Goal: Use online tool/utility: Utilize a website feature to perform a specific function

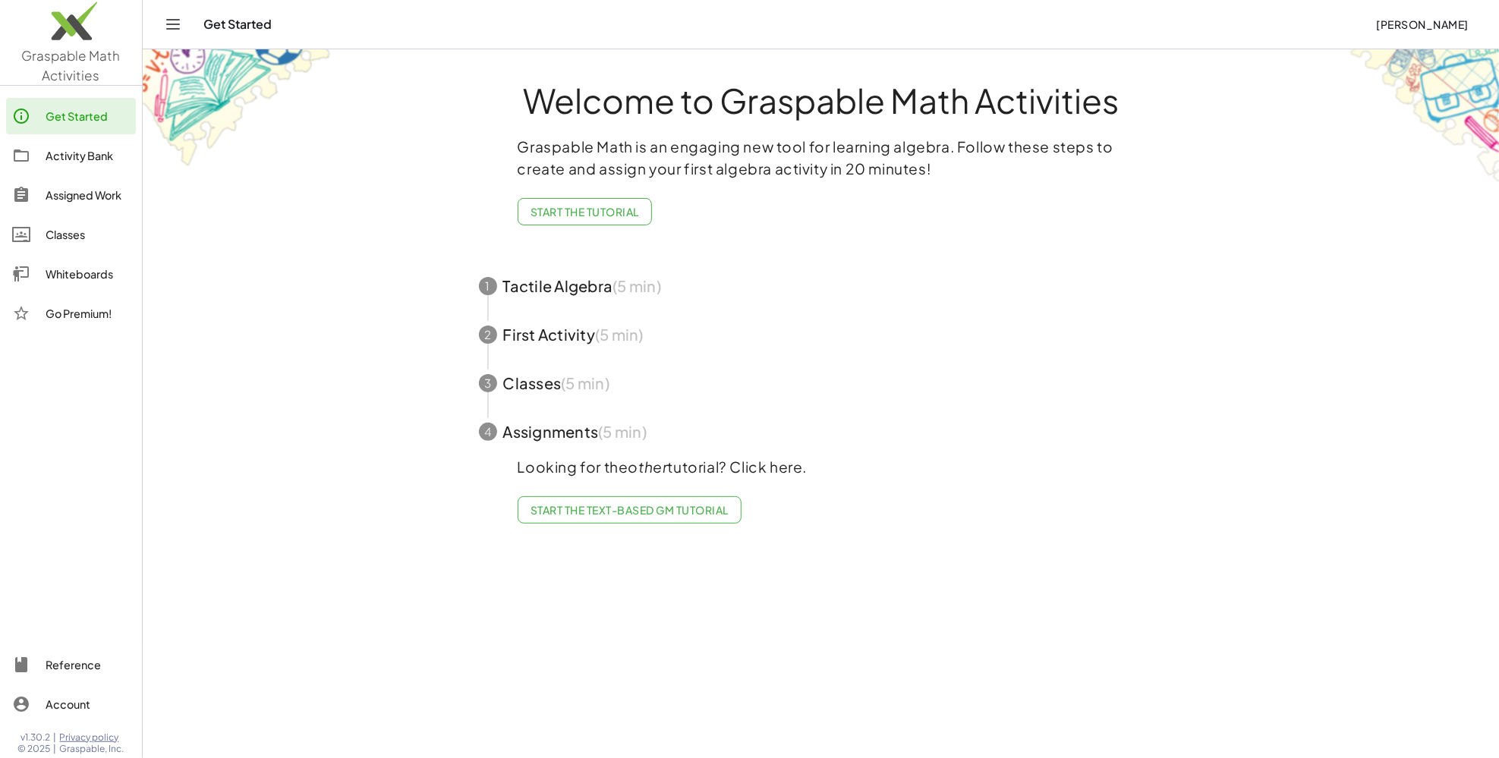
click at [86, 24] on img at bounding box center [71, 24] width 142 height 65
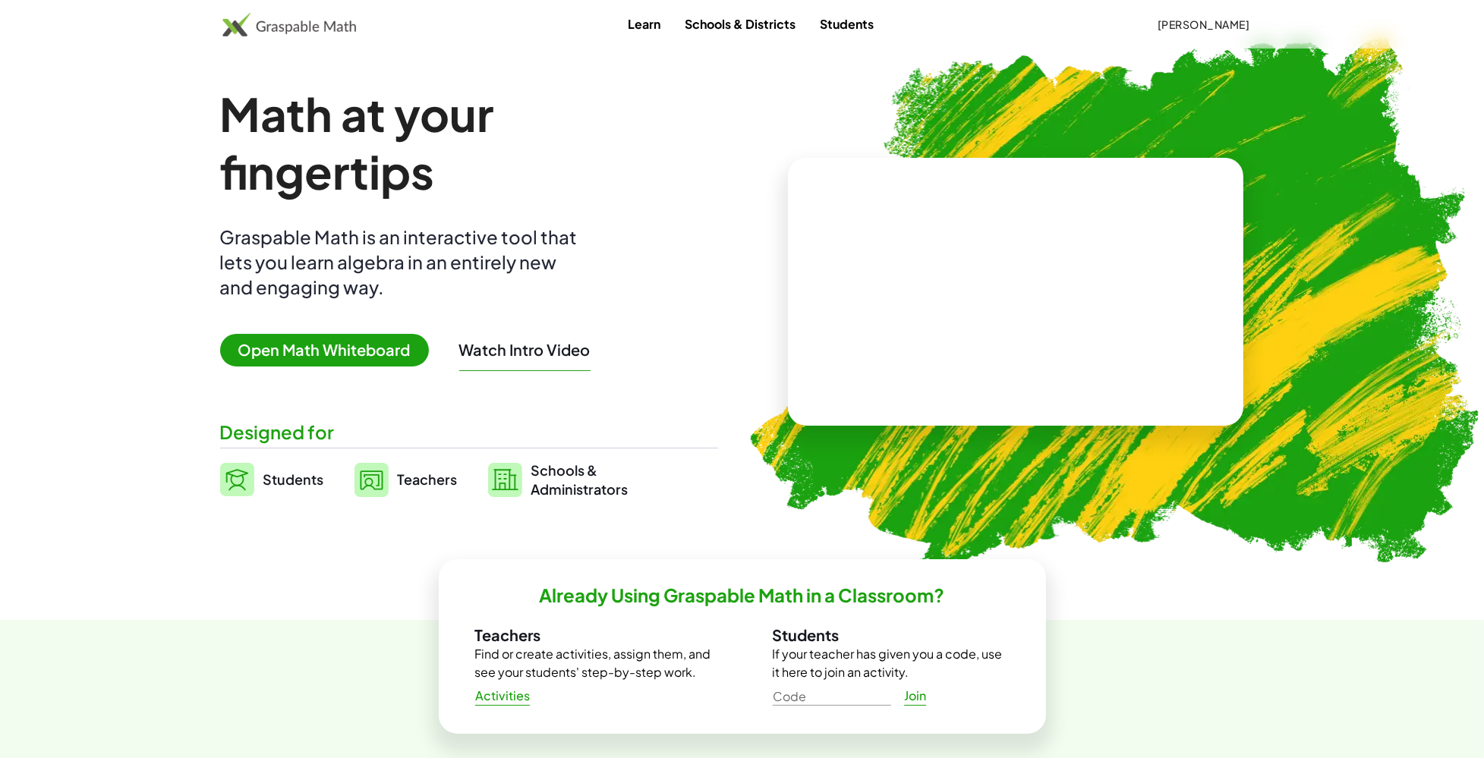
click at [343, 364] on span "Open Math Whiteboard" at bounding box center [324, 350] width 209 height 33
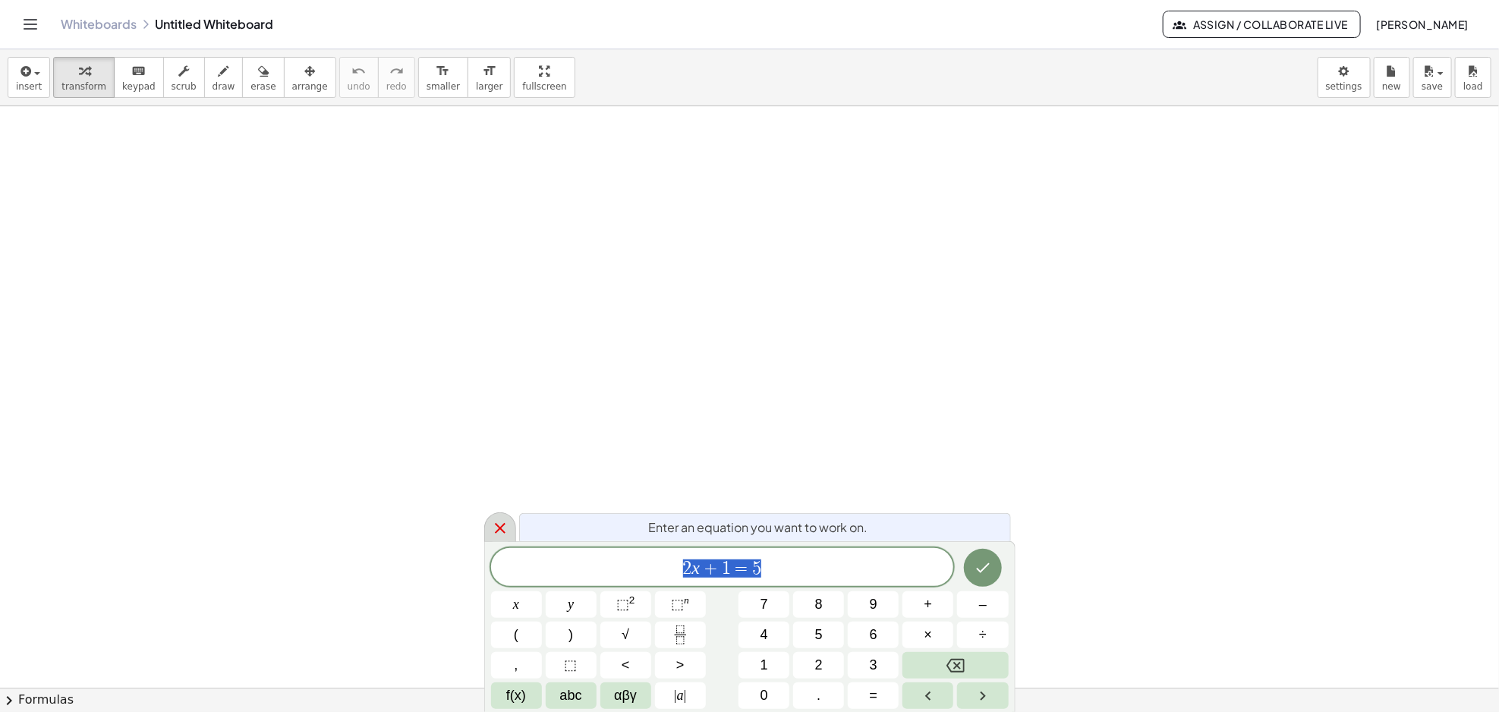
click at [495, 533] on icon at bounding box center [500, 528] width 11 height 11
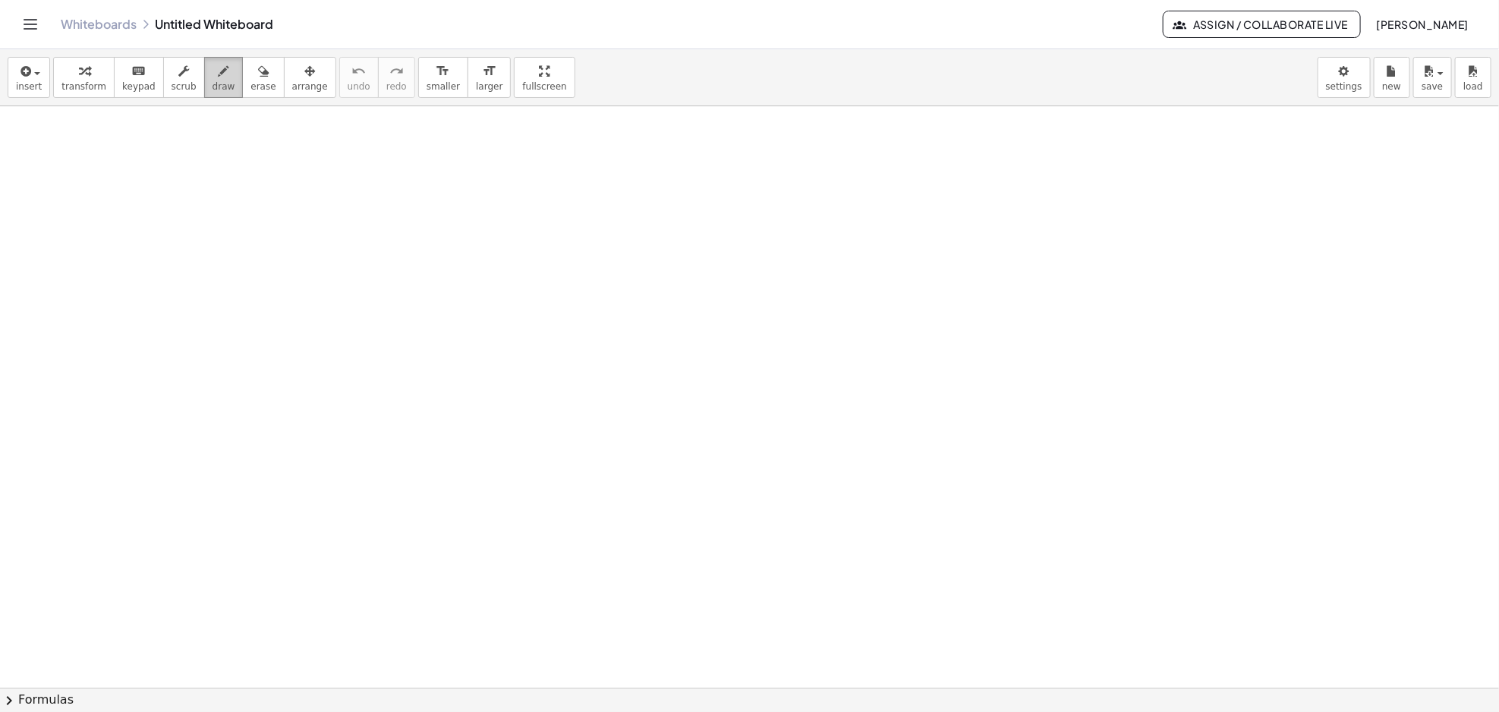
click at [219, 68] on icon "button" at bounding box center [224, 71] width 11 height 18
click at [222, 79] on button "draw" at bounding box center [223, 77] width 39 height 41
click at [219, 77] on button "draw" at bounding box center [223, 77] width 39 height 41
drag, startPoint x: 69, startPoint y: 140, endPoint x: 74, endPoint y: 161, distance: 21.2
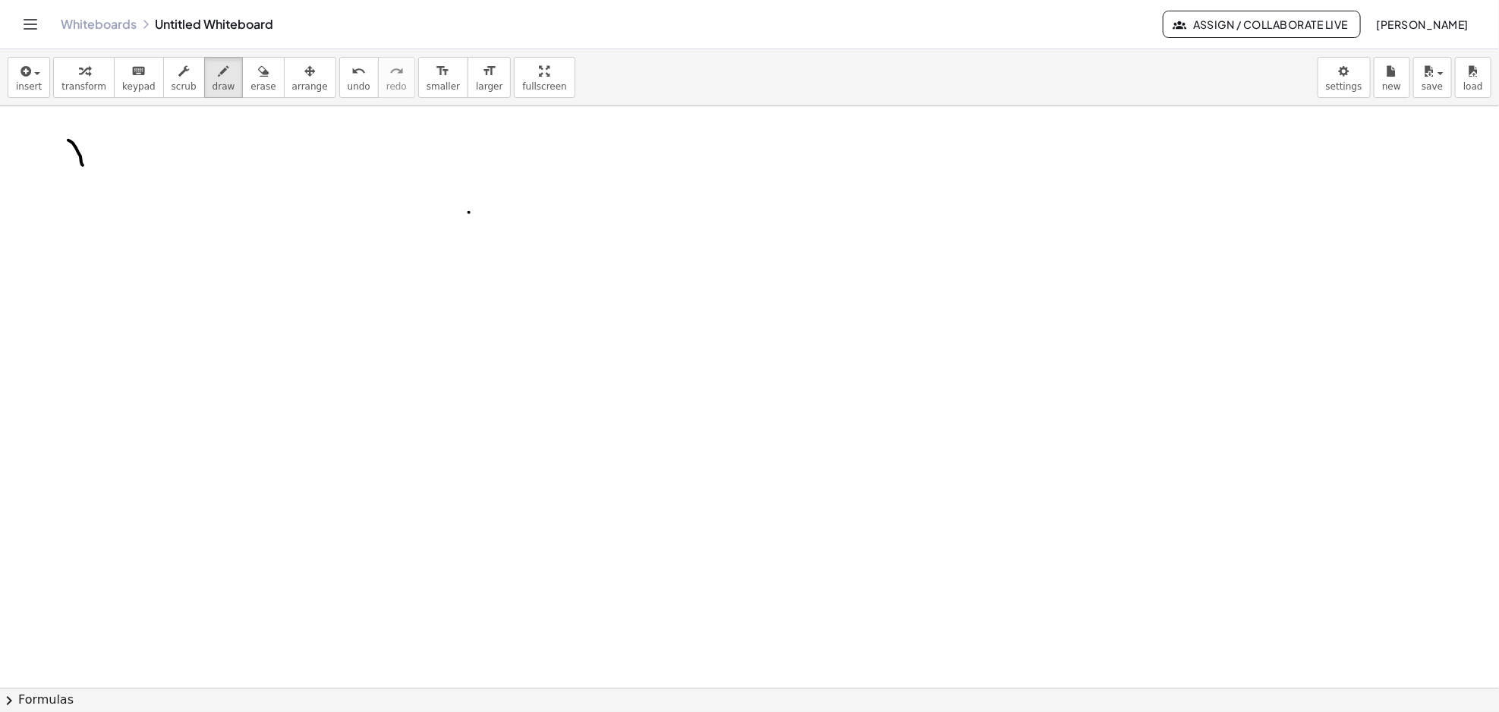
drag, startPoint x: 68, startPoint y: 159, endPoint x: 89, endPoint y: 140, distance: 29.0
drag, startPoint x: 104, startPoint y: 148, endPoint x: 115, endPoint y: 147, distance: 10.7
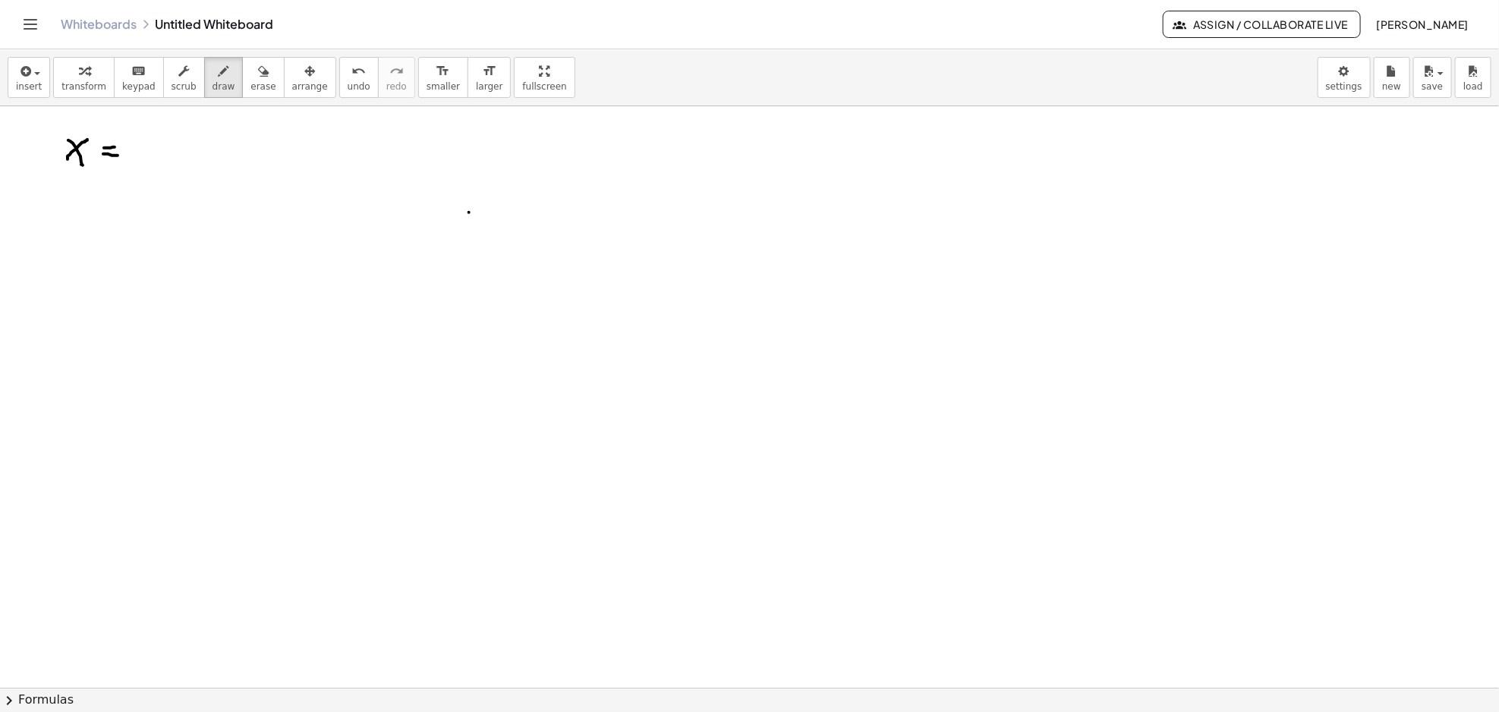
drag, startPoint x: 103, startPoint y: 153, endPoint x: 118, endPoint y: 156, distance: 14.6
drag, startPoint x: 162, startPoint y: 127, endPoint x: 163, endPoint y: 159, distance: 32.7
drag, startPoint x: 168, startPoint y: 151, endPoint x: 167, endPoint y: 165, distance: 14.4
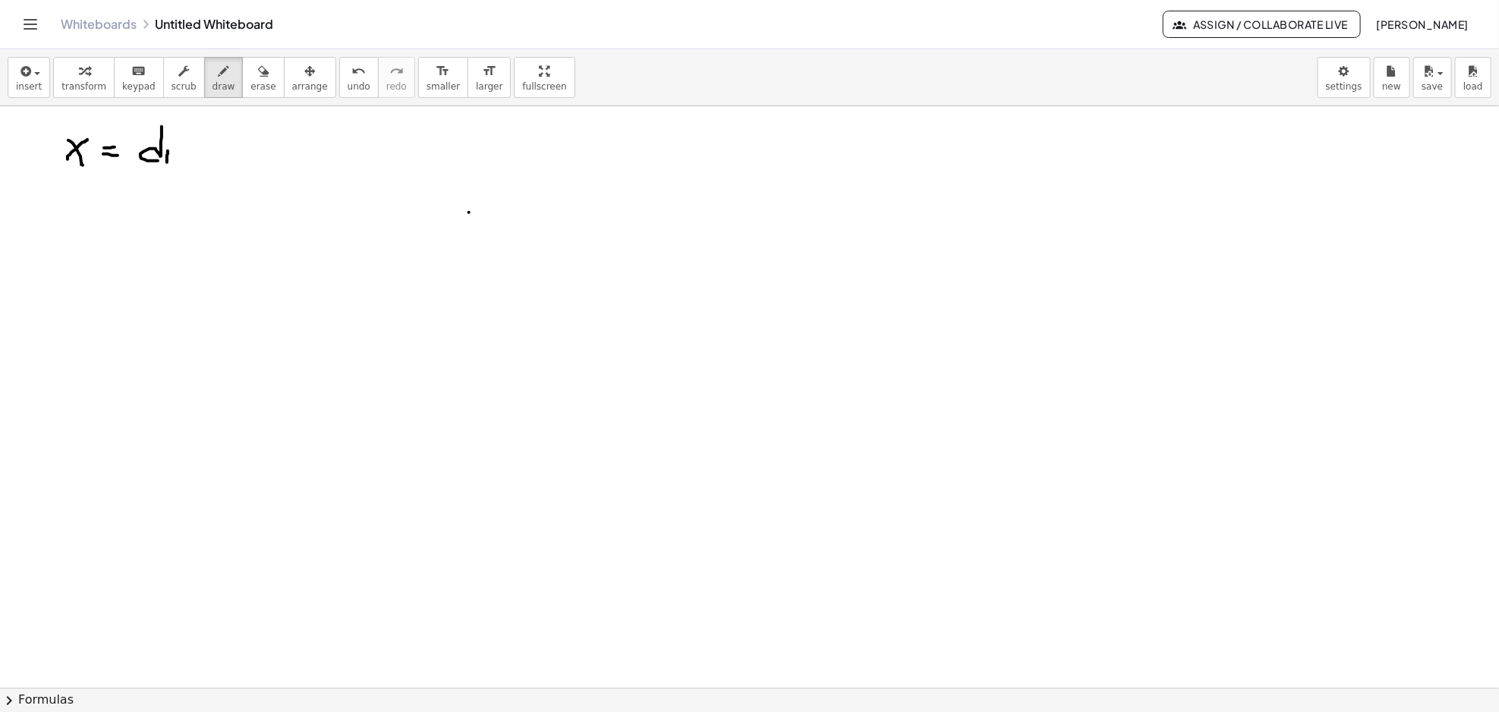
drag, startPoint x: 179, startPoint y: 154, endPoint x: 178, endPoint y: 165, distance: 10.7
drag, startPoint x: 208, startPoint y: 134, endPoint x: 210, endPoint y: 160, distance: 25.9
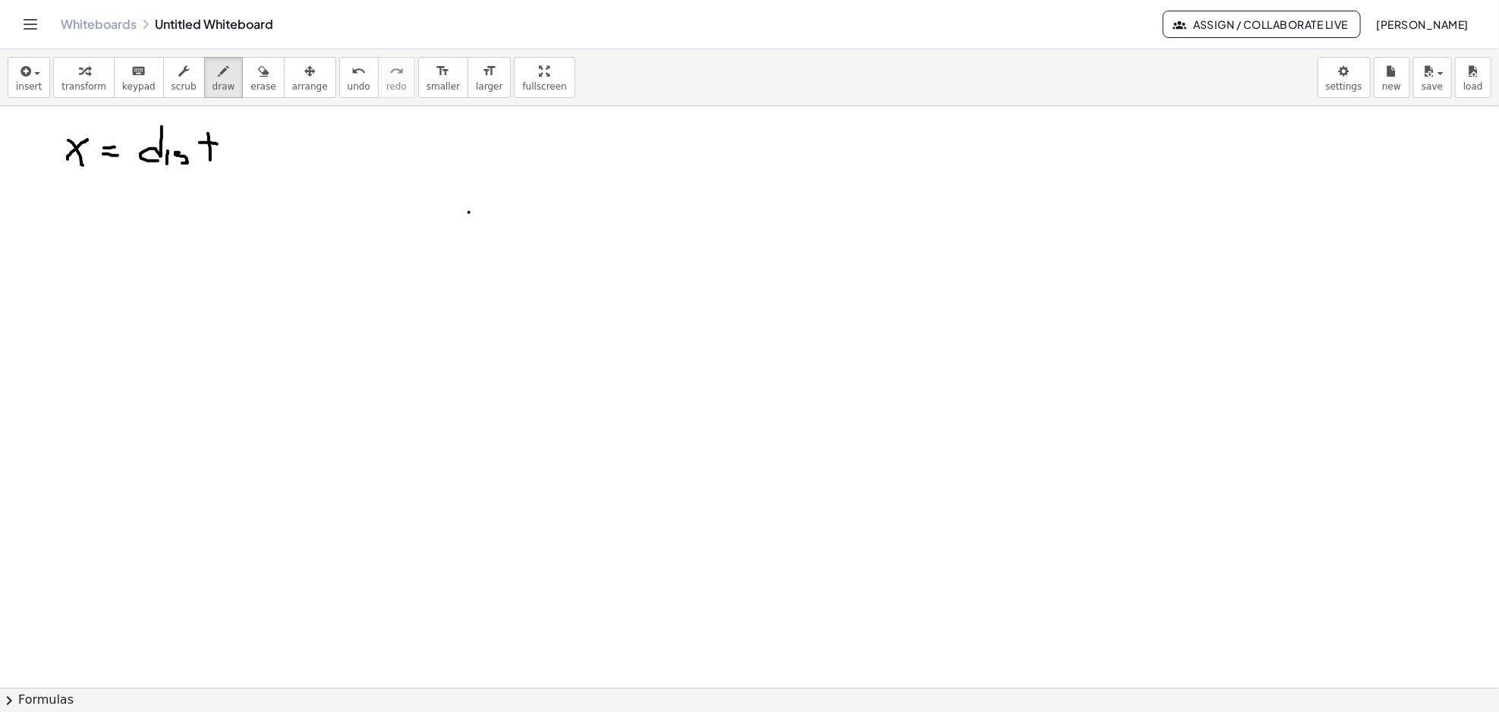
drag, startPoint x: 200, startPoint y: 143, endPoint x: 220, endPoint y: 144, distance: 20.6
drag, startPoint x: 236, startPoint y: 153, endPoint x: 245, endPoint y: 162, distance: 13.4
drag, startPoint x: 246, startPoint y: 150, endPoint x: 256, endPoint y: 156, distance: 11.6
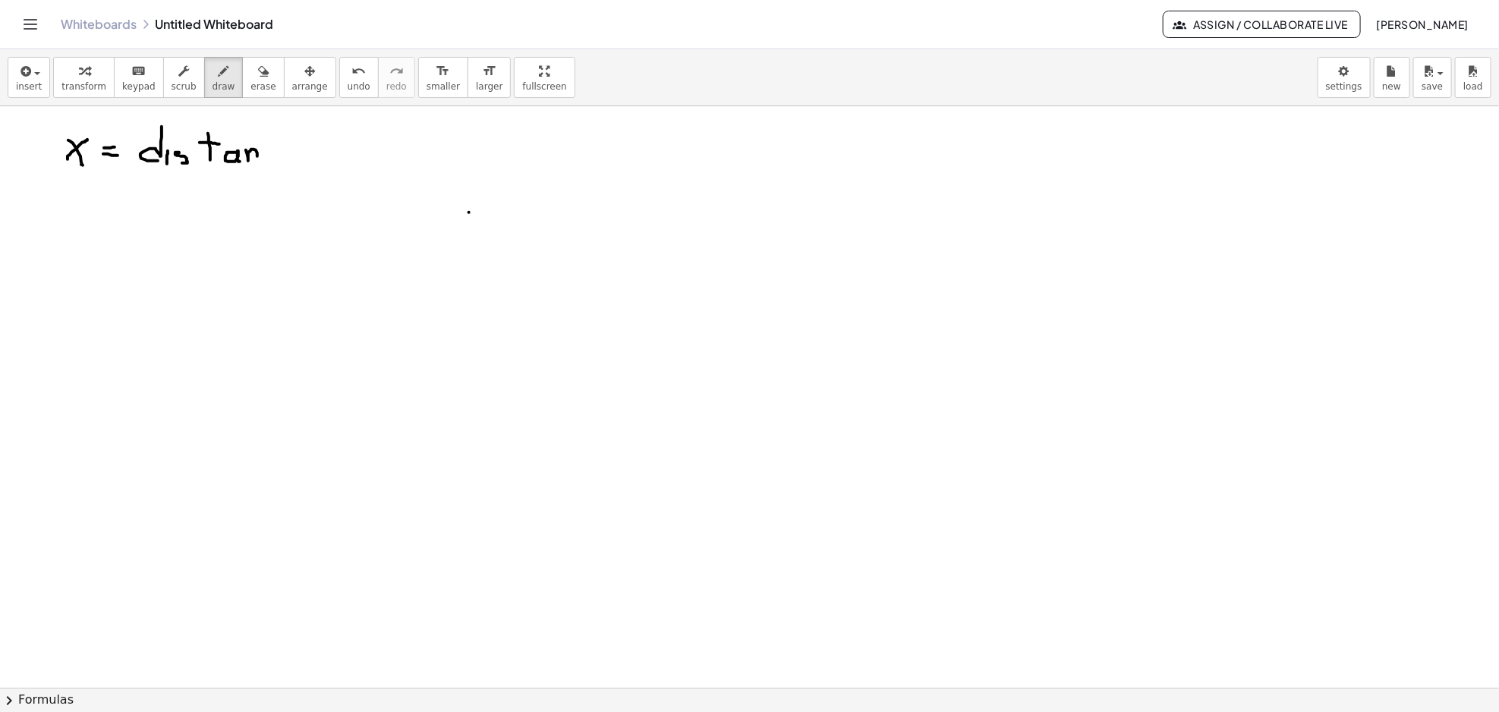
drag, startPoint x: 280, startPoint y: 150, endPoint x: 294, endPoint y: 154, distance: 14.2
drag, startPoint x: 294, startPoint y: 152, endPoint x: 311, endPoint y: 162, distance: 20.4
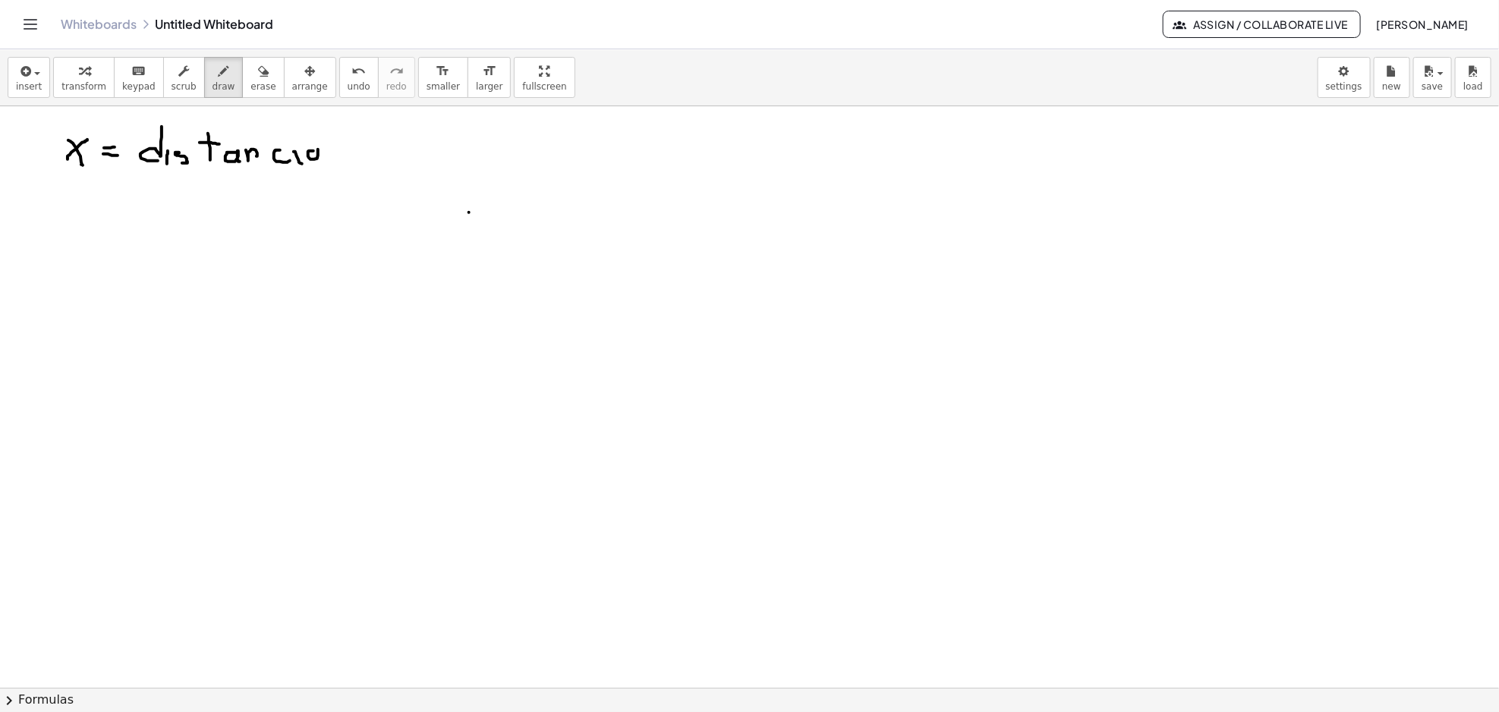
drag, startPoint x: 312, startPoint y: 151, endPoint x: 320, endPoint y: 164, distance: 15.4
drag, startPoint x: 57, startPoint y: 187, endPoint x: 85, endPoint y: 224, distance: 46.0
drag, startPoint x: 87, startPoint y: 216, endPoint x: 87, endPoint y: 227, distance: 11.4
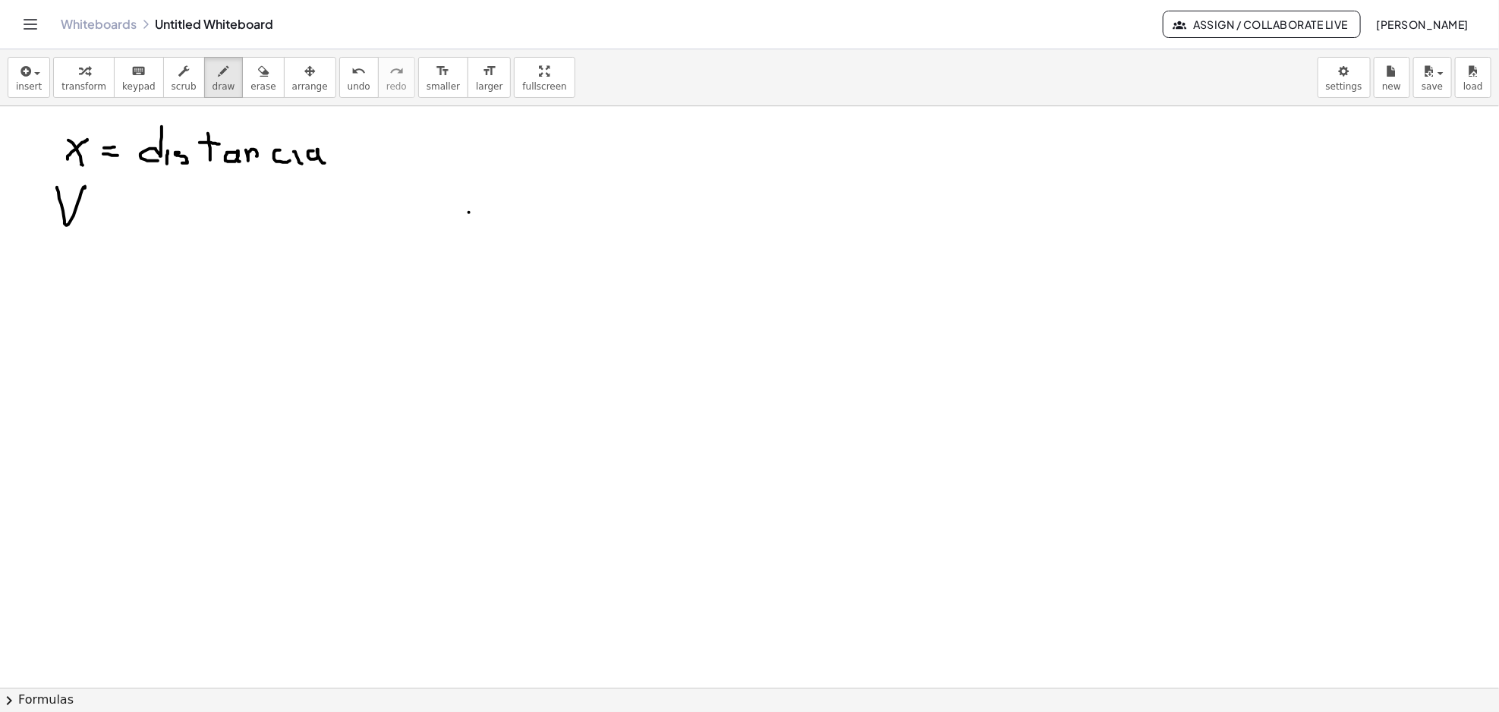
drag, startPoint x: 52, startPoint y: 244, endPoint x: 89, endPoint y: 246, distance: 37.2
drag, startPoint x: 87, startPoint y: 283, endPoint x: 104, endPoint y: 296, distance: 21.7
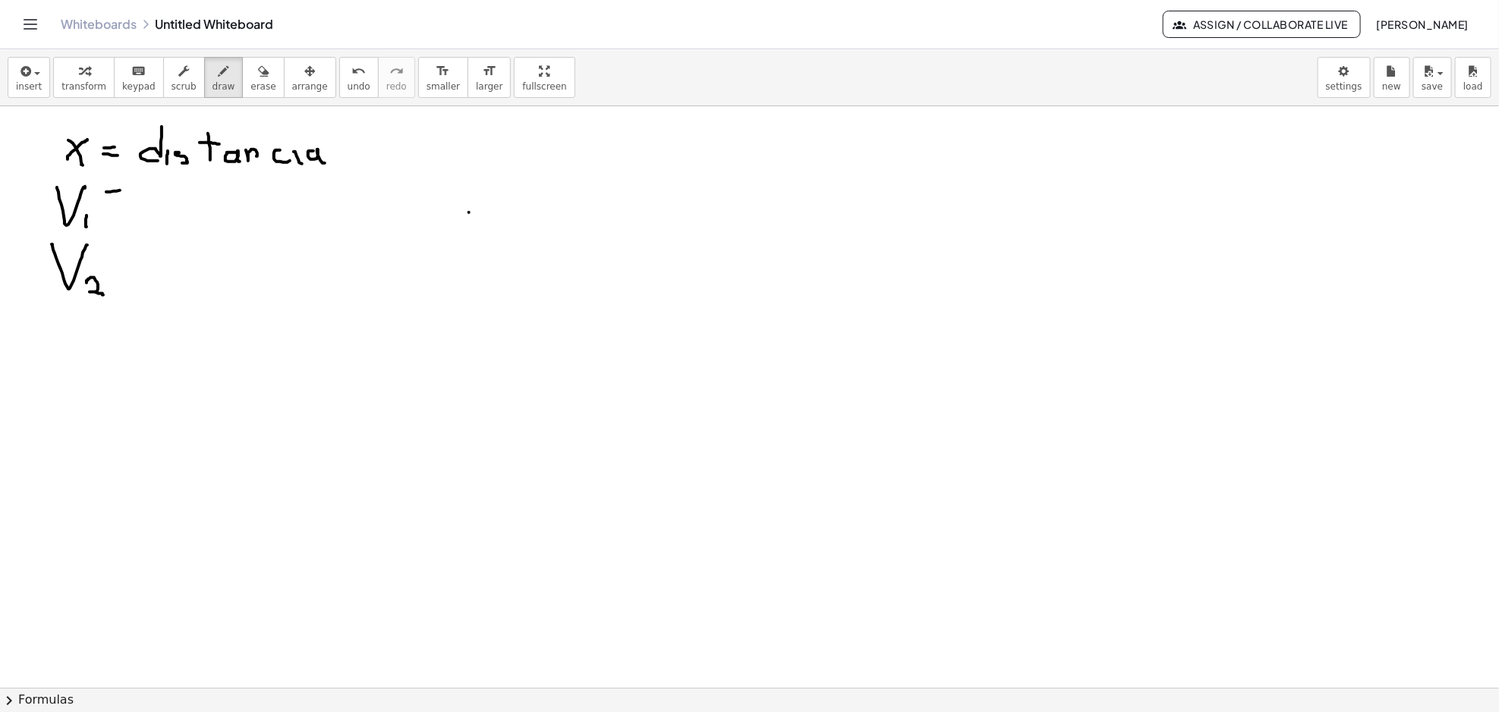
drag, startPoint x: 107, startPoint y: 200, endPoint x: 117, endPoint y: 202, distance: 10.0
drag, startPoint x: 110, startPoint y: 252, endPoint x: 118, endPoint y: 255, distance: 8.9
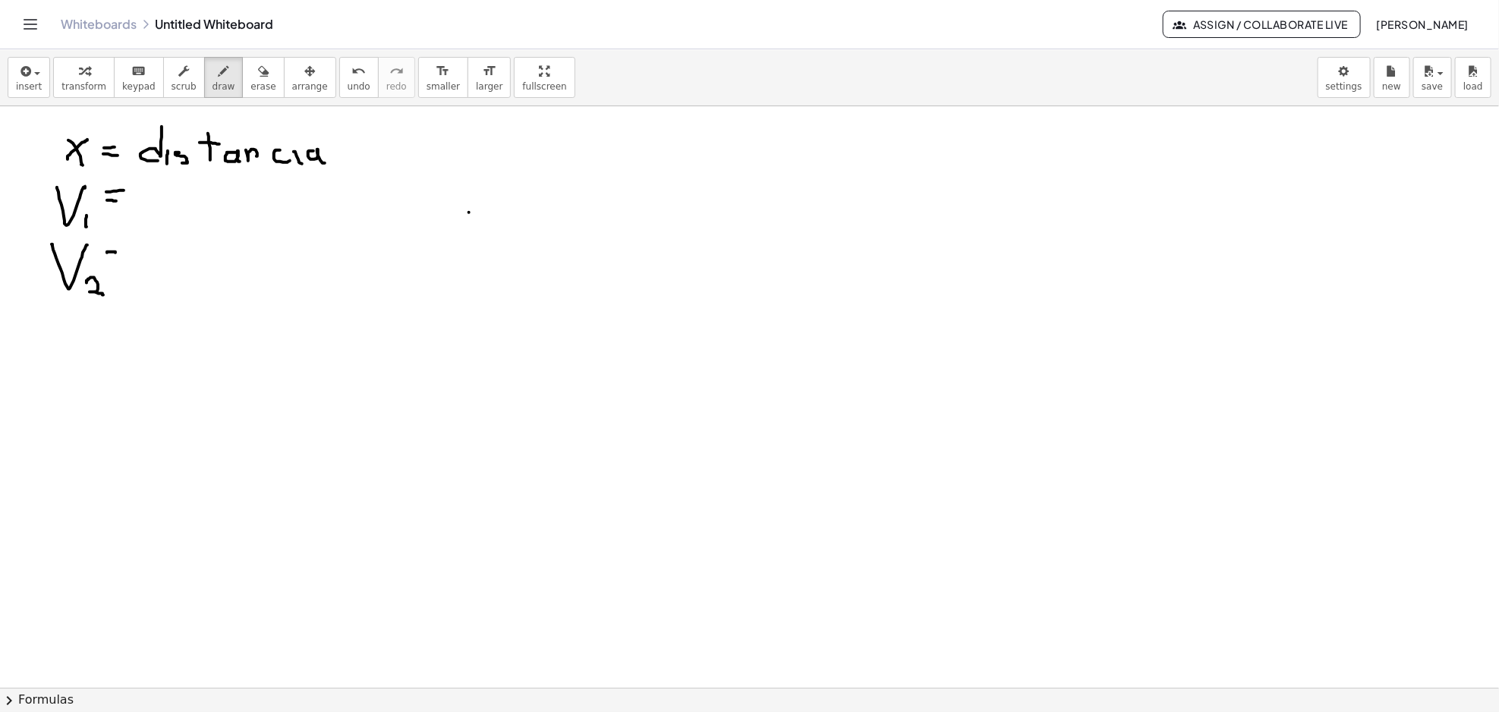
drag, startPoint x: 108, startPoint y: 259, endPoint x: 120, endPoint y: 260, distance: 12.2
drag, startPoint x: 156, startPoint y: 187, endPoint x: 180, endPoint y: 185, distance: 23.6
drag, startPoint x: 187, startPoint y: 212, endPoint x: 198, endPoint y: 213, distance: 10.7
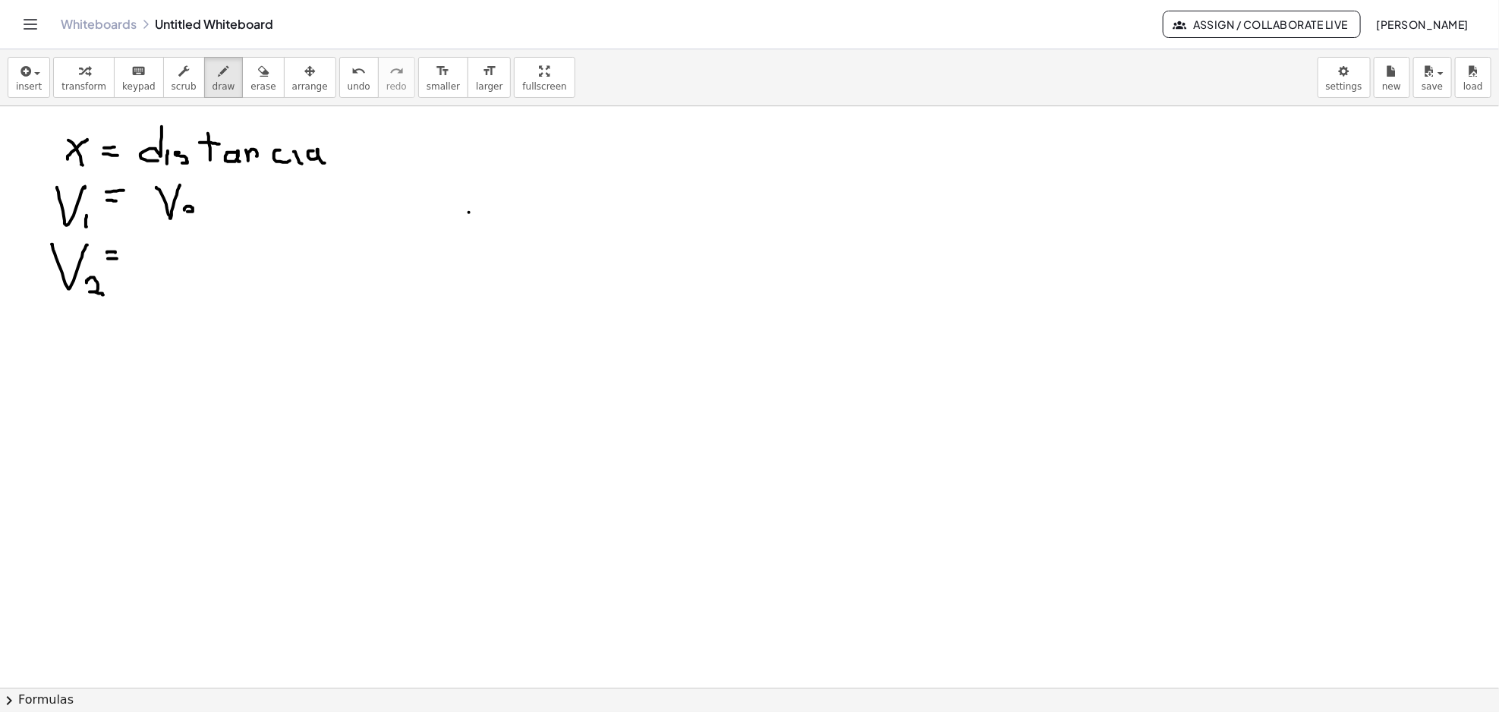
drag, startPoint x: 212, startPoint y: 187, endPoint x: 210, endPoint y: 217, distance: 29.6
drag, startPoint x: 249, startPoint y: 209, endPoint x: 255, endPoint y: 219, distance: 11.6
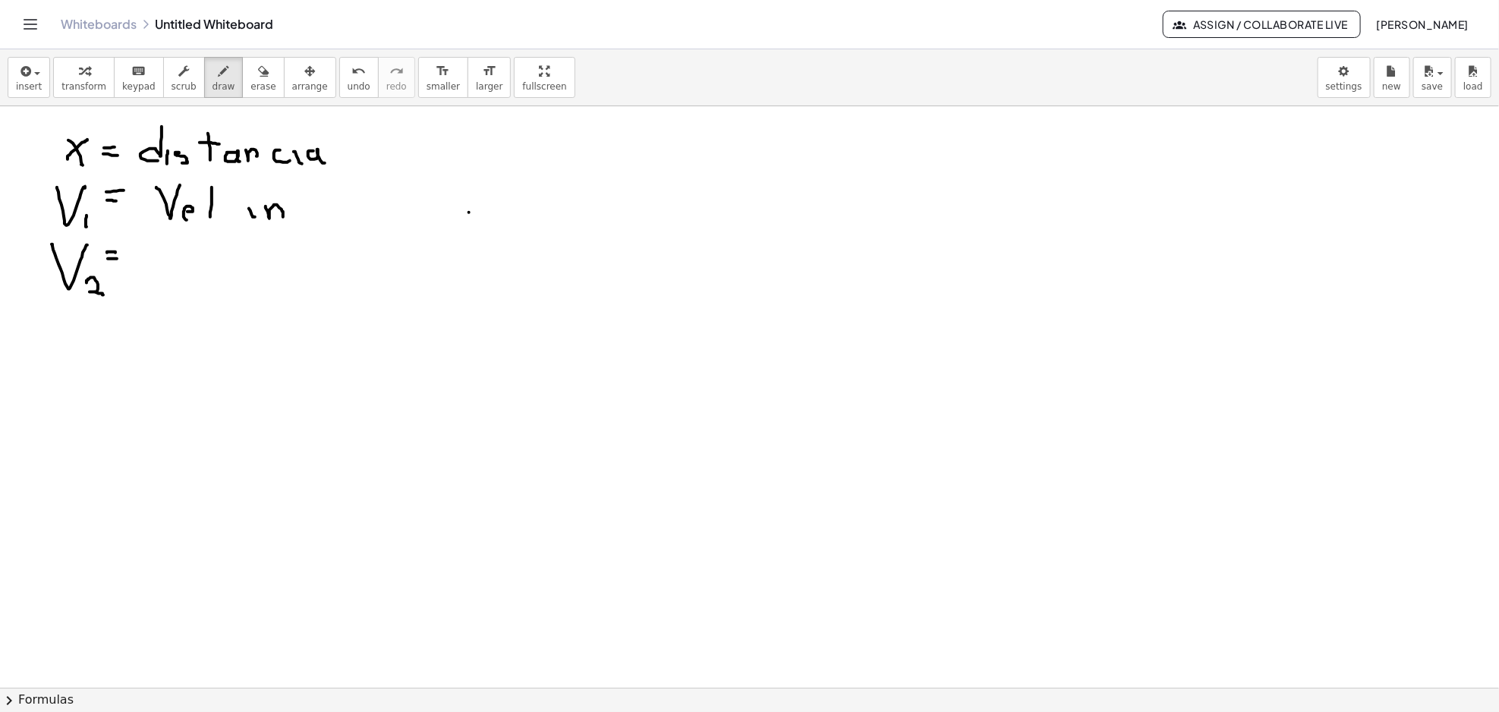
drag, startPoint x: 266, startPoint y: 207, endPoint x: 314, endPoint y: 217, distance: 49.6
drag, startPoint x: 299, startPoint y: 203, endPoint x: 299, endPoint y: 217, distance: 13.7
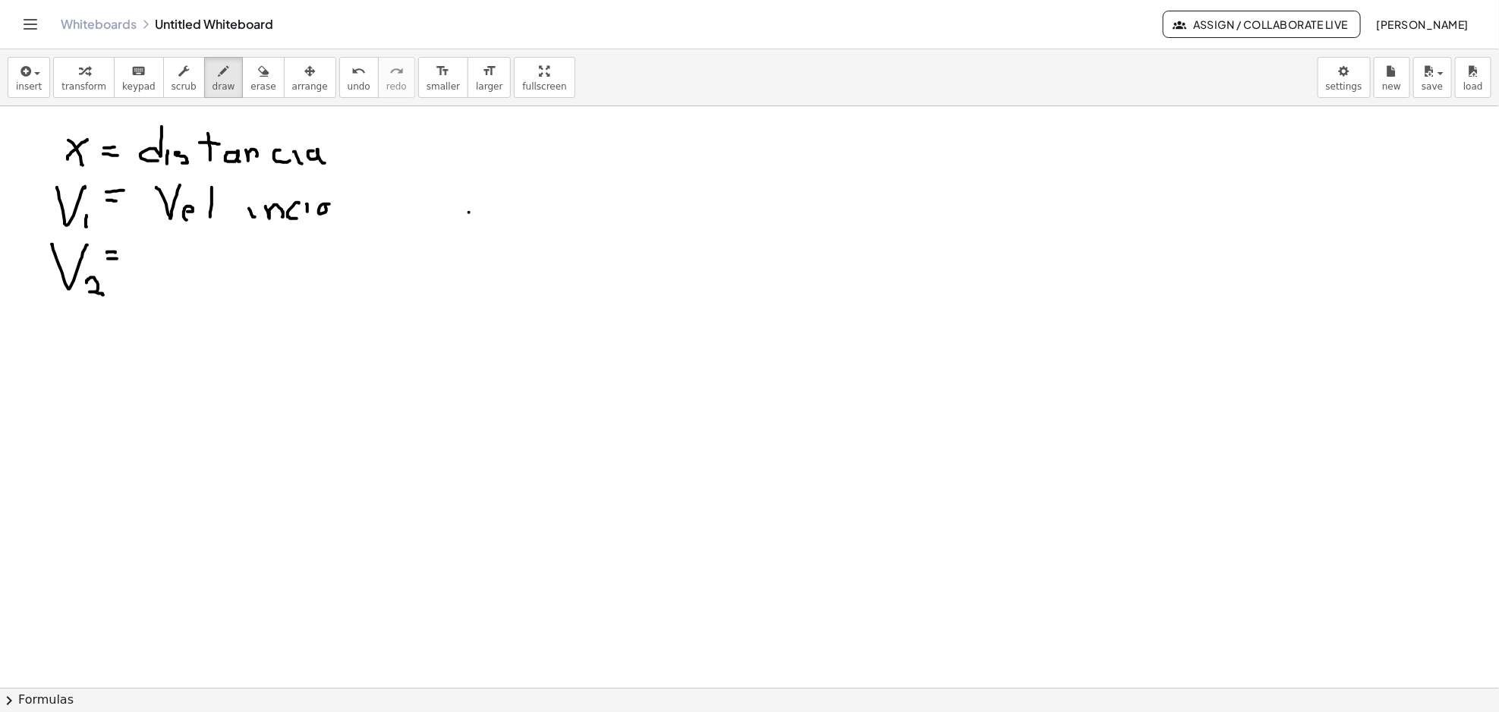
drag, startPoint x: 322, startPoint y: 205, endPoint x: 332, endPoint y: 216, distance: 15.0
drag, startPoint x: 342, startPoint y: 188, endPoint x: 342, endPoint y: 216, distance: 28.1
drag, startPoint x: 286, startPoint y: 208, endPoint x: 287, endPoint y: 216, distance: 8.4
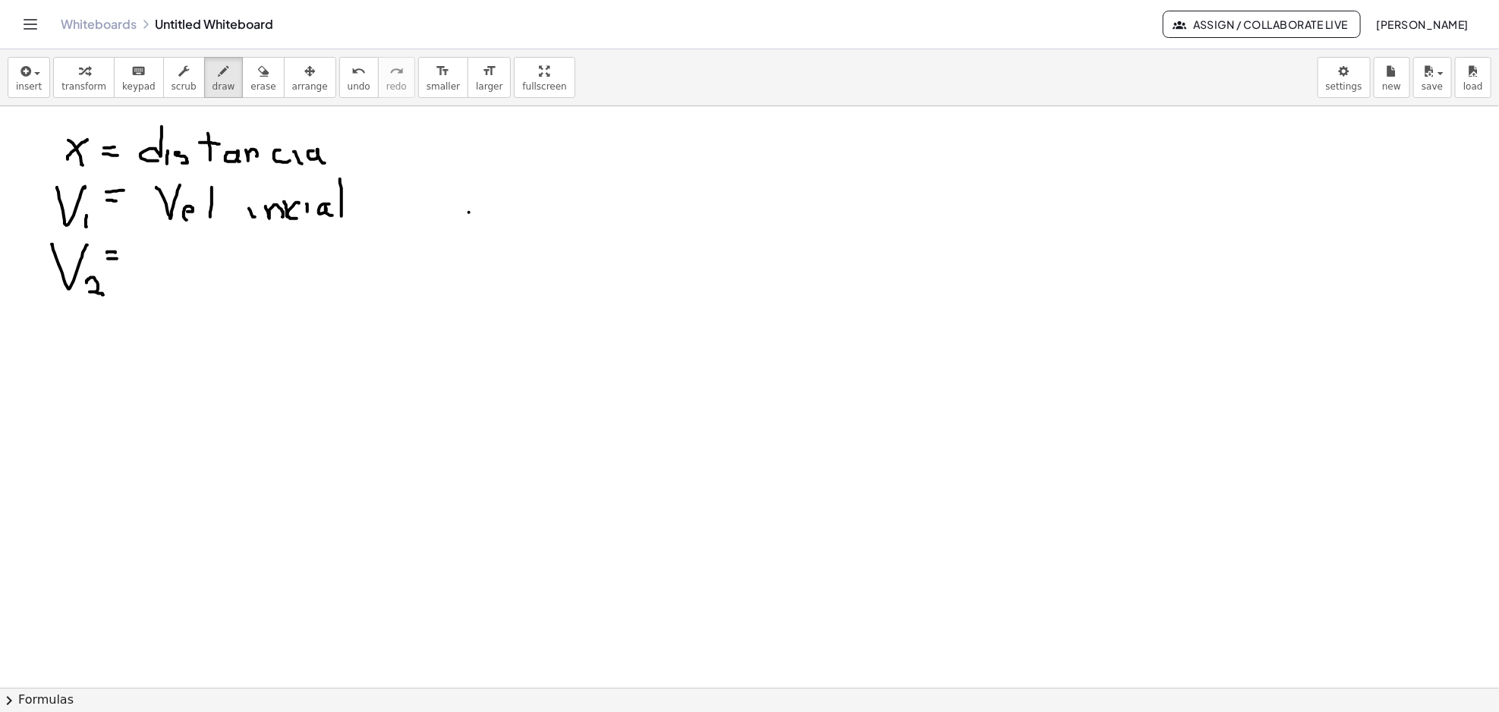
drag, startPoint x: 165, startPoint y: 275, endPoint x: 178, endPoint y: 247, distance: 30.6
drag, startPoint x: 186, startPoint y: 268, endPoint x: 197, endPoint y: 272, distance: 11.3
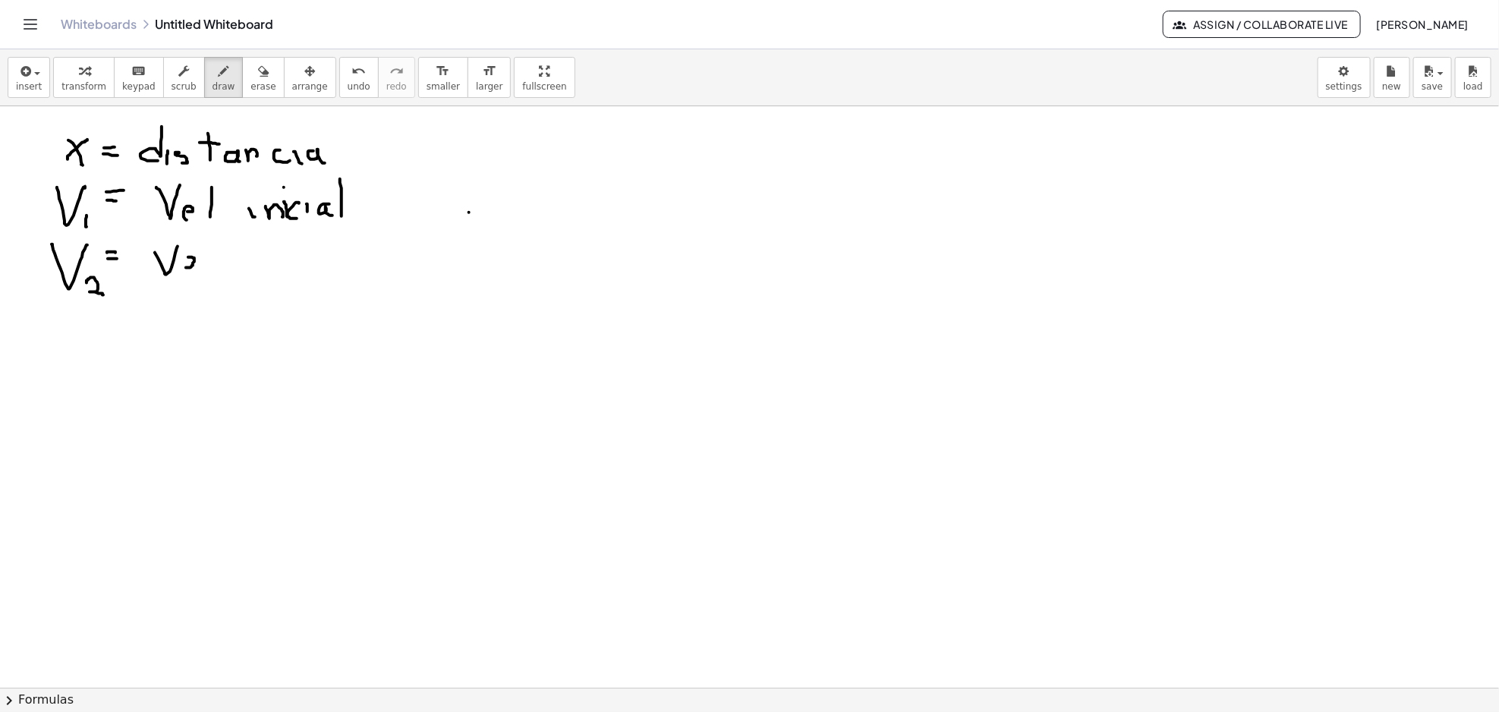
drag, startPoint x: 209, startPoint y: 253, endPoint x: 206, endPoint y: 279, distance: 26.7
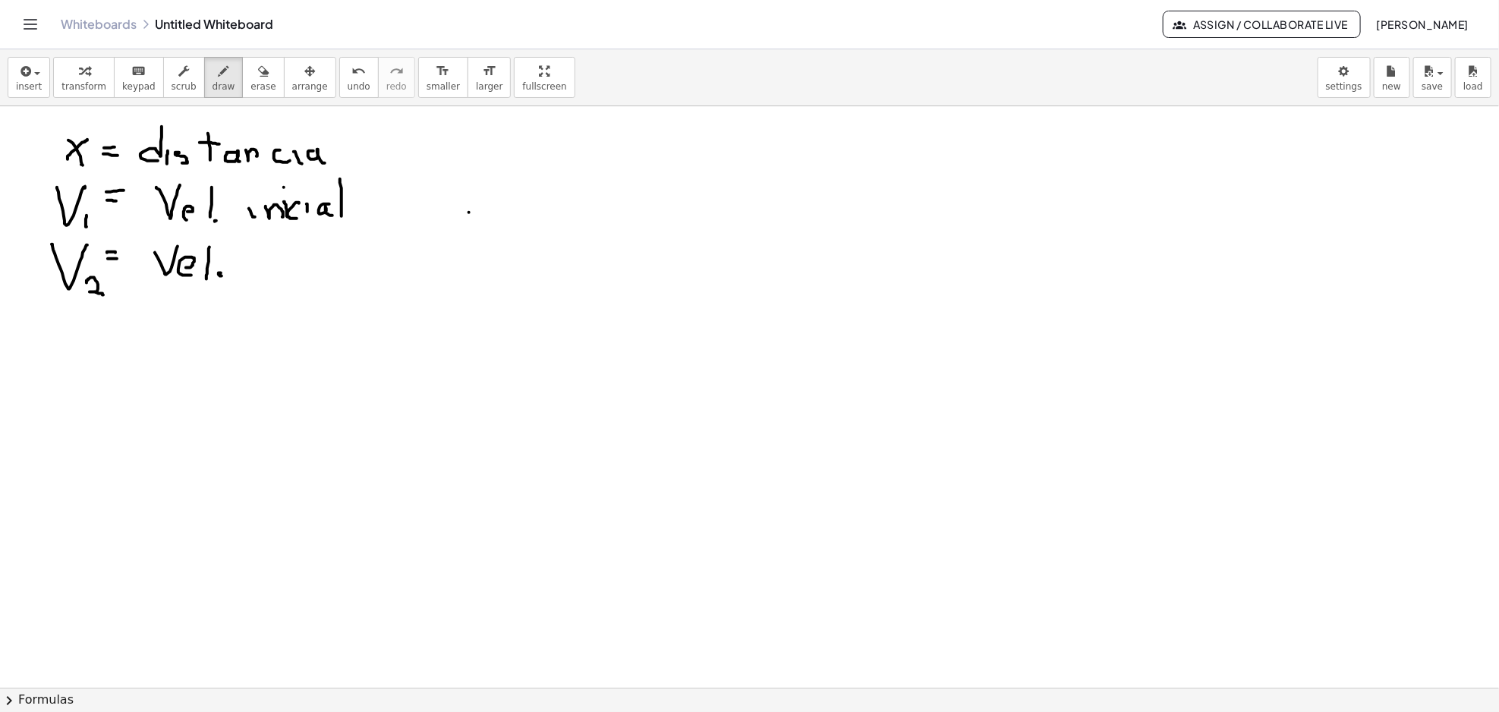
drag, startPoint x: 269, startPoint y: 247, endPoint x: 273, endPoint y: 273, distance: 26.0
drag, startPoint x: 269, startPoint y: 250, endPoint x: 276, endPoint y: 257, distance: 9.7
drag, startPoint x: 269, startPoint y: 257, endPoint x: 281, endPoint y: 259, distance: 12.2
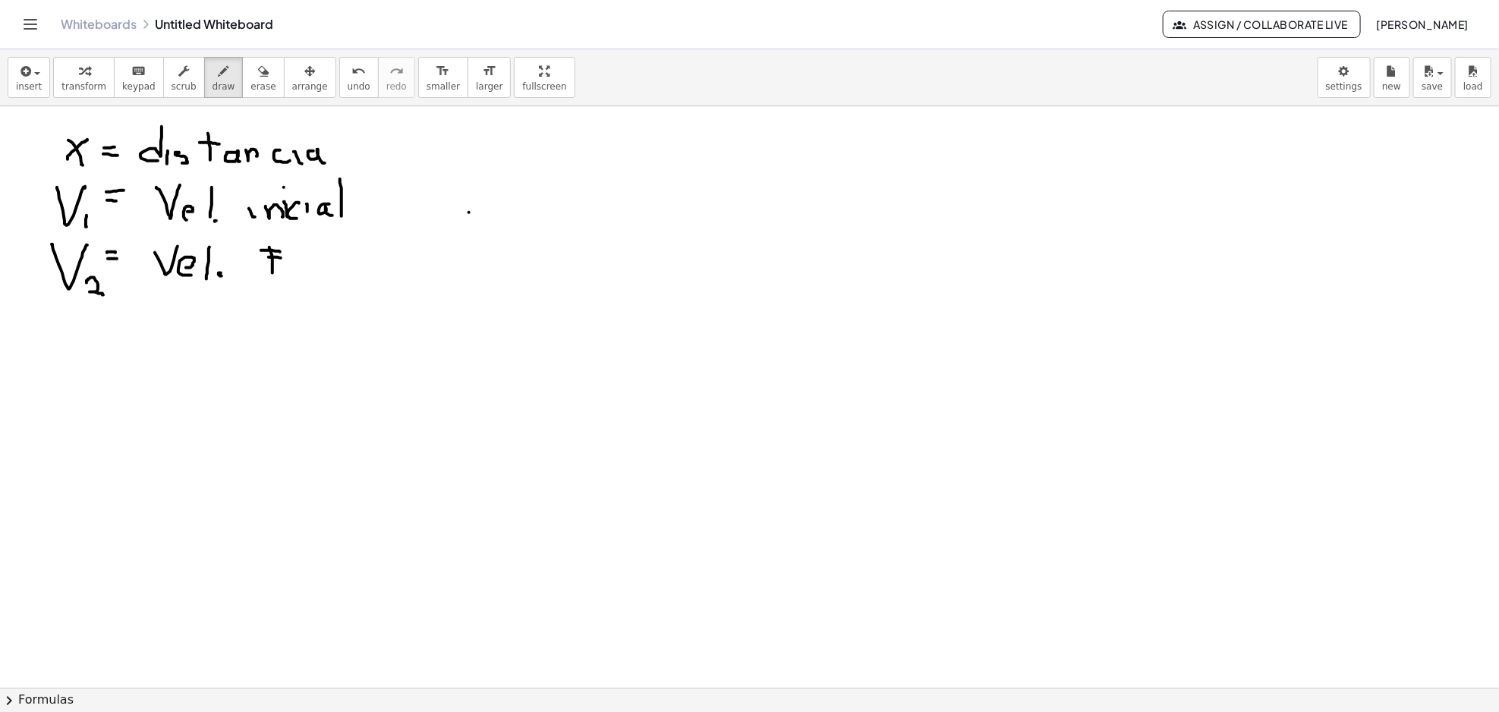
drag, startPoint x: 283, startPoint y: 272, endPoint x: 287, endPoint y: 280, distance: 9.2
drag, startPoint x: 298, startPoint y: 270, endPoint x: 310, endPoint y: 283, distance: 17.7
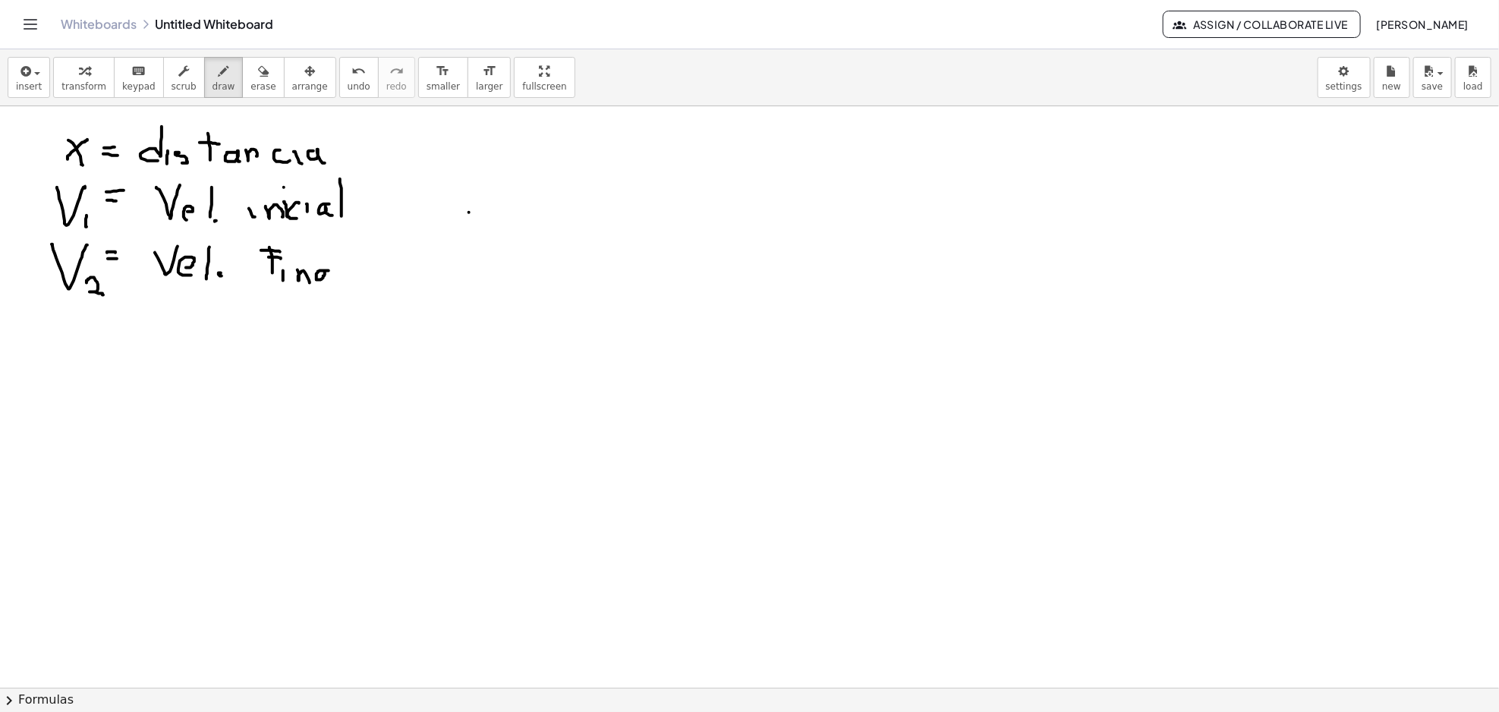
drag, startPoint x: 326, startPoint y: 271, endPoint x: 339, endPoint y: 270, distance: 12.9
drag, startPoint x: 346, startPoint y: 258, endPoint x: 348, endPoint y: 274, distance: 16.0
drag, startPoint x: 68, startPoint y: 326, endPoint x: 65, endPoint y: 342, distance: 16.9
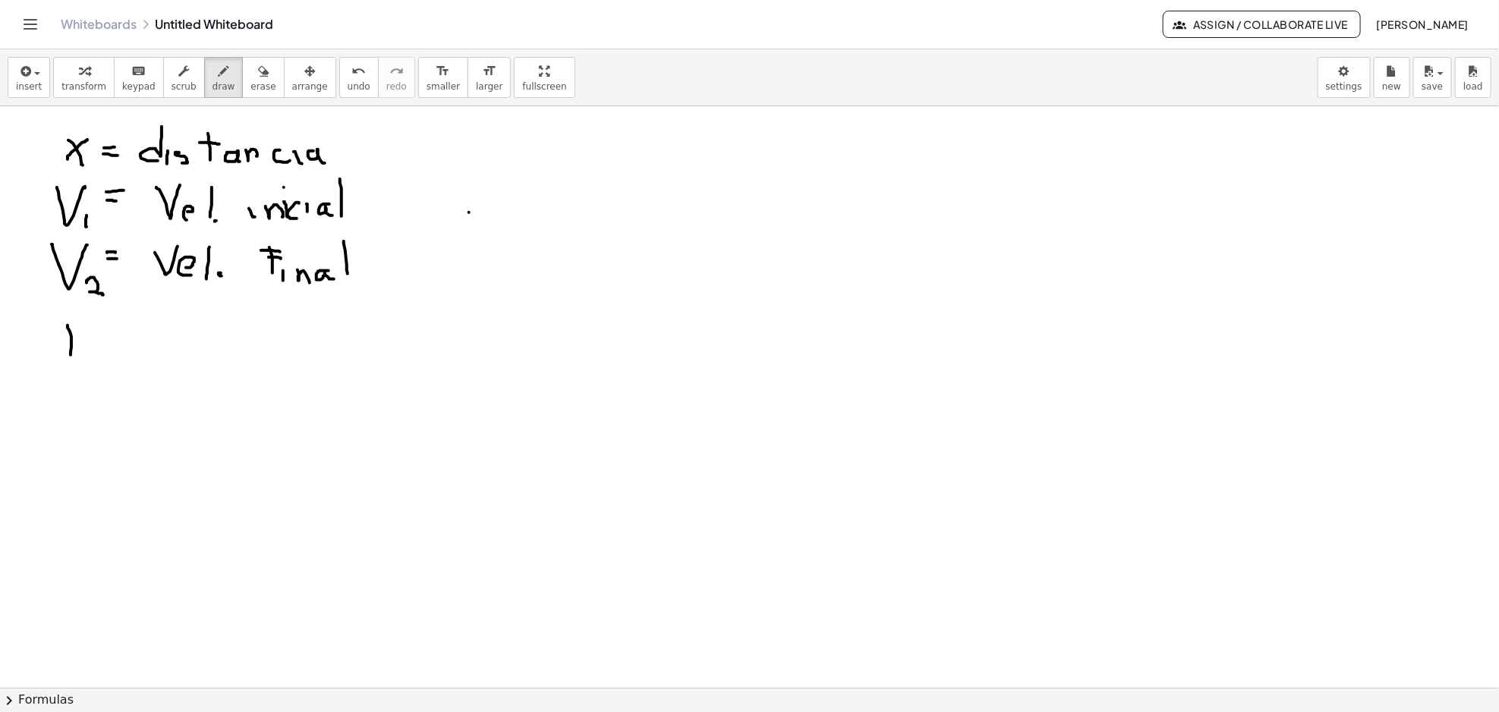
drag, startPoint x: 63, startPoint y: 336, endPoint x: 80, endPoint y: 335, distance: 17.5
drag, startPoint x: 99, startPoint y: 340, endPoint x: 109, endPoint y: 340, distance: 10.6
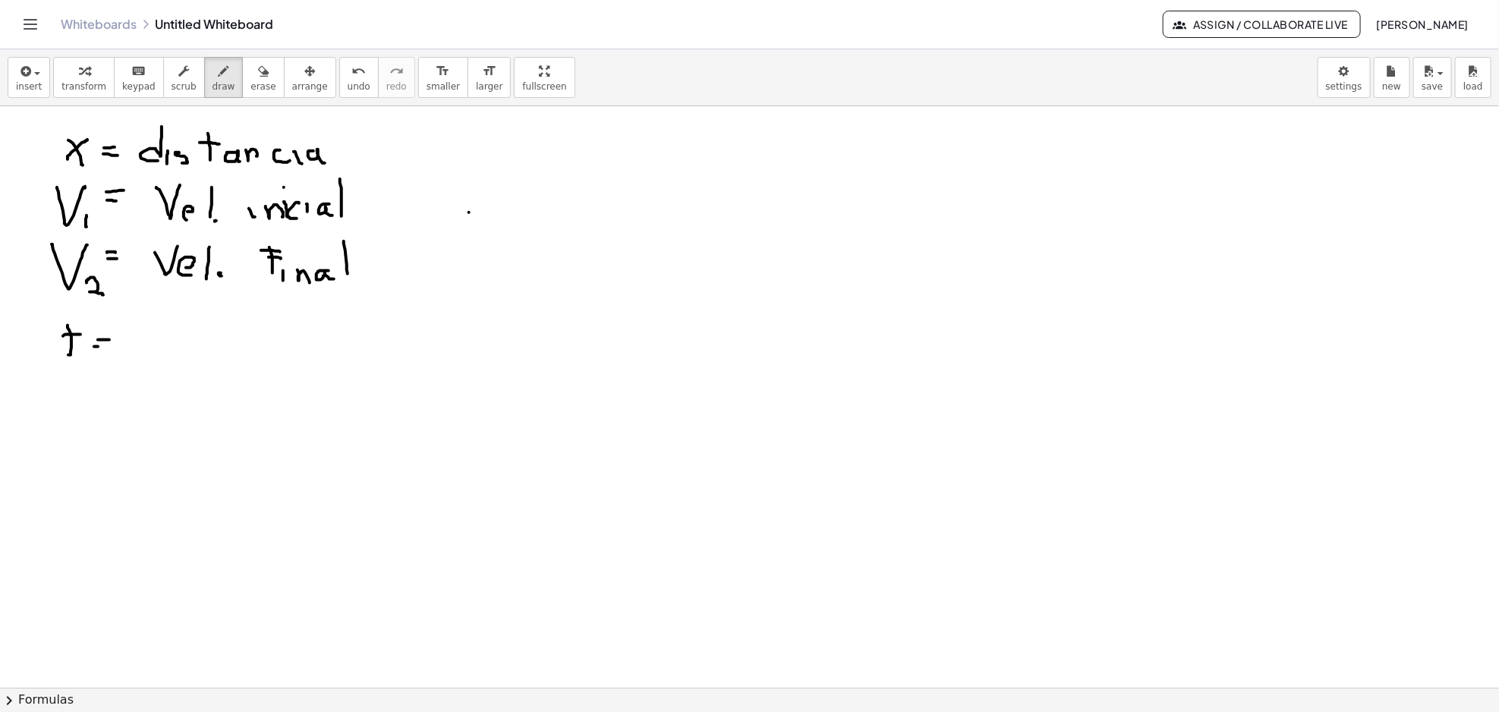
drag, startPoint x: 95, startPoint y: 347, endPoint x: 113, endPoint y: 347, distance: 18.2
drag, startPoint x: 156, startPoint y: 314, endPoint x: 156, endPoint y: 347, distance: 32.6
drag, startPoint x: 151, startPoint y: 322, endPoint x: 170, endPoint y: 323, distance: 19.0
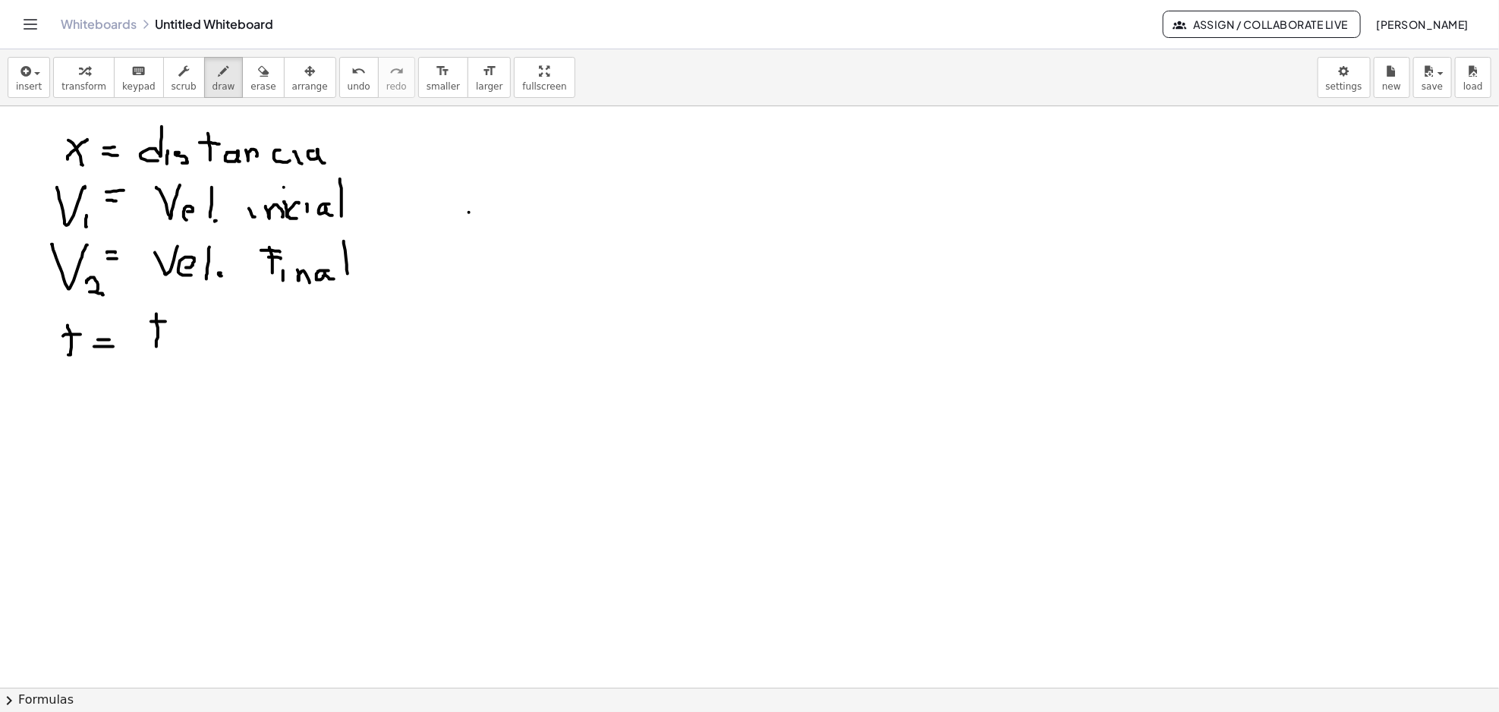
drag, startPoint x: 175, startPoint y: 334, endPoint x: 177, endPoint y: 350, distance: 16.1
drag, startPoint x: 191, startPoint y: 343, endPoint x: 200, endPoint y: 346, distance: 8.9
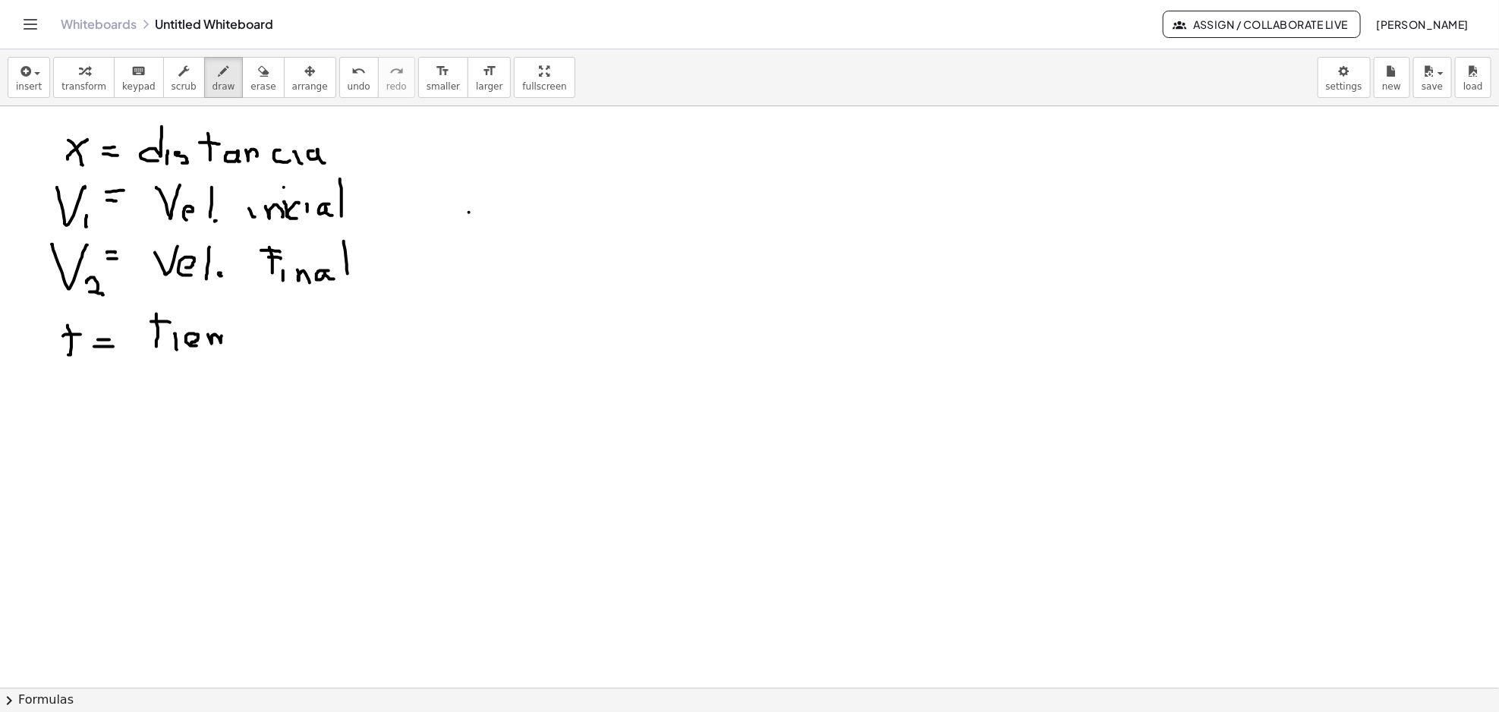
drag, startPoint x: 210, startPoint y: 340, endPoint x: 236, endPoint y: 342, distance: 25.9
drag, startPoint x: 244, startPoint y: 336, endPoint x: 247, endPoint y: 353, distance: 17.0
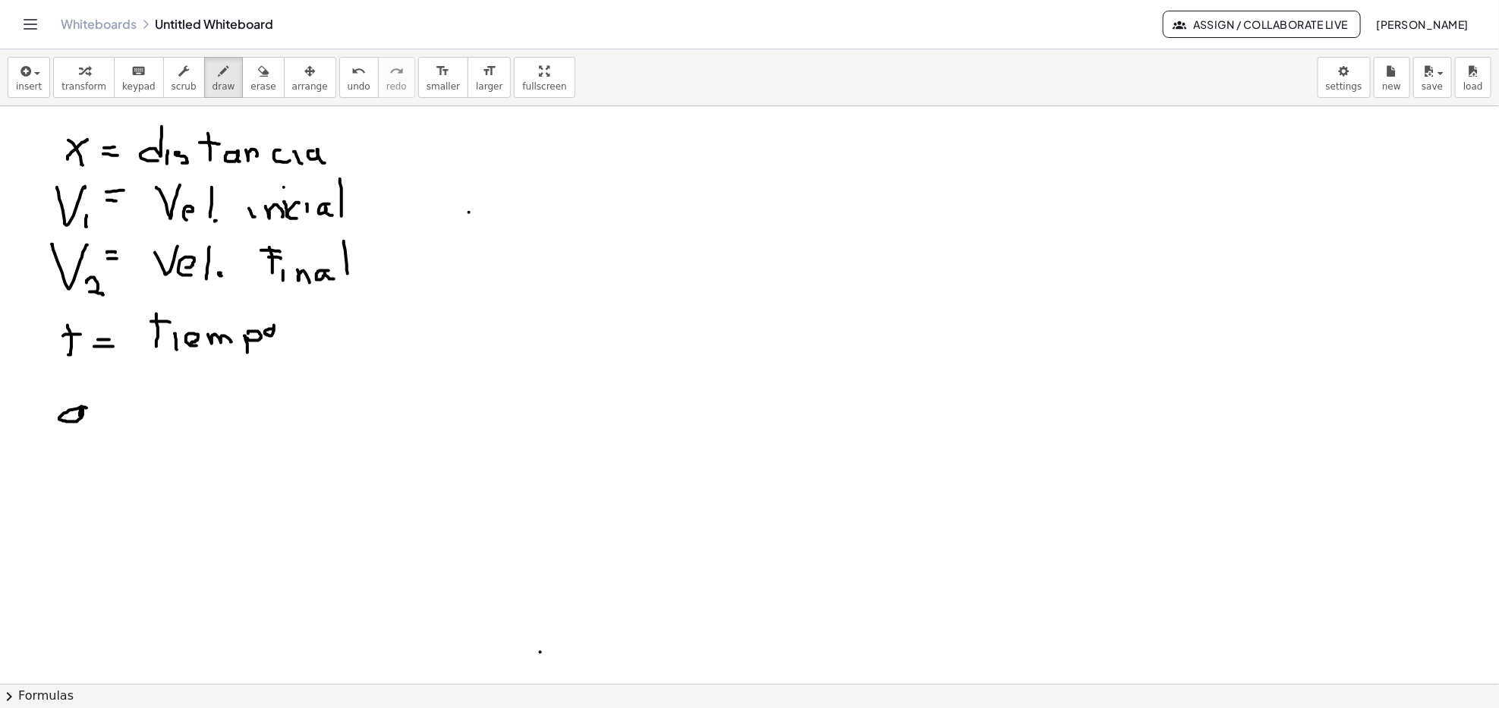
drag, startPoint x: 87, startPoint y: 408, endPoint x: 97, endPoint y: 422, distance: 17.3
drag, startPoint x: 175, startPoint y: 402, endPoint x: 181, endPoint y: 414, distance: 13.3
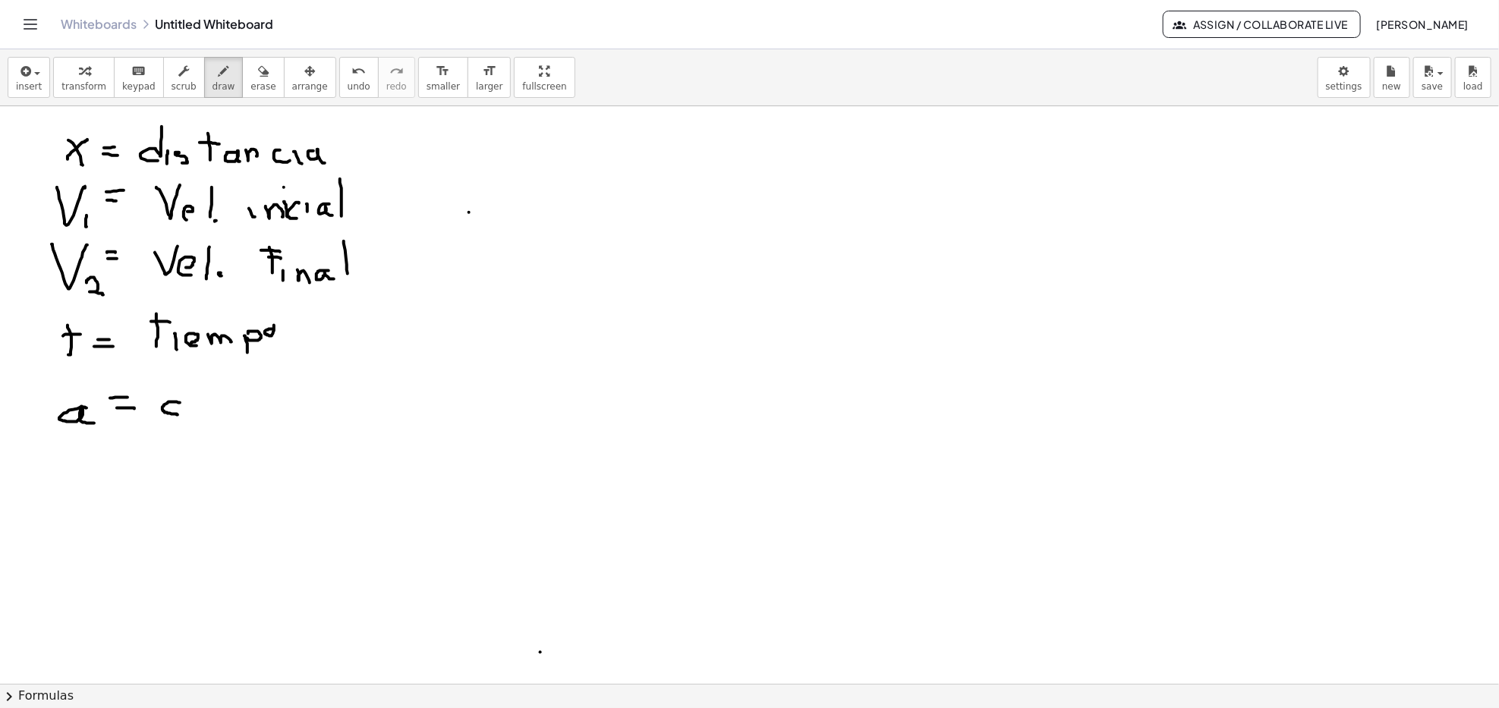
drag, startPoint x: 197, startPoint y: 373, endPoint x: 195, endPoint y: 402, distance: 29.7
drag, startPoint x: 187, startPoint y: 380, endPoint x: 205, endPoint y: 382, distance: 18.4
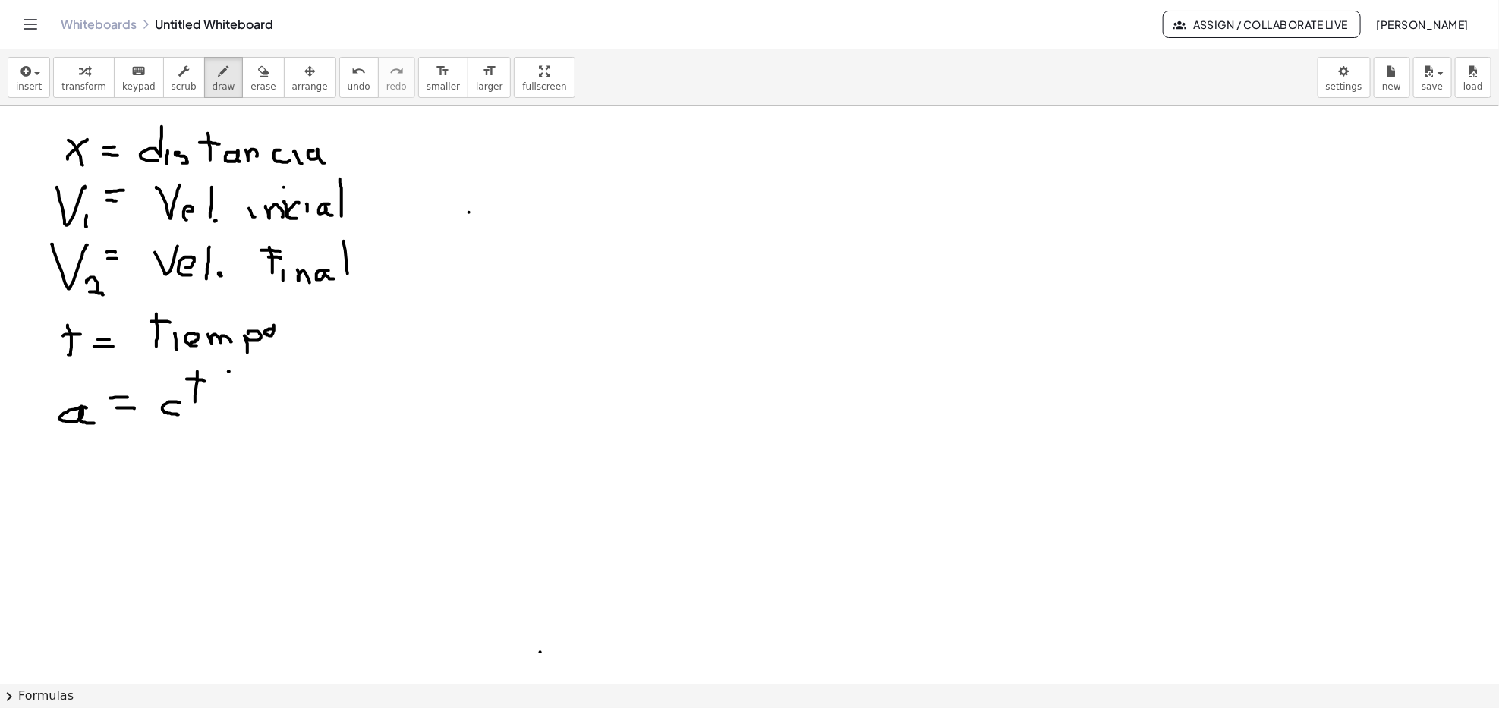
drag, startPoint x: 229, startPoint y: 372, endPoint x: 229, endPoint y: 399, distance: 26.6
drag, startPoint x: 221, startPoint y: 383, endPoint x: 237, endPoint y: 383, distance: 16.0
drag, startPoint x: 239, startPoint y: 399, endPoint x: 253, endPoint y: 415, distance: 21.6
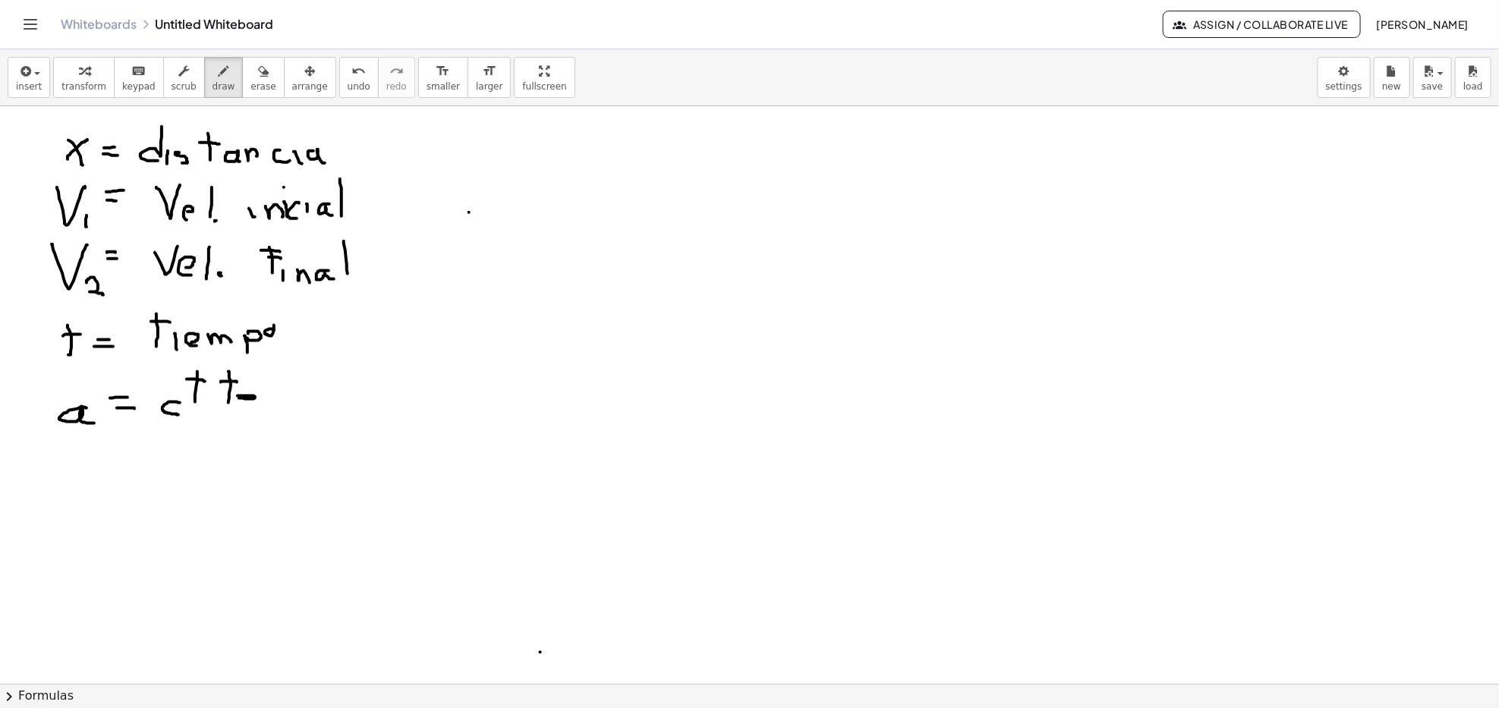
click at [258, 78] on icon "button" at bounding box center [263, 71] width 11 height 18
drag, startPoint x: 229, startPoint y: 399, endPoint x: 191, endPoint y: 410, distance: 40.1
click at [213, 71] on div "button" at bounding box center [224, 70] width 23 height 18
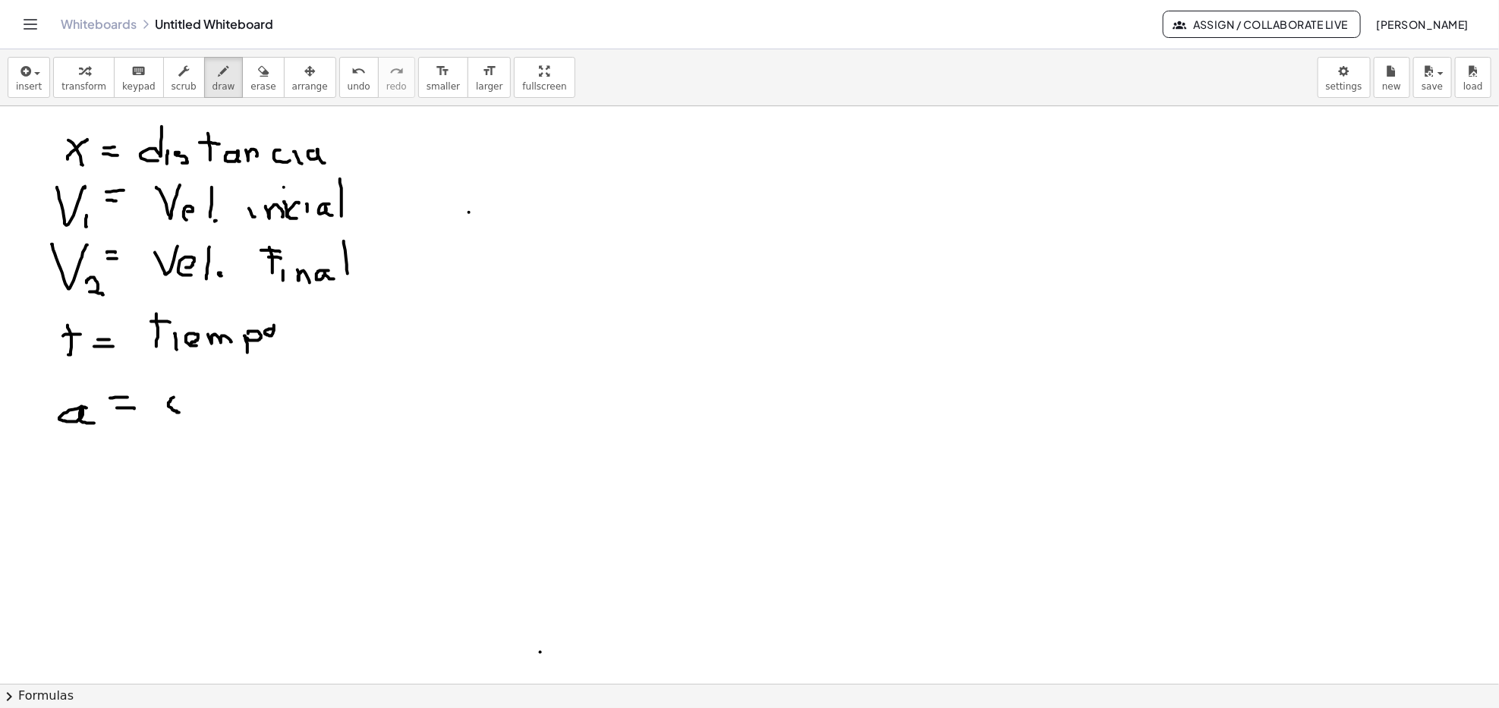
drag, startPoint x: 174, startPoint y: 398, endPoint x: 179, endPoint y: 413, distance: 16.1
drag, startPoint x: 172, startPoint y: 402, endPoint x: 181, endPoint y: 398, distance: 9.2
drag, startPoint x: 198, startPoint y: 386, endPoint x: 197, endPoint y: 409, distance: 23.5
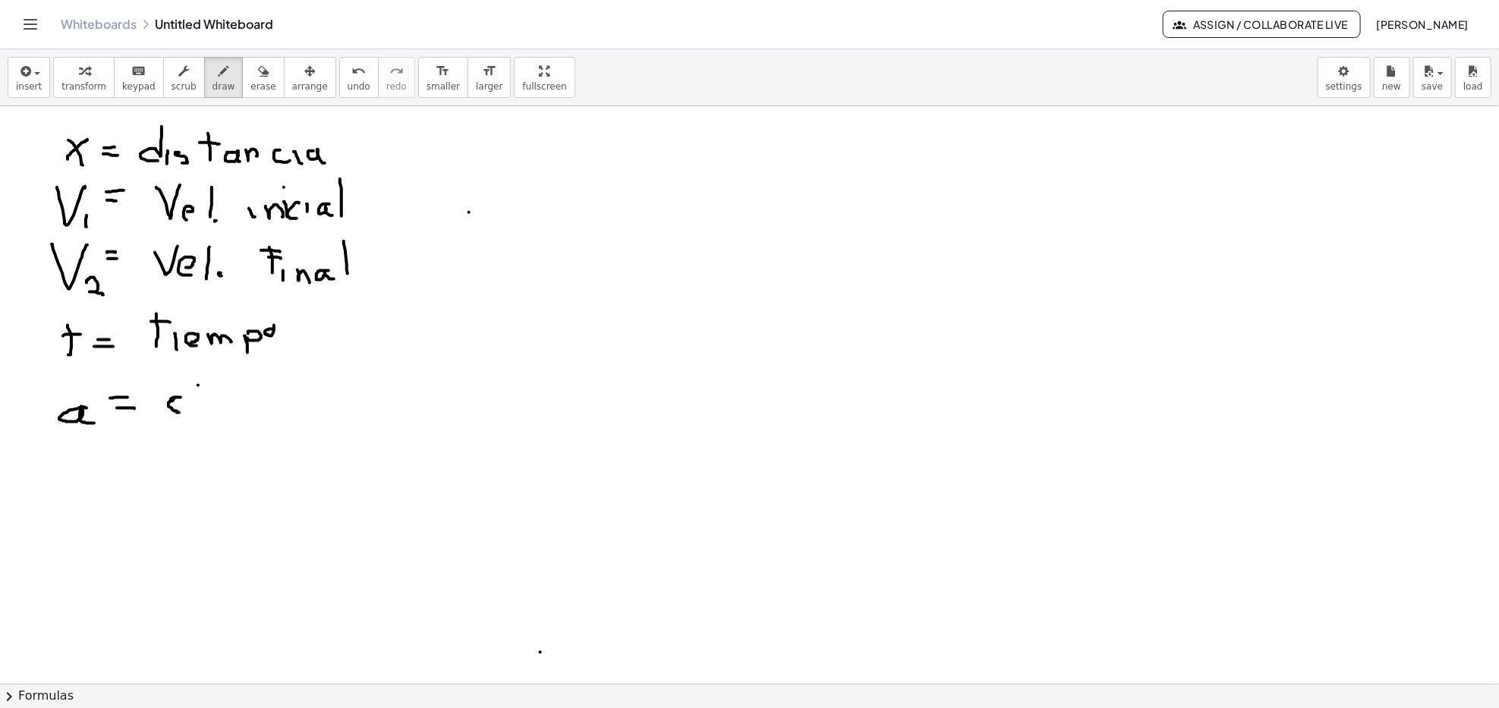
drag, startPoint x: 194, startPoint y: 389, endPoint x: 203, endPoint y: 390, distance: 9.1
drag, startPoint x: 239, startPoint y: 385, endPoint x: 239, endPoint y: 411, distance: 26.6
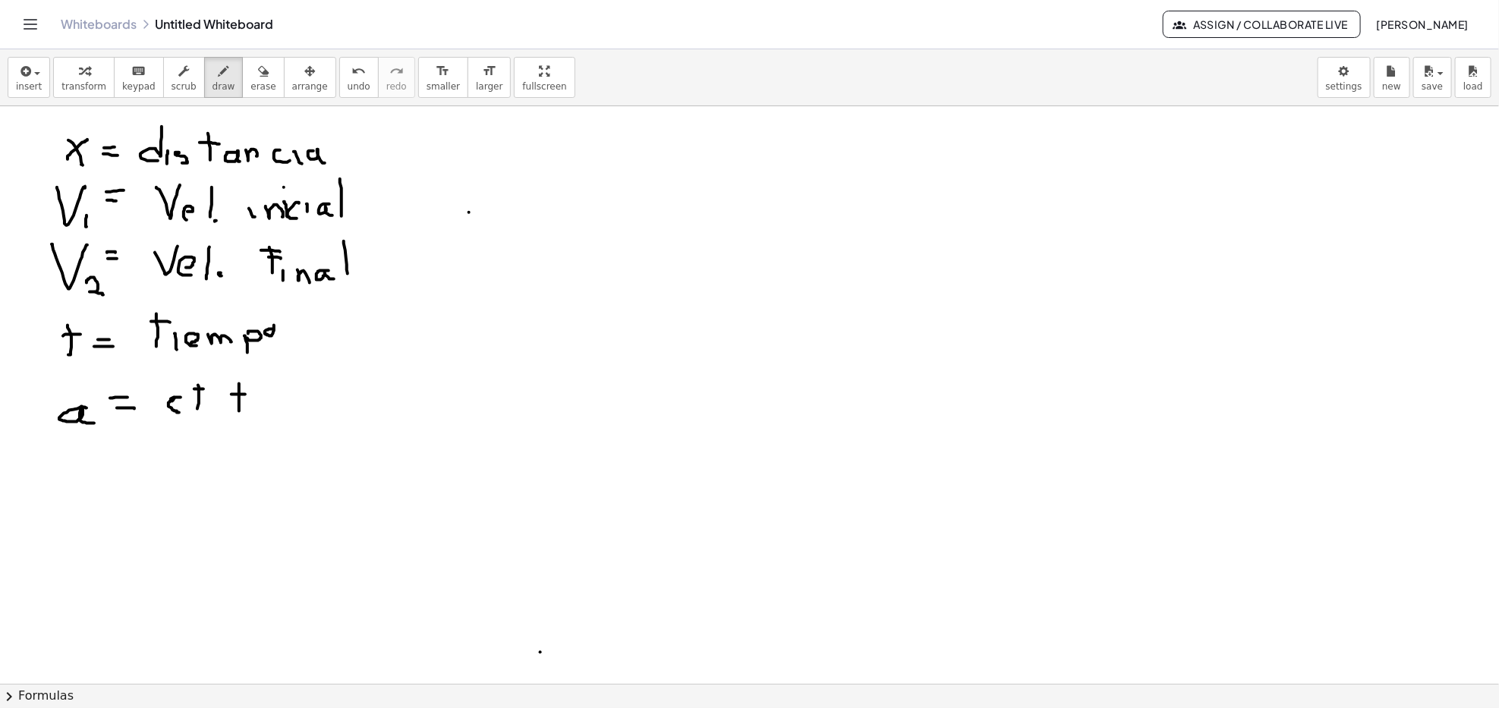
drag, startPoint x: 232, startPoint y: 395, endPoint x: 245, endPoint y: 395, distance: 13.7
drag, startPoint x: 253, startPoint y: 405, endPoint x: 271, endPoint y: 417, distance: 21.9
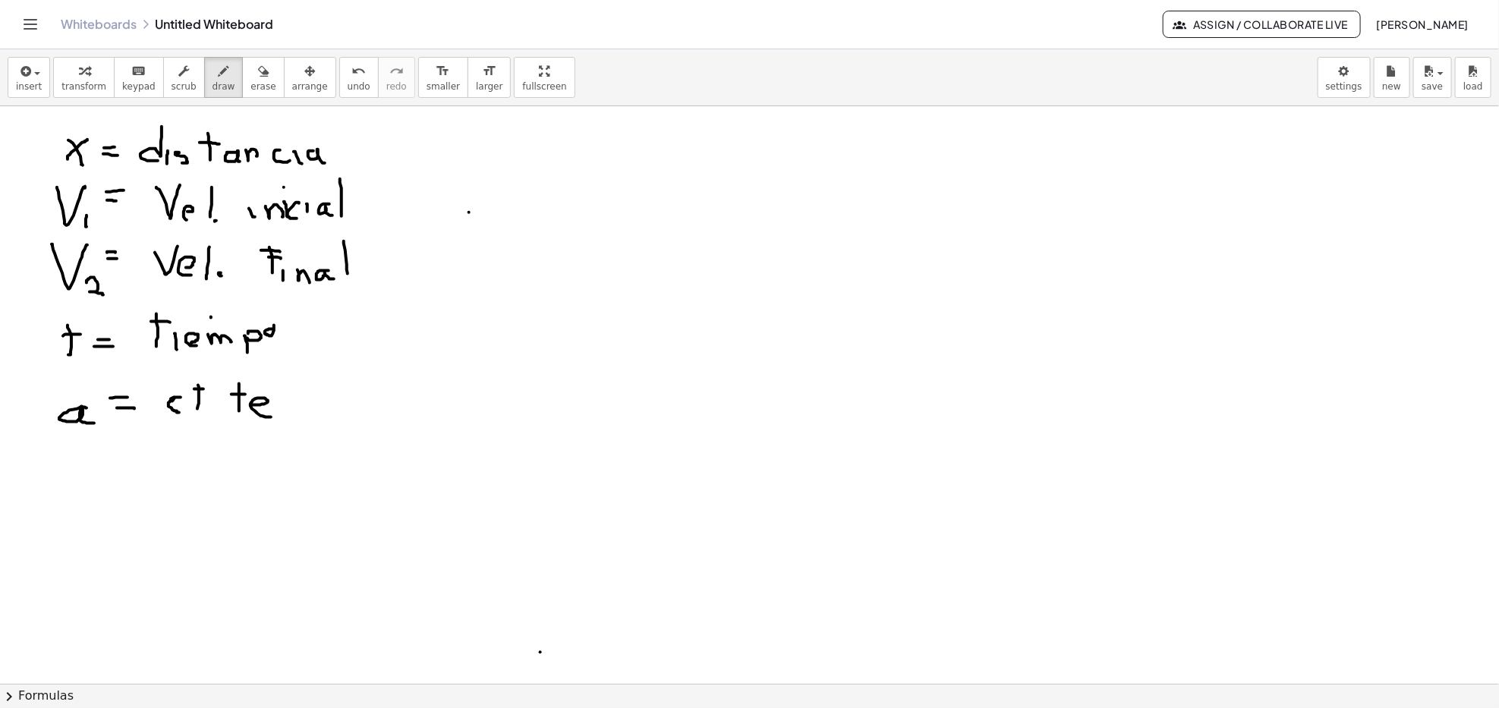
drag, startPoint x: 302, startPoint y: 395, endPoint x: 309, endPoint y: 411, distance: 16.6
drag, startPoint x: 346, startPoint y: 392, endPoint x: 355, endPoint y: 398, distance: 10.9
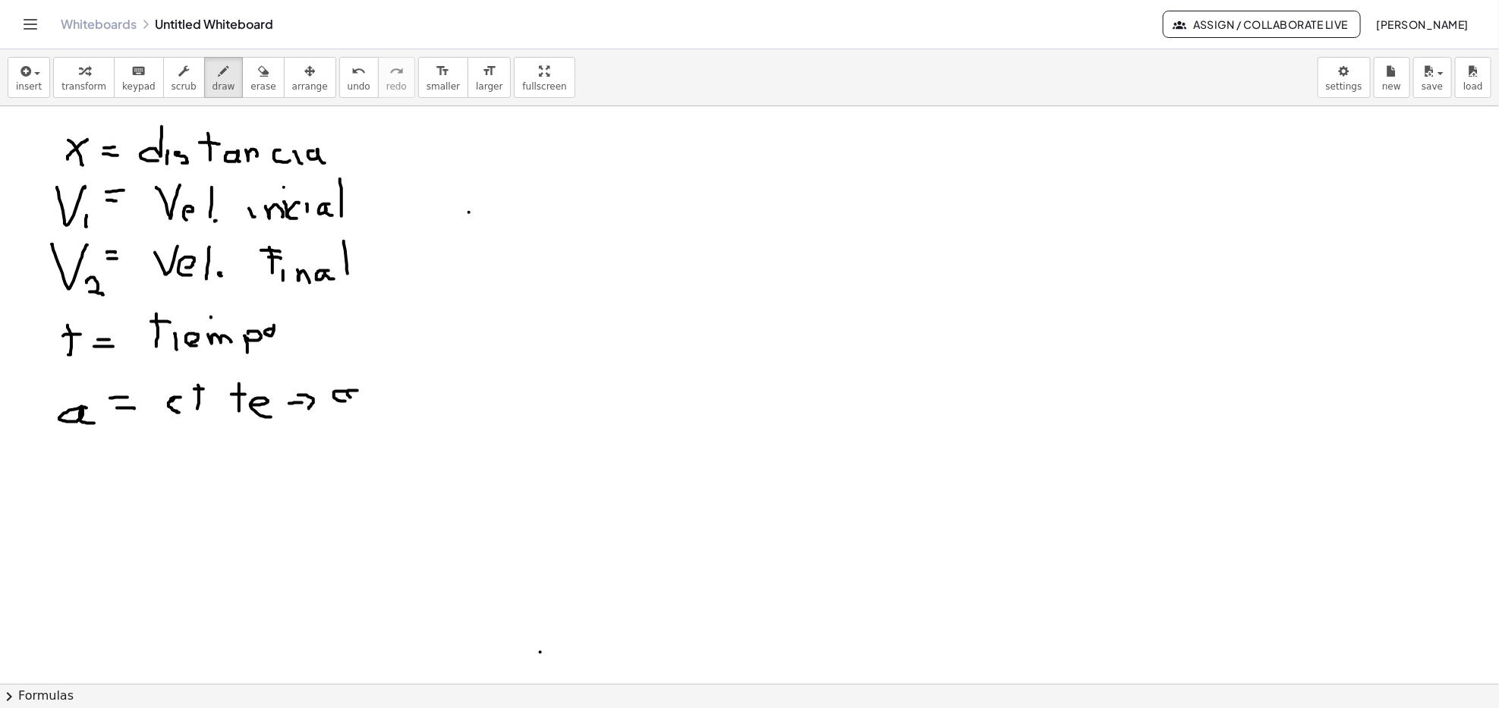
drag, startPoint x: 364, startPoint y: 389, endPoint x: 386, endPoint y: 369, distance: 30.1
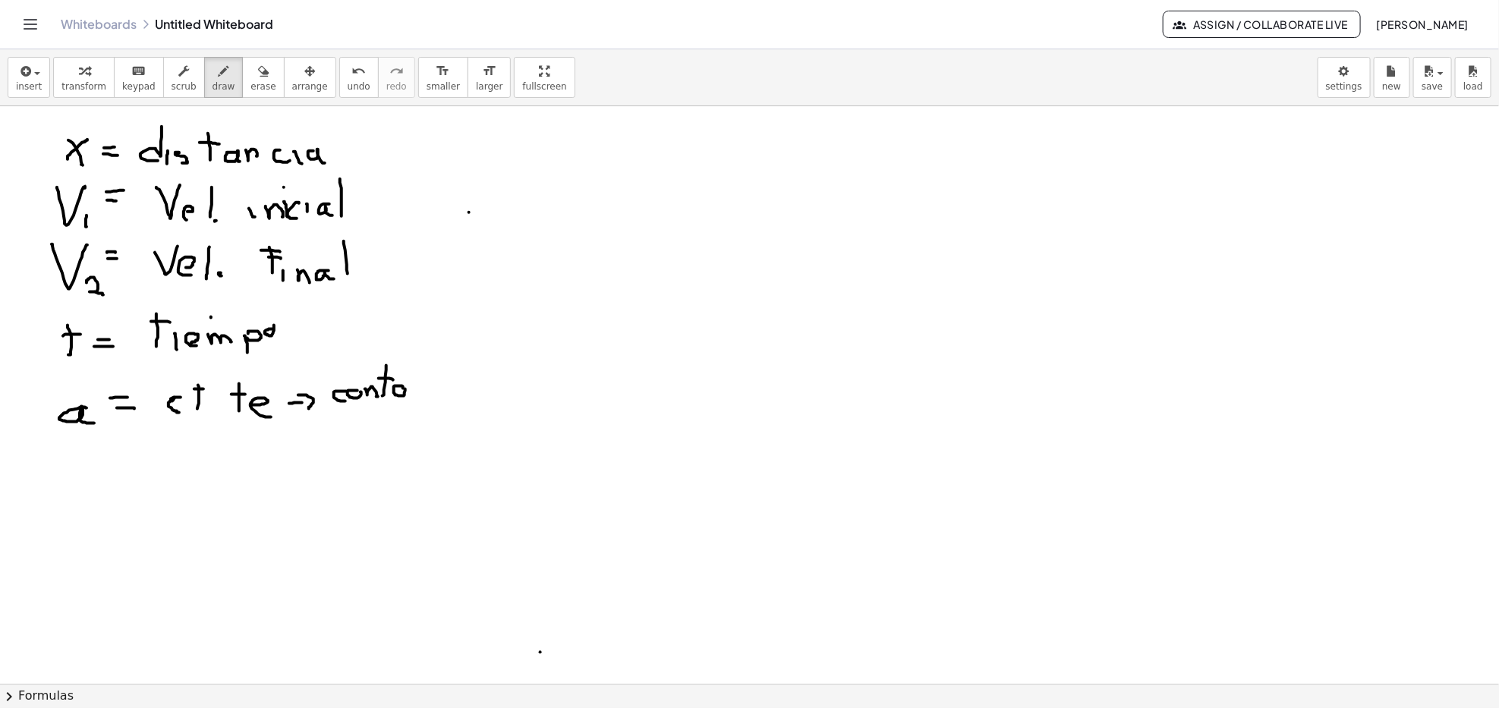
drag, startPoint x: 403, startPoint y: 389, endPoint x: 408, endPoint y: 401, distance: 13.0
drag, startPoint x: 414, startPoint y: 386, endPoint x: 428, endPoint y: 397, distance: 17.9
drag, startPoint x: 439, startPoint y: 366, endPoint x: 440, endPoint y: 389, distance: 22.8
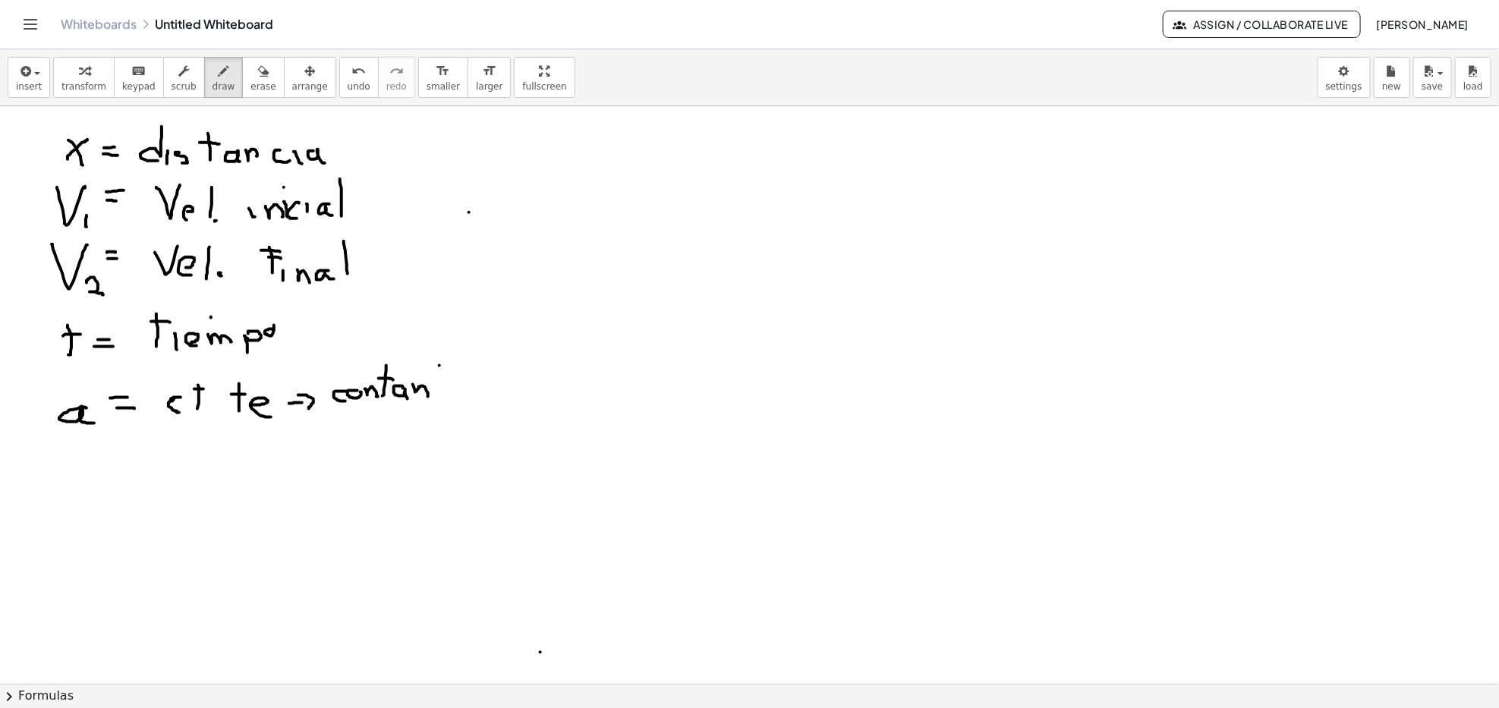
drag, startPoint x: 432, startPoint y: 373, endPoint x: 446, endPoint y: 376, distance: 14.0
drag, startPoint x: 452, startPoint y: 385, endPoint x: 458, endPoint y: 392, distance: 10.2
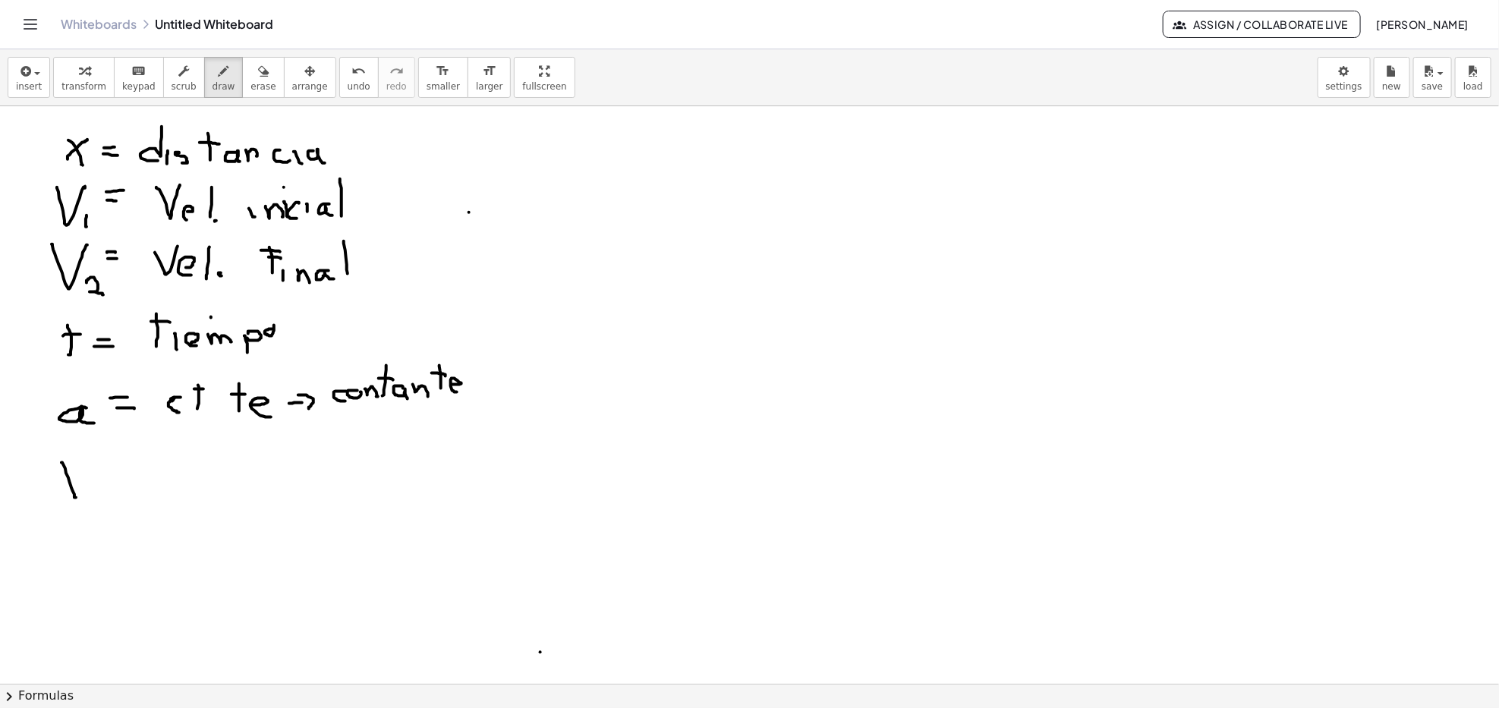
drag, startPoint x: 61, startPoint y: 463, endPoint x: 82, endPoint y: 466, distance: 20.7
drag, startPoint x: 90, startPoint y: 492, endPoint x: 112, endPoint y: 500, distance: 23.5
drag, startPoint x: 115, startPoint y: 468, endPoint x: 130, endPoint y: 469, distance: 14.5
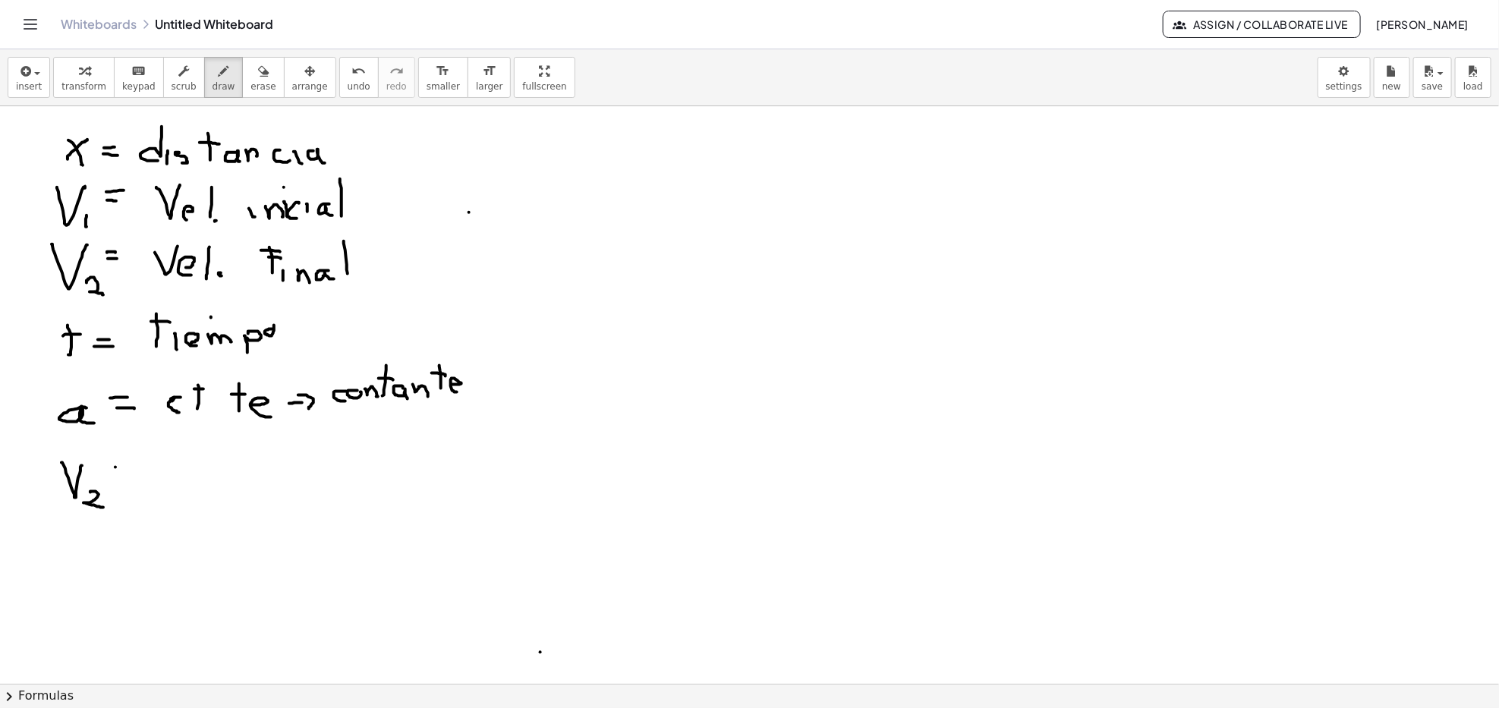
drag, startPoint x: 123, startPoint y: 475, endPoint x: 131, endPoint y: 480, distance: 9.3
drag, startPoint x: 161, startPoint y: 446, endPoint x: 212, endPoint y: 450, distance: 51.0
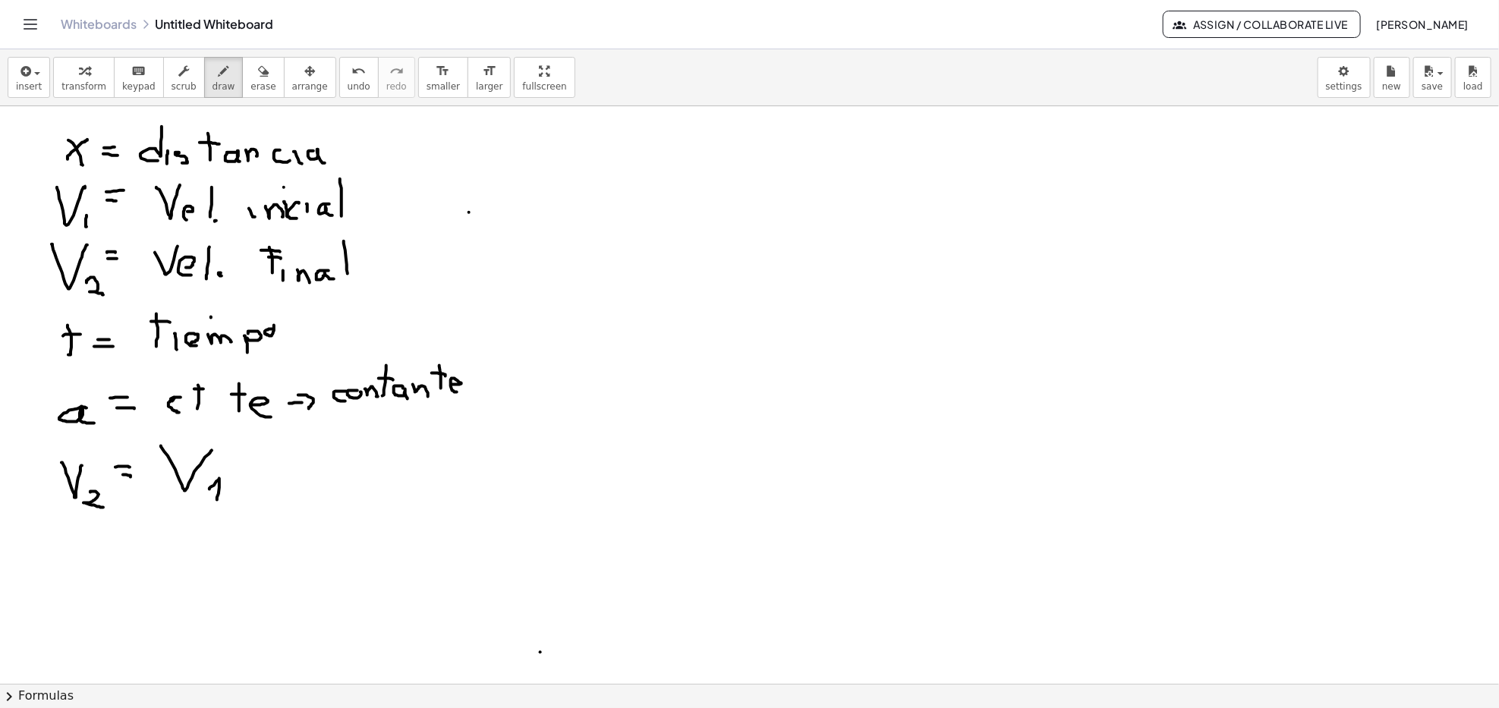
drag, startPoint x: 210, startPoint y: 490, endPoint x: 217, endPoint y: 500, distance: 13.1
drag, startPoint x: 251, startPoint y: 467, endPoint x: 263, endPoint y: 468, distance: 12.2
drag, startPoint x: 257, startPoint y: 466, endPoint x: 257, endPoint y: 478, distance: 12.2
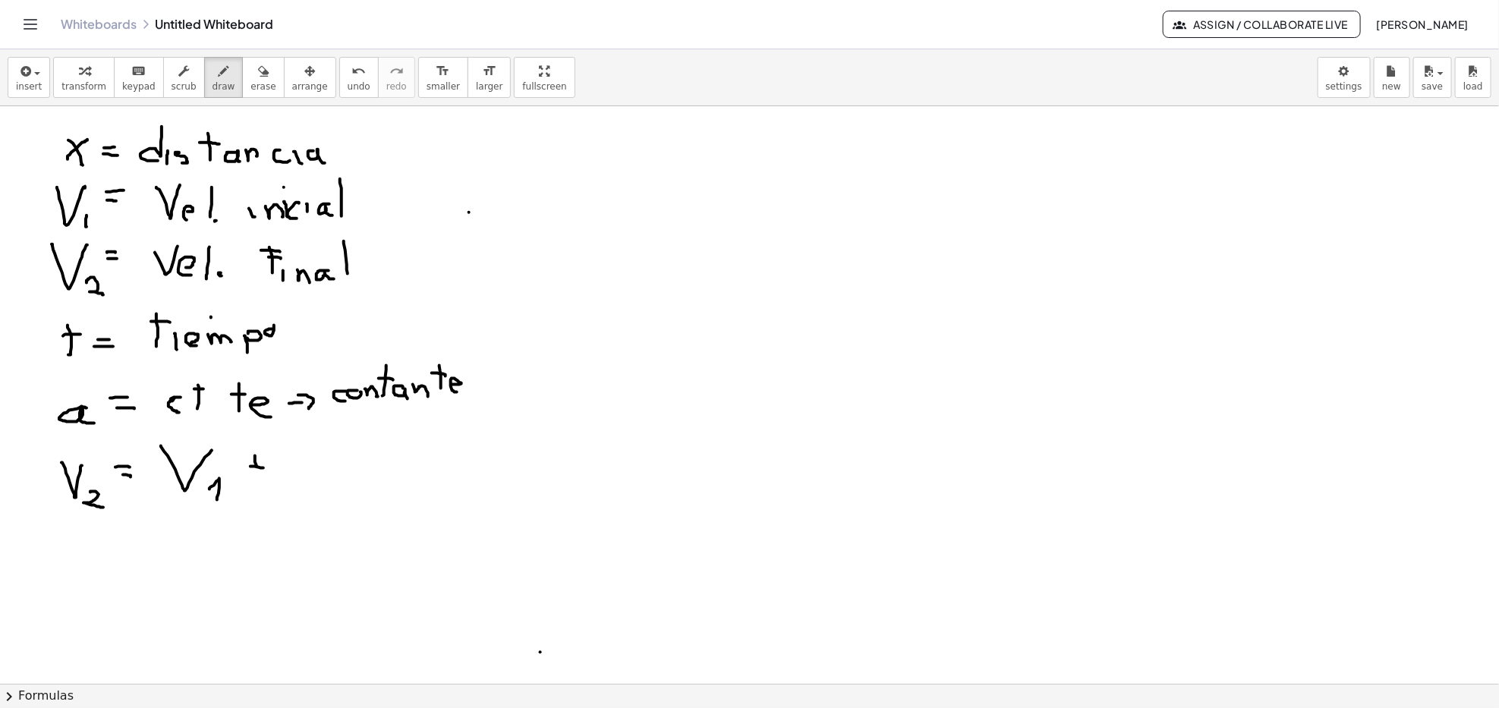
drag, startPoint x: 295, startPoint y: 470, endPoint x: 322, endPoint y: 478, distance: 28.6
drag, startPoint x: 346, startPoint y: 443, endPoint x: 346, endPoint y: 460, distance: 17.5
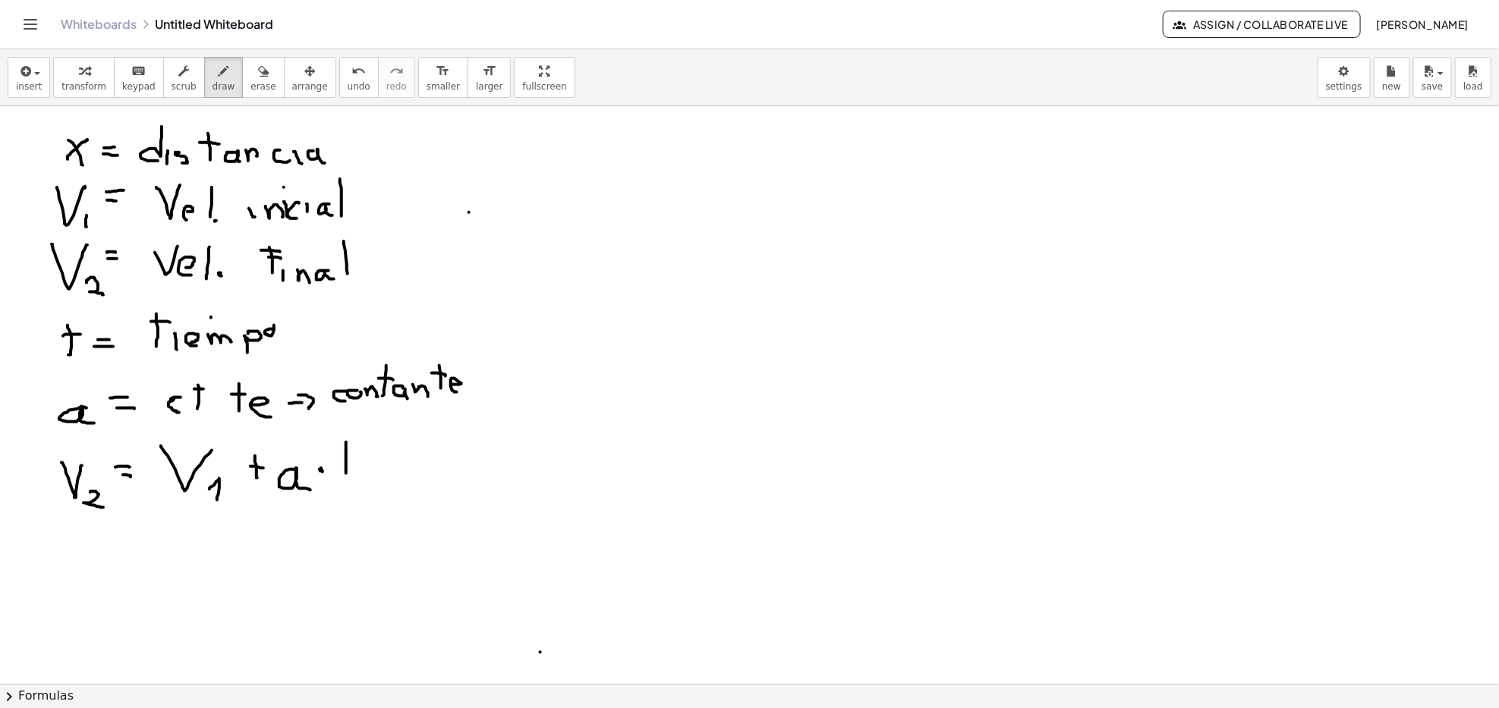
drag, startPoint x: 343, startPoint y: 452, endPoint x: 351, endPoint y: 453, distance: 7.7
drag, startPoint x: 408, startPoint y: 474, endPoint x: 440, endPoint y: 443, distance: 45.1
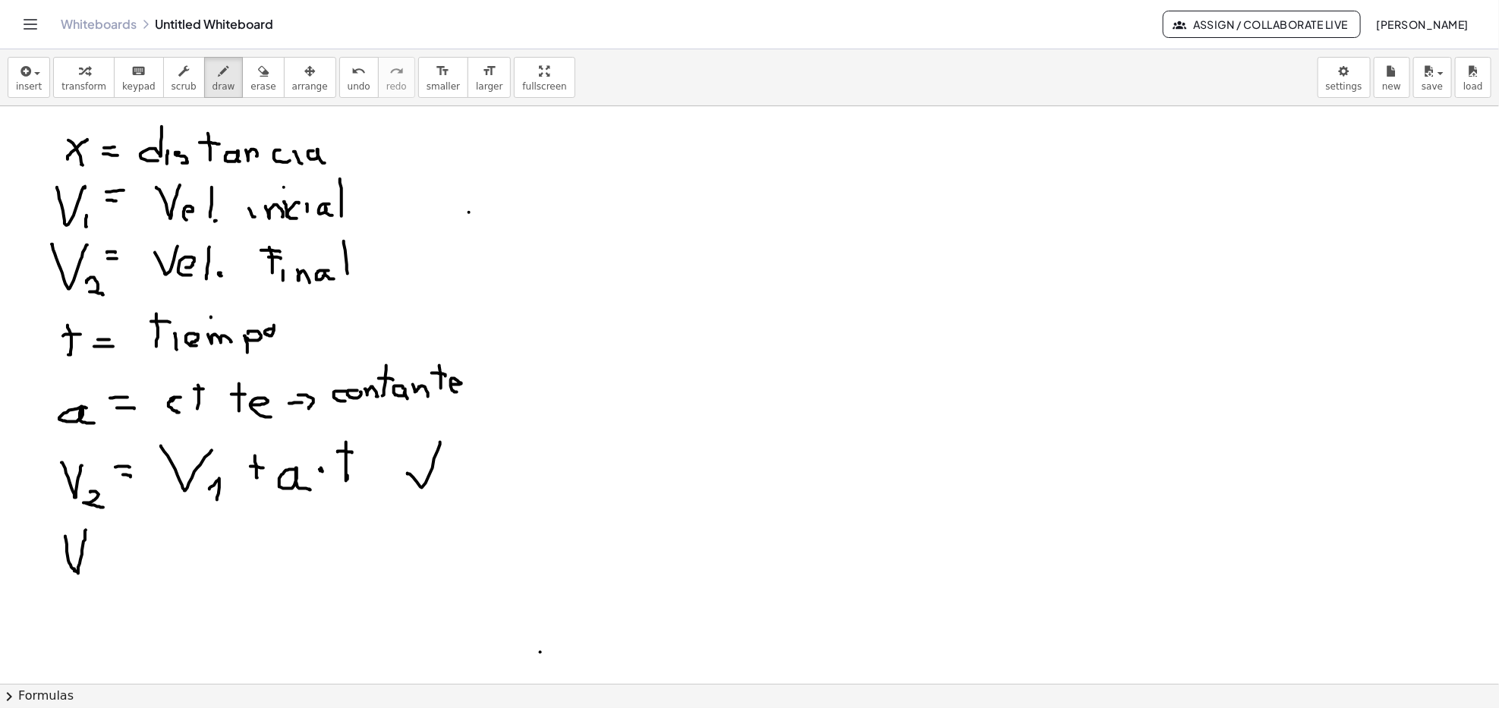
drag, startPoint x: 65, startPoint y: 537, endPoint x: 86, endPoint y: 531, distance: 21.4
drag, startPoint x: 91, startPoint y: 566, endPoint x: 108, endPoint y: 589, distance: 28.2
drag, startPoint x: 102, startPoint y: 523, endPoint x: 113, endPoint y: 537, distance: 17.9
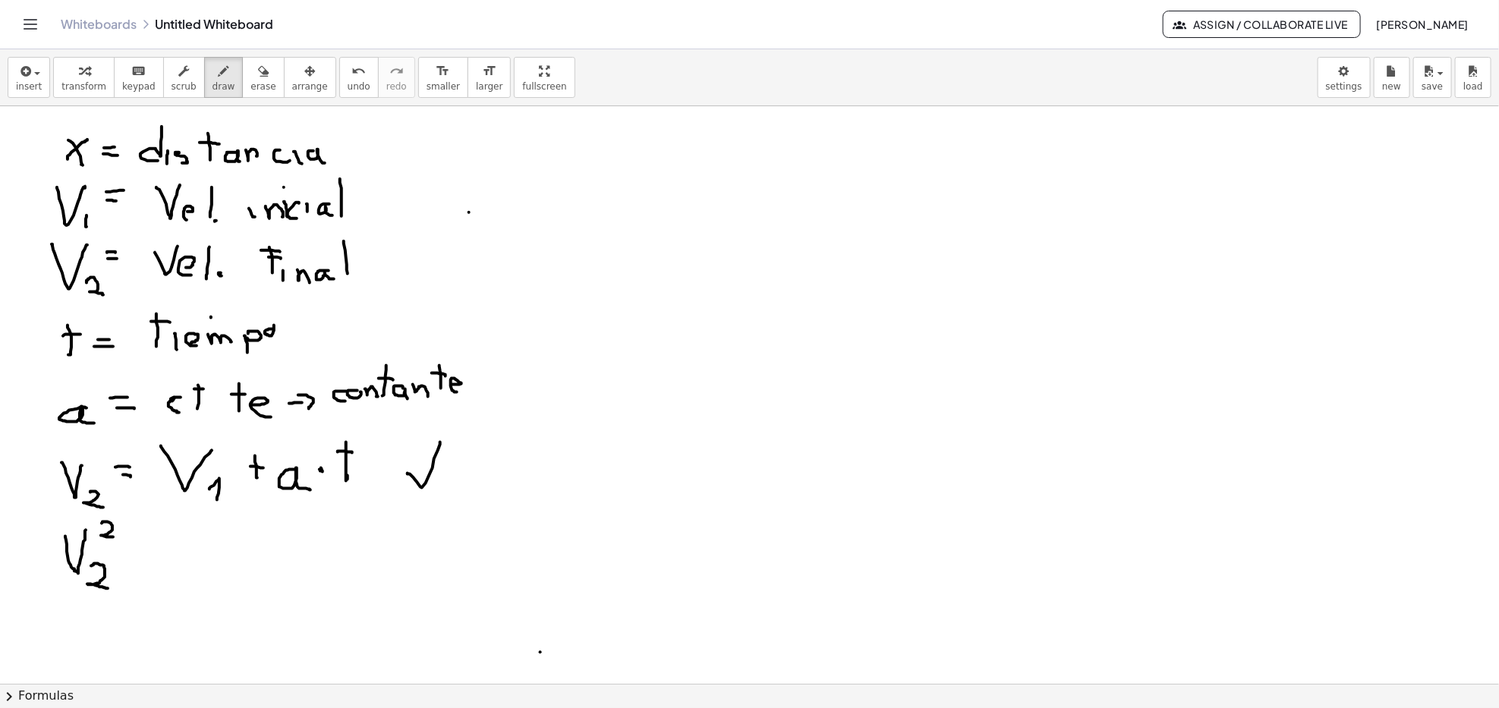
drag, startPoint x: 130, startPoint y: 557, endPoint x: 144, endPoint y: 559, distance: 14.6
drag, startPoint x: 175, startPoint y: 540, endPoint x: 203, endPoint y: 531, distance: 29.8
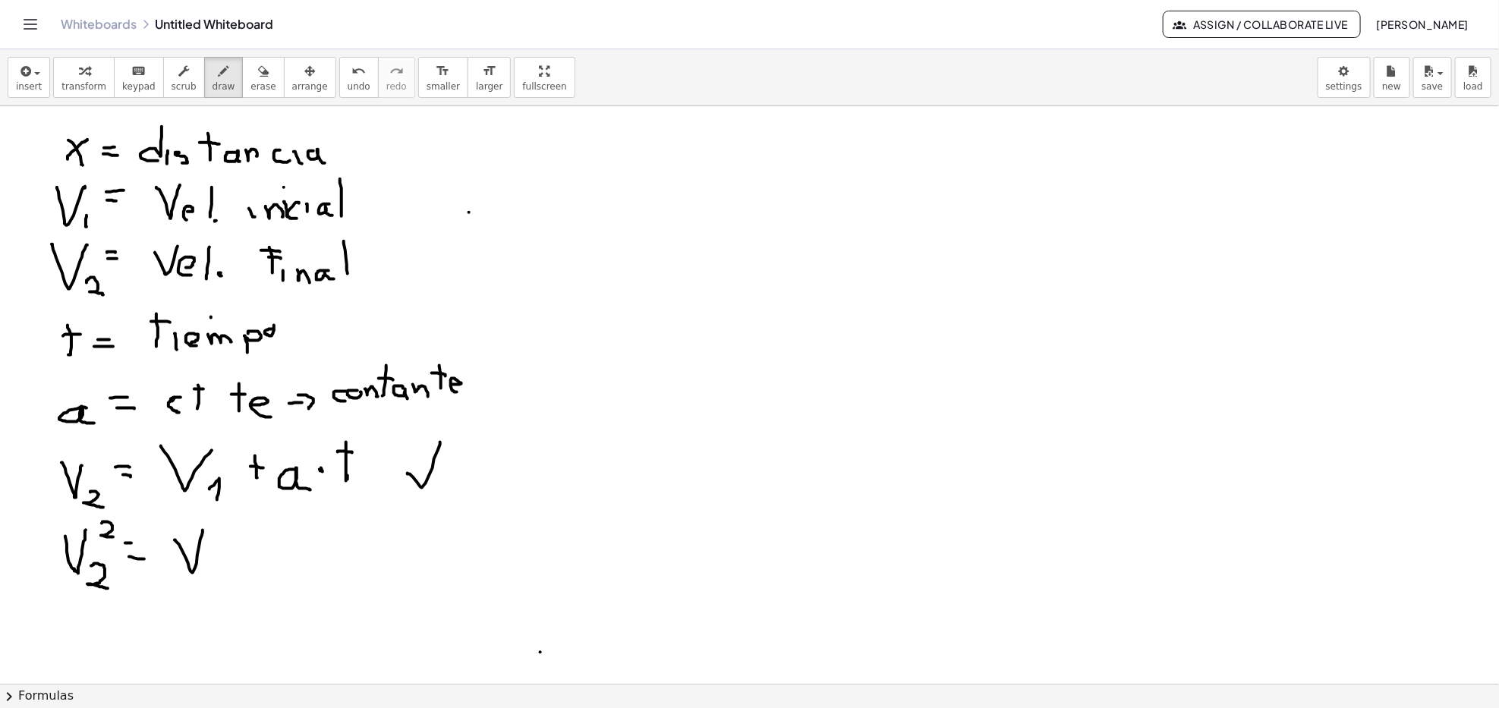
drag, startPoint x: 209, startPoint y: 567, endPoint x: 211, endPoint y: 583, distance: 16.1
drag, startPoint x: 219, startPoint y: 525, endPoint x: 233, endPoint y: 543, distance: 22.2
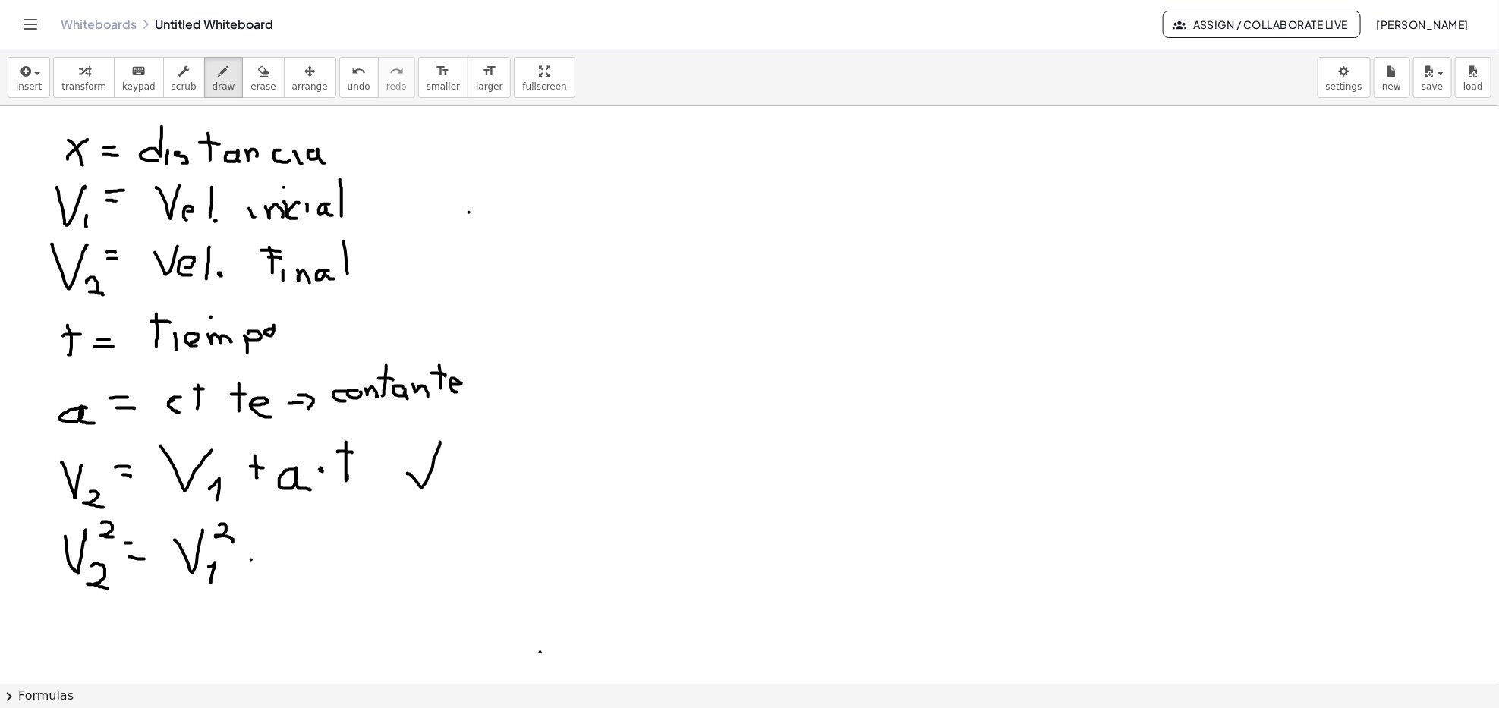
drag, startPoint x: 251, startPoint y: 560, endPoint x: 266, endPoint y: 561, distance: 14.4
drag, startPoint x: 304, startPoint y: 541, endPoint x: 343, endPoint y: 581, distance: 55.3
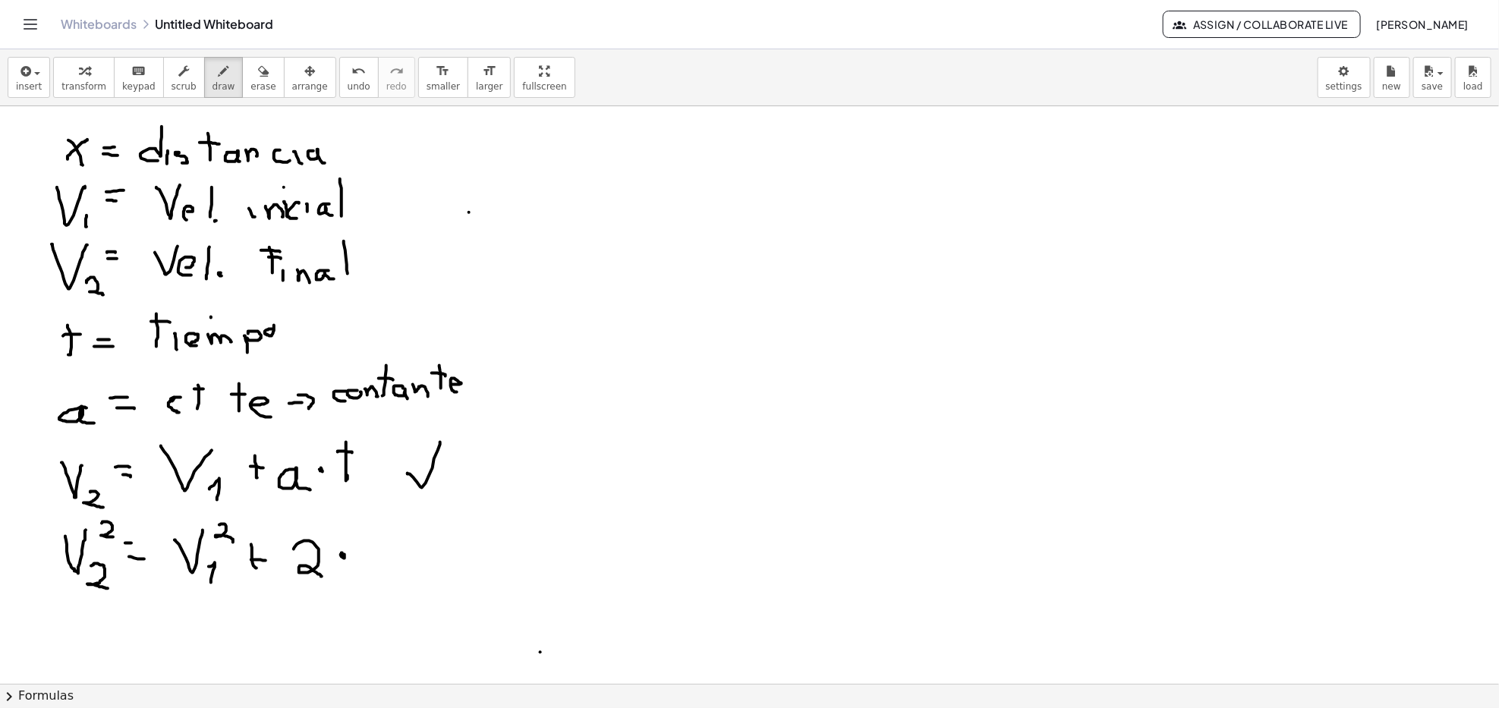
drag, startPoint x: 378, startPoint y: 562, endPoint x: 392, endPoint y: 575, distance: 19.4
drag, startPoint x: 438, startPoint y: 541, endPoint x: 456, endPoint y: 564, distance: 29.2
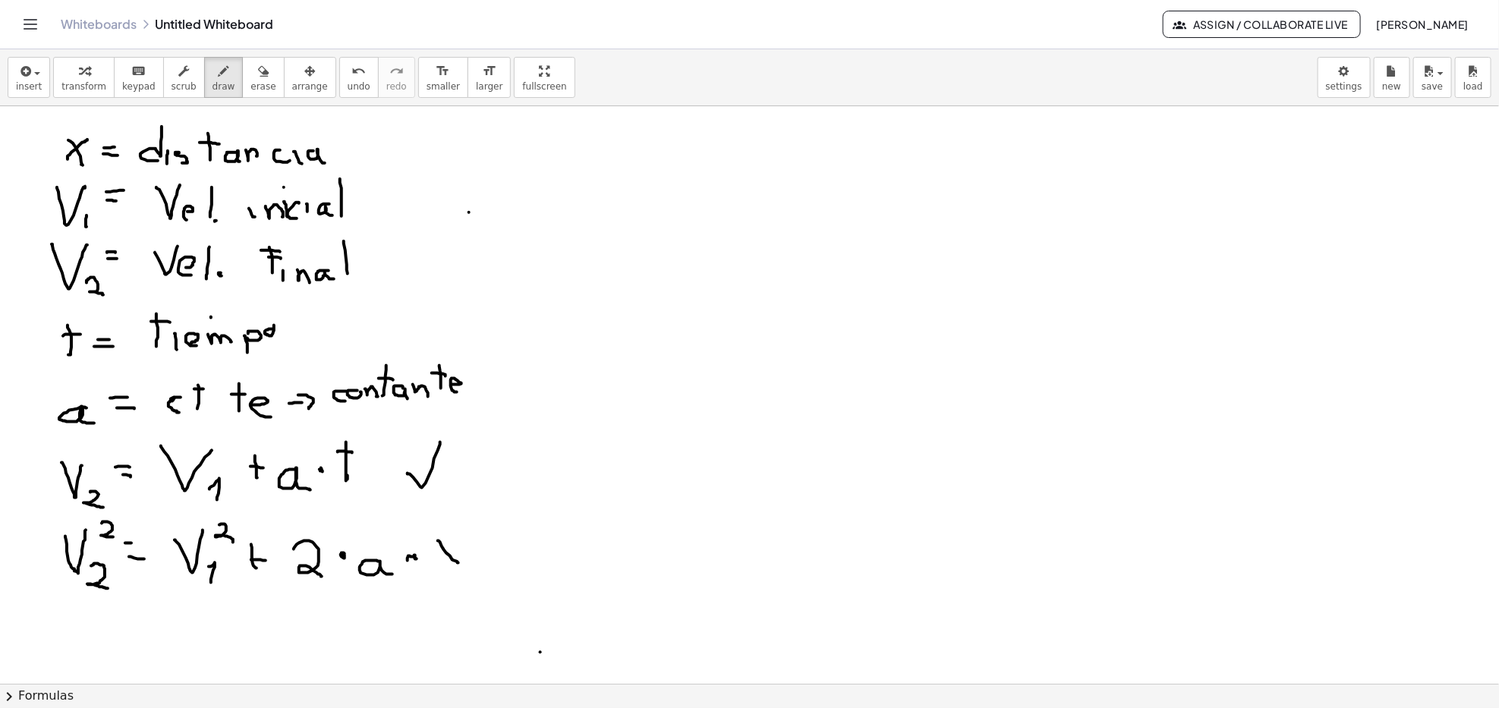
drag, startPoint x: 435, startPoint y: 563, endPoint x: 456, endPoint y: 544, distance: 28.5
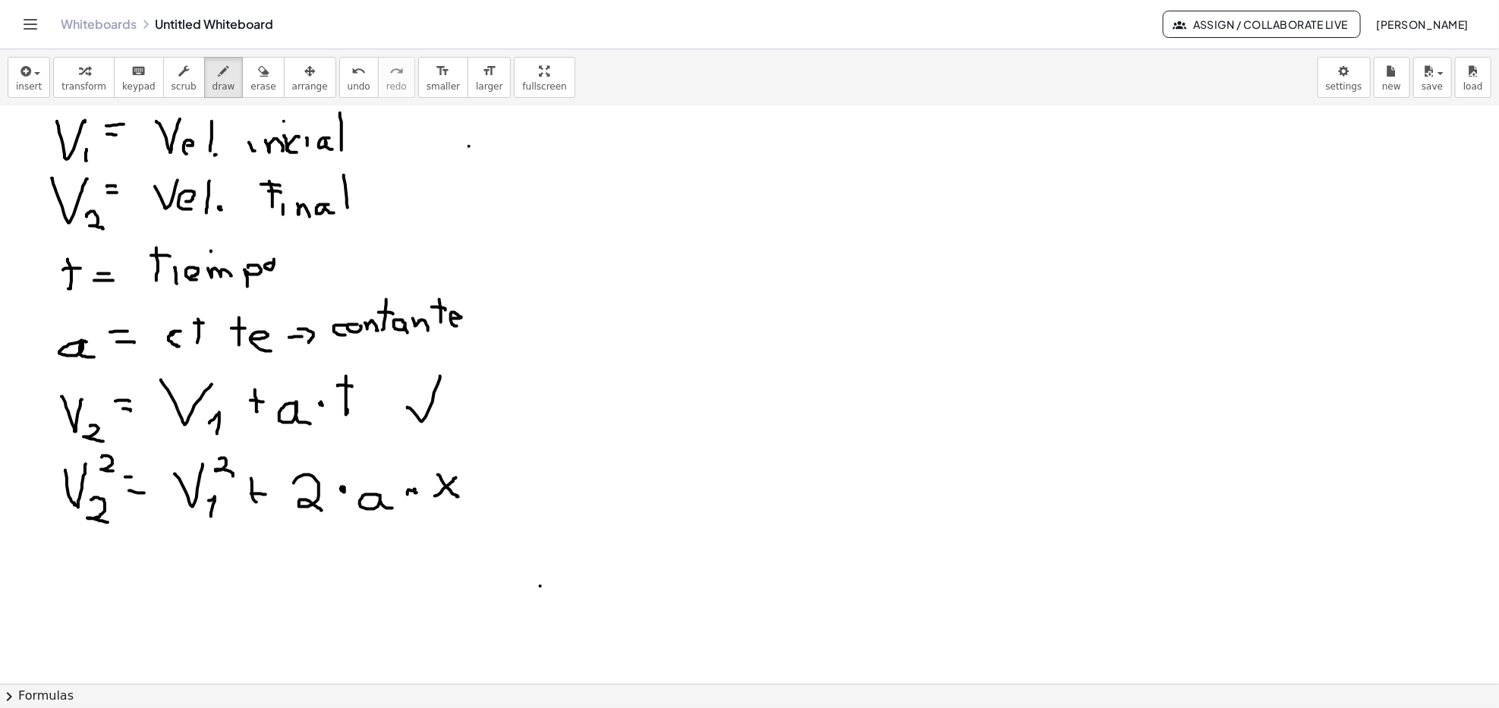
scroll to position [101, 0]
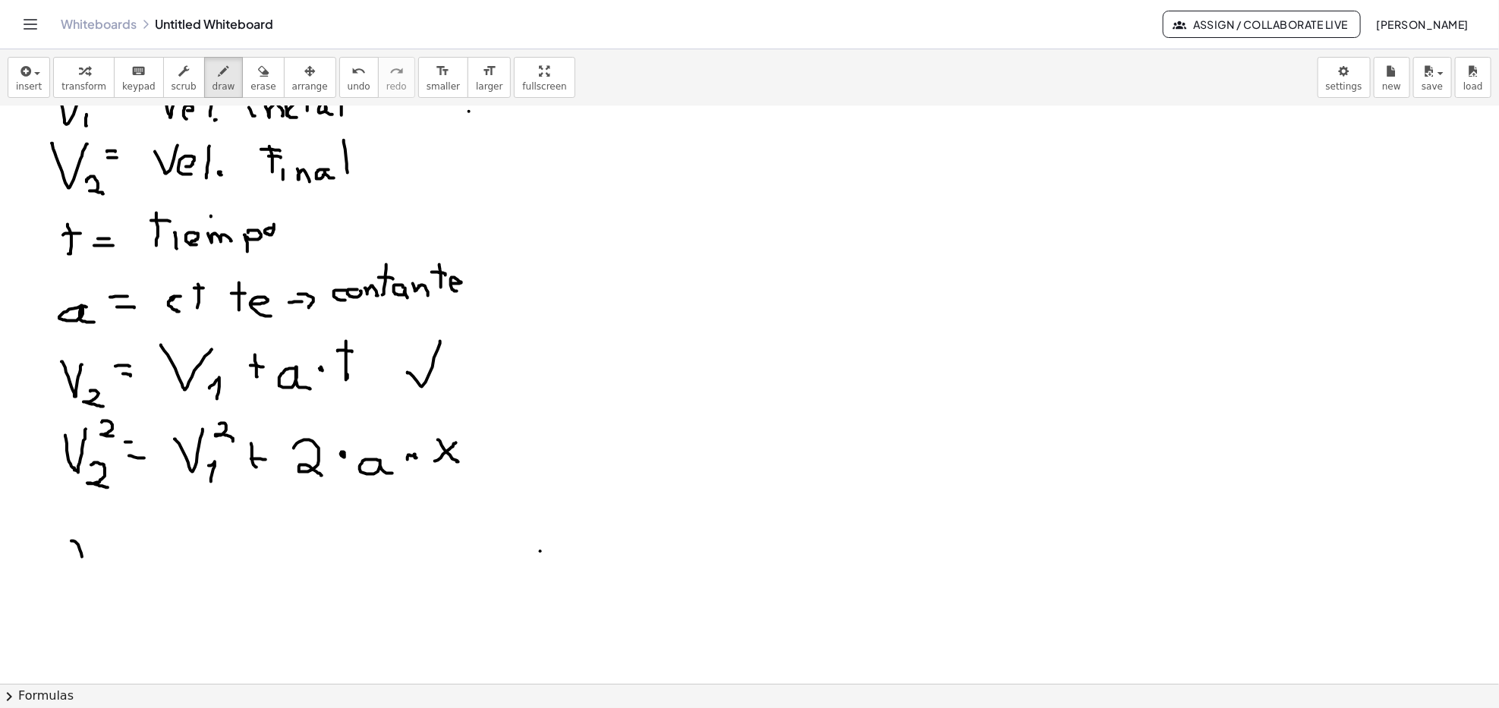
drag, startPoint x: 75, startPoint y: 542, endPoint x: 83, endPoint y: 564, distance: 23.5
click at [90, 547] on div at bounding box center [749, 632] width 1499 height 1255
drag, startPoint x: 71, startPoint y: 562, endPoint x: 90, endPoint y: 540, distance: 29.2
click at [89, 537] on div at bounding box center [749, 632] width 1499 height 1255
drag, startPoint x: 116, startPoint y: 545, endPoint x: 140, endPoint y: 548, distance: 23.7
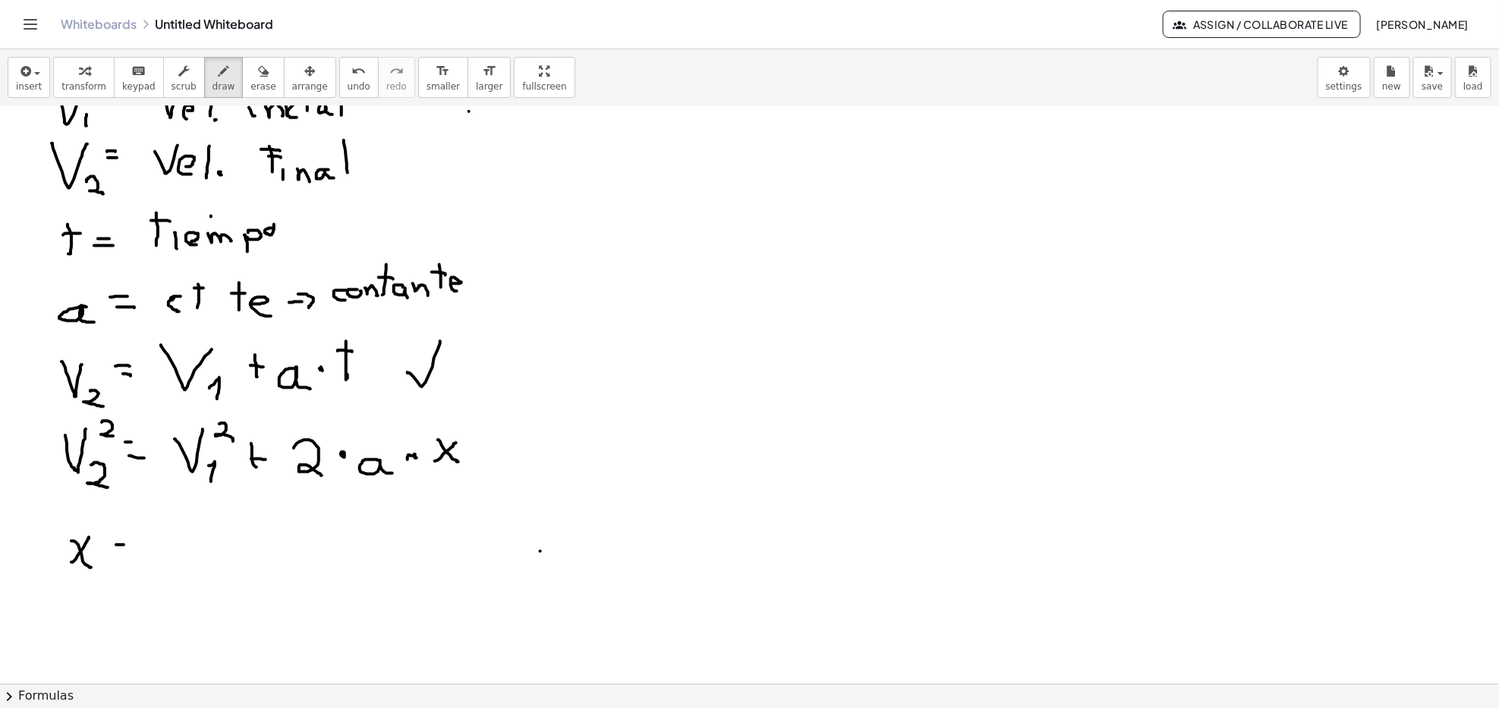
click at [140, 547] on div at bounding box center [749, 632] width 1499 height 1255
drag, startPoint x: 127, startPoint y: 555, endPoint x: 142, endPoint y: 554, distance: 15.2
click at [142, 547] on div at bounding box center [749, 632] width 1499 height 1255
drag, startPoint x: 185, startPoint y: 513, endPoint x: 197, endPoint y: 556, distance: 44.9
click at [197, 547] on div at bounding box center [749, 632] width 1499 height 1255
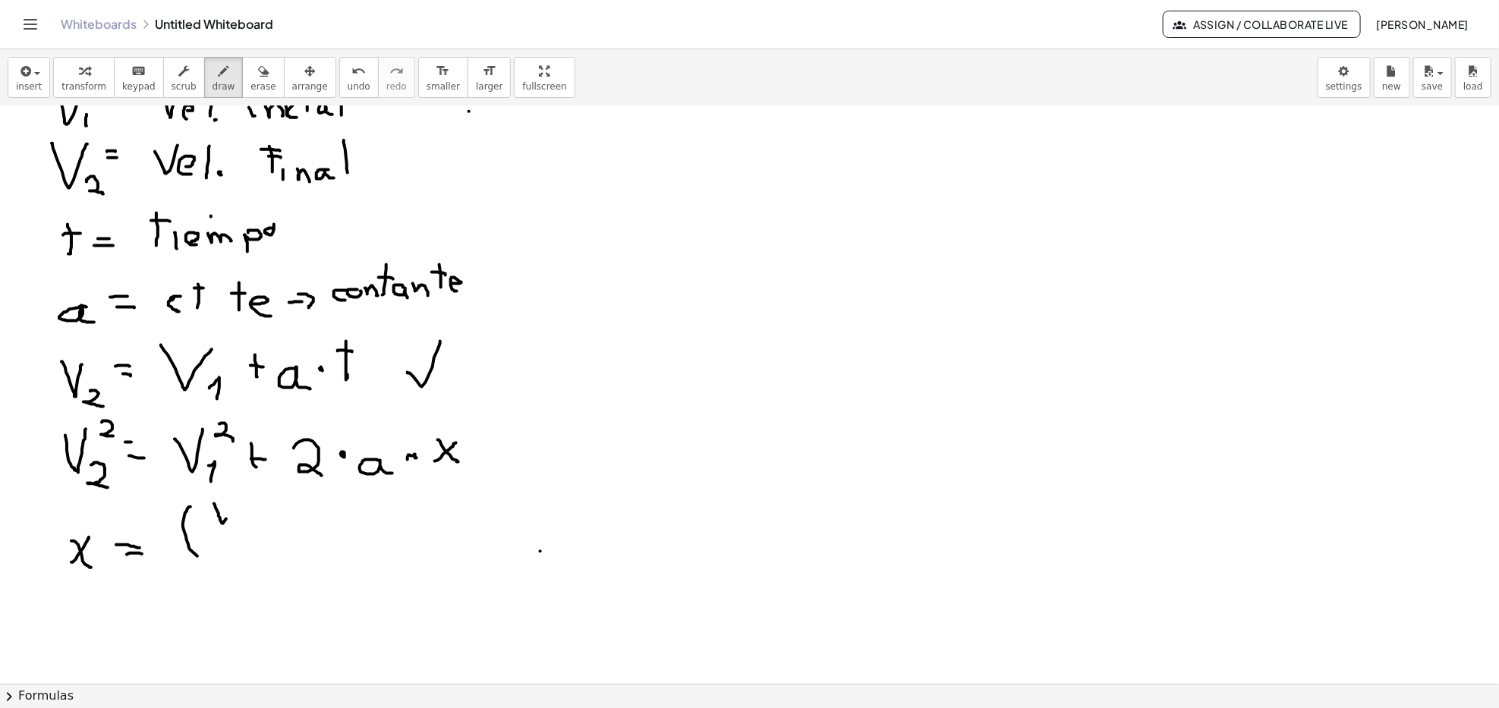
drag, startPoint x: 220, startPoint y: 518, endPoint x: 244, endPoint y: 509, distance: 26.2
click at [235, 503] on div at bounding box center [749, 632] width 1499 height 1255
click at [240, 525] on div at bounding box center [749, 632] width 1499 height 1255
click at [258, 512] on div at bounding box center [749, 632] width 1499 height 1255
drag
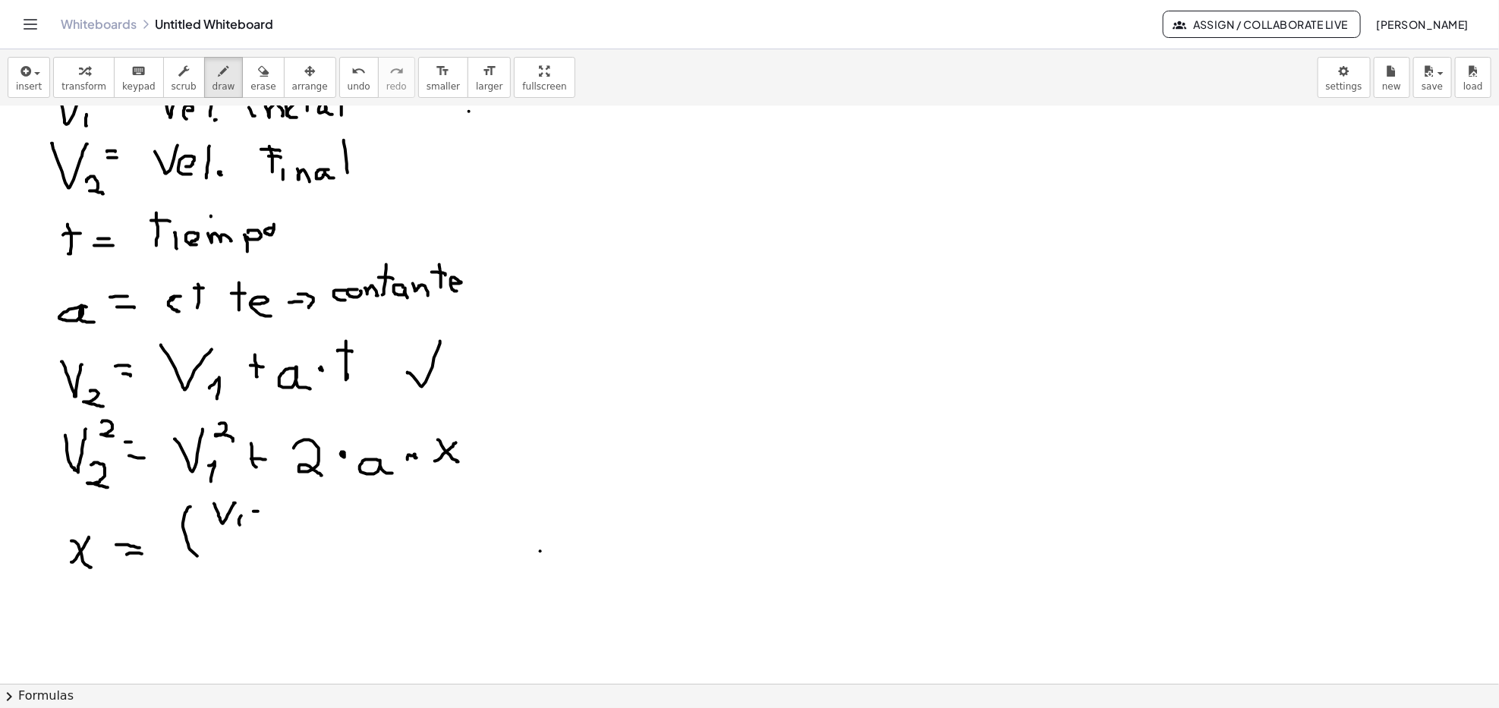
click at [256, 513] on div at bounding box center [749, 632] width 1499 height 1255
click at [288, 499] on div at bounding box center [749, 632] width 1499 height 1255
click at [298, 528] on div at bounding box center [749, 632] width 1499 height 1255
click at [293, 537] on div at bounding box center [749, 632] width 1499 height 1255
click at [254, 547] on div at bounding box center [749, 632] width 1499 height 1255
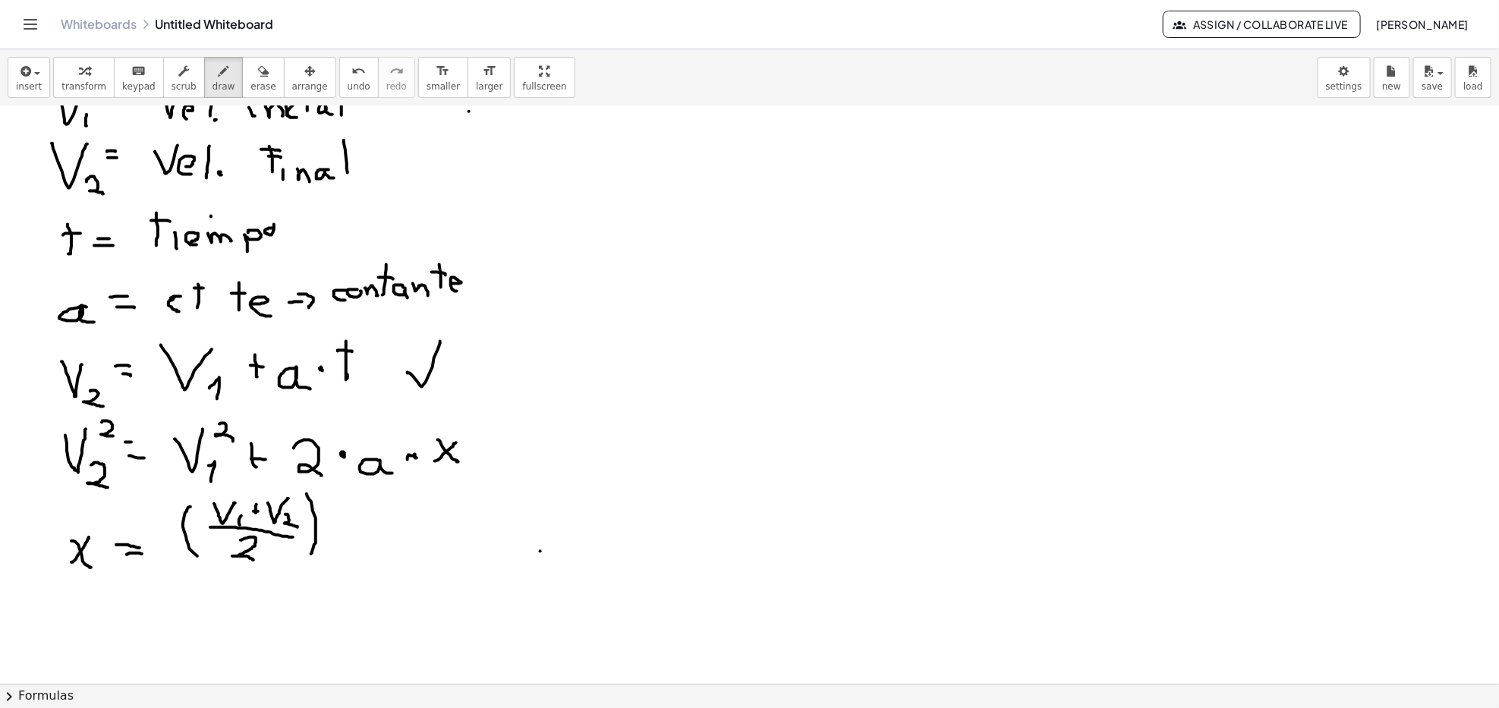
click at [310, 547] on div at bounding box center [749, 632] width 1499 height 1255
drag, startPoint x: 341, startPoint y: 518, endPoint x: 380, endPoint y: 536, distance: 43.2
click at [346, 518] on div at bounding box center [749, 632] width 1499 height 1255
drag, startPoint x: 386, startPoint y: 506, endPoint x: 392, endPoint y: 532, distance: 26.5
click at [392, 532] on div at bounding box center [749, 632] width 1499 height 1255
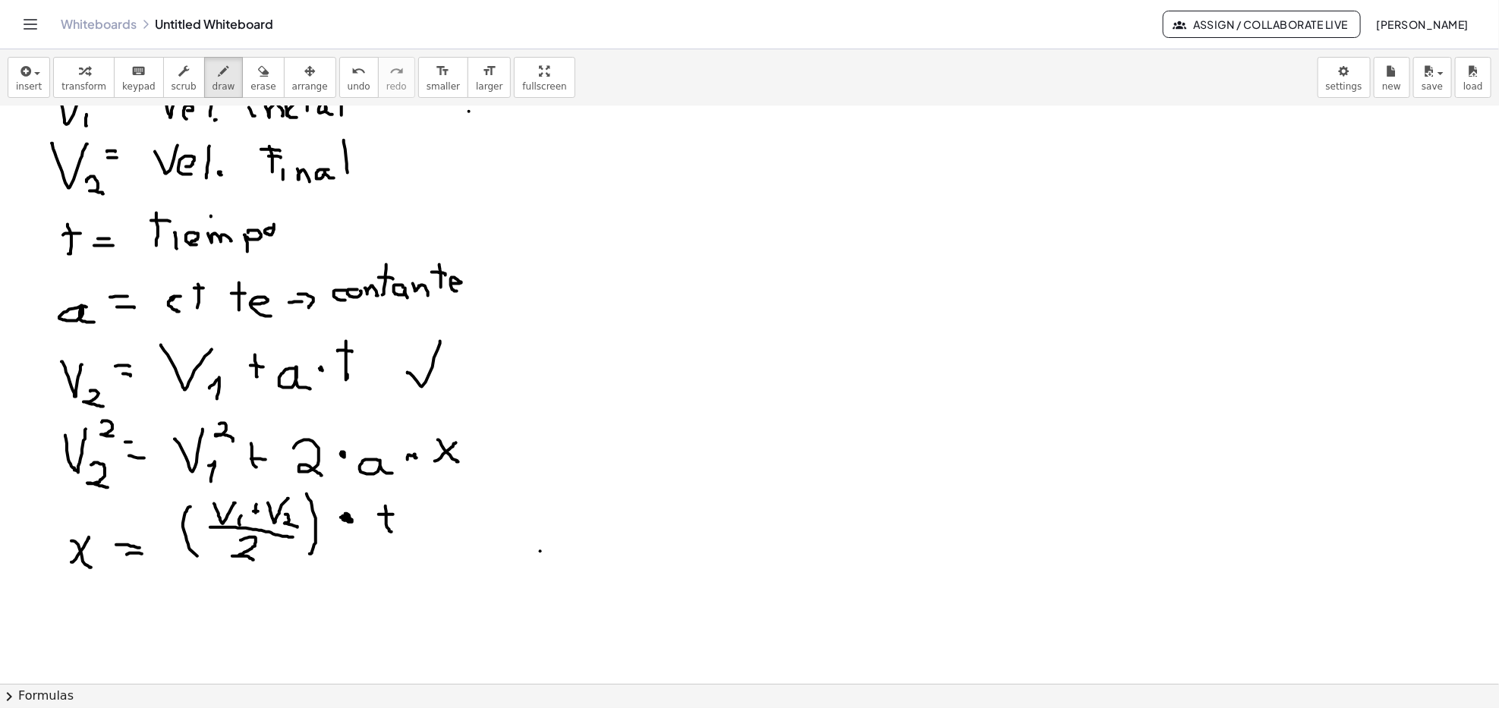
drag, startPoint x: 379, startPoint y: 515, endPoint x: 396, endPoint y: 518, distance: 17.7
click at [395, 515] on div at bounding box center [749, 632] width 1499 height 1255
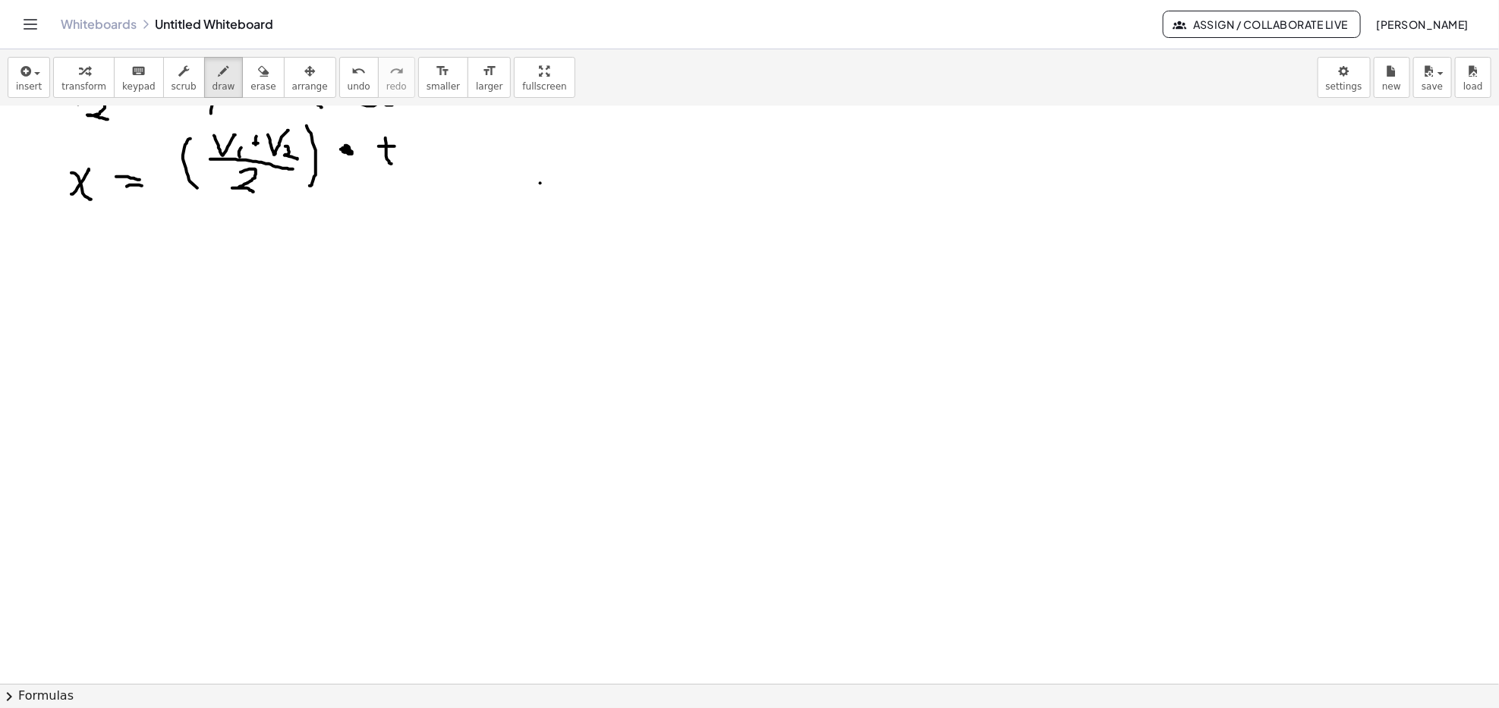
scroll to position [506, 0]
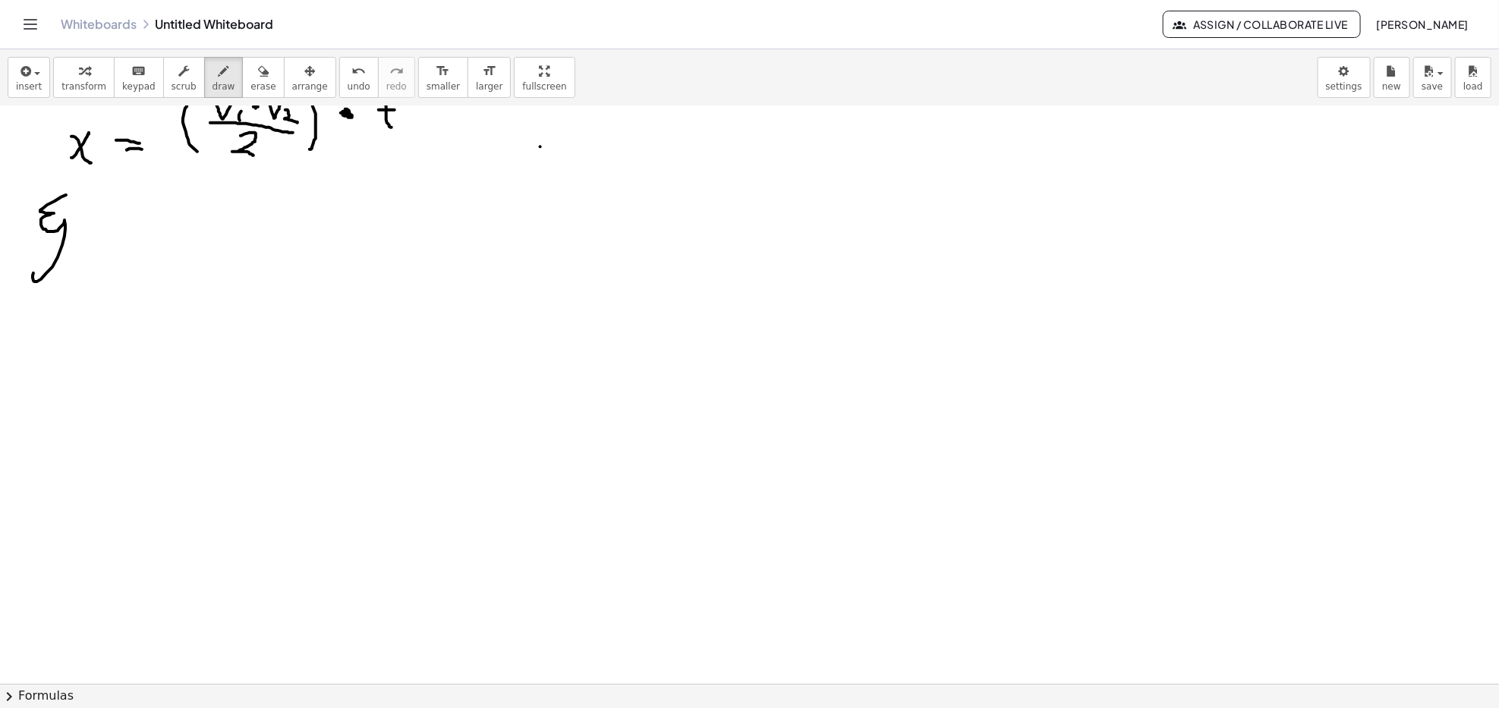
drag, startPoint x: 66, startPoint y: 195, endPoint x: 86, endPoint y: 235, distance: 44.8
click at [86, 235] on div at bounding box center [749, 228] width 1499 height 1255
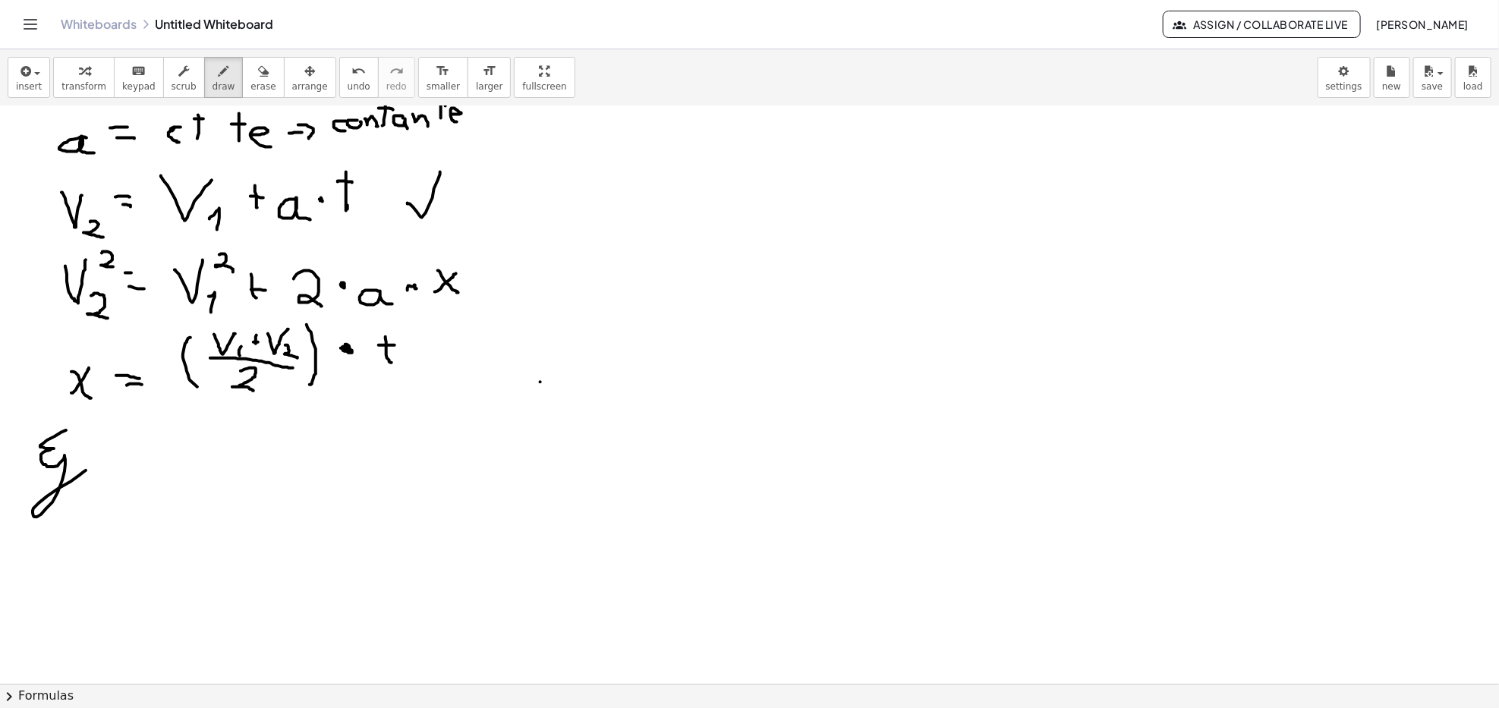
scroll to position [304, 0]
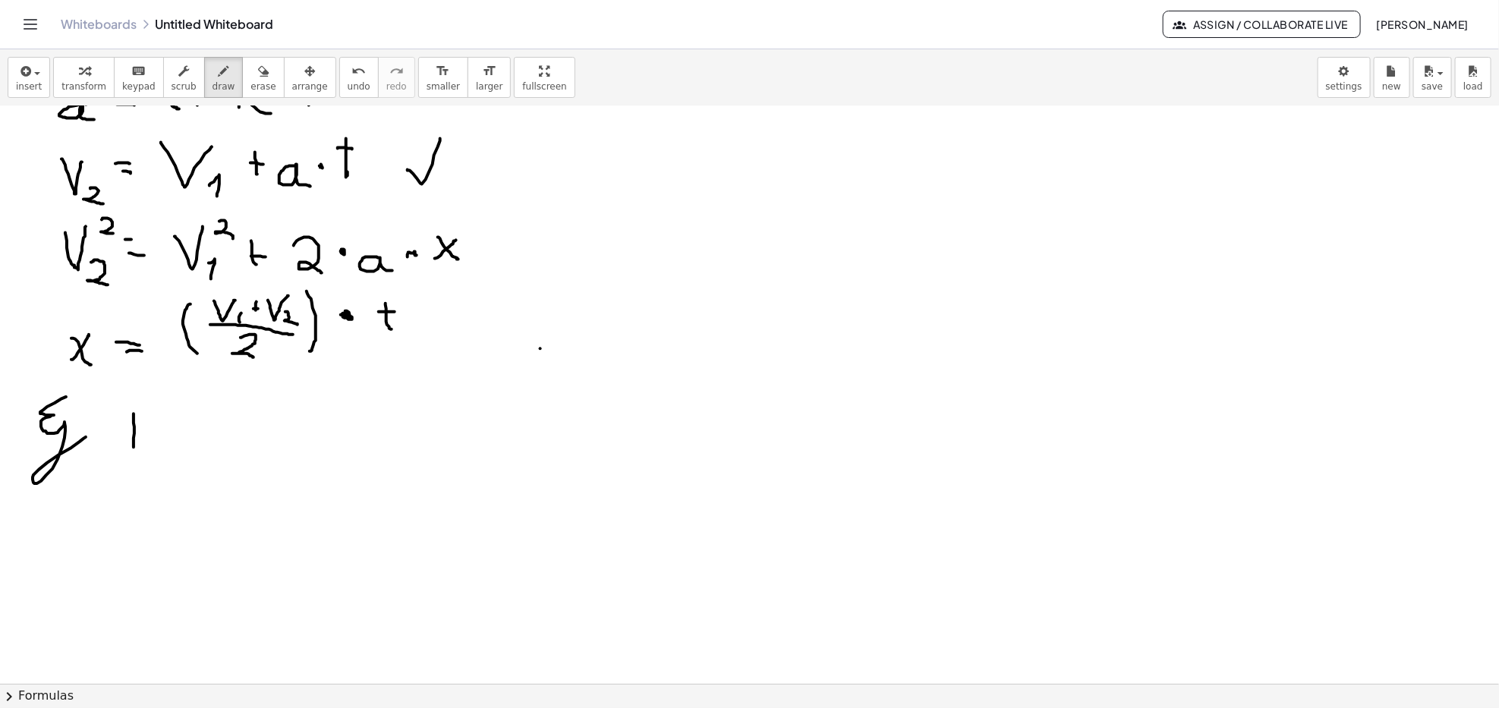
drag, startPoint x: 134, startPoint y: 414, endPoint x: 134, endPoint y: 448, distance: 33.4
click at [134, 448] on div at bounding box center [749, 430] width 1499 height 1255
drag, startPoint x: 124, startPoint y: 410, endPoint x: 124, endPoint y: 446, distance: 36.4
click at [124, 446] on div at bounding box center [749, 430] width 1499 height 1255
click at [176, 436] on div at bounding box center [749, 430] width 1499 height 1255
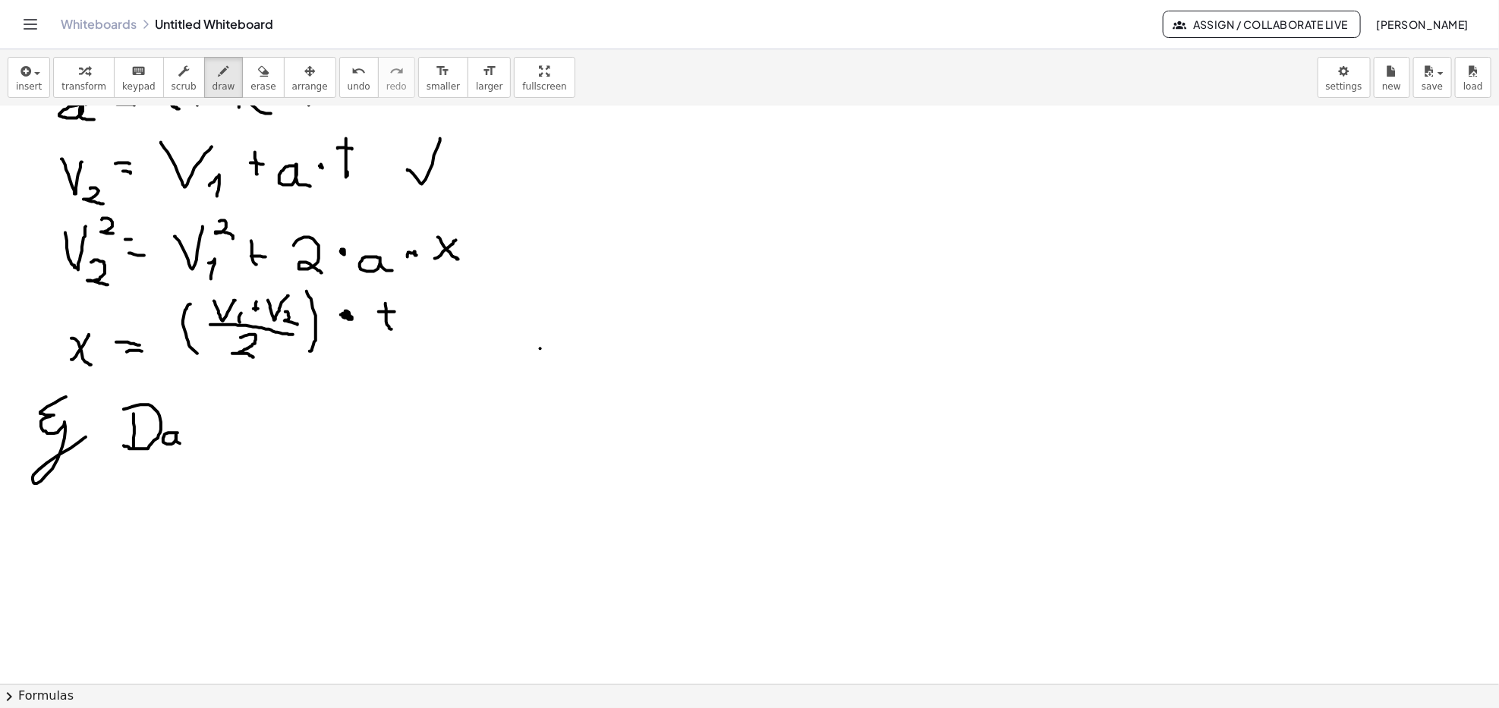
drag, startPoint x: 176, startPoint y: 435, endPoint x: 196, endPoint y: 426, distance: 21.7
click at [186, 443] on div at bounding box center [749, 430] width 1499 height 1255
drag, startPoint x: 197, startPoint y: 404, endPoint x: 193, endPoint y: 433, distance: 29.8
click at [197, 441] on div at bounding box center [749, 430] width 1499 height 1255
drag, startPoint x: 188, startPoint y: 417, endPoint x: 206, endPoint y: 417, distance: 18.2
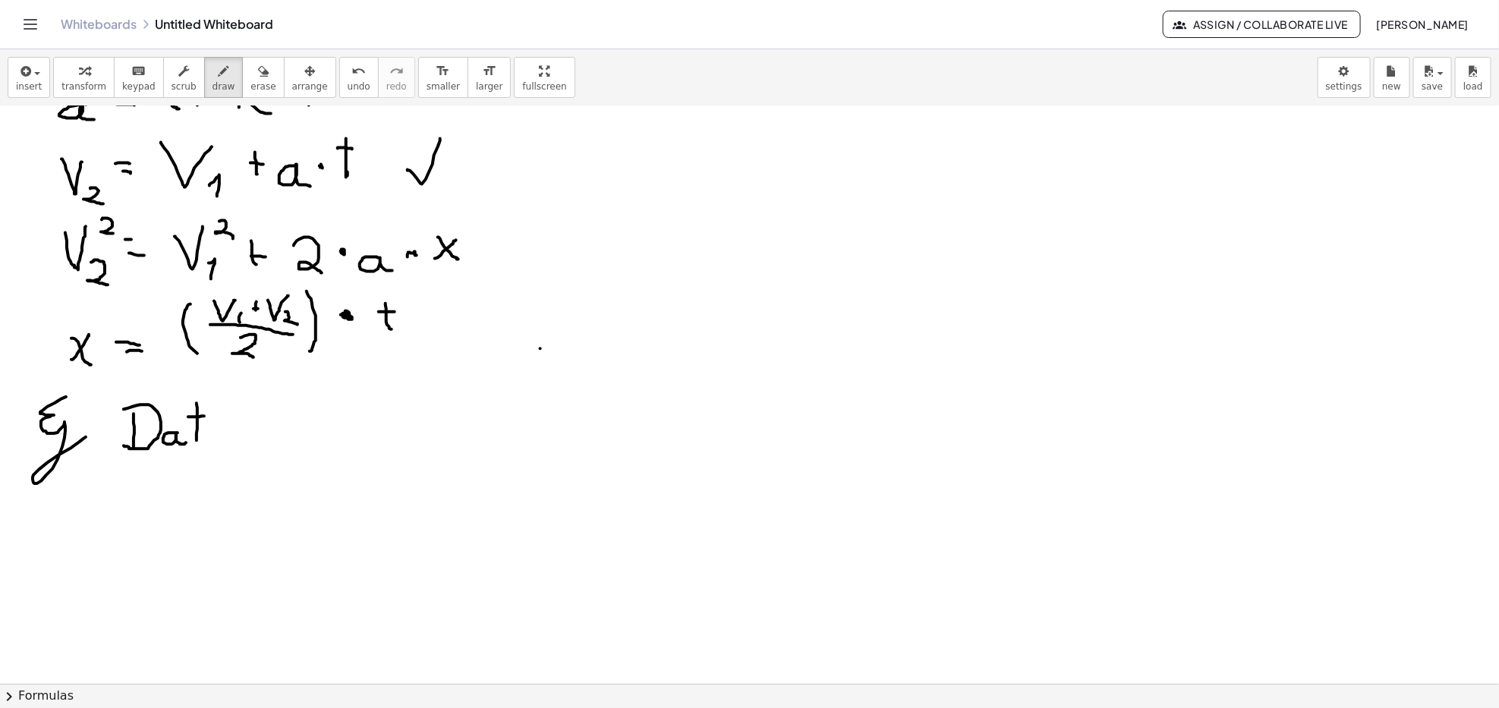
click at [206, 417] on div at bounding box center [749, 430] width 1499 height 1255
drag, startPoint x: 222, startPoint y: 430, endPoint x: 225, endPoint y: 439, distance: 9.9
click at [224, 431] on div at bounding box center [749, 430] width 1499 height 1255
drag, startPoint x: 229, startPoint y: 428, endPoint x: 226, endPoint y: 451, distance: 23.0
click at [227, 442] on div at bounding box center [749, 430] width 1499 height 1255
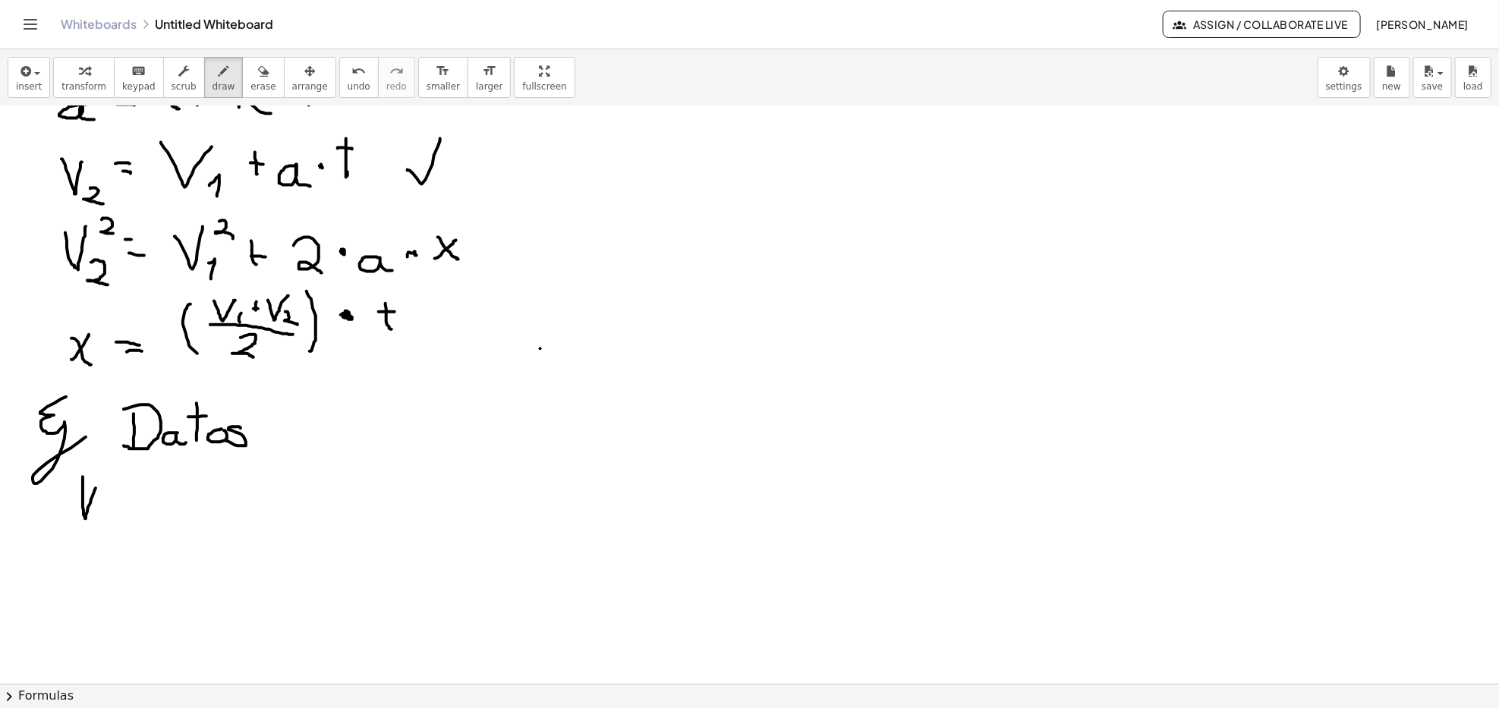
drag, startPoint x: 83, startPoint y: 478, endPoint x: 99, endPoint y: 483, distance: 17.3
click at [99, 483] on div at bounding box center [749, 430] width 1499 height 1255
drag, startPoint x: 99, startPoint y: 518, endPoint x: 102, endPoint y: 526, distance: 8.5
click at [102, 526] on div at bounding box center [749, 430] width 1499 height 1255
drag, startPoint x: 115, startPoint y: 495, endPoint x: 124, endPoint y: 496, distance: 9.9
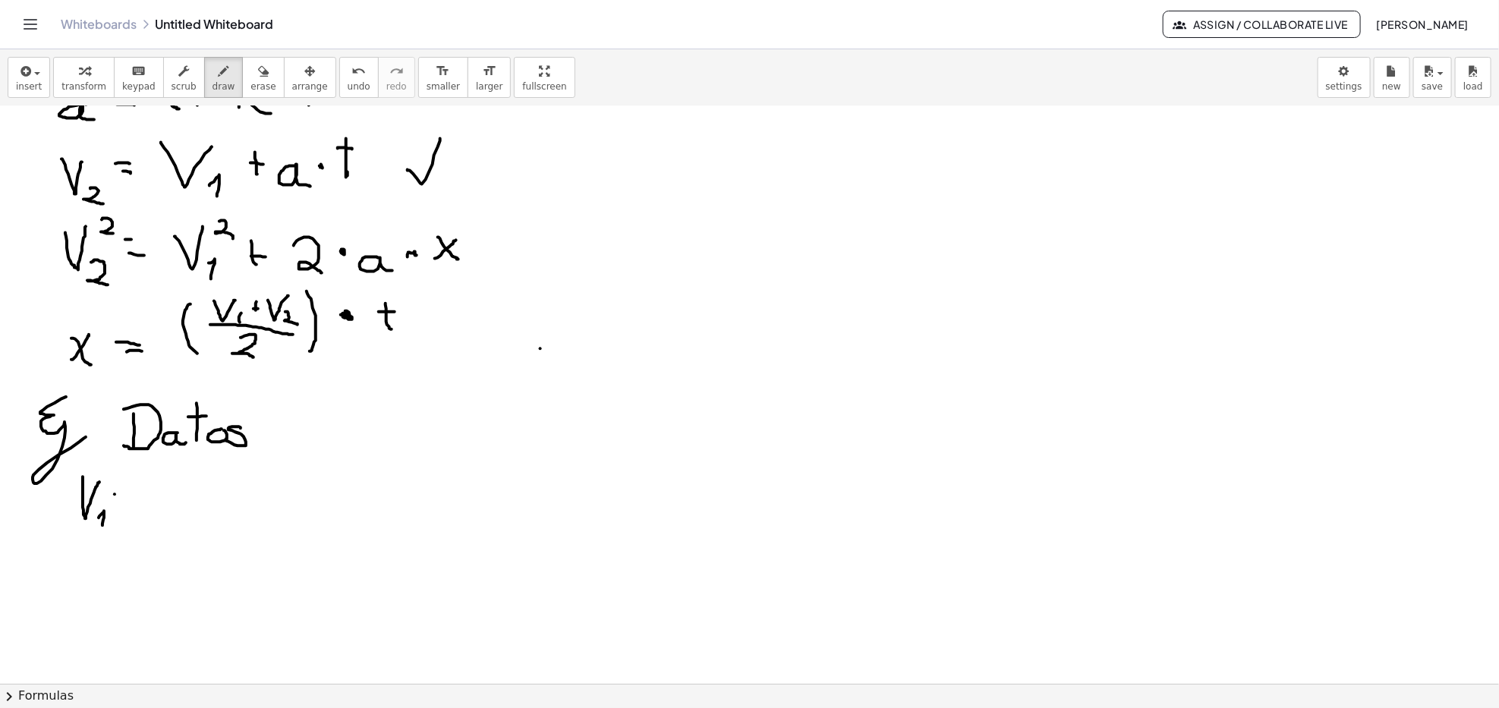
click at [124, 496] on div at bounding box center [749, 430] width 1499 height 1255
drag, startPoint x: 115, startPoint y: 509, endPoint x: 131, endPoint y: 510, distance: 16.8
click at [131, 510] on div at bounding box center [749, 430] width 1499 height 1255
drag, startPoint x: 172, startPoint y: 482, endPoint x: 162, endPoint y: 480, distance: 9.2
click at [164, 480] on div at bounding box center [749, 430] width 1499 height 1255
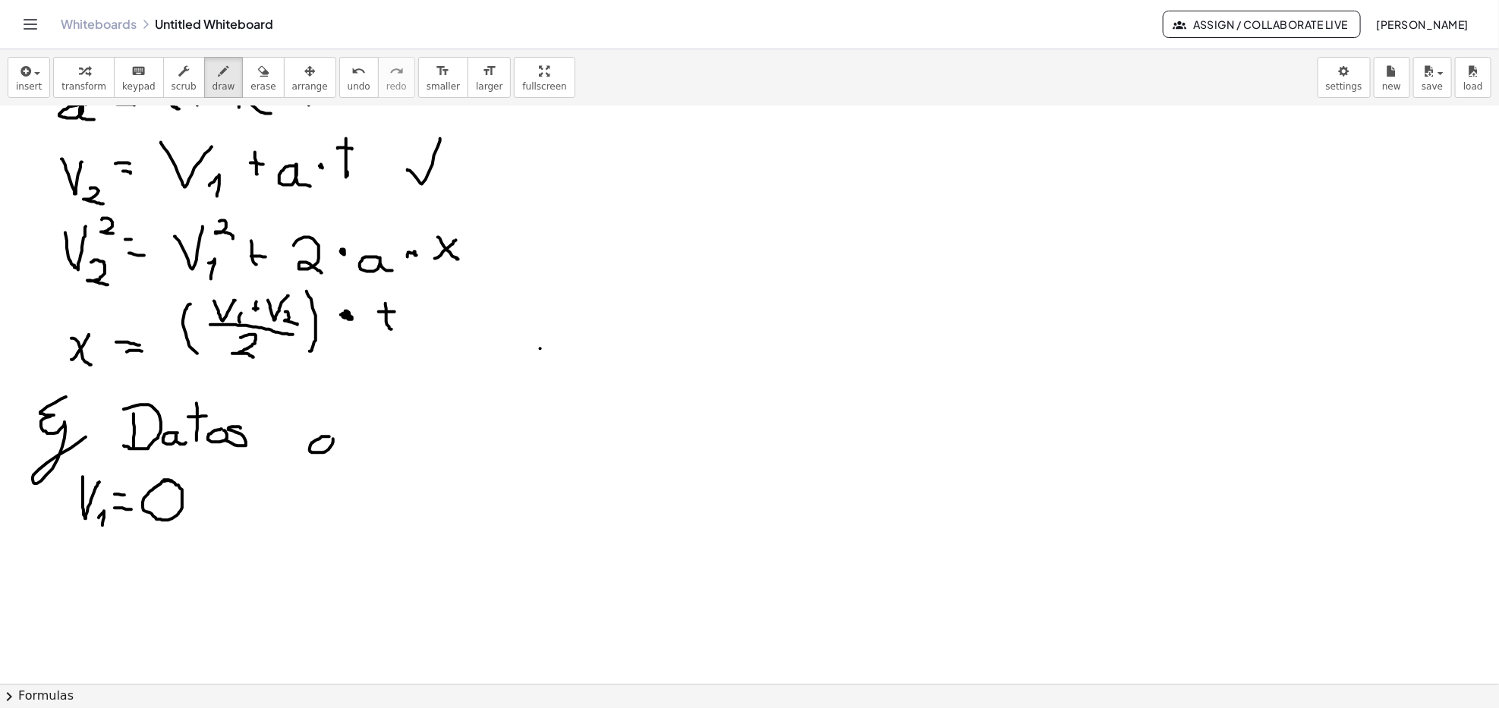
drag, startPoint x: 329, startPoint y: 438, endPoint x: 352, endPoint y: 457, distance: 29.6
click at [347, 457] on div at bounding box center [749, 430] width 1499 height 1255
drag, startPoint x: 349, startPoint y: 442, endPoint x: 362, endPoint y: 441, distance: 12.9
click at [362, 440] on div at bounding box center [749, 430] width 1499 height 1255
drag, startPoint x: 358, startPoint y: 451, endPoint x: 374, endPoint y: 450, distance: 16.7
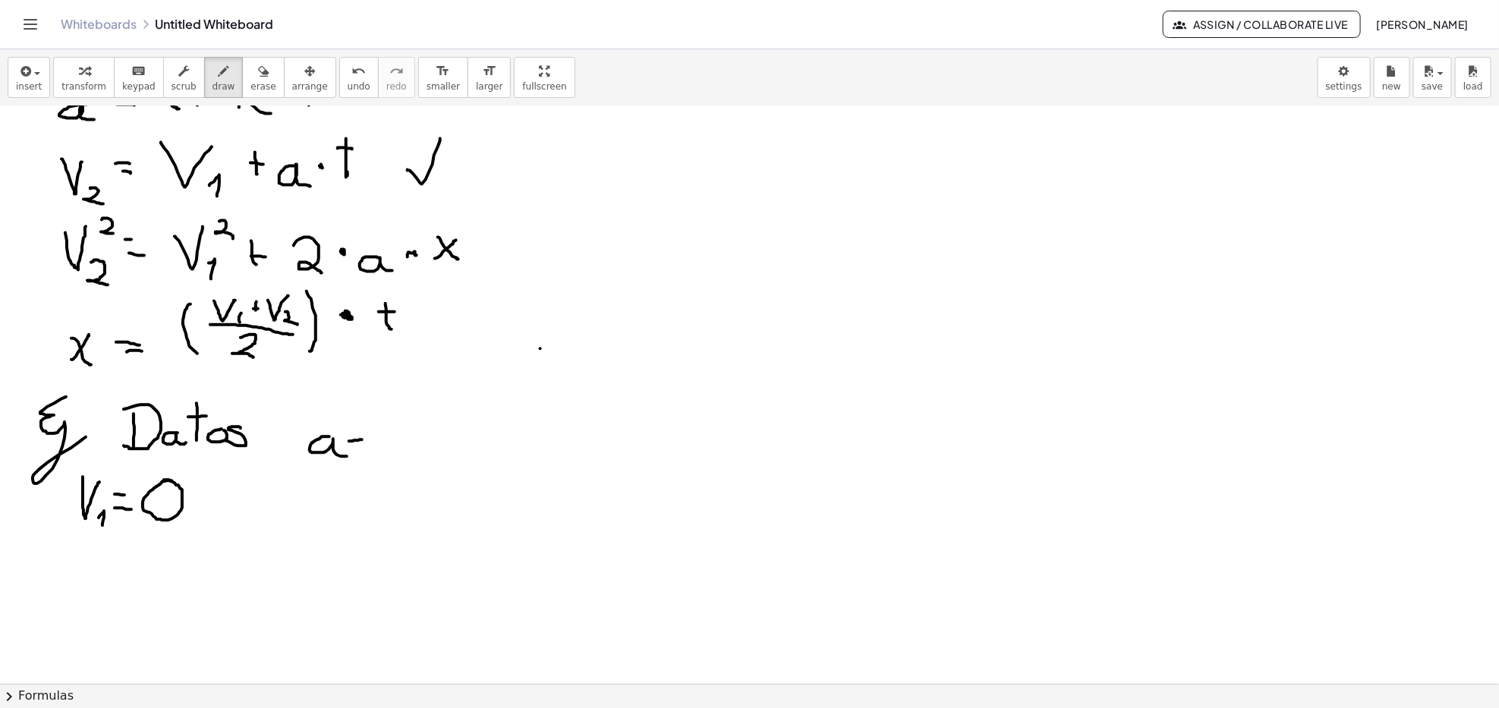
click at [373, 450] on div at bounding box center [749, 430] width 1499 height 1255
drag, startPoint x: 380, startPoint y: 428, endPoint x: 391, endPoint y: 465, distance: 38.7
click at [391, 454] on div at bounding box center [749, 430] width 1499 height 1255
click at [389, 462] on div at bounding box center [749, 430] width 1499 height 1255
drag, startPoint x: 88, startPoint y: 547, endPoint x: 86, endPoint y: 572, distance: 25.9
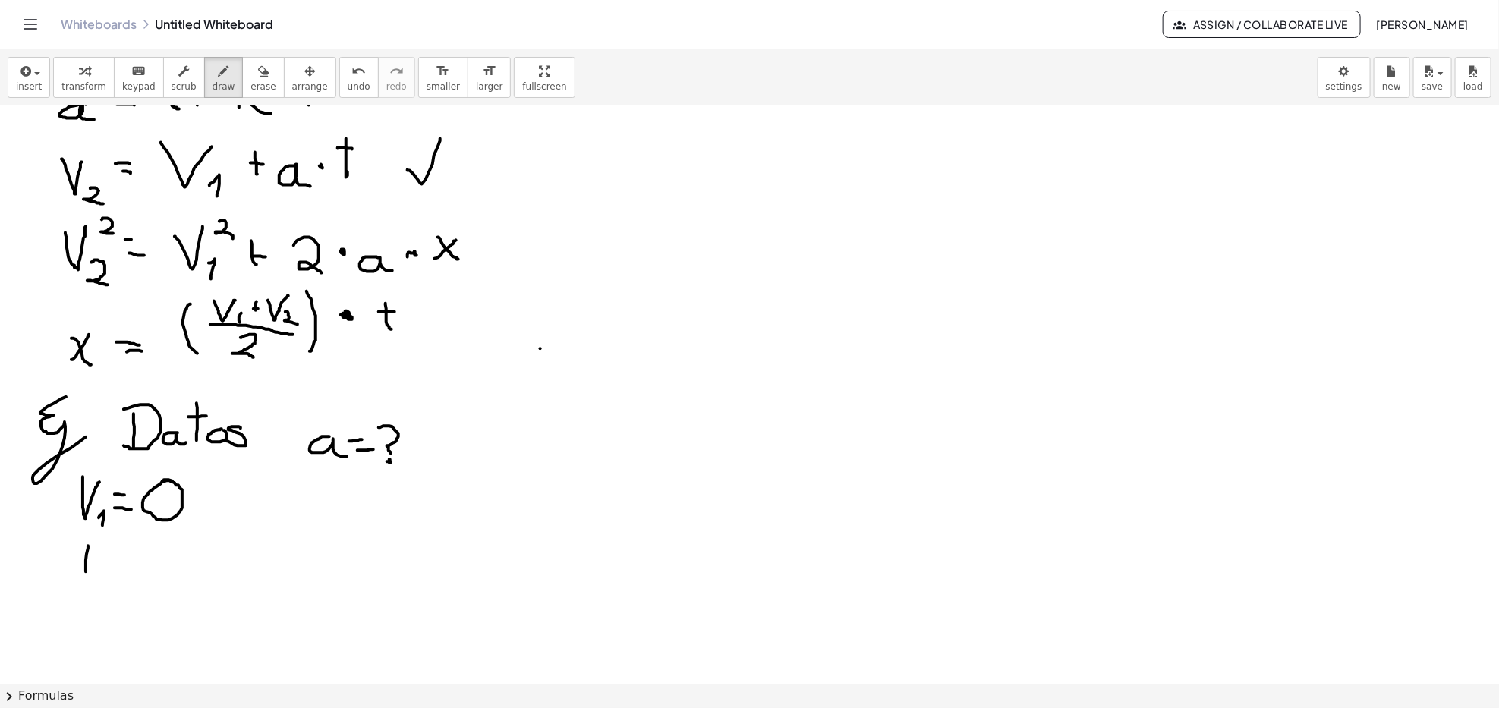
click at [86, 547] on div at bounding box center [749, 430] width 1499 height 1255
drag, startPoint x: 76, startPoint y: 556, endPoint x: 96, endPoint y: 559, distance: 19.9
click at [94, 547] on div at bounding box center [749, 430] width 1499 height 1255
drag, startPoint x: 112, startPoint y: 556, endPoint x: 120, endPoint y: 557, distance: 7.7
click at [120, 547] on div at bounding box center [749, 430] width 1499 height 1255
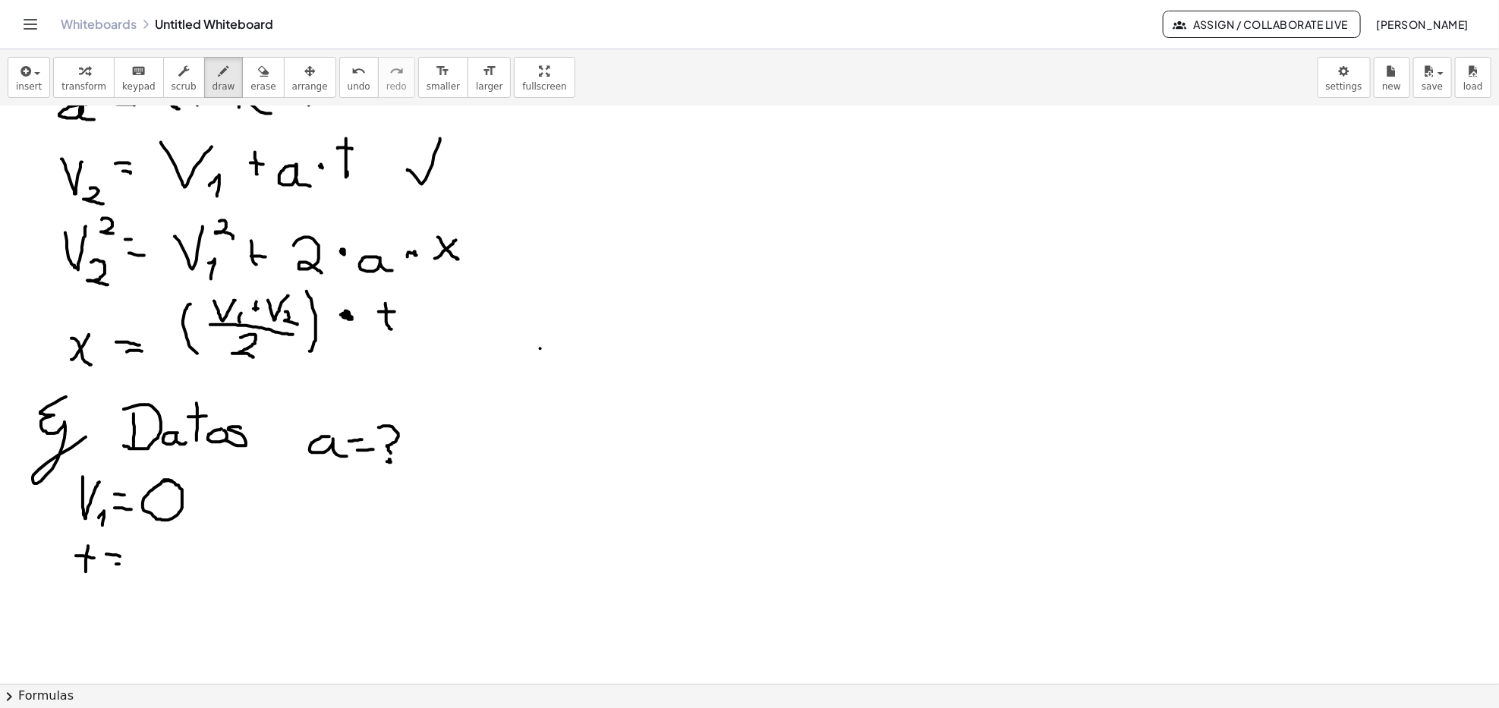
drag, startPoint x: 116, startPoint y: 565, endPoint x: 137, endPoint y: 568, distance: 20.7
click at [128, 547] on div at bounding box center [749, 430] width 1499 height 1255
drag, startPoint x: 156, startPoint y: 557, endPoint x: 172, endPoint y: 572, distance: 22.6
click at [172, 547] on div at bounding box center [749, 430] width 1499 height 1255
click at [187, 542] on div at bounding box center [749, 430] width 1499 height 1255
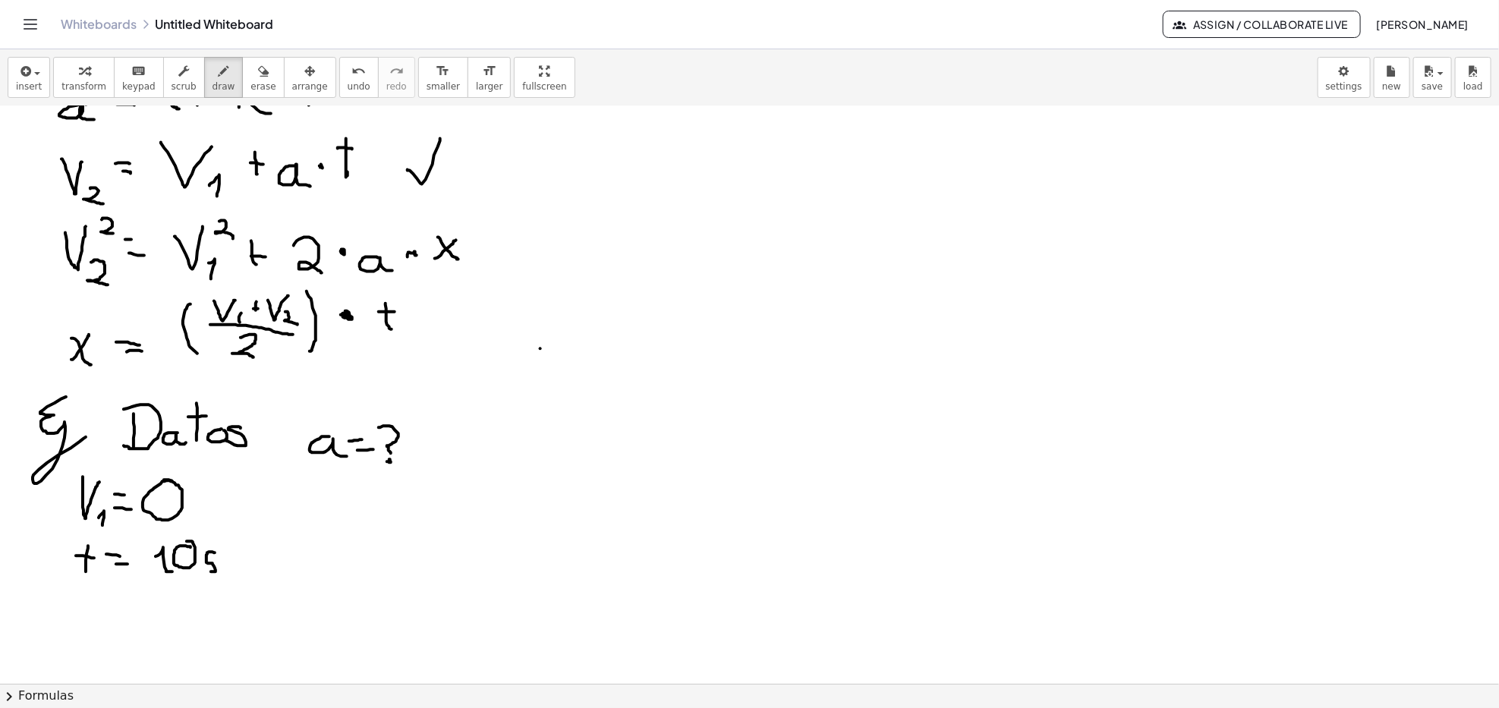
drag, startPoint x: 215, startPoint y: 553, endPoint x: 210, endPoint y: 572, distance: 19.7
click at [210, 547] on div at bounding box center [749, 430] width 1499 height 1255
drag, startPoint x: 77, startPoint y: 594, endPoint x: 104, endPoint y: 592, distance: 27.4
click at [104, 547] on div at bounding box center [749, 430] width 1499 height 1255
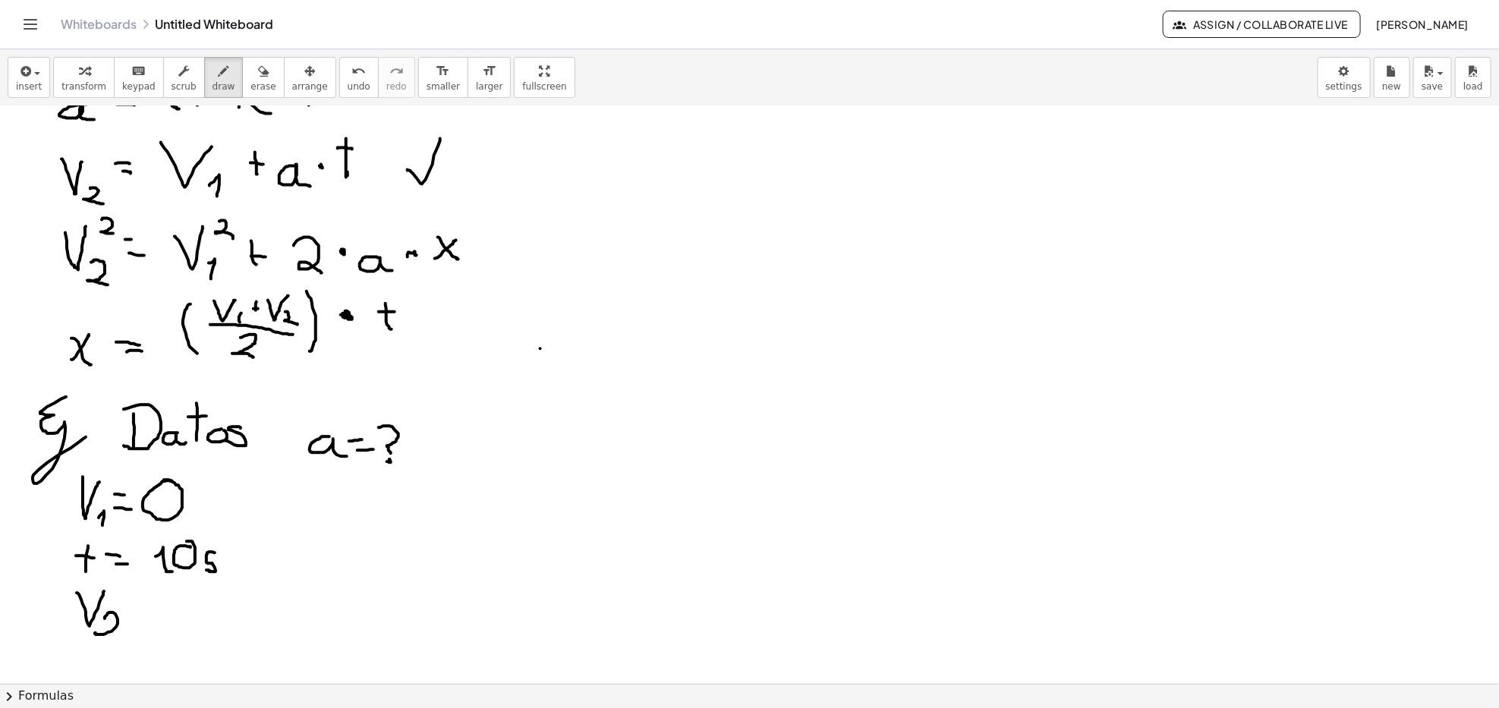
drag, startPoint x: 105, startPoint y: 619, endPoint x: 141, endPoint y: 635, distance: 39.5
click at [122, 547] on div at bounding box center [749, 430] width 1499 height 1255
drag, startPoint x: 126, startPoint y: 605, endPoint x: 140, endPoint y: 616, distance: 17.8
click at [139, 547] on div at bounding box center [749, 430] width 1499 height 1255
drag, startPoint x: 131, startPoint y: 617, endPoint x: 143, endPoint y: 616, distance: 11.5
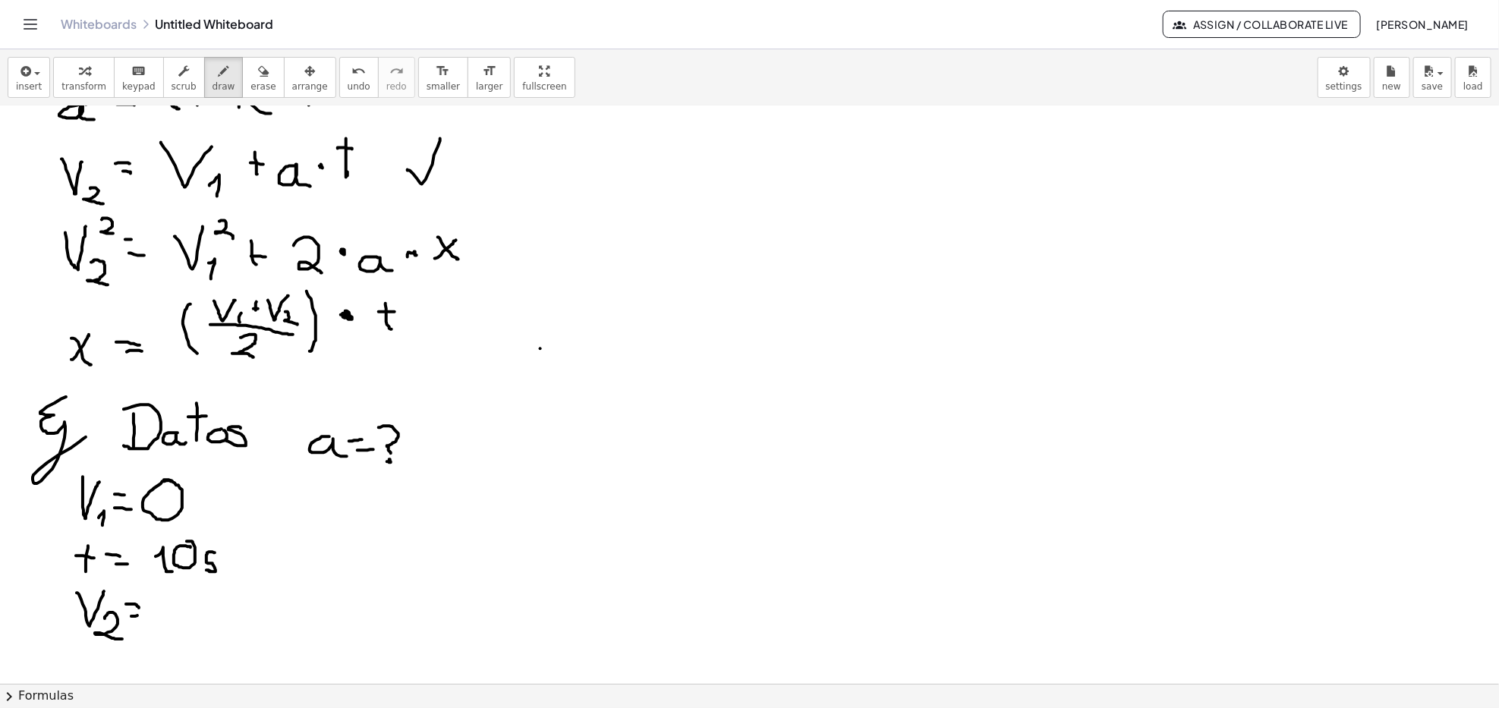
click at [142, 547] on div at bounding box center [749, 430] width 1499 height 1255
drag, startPoint x: 178, startPoint y: 593, endPoint x: 197, endPoint y: 610, distance: 26.3
click at [185, 547] on div at bounding box center [749, 430] width 1499 height 1255
click at [197, 547] on div at bounding box center [749, 430] width 1499 height 1255
drag, startPoint x: 220, startPoint y: 613, endPoint x: 235, endPoint y: 613, distance: 15.2
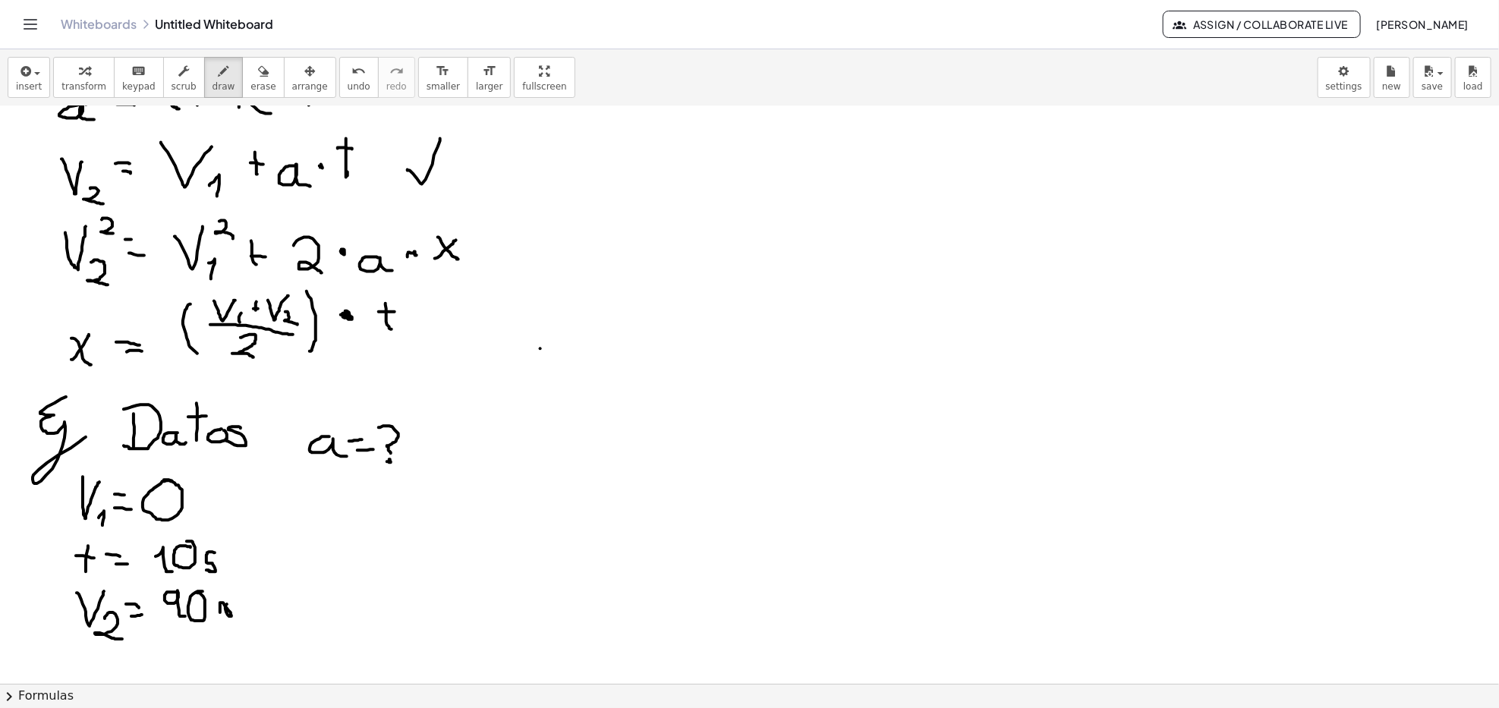
click at [235, 547] on div at bounding box center [749, 430] width 1499 height 1255
drag, startPoint x: 238, startPoint y: 622, endPoint x: 258, endPoint y: 600, distance: 30.6
click at [258, 547] on div at bounding box center [749, 430] width 1499 height 1255
drag, startPoint x: 265, startPoint y: 619, endPoint x: 245, endPoint y: 634, distance: 24.4
click at [246, 547] on div at bounding box center [749, 430] width 1499 height 1255
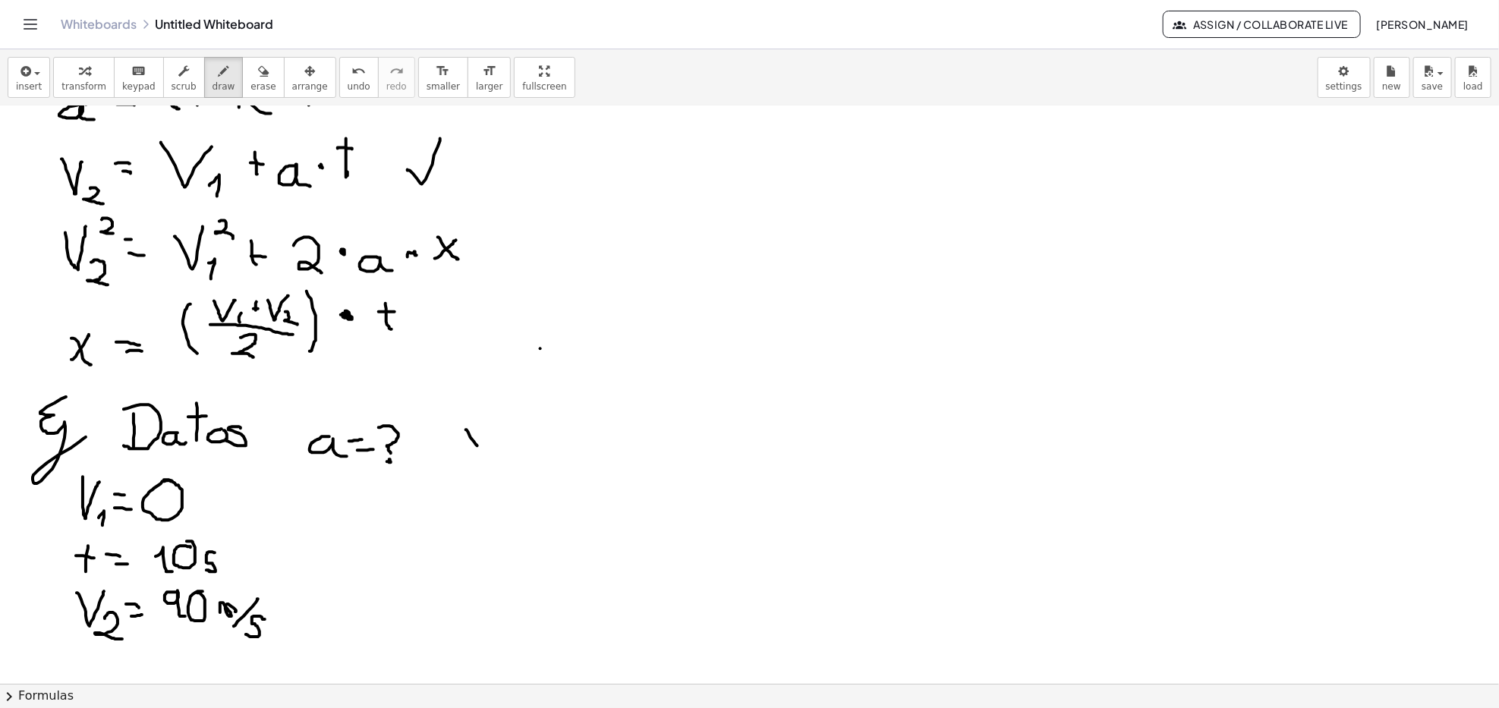
drag, startPoint x: 466, startPoint y: 430, endPoint x: 477, endPoint y: 446, distance: 19.6
click at [477, 446] on div at bounding box center [749, 430] width 1499 height 1255
drag, startPoint x: 466, startPoint y: 446, endPoint x: 483, endPoint y: 431, distance: 22.1
click at [483, 429] on div at bounding box center [749, 430] width 1499 height 1255
click at [502, 433] on div at bounding box center [749, 430] width 1499 height 1255
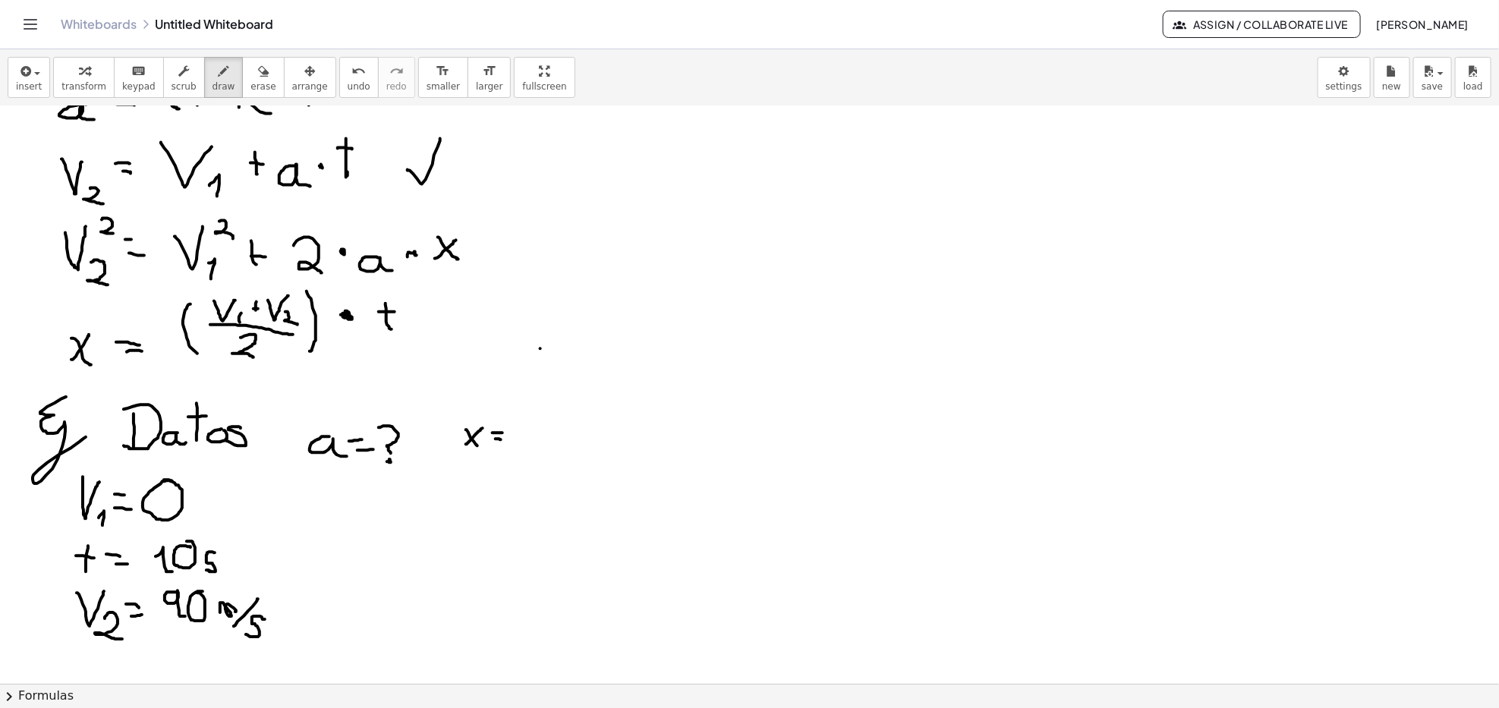
click at [501, 440] on div at bounding box center [749, 430] width 1499 height 1255
drag, startPoint x: 528, startPoint y: 421, endPoint x: 528, endPoint y: 439, distance: 18.2
click at [528, 437] on div at bounding box center [749, 430] width 1499 height 1255
click at [528, 448] on div at bounding box center [749, 430] width 1499 height 1255
drag, startPoint x: 551, startPoint y: 438, endPoint x: 565, endPoint y: 437, distance: 14.4
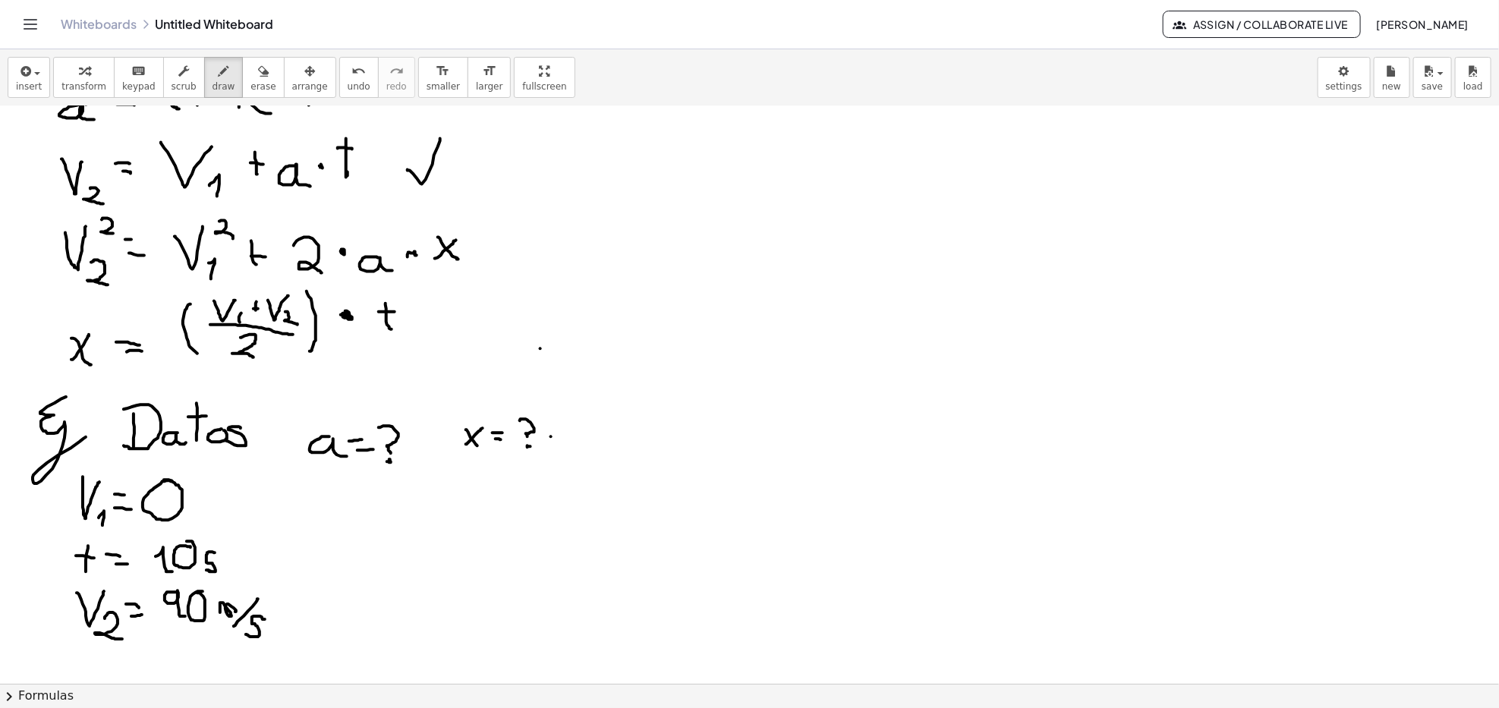
click at [565, 437] on div at bounding box center [749, 430] width 1499 height 1255
drag, startPoint x: 565, startPoint y: 428, endPoint x: 563, endPoint y: 446, distance: 17.6
click at [563, 446] on div at bounding box center [749, 430] width 1499 height 1255
drag, startPoint x: 589, startPoint y: 428, endPoint x: 607, endPoint y: 435, distance: 19.5
click at [597, 443] on div at bounding box center [749, 430] width 1499 height 1255
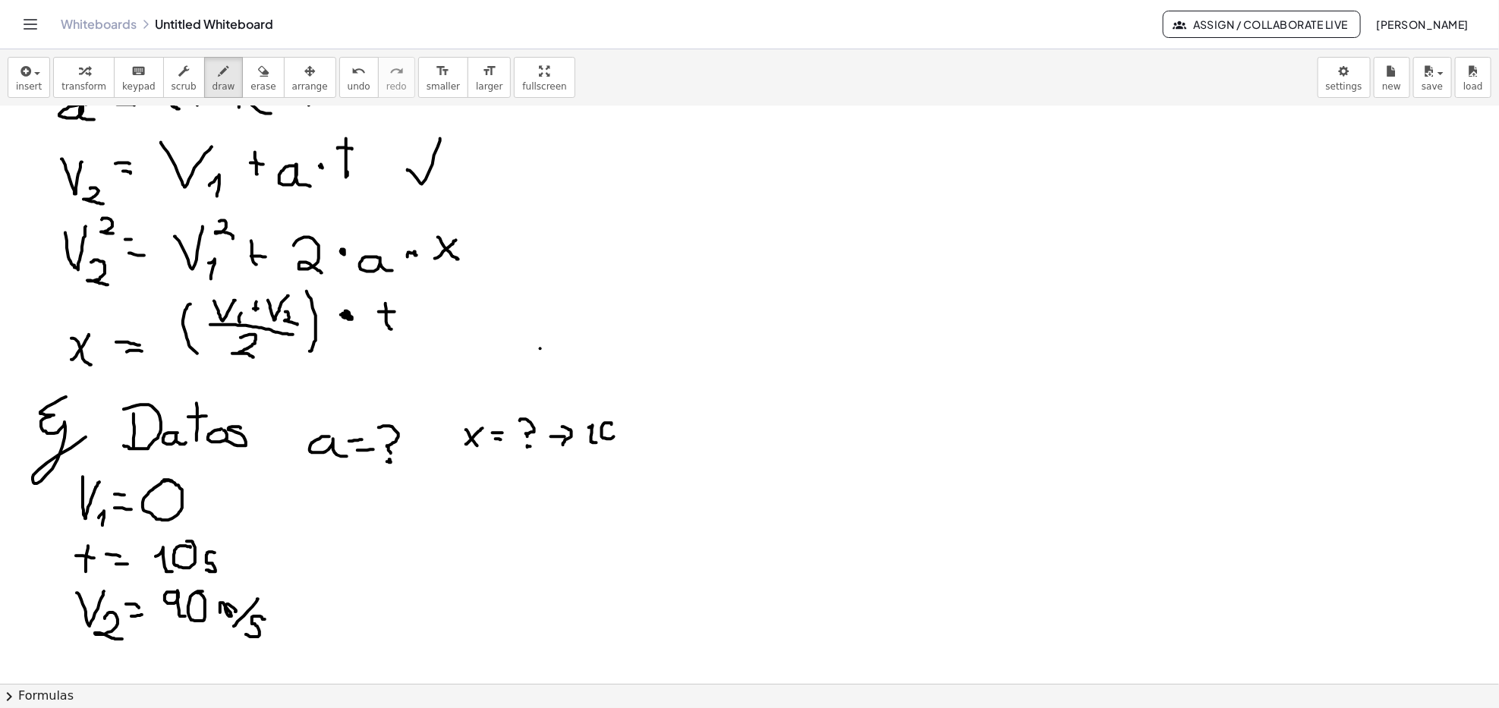
drag, startPoint x: 612, startPoint y: 424, endPoint x: 600, endPoint y: 437, distance: 17.8
click at [612, 422] on div at bounding box center [749, 430] width 1499 height 1255
drag, startPoint x: 630, startPoint y: 433, endPoint x: 618, endPoint y: 444, distance: 16.6
click at [620, 444] on div at bounding box center [749, 430] width 1499 height 1255
drag, startPoint x: 78, startPoint y: 143, endPoint x: 93, endPoint y: 138, distance: 16.1
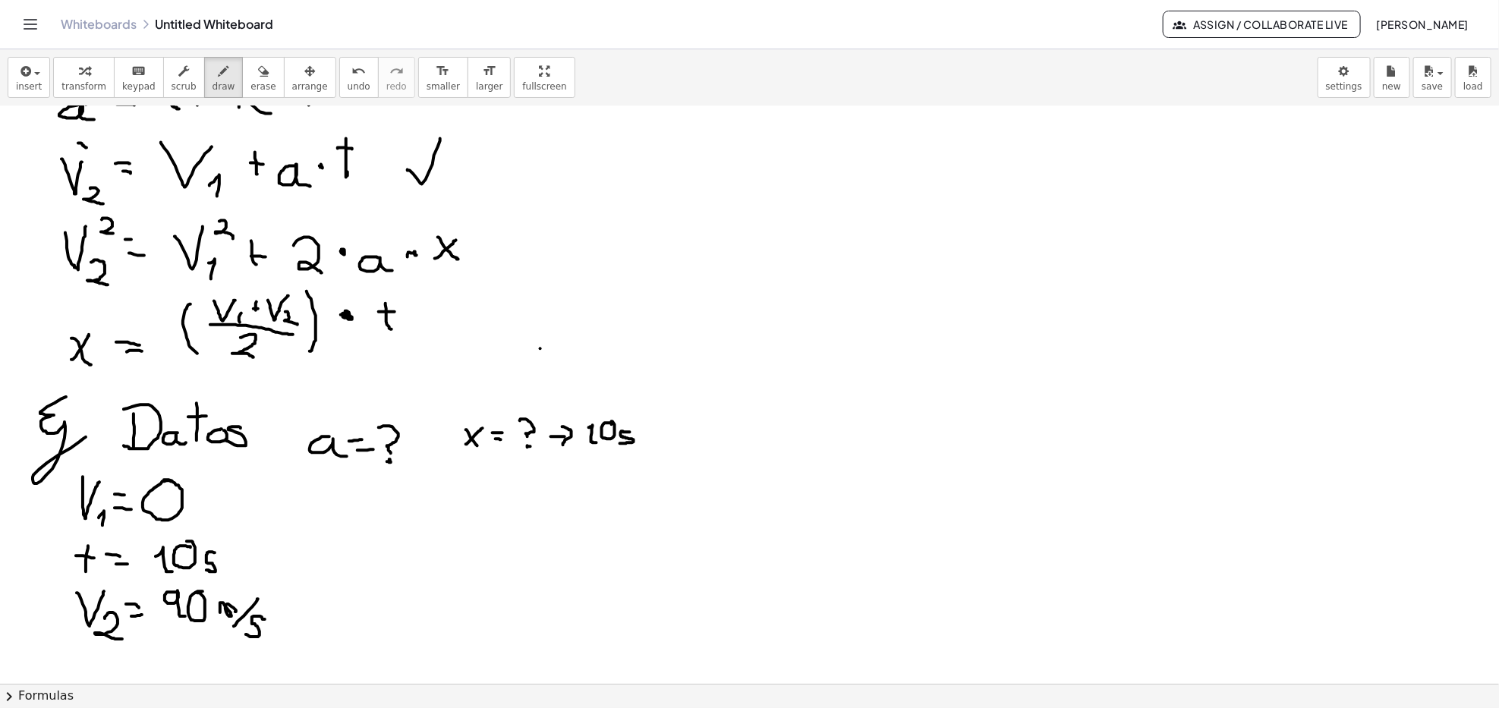
click at [93, 138] on div at bounding box center [749, 430] width 1499 height 1255
drag, startPoint x: 187, startPoint y: 134, endPoint x: 198, endPoint y: 127, distance: 13.1
click at [198, 127] on div at bounding box center [749, 430] width 1499 height 1255
drag, startPoint x: 287, startPoint y: 128, endPoint x: 293, endPoint y: 140, distance: 13.6
click at [293, 140] on div at bounding box center [749, 430] width 1499 height 1255
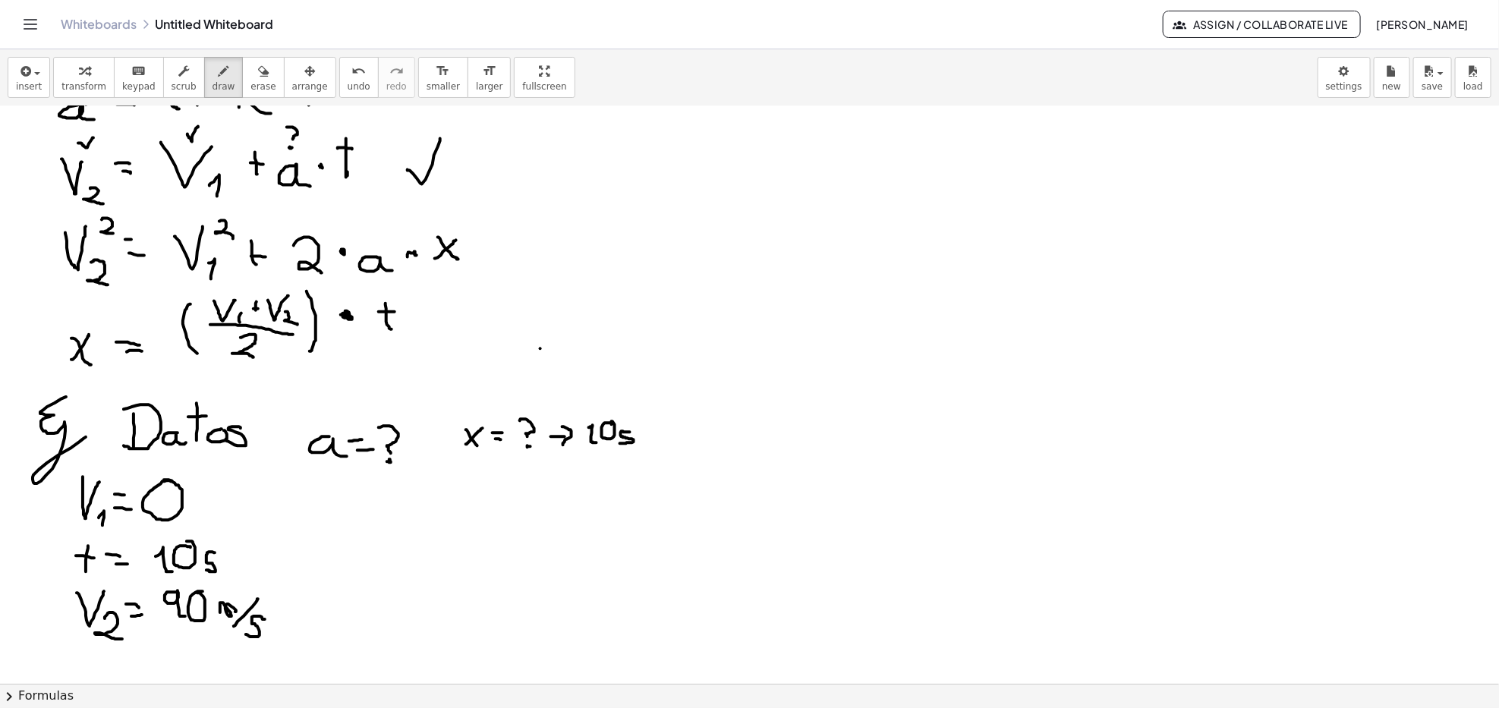
click at [290, 150] on div at bounding box center [749, 430] width 1499 height 1255
click at [250, 82] on span "erase" at bounding box center [262, 86] width 25 height 11
drag, startPoint x: 451, startPoint y: 142, endPoint x: 421, endPoint y: 175, distance: 44.1
click at [421, 175] on div at bounding box center [749, 430] width 1499 height 1255
click at [221, 80] on button "draw" at bounding box center [223, 77] width 39 height 41
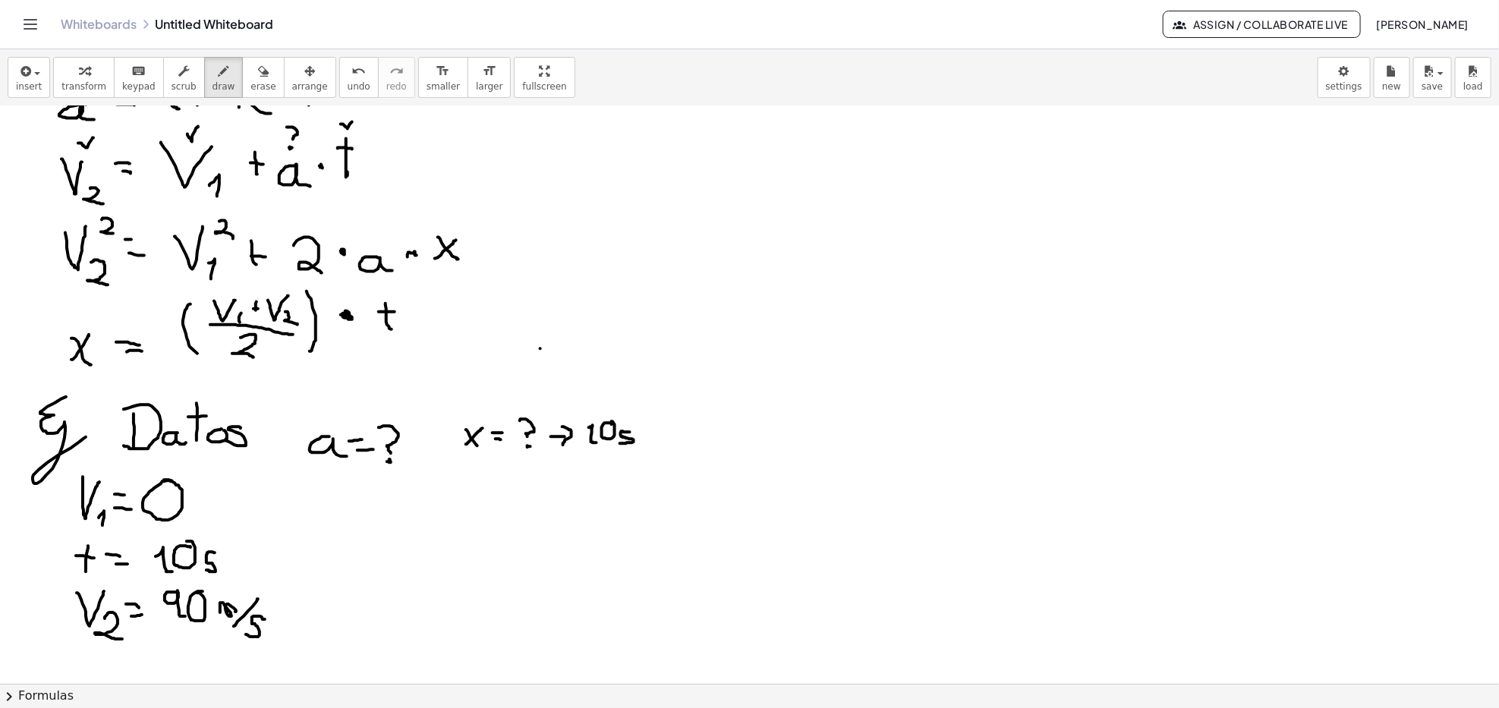
drag, startPoint x: 341, startPoint y: 124, endPoint x: 354, endPoint y: 120, distance: 13.7
click at [354, 120] on div at bounding box center [749, 430] width 1499 height 1255
drag, startPoint x: 376, startPoint y: 505, endPoint x: 399, endPoint y: 505, distance: 22.8
click at [397, 496] on div at bounding box center [749, 430] width 1499 height 1255
drag, startPoint x: 402, startPoint y: 518, endPoint x: 418, endPoint y: 528, distance: 18.7
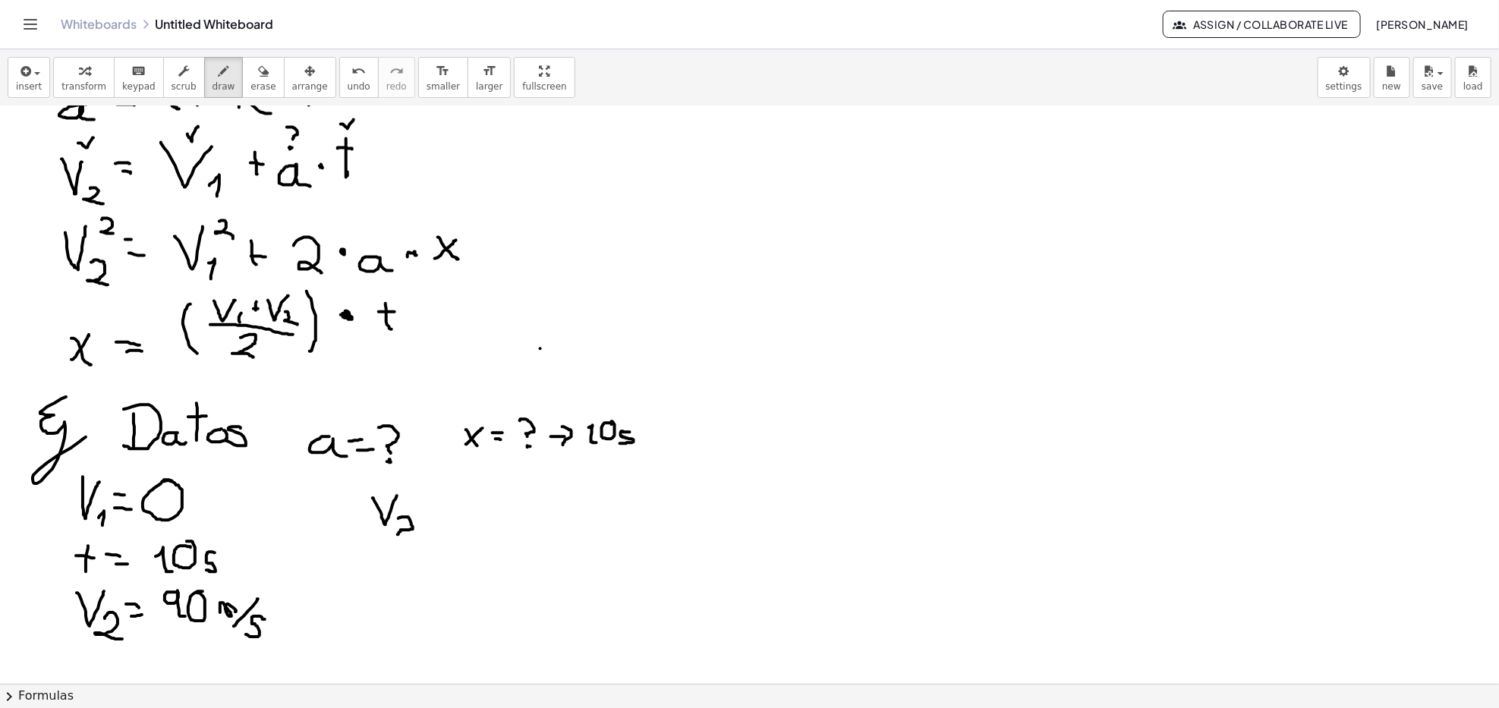
click at [416, 530] on div at bounding box center [749, 430] width 1499 height 1255
drag, startPoint x: 433, startPoint y: 505, endPoint x: 429, endPoint y: 516, distance: 12.3
click at [437, 506] on div at bounding box center [749, 430] width 1499 height 1255
drag, startPoint x: 427, startPoint y: 517, endPoint x: 448, endPoint y: 518, distance: 20.6
click at [438, 516] on div at bounding box center [749, 430] width 1499 height 1255
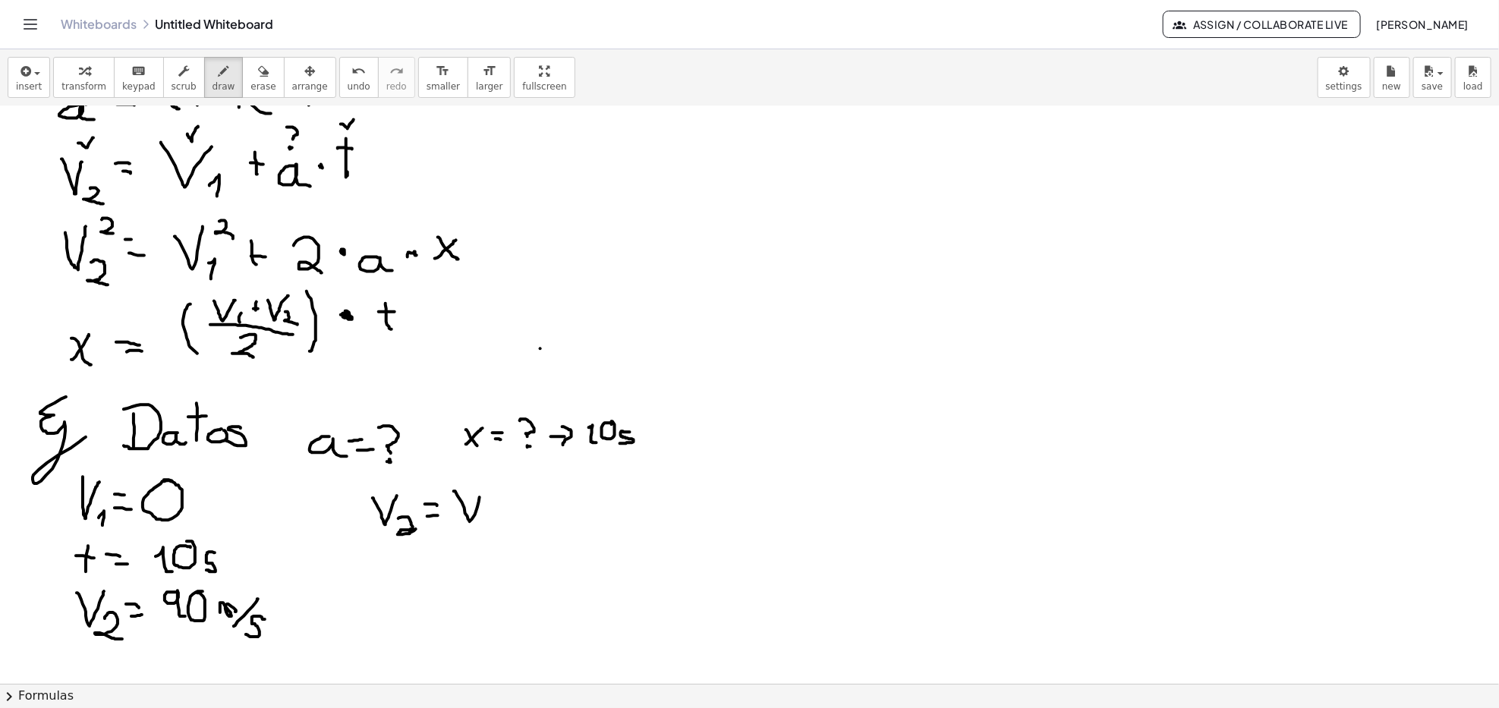
drag, startPoint x: 453, startPoint y: 492, endPoint x: 483, endPoint y: 498, distance: 30.2
click at [480, 495] on div at bounding box center [749, 430] width 1499 height 1255
drag, startPoint x: 490, startPoint y: 519, endPoint x: 492, endPoint y: 533, distance: 13.7
click at [492, 532] on div at bounding box center [749, 430] width 1499 height 1255
click at [517, 505] on div at bounding box center [749, 430] width 1499 height 1255
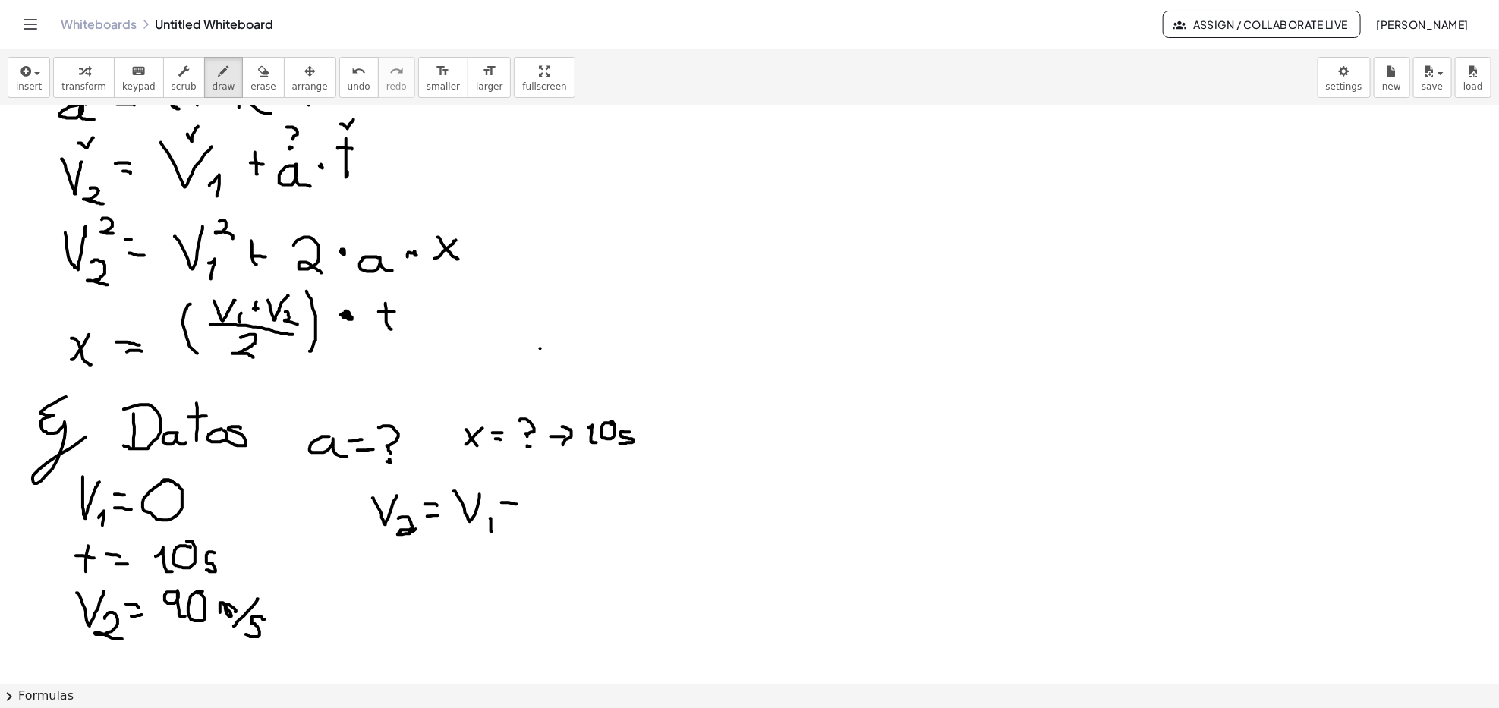
click at [512, 506] on div at bounding box center [749, 430] width 1499 height 1255
drag, startPoint x: 539, startPoint y: 503, endPoint x: 554, endPoint y: 517, distance: 20.4
click at [552, 517] on div at bounding box center [749, 430] width 1499 height 1255
drag, startPoint x: 557, startPoint y: 505, endPoint x: 568, endPoint y: 488, distance: 19.8
click at [556, 504] on div at bounding box center [749, 430] width 1499 height 1255
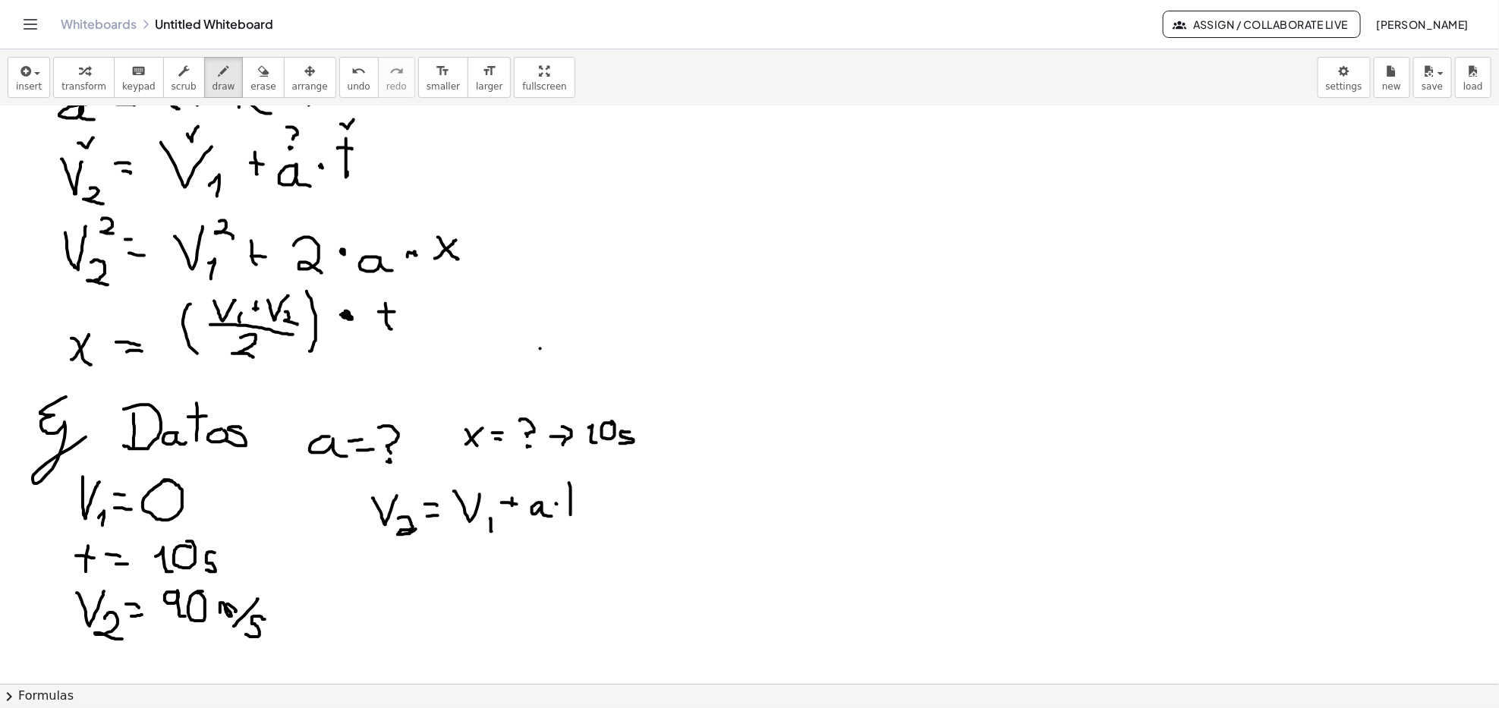
drag, startPoint x: 569, startPoint y: 484, endPoint x: 567, endPoint y: 493, distance: 10.1
click at [571, 512] on div at bounding box center [749, 430] width 1499 height 1255
drag, startPoint x: 569, startPoint y: 490, endPoint x: 577, endPoint y: 496, distance: 10.3
click at [577, 493] on div at bounding box center [749, 430] width 1499 height 1255
drag, startPoint x: 528, startPoint y: 523, endPoint x: 552, endPoint y: 526, distance: 23.7
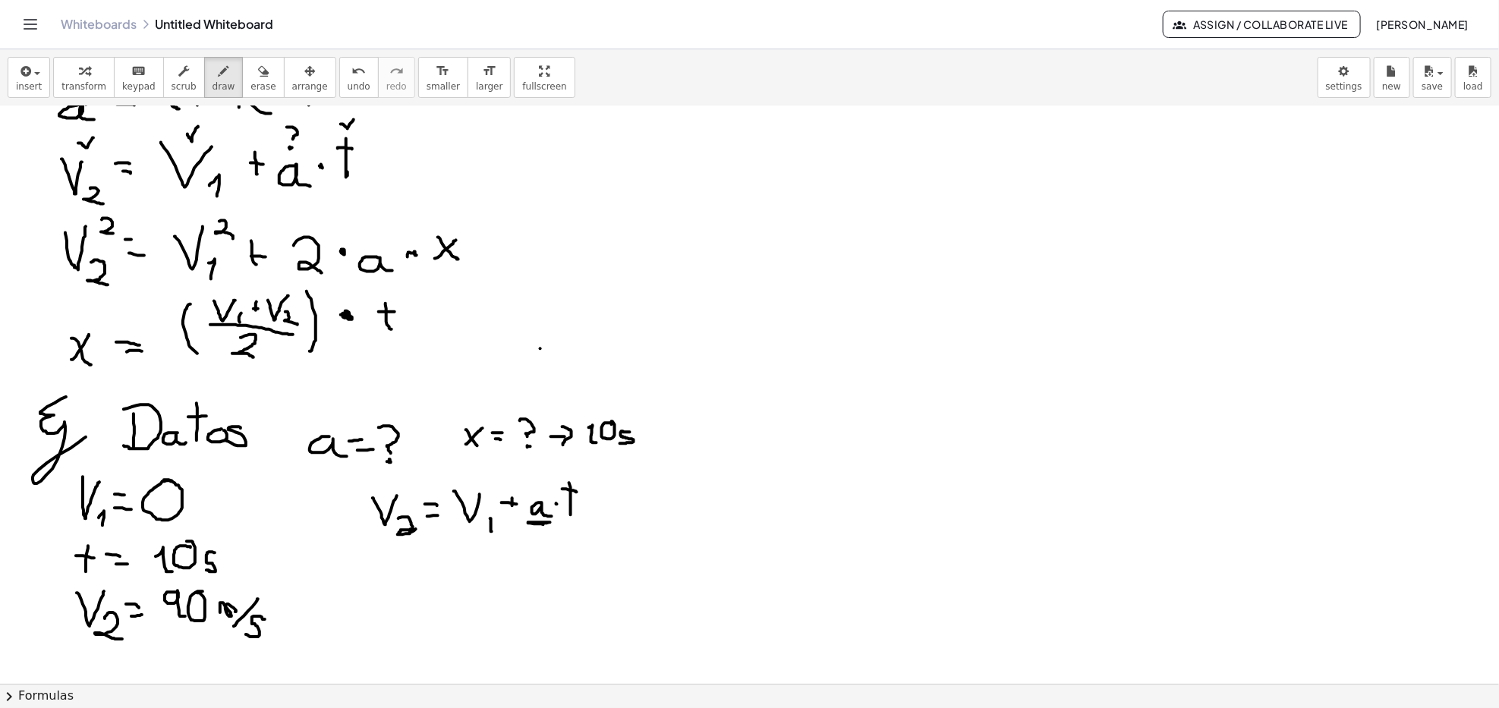
click at [552, 526] on div at bounding box center [749, 430] width 1499 height 1255
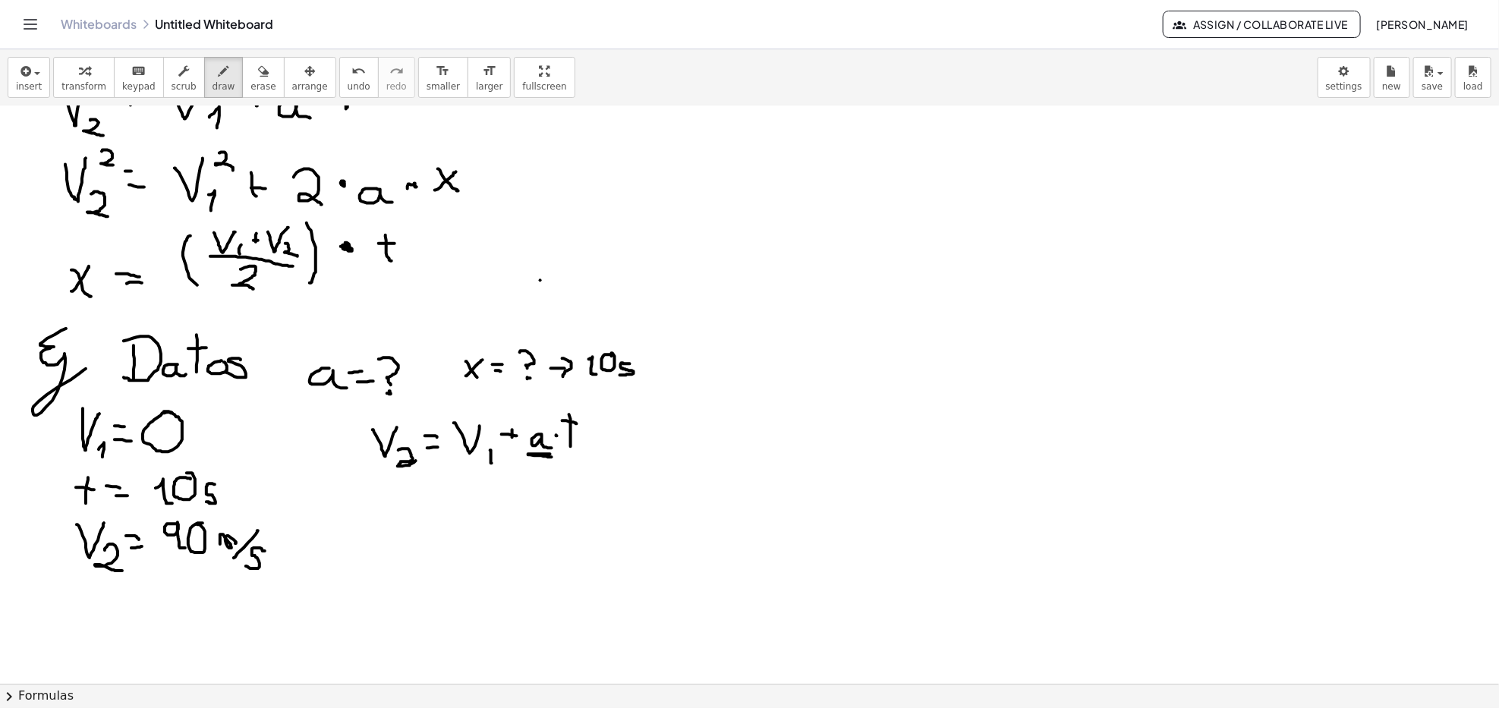
scroll to position [405, 0]
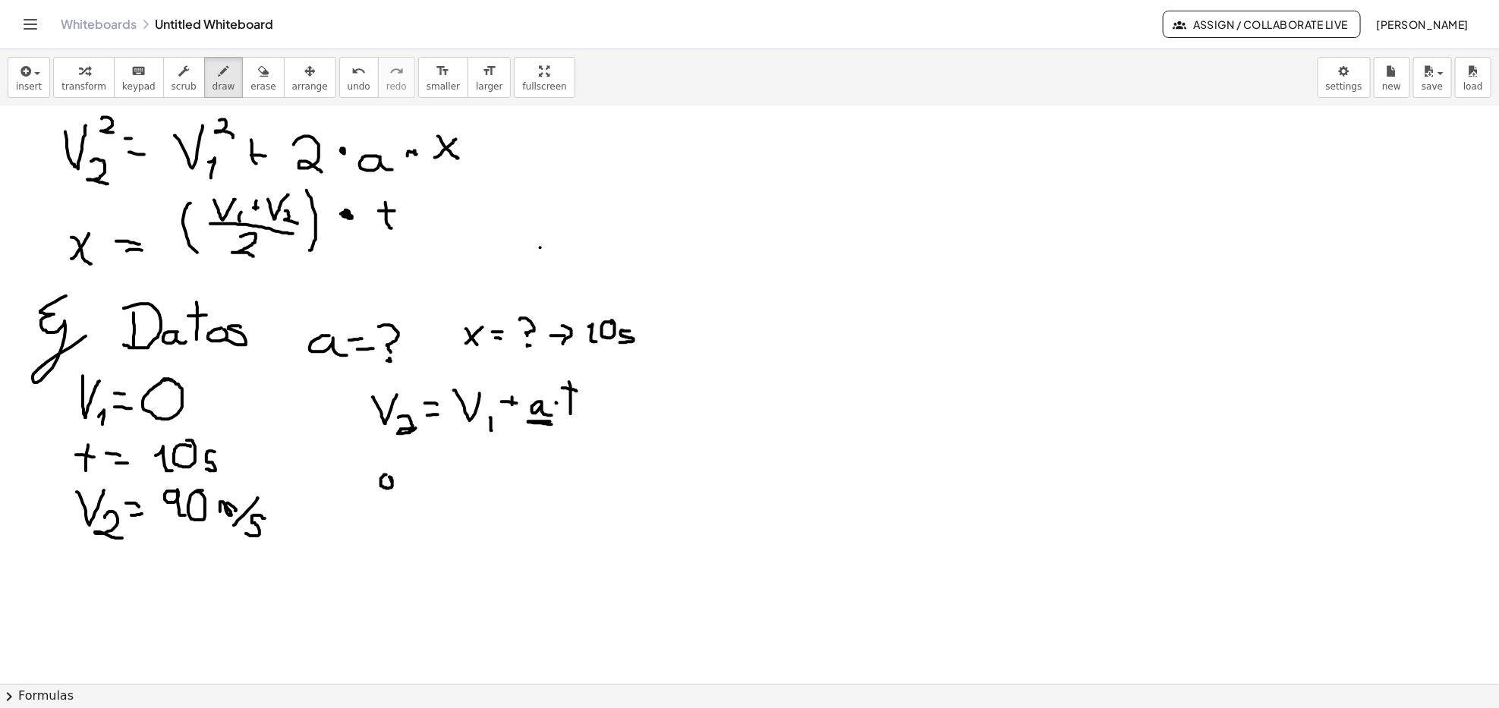
drag, startPoint x: 386, startPoint y: 475, endPoint x: 407, endPoint y: 488, distance: 24.2
click at [399, 490] on div at bounding box center [749, 329] width 1499 height 1255
drag, startPoint x: 410, startPoint y: 460, endPoint x: 413, endPoint y: 482, distance: 22.2
click at [413, 482] on div at bounding box center [749, 329] width 1499 height 1255
drag, startPoint x: 402, startPoint y: 468, endPoint x: 413, endPoint y: 468, distance: 10.6
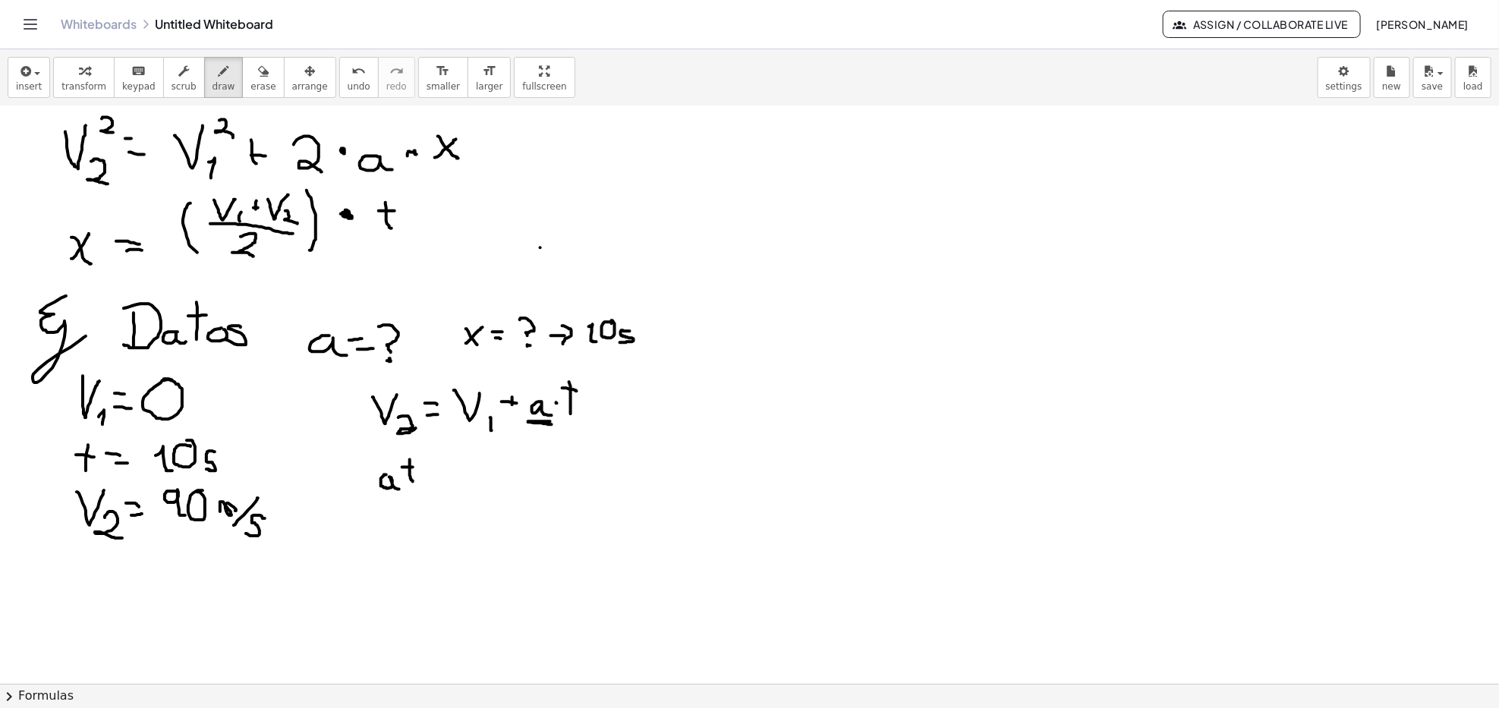
click at [413, 468] on div at bounding box center [749, 329] width 1499 height 1255
click at [402, 477] on div at bounding box center [749, 329] width 1499 height 1255
drag, startPoint x: 402, startPoint y: 477, endPoint x: 406, endPoint y: 486, distance: 10.2
click at [399, 477] on div at bounding box center [749, 329] width 1499 height 1255
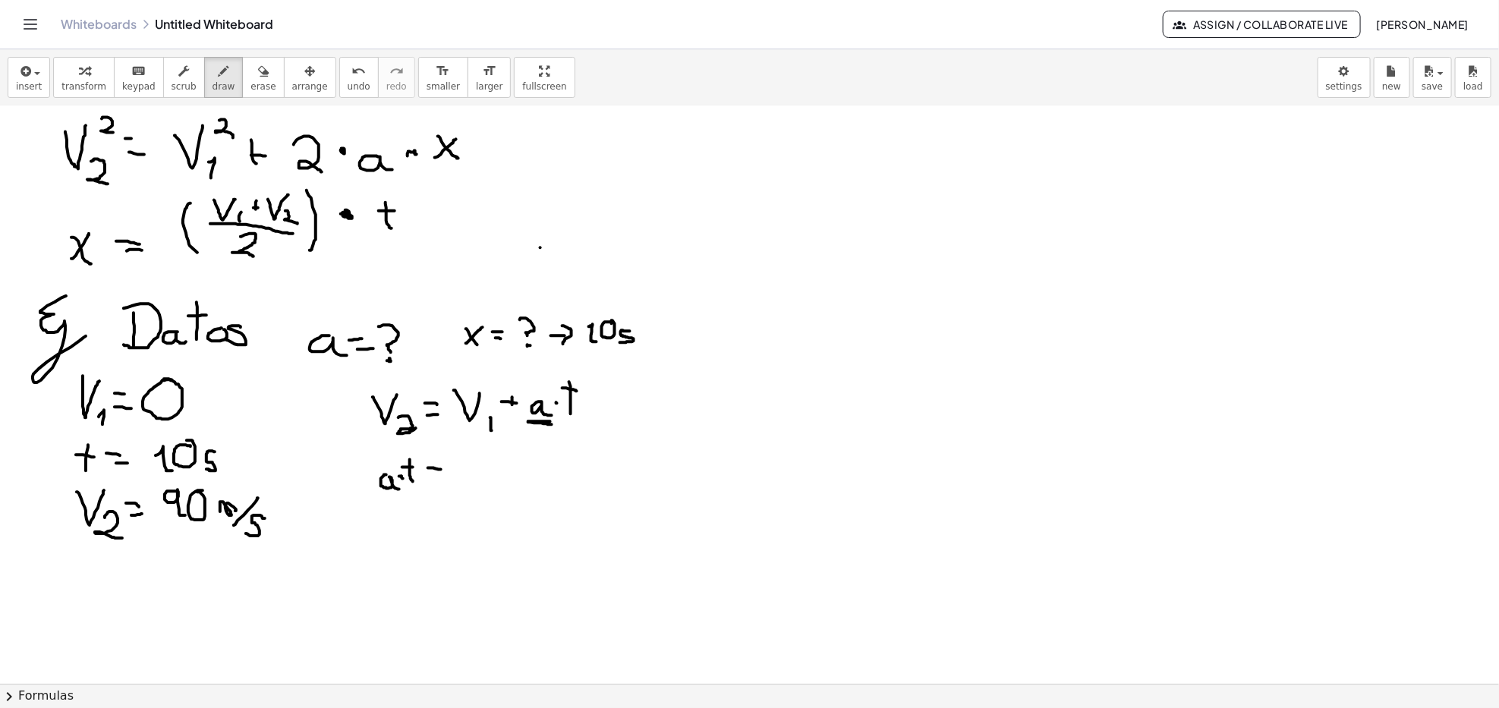
drag, startPoint x: 428, startPoint y: 468, endPoint x: 441, endPoint y: 471, distance: 13.1
click at [441, 471] on div at bounding box center [749, 329] width 1499 height 1255
drag, startPoint x: 427, startPoint y: 482, endPoint x: 449, endPoint y: 486, distance: 23.1
click at [449, 486] on div at bounding box center [749, 329] width 1499 height 1255
drag, startPoint x: 471, startPoint y: 380, endPoint x: 396, endPoint y: 378, distance: 75.2
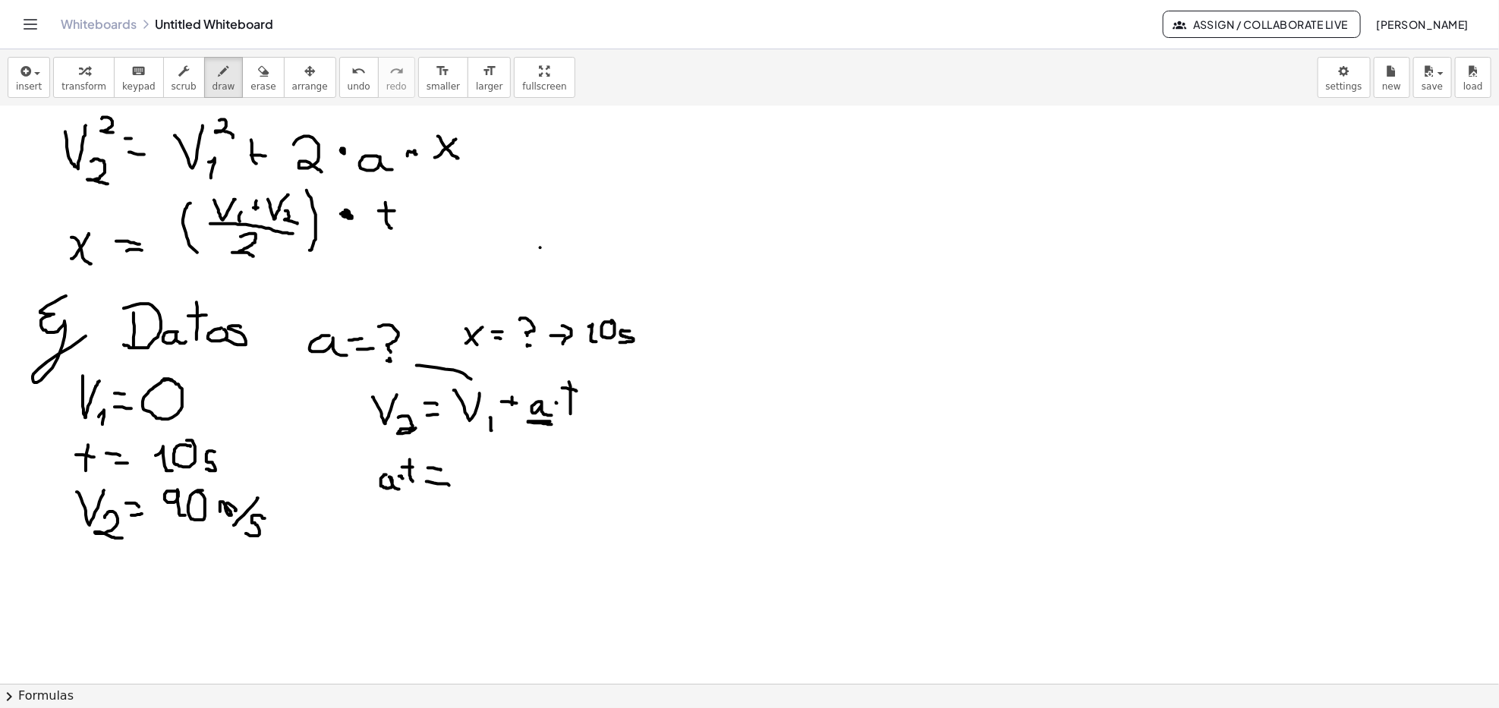
click at [396, 378] on div at bounding box center [749, 329] width 1499 height 1255
drag, startPoint x: 392, startPoint y: 374, endPoint x: 403, endPoint y: 379, distance: 12.3
click at [403, 379] on div at bounding box center [749, 329] width 1499 height 1255
drag, startPoint x: 475, startPoint y: 474, endPoint x: 499, endPoint y: 474, distance: 24.3
click at [491, 452] on div at bounding box center [749, 329] width 1499 height 1255
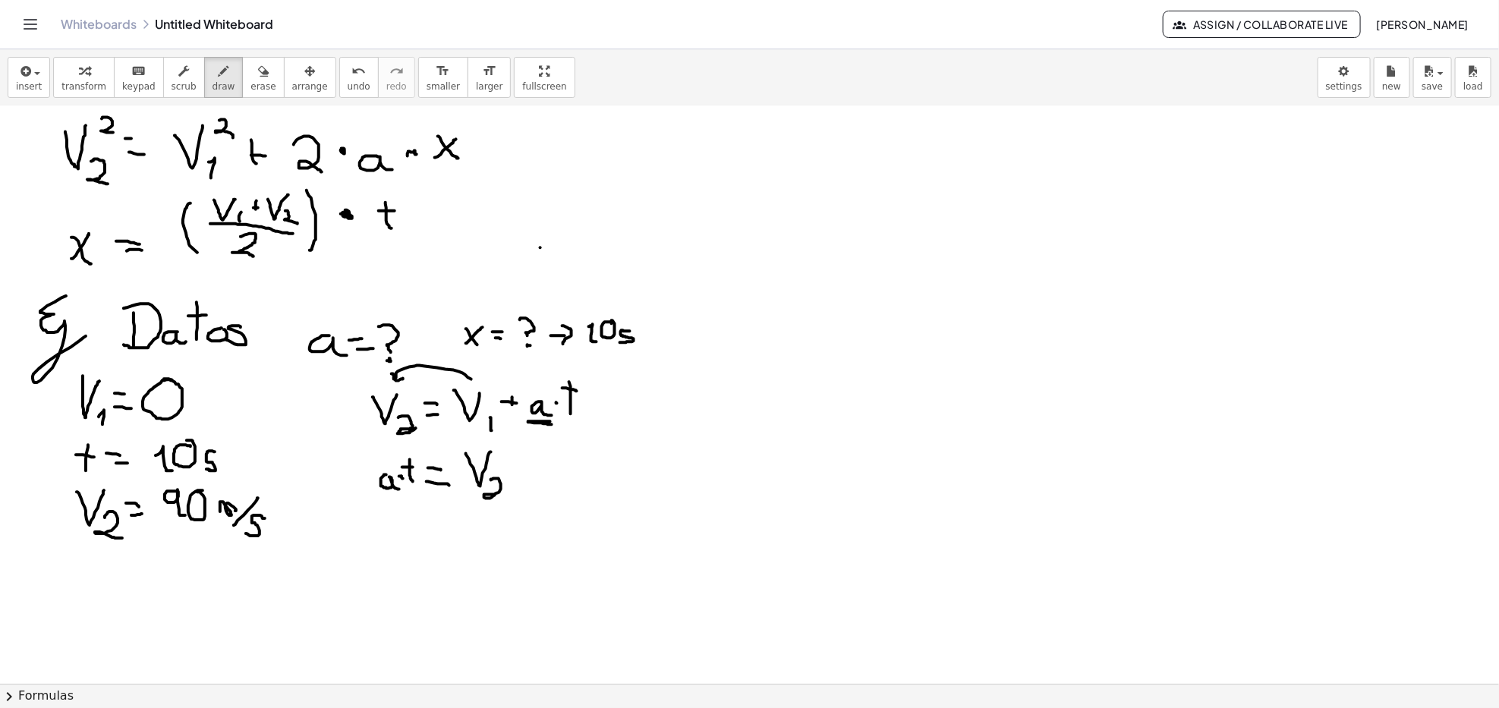
drag, startPoint x: 493, startPoint y: 480, endPoint x: 507, endPoint y: 493, distance: 19.4
click at [503, 496] on div at bounding box center [749, 329] width 1499 height 1255
click at [523, 474] on div at bounding box center [749, 329] width 1499 height 1255
drag, startPoint x: 543, startPoint y: 454, endPoint x: 565, endPoint y: 456, distance: 22.1
click at [565, 456] on div at bounding box center [749, 329] width 1499 height 1255
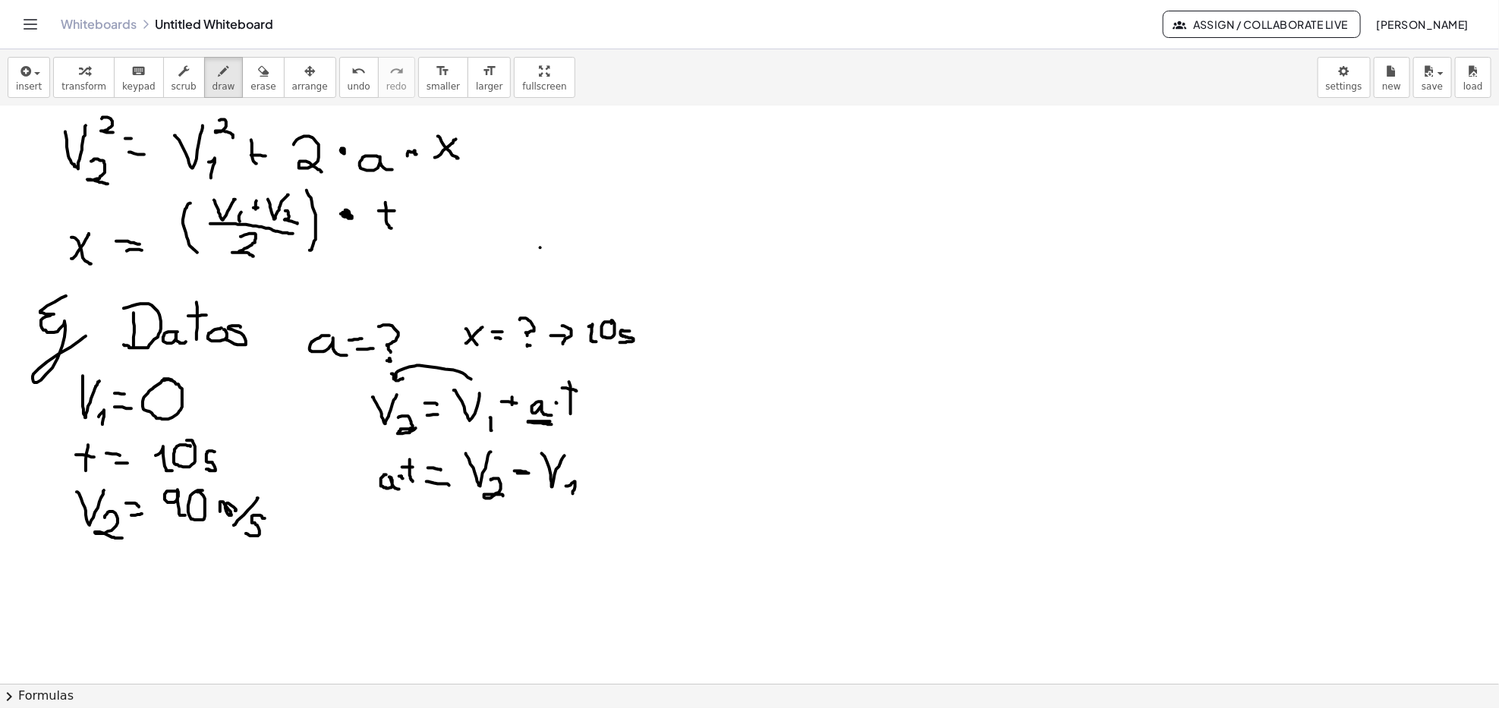
drag, startPoint x: 566, startPoint y: 487, endPoint x: 573, endPoint y: 495, distance: 10.8
click at [573, 495] on div at bounding box center [749, 329] width 1499 height 1255
drag, startPoint x: 567, startPoint y: 499, endPoint x: 576, endPoint y: 498, distance: 9.1
click at [576, 498] on div at bounding box center [749, 329] width 1499 height 1255
drag, startPoint x: 430, startPoint y: 531, endPoint x: 436, endPoint y: 547, distance: 17.1
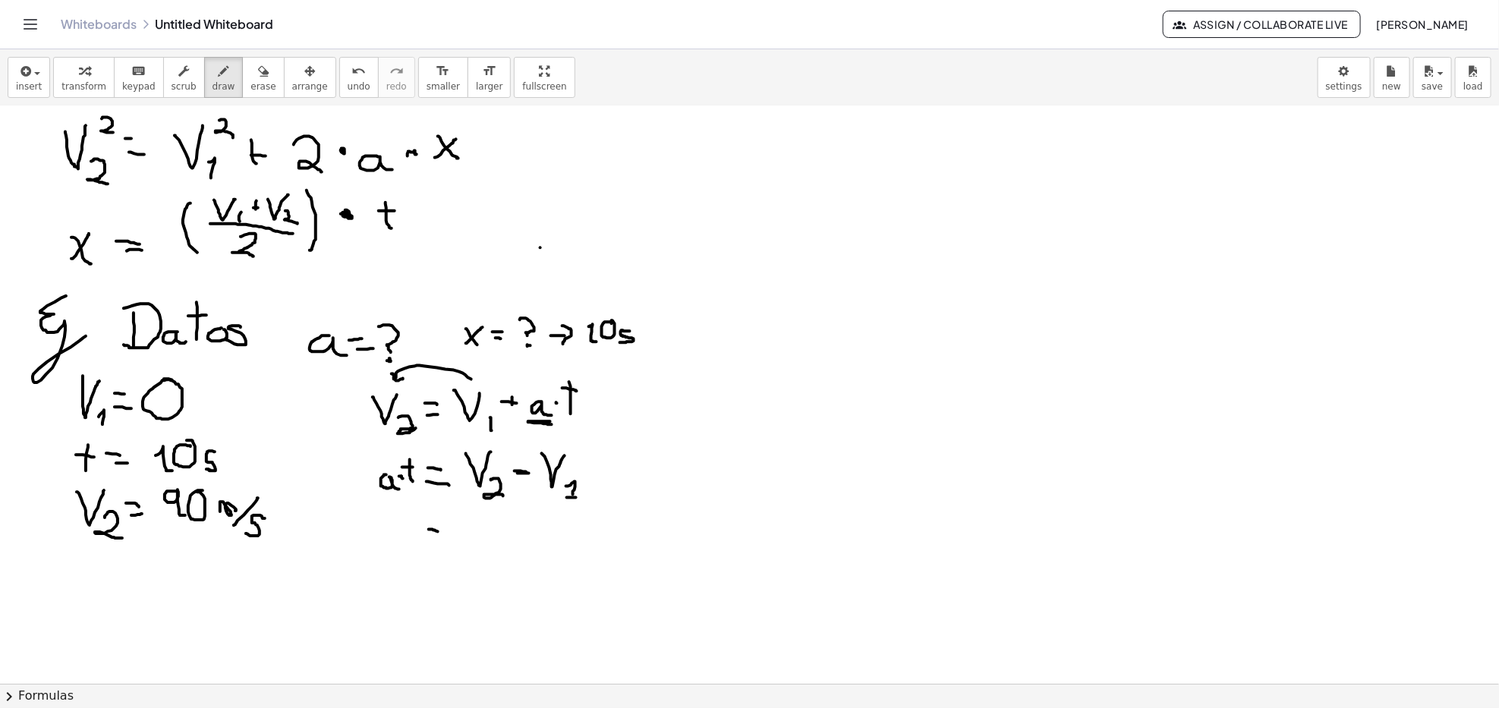
click at [439, 534] on div at bounding box center [749, 329] width 1499 height 1255
drag, startPoint x: 430, startPoint y: 545, endPoint x: 446, endPoint y: 557, distance: 20.0
click at [445, 545] on div at bounding box center [749, 329] width 1499 height 1255
drag, startPoint x: 391, startPoint y: 536, endPoint x: 408, endPoint y: 545, distance: 19.7
click at [408, 547] on div at bounding box center [749, 329] width 1499 height 1255
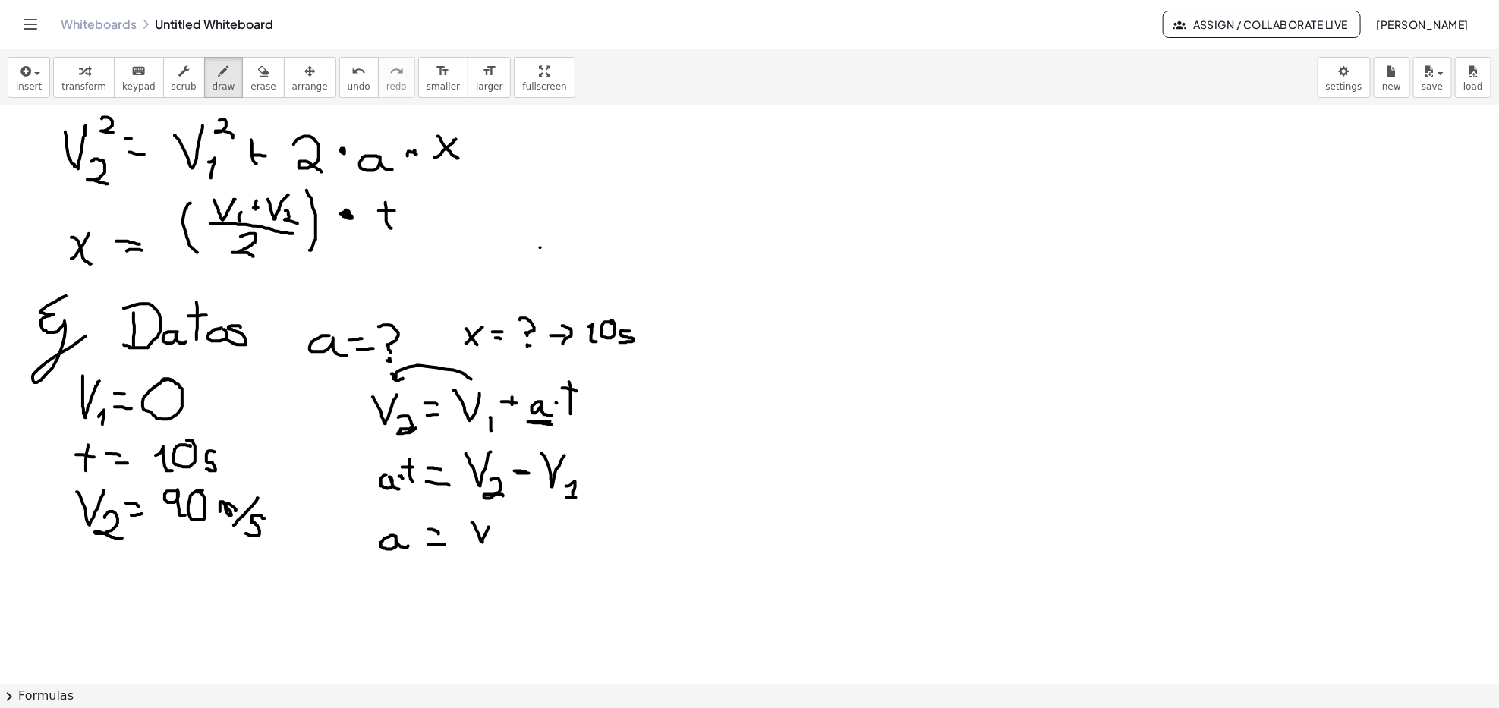
drag, startPoint x: 477, startPoint y: 531, endPoint x: 491, endPoint y: 525, distance: 15.6
click at [491, 525] on div at bounding box center [749, 329] width 1499 height 1255
drag, startPoint x: 493, startPoint y: 543, endPoint x: 515, endPoint y: 545, distance: 22.8
click at [502, 547] on div at bounding box center [749, 329] width 1499 height 1255
drag, startPoint x: 523, startPoint y: 535, endPoint x: 531, endPoint y: 535, distance: 8.3
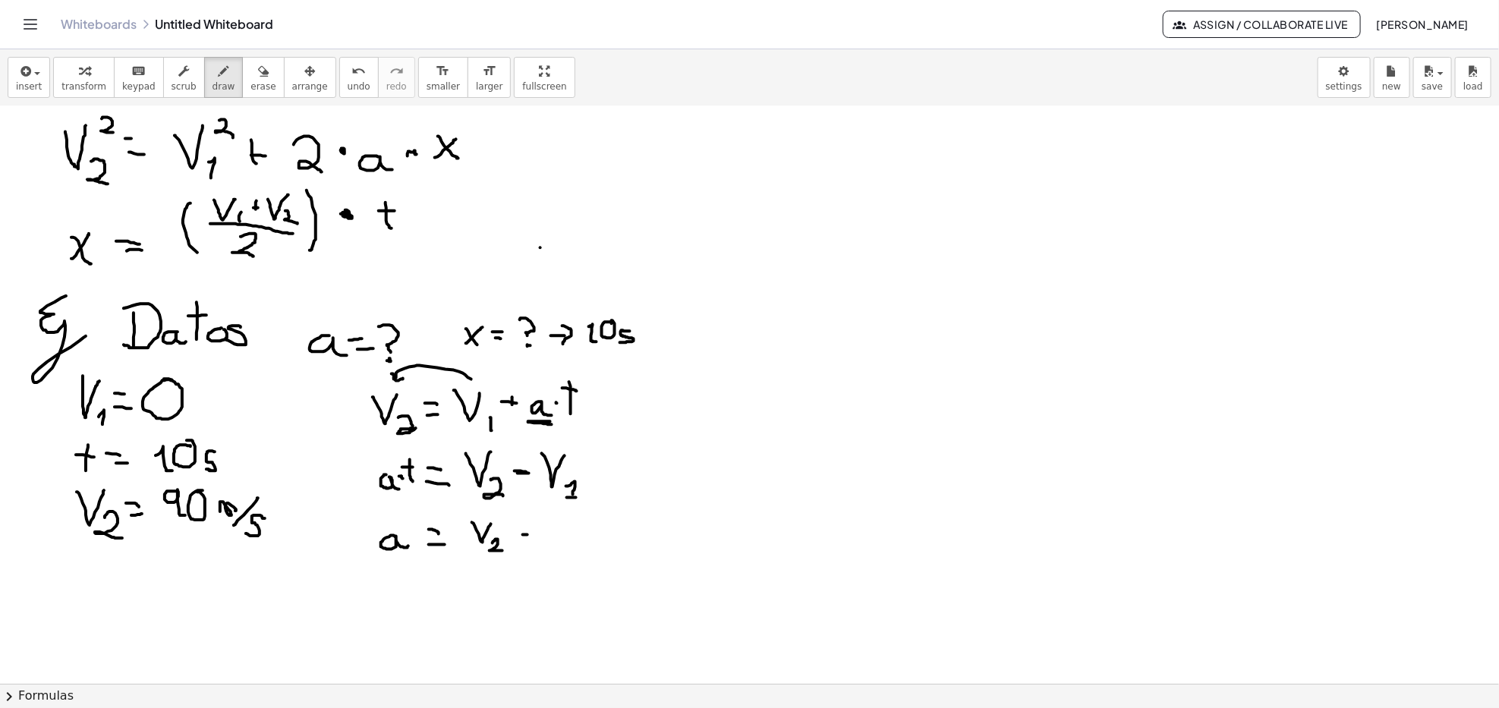
click at [531, 535] on div at bounding box center [749, 329] width 1499 height 1255
click at [560, 518] on div at bounding box center [749, 329] width 1499 height 1255
click at [561, 541] on div at bounding box center [749, 329] width 1499 height 1255
click at [572, 547] on div at bounding box center [749, 329] width 1499 height 1255
click at [515, 547] on div at bounding box center [749, 329] width 1499 height 1255
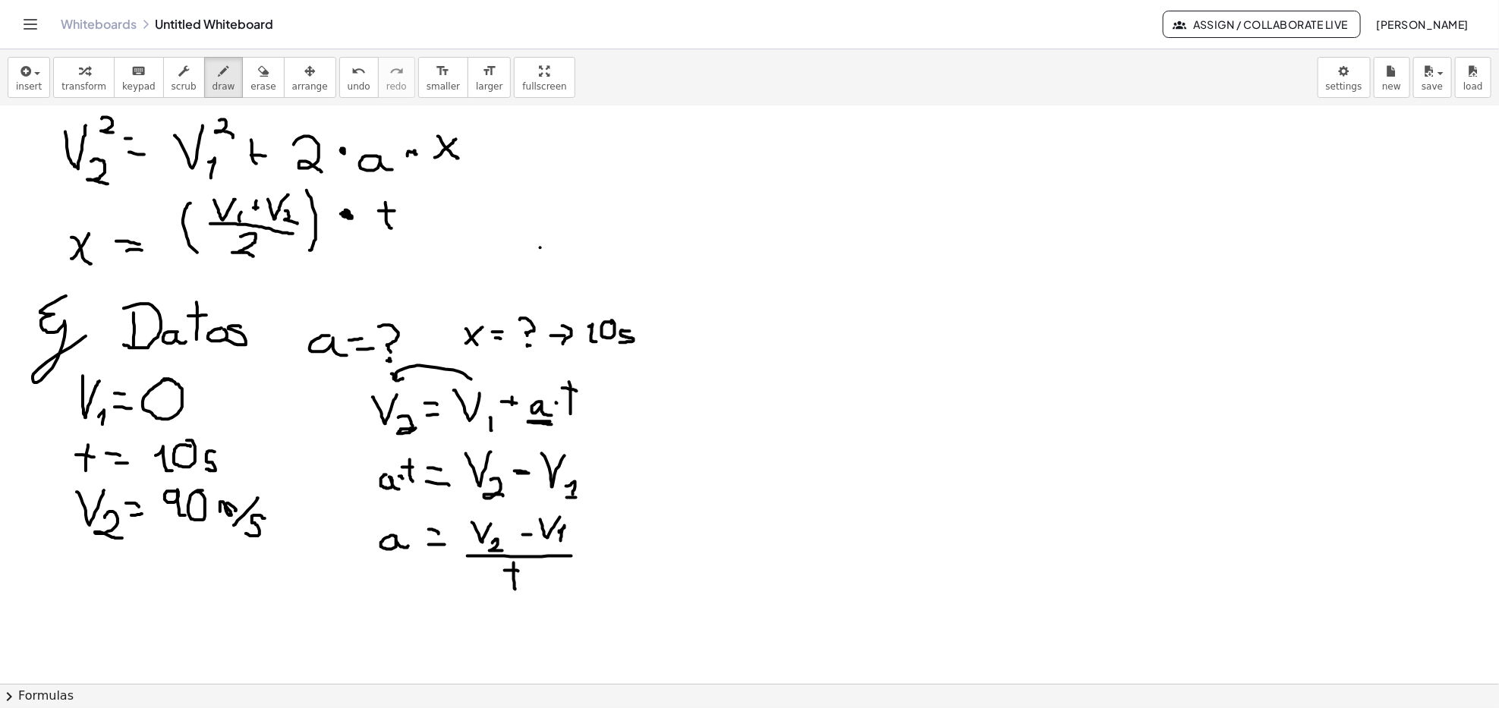
click at [518, 547] on div at bounding box center [749, 329] width 1499 height 1255
click at [593, 547] on div at bounding box center [749, 329] width 1499 height 1255
click at [595, 547] on div at bounding box center [749, 329] width 1499 height 1255
click at [598, 547] on div at bounding box center [749, 329] width 1499 height 1255
click at [739, 545] on div at bounding box center [749, 329] width 1499 height 1255
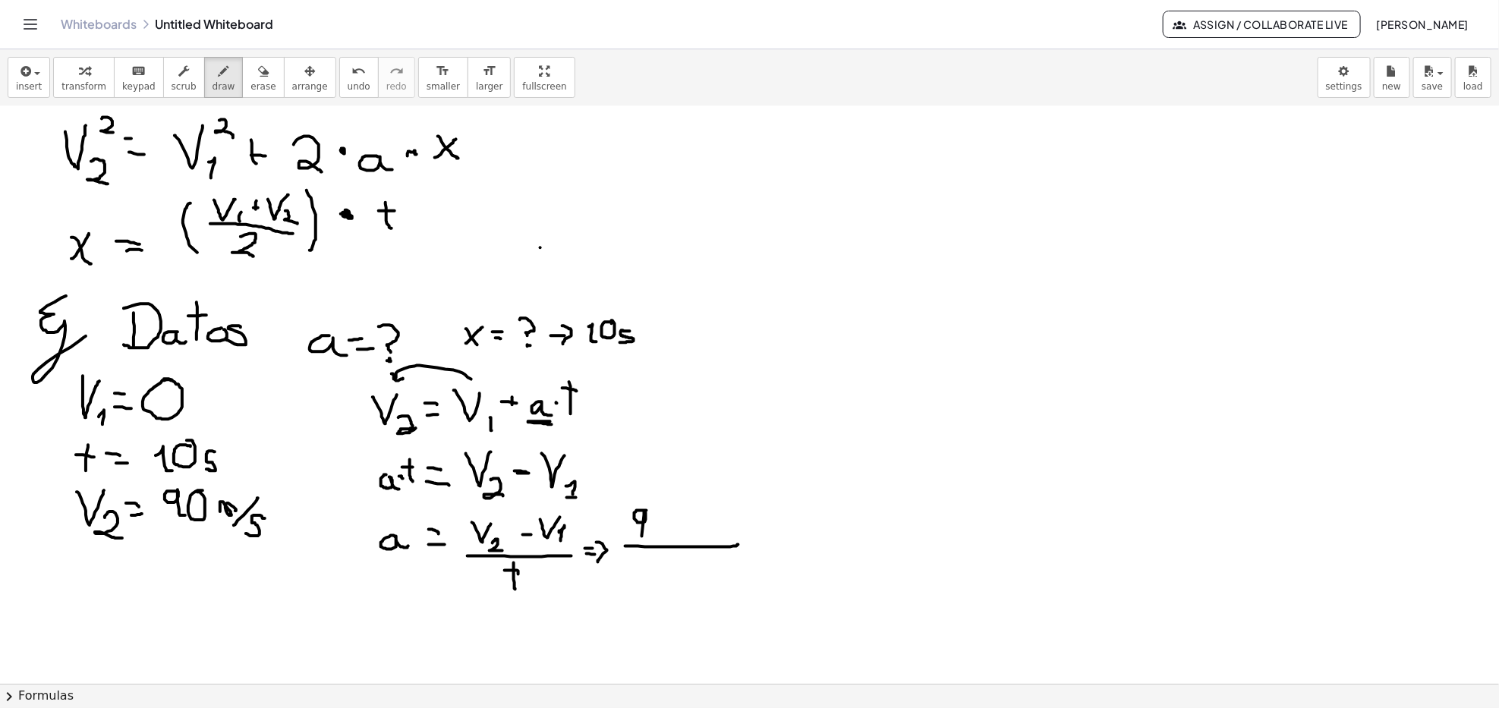
drag, startPoint x: 647, startPoint y: 511, endPoint x: 642, endPoint y: 540, distance: 29.2
click at [642, 539] on div at bounding box center [749, 329] width 1499 height 1255
drag, startPoint x: 657, startPoint y: 515, endPoint x: 654, endPoint y: 527, distance: 12.0
click at [657, 515] on div at bounding box center [749, 329] width 1499 height 1255
click at [681, 526] on div at bounding box center [749, 329] width 1499 height 1255
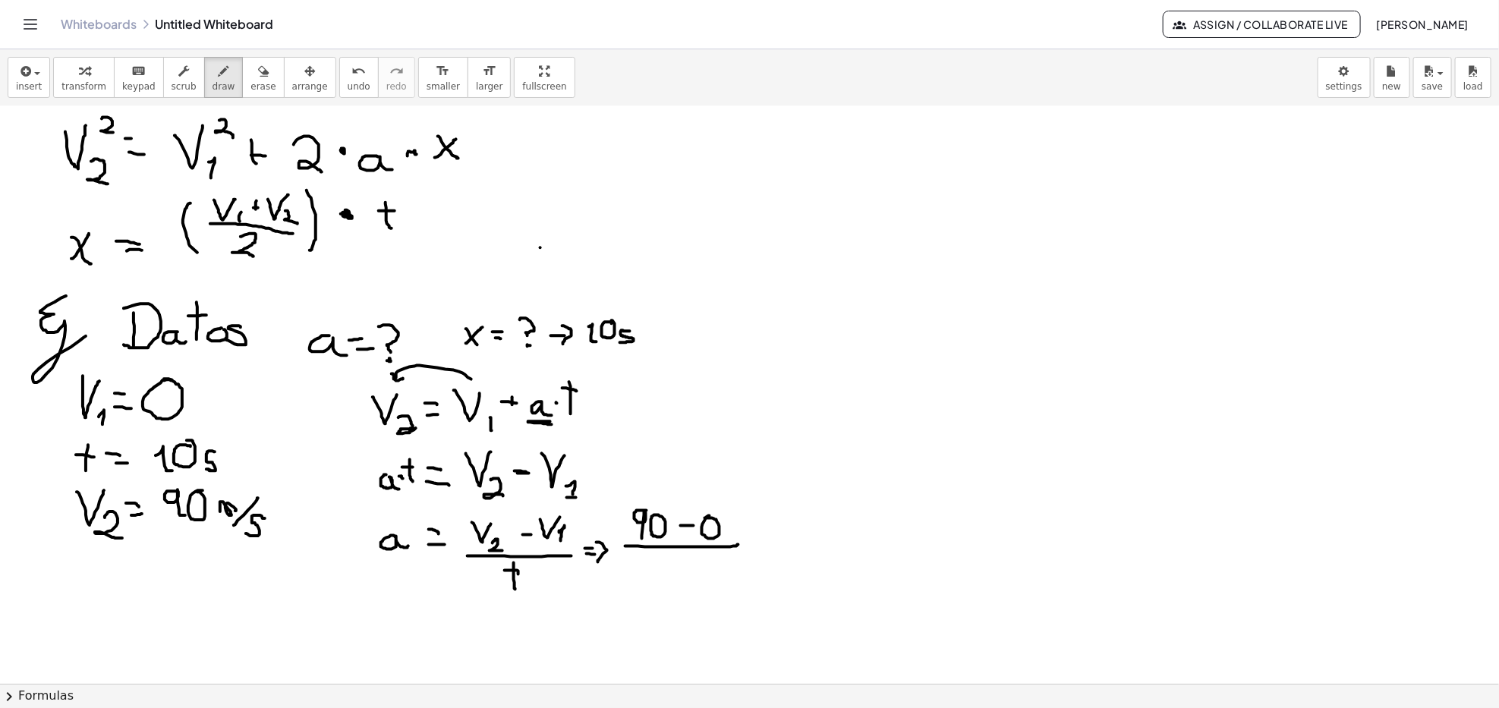
drag, startPoint x: 709, startPoint y: 516, endPoint x: 680, endPoint y: 547, distance: 41.9
click at [701, 518] on div at bounding box center [749, 329] width 1499 height 1255
drag, startPoint x: 676, startPoint y: 557, endPoint x: 696, endPoint y: 569, distance: 23.4
click at [686, 547] on div at bounding box center [749, 329] width 1499 height 1255
drag, startPoint x: 696, startPoint y: 559, endPoint x: 688, endPoint y: 561, distance: 7.9
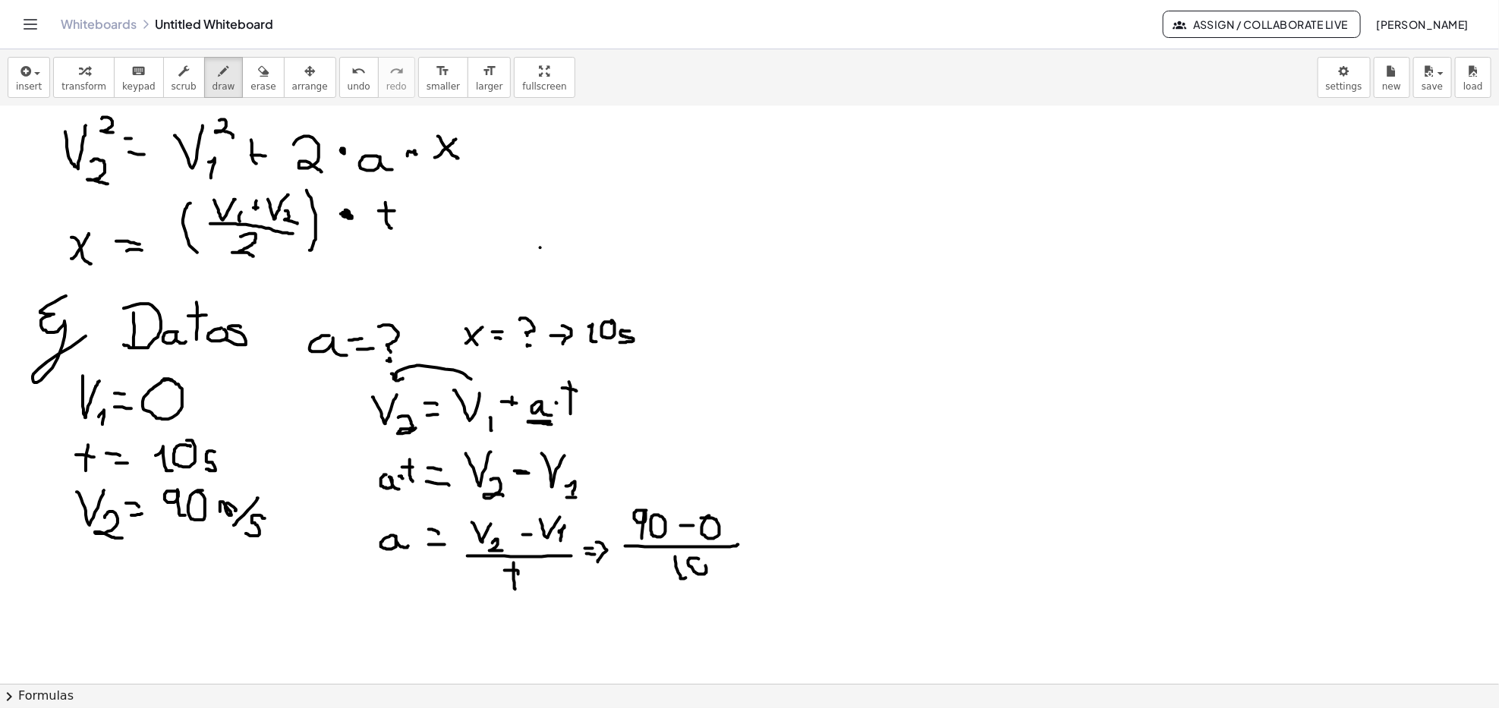
click at [691, 547] on div at bounding box center [749, 329] width 1499 height 1255
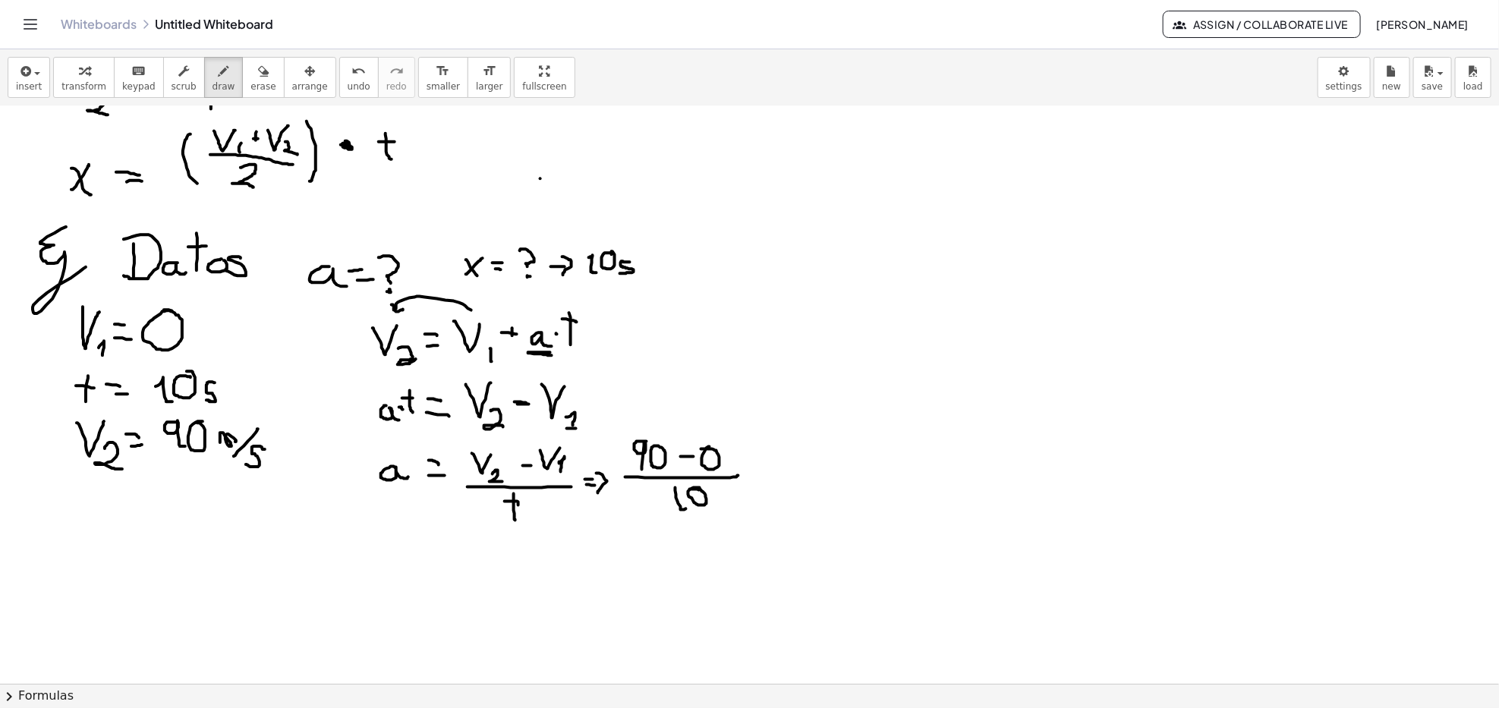
scroll to position [506, 0]
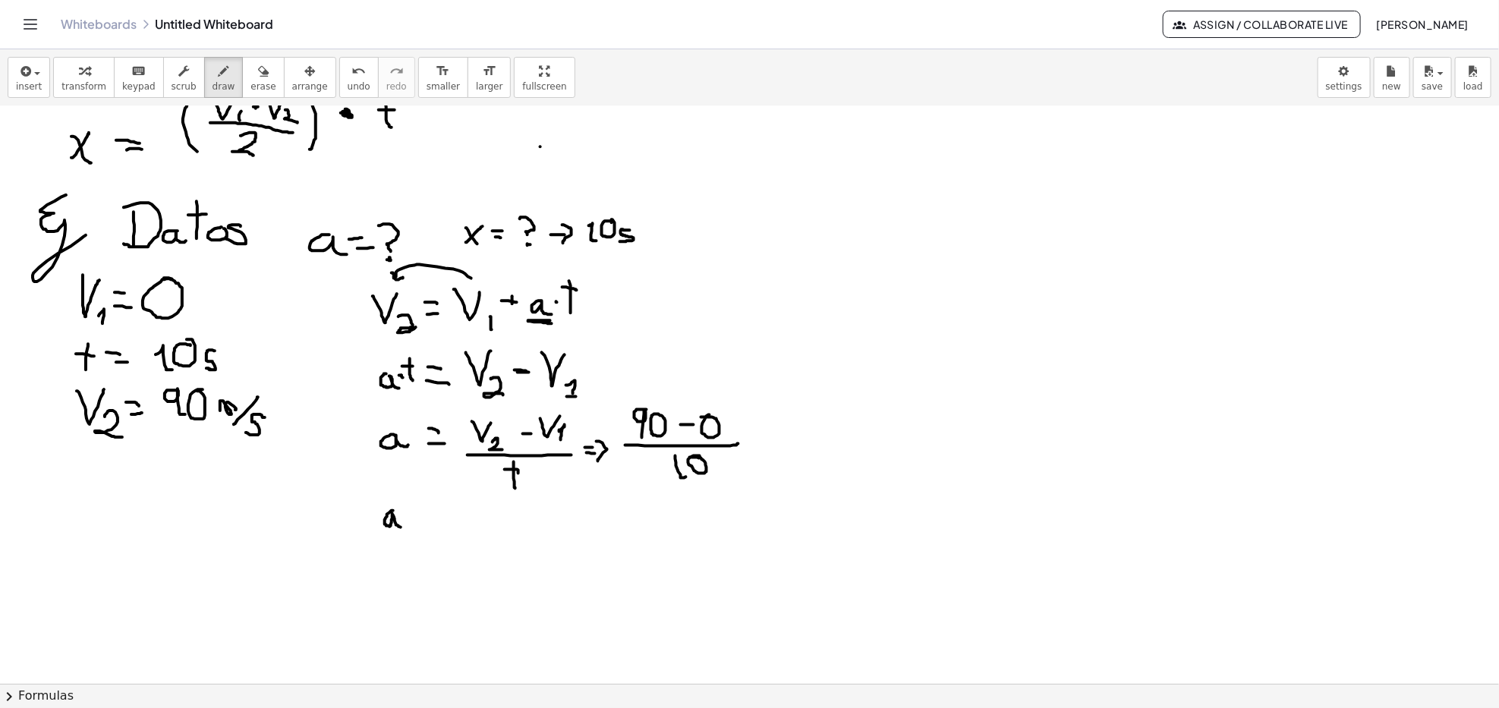
drag, startPoint x: 393, startPoint y: 511, endPoint x: 405, endPoint y: 528, distance: 20.2
click at [402, 528] on div at bounding box center [749, 228] width 1499 height 1255
drag, startPoint x: 408, startPoint y: 512, endPoint x: 418, endPoint y: 512, distance: 9.9
click at [418, 512] on div at bounding box center [749, 228] width 1499 height 1255
drag, startPoint x: 411, startPoint y: 521, endPoint x: 422, endPoint y: 522, distance: 10.7
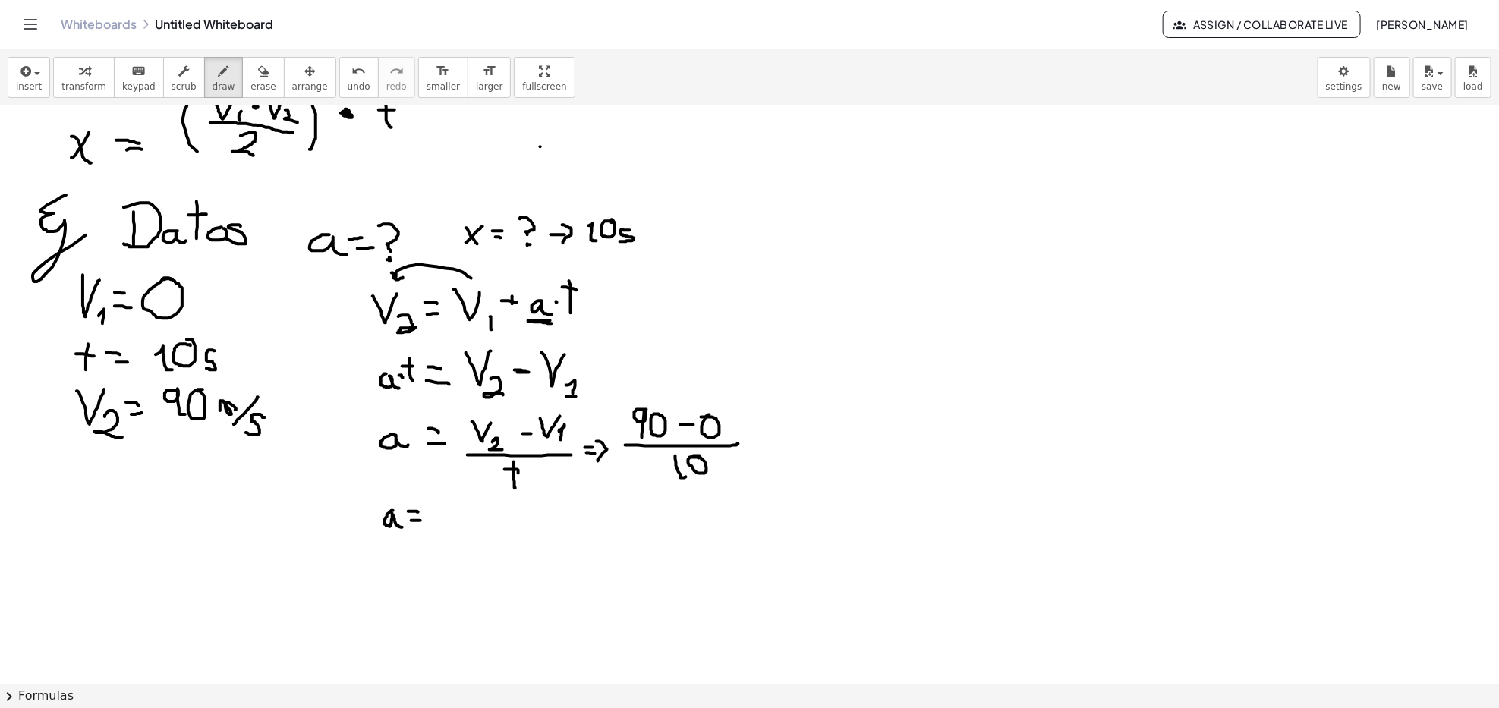
click at [422, 522] on div at bounding box center [749, 228] width 1499 height 1255
drag, startPoint x: 452, startPoint y: 503, endPoint x: 471, endPoint y: 559, distance: 58.6
click at [451, 527] on div at bounding box center [749, 228] width 1499 height 1255
drag, startPoint x: 470, startPoint y: 518, endPoint x: 483, endPoint y: 516, distance: 13.1
click at [477, 520] on div at bounding box center [749, 228] width 1499 height 1255
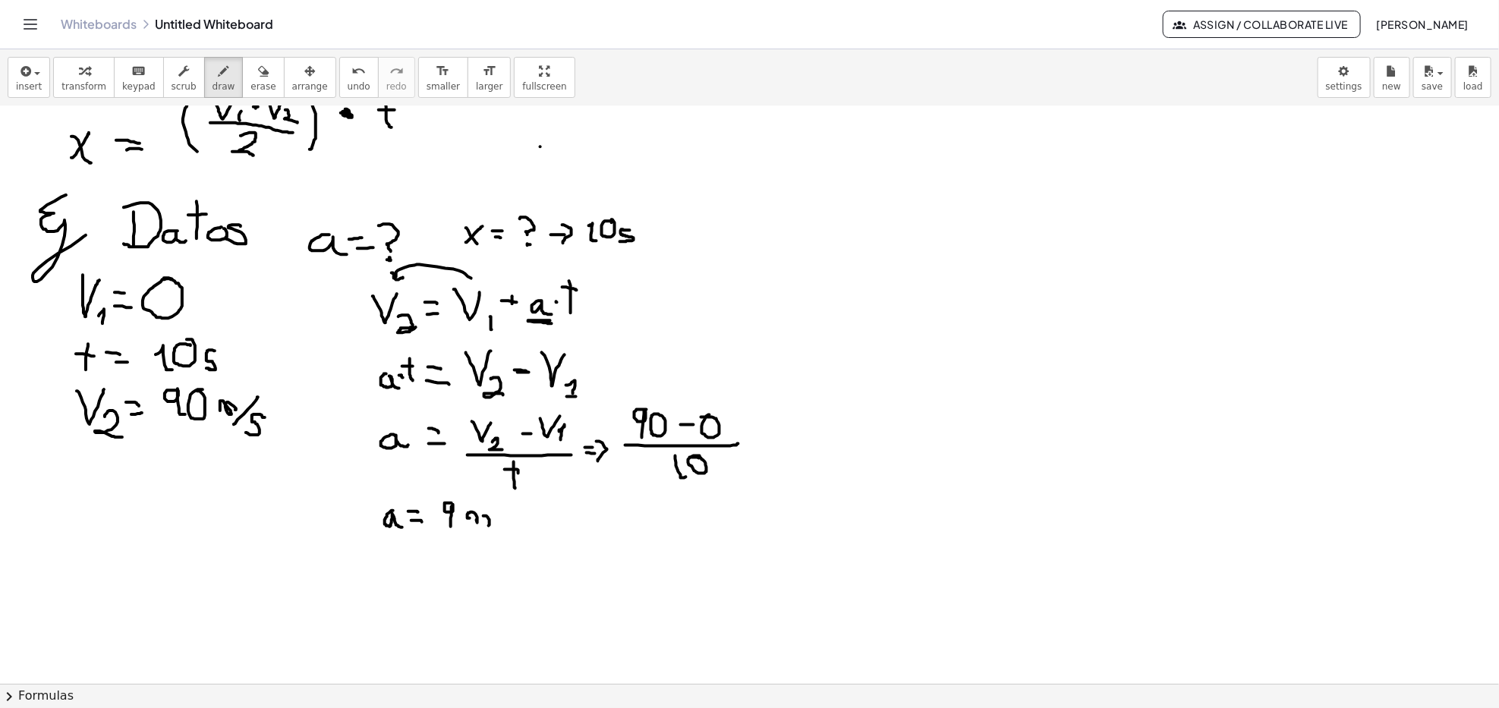
drag, startPoint x: 489, startPoint y: 519, endPoint x: 484, endPoint y: 527, distance: 8.9
click at [486, 527] on div at bounding box center [749, 228] width 1499 height 1255
click at [483, 516] on div at bounding box center [749, 228] width 1499 height 1255
drag, startPoint x: 505, startPoint y: 511, endPoint x: 495, endPoint y: 538, distance: 29.1
click at [490, 538] on div at bounding box center [749, 228] width 1499 height 1255
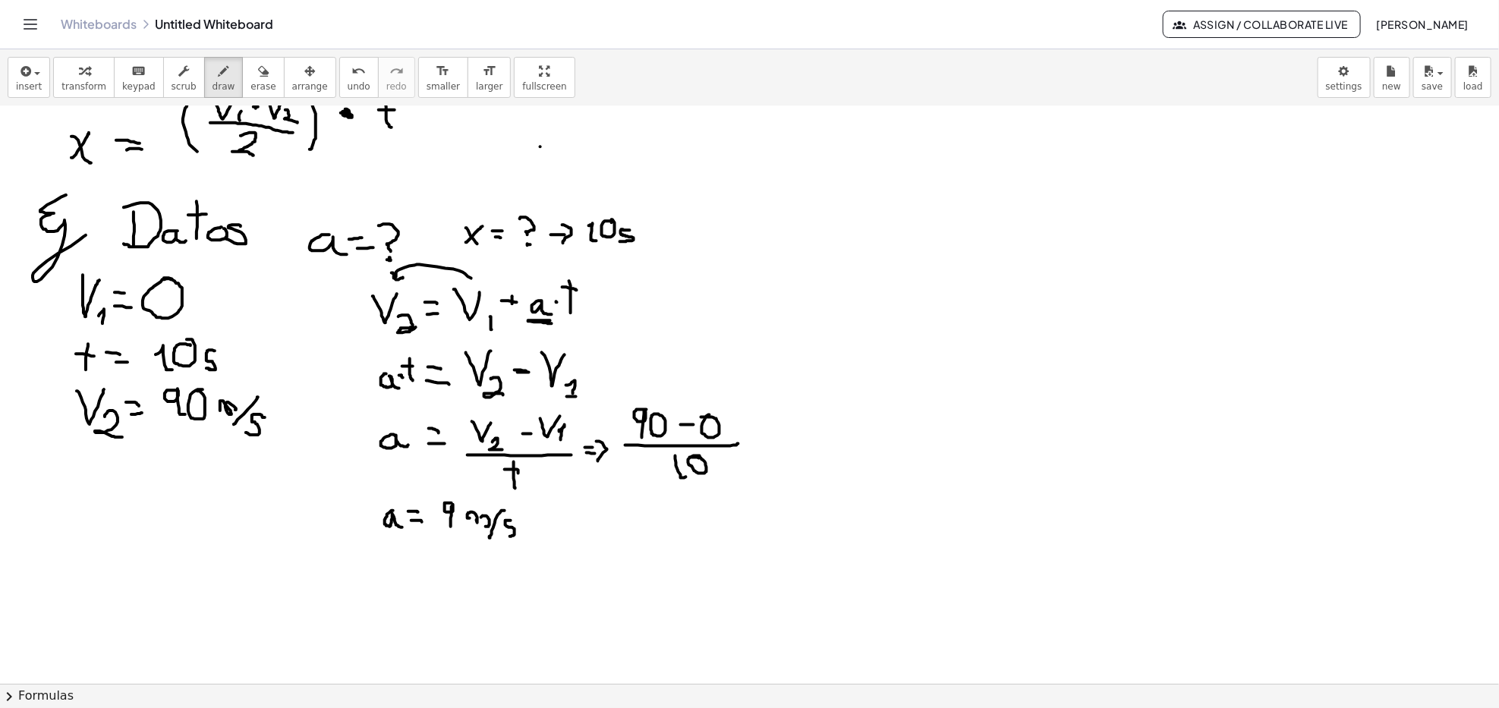
drag, startPoint x: 511, startPoint y: 521, endPoint x: 502, endPoint y: 537, distance: 18.4
click at [502, 537] on div at bounding box center [749, 228] width 1499 height 1255
drag, startPoint x: 515, startPoint y: 512, endPoint x: 524, endPoint y: 525, distance: 15.4
click at [525, 516] on div at bounding box center [749, 228] width 1499 height 1255
drag, startPoint x: 270, startPoint y: 403, endPoint x: 276, endPoint y: 413, distance: 11.6
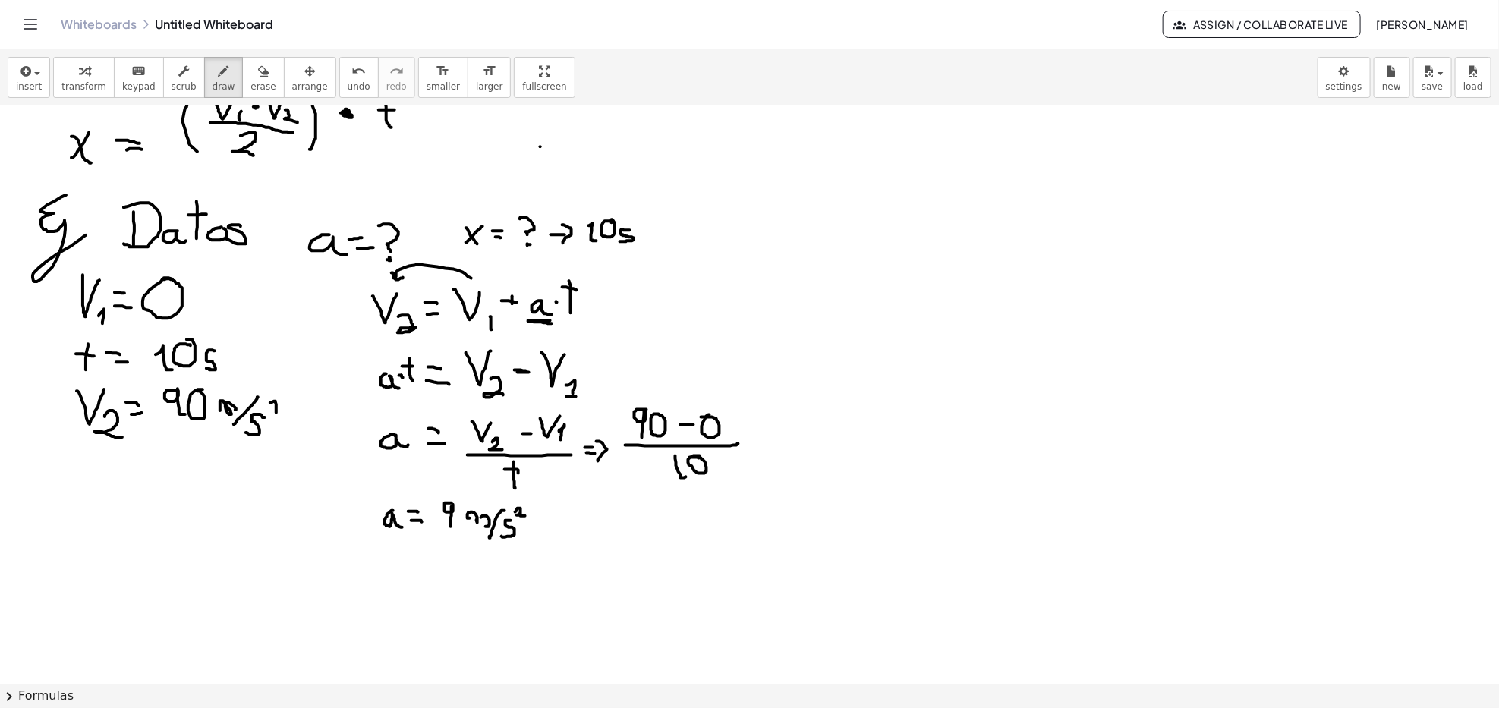
click at [276, 413] on div at bounding box center [749, 228] width 1499 height 1255
drag, startPoint x: 272, startPoint y: 413, endPoint x: 285, endPoint y: 413, distance: 12.9
click at [285, 413] on div at bounding box center [749, 228] width 1499 height 1255
drag, startPoint x: 462, startPoint y: 537, endPoint x: 511, endPoint y: 537, distance: 49.3
click at [514, 537] on div at bounding box center [749, 228] width 1499 height 1255
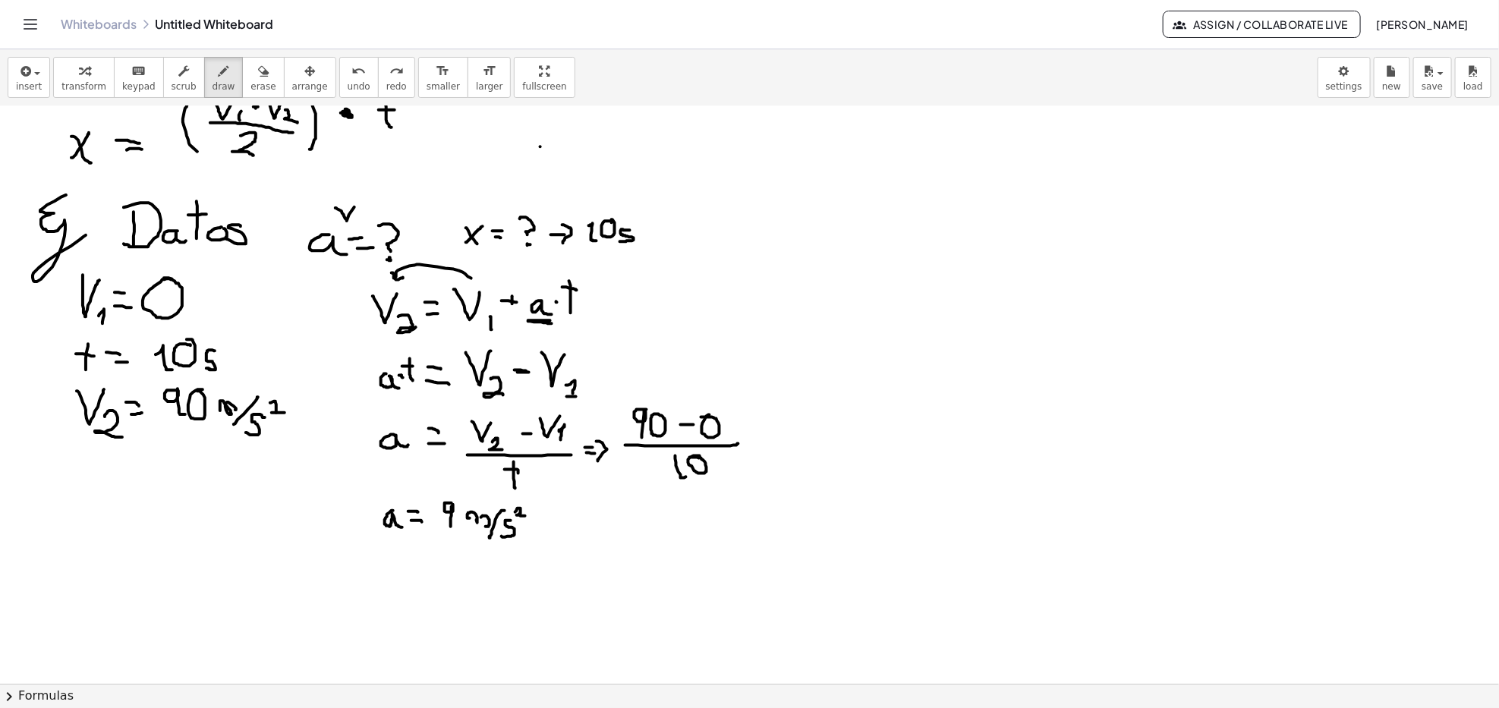
drag, startPoint x: 336, startPoint y: 208, endPoint x: 367, endPoint y: 191, distance: 35.7
click at [367, 191] on div at bounding box center [749, 228] width 1499 height 1255
drag, startPoint x: 489, startPoint y: 237, endPoint x: 502, endPoint y: 238, distance: 12.9
click at [502, 238] on div at bounding box center [749, 228] width 1499 height 1255
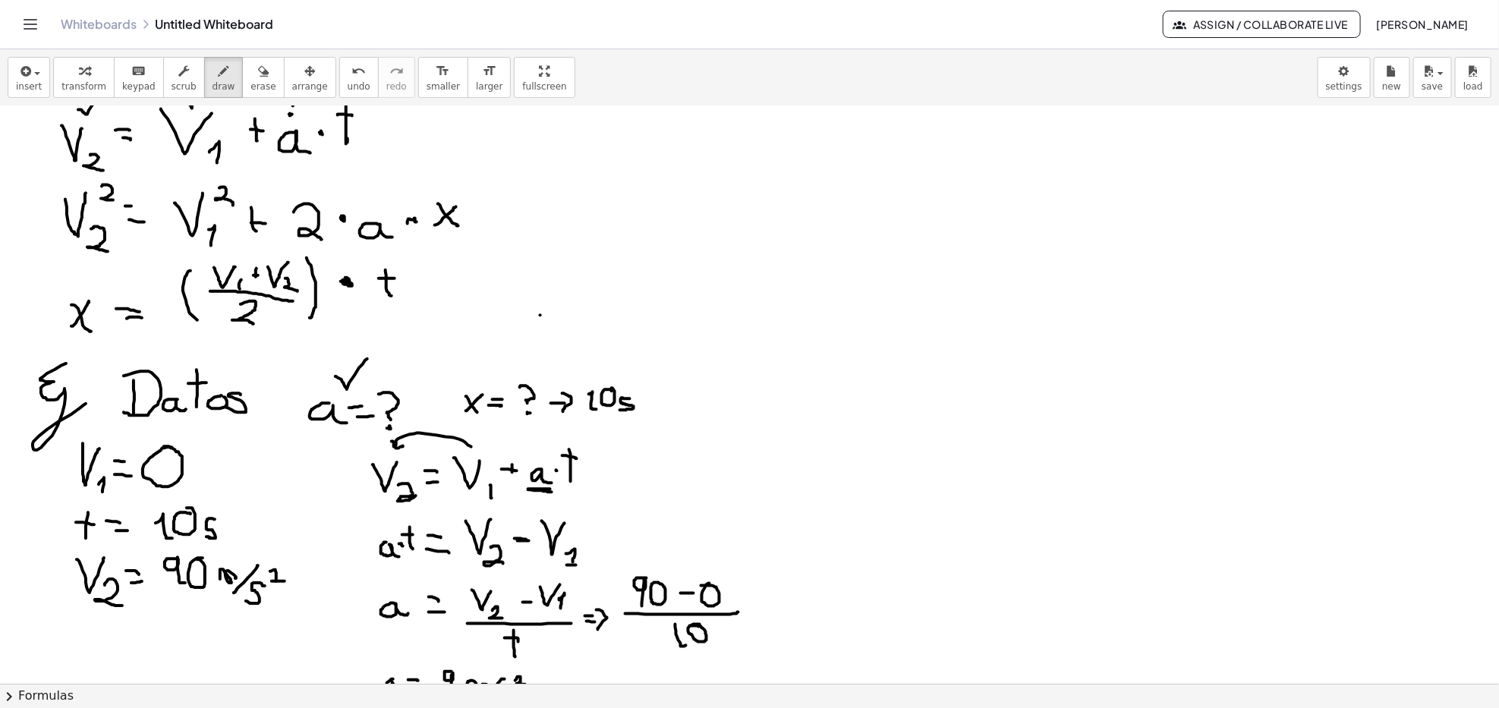
scroll to position [304, 0]
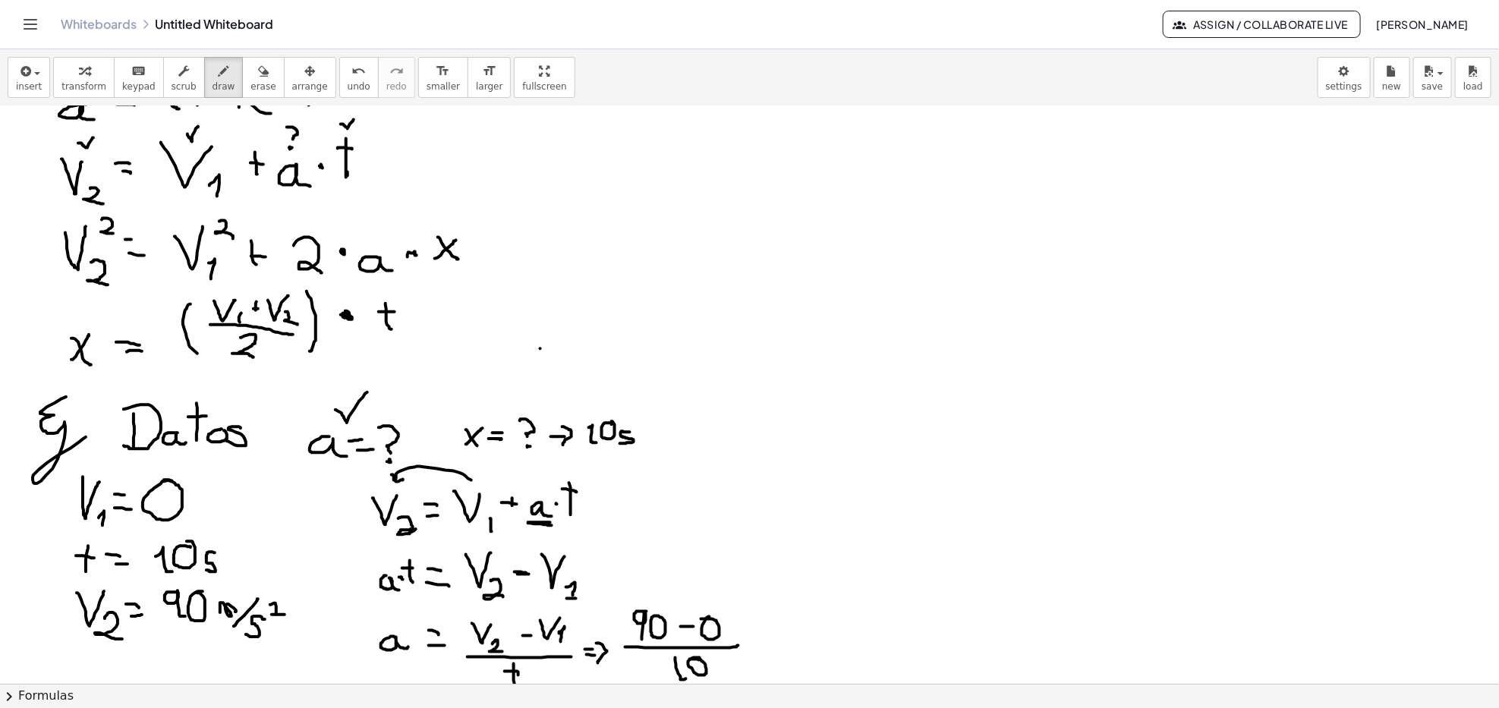
click at [288, 352] on div at bounding box center [749, 430] width 1499 height 1255
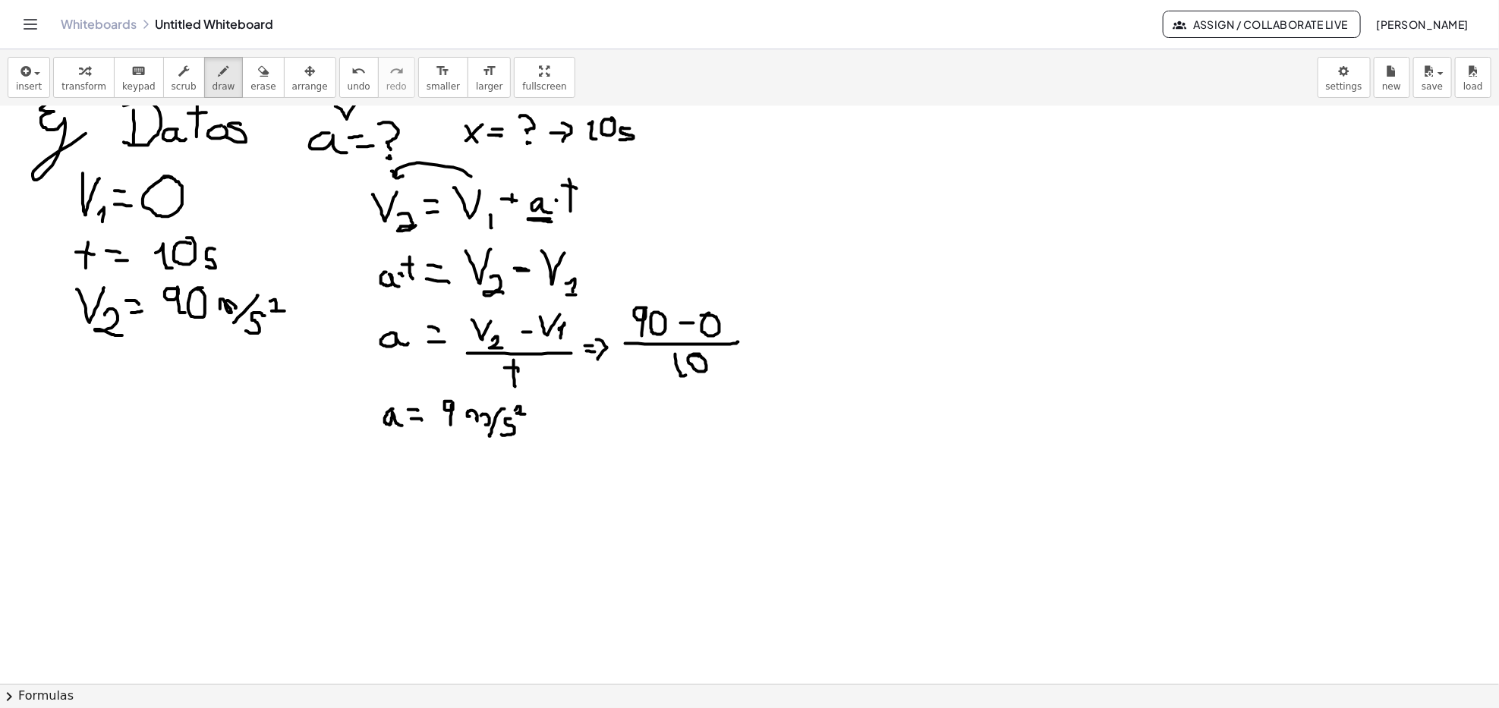
click at [206, 538] on div at bounding box center [749, 126] width 1499 height 1255
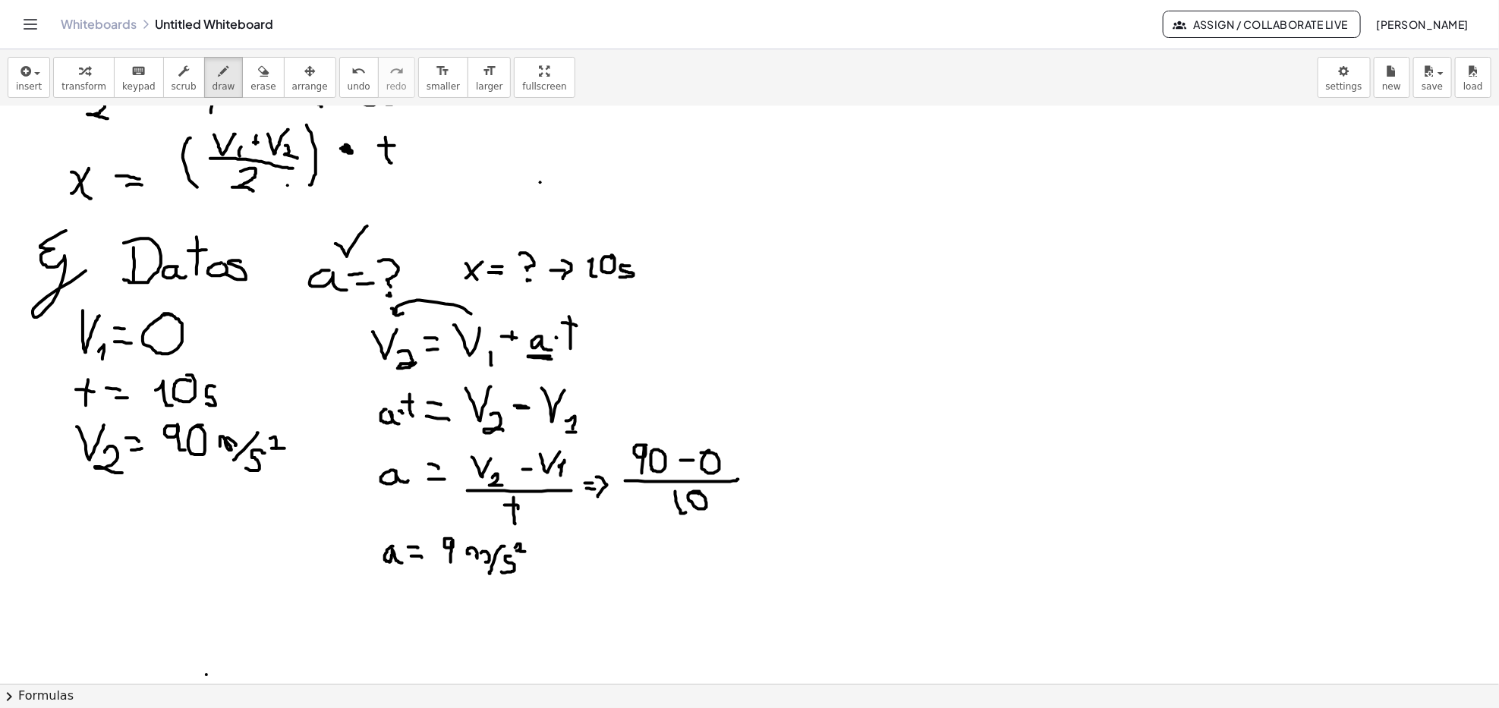
scroll to position [506, 0]
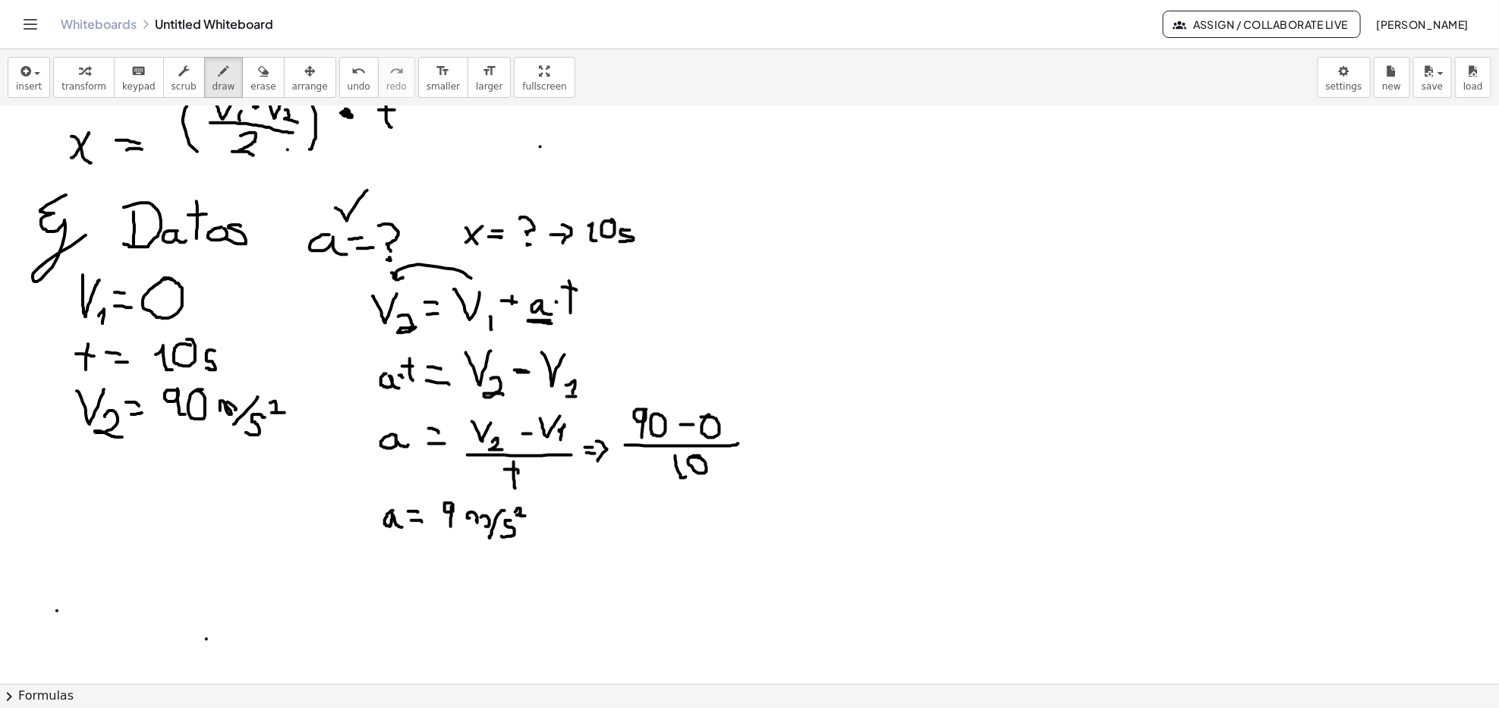
drag, startPoint x: 57, startPoint y: 612, endPoint x: 71, endPoint y: 632, distance: 24.4
click at [71, 547] on div at bounding box center [749, 228] width 1499 height 1255
drag, startPoint x: 55, startPoint y: 629, endPoint x: 71, endPoint y: 609, distance: 25.4
click at [71, 547] on div at bounding box center [749, 228] width 1499 height 1255
drag, startPoint x: 87, startPoint y: 613, endPoint x: 96, endPoint y: 613, distance: 9.1
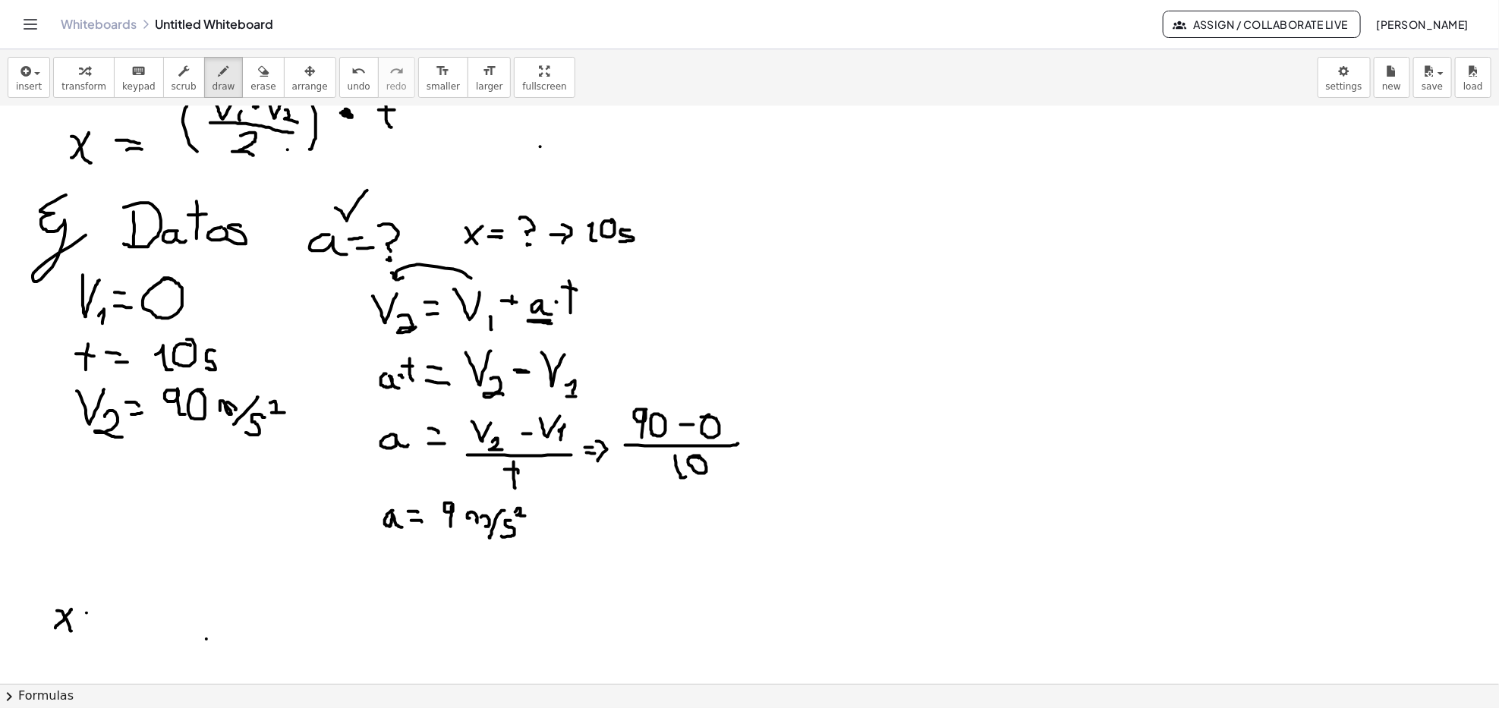
click at [96, 547] on div at bounding box center [749, 228] width 1499 height 1255
drag, startPoint x: 87, startPoint y: 625, endPoint x: 102, endPoint y: 625, distance: 14.4
click at [102, 547] on div at bounding box center [749, 228] width 1499 height 1255
drag, startPoint x: 153, startPoint y: 598, endPoint x: 187, endPoint y: 597, distance: 34.2
click at [187, 547] on div at bounding box center [749, 228] width 1499 height 1255
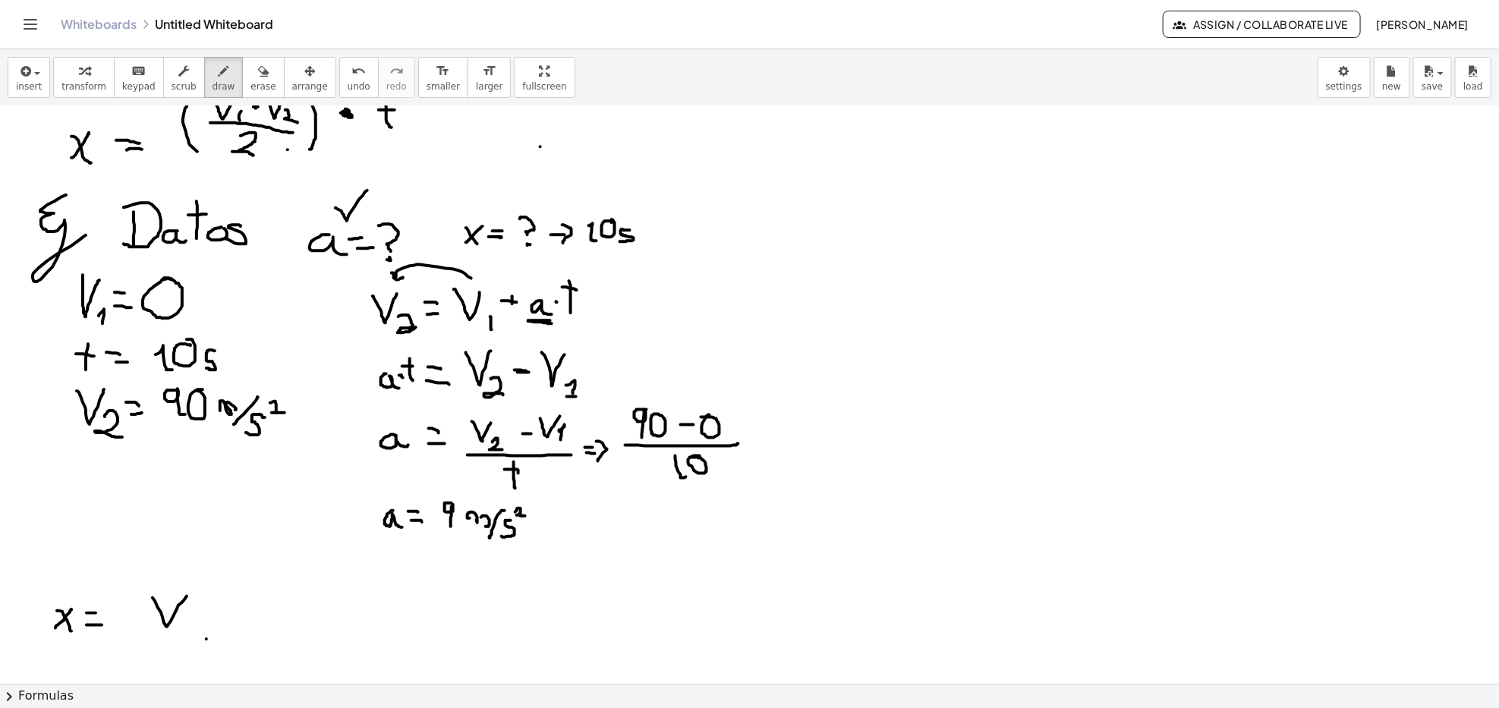
drag, startPoint x: 186, startPoint y: 617, endPoint x: 186, endPoint y: 632, distance: 14.4
click at [186, 547] on div at bounding box center [749, 228] width 1499 height 1255
click at [204, 547] on div at bounding box center [749, 228] width 1499 height 1255
drag, startPoint x: 232, startPoint y: 598, endPoint x: 228, endPoint y: 625, distance: 26.7
click at [228, 547] on div at bounding box center [749, 228] width 1499 height 1255
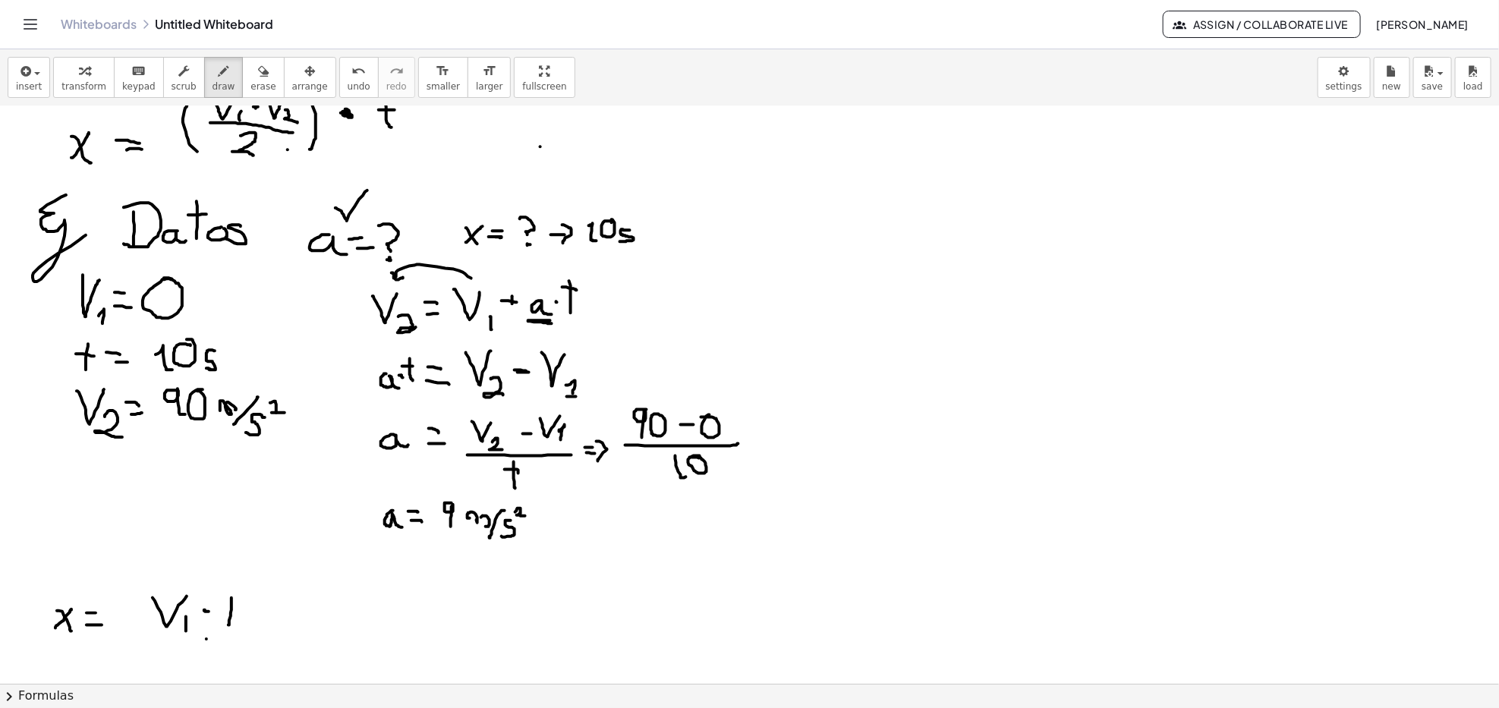
drag, startPoint x: 228, startPoint y: 600, endPoint x: 241, endPoint y: 607, distance: 14.6
click at [241, 547] on div at bounding box center [749, 228] width 1499 height 1255
drag, startPoint x: 232, startPoint y: 588, endPoint x: 232, endPoint y: 602, distance: 13.7
click at [232, 547] on div at bounding box center [749, 228] width 1499 height 1255
drag, startPoint x: 253, startPoint y: 605, endPoint x: 266, endPoint y: 608, distance: 13.3
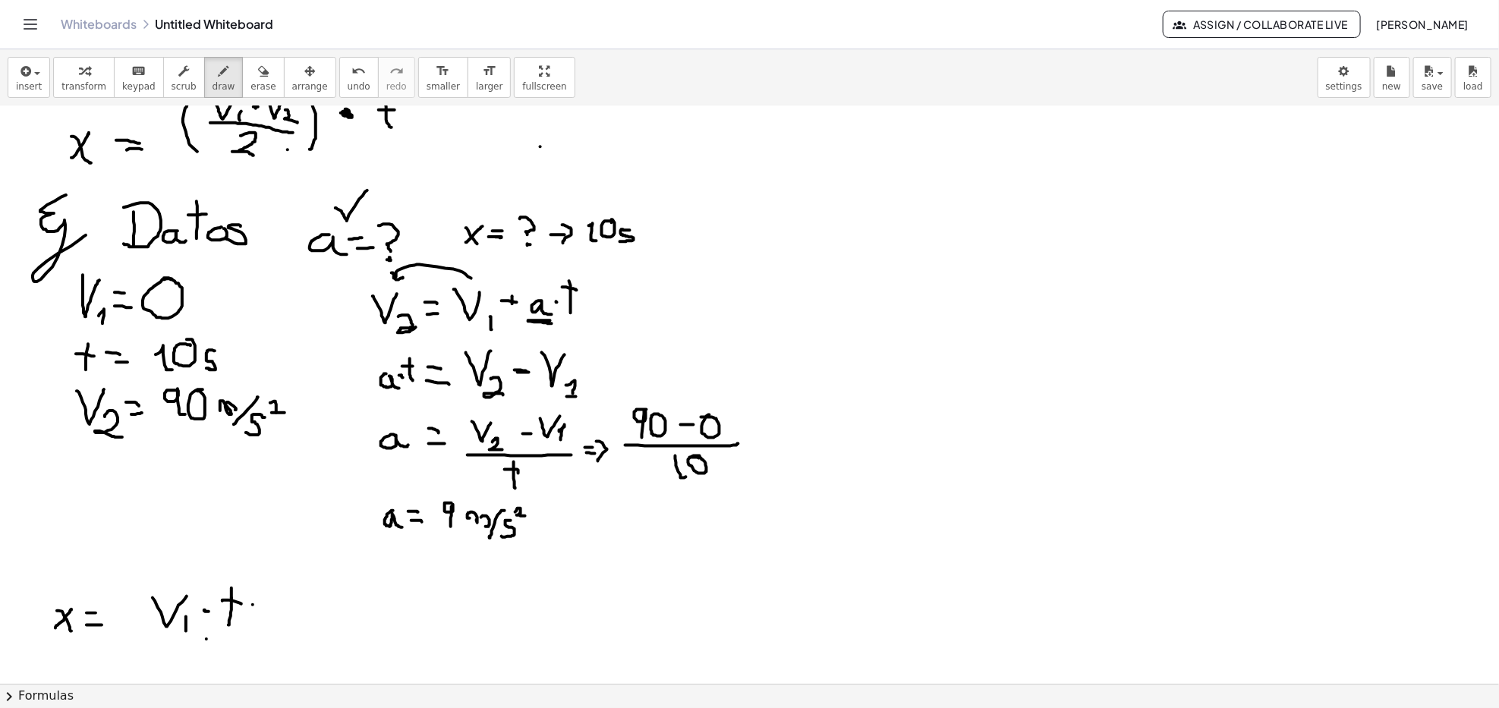
click at [266, 547] on div at bounding box center [749, 228] width 1499 height 1255
drag, startPoint x: 260, startPoint y: 600, endPoint x: 257, endPoint y: 617, distance: 16.9
click at [257, 547] on div at bounding box center [749, 228] width 1499 height 1255
drag, startPoint x: 300, startPoint y: 599, endPoint x: 297, endPoint y: 615, distance: 16.2
click at [297, 547] on div at bounding box center [749, 228] width 1499 height 1255
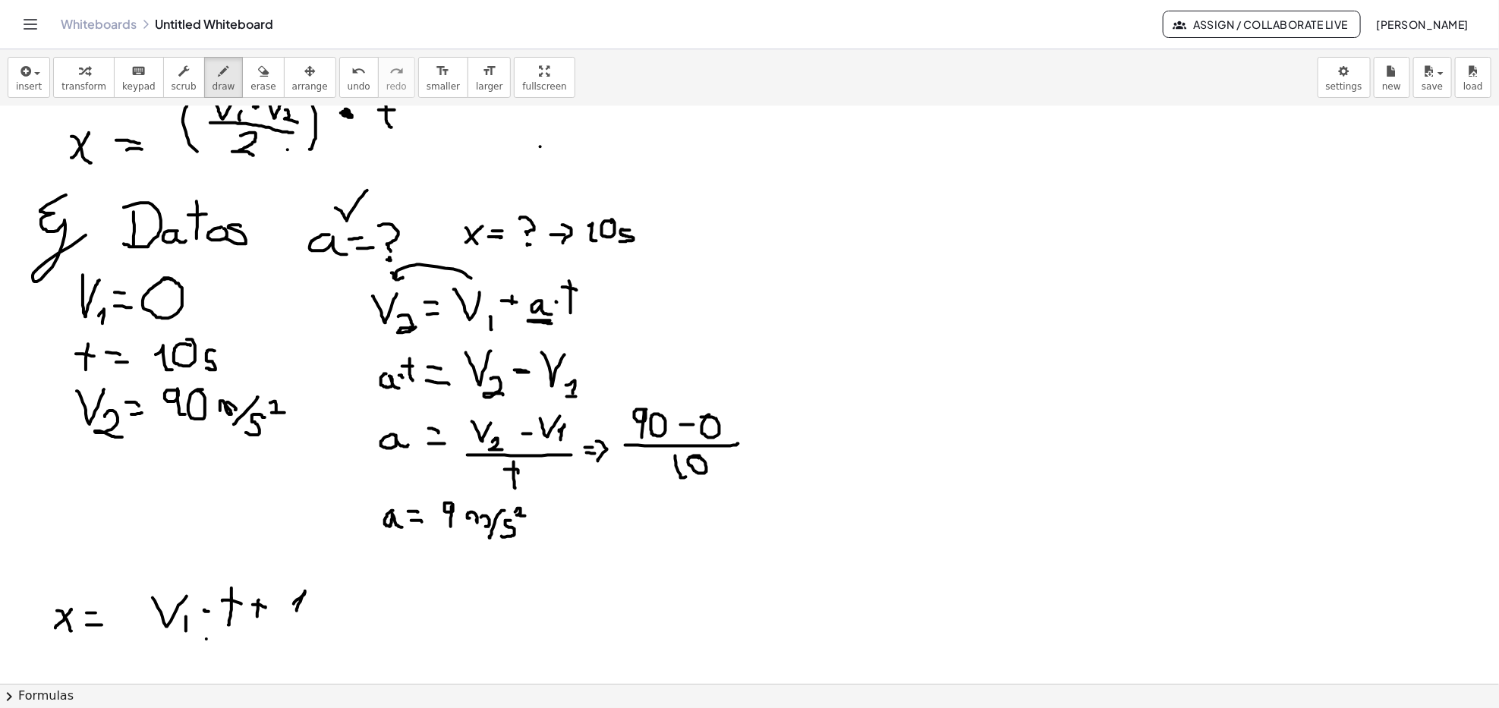
drag, startPoint x: 284, startPoint y: 622, endPoint x: 323, endPoint y: 610, distance: 41.5
click at [323, 547] on div at bounding box center [749, 228] width 1499 height 1255
drag, startPoint x: 308, startPoint y: 623, endPoint x: 319, endPoint y: 648, distance: 27.2
click at [320, 547] on div at bounding box center [749, 228] width 1499 height 1255
click at [347, 547] on div at bounding box center [749, 228] width 1499 height 1255
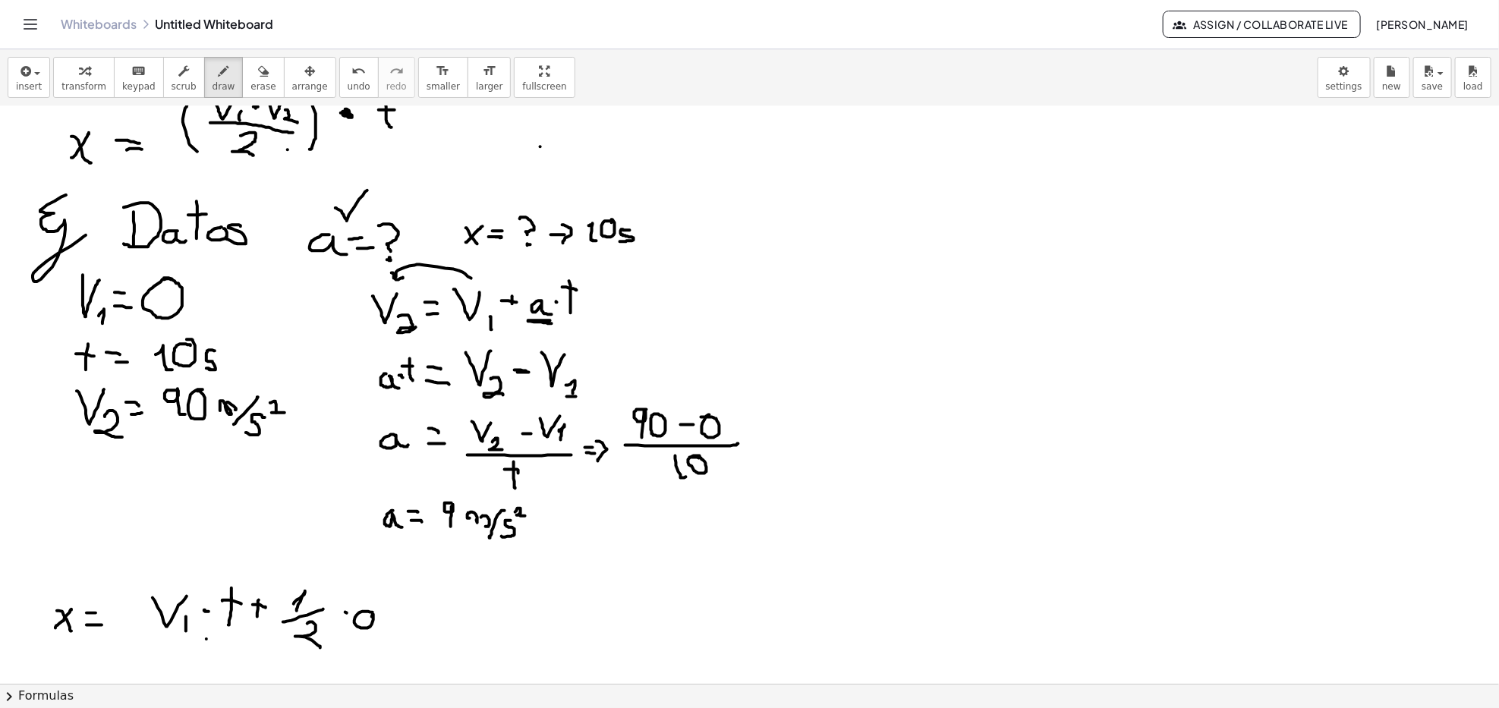
drag, startPoint x: 370, startPoint y: 613, endPoint x: 392, endPoint y: 622, distance: 24.1
click at [381, 547] on div at bounding box center [749, 228] width 1499 height 1255
click at [395, 547] on div at bounding box center [749, 228] width 1499 height 1255
drag, startPoint x: 414, startPoint y: 589, endPoint x: 408, endPoint y: 606, distance: 17.8
click at [414, 547] on div at bounding box center [749, 228] width 1499 height 1255
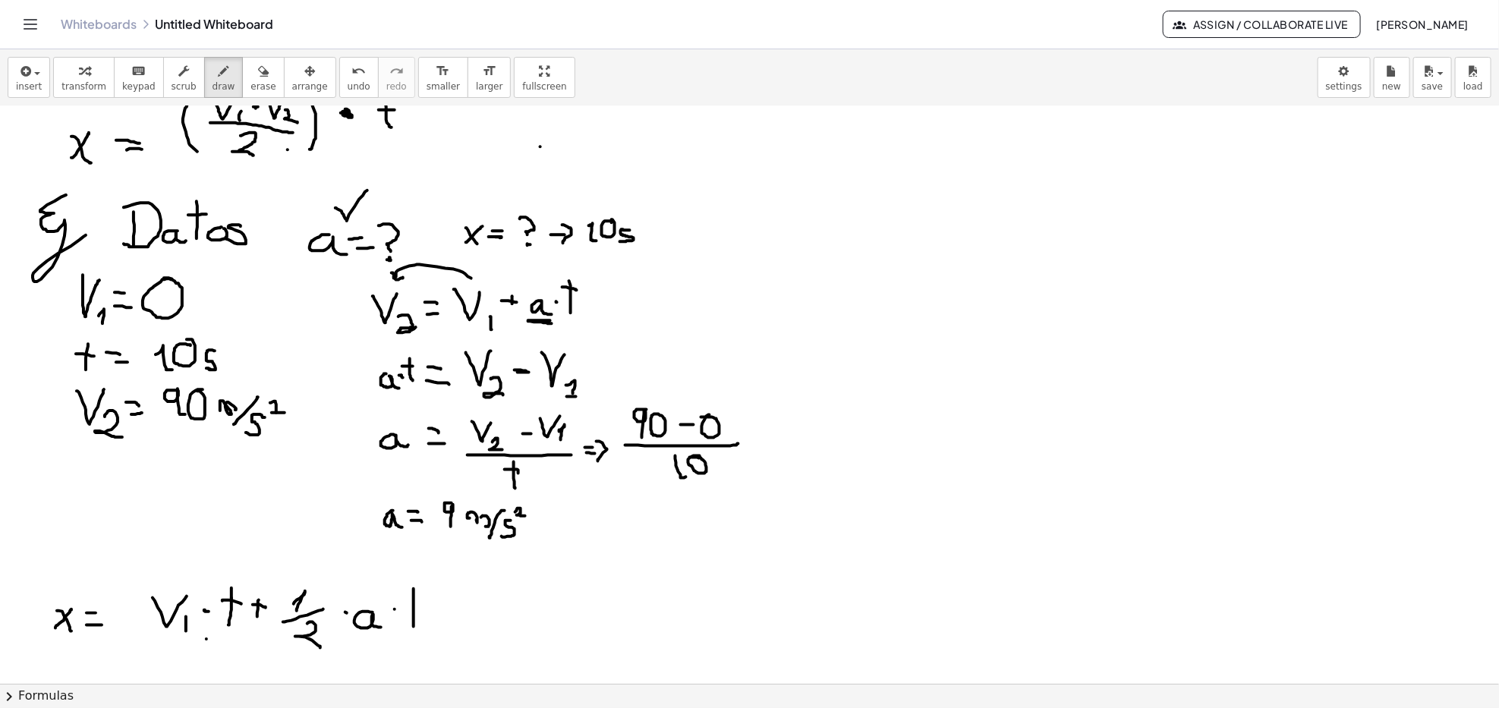
drag, startPoint x: 409, startPoint y: 595, endPoint x: 422, endPoint y: 599, distance: 13.5
click at [422, 547] on div at bounding box center [749, 228] width 1499 height 1255
drag, startPoint x: 427, startPoint y: 575, endPoint x: 456, endPoint y: 621, distance: 55.0
click at [433, 547] on div at bounding box center [749, 228] width 1499 height 1255
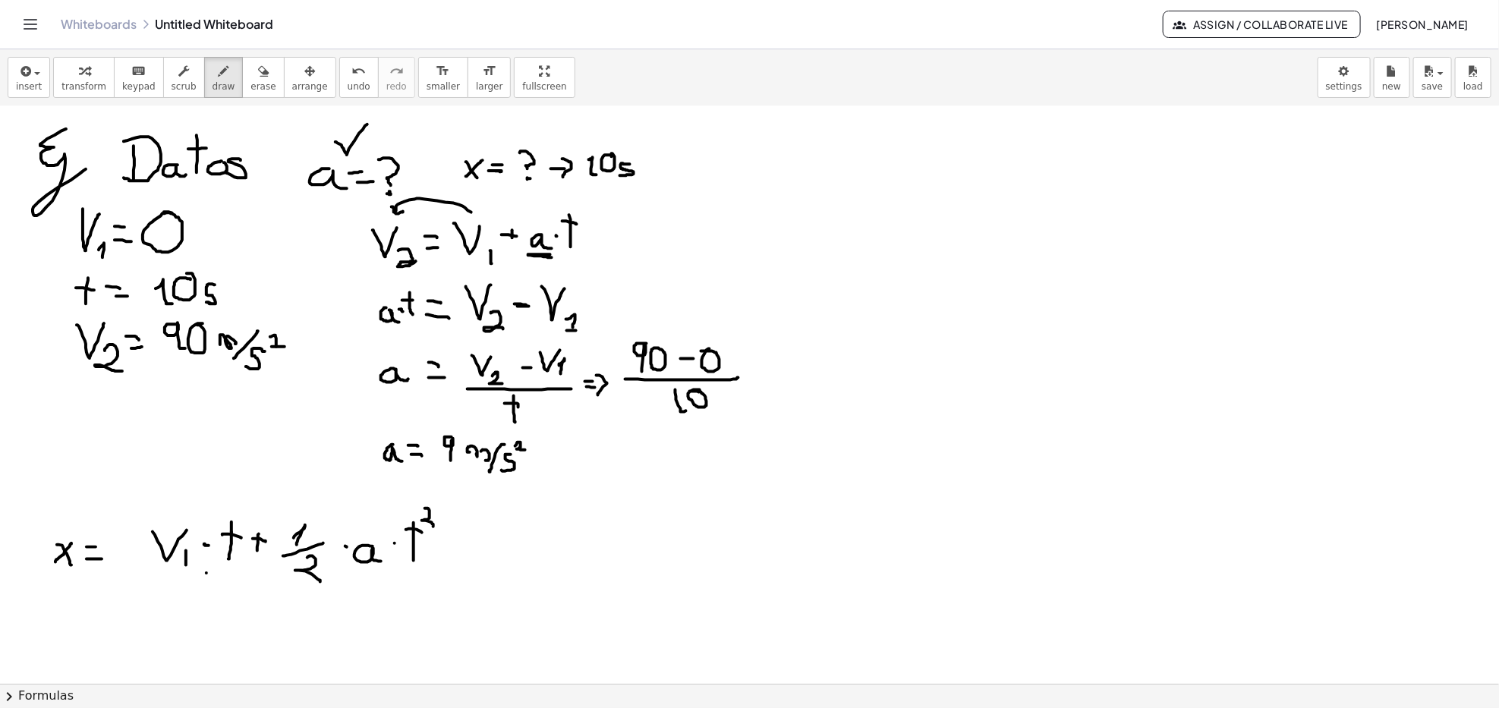
scroll to position [607, 0]
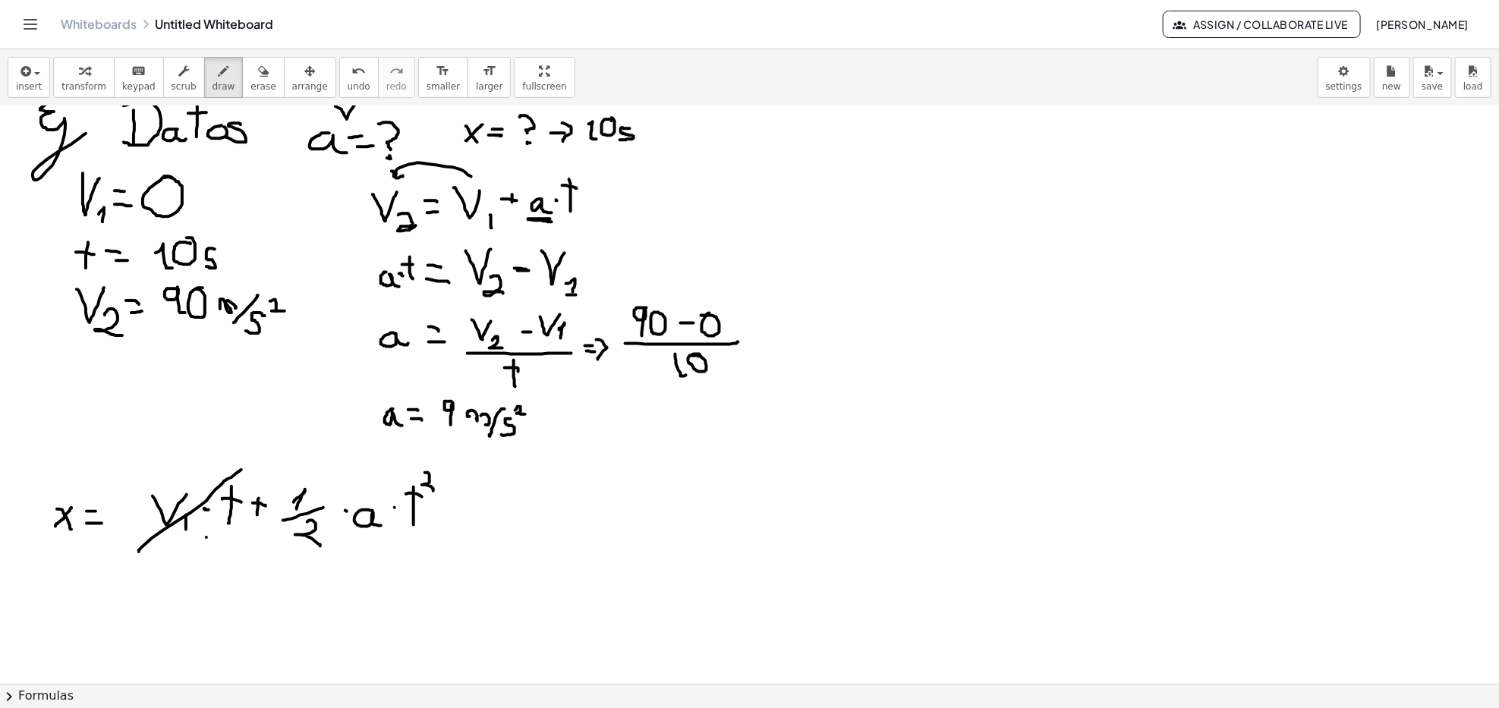
drag, startPoint x: 139, startPoint y: 553, endPoint x: 278, endPoint y: 444, distance: 176.3
click at [278, 444] on div at bounding box center [749, 126] width 1499 height 1255
click at [300, 425] on div at bounding box center [749, 126] width 1499 height 1255
drag, startPoint x: 81, startPoint y: 575, endPoint x: 101, endPoint y: 576, distance: 19.8
click at [101, 547] on div at bounding box center [749, 126] width 1499 height 1255
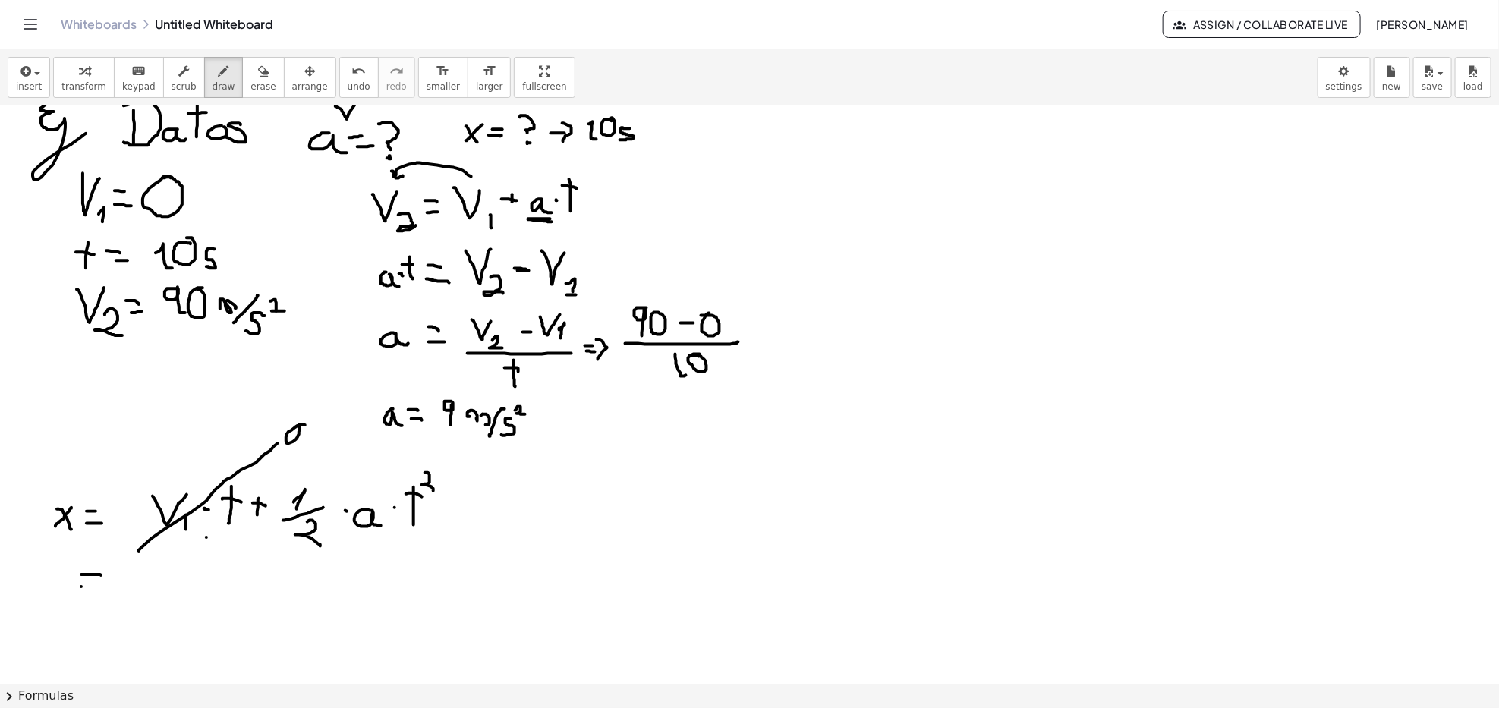
drag, startPoint x: 81, startPoint y: 588, endPoint x: 99, endPoint y: 588, distance: 18.2
click at [104, 547] on div at bounding box center [749, 126] width 1499 height 1255
drag, startPoint x: 53, startPoint y: 574, endPoint x: 66, endPoint y: 591, distance: 21.1
click at [66, 547] on div at bounding box center [749, 126] width 1499 height 1255
drag, startPoint x: 54, startPoint y: 584, endPoint x: 67, endPoint y: 575, distance: 15.8
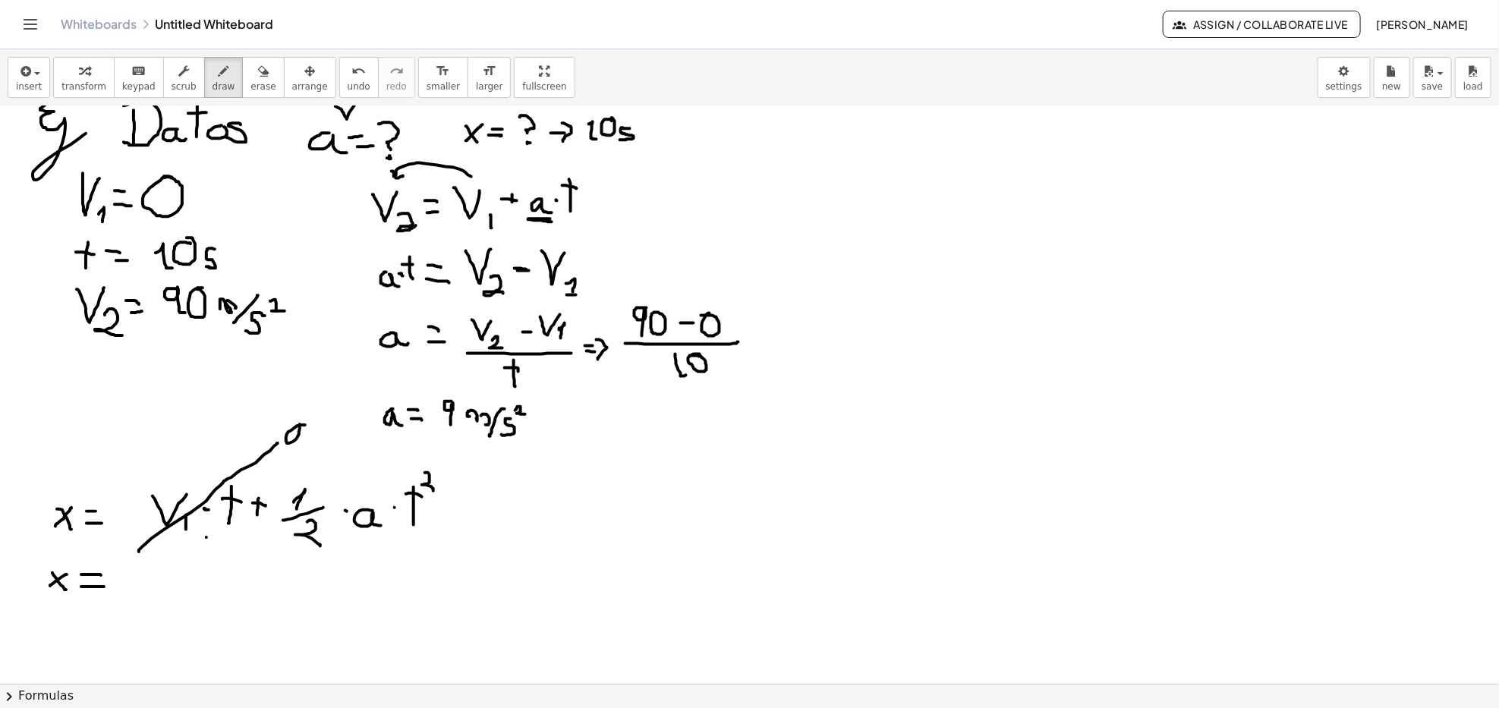
click at [67, 547] on div at bounding box center [749, 126] width 1499 height 1255
drag, startPoint x: 127, startPoint y: 579, endPoint x: 114, endPoint y: 609, distance: 32.3
click at [144, 547] on div at bounding box center [749, 126] width 1499 height 1255
drag, startPoint x: 131, startPoint y: 591, endPoint x: 166, endPoint y: 591, distance: 34.9
click at [166, 547] on div at bounding box center [749, 126] width 1499 height 1255
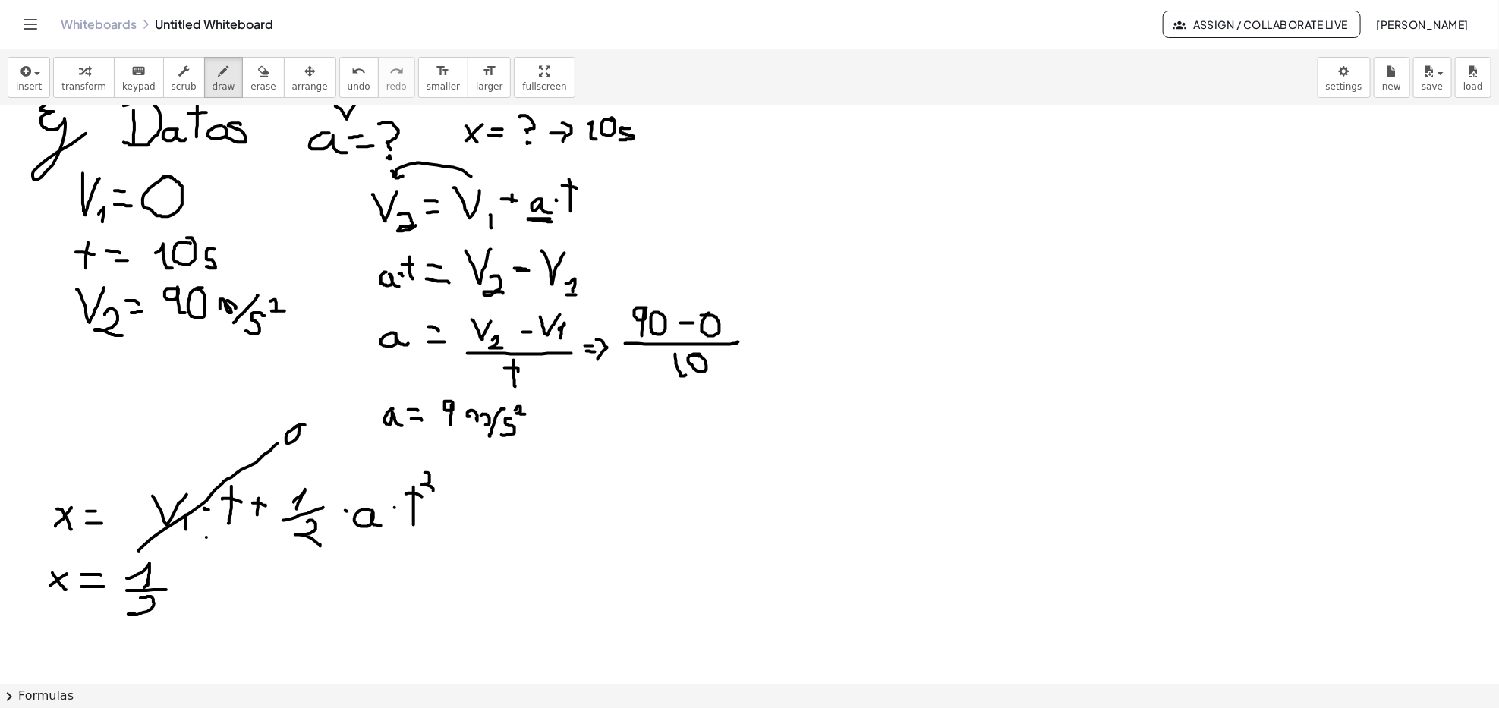
drag, startPoint x: 140, startPoint y: 599, endPoint x: 160, endPoint y: 618, distance: 27.4
click at [159, 547] on div at bounding box center [749, 126] width 1499 height 1255
drag, startPoint x: 380, startPoint y: 440, endPoint x: 414, endPoint y: 438, distance: 34.2
click at [414, 438] on div at bounding box center [749, 126] width 1499 height 1255
drag, startPoint x: 192, startPoint y: 572, endPoint x: 191, endPoint y: 597, distance: 25.9
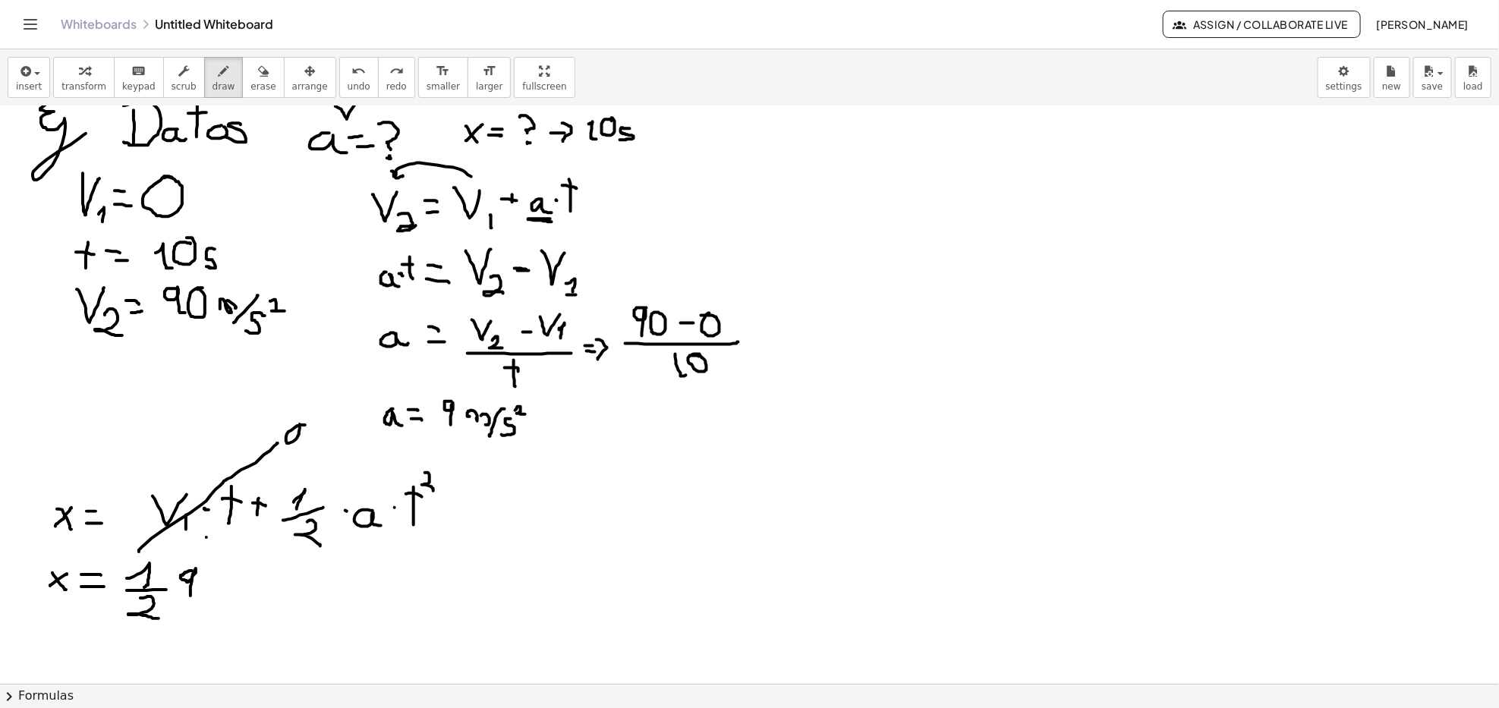
click at [191, 547] on div at bounding box center [749, 126] width 1499 height 1255
click at [219, 547] on div at bounding box center [749, 126] width 1499 height 1255
drag, startPoint x: 252, startPoint y: 568, endPoint x: 250, endPoint y: 591, distance: 23.6
click at [250, 547] on div at bounding box center [749, 126] width 1499 height 1255
click at [277, 547] on div at bounding box center [749, 126] width 1499 height 1255
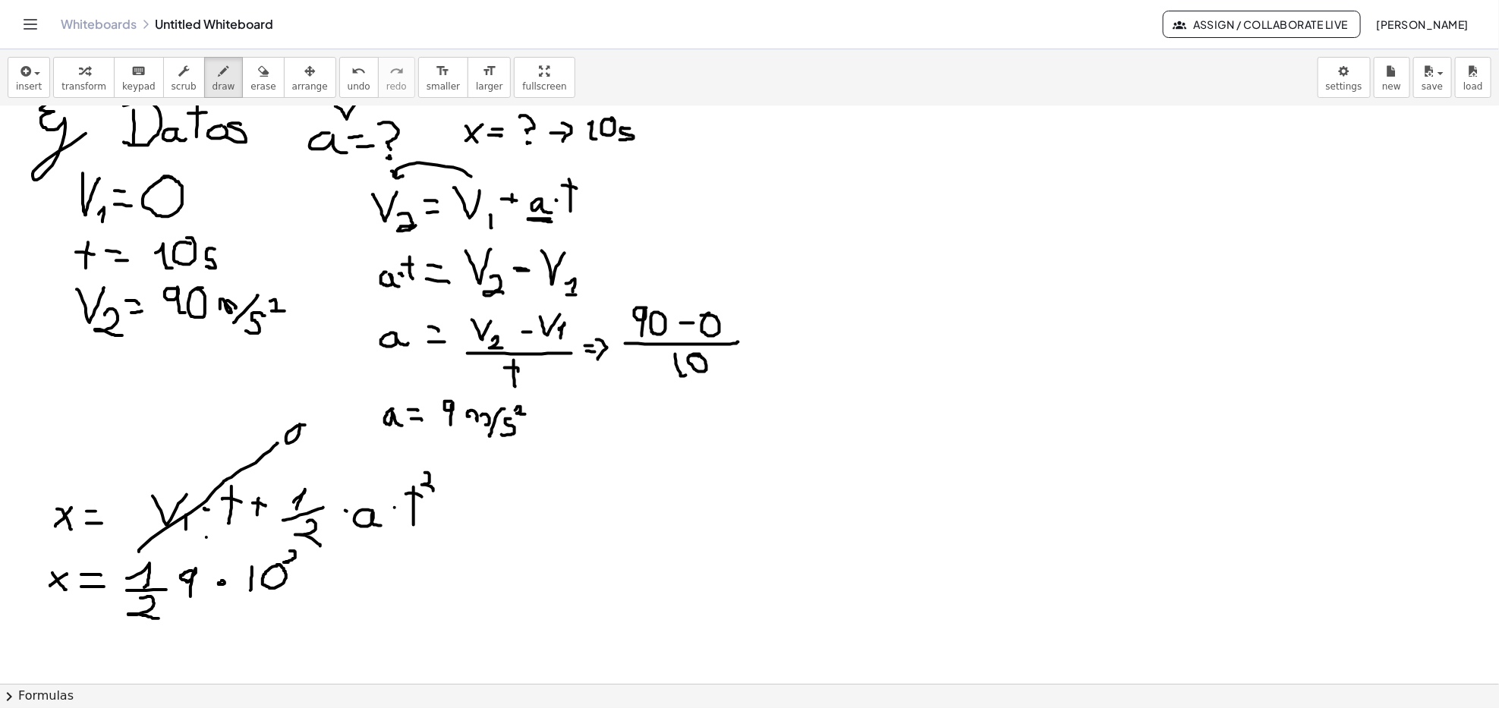
drag, startPoint x: 295, startPoint y: 552, endPoint x: 301, endPoint y: 572, distance: 21.4
click at [301, 547] on div at bounding box center [749, 126] width 1499 height 1255
drag, startPoint x: 57, startPoint y: 645, endPoint x: 65, endPoint y: 663, distance: 20.0
click at [65, 547] on div at bounding box center [749, 126] width 1499 height 1255
drag, startPoint x: 53, startPoint y: 662, endPoint x: 70, endPoint y: 641, distance: 26.4
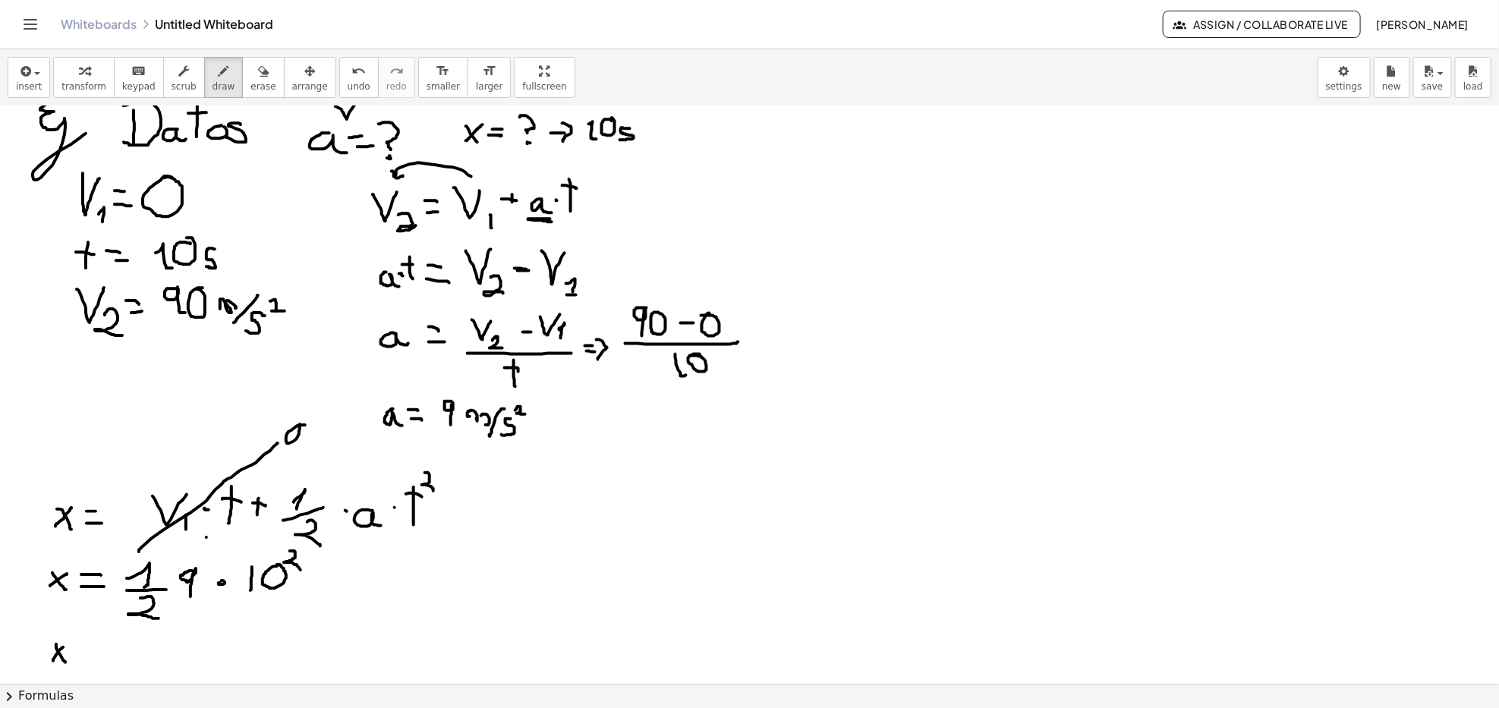
click at [69, 547] on div at bounding box center [749, 126] width 1499 height 1255
drag, startPoint x: 83, startPoint y: 649, endPoint x: 98, endPoint y: 649, distance: 15.2
click at [98, 547] on div at bounding box center [749, 126] width 1499 height 1255
drag, startPoint x: 83, startPoint y: 660, endPoint x: 99, endPoint y: 660, distance: 15.2
click at [99, 547] on div at bounding box center [749, 126] width 1499 height 1255
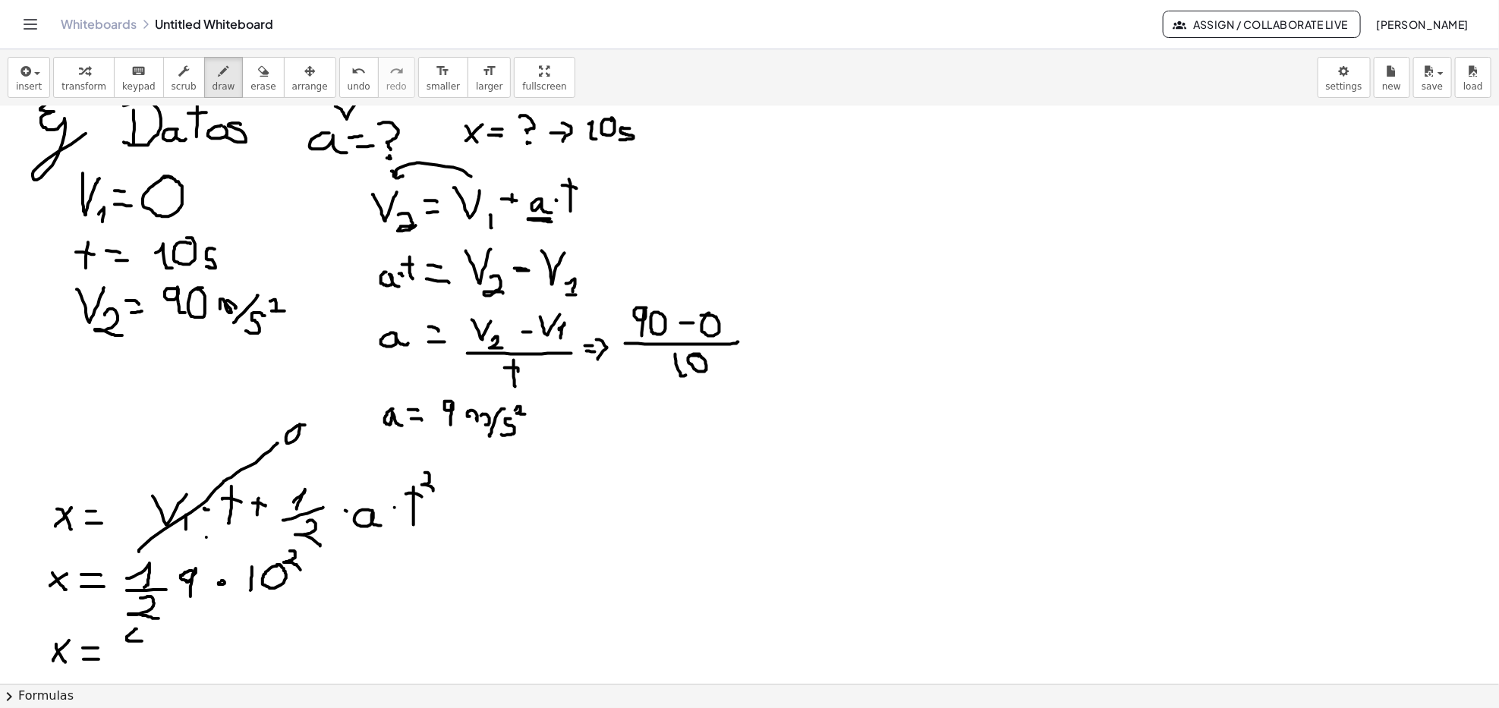
drag, startPoint x: 137, startPoint y: 630, endPoint x: 148, endPoint y: 635, distance: 12.3
click at [143, 547] on div at bounding box center [749, 126] width 1499 height 1255
drag, startPoint x: 149, startPoint y: 635, endPoint x: 140, endPoint y: 660, distance: 26.4
click at [140, 547] on div at bounding box center [749, 126] width 1499 height 1255
drag, startPoint x: 172, startPoint y: 623, endPoint x: 186, endPoint y: 623, distance: 13.7
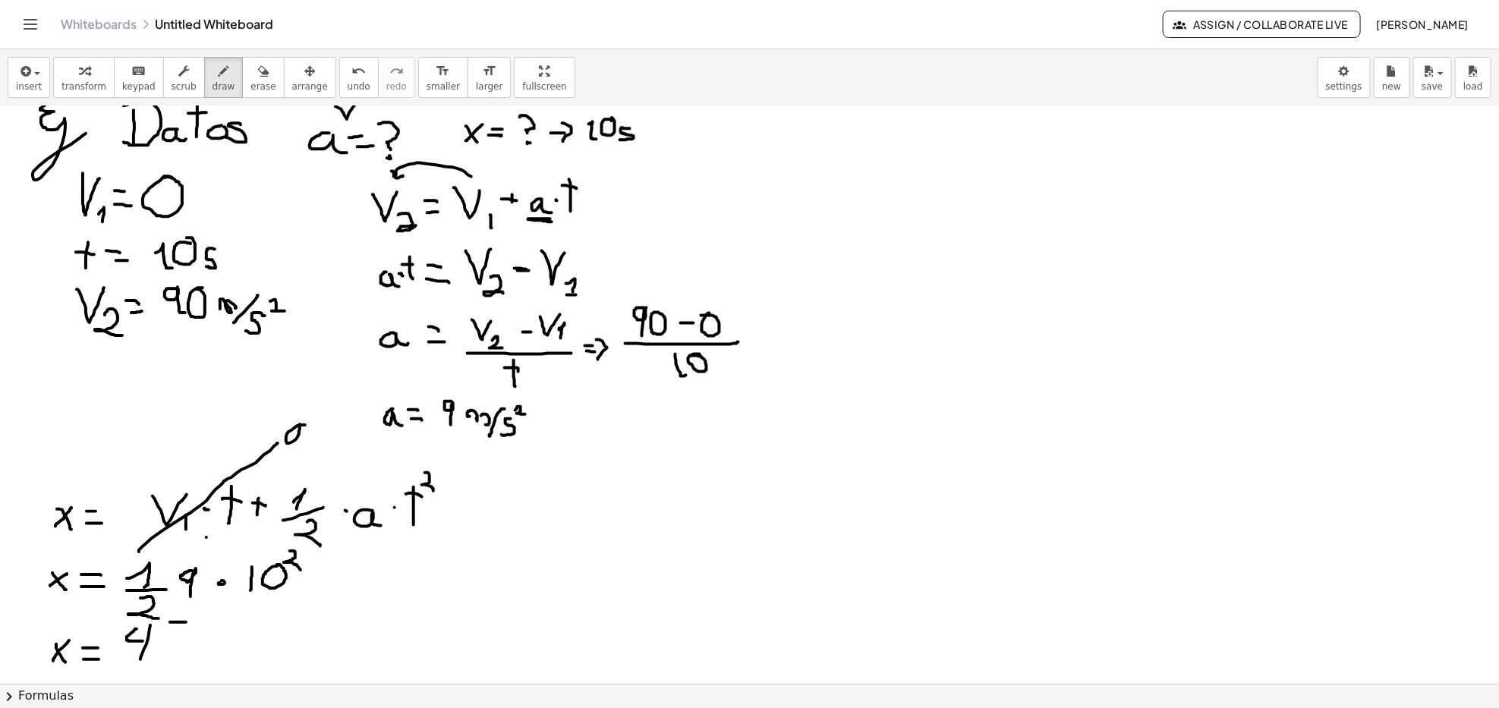
click at [186, 547] on div at bounding box center [749, 126] width 1499 height 1255
drag, startPoint x: 171, startPoint y: 638, endPoint x: 170, endPoint y: 651, distance: 12.2
click at [165, 547] on div at bounding box center [749, 126] width 1499 height 1255
drag, startPoint x: 196, startPoint y: 634, endPoint x: 211, endPoint y: 627, distance: 16.6
click at [211, 547] on div at bounding box center [749, 126] width 1499 height 1255
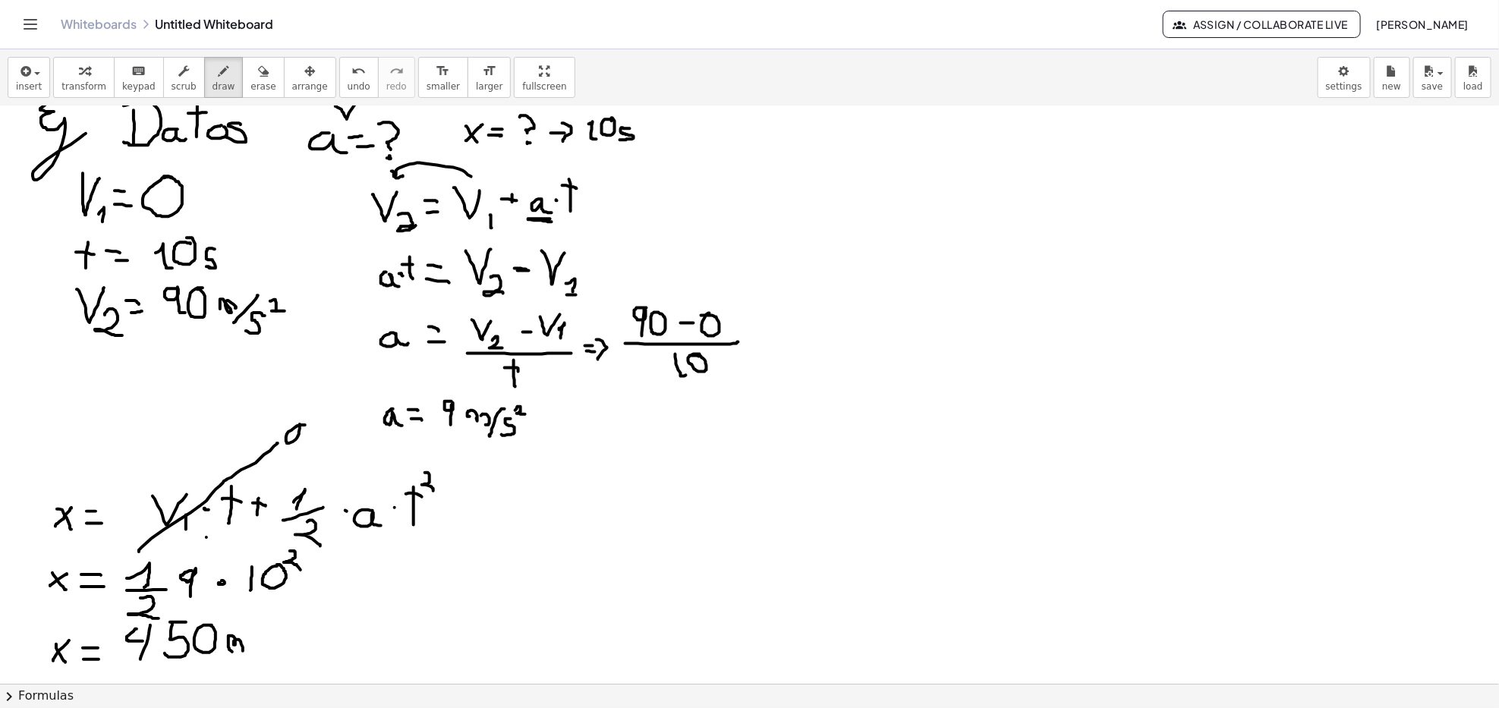
drag, startPoint x: 228, startPoint y: 639, endPoint x: 238, endPoint y: 654, distance: 17.1
click at [240, 547] on div at bounding box center [749, 126] width 1499 height 1255
drag, startPoint x: 275, startPoint y: 641, endPoint x: 332, endPoint y: 645, distance: 57.1
click at [332, 547] on div at bounding box center [749, 126] width 1499 height 1255
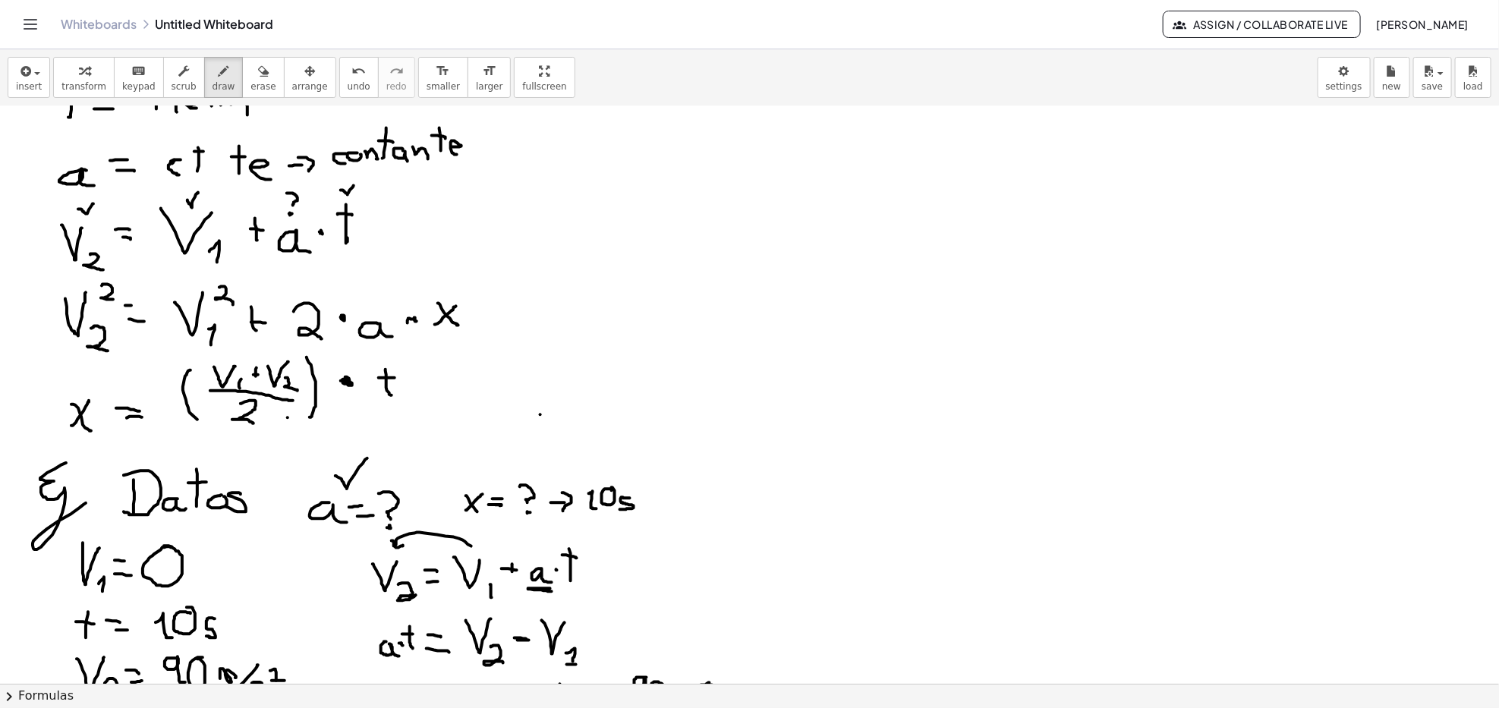
scroll to position [202, 0]
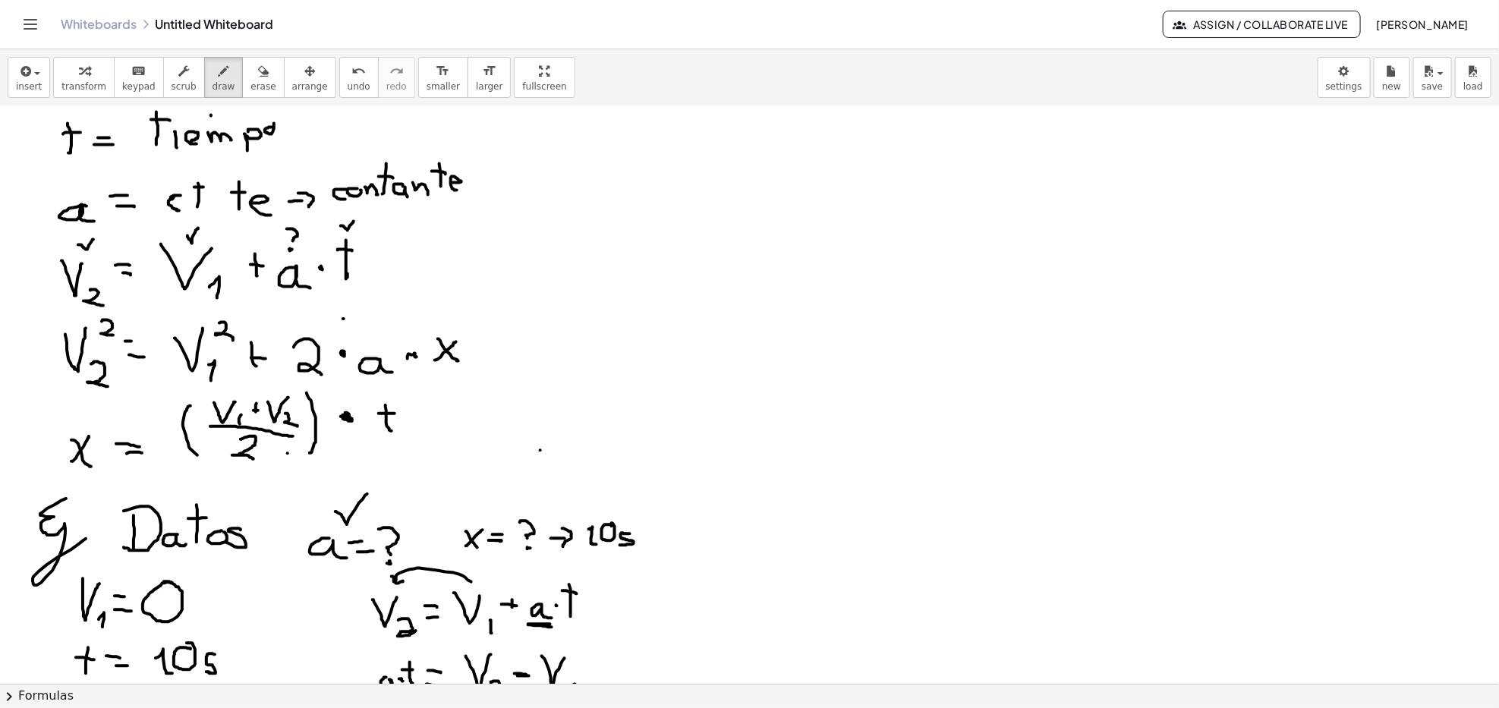
click at [343, 319] on div at bounding box center [749, 531] width 1499 height 1255
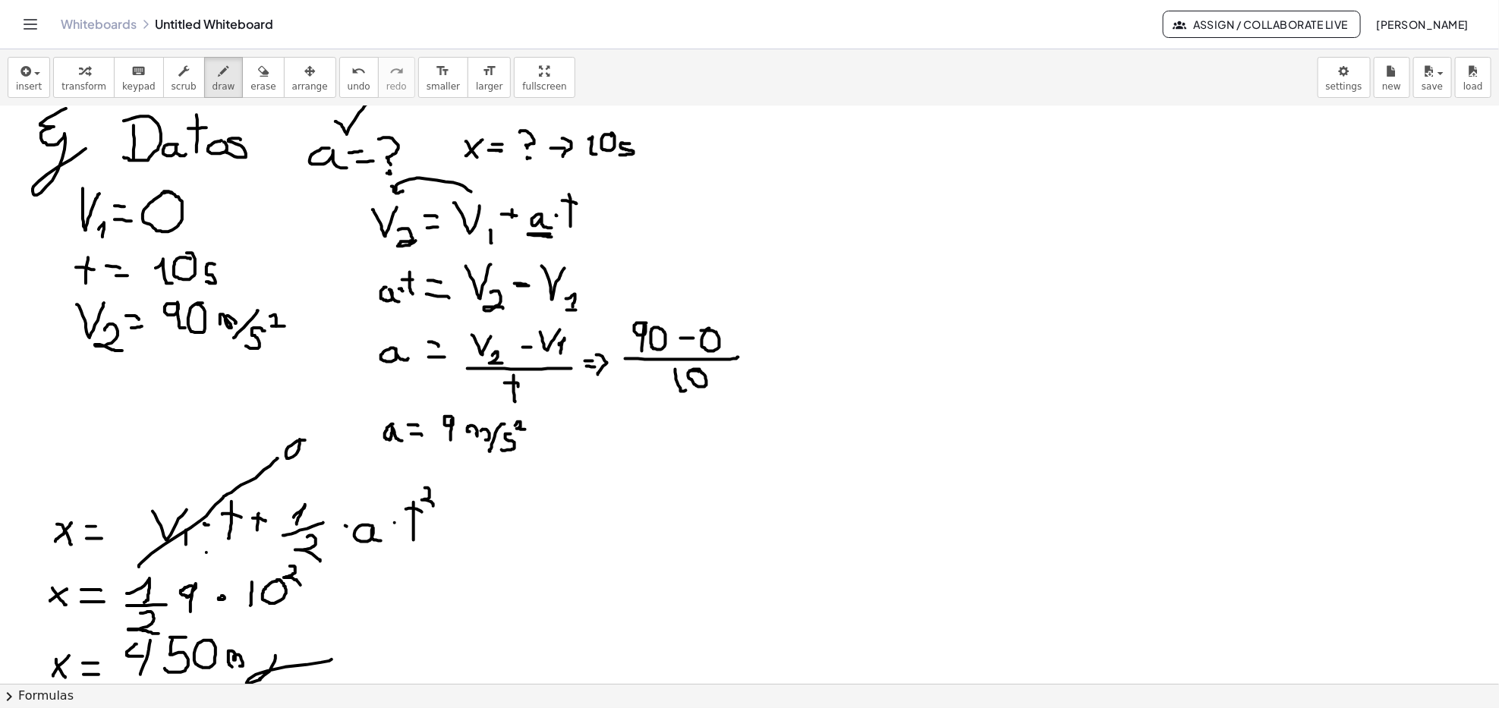
scroll to position [678, 0]
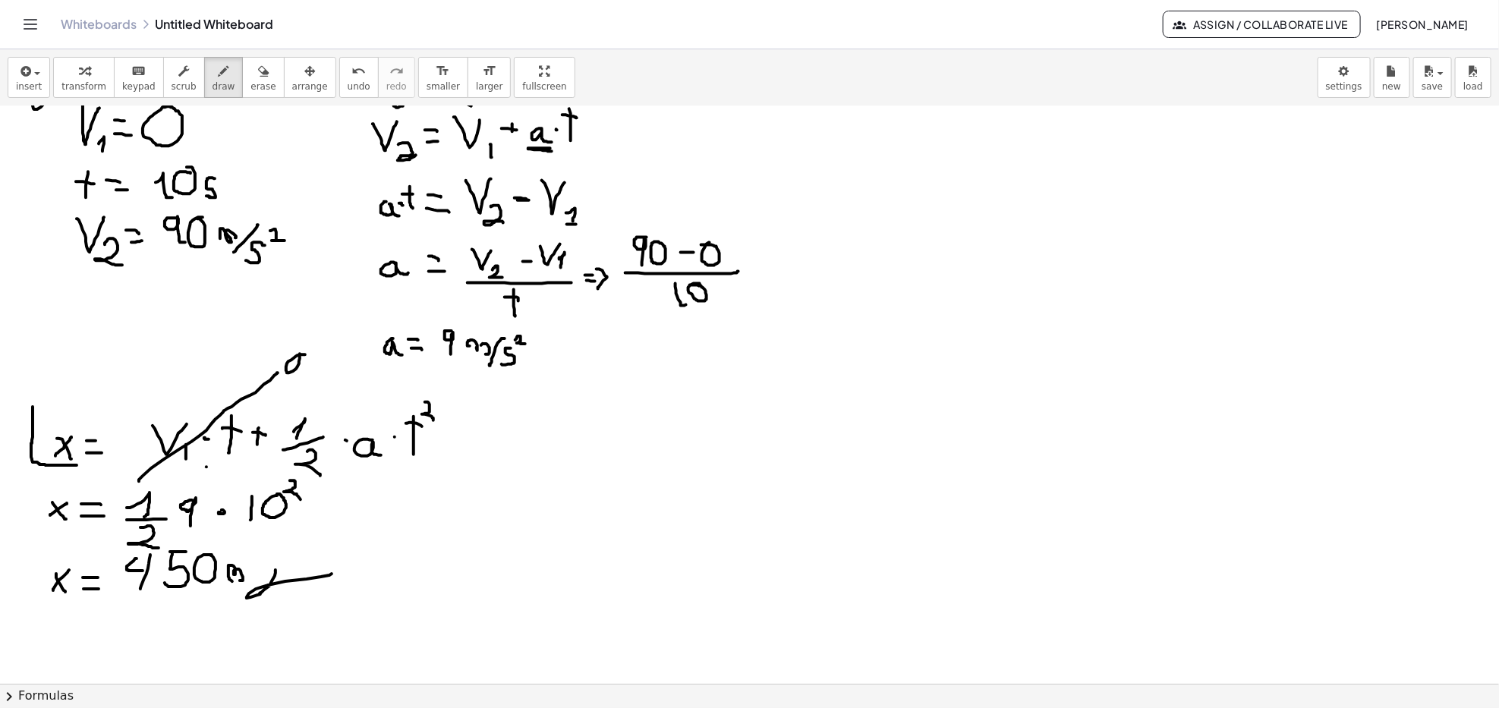
drag, startPoint x: 33, startPoint y: 407, endPoint x: 77, endPoint y: 465, distance: 73.2
click at [77, 465] on div at bounding box center [749, 294] width 1499 height 1733
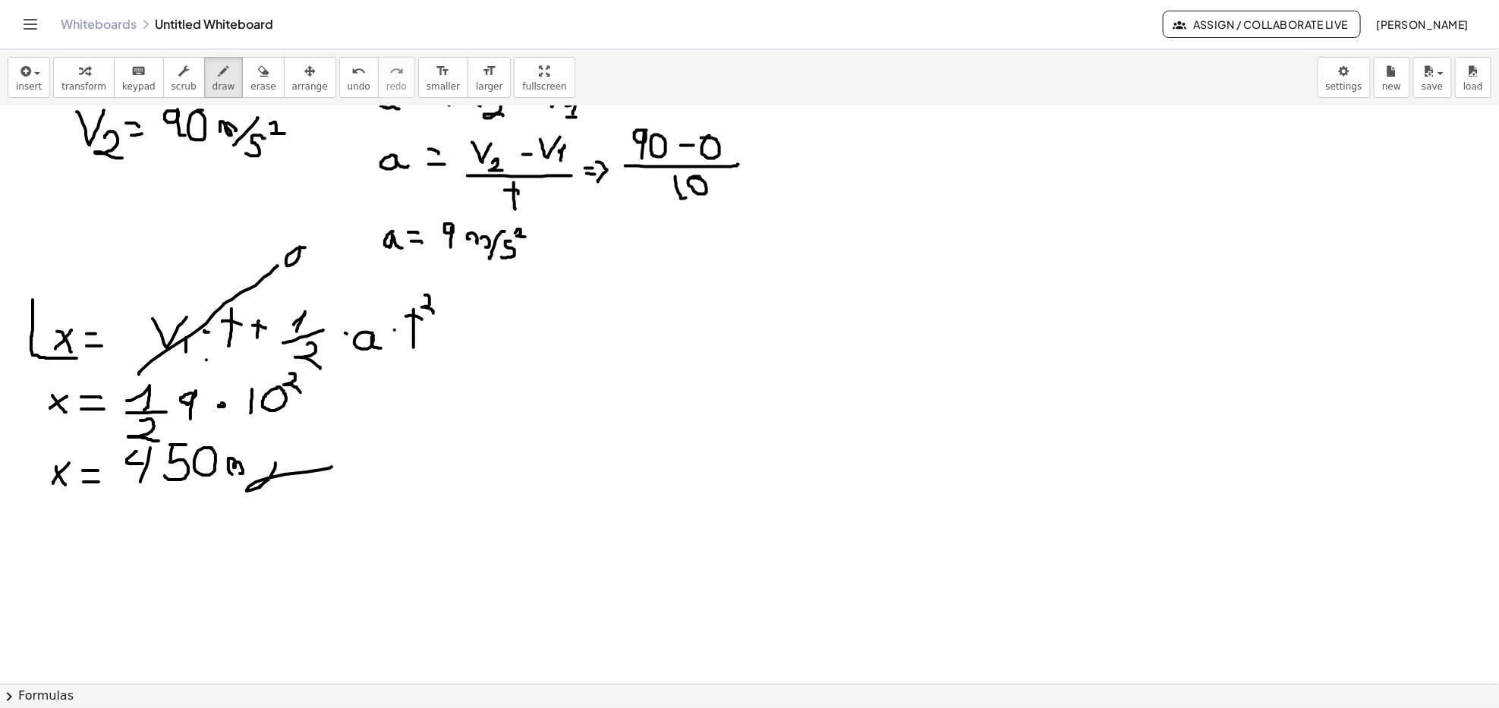
scroll to position [780, 0]
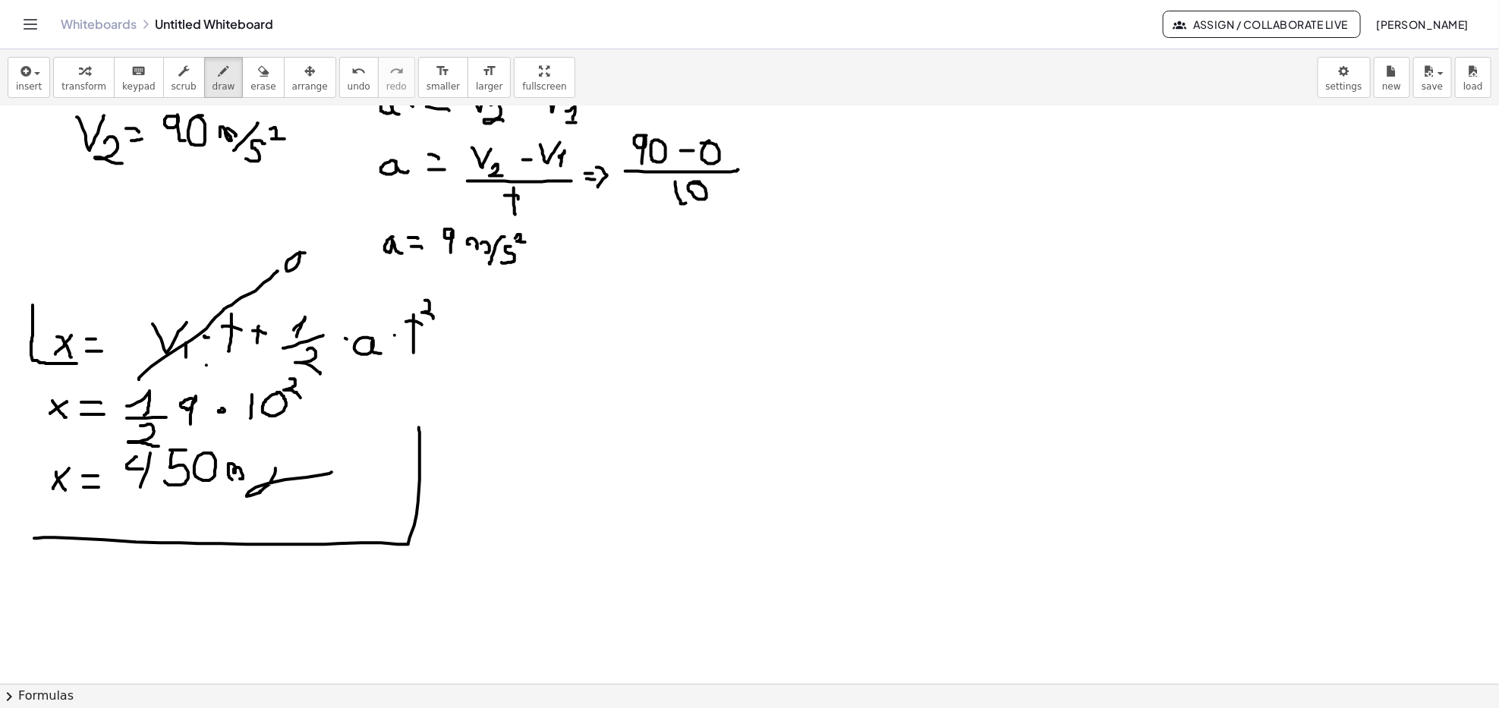
drag, startPoint x: 43, startPoint y: 538, endPoint x: 419, endPoint y: 428, distance: 391.5
click at [419, 428] on div at bounding box center [749, 193] width 1499 height 1733
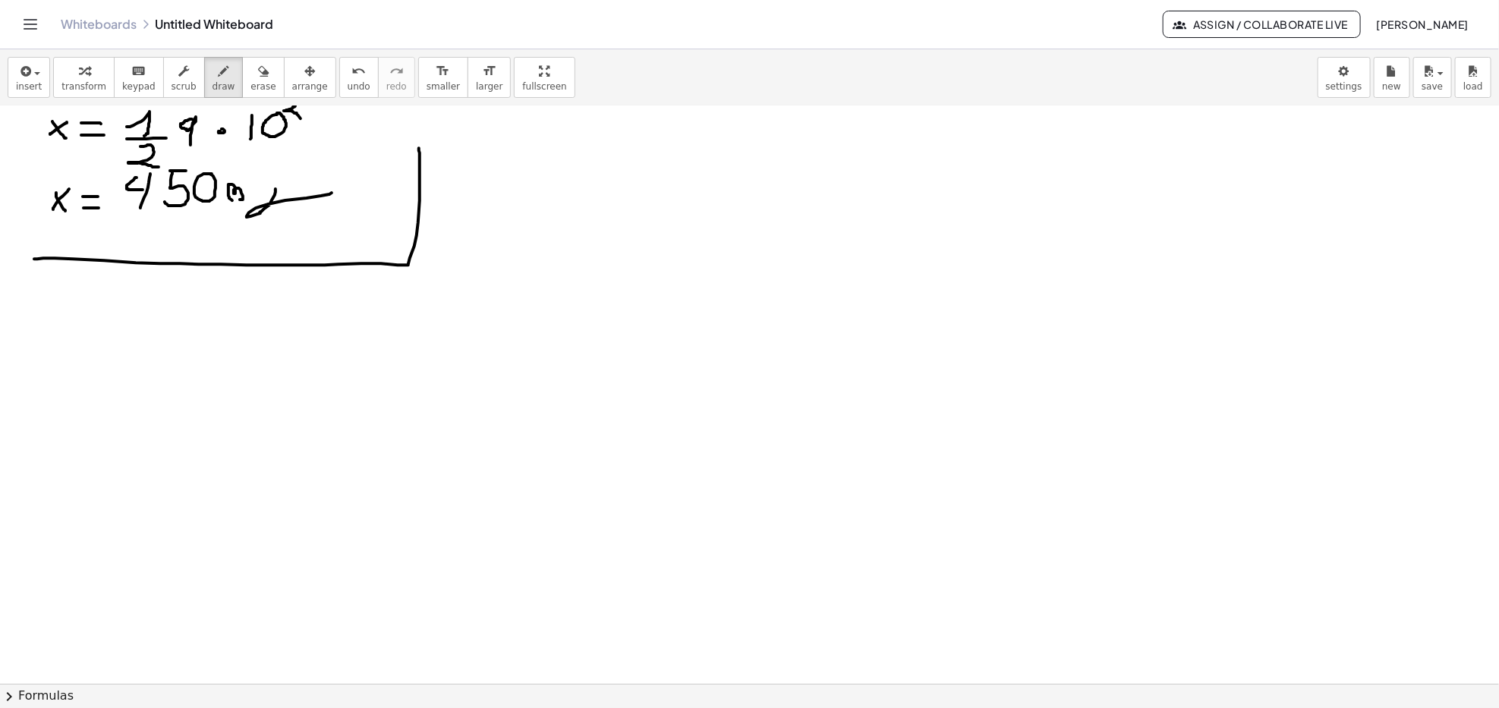
scroll to position [1083, 0]
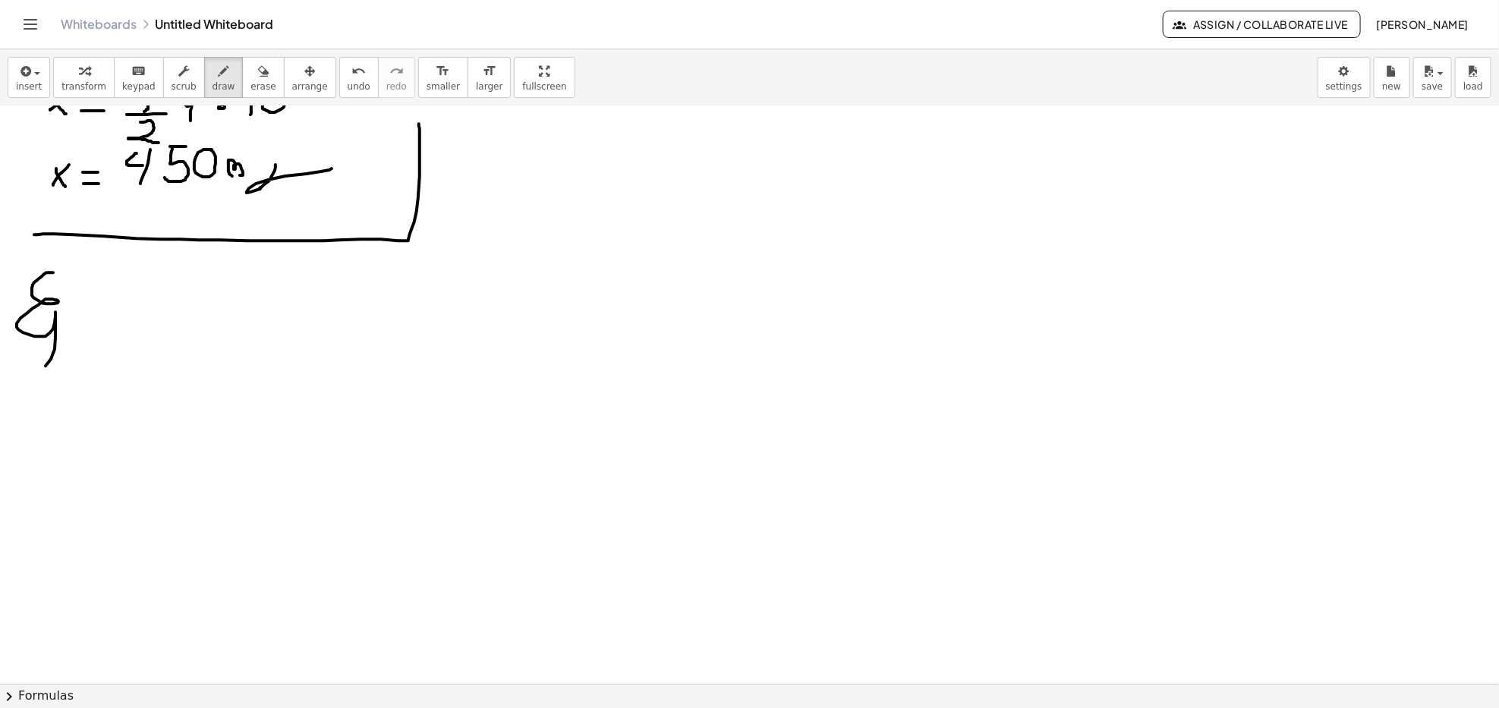
drag, startPoint x: 53, startPoint y: 273, endPoint x: 80, endPoint y: 318, distance: 52.1
drag, startPoint x: 71, startPoint y: 340, endPoint x: 66, endPoint y: 346, distance: 8.1
drag, startPoint x: 139, startPoint y: 281, endPoint x: 143, endPoint y: 316, distance: 35.1
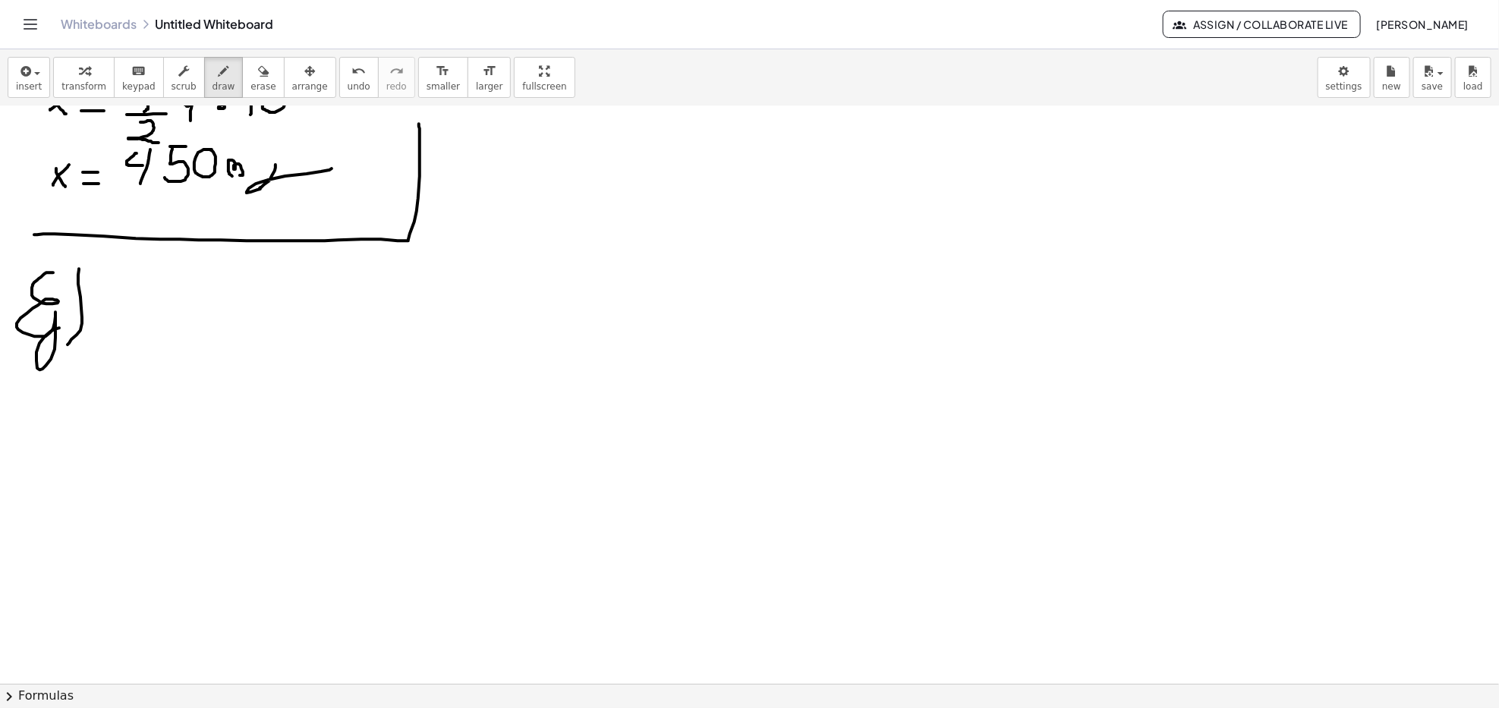
drag, startPoint x: 144, startPoint y: 276, endPoint x: 176, endPoint y: 310, distance: 46.7
drag, startPoint x: 178, startPoint y: 310, endPoint x: 187, endPoint y: 317, distance: 10.9
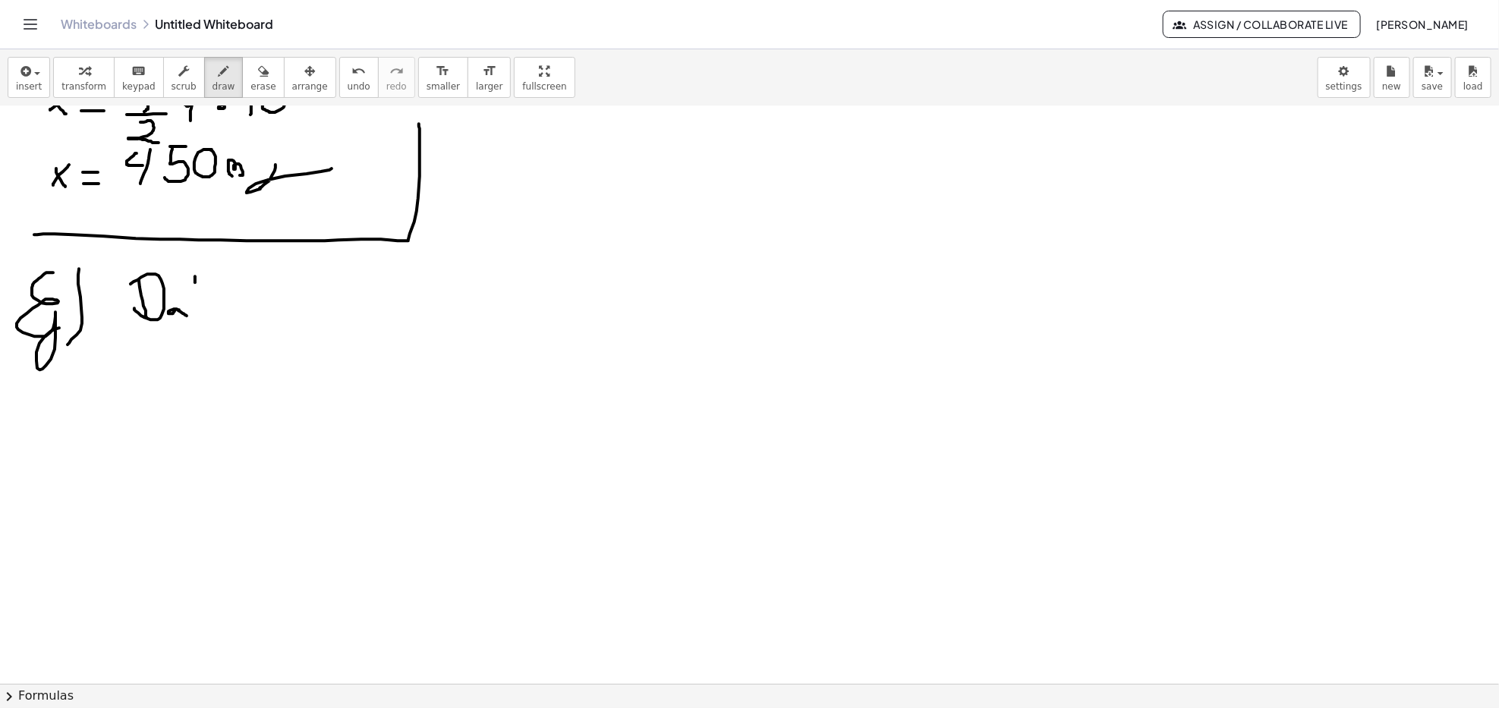
drag, startPoint x: 195, startPoint y: 283, endPoint x: 192, endPoint y: 313, distance: 29.8
drag, startPoint x: 182, startPoint y: 290, endPoint x: 201, endPoint y: 290, distance: 19.0
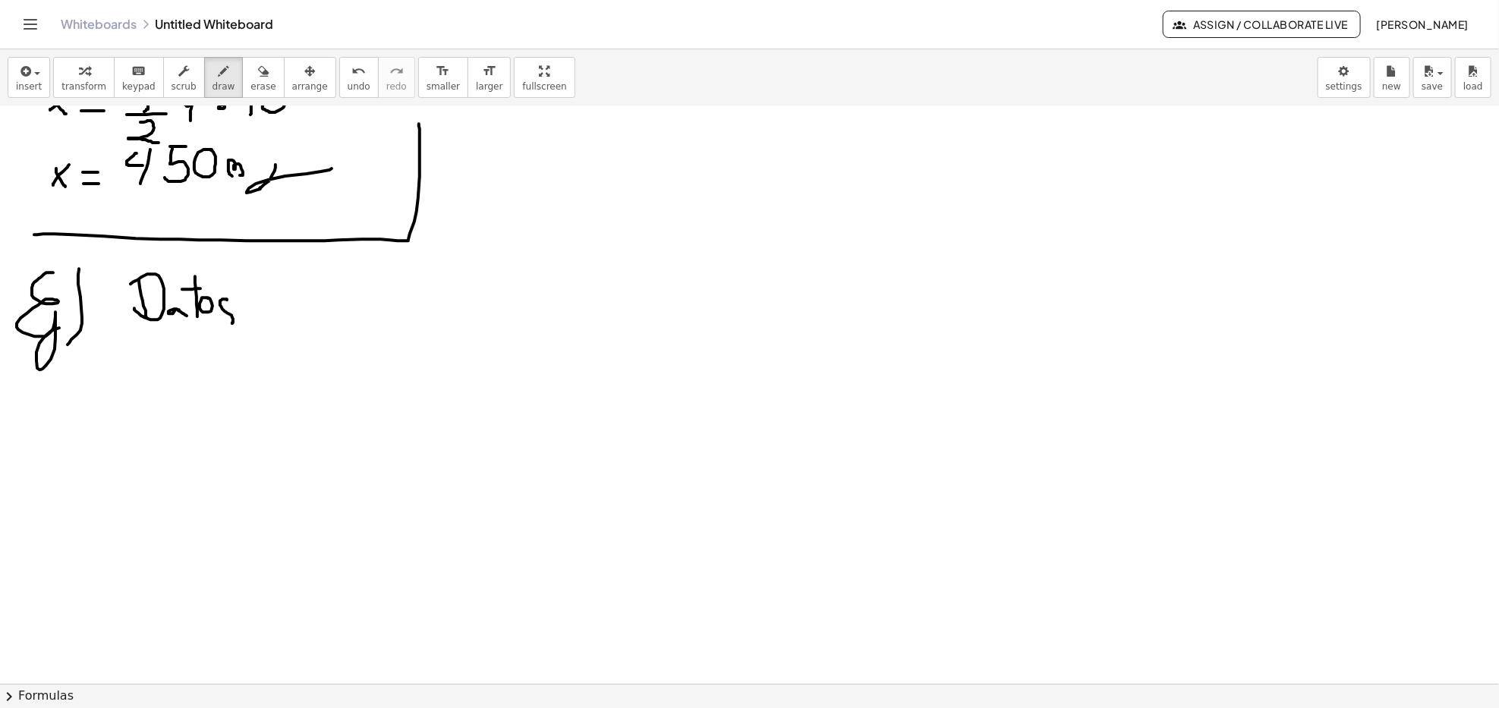
drag, startPoint x: 224, startPoint y: 300, endPoint x: 214, endPoint y: 323, distance: 25.5
drag, startPoint x: 108, startPoint y: 362, endPoint x: 147, endPoint y: 354, distance: 40.3
drag, startPoint x: 131, startPoint y: 392, endPoint x: 135, endPoint y: 405, distance: 14.2
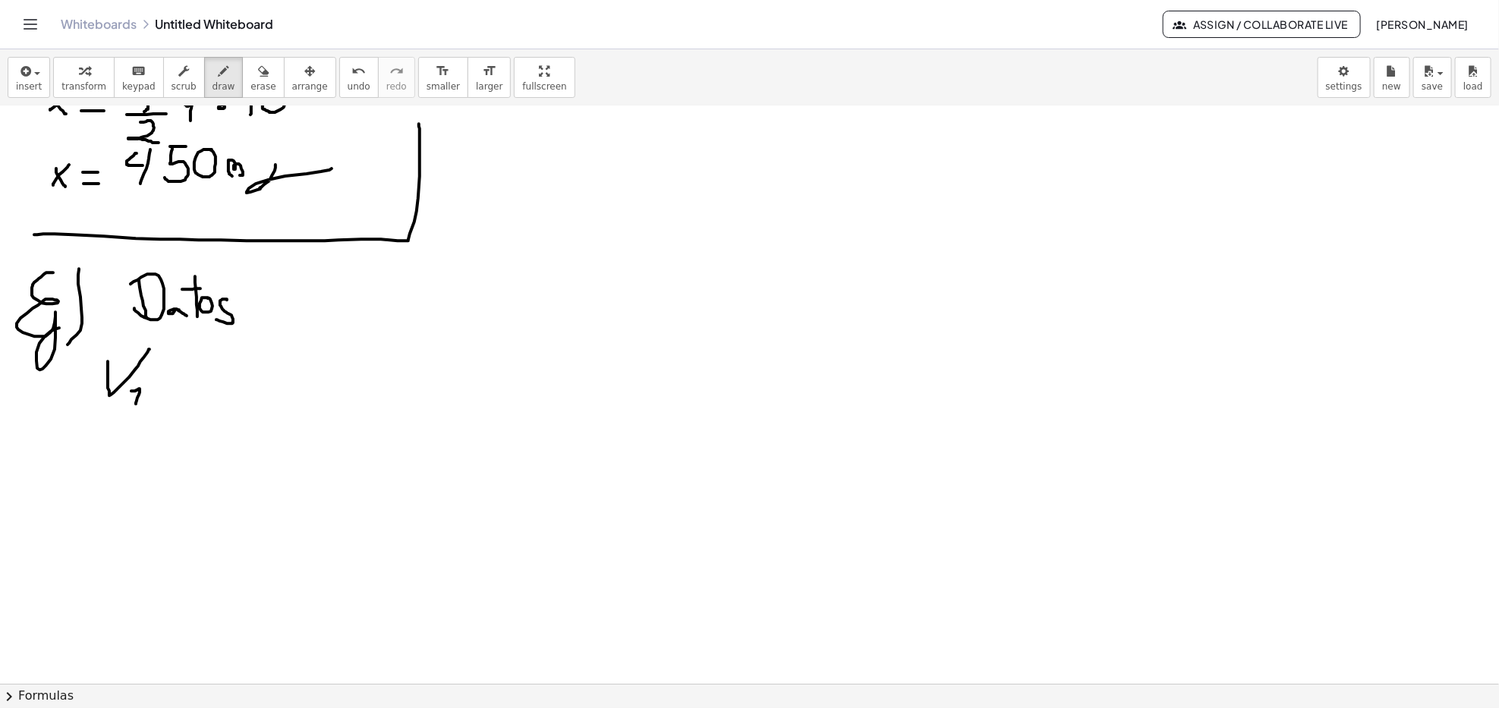
drag, startPoint x: 166, startPoint y: 385, endPoint x: 176, endPoint y: 385, distance: 9.9
drag, startPoint x: 212, startPoint y: 350, endPoint x: 222, endPoint y: 377, distance: 29.3
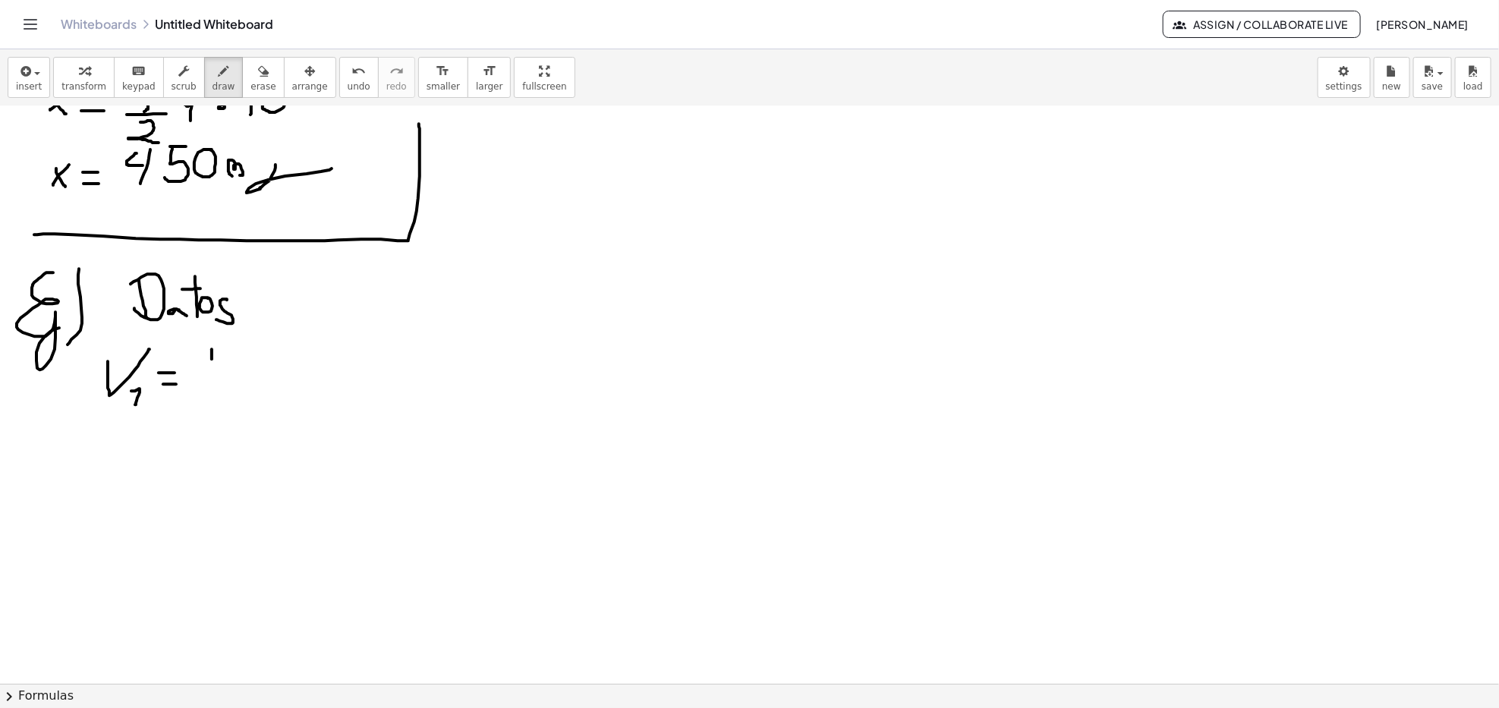
drag, startPoint x: 232, startPoint y: 370, endPoint x: 239, endPoint y: 353, distance: 18.7
drag, startPoint x: 274, startPoint y: 371, endPoint x: 260, endPoint y: 378, distance: 16.0
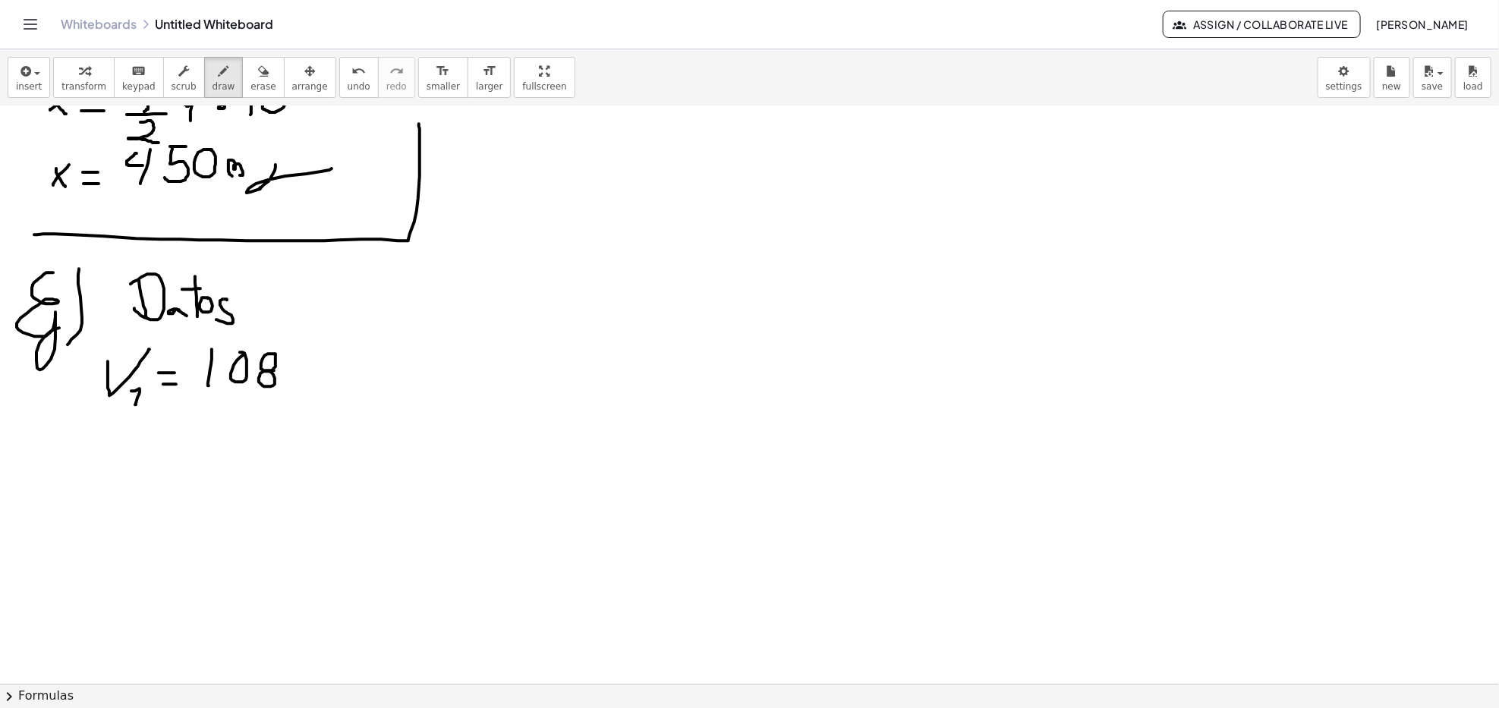
drag, startPoint x: 294, startPoint y: 354, endPoint x: 293, endPoint y: 378, distance: 24.3
drag, startPoint x: 300, startPoint y: 367, endPoint x: 306, endPoint y: 375, distance: 10.3
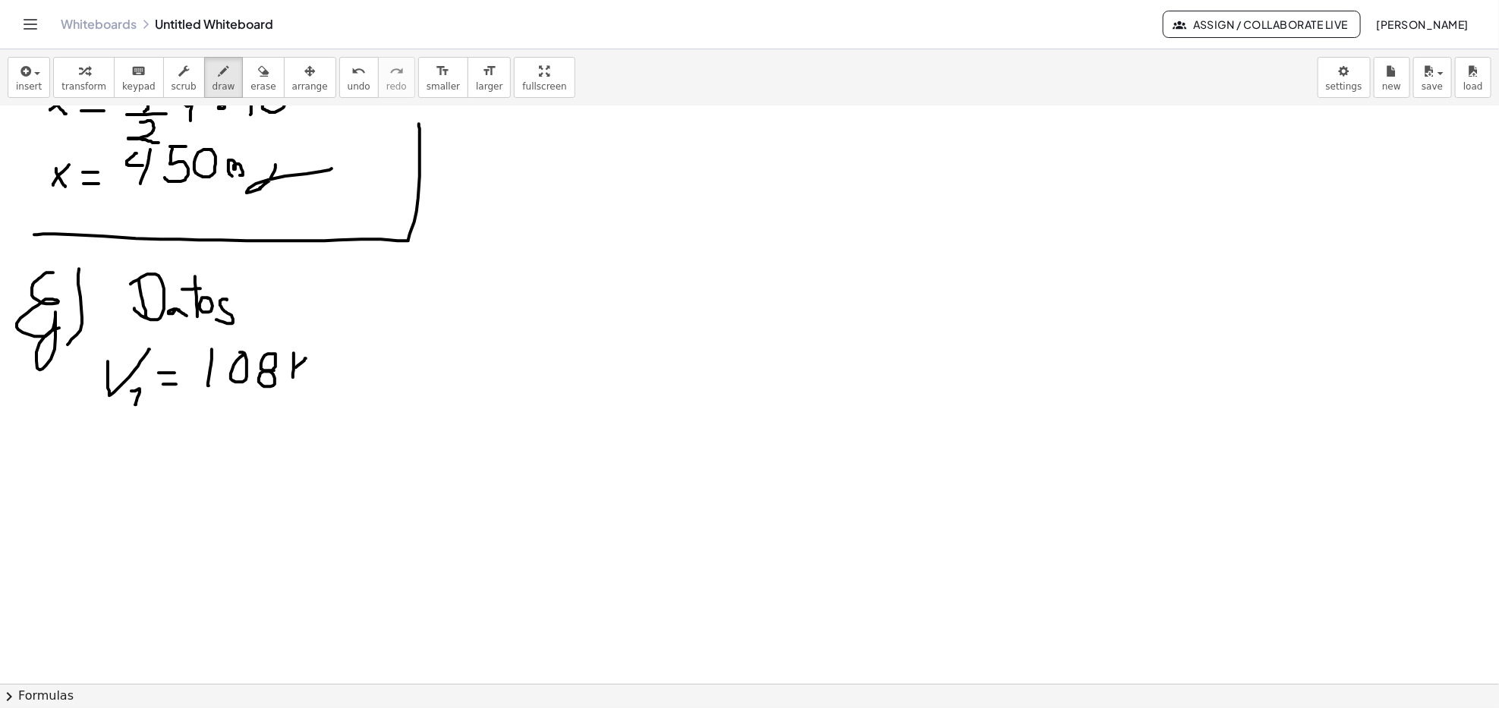
drag, startPoint x: 307, startPoint y: 392, endPoint x: 335, endPoint y: 367, distance: 36.6
drag, startPoint x: 330, startPoint y: 380, endPoint x: 325, endPoint y: 398, distance: 19.0
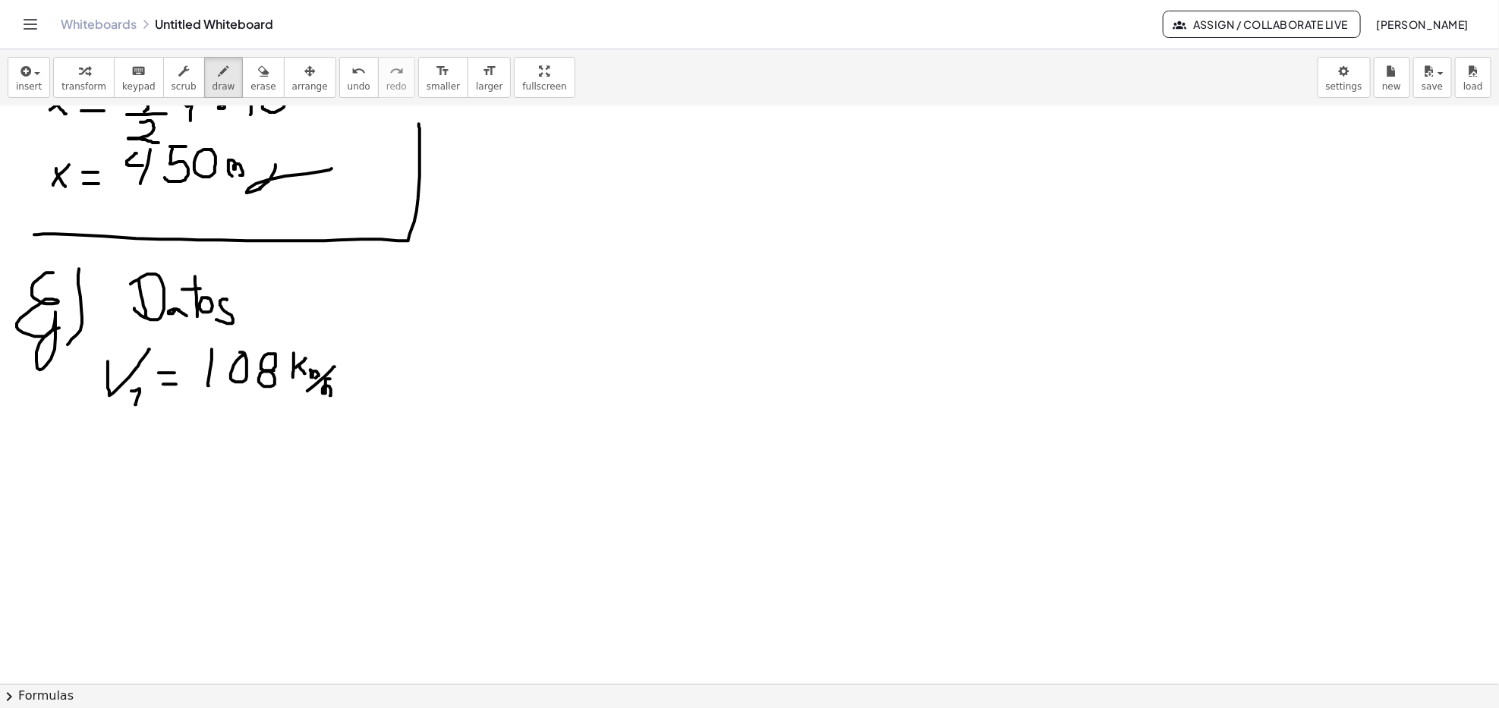
drag, startPoint x: 100, startPoint y: 450, endPoint x: 136, endPoint y: 477, distance: 44.9
drag, startPoint x: 130, startPoint y: 476, endPoint x: 161, endPoint y: 471, distance: 31.5
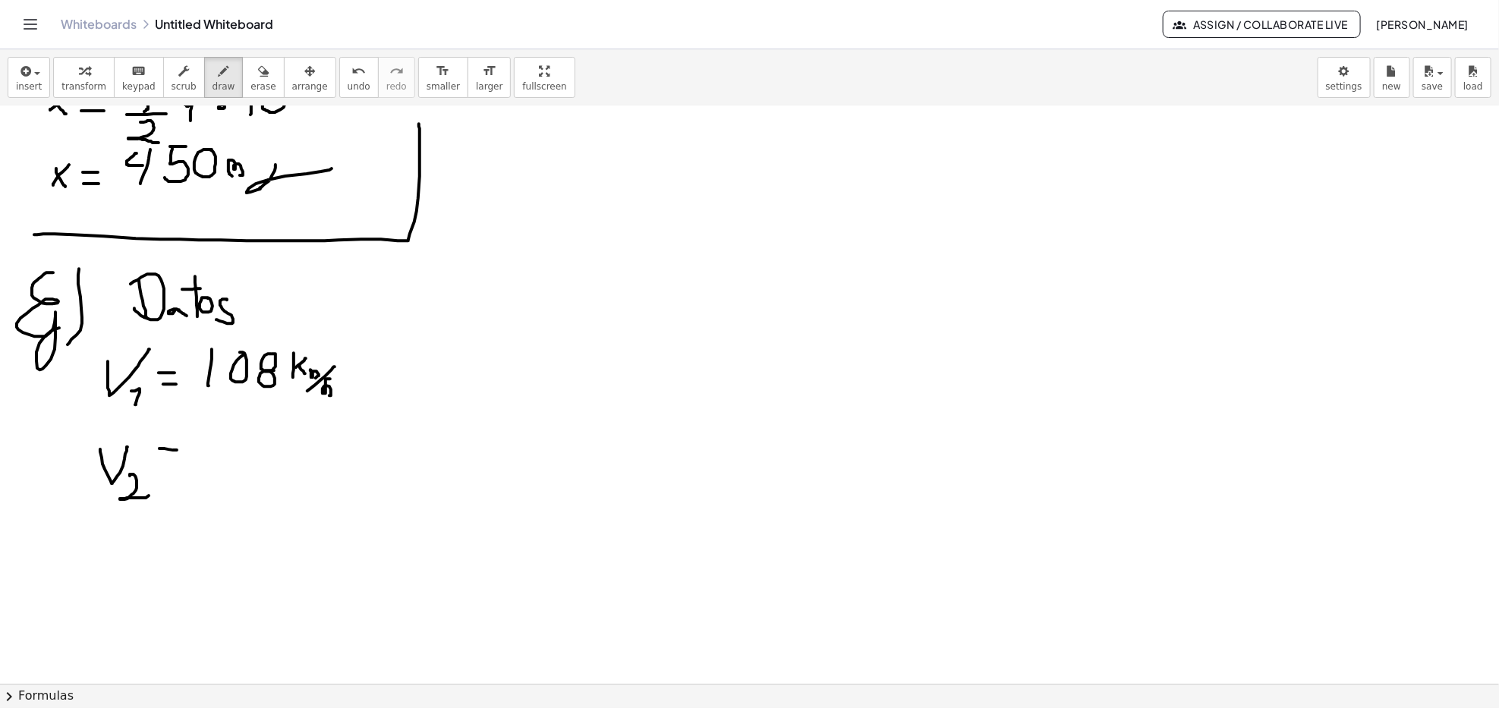
drag, startPoint x: 159, startPoint y: 449, endPoint x: 178, endPoint y: 455, distance: 19.0
drag, startPoint x: 214, startPoint y: 435, endPoint x: 209, endPoint y: 446, distance: 12.6
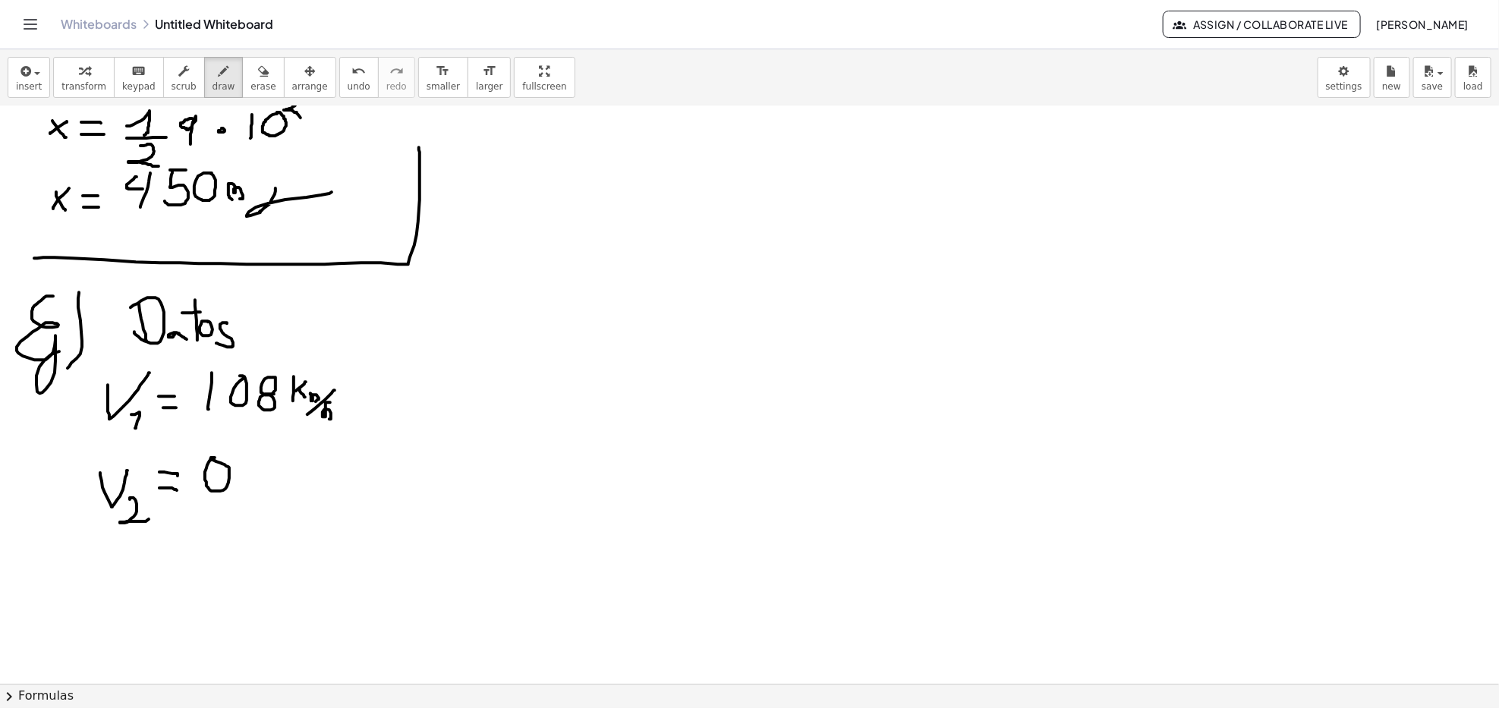
scroll to position [1155, 0]
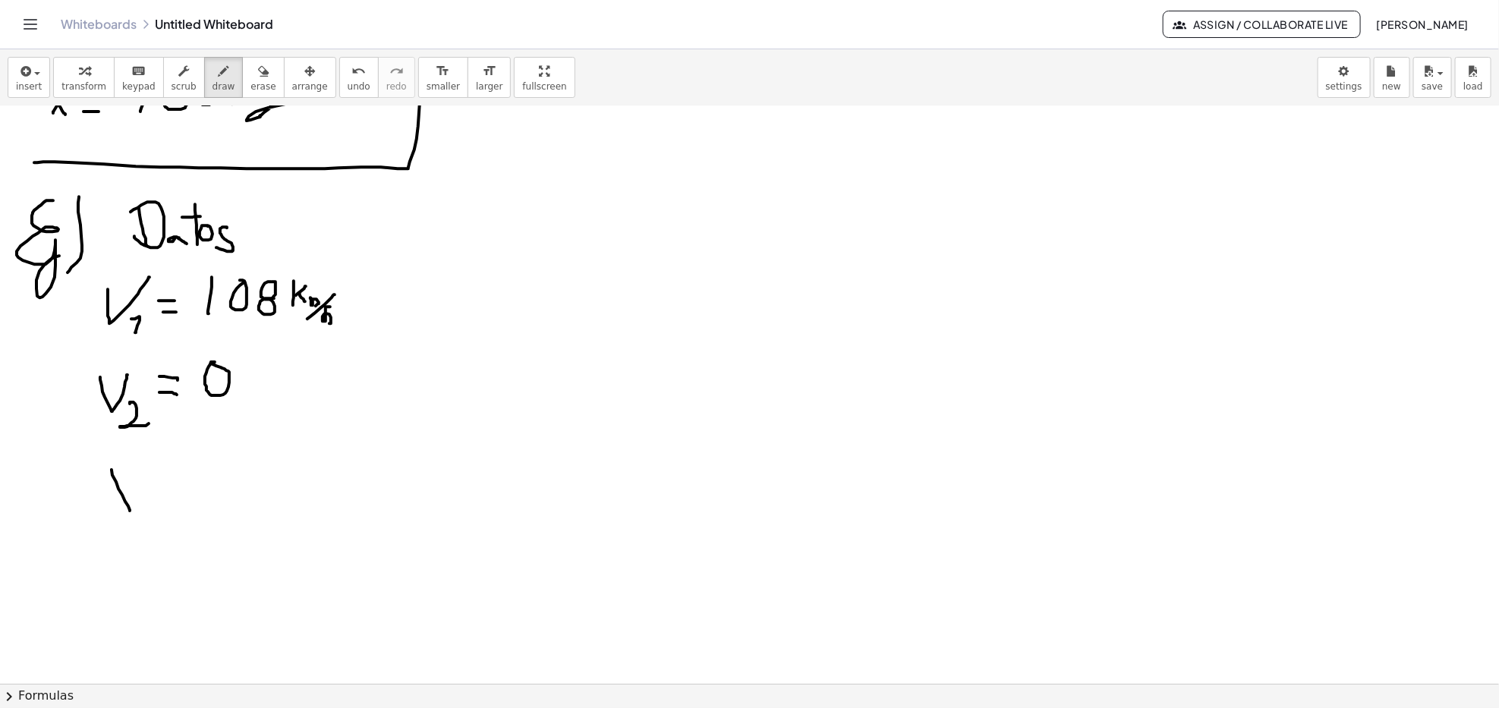
drag, startPoint x: 112, startPoint y: 471, endPoint x: 112, endPoint y: 499, distance: 28.1
click at [125, 509] on div at bounding box center [749, 106] width 1499 height 2311
drag, startPoint x: 111, startPoint y: 499, endPoint x: 137, endPoint y: 468, distance: 40.4
click at [137, 468] on div at bounding box center [749, 106] width 1499 height 2311
drag, startPoint x: 164, startPoint y: 472, endPoint x: 181, endPoint y: 480, distance: 18.7
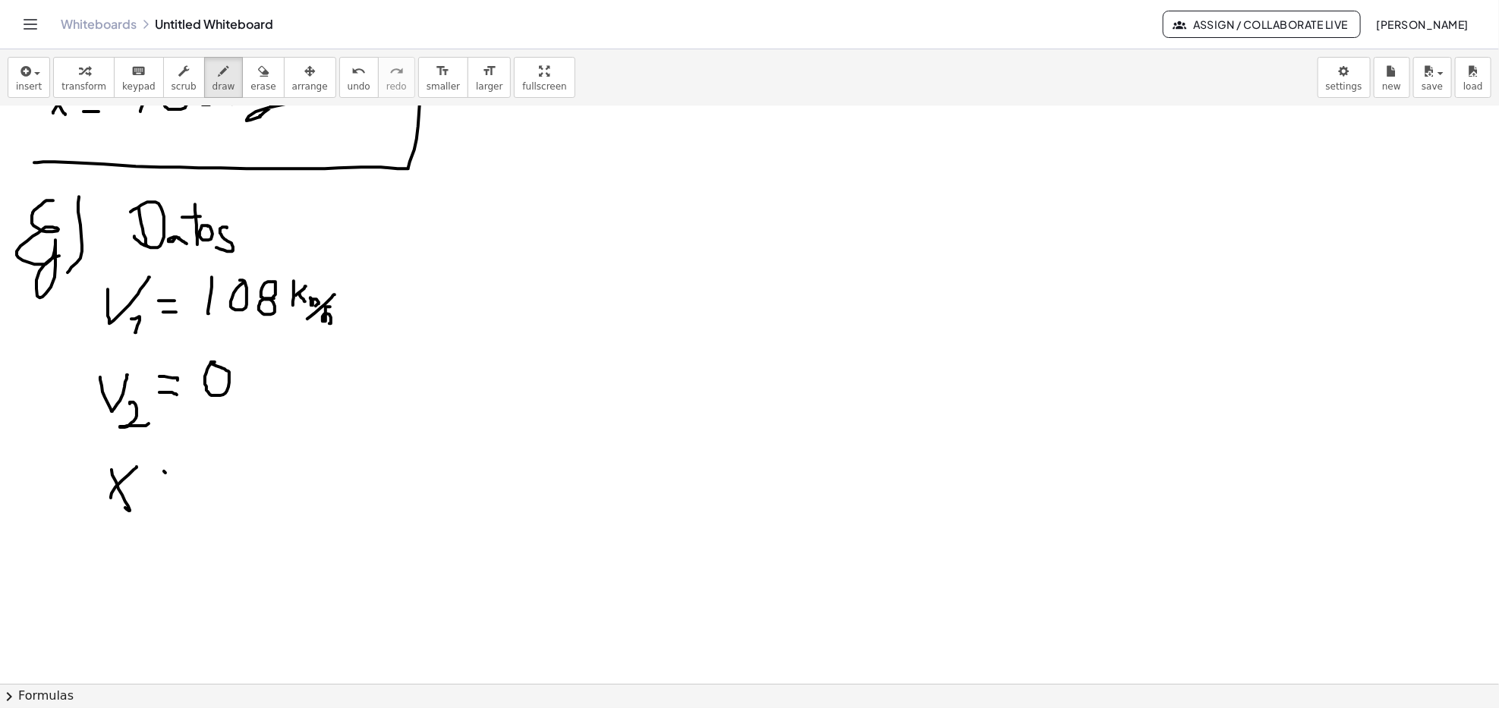
click at [178, 472] on div at bounding box center [749, 106] width 1499 height 2311
drag, startPoint x: 179, startPoint y: 484, endPoint x: 212, endPoint y: 483, distance: 32.7
click at [191, 484] on div at bounding box center [749, 106] width 1499 height 2311
drag, startPoint x: 213, startPoint y: 462, endPoint x: 226, endPoint y: 462, distance: 13.7
click at [226, 462] on div at bounding box center [749, 106] width 1499 height 2311
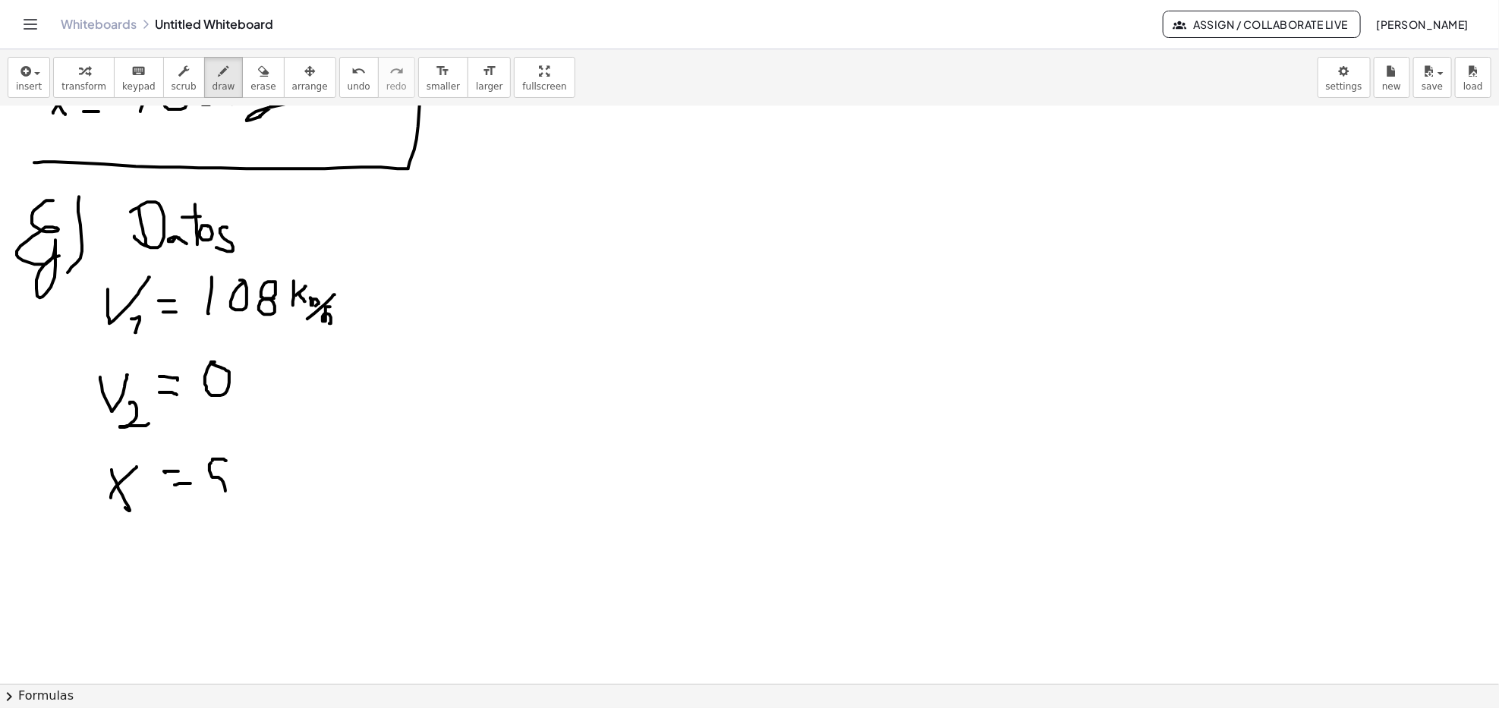
drag, startPoint x: 211, startPoint y: 464, endPoint x: 231, endPoint y: 487, distance: 30.7
click at [207, 490] on div at bounding box center [749, 106] width 1499 height 2311
drag, startPoint x: 238, startPoint y: 469, endPoint x: 263, endPoint y: 491, distance: 33.3
click at [246, 456] on div at bounding box center [749, 106] width 1499 height 2311
drag, startPoint x: 263, startPoint y: 487, endPoint x: 350, endPoint y: 487, distance: 87.3
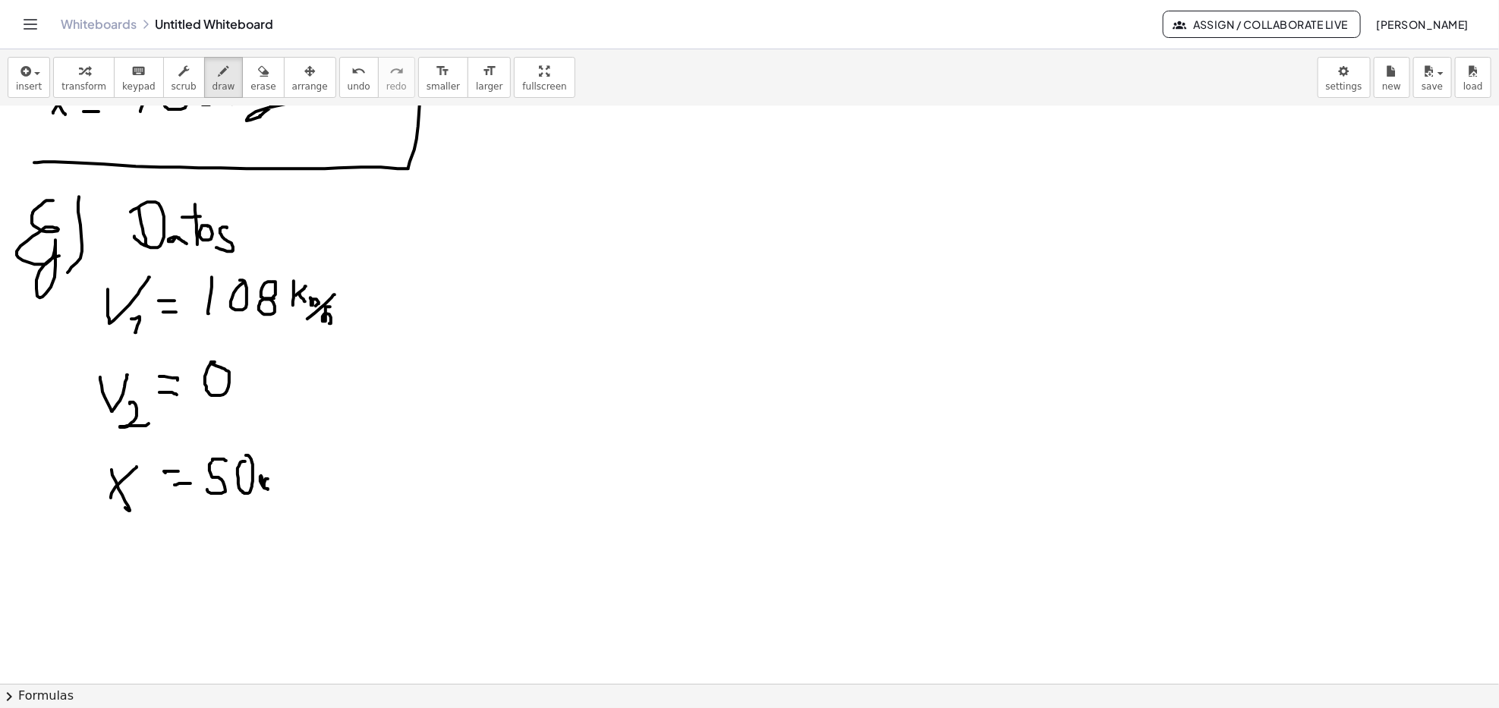
click at [269, 487] on div at bounding box center [749, 106] width 1499 height 2311
drag, startPoint x: 293, startPoint y: 471, endPoint x: 274, endPoint y: 417, distance: 57.1
click at [268, 403] on div at bounding box center [749, 106] width 1499 height 2311
drag, startPoint x: 271, startPoint y: 411, endPoint x: 281, endPoint y: 399, distance: 16.2
click at [281, 399] on div at bounding box center [749, 106] width 1499 height 2311
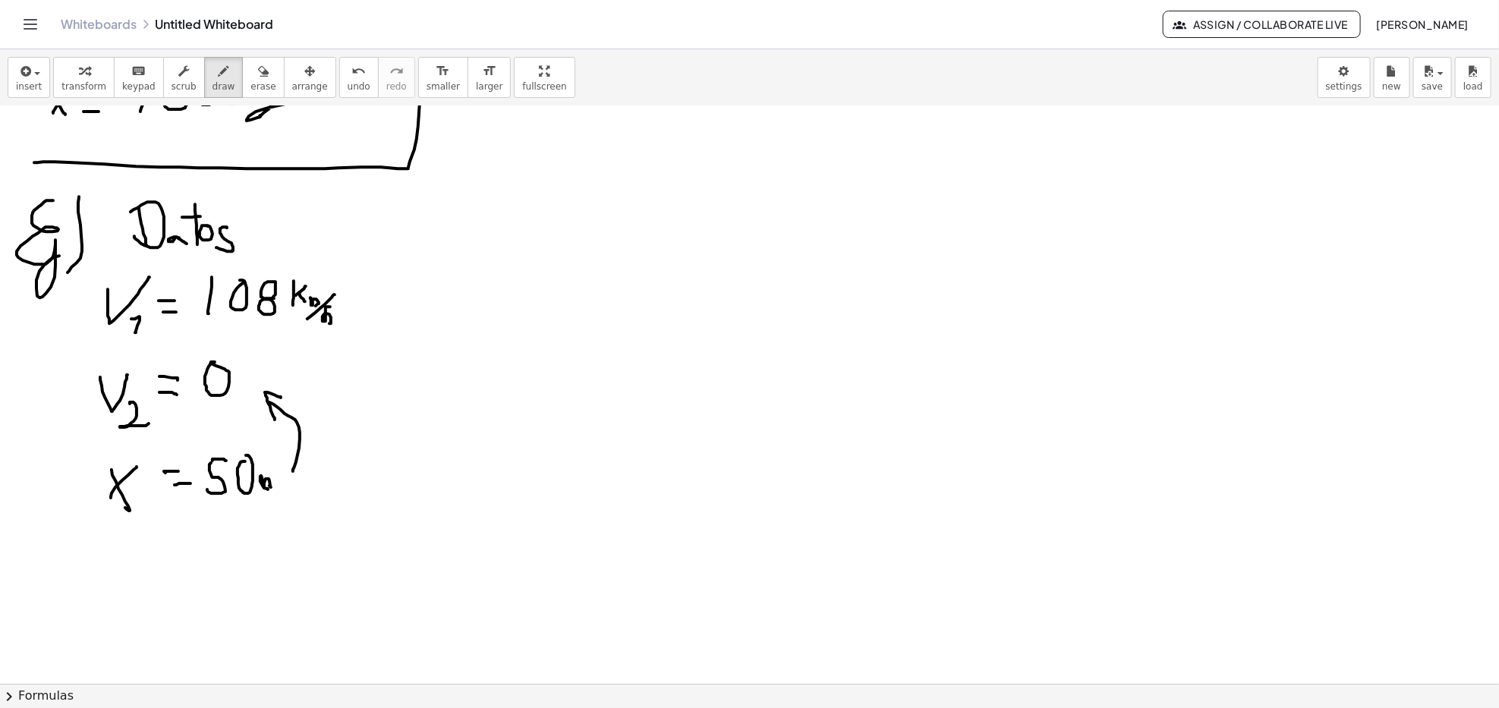
scroll to position [1256, 0]
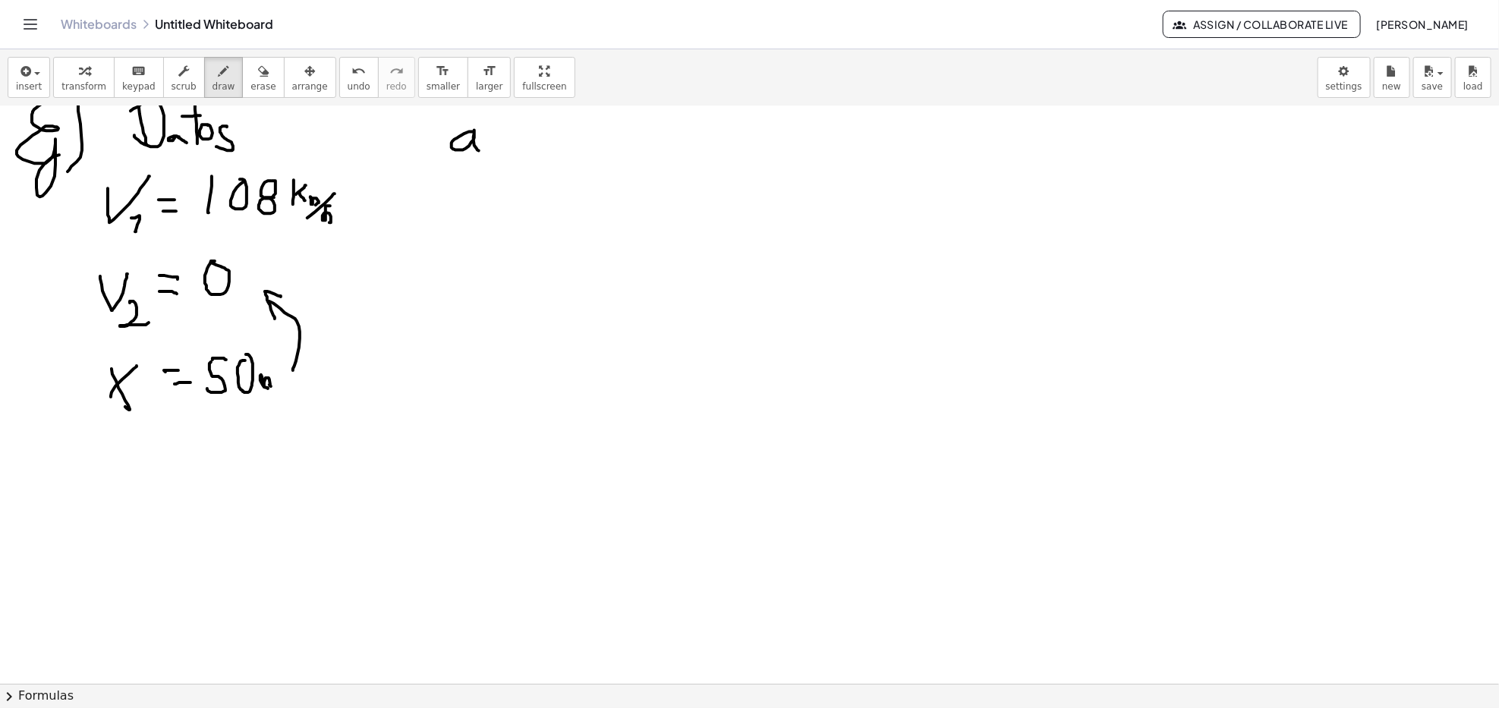
drag, startPoint x: 464, startPoint y: 134, endPoint x: 489, endPoint y: 150, distance: 29.7
click at [484, 152] on div at bounding box center [749, 5] width 1499 height 2311
drag, startPoint x: 494, startPoint y: 116, endPoint x: 501, endPoint y: 121, distance: 8.7
click at [501, 121] on div at bounding box center [749, 5] width 1499 height 2311
click at [508, 137] on div at bounding box center [749, 5] width 1499 height 2311
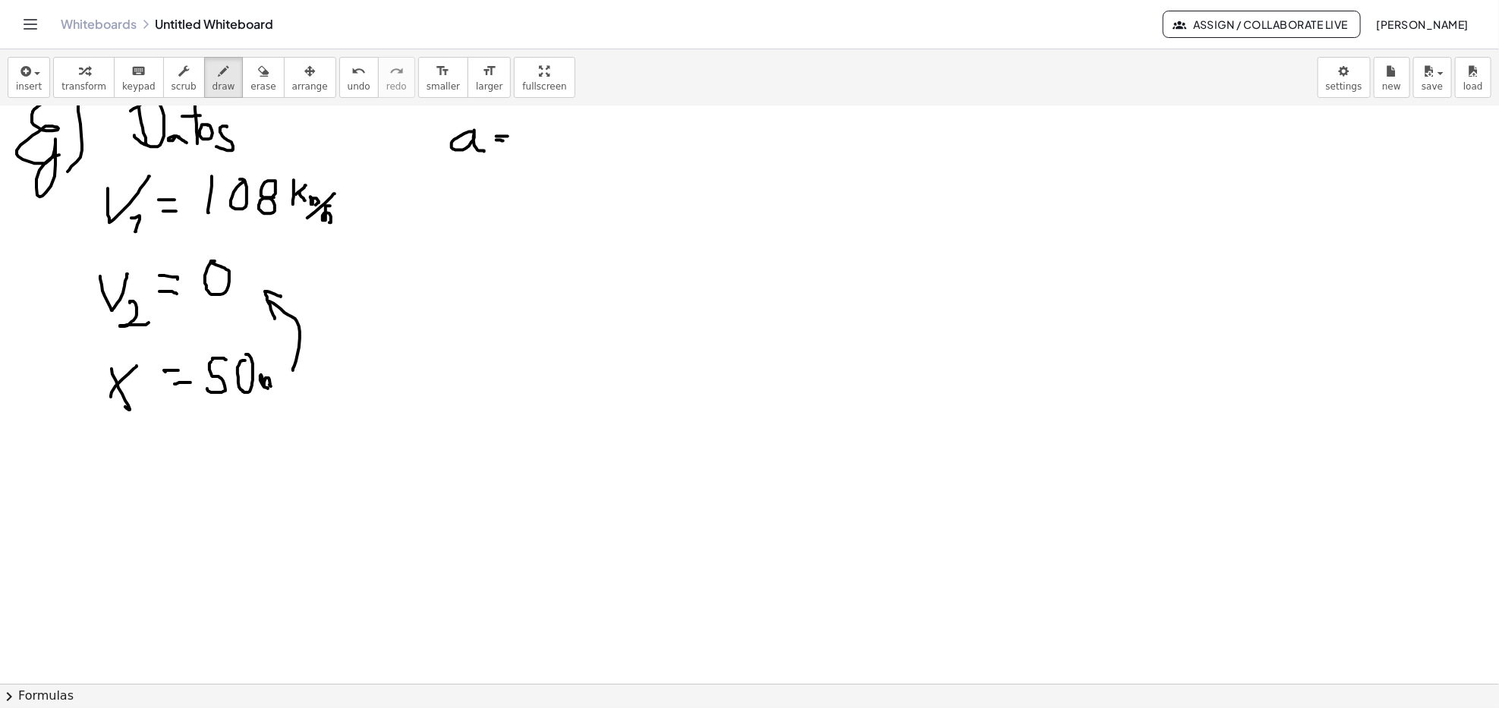
drag, startPoint x: 502, startPoint y: 141, endPoint x: 512, endPoint y: 142, distance: 10.7
click at [506, 141] on div at bounding box center [749, 5] width 1499 height 2311
drag, startPoint x: 523, startPoint y: 126, endPoint x: 525, endPoint y: 143, distance: 16.8
click at [521, 136] on div at bounding box center [749, 5] width 1499 height 2311
click at [518, 143] on div at bounding box center [749, 5] width 1499 height 2311
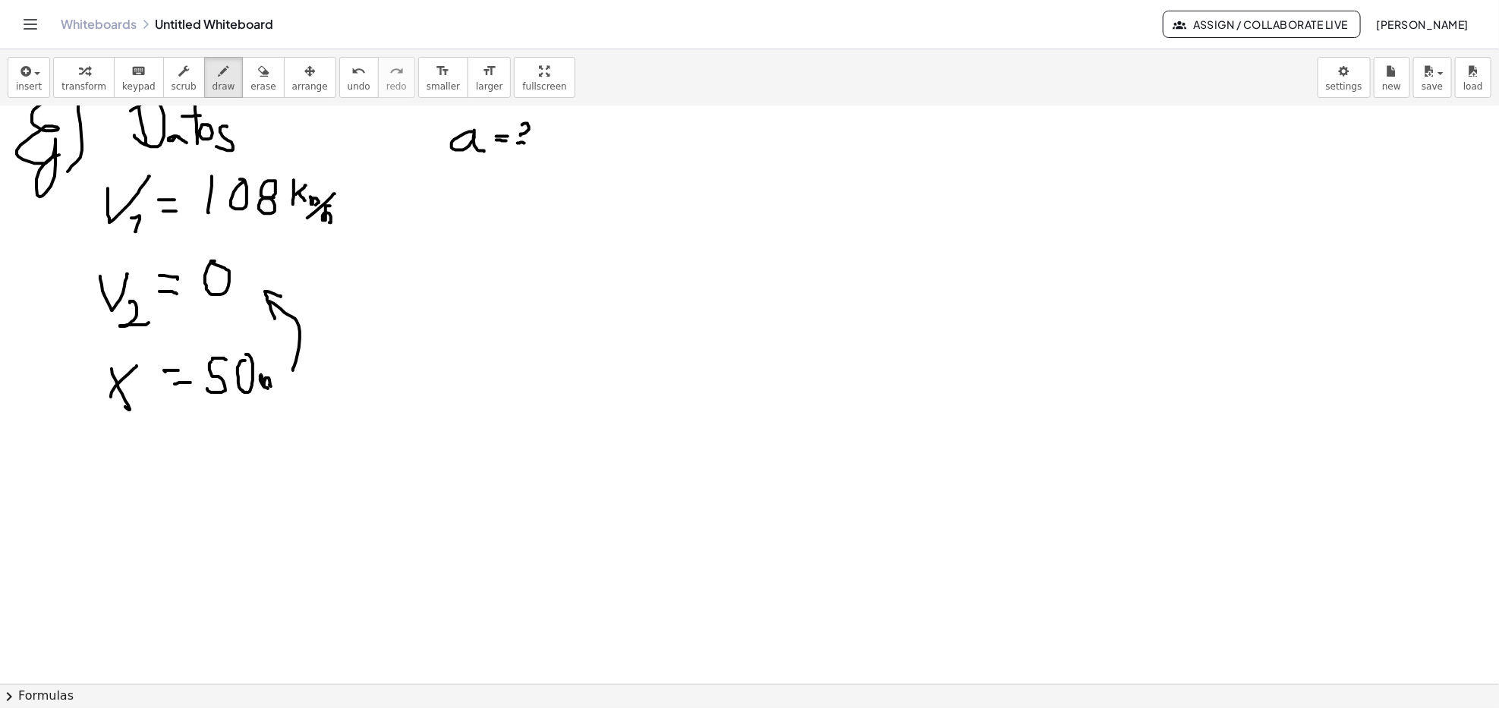
click at [573, 162] on div at bounding box center [749, 5] width 1499 height 2311
drag, startPoint x: 613, startPoint y: 140, endPoint x: 616, endPoint y: 151, distance: 12.0
click at [616, 151] on div at bounding box center [749, 5] width 1499 height 2311
drag, startPoint x: 603, startPoint y: 130, endPoint x: 623, endPoint y: 129, distance: 19.8
click at [622, 129] on div at bounding box center [749, 5] width 1499 height 2311
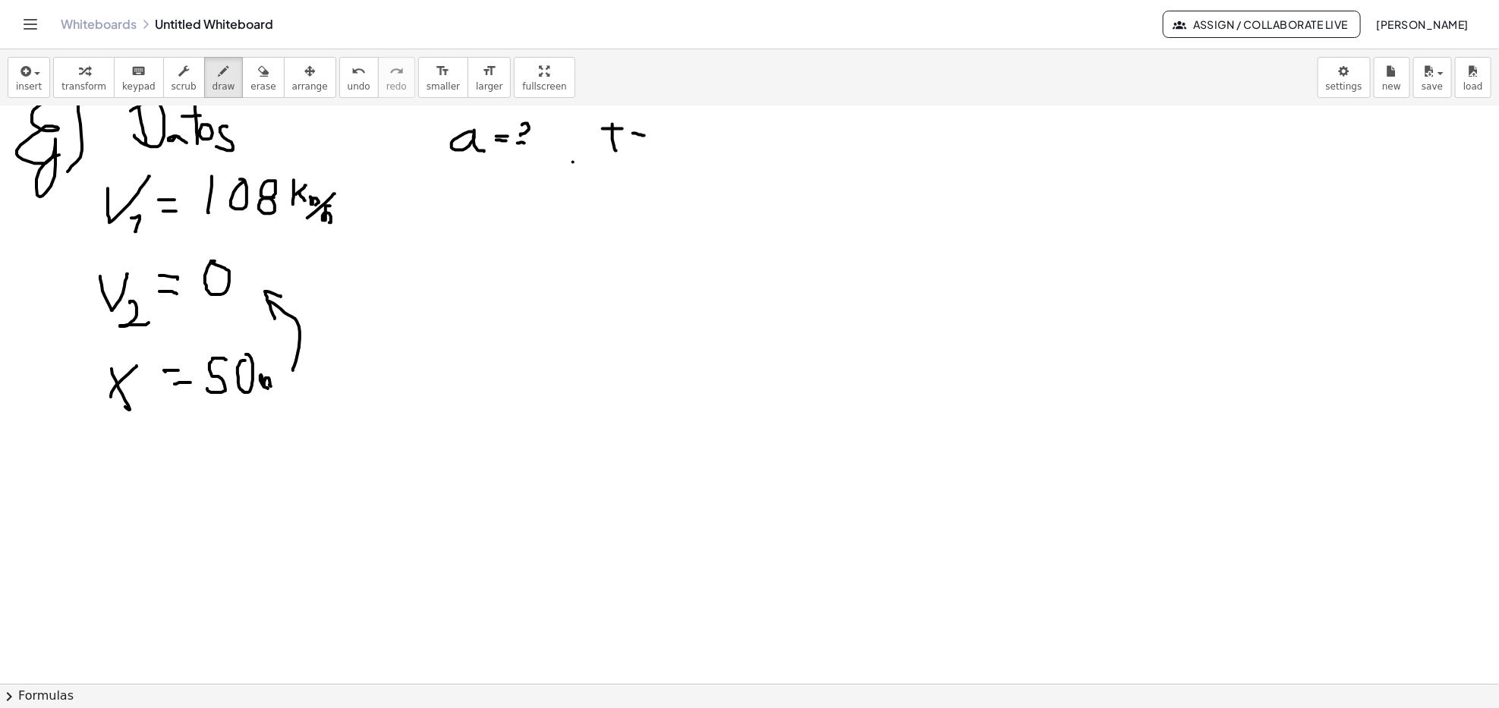
drag, startPoint x: 633, startPoint y: 134, endPoint x: 644, endPoint y: 136, distance: 11.6
click at [644, 136] on div at bounding box center [749, 5] width 1499 height 2311
drag, startPoint x: 635, startPoint y: 139, endPoint x: 650, endPoint y: 141, distance: 15.4
click at [650, 141] on div at bounding box center [749, 5] width 1499 height 2311
drag, startPoint x: 654, startPoint y: 132, endPoint x: 658, endPoint y: 146, distance: 14.4
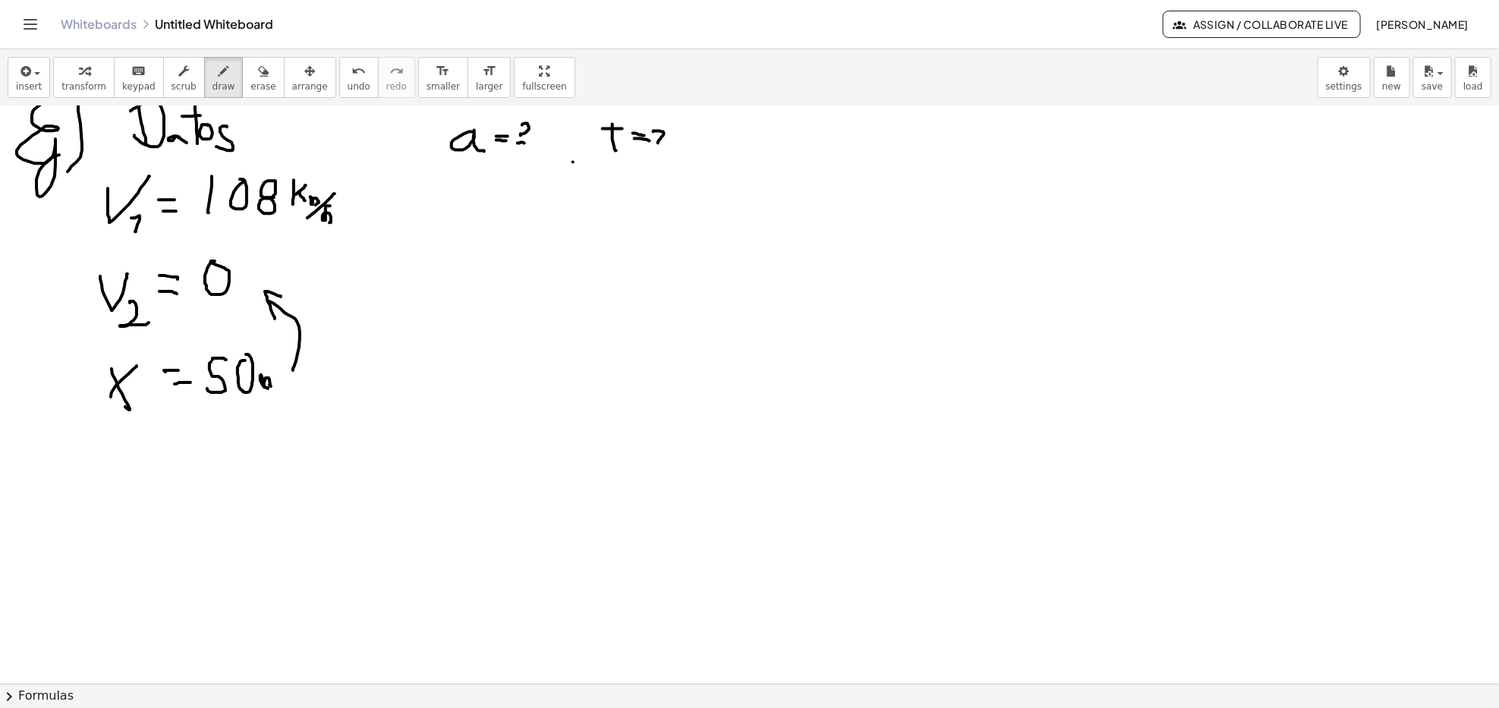
click at [658, 146] on div at bounding box center [749, 5] width 1499 height 2311
drag, startPoint x: 682, startPoint y: 124, endPoint x: 683, endPoint y: 147, distance: 23.5
click at [686, 140] on div at bounding box center [749, 5] width 1499 height 2311
click at [683, 149] on div at bounding box center [749, 5] width 1499 height 2311
drag, startPoint x: 700, startPoint y: 120, endPoint x: 704, endPoint y: 149, distance: 29.2
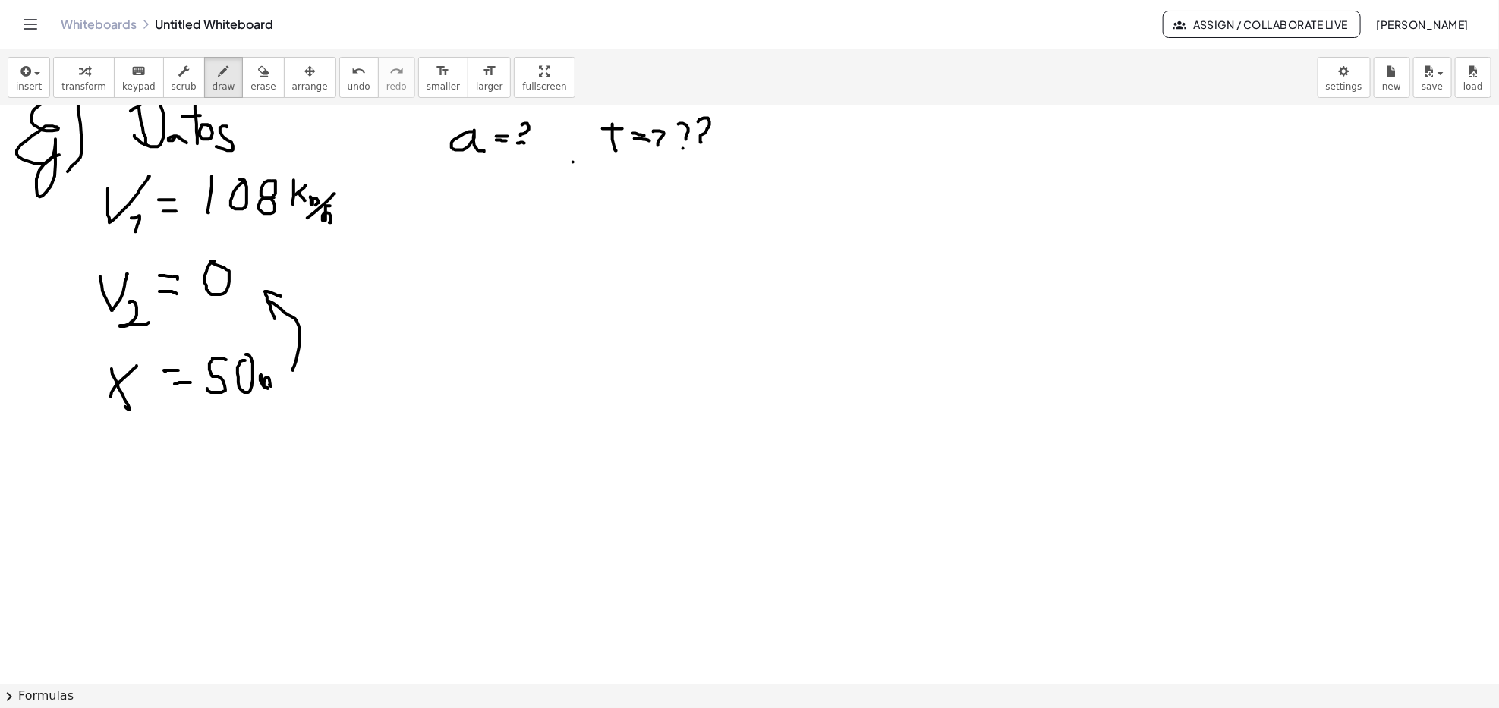
click at [702, 146] on div at bounding box center [749, 5] width 1499 height 2311
drag, startPoint x: 723, startPoint y: 139, endPoint x: 732, endPoint y: 139, distance: 9.1
click at [732, 139] on div at bounding box center [749, 5] width 1499 height 2311
drag, startPoint x: 730, startPoint y: 132, endPoint x: 735, endPoint y: 143, distance: 12.3
click at [742, 141] on div at bounding box center [749, 5] width 1499 height 2311
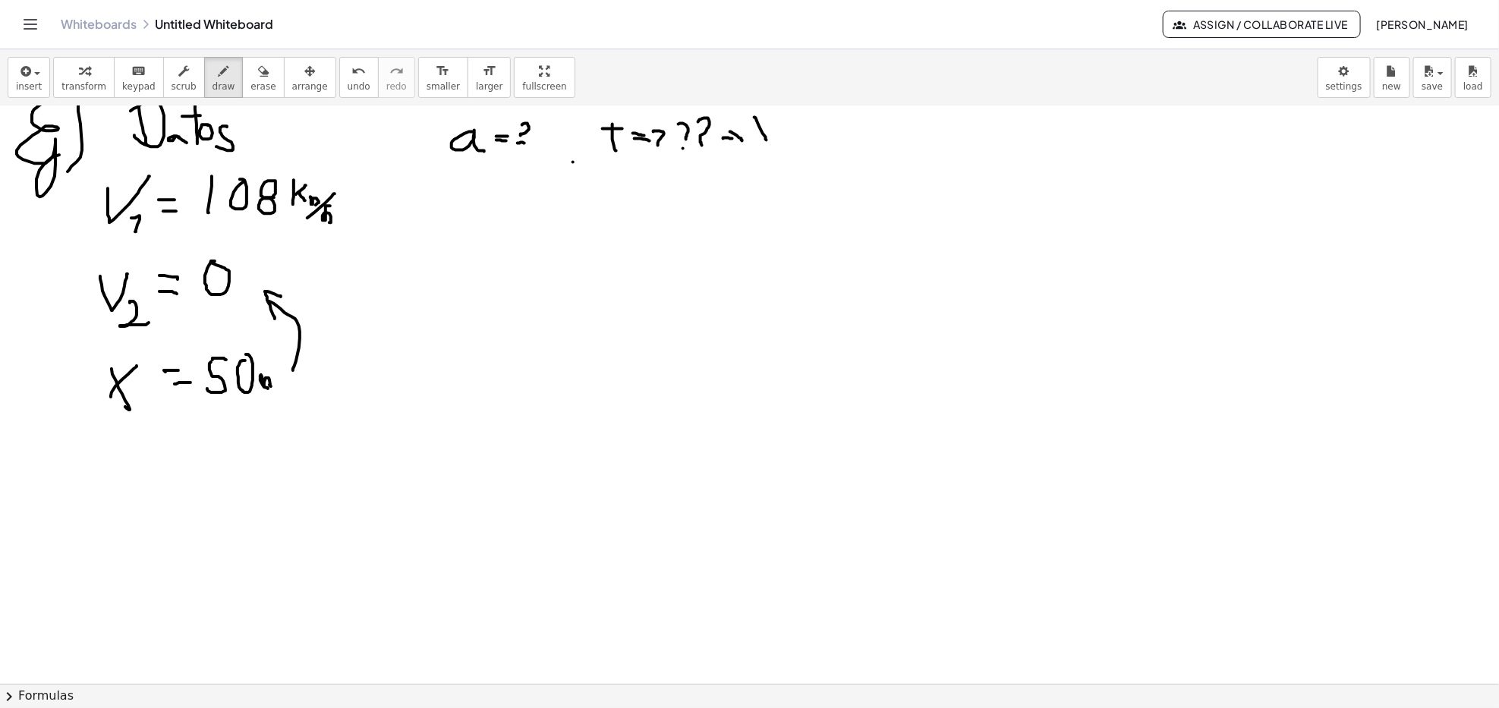
drag, startPoint x: 766, startPoint y: 140, endPoint x: 770, endPoint y: 125, distance: 14.9
click at [770, 125] on div at bounding box center [749, 5] width 1499 height 2311
drag, startPoint x: 779, startPoint y: 137, endPoint x: 787, endPoint y: 150, distance: 16.0
click at [786, 150] on div at bounding box center [749, 5] width 1499 height 2311
click at [796, 129] on div at bounding box center [749, 5] width 1499 height 2311
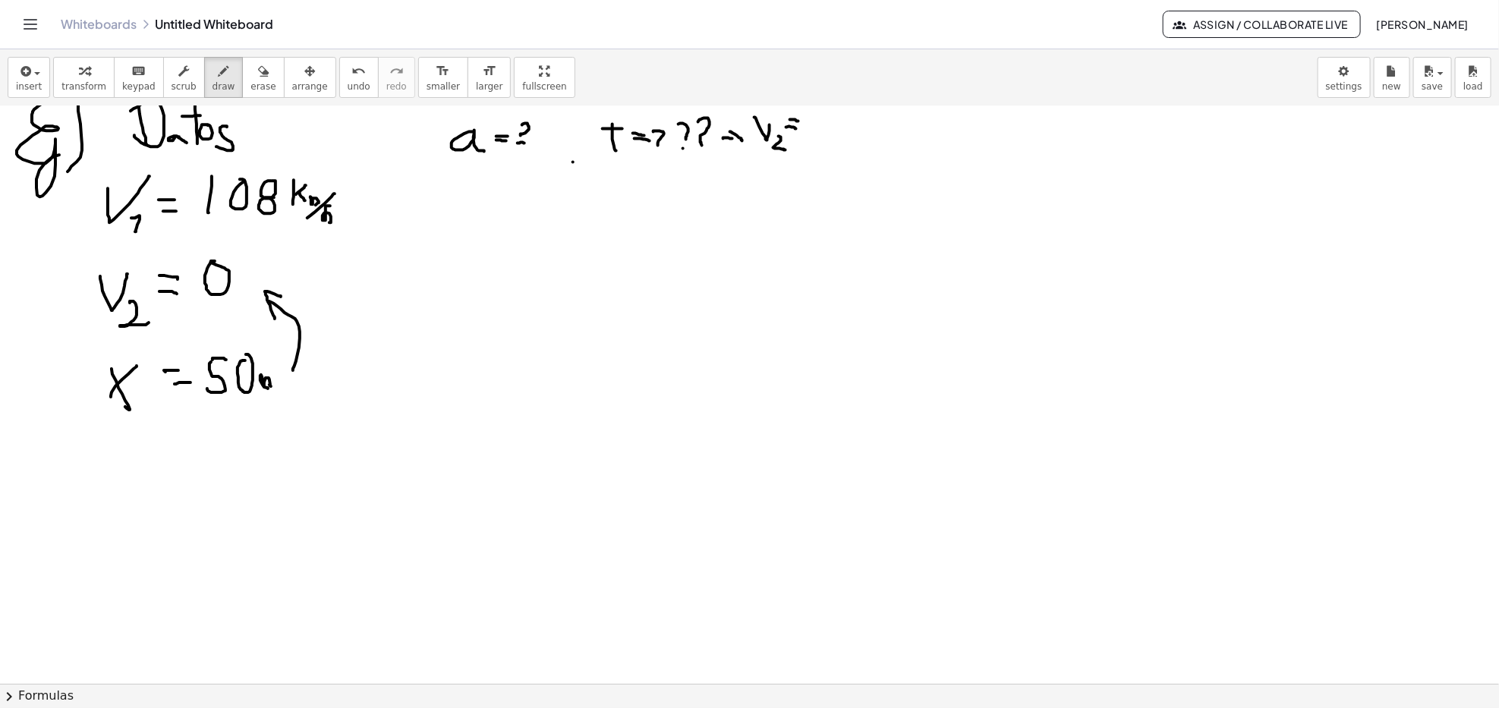
drag, startPoint x: 790, startPoint y: 120, endPoint x: 799, endPoint y: 121, distance: 9.2
click at [799, 121] on div at bounding box center [749, 5] width 1499 height 2311
drag, startPoint x: 809, startPoint y: 115, endPoint x: 800, endPoint y: 134, distance: 20.4
click at [805, 120] on div at bounding box center [749, 5] width 1499 height 2311
drag, startPoint x: 349, startPoint y: 204, endPoint x: 392, endPoint y: 224, distance: 47.6
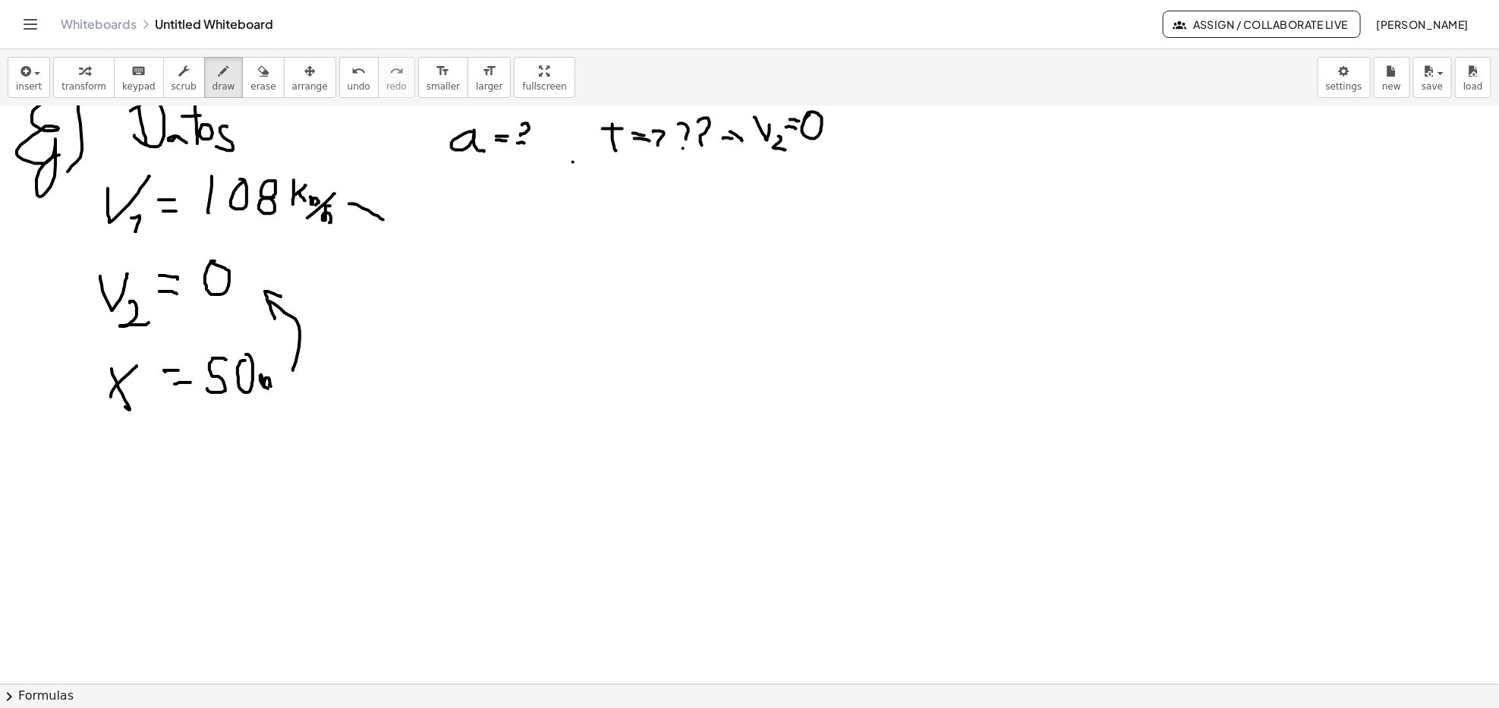
click at [393, 224] on div at bounding box center [749, 5] width 1499 height 2311
drag, startPoint x: 405, startPoint y: 219, endPoint x: 386, endPoint y: 238, distance: 26.8
click at [386, 238] on div at bounding box center [749, 5] width 1499 height 2311
drag, startPoint x: 435, startPoint y: 200, endPoint x: 436, endPoint y: 222, distance: 21.3
click at [436, 222] on div at bounding box center [749, 5] width 1499 height 2311
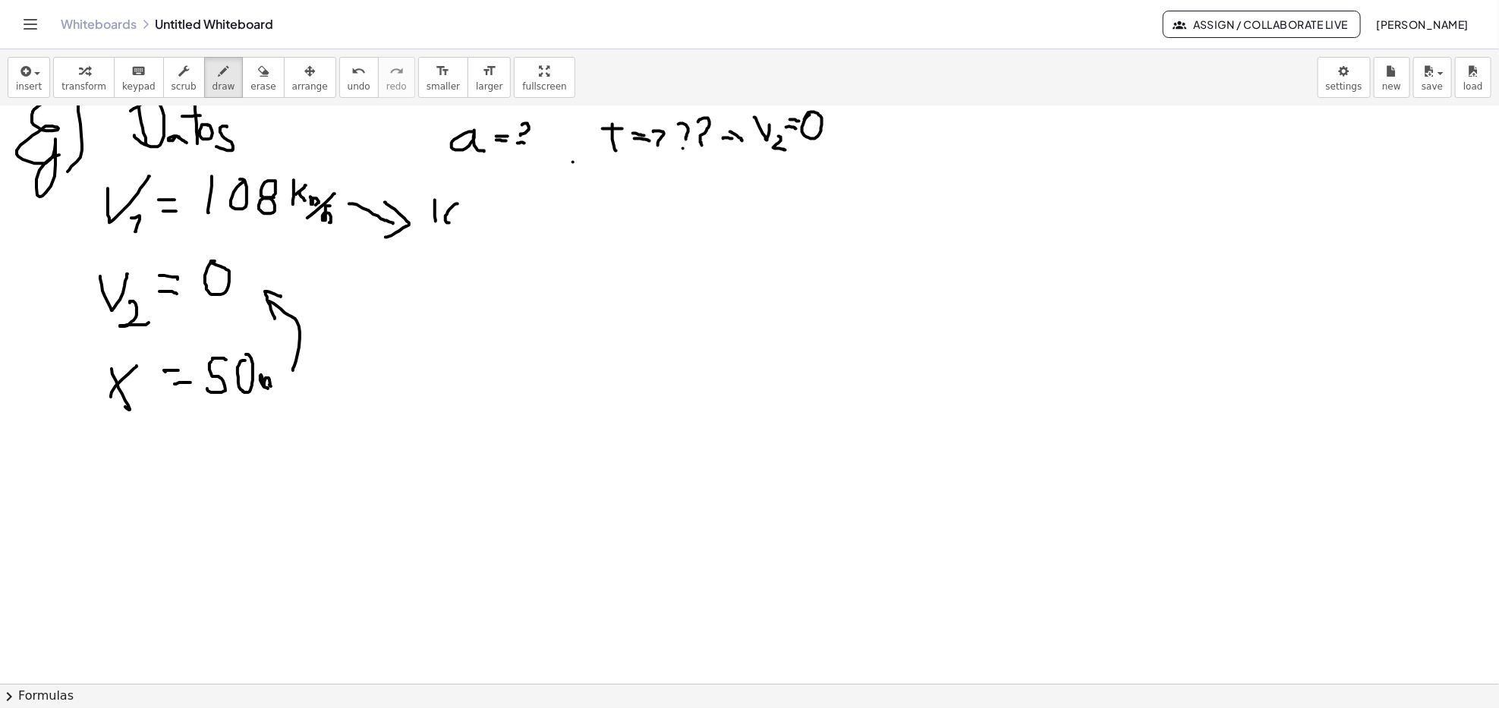
click at [459, 204] on div at bounding box center [749, 5] width 1499 height 2311
click at [481, 202] on div at bounding box center [749, 5] width 1499 height 2311
drag, startPoint x: 479, startPoint y: 210, endPoint x: 484, endPoint y: 222, distance: 13.0
click at [481, 213] on div at bounding box center [749, 5] width 1499 height 2311
click at [502, 223] on div at bounding box center [749, 5] width 1499 height 2311
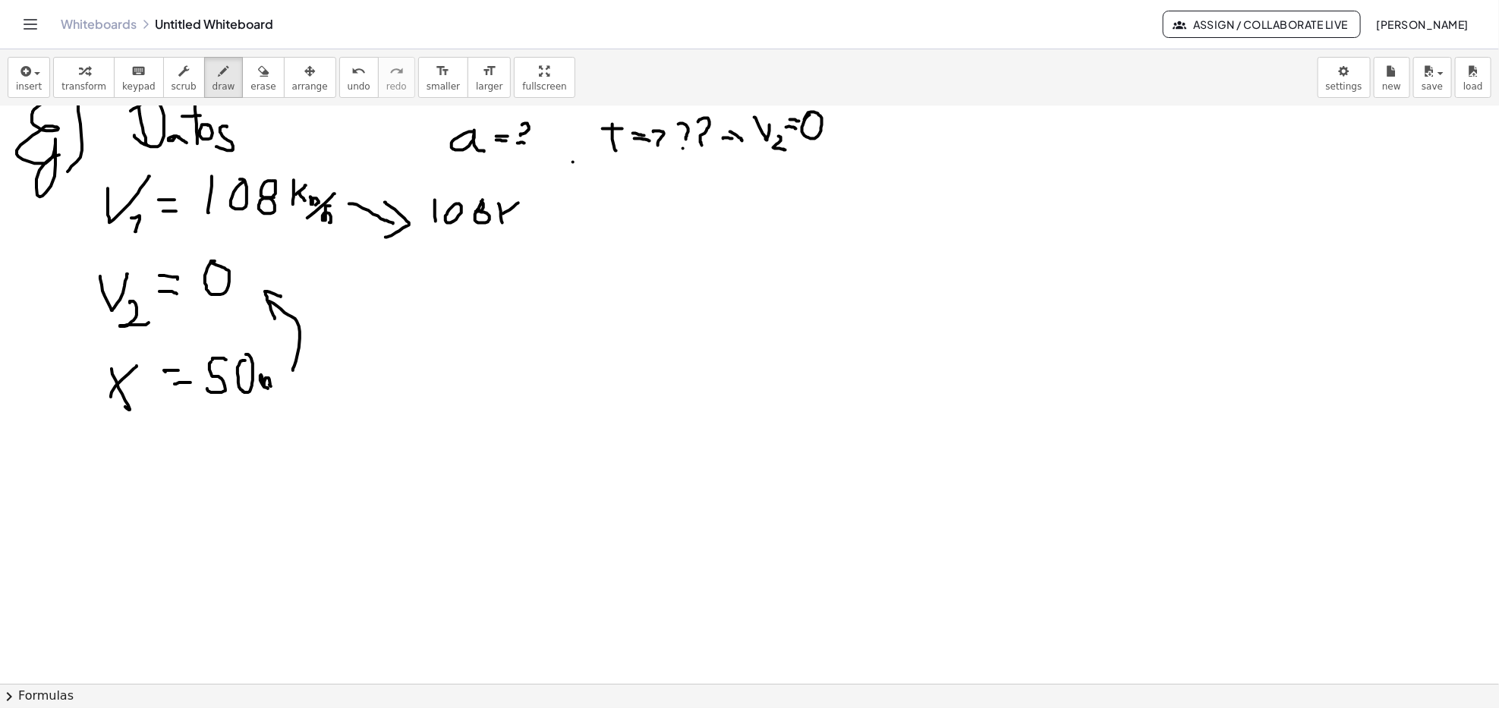
drag, startPoint x: 506, startPoint y: 213, endPoint x: 518, endPoint y: 203, distance: 15.8
click at [518, 203] on div at bounding box center [749, 5] width 1499 height 2311
drag, startPoint x: 502, startPoint y: 213, endPoint x: 516, endPoint y: 225, distance: 18.3
click at [515, 225] on div at bounding box center [749, 5] width 1499 height 2311
drag, startPoint x: 524, startPoint y: 224, endPoint x: 535, endPoint y: 224, distance: 11.4
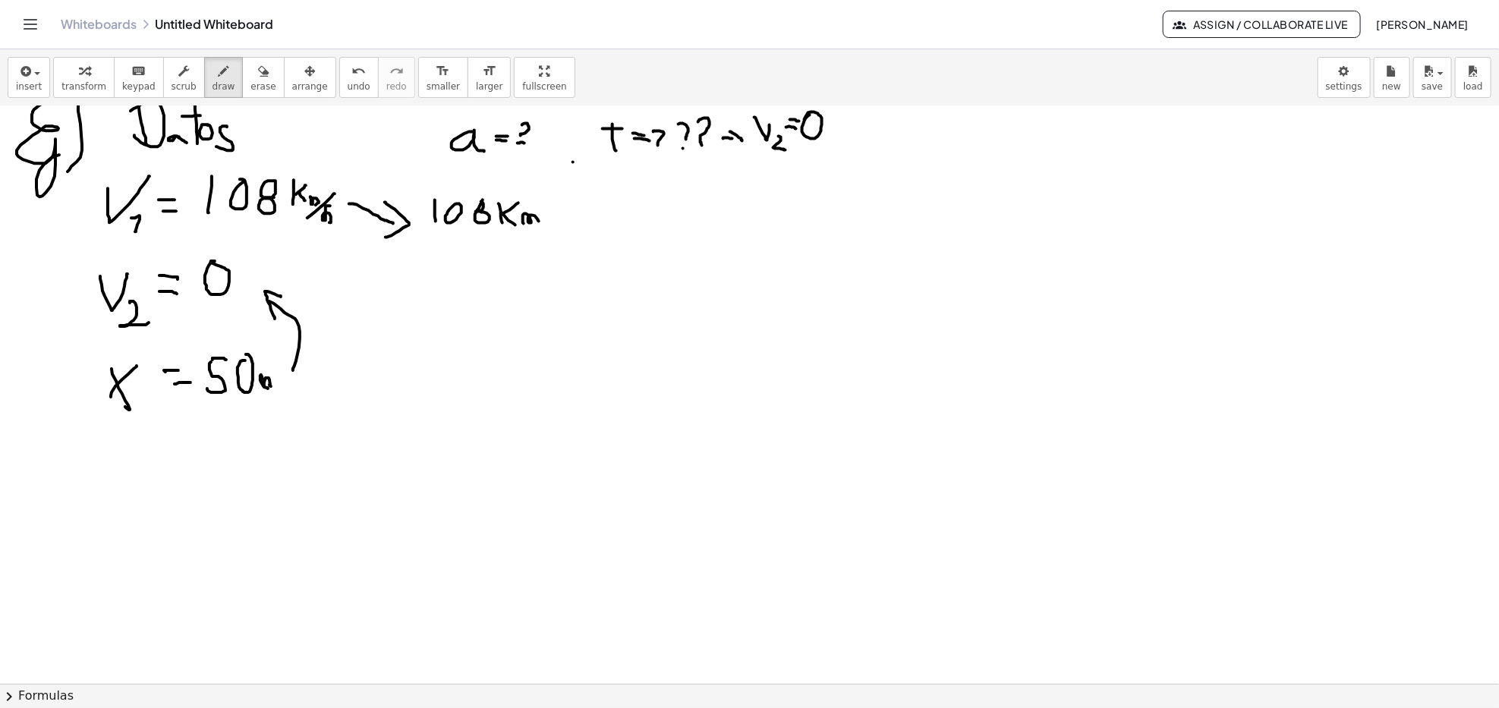
click at [537, 223] on div at bounding box center [749, 5] width 1499 height 2311
drag, startPoint x: 520, startPoint y: 241, endPoint x: 565, endPoint y: 216, distance: 50.9
click at [565, 216] on div at bounding box center [749, 5] width 1499 height 2311
drag, startPoint x: 557, startPoint y: 238, endPoint x: 541, endPoint y: 256, distance: 24.2
click at [541, 256] on div at bounding box center [749, 5] width 1499 height 2311
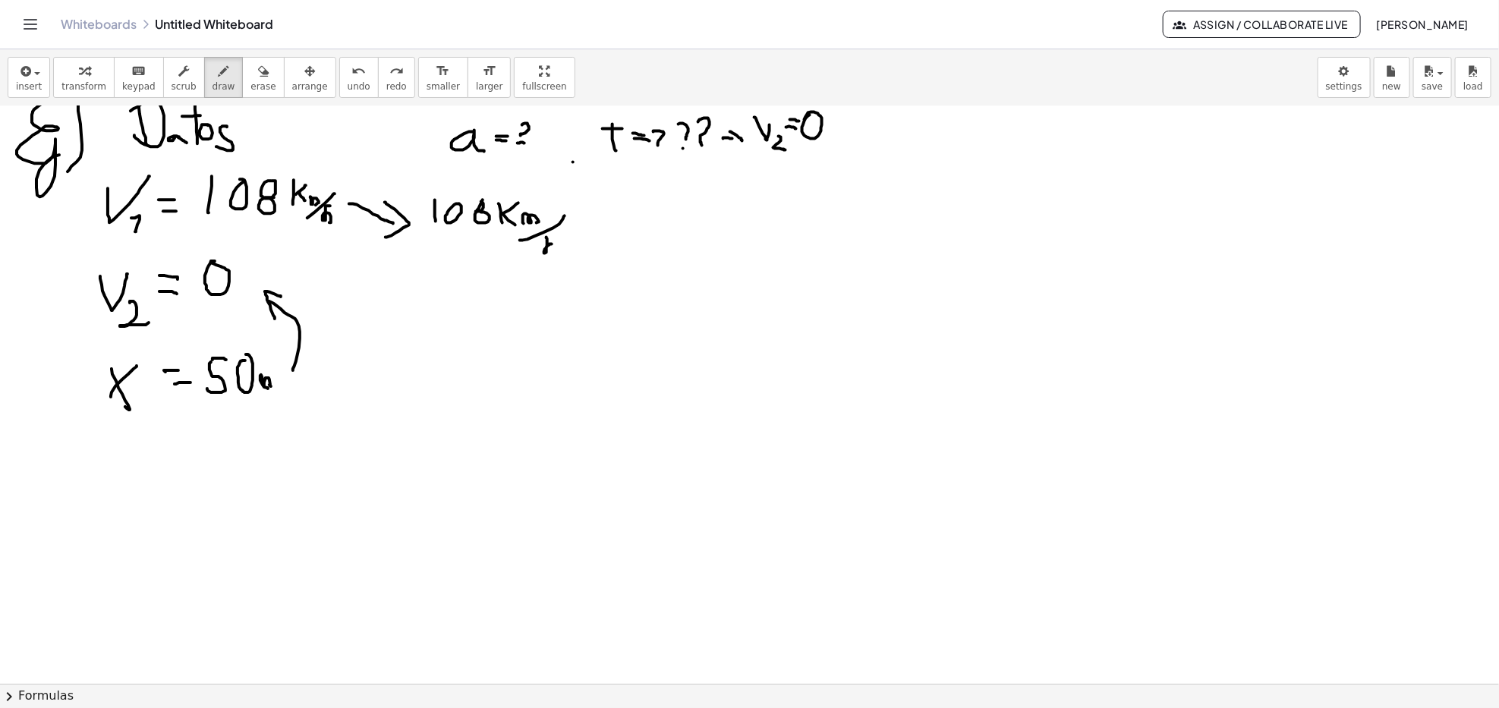
drag, startPoint x: 547, startPoint y: 238, endPoint x: 554, endPoint y: 257, distance: 20.4
click at [555, 257] on div at bounding box center [749, 5] width 1499 height 2311
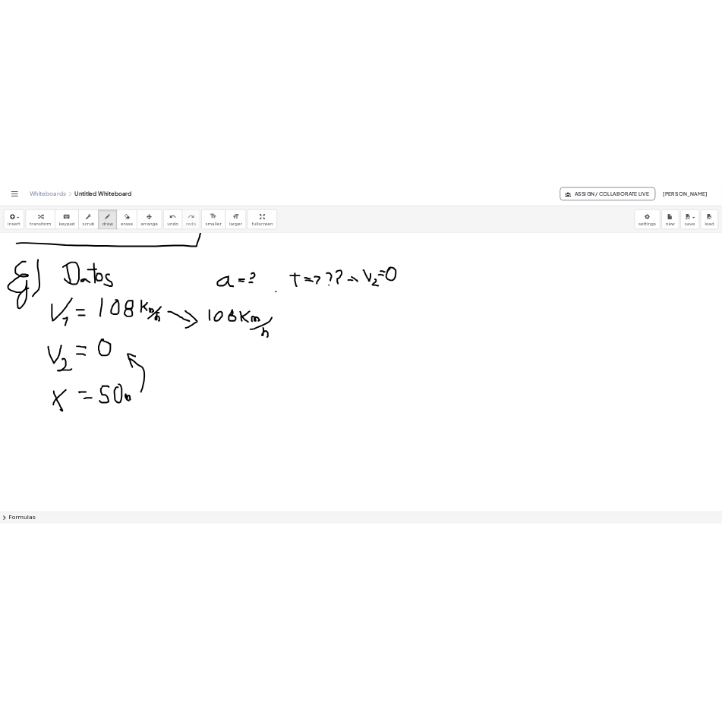
scroll to position [1155, 0]
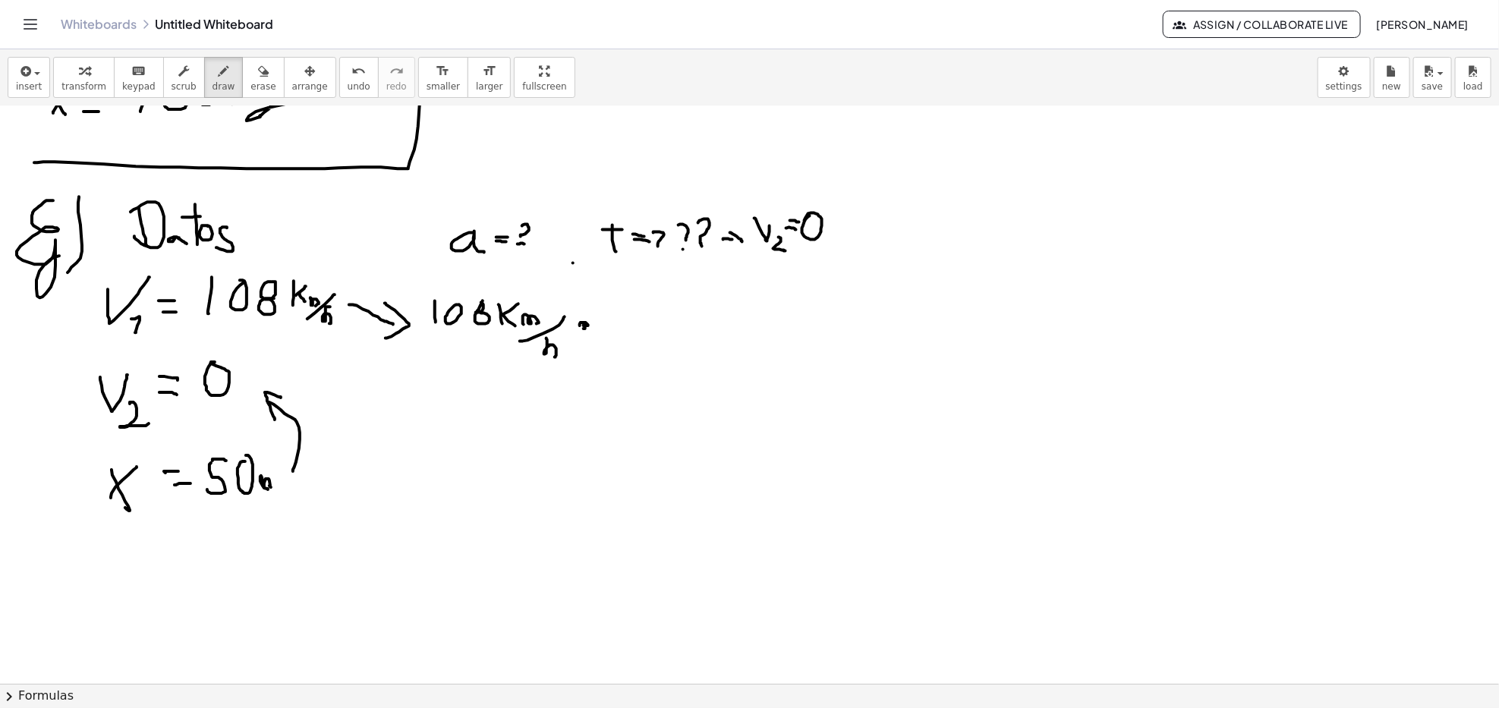
click at [583, 326] on div at bounding box center [749, 106] width 1499 height 2311
drag, startPoint x: 604, startPoint y: 329, endPoint x: 650, endPoint y: 343, distance: 47.8
click at [703, 325] on div at bounding box center [749, 106] width 1499 height 2311
drag, startPoint x: 637, startPoint y: 342, endPoint x: 644, endPoint y: 359, distance: 18.0
click at [644, 359] on div at bounding box center [749, 106] width 1499 height 2311
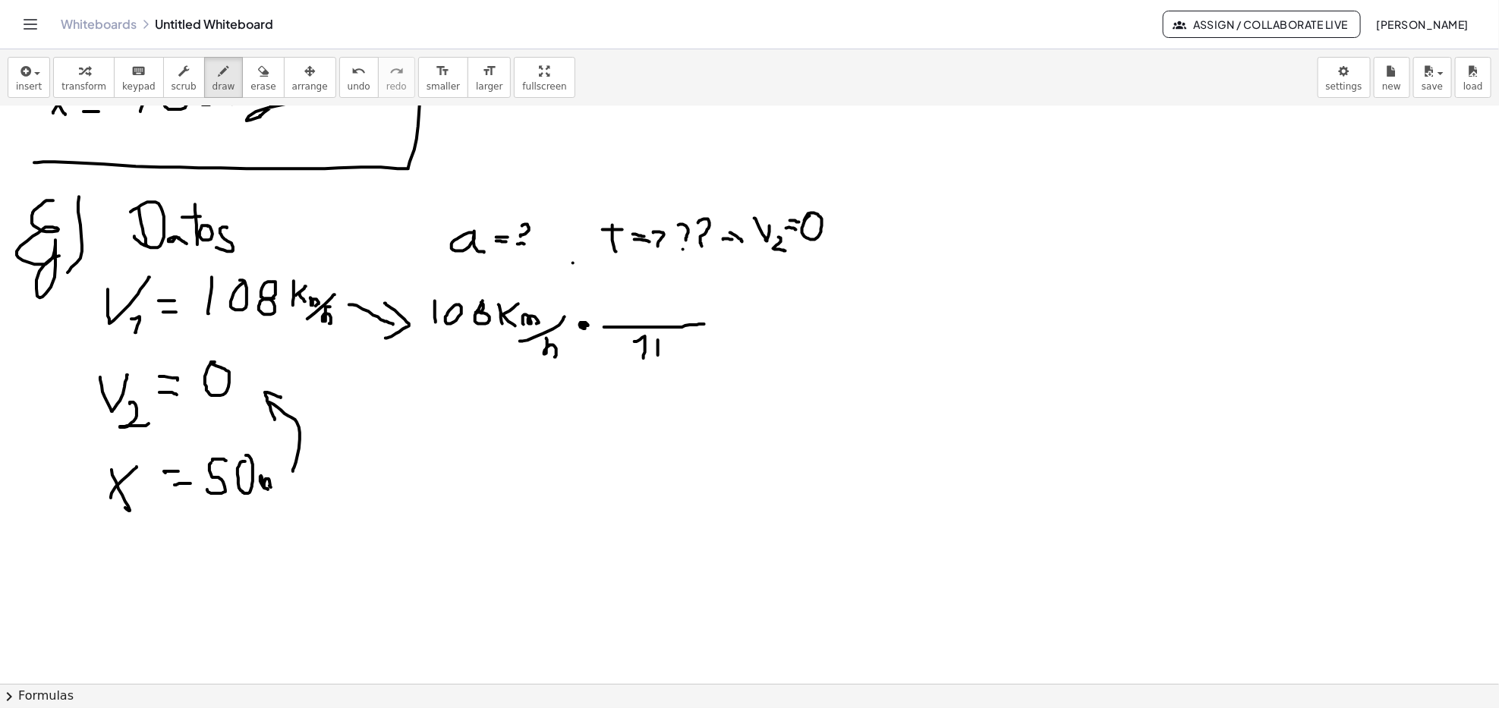
drag, startPoint x: 658, startPoint y: 347, endPoint x: 658, endPoint y: 356, distance: 9.1
click at [658, 356] on div at bounding box center [749, 106] width 1499 height 2311
drag, startPoint x: 657, startPoint y: 348, endPoint x: 669, endPoint y: 342, distance: 12.9
click at [669, 342] on div at bounding box center [749, 106] width 1499 height 2311
drag, startPoint x: 662, startPoint y: 347, endPoint x: 668, endPoint y: 353, distance: 8.6
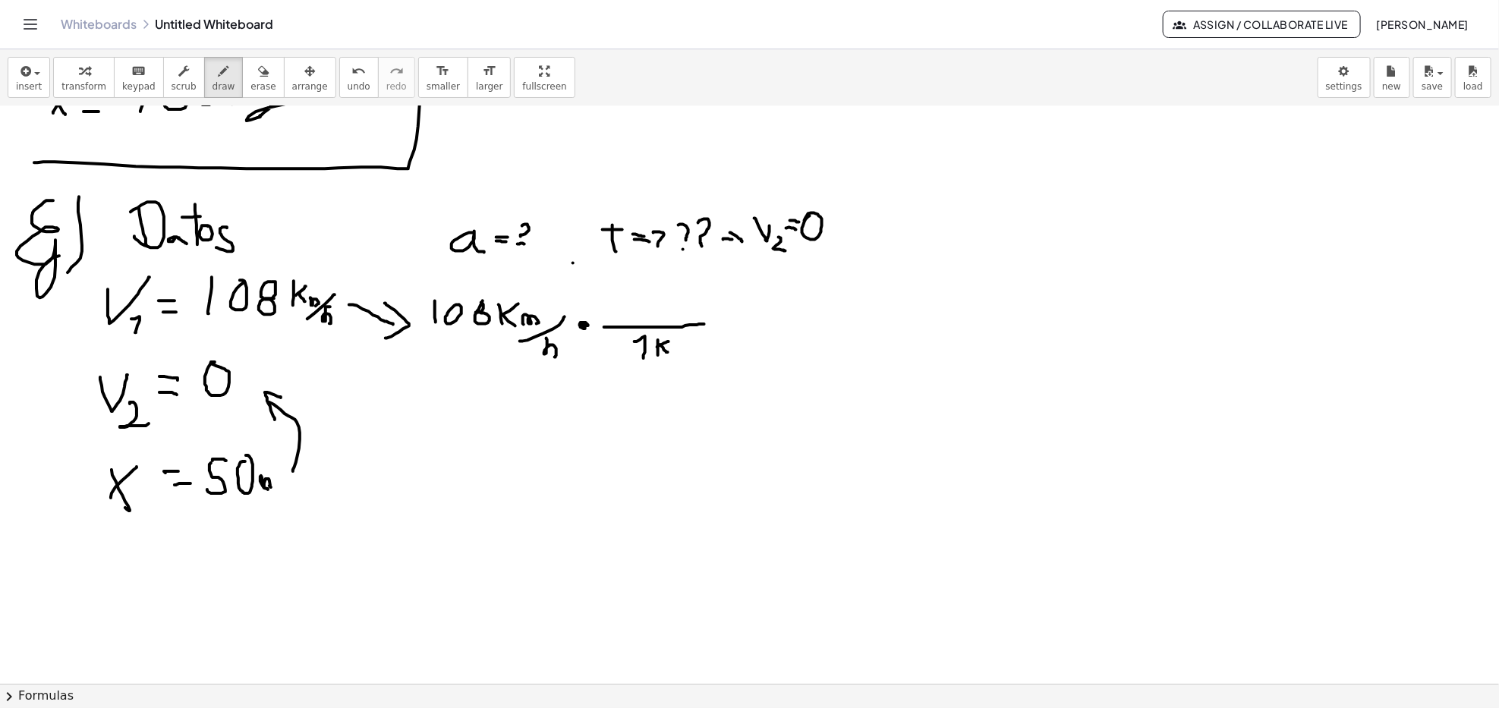
click at [668, 353] on div at bounding box center [749, 106] width 1499 height 2311
click at [687, 351] on div at bounding box center [749, 106] width 1499 height 2311
drag, startPoint x: 614, startPoint y: 300, endPoint x: 612, endPoint y: 322, distance: 22.1
click at [612, 322] on div at bounding box center [749, 106] width 1499 height 2311
click at [632, 300] on div at bounding box center [749, 106] width 1499 height 2311
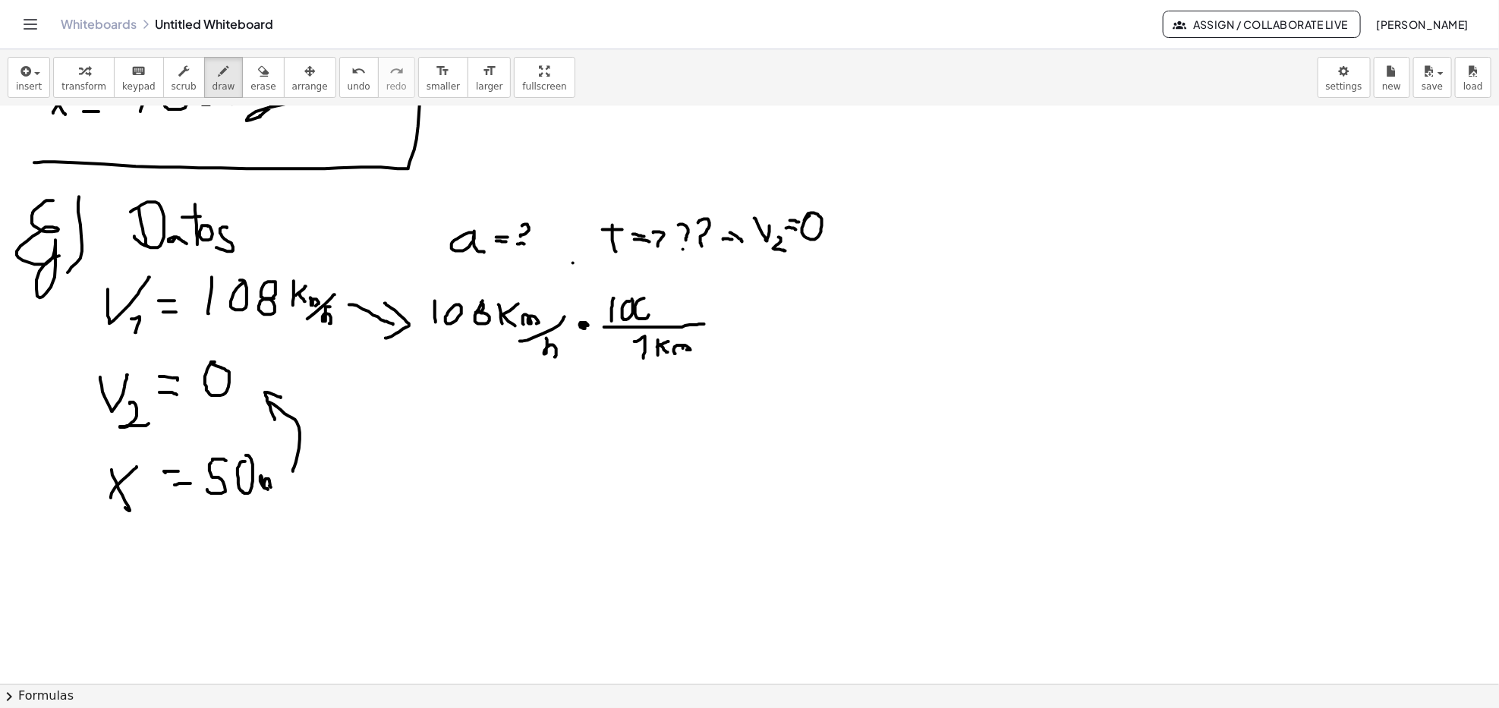
drag, startPoint x: 638, startPoint y: 302, endPoint x: 645, endPoint y: 299, distance: 8.2
click at [646, 299] on div at bounding box center [749, 106] width 1499 height 2311
click at [668, 298] on div at bounding box center [749, 106] width 1499 height 2311
click at [697, 313] on div at bounding box center [749, 106] width 1499 height 2311
drag, startPoint x: 506, startPoint y: 332, endPoint x: 550, endPoint y: 304, distance: 51.6
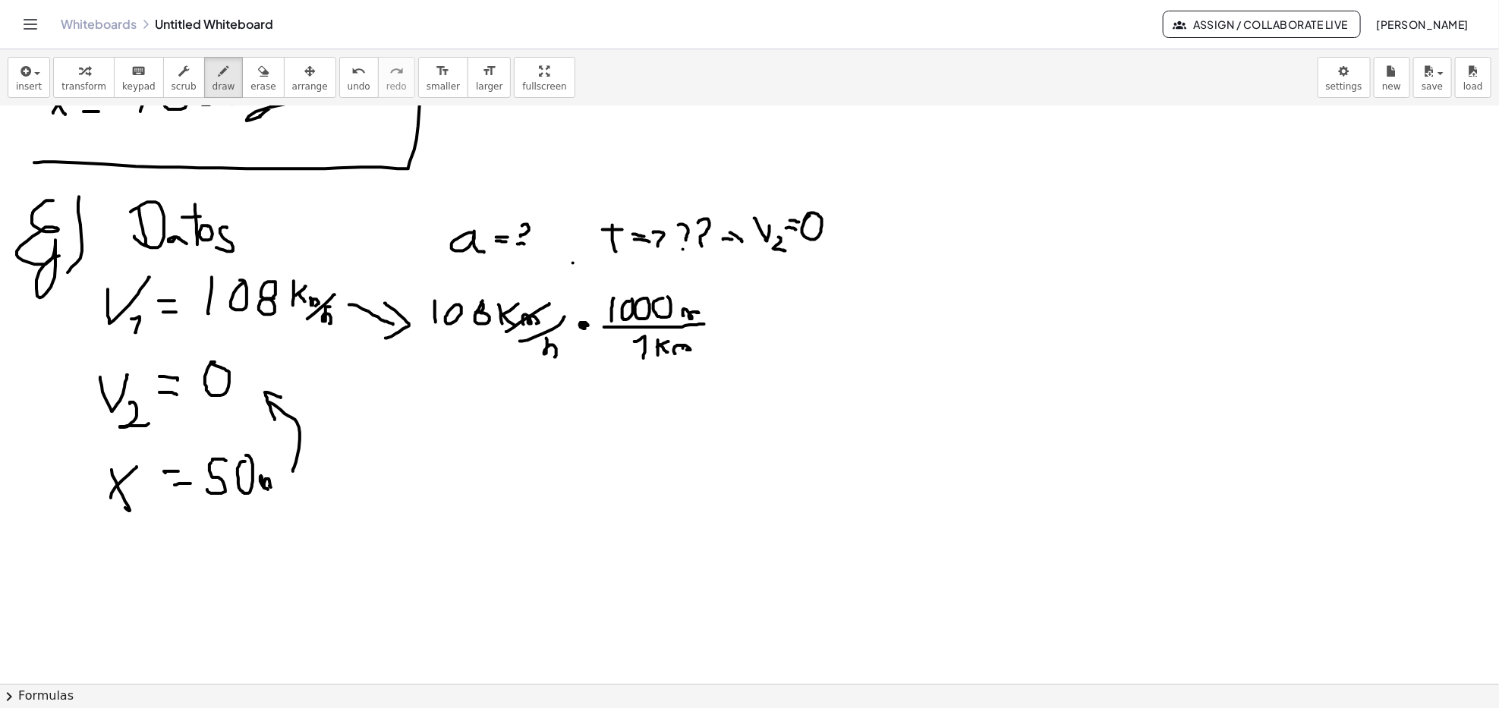
click at [550, 304] on div at bounding box center [749, 106] width 1499 height 2311
drag, startPoint x: 654, startPoint y: 361, endPoint x: 702, endPoint y: 339, distance: 53.0
click at [706, 339] on div at bounding box center [749, 106] width 1499 height 2311
drag, startPoint x: 698, startPoint y: 312, endPoint x: 707, endPoint y: 317, distance: 10.9
click at [700, 320] on div at bounding box center [749, 106] width 1499 height 2311
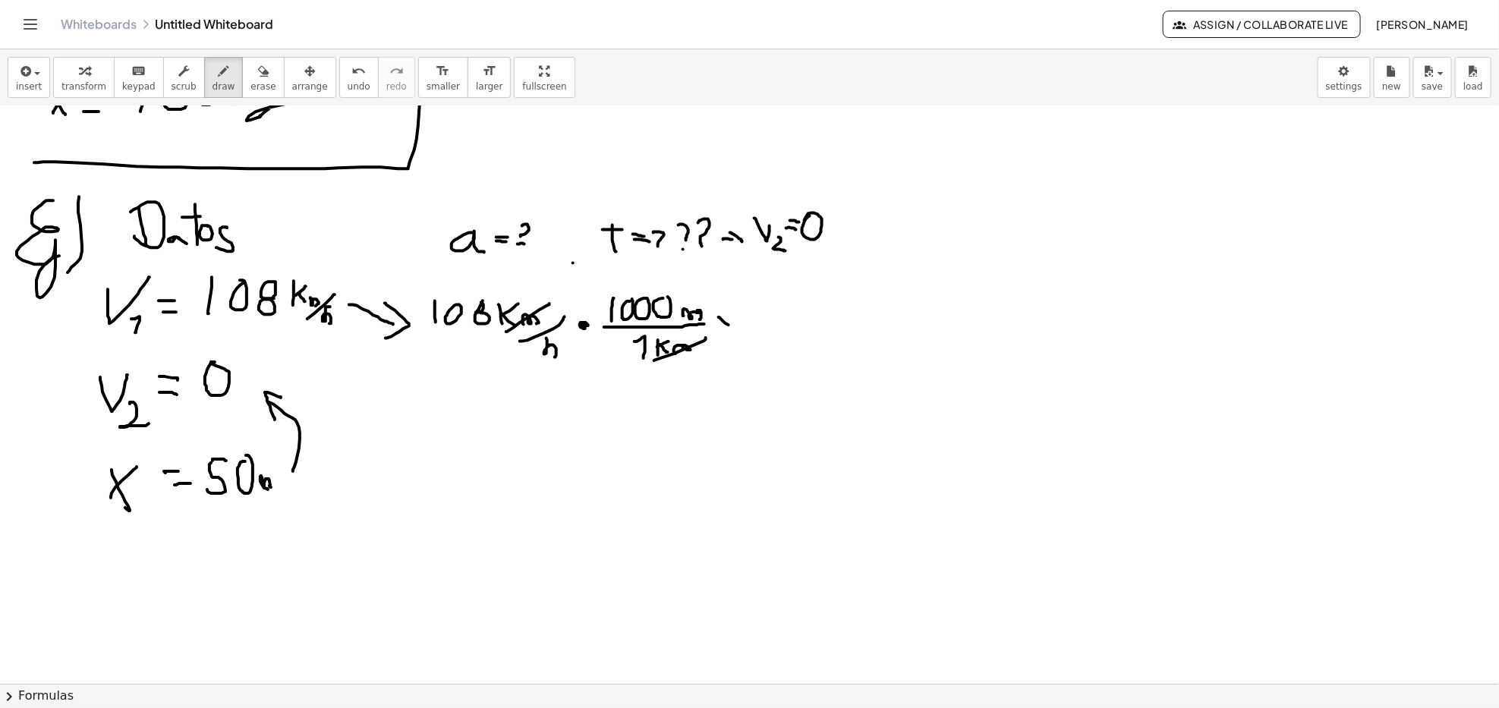
drag, startPoint x: 719, startPoint y: 318, endPoint x: 729, endPoint y: 326, distance: 13.1
click at [729, 326] on div at bounding box center [749, 106] width 1499 height 2311
drag, startPoint x: 720, startPoint y: 326, endPoint x: 729, endPoint y: 320, distance: 12.0
click at [729, 320] on div at bounding box center [749, 106] width 1499 height 2311
drag, startPoint x: 741, startPoint y: 321, endPoint x: 815, endPoint y: 322, distance: 74.4
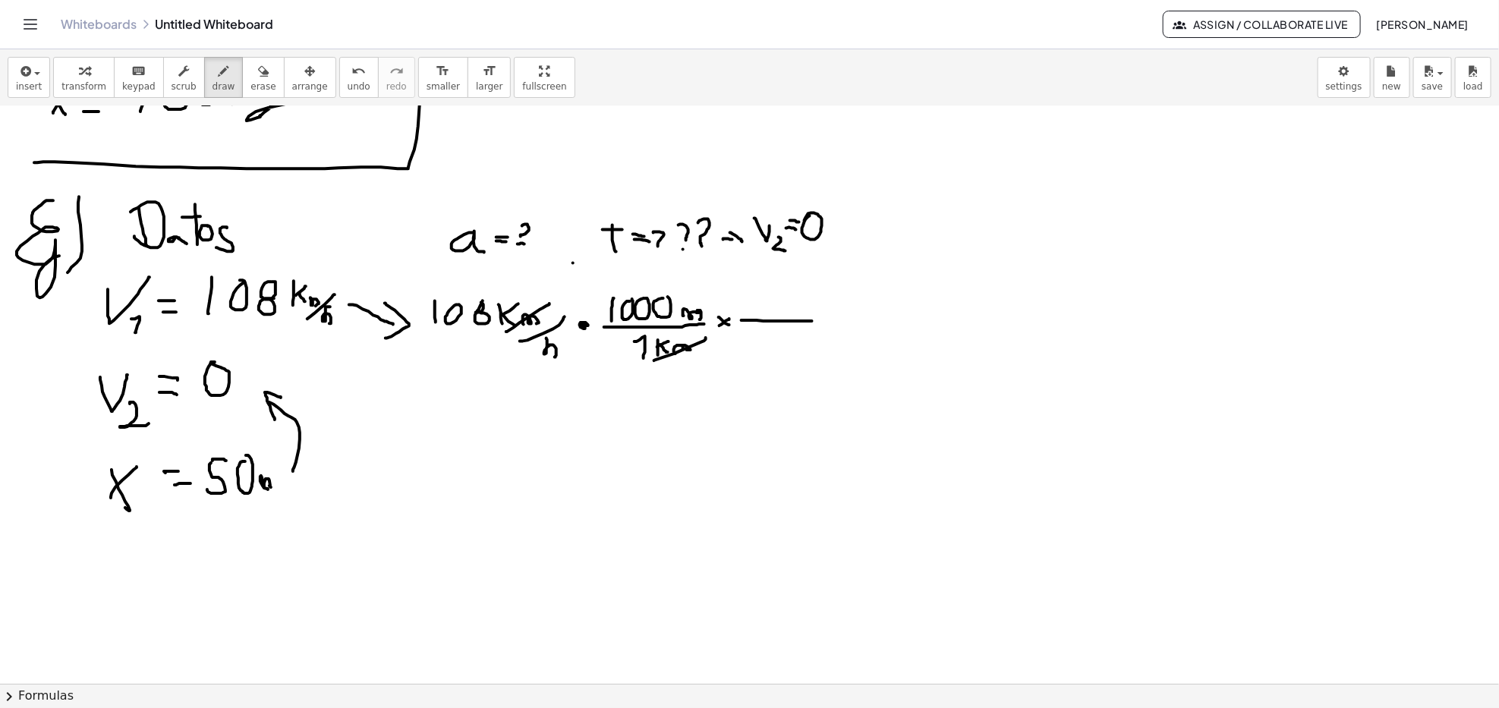
click at [815, 322] on div at bounding box center [749, 106] width 1499 height 2311
click at [899, 158] on div at bounding box center [749, 106] width 1499 height 2311
click at [846, 332] on div at bounding box center [749, 106] width 1499 height 2311
drag, startPoint x: 761, startPoint y: 302, endPoint x: 767, endPoint y: 312, distance: 12.0
click at [767, 312] on div at bounding box center [749, 106] width 1499 height 2311
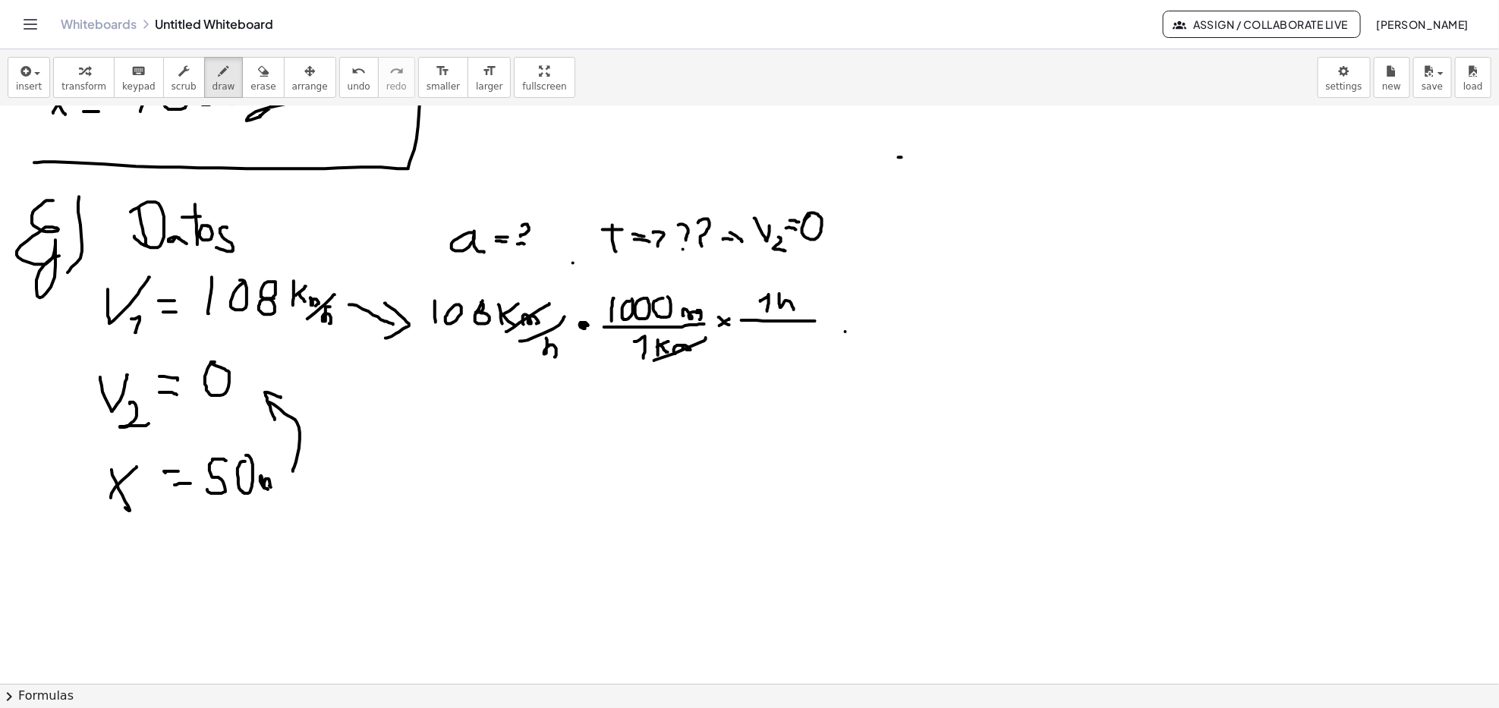
drag, startPoint x: 780, startPoint y: 295, endPoint x: 794, endPoint y: 310, distance: 21.5
click at [794, 310] on div at bounding box center [749, 106] width 1499 height 2311
drag, startPoint x: 777, startPoint y: 312, endPoint x: 805, endPoint y: 290, distance: 35.1
click at [805, 290] on div at bounding box center [749, 106] width 1499 height 2311
click at [561, 361] on div at bounding box center [749, 106] width 1499 height 2311
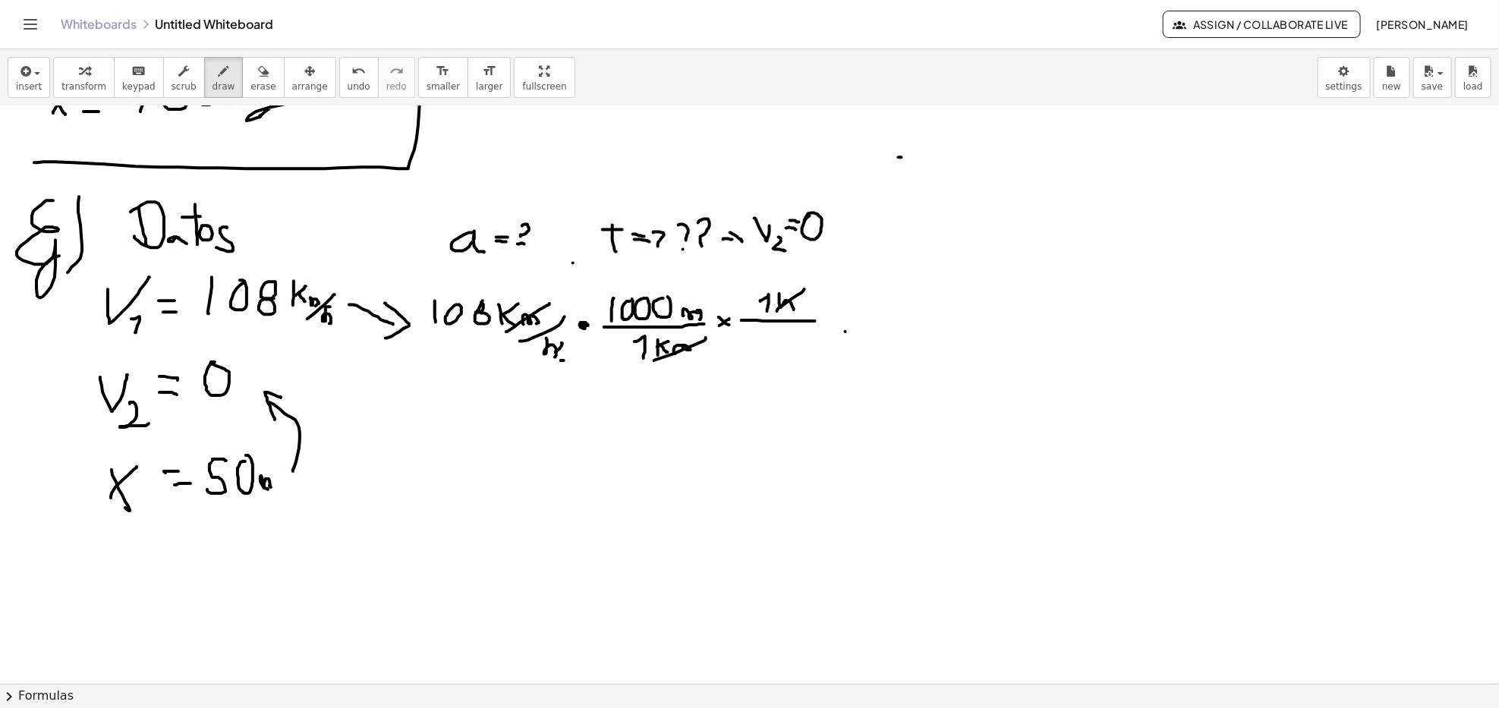
drag, startPoint x: 562, startPoint y: 344, endPoint x: 539, endPoint y: 362, distance: 29.2
click at [539, 362] on div at bounding box center [749, 106] width 1499 height 2311
drag, startPoint x: 743, startPoint y: 337, endPoint x: 741, endPoint y: 352, distance: 15.4
click at [741, 352] on div at bounding box center [749, 106] width 1499 height 2311
drag, startPoint x: 769, startPoint y: 332, endPoint x: 765, endPoint y: 345, distance: 13.5
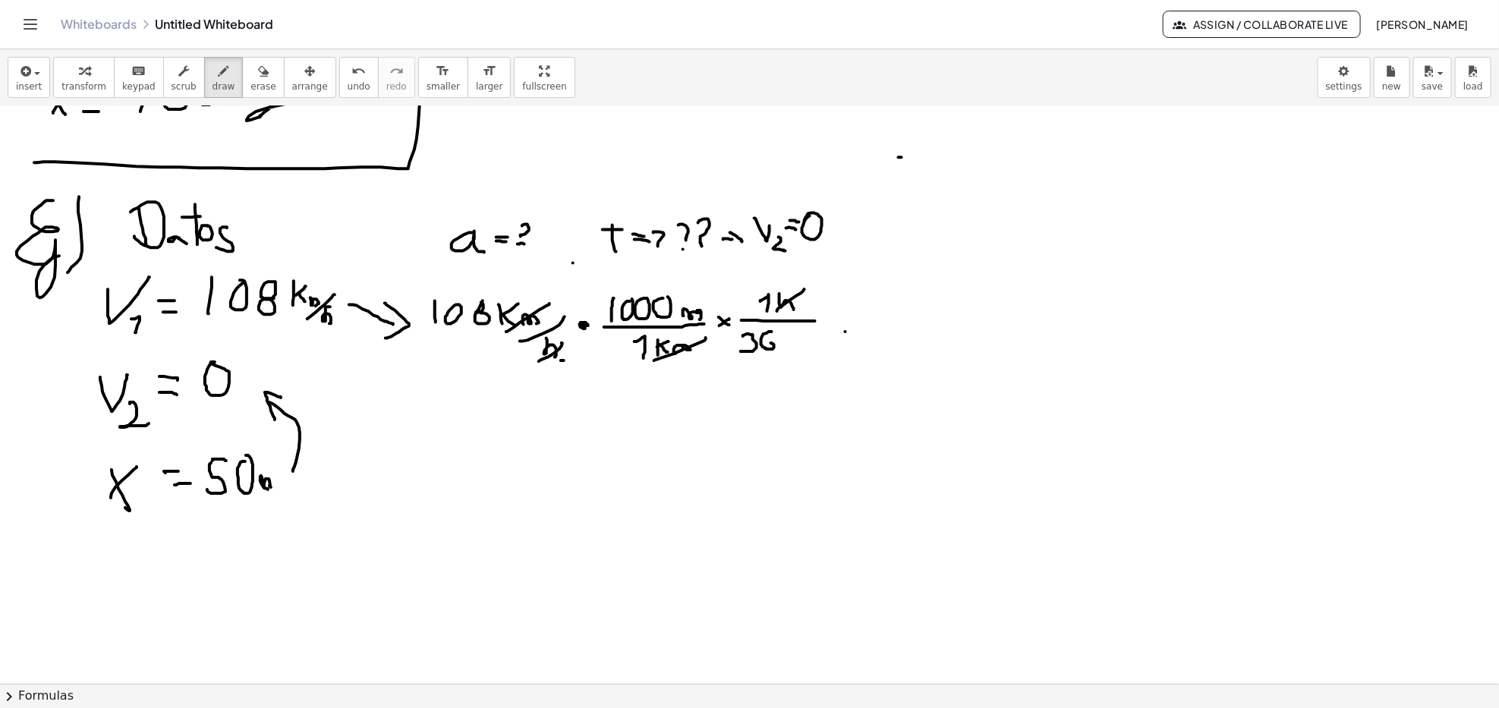
click at [765, 345] on div at bounding box center [749, 106] width 1499 height 2311
click at [786, 337] on div at bounding box center [749, 106] width 1499 height 2311
drag, startPoint x: 804, startPoint y: 337, endPoint x: 791, endPoint y: 359, distance: 25.5
click at [805, 335] on div at bounding box center [749, 106] width 1499 height 2311
drag, startPoint x: 832, startPoint y: 317, endPoint x: 847, endPoint y: 320, distance: 15.4
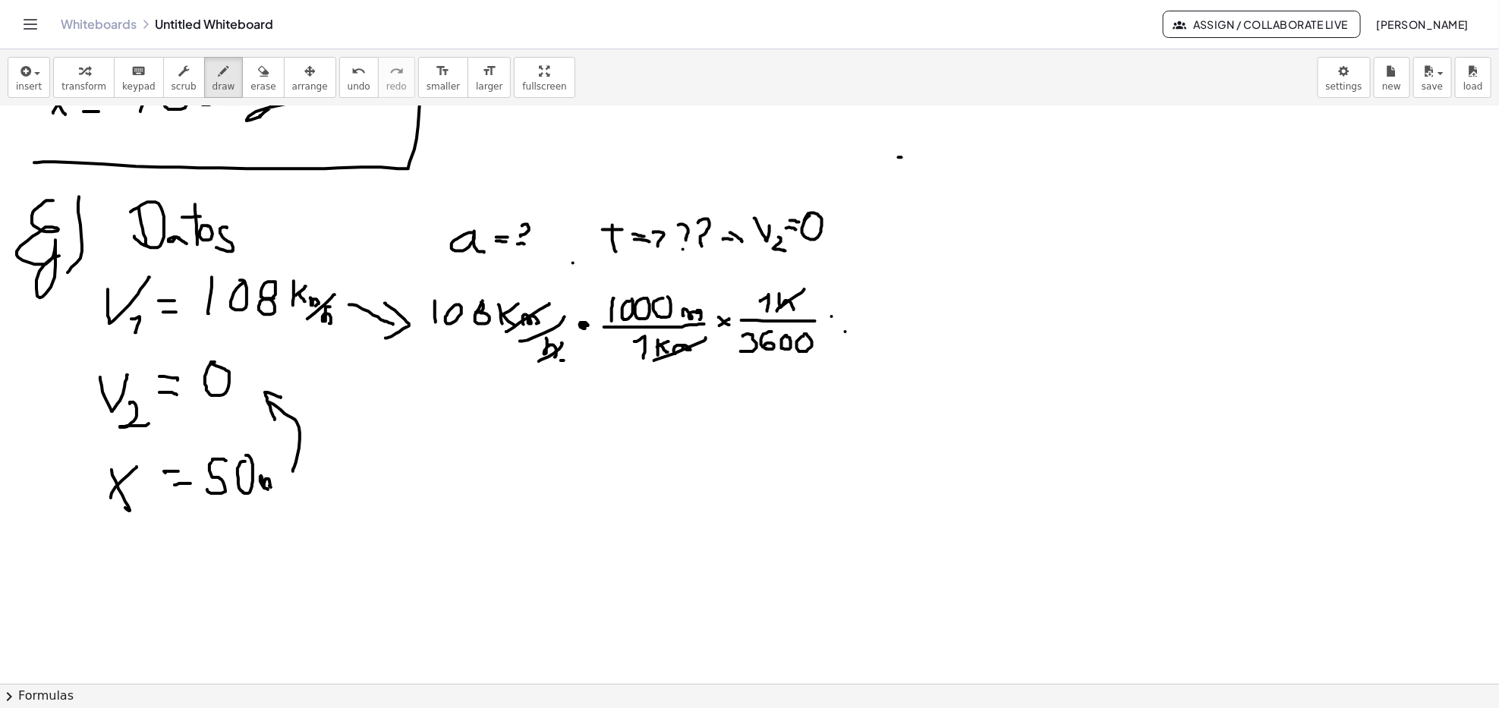
click at [847, 320] on div at bounding box center [749, 106] width 1499 height 2311
drag, startPoint x: 829, startPoint y: 326, endPoint x: 840, endPoint y: 331, distance: 11.9
click at [836, 328] on div at bounding box center [749, 106] width 1499 height 2311
drag, startPoint x: 870, startPoint y: 304, endPoint x: 868, endPoint y: 329, distance: 25.9
click at [867, 328] on div at bounding box center [749, 106] width 1499 height 2311
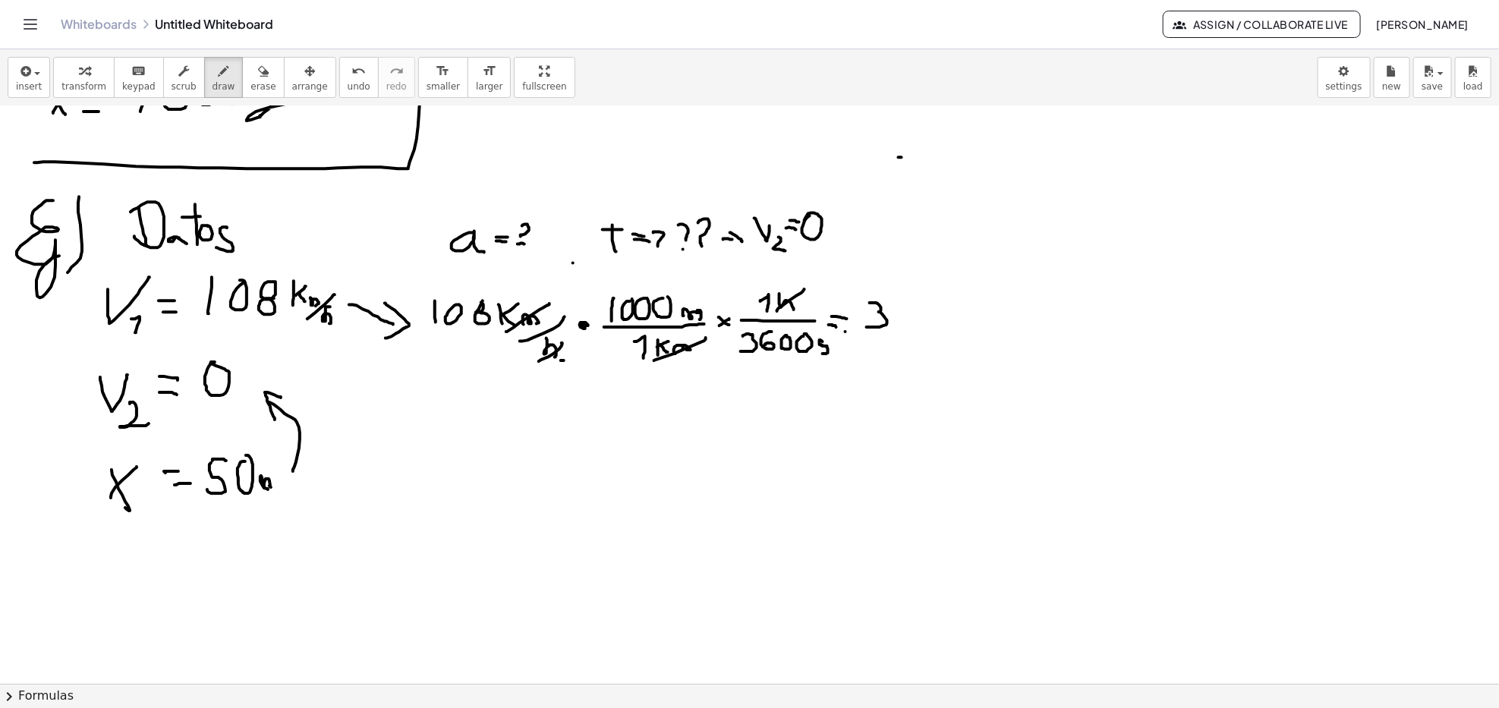
drag, startPoint x: 821, startPoint y: 341, endPoint x: 818, endPoint y: 353, distance: 12.4
click at [821, 354] on div at bounding box center [749, 106] width 1499 height 2311
drag, startPoint x: 822, startPoint y: 342, endPoint x: 830, endPoint y: 339, distance: 9.2
click at [830, 339] on div at bounding box center [749, 106] width 1499 height 2311
drag, startPoint x: 903, startPoint y: 304, endPoint x: 912, endPoint y: 304, distance: 8.3
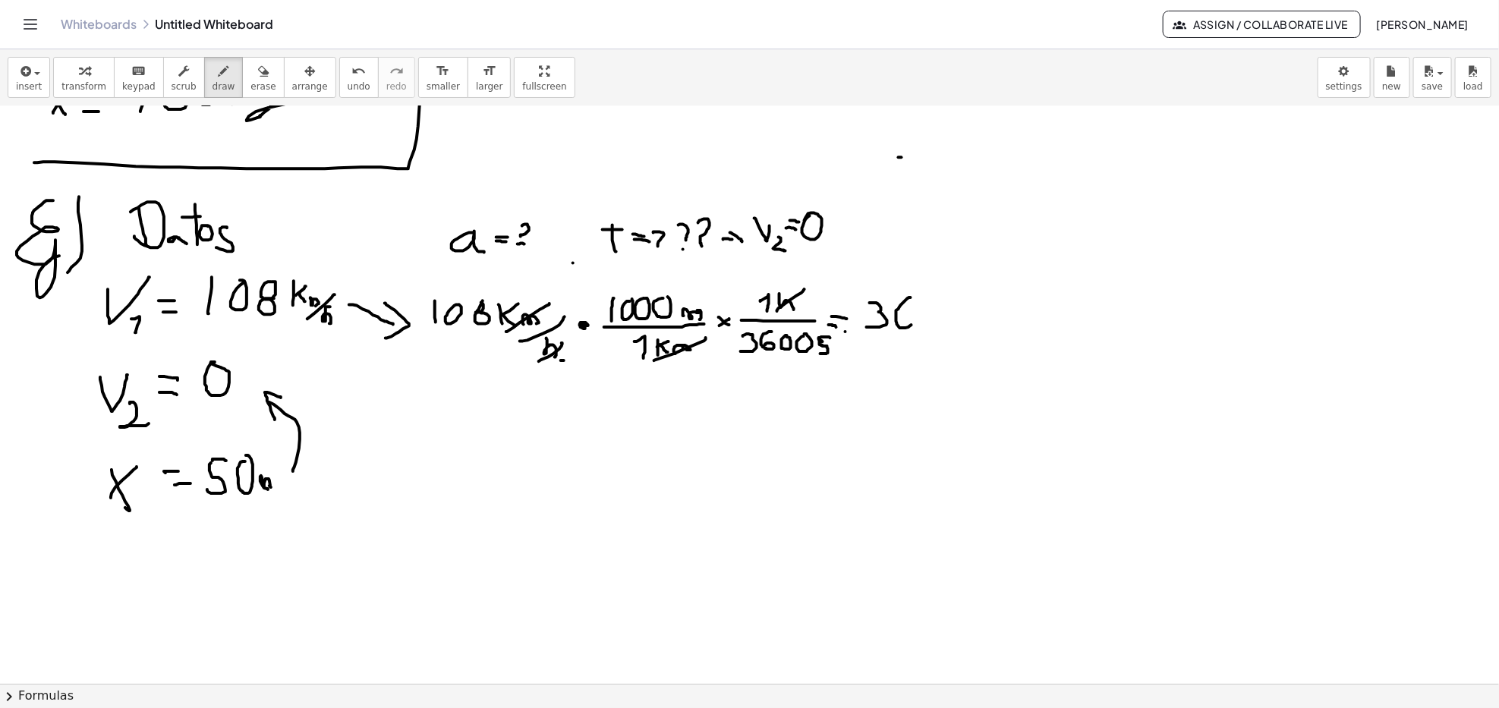
click at [913, 302] on div at bounding box center [749, 106] width 1499 height 2311
drag, startPoint x: 936, startPoint y: 313, endPoint x: 953, endPoint y: 325, distance: 20.6
click at [954, 322] on div at bounding box center [749, 106] width 1499 height 2311
drag, startPoint x: 937, startPoint y: 349, endPoint x: 978, endPoint y: 310, distance: 57.5
click at [987, 297] on div at bounding box center [749, 106] width 1499 height 2311
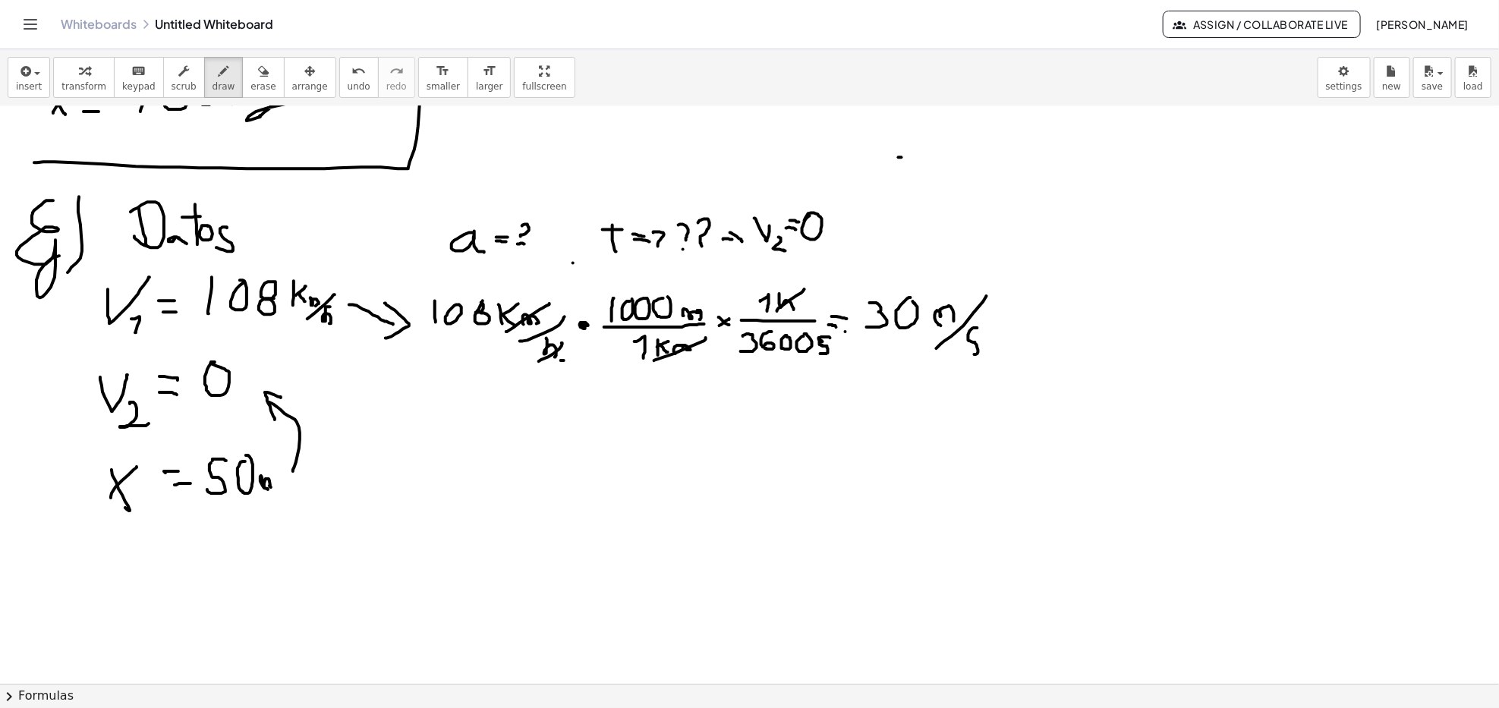
drag, startPoint x: 974, startPoint y: 329, endPoint x: 961, endPoint y: 355, distance: 29.5
click at [962, 353] on div at bounding box center [749, 106] width 1499 height 2311
drag, startPoint x: 1031, startPoint y: 351, endPoint x: 1045, endPoint y: 386, distance: 37.8
click at [1047, 383] on div at bounding box center [749, 106] width 1499 height 2311
drag, startPoint x: 1022, startPoint y: 320, endPoint x: 864, endPoint y: 231, distance: 182.2
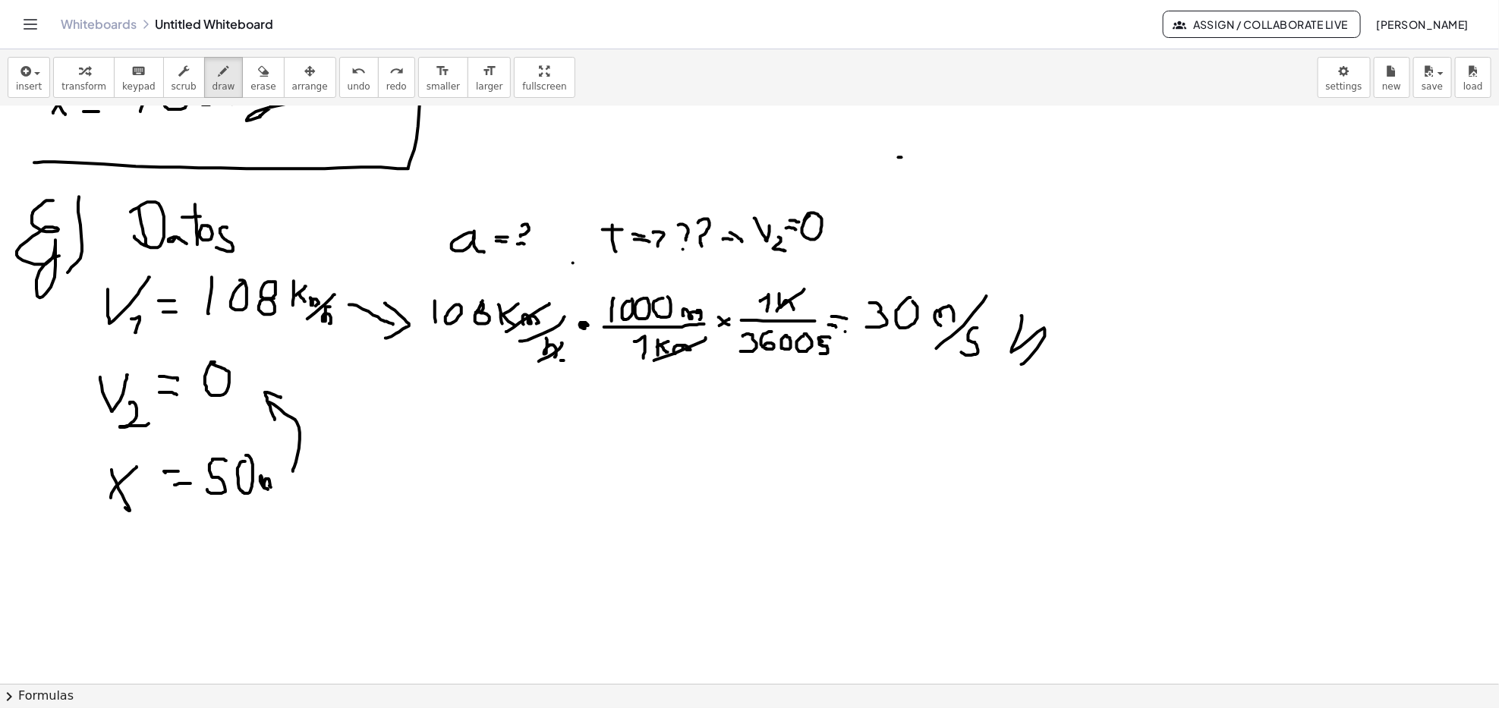
click at [1020, 366] on div at bounding box center [749, 106] width 1499 height 2311
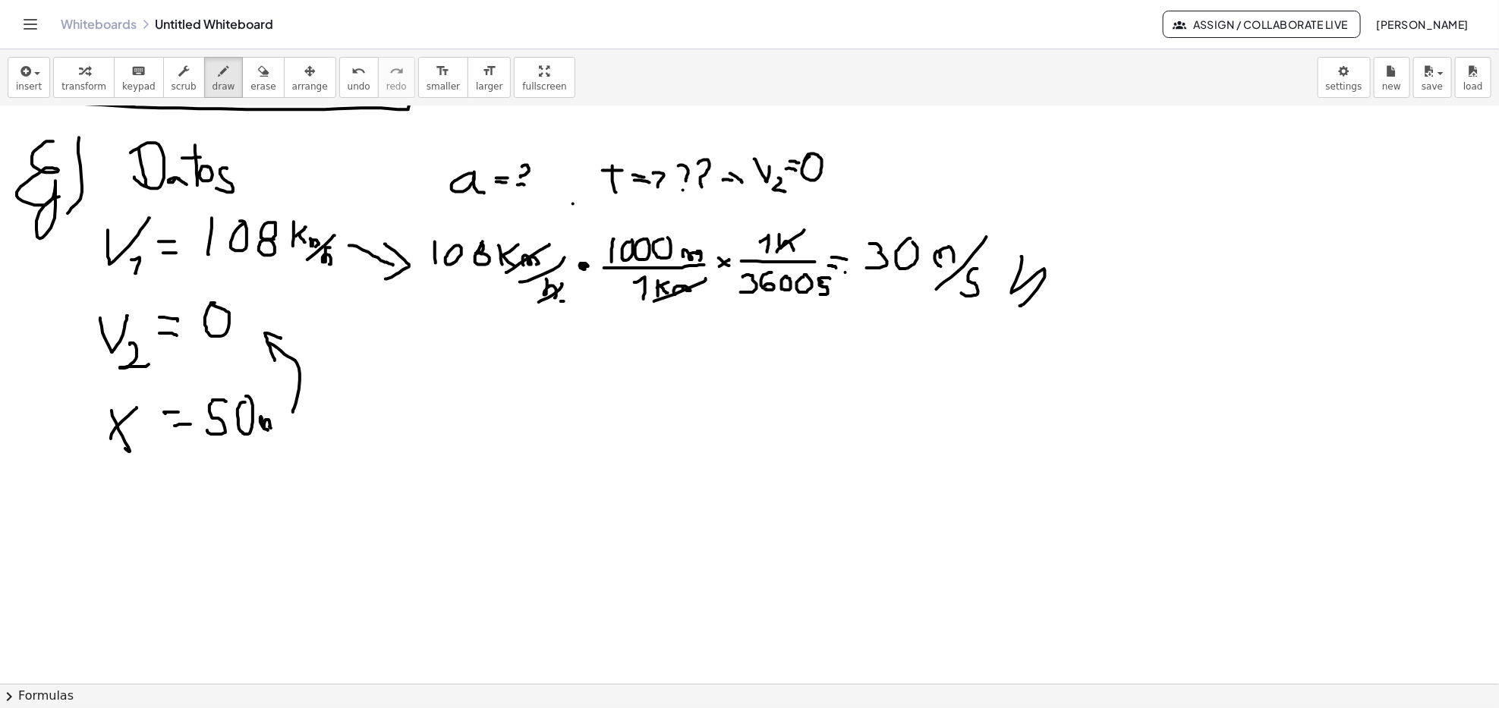
scroll to position [1113, 0]
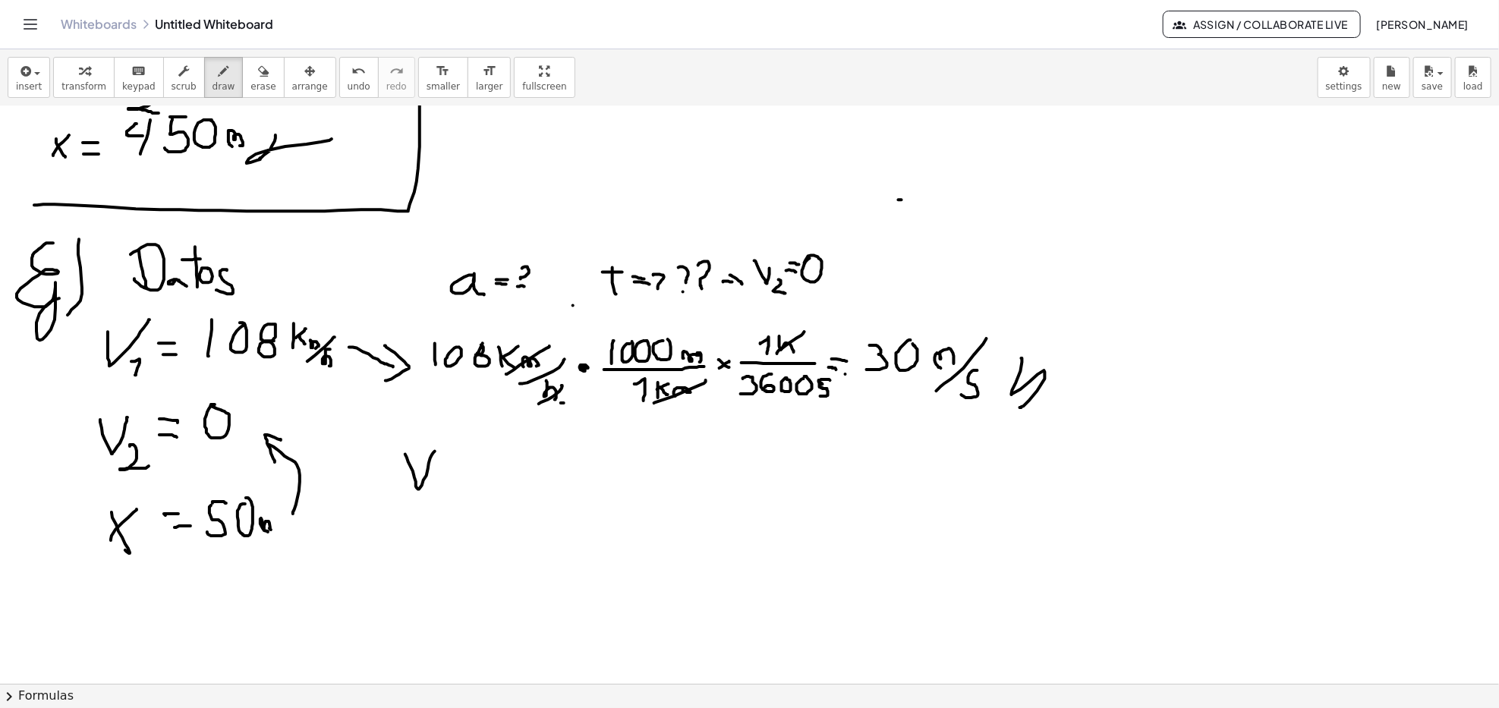
drag, startPoint x: 405, startPoint y: 455, endPoint x: 435, endPoint y: 452, distance: 29.8
click at [435, 452] on div at bounding box center [749, 148] width 1499 height 2311
drag, startPoint x: 429, startPoint y: 482, endPoint x: 441, endPoint y: 492, distance: 15.6
click at [439, 501] on div at bounding box center [749, 148] width 1499 height 2311
drag, startPoint x: 442, startPoint y: 433, endPoint x: 472, endPoint y: 463, distance: 42.9
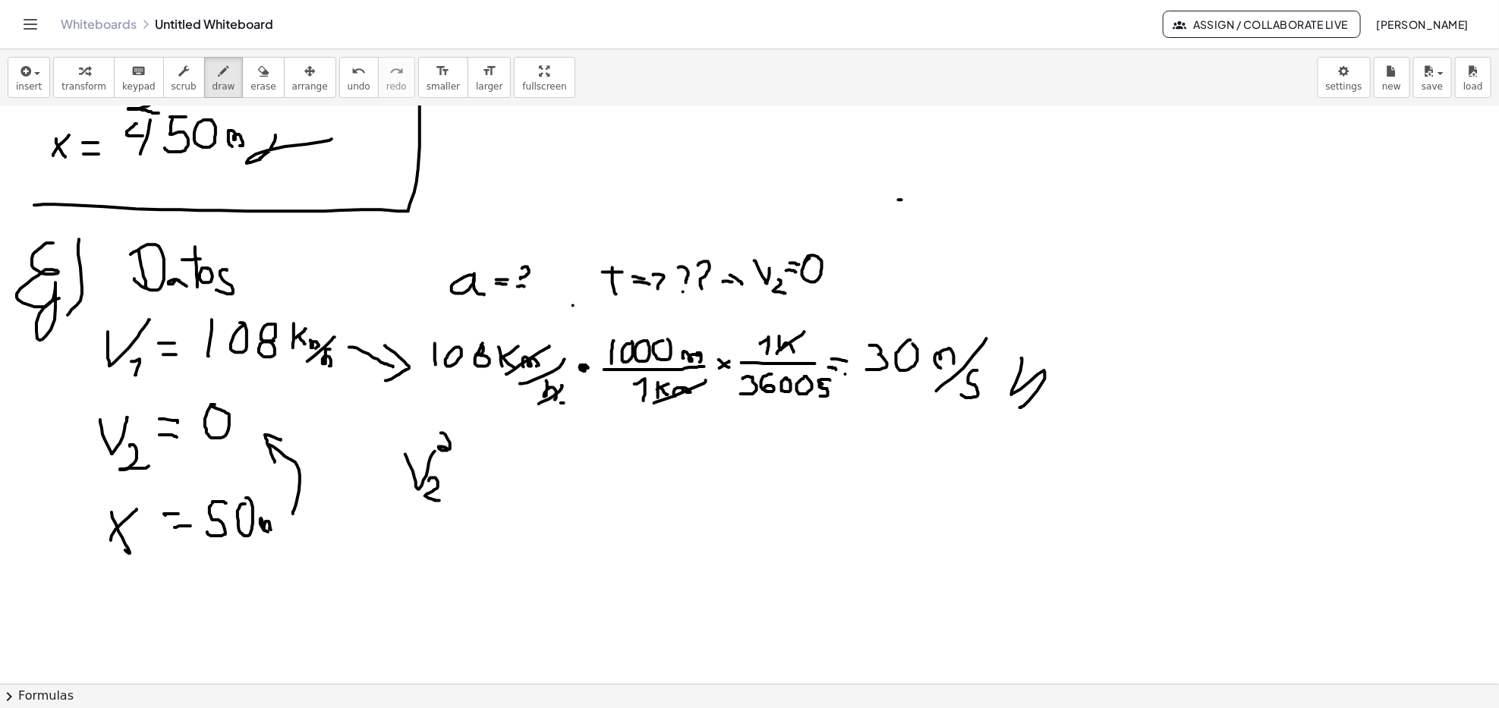
click at [456, 452] on div at bounding box center [749, 148] width 1499 height 2311
drag, startPoint x: 468, startPoint y: 460, endPoint x: 486, endPoint y: 462, distance: 17.6
click at [486, 462] on div at bounding box center [749, 148] width 1499 height 2311
drag, startPoint x: 478, startPoint y: 470, endPoint x: 493, endPoint y: 474, distance: 15.1
click at [487, 471] on div at bounding box center [749, 148] width 1499 height 2311
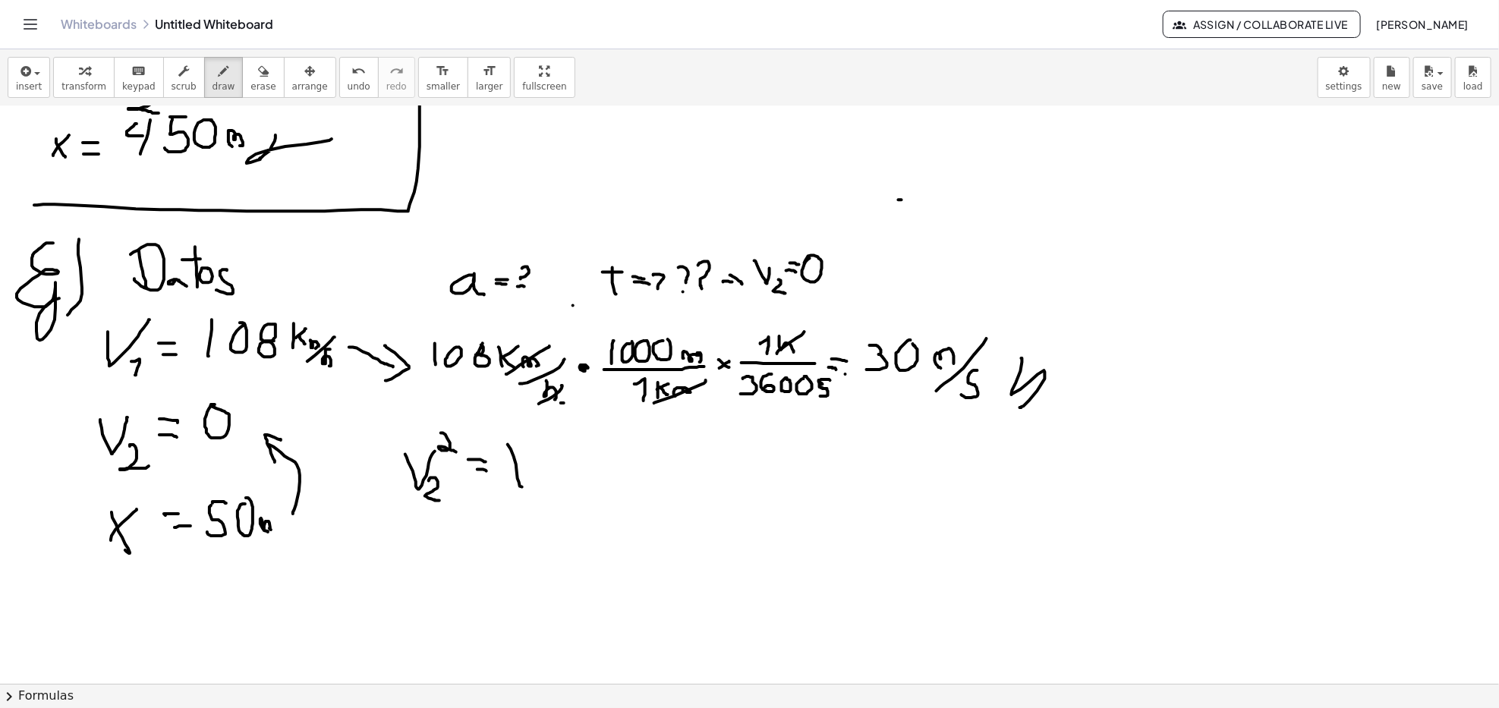
drag, startPoint x: 514, startPoint y: 457, endPoint x: 536, endPoint y: 448, distance: 23.8
click at [536, 448] on div at bounding box center [749, 148] width 1499 height 2311
click at [535, 499] on div at bounding box center [749, 148] width 1499 height 2311
drag, startPoint x: 549, startPoint y: 433, endPoint x: 553, endPoint y: 451, distance: 18.0
click at [553, 451] on div at bounding box center [749, 148] width 1499 height 2311
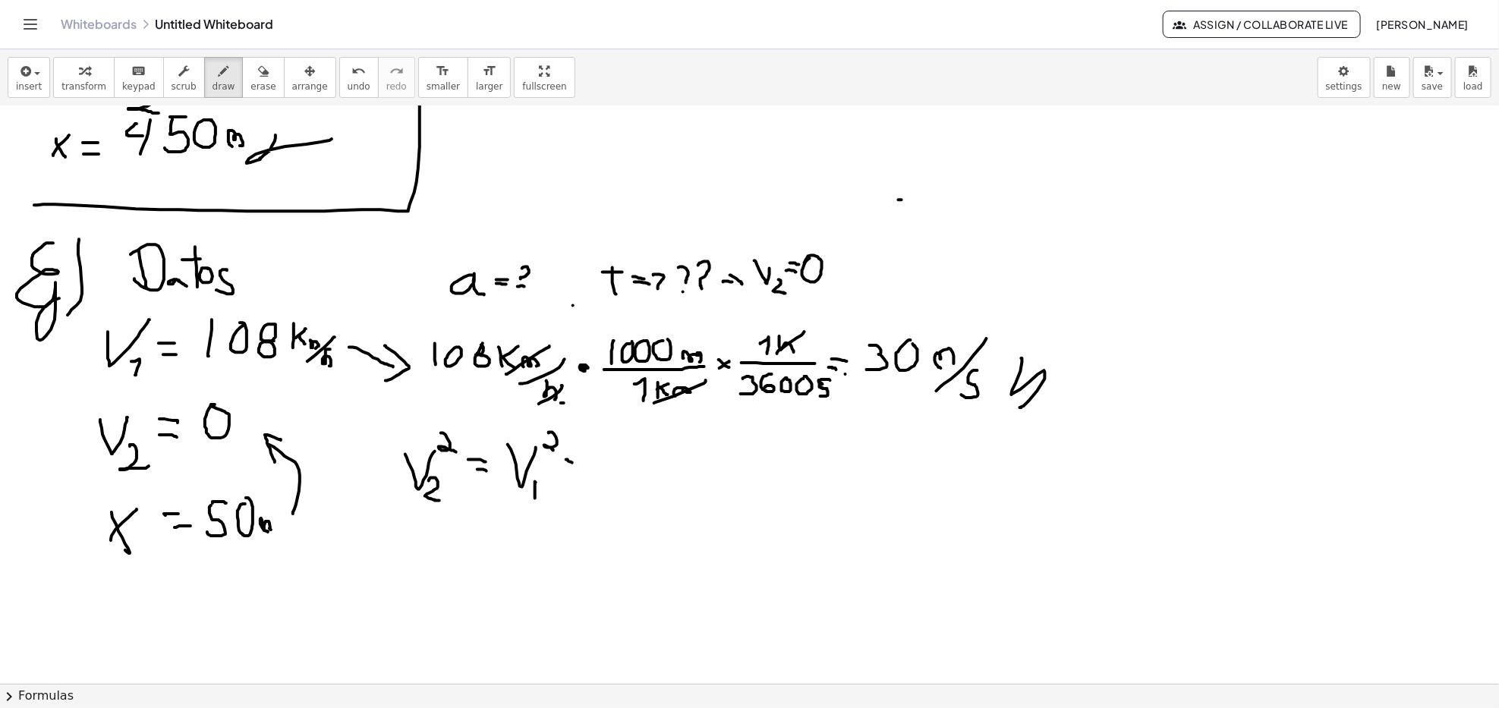
drag, startPoint x: 571, startPoint y: 462, endPoint x: 584, endPoint y: 463, distance: 12.9
click at [584, 463] on div at bounding box center [749, 148] width 1499 height 2311
drag, startPoint x: 575, startPoint y: 471, endPoint x: 580, endPoint y: 477, distance: 8.2
click at [575, 474] on div at bounding box center [749, 148] width 1499 height 2311
drag, startPoint x: 608, startPoint y: 453, endPoint x: 635, endPoint y: 483, distance: 39.8
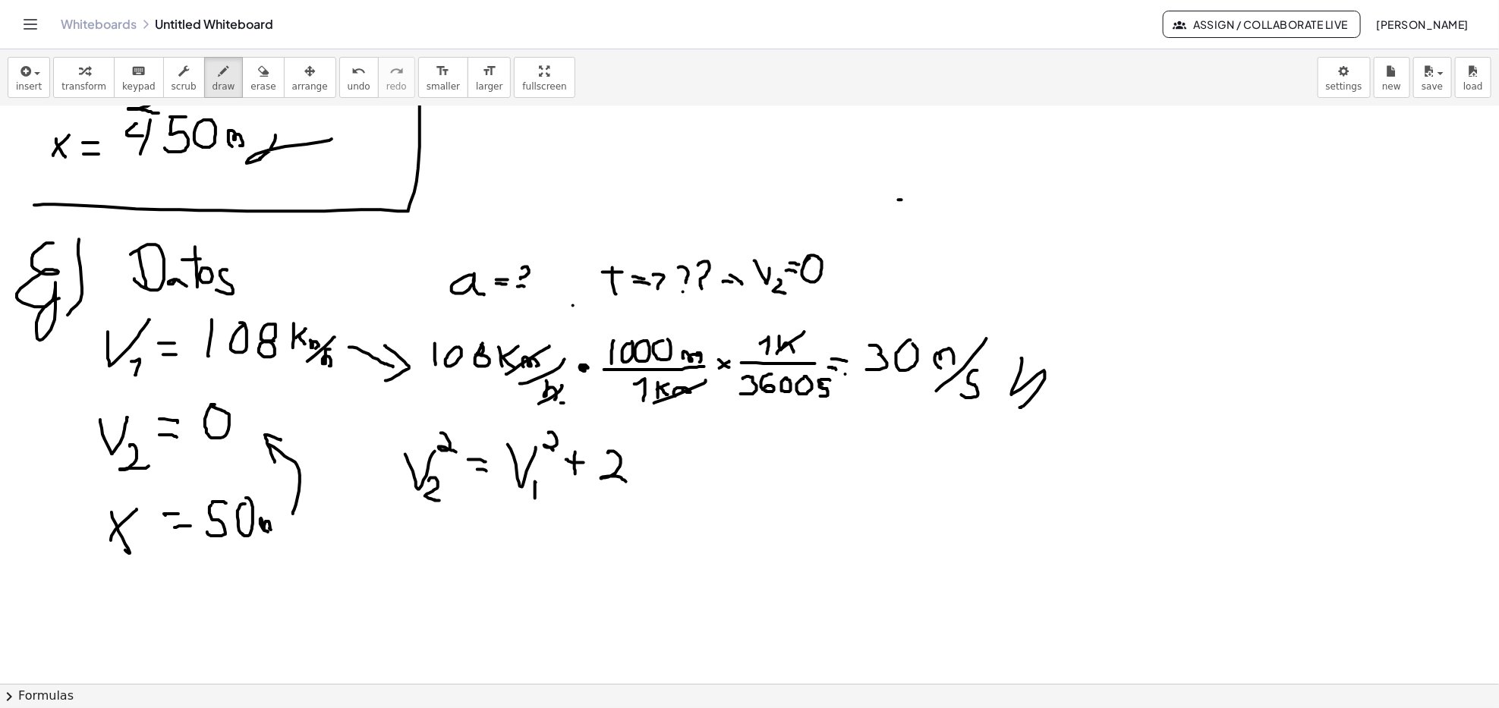
click at [629, 484] on div at bounding box center [749, 148] width 1499 height 2311
click at [640, 462] on div at bounding box center [749, 148] width 1499 height 2311
drag, startPoint x: 659, startPoint y: 462, endPoint x: 669, endPoint y: 475, distance: 16.2
click at [669, 475] on div at bounding box center [749, 148] width 1499 height 2311
drag, startPoint x: 679, startPoint y: 464, endPoint x: 704, endPoint y: 491, distance: 37.6
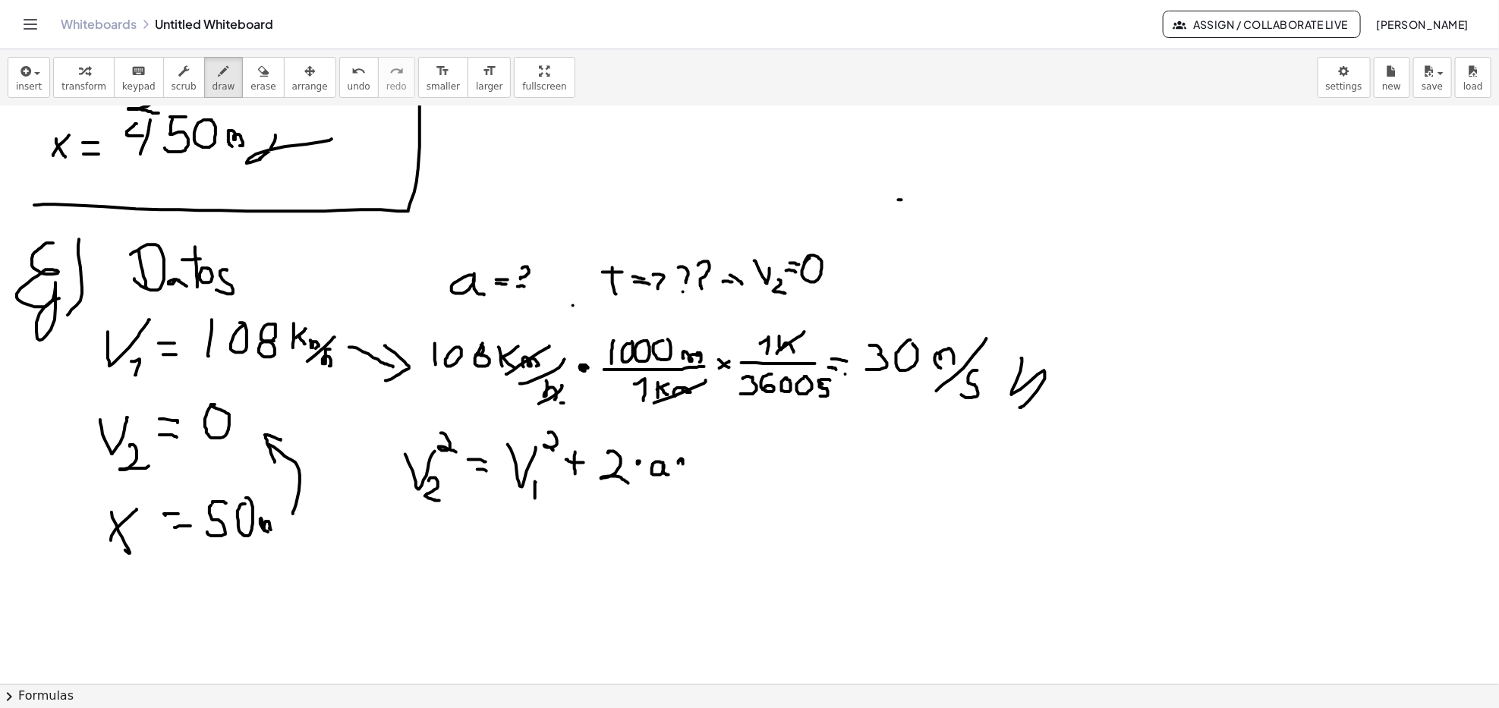
click at [680, 462] on div at bounding box center [749, 148] width 1499 height 2311
drag, startPoint x: 703, startPoint y: 466, endPoint x: 710, endPoint y: 476, distance: 12.4
click at [710, 476] on div at bounding box center [749, 148] width 1499 height 2311
drag, startPoint x: 697, startPoint y: 480, endPoint x: 710, endPoint y: 463, distance: 21.1
click at [710, 463] on div at bounding box center [749, 148] width 1499 height 2311
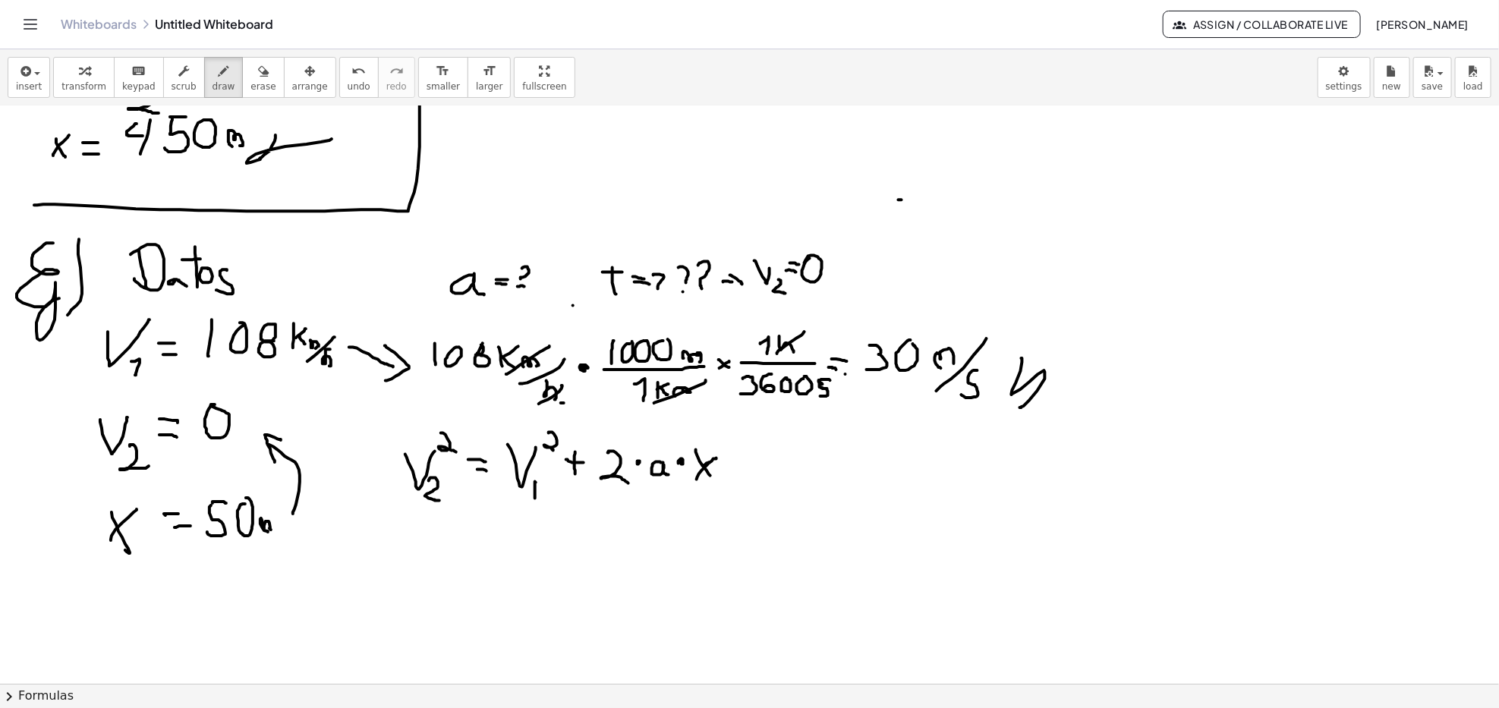
drag, startPoint x: 703, startPoint y: 466, endPoint x: 717, endPoint y: 458, distance: 15.6
click at [717, 458] on div at bounding box center [749, 148] width 1499 height 2311
drag, startPoint x: 648, startPoint y: 488, endPoint x: 674, endPoint y: 490, distance: 25.9
click at [674, 490] on div at bounding box center [749, 148] width 1499 height 2311
drag, startPoint x: 514, startPoint y: 506, endPoint x: 477, endPoint y: 517, distance: 38.9
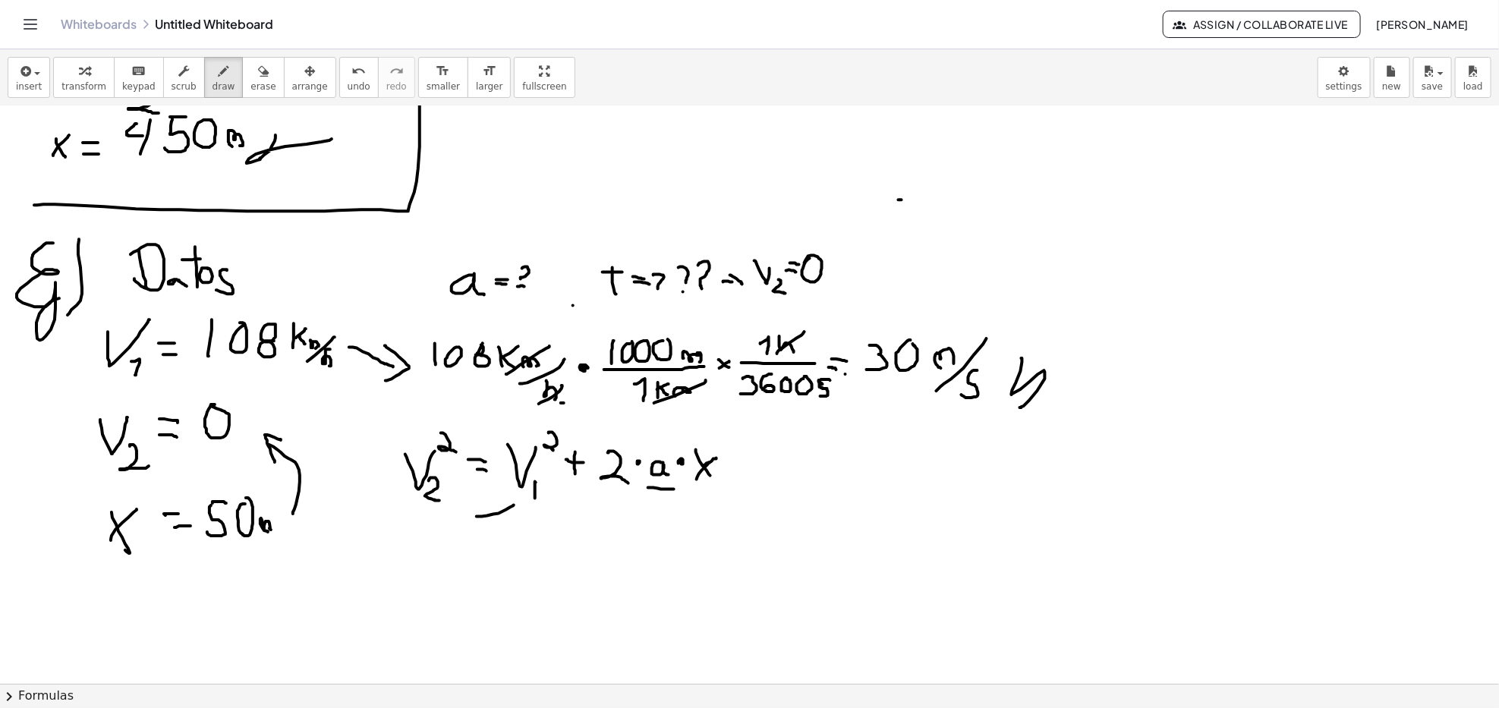
click at [477, 517] on div at bounding box center [749, 148] width 1499 height 2311
drag, startPoint x: 472, startPoint y: 508, endPoint x: 468, endPoint y: 531, distance: 23.1
click at [468, 531] on div at bounding box center [749, 148] width 1499 height 2311
drag, startPoint x: 417, startPoint y: 550, endPoint x: 441, endPoint y: 578, distance: 36.1
click at [428, 547] on div at bounding box center [749, 148] width 1499 height 2311
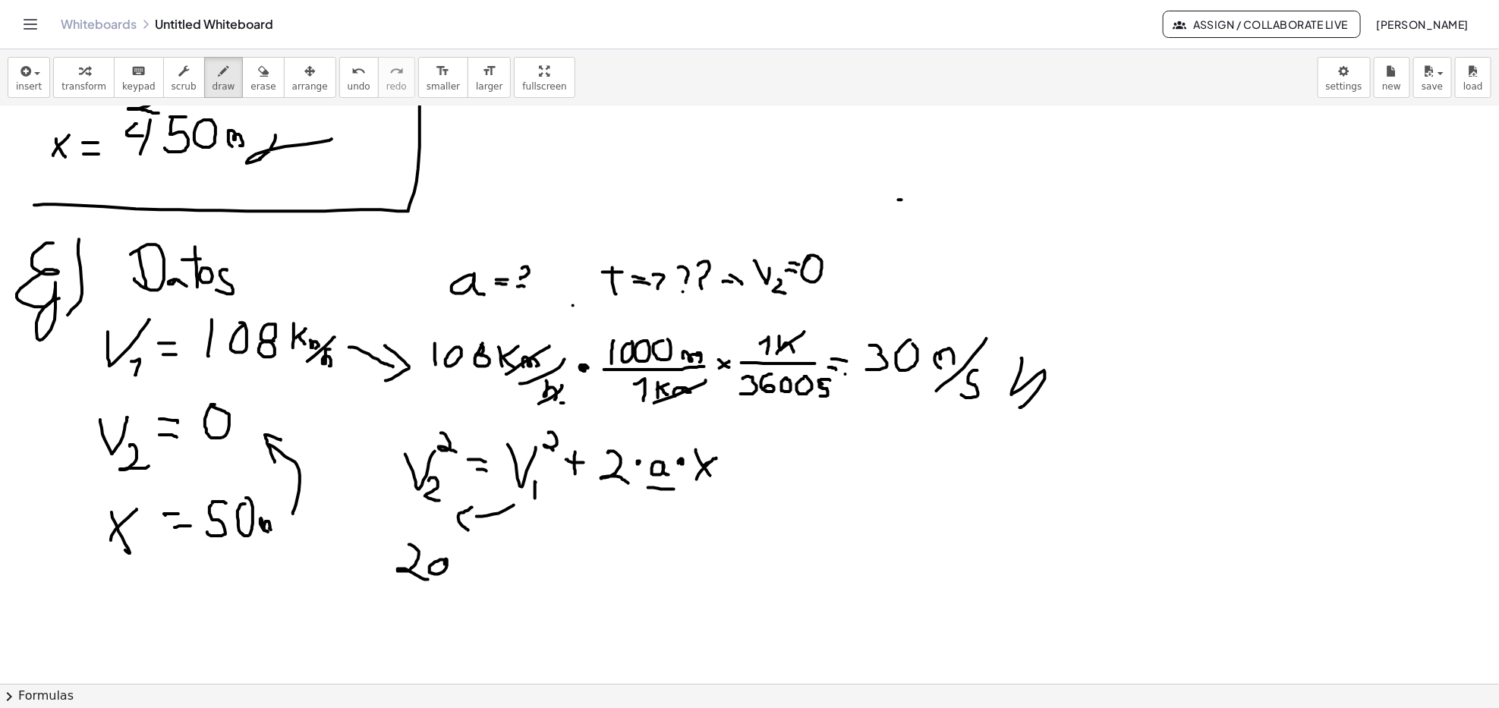
drag, startPoint x: 444, startPoint y: 560, endPoint x: 457, endPoint y: 572, distance: 17.2
click at [453, 547] on div at bounding box center [749, 148] width 1499 height 2311
drag, startPoint x: 474, startPoint y: 563, endPoint x: 467, endPoint y: 569, distance: 9.1
click at [478, 547] on div at bounding box center [749, 148] width 1499 height 2311
drag, startPoint x: 467, startPoint y: 567, endPoint x: 484, endPoint y: 555, distance: 21.3
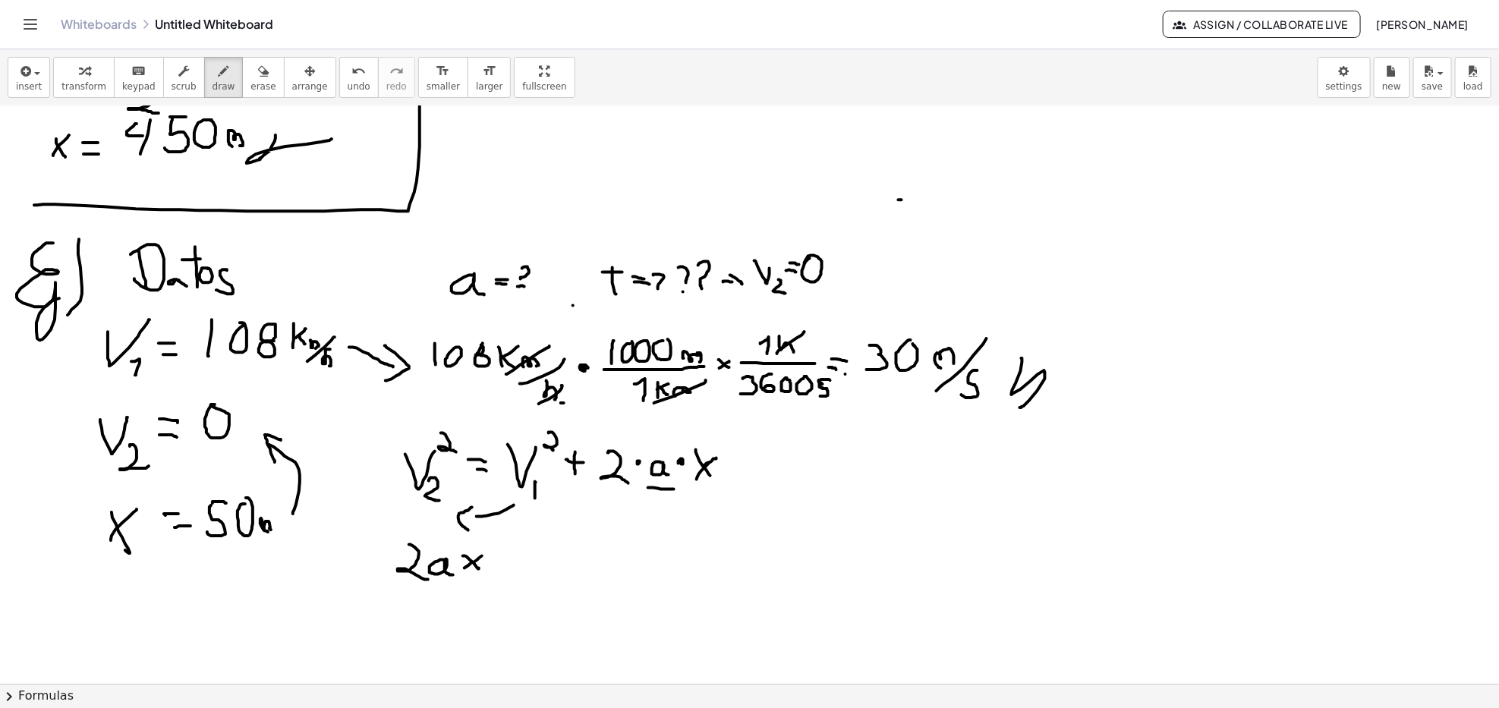
click at [484, 547] on div at bounding box center [749, 148] width 1499 height 2311
drag, startPoint x: 496, startPoint y: 547, endPoint x: 512, endPoint y: 550, distance: 17.0
click at [515, 547] on div at bounding box center [749, 148] width 1499 height 2311
drag, startPoint x: 495, startPoint y: 560, endPoint x: 515, endPoint y: 560, distance: 20.5
click at [515, 547] on div at bounding box center [749, 148] width 1499 height 2311
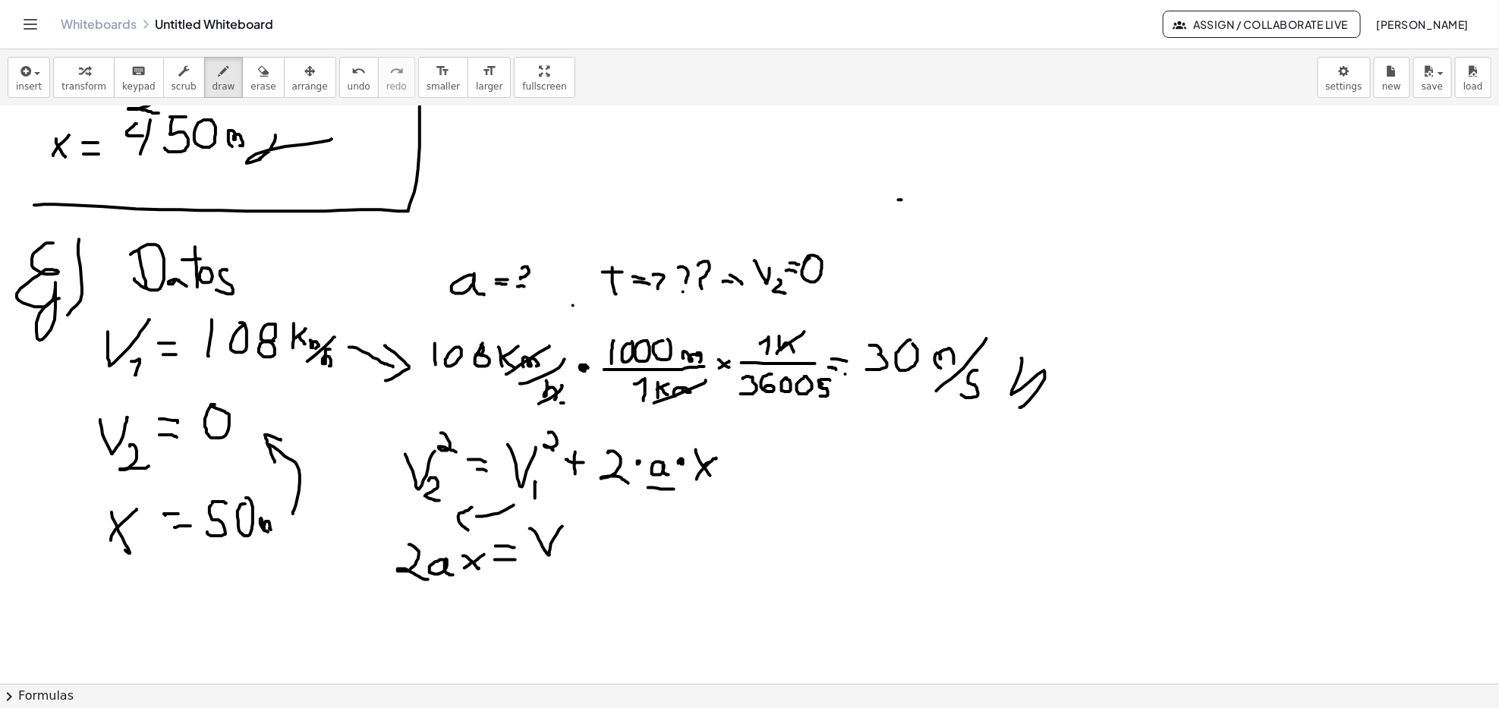
drag, startPoint x: 530, startPoint y: 529, endPoint x: 562, endPoint y: 527, distance: 32.7
click at [562, 527] on div at bounding box center [749, 148] width 1499 height 2311
drag, startPoint x: 559, startPoint y: 551, endPoint x: 578, endPoint y: 572, distance: 28.0
click at [577, 547] on div at bounding box center [749, 148] width 1499 height 2311
drag, startPoint x: 572, startPoint y: 521, endPoint x: 592, endPoint y: 532, distance: 22.8
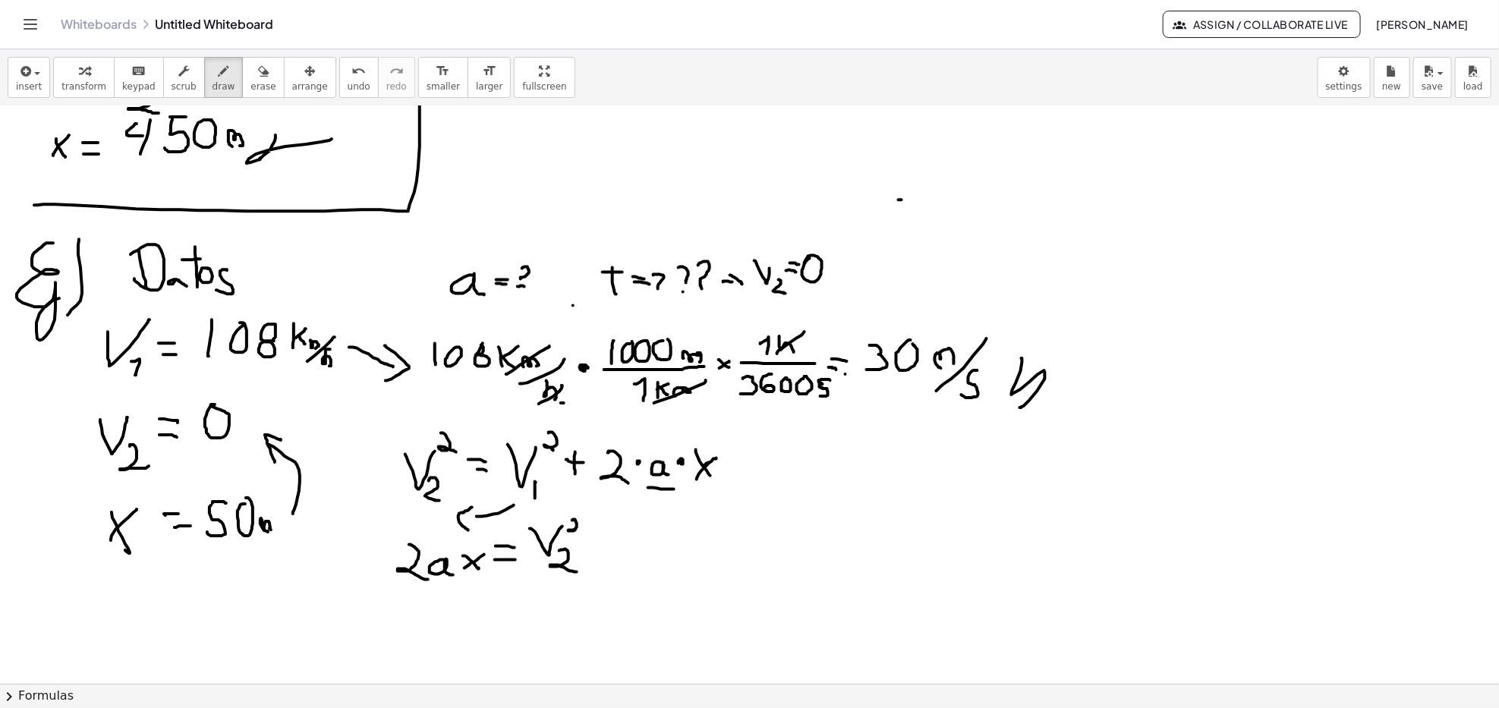
click at [592, 531] on div at bounding box center [749, 148] width 1499 height 2311
drag, startPoint x: 601, startPoint y: 544, endPoint x: 616, endPoint y: 543, distance: 14.4
click at [616, 543] on div at bounding box center [749, 148] width 1499 height 2311
drag, startPoint x: 620, startPoint y: 528, endPoint x: 650, endPoint y: 528, distance: 29.6
click at [650, 528] on div at bounding box center [749, 148] width 1499 height 2311
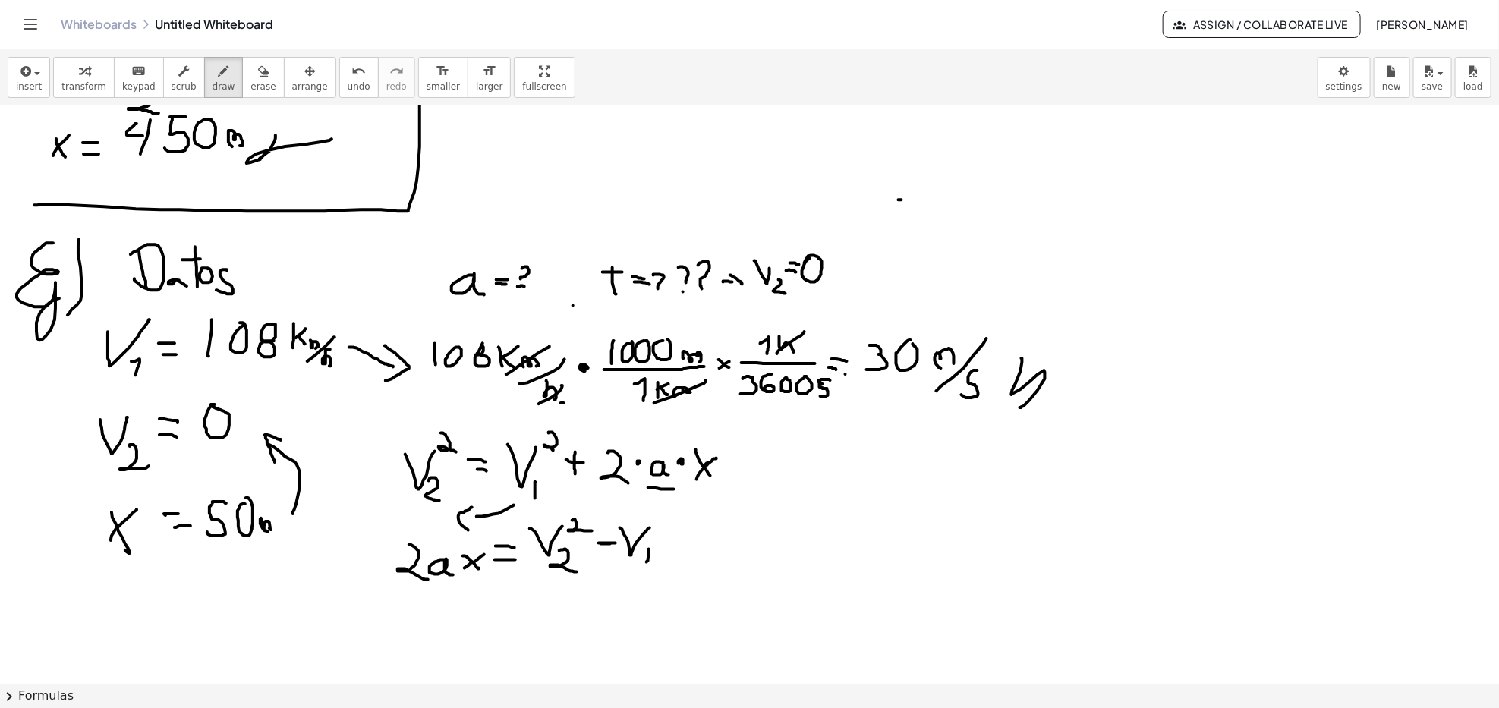
drag, startPoint x: 649, startPoint y: 550, endPoint x: 645, endPoint y: 563, distance: 14.2
click at [647, 547] on div at bounding box center [749, 148] width 1499 height 2311
click at [664, 531] on div at bounding box center [749, 148] width 1499 height 2311
drag, startPoint x: 393, startPoint y: 585, endPoint x: 421, endPoint y: 586, distance: 27.3
click at [418, 547] on div at bounding box center [749, 148] width 1499 height 2311
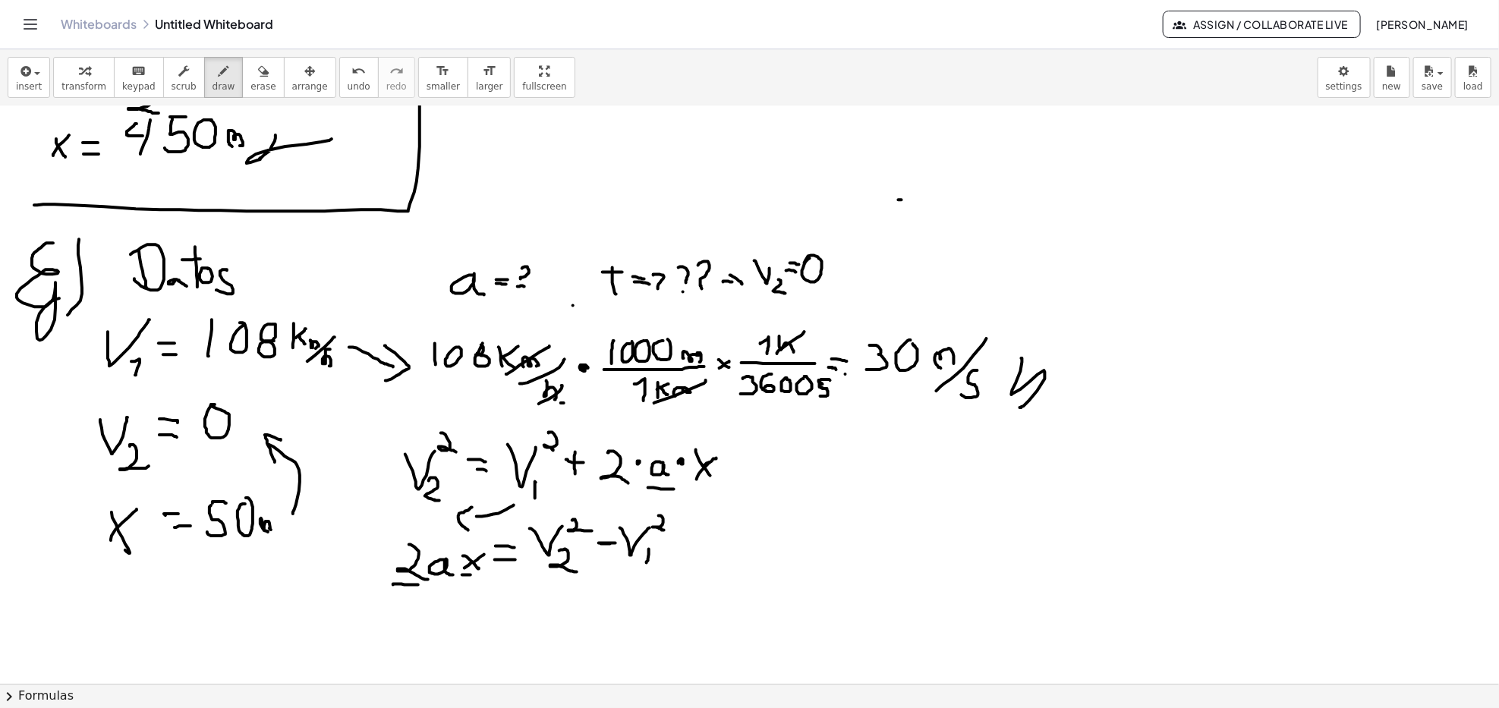
drag, startPoint x: 462, startPoint y: 575, endPoint x: 478, endPoint y: 575, distance: 15.9
click at [480, 547] on div at bounding box center [749, 148] width 1499 height 2311
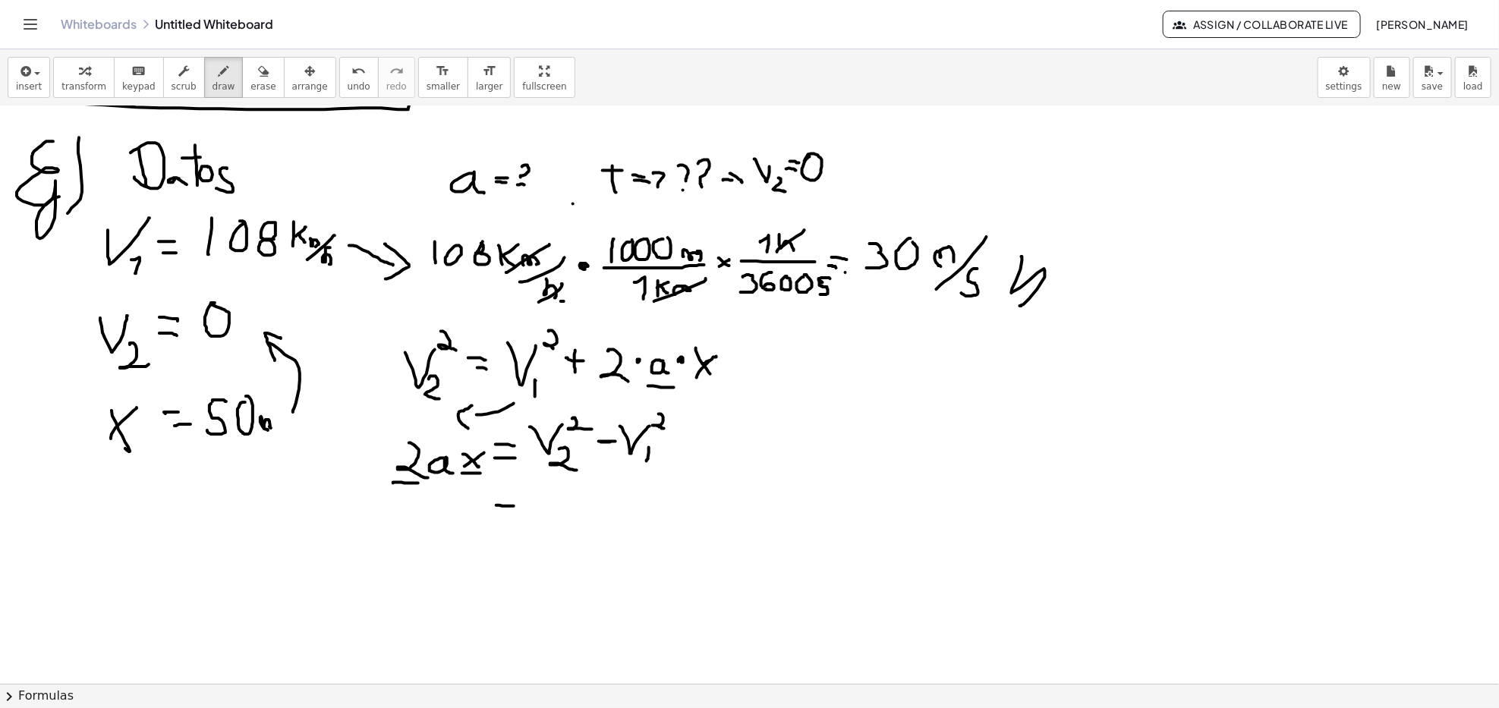
click at [514, 507] on div at bounding box center [749, 47] width 1499 height 2311
drag, startPoint x: 499, startPoint y: 520, endPoint x: 516, endPoint y: 522, distance: 17.6
click at [520, 520] on div at bounding box center [749, 47] width 1499 height 2311
drag, startPoint x: 467, startPoint y: 511, endPoint x: 515, endPoint y: 531, distance: 51.7
click at [476, 525] on div at bounding box center [749, 47] width 1499 height 2311
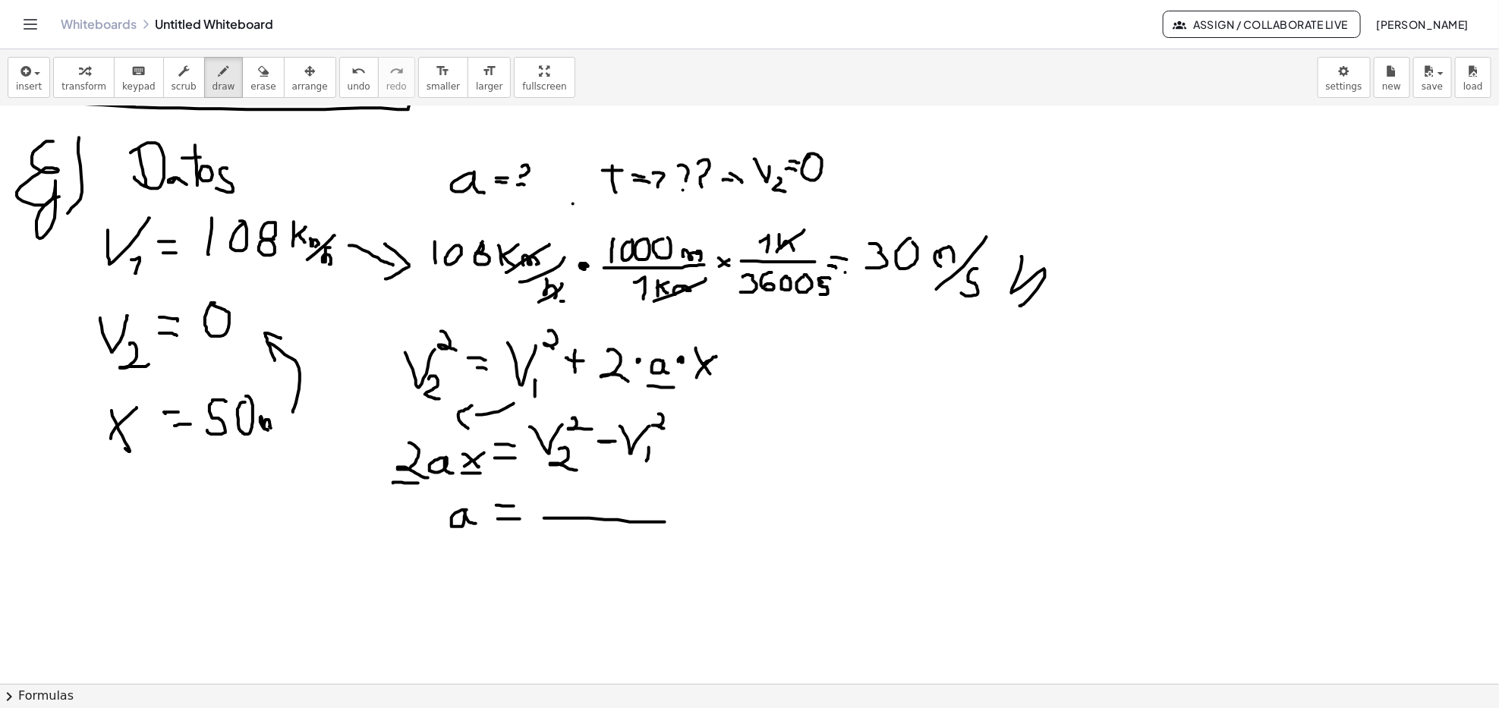
drag, startPoint x: 544, startPoint y: 519, endPoint x: 665, endPoint y: 523, distance: 120.8
click at [665, 523] on div at bounding box center [749, 47] width 1499 height 2311
drag, startPoint x: 557, startPoint y: 484, endPoint x: 586, endPoint y: 486, distance: 28.9
click at [586, 486] on div at bounding box center [749, 47] width 1499 height 2311
drag, startPoint x: 581, startPoint y: 500, endPoint x: 589, endPoint y: 509, distance: 11.3
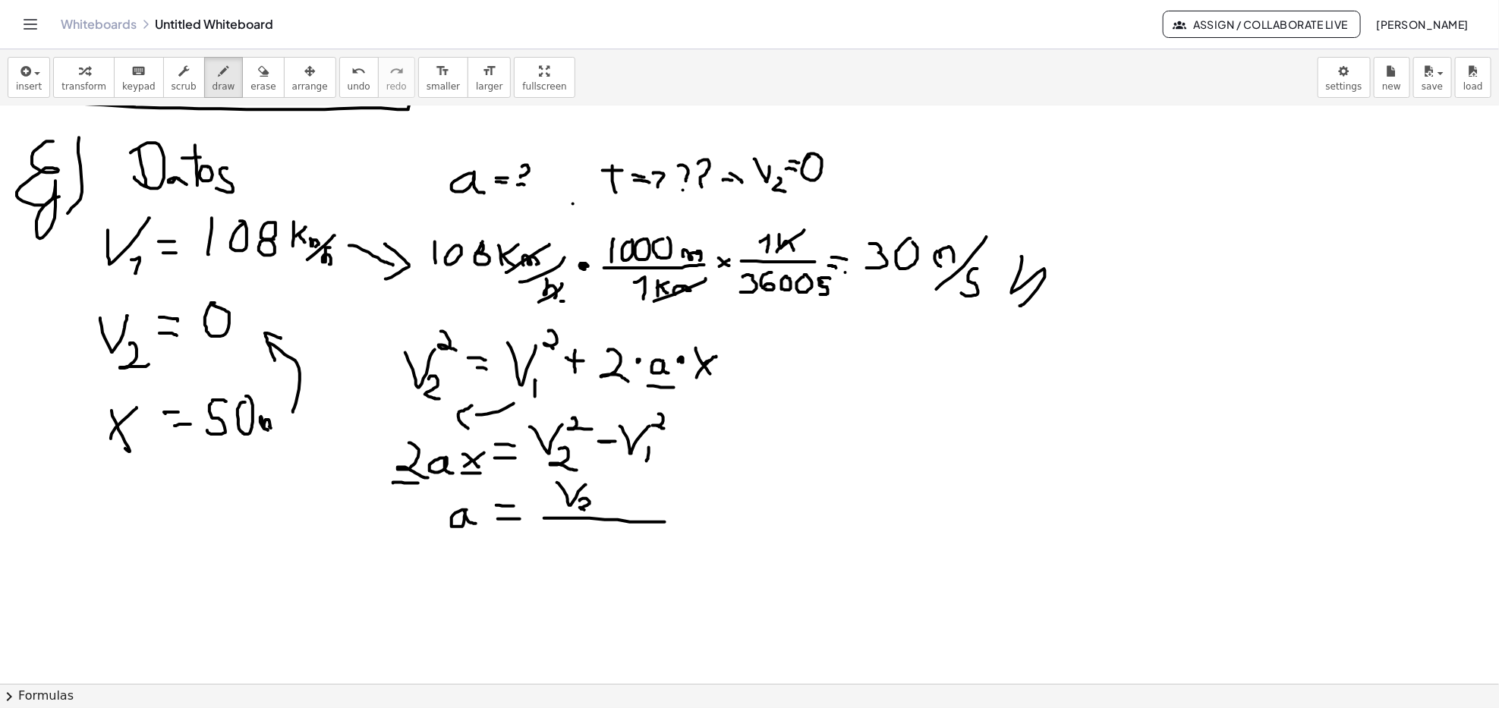
click at [587, 511] on div at bounding box center [749, 47] width 1499 height 2311
drag, startPoint x: 591, startPoint y: 476, endPoint x: 596, endPoint y: 484, distance: 9.5
click at [596, 484] on div at bounding box center [749, 47] width 1499 height 2311
click at [617, 494] on div at bounding box center [749, 47] width 1499 height 2311
drag, startPoint x: 619, startPoint y: 487, endPoint x: 640, endPoint y: 487, distance: 20.5
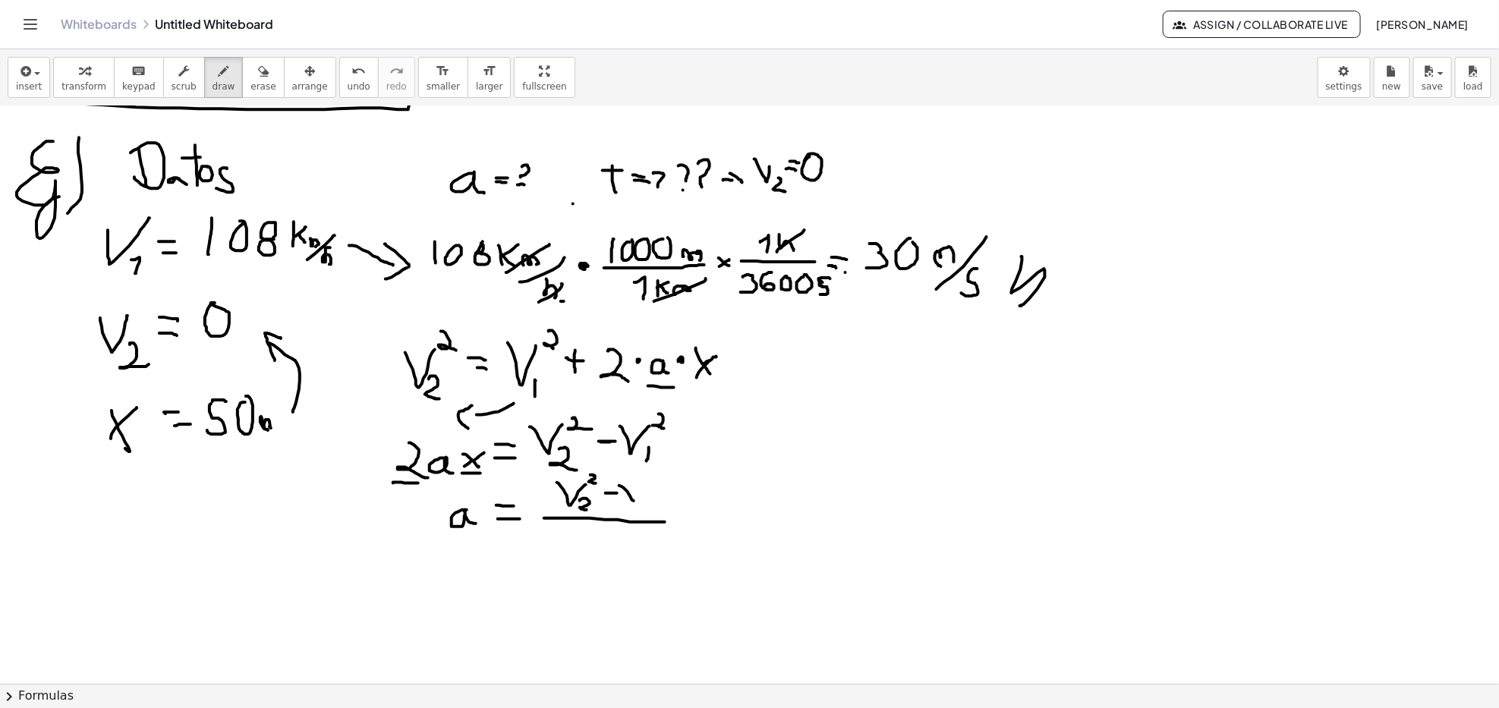
click at [640, 487] on div at bounding box center [749, 47] width 1499 height 2311
click at [646, 503] on div at bounding box center [749, 47] width 1499 height 2311
drag, startPoint x: 651, startPoint y: 474, endPoint x: 658, endPoint y: 489, distance: 16.3
click at [659, 487] on div at bounding box center [749, 47] width 1499 height 2311
drag, startPoint x: 589, startPoint y: 529, endPoint x: 613, endPoint y: 559, distance: 38.4
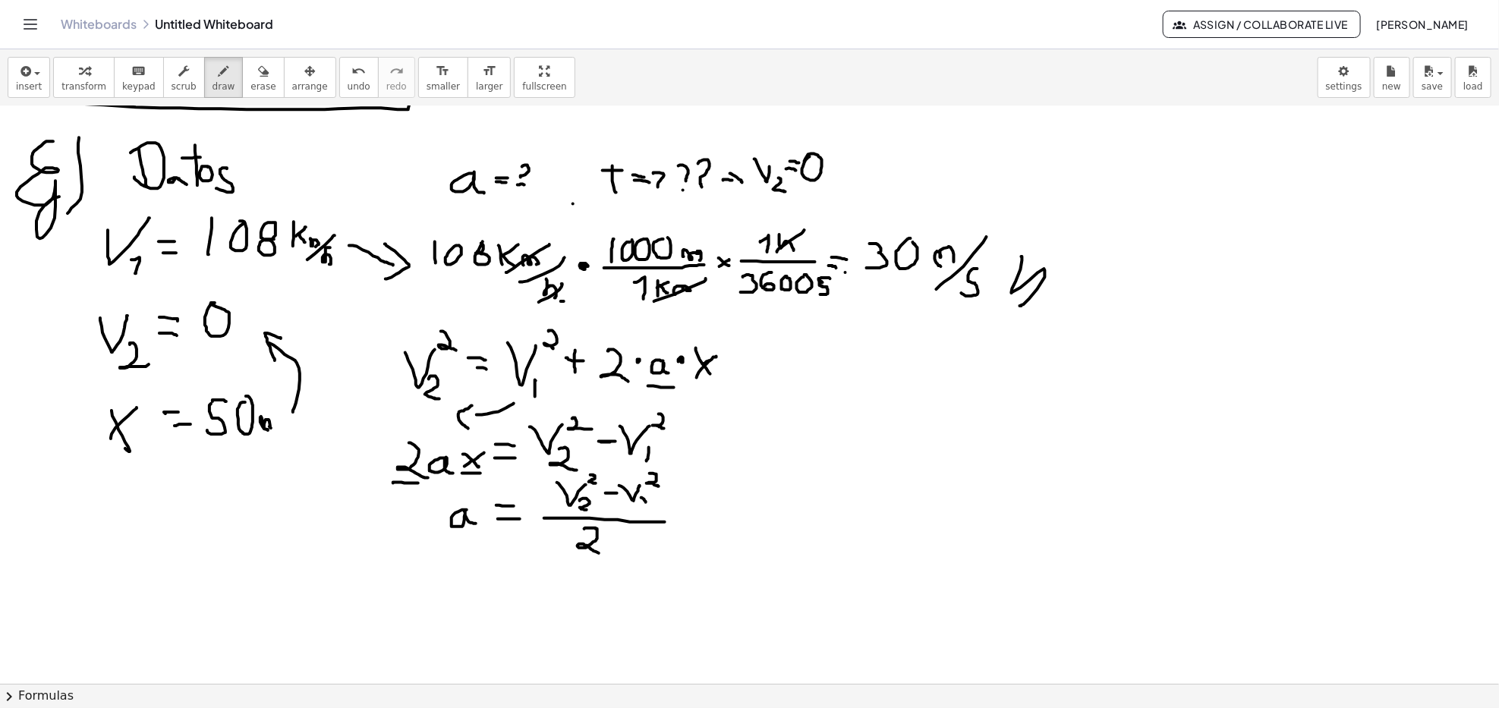
click at [605, 547] on div at bounding box center [749, 47] width 1499 height 2311
drag, startPoint x: 612, startPoint y: 539, endPoint x: 626, endPoint y: 550, distance: 18.4
click at [628, 547] on div at bounding box center [749, 47] width 1499 height 2311
drag, startPoint x: 616, startPoint y: 551, endPoint x: 627, endPoint y: 541, distance: 15.1
click at [627, 541] on div at bounding box center [749, 47] width 1499 height 2311
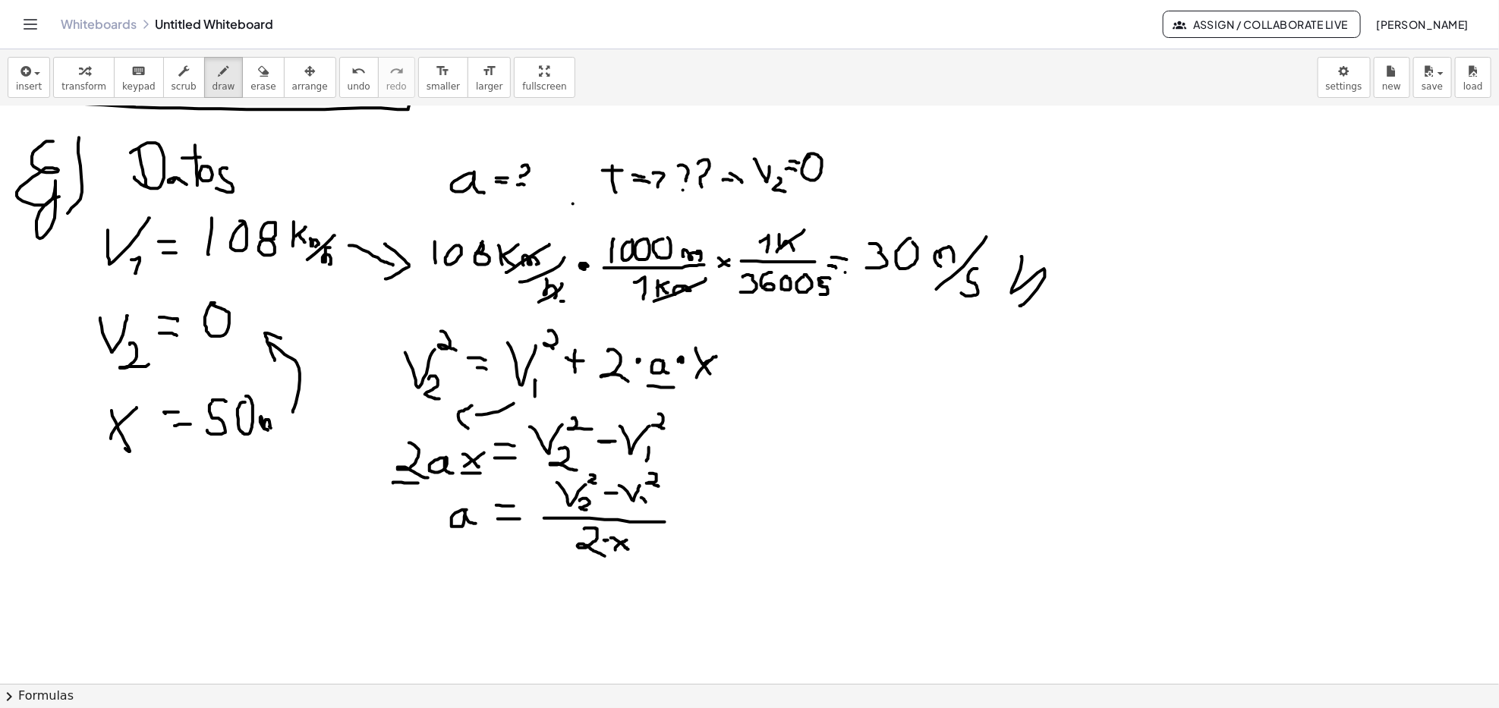
click at [604, 541] on div at bounding box center [749, 47] width 1499 height 2311
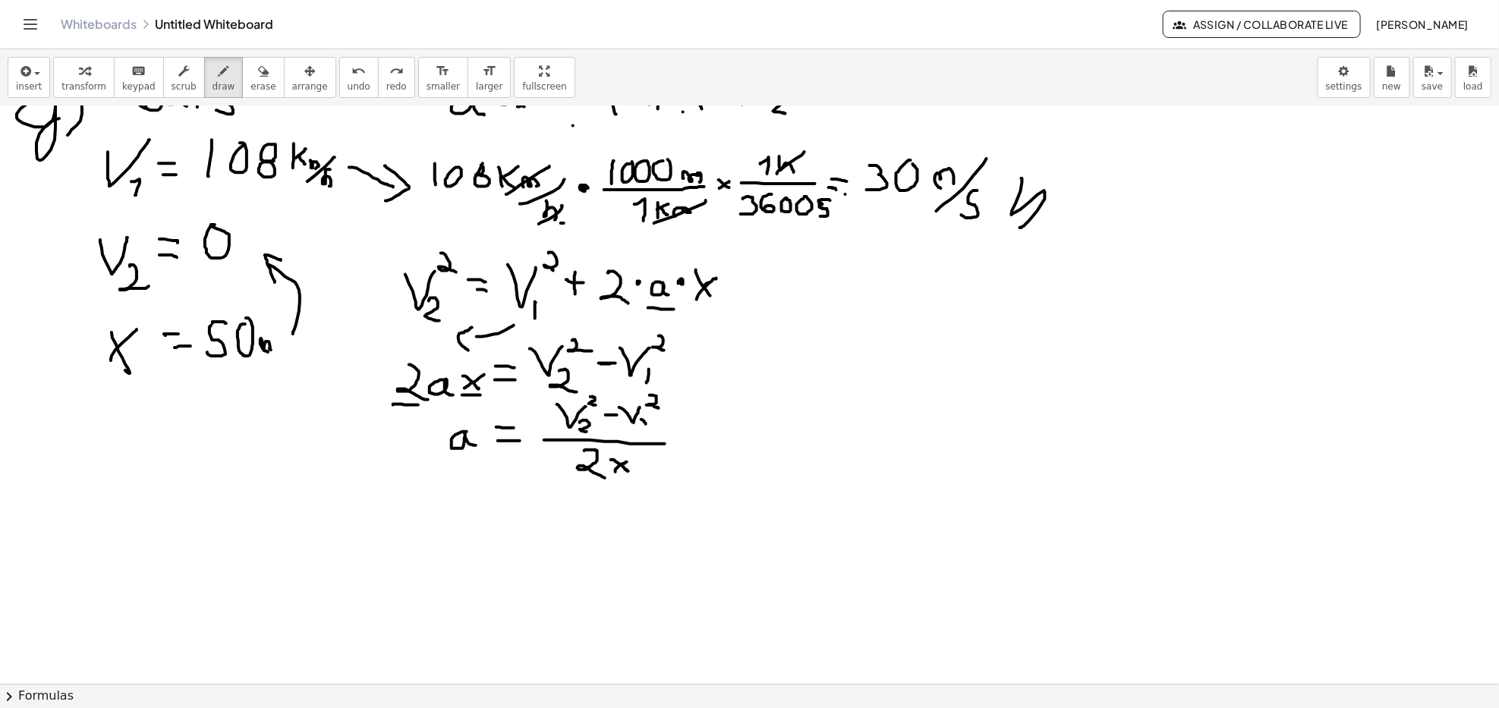
scroll to position [1315, 0]
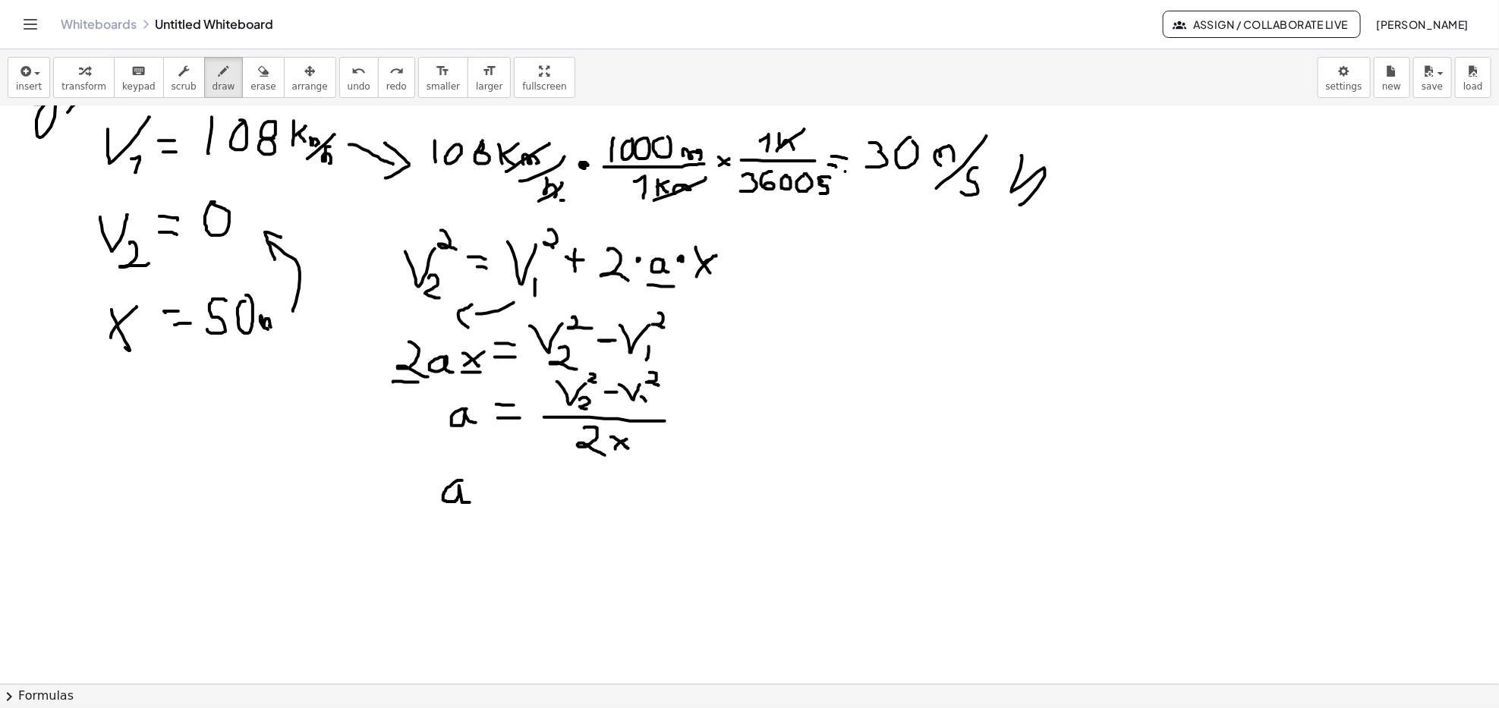
drag, startPoint x: 462, startPoint y: 481, endPoint x: 470, endPoint y: 503, distance: 23.5
drag, startPoint x: 490, startPoint y: 487, endPoint x: 504, endPoint y: 488, distance: 13.7
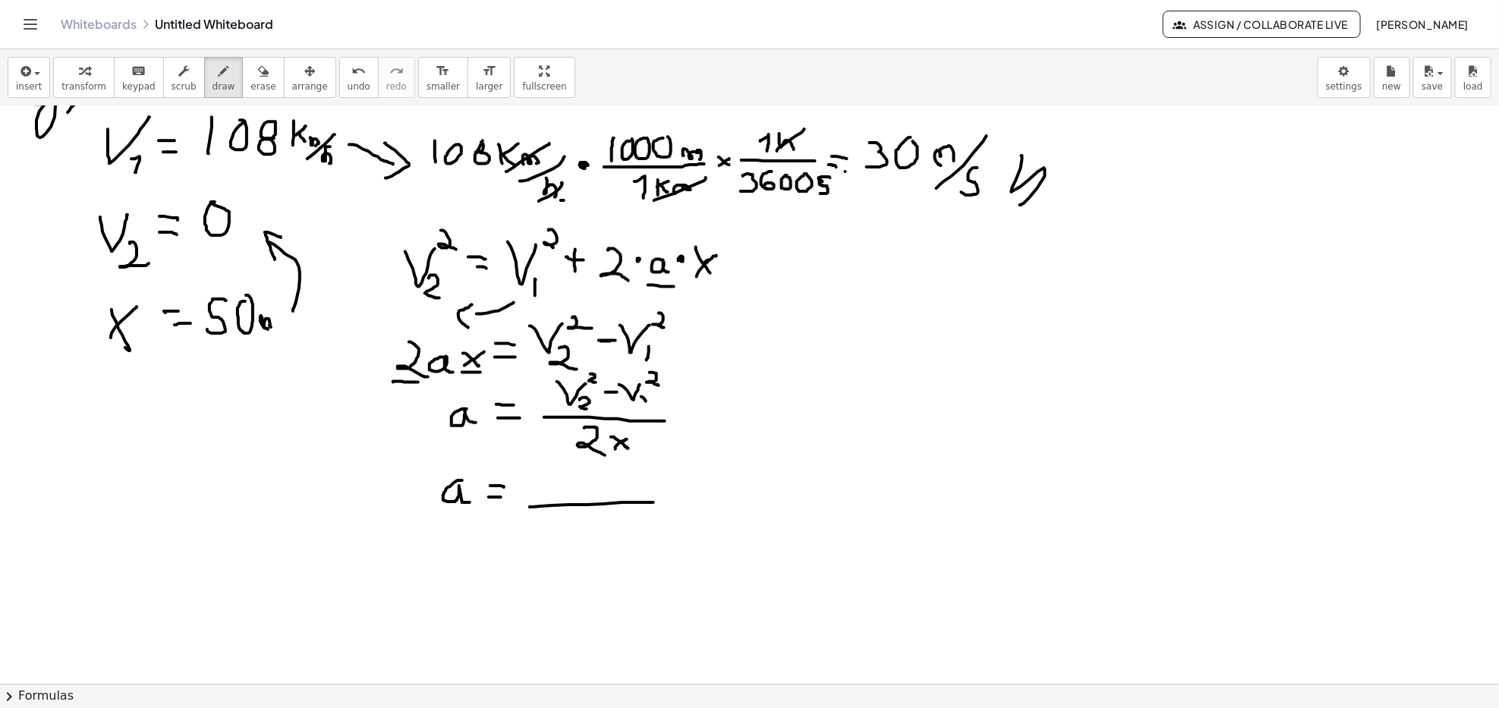
drag, startPoint x: 531, startPoint y: 508, endPoint x: 654, endPoint y: 503, distance: 123.1
drag, startPoint x: 562, startPoint y: 465, endPoint x: 572, endPoint y: 471, distance: 10.9
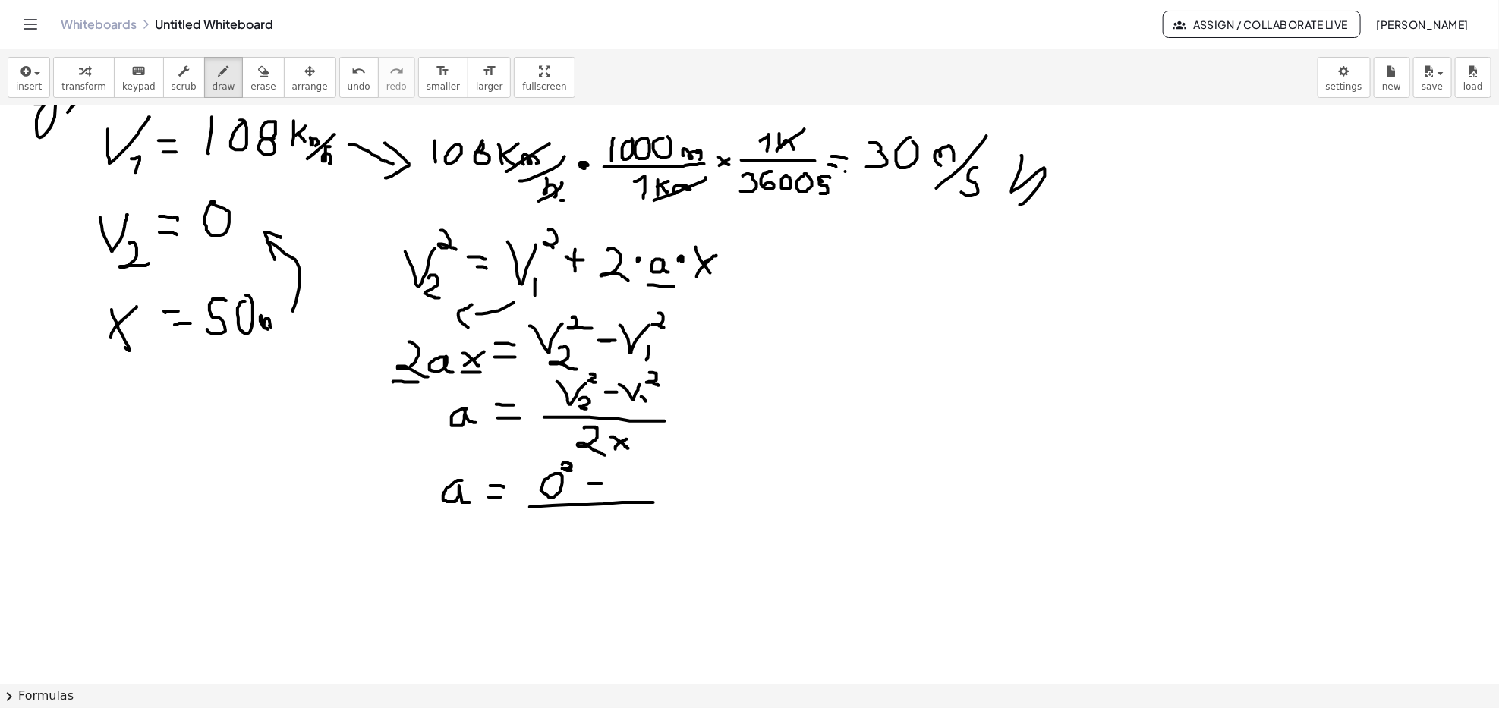
drag, startPoint x: 616, startPoint y: 474, endPoint x: 614, endPoint y: 493, distance: 18.3
drag, startPoint x: 614, startPoint y: 465, endPoint x: 623, endPoint y: 501, distance: 37.6
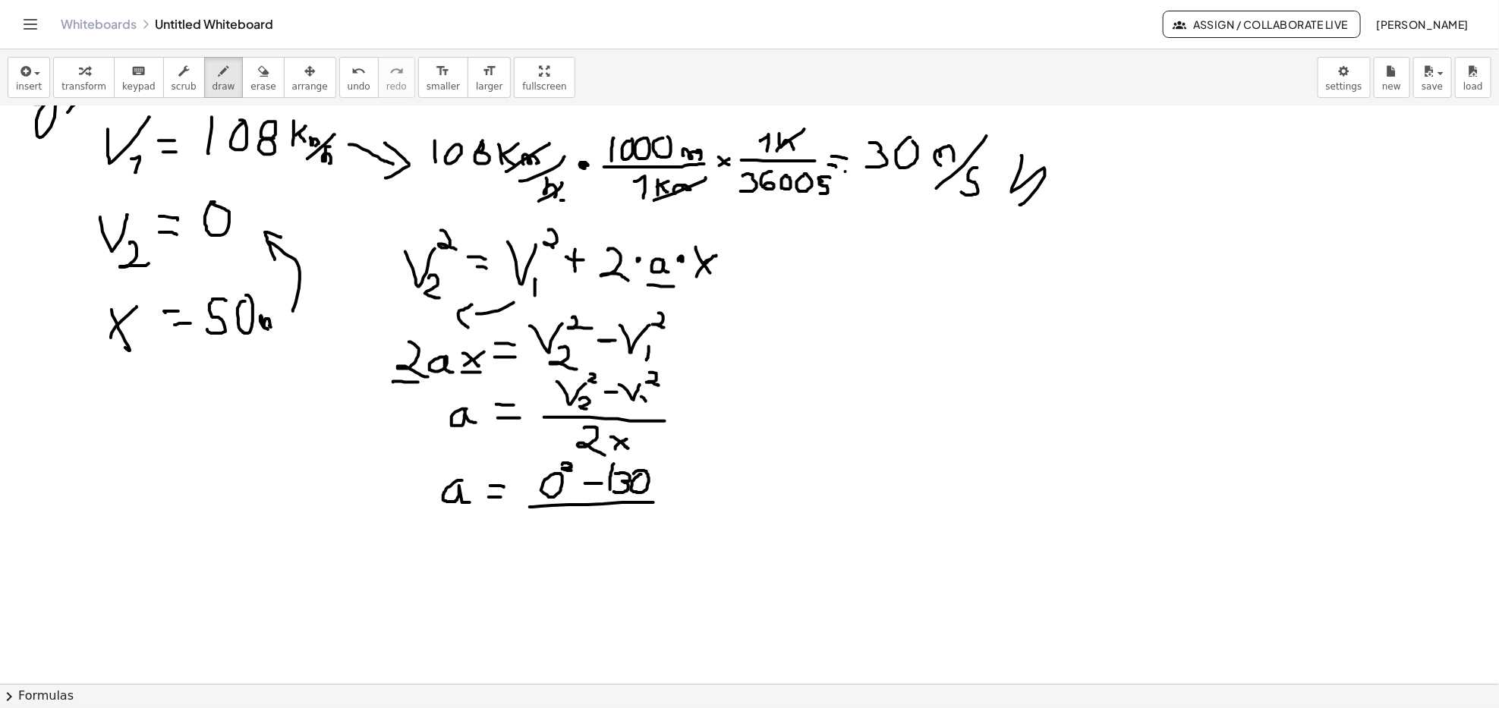
drag, startPoint x: 654, startPoint y: 467, endPoint x: 661, endPoint y: 478, distance: 13.3
drag, startPoint x: 660, startPoint y: 464, endPoint x: 666, endPoint y: 474, distance: 12.2
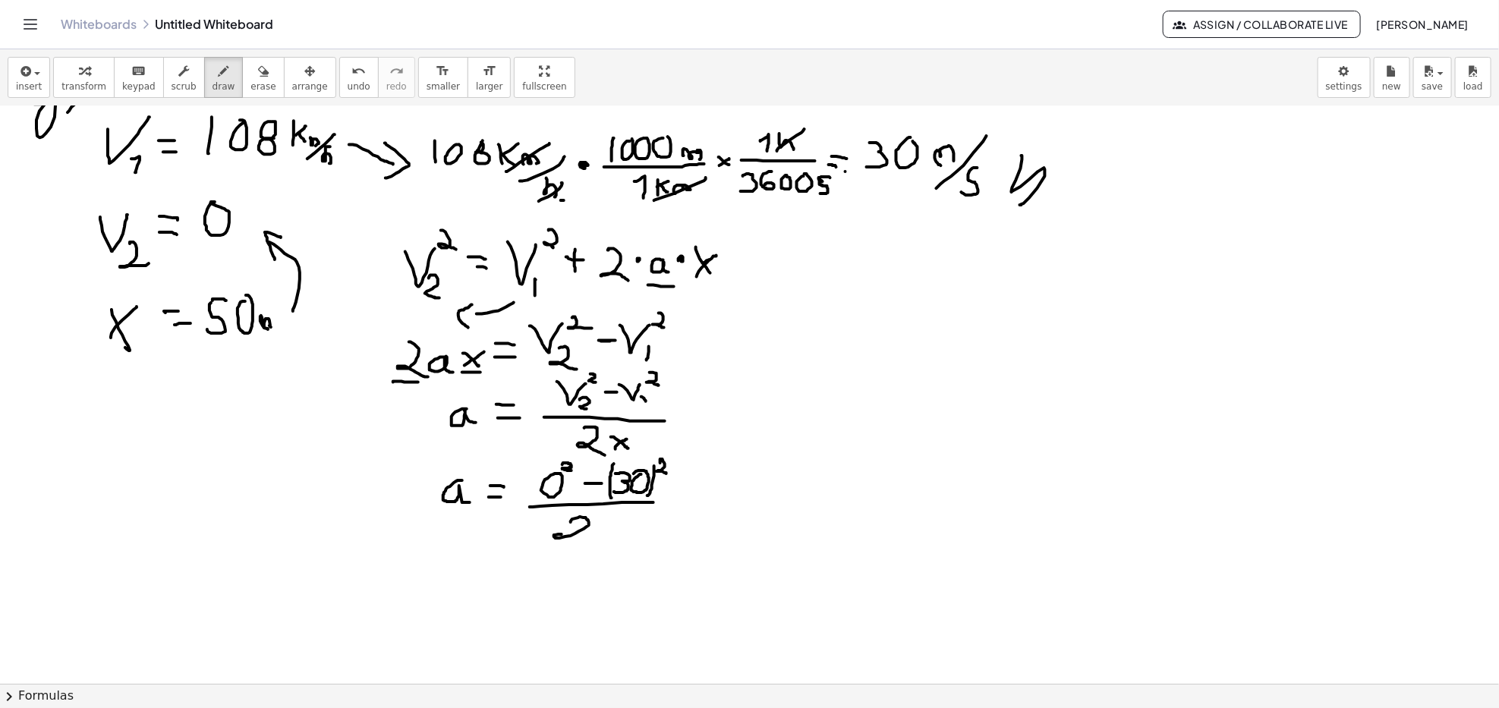
drag, startPoint x: 572, startPoint y: 522, endPoint x: 599, endPoint y: 539, distance: 32.0
drag, startPoint x: 620, startPoint y: 514, endPoint x: 614, endPoint y: 535, distance: 22.1
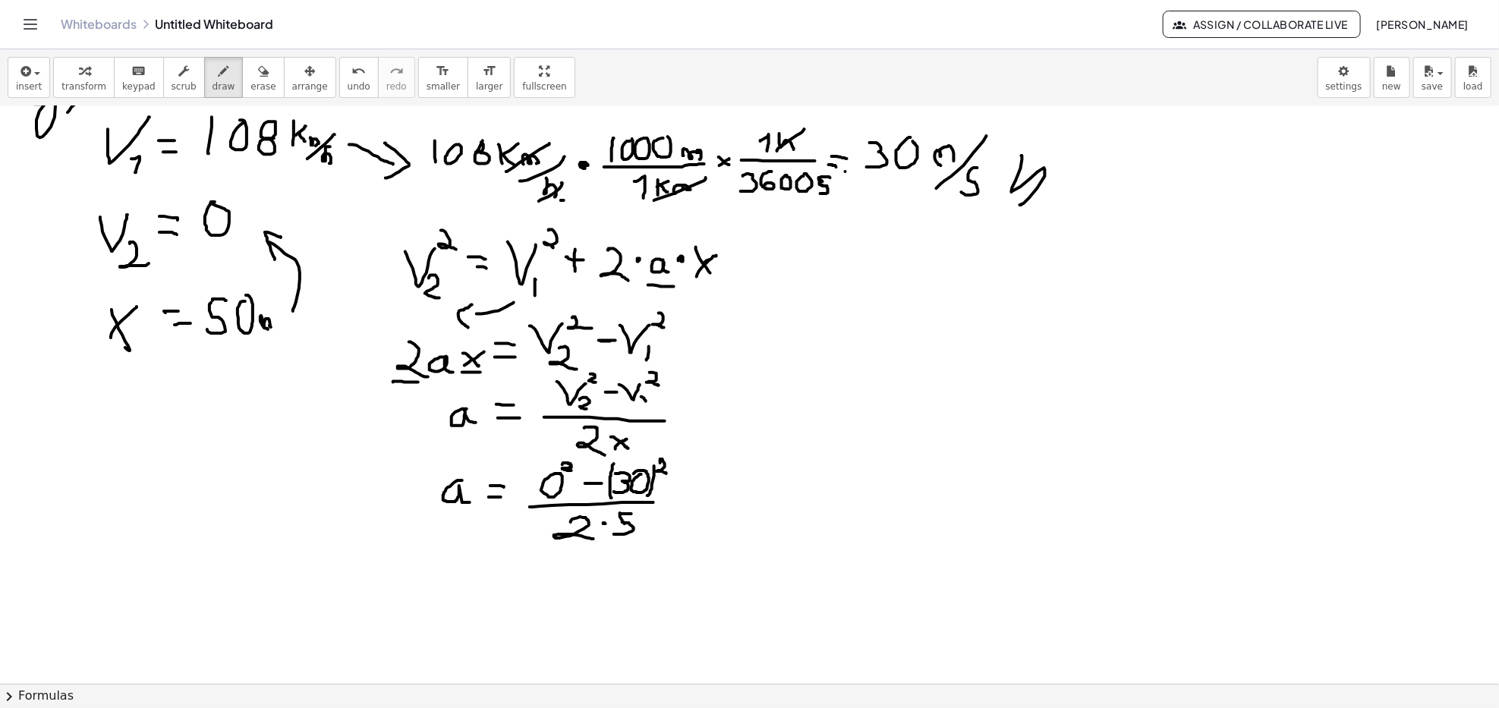
drag, startPoint x: 659, startPoint y: 529, endPoint x: 687, endPoint y: 531, distance: 28.1
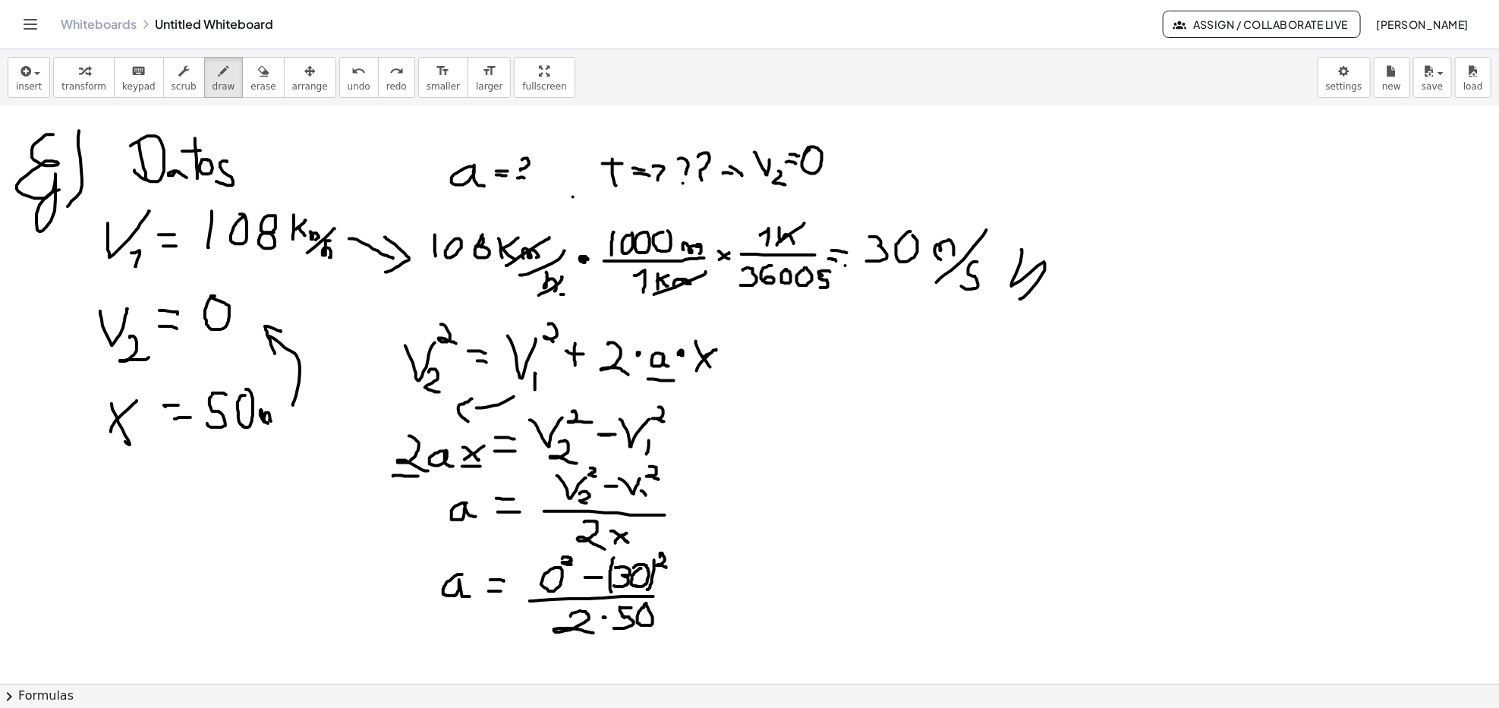
scroll to position [1214, 0]
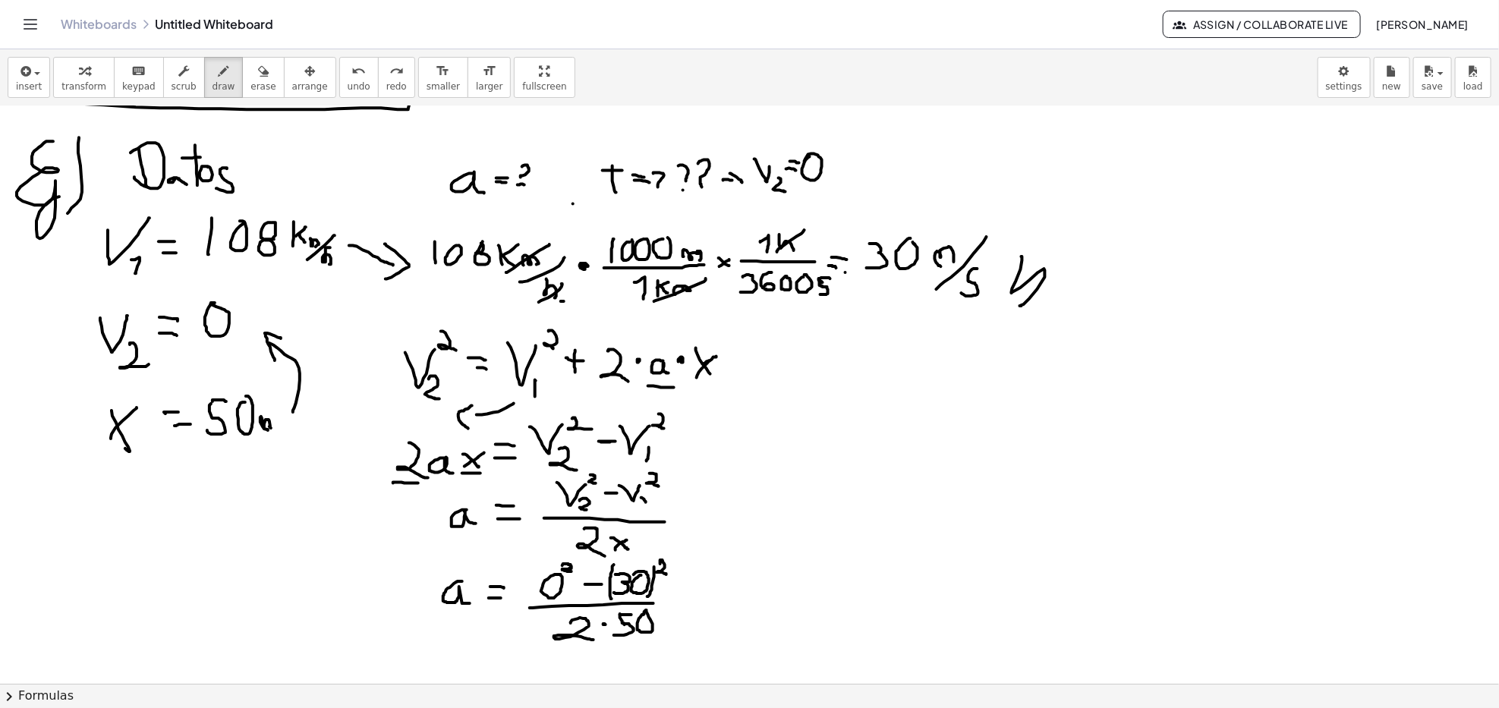
click at [285, 238] on div at bounding box center [749, 47] width 1499 height 2311
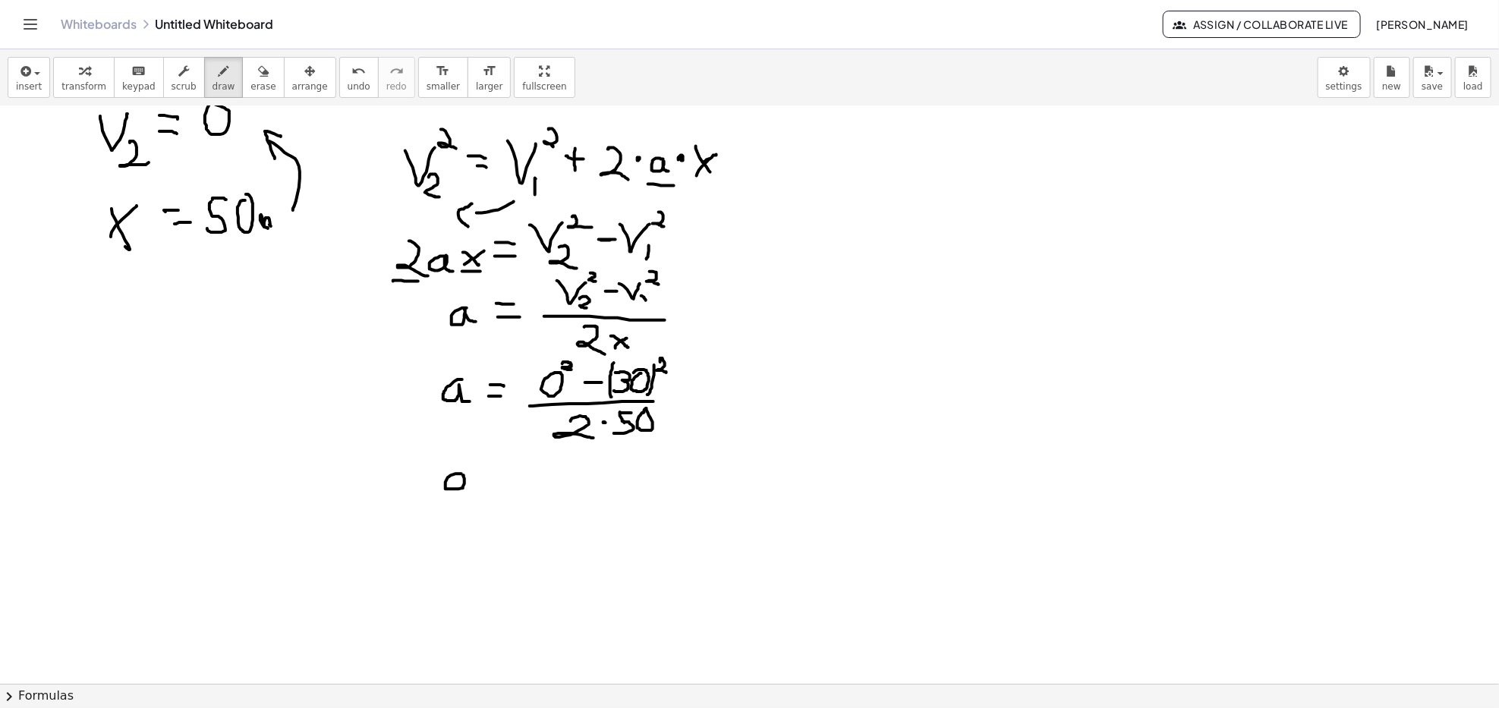
drag, startPoint x: 462, startPoint y: 474, endPoint x: 470, endPoint y: 492, distance: 19.4
drag, startPoint x: 488, startPoint y: 472, endPoint x: 506, endPoint y: 472, distance: 18.2
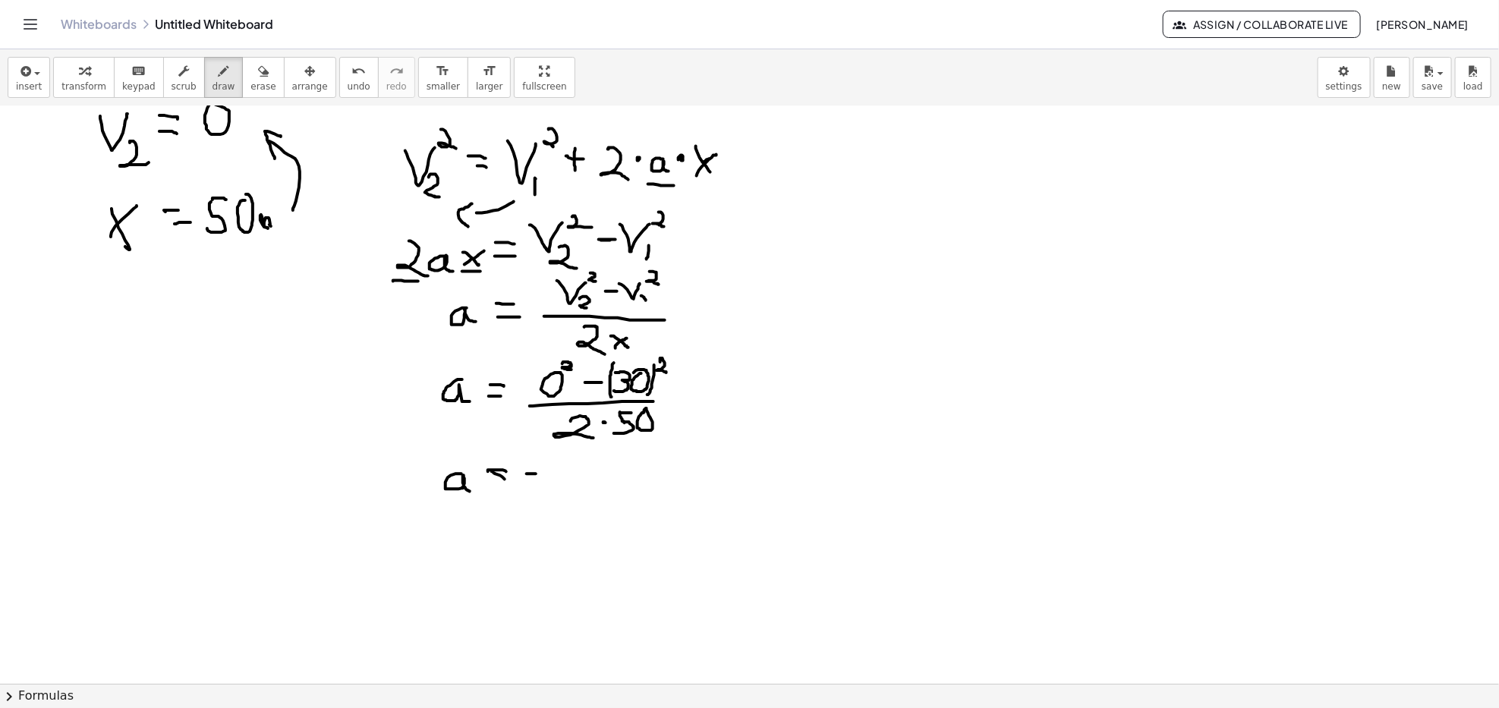
drag, startPoint x: 528, startPoint y: 474, endPoint x: 543, endPoint y: 474, distance: 15.9
drag, startPoint x: 575, startPoint y: 463, endPoint x: 575, endPoint y: 493, distance: 30.4
drag, startPoint x: 592, startPoint y: 480, endPoint x: 610, endPoint y: 477, distance: 18.5
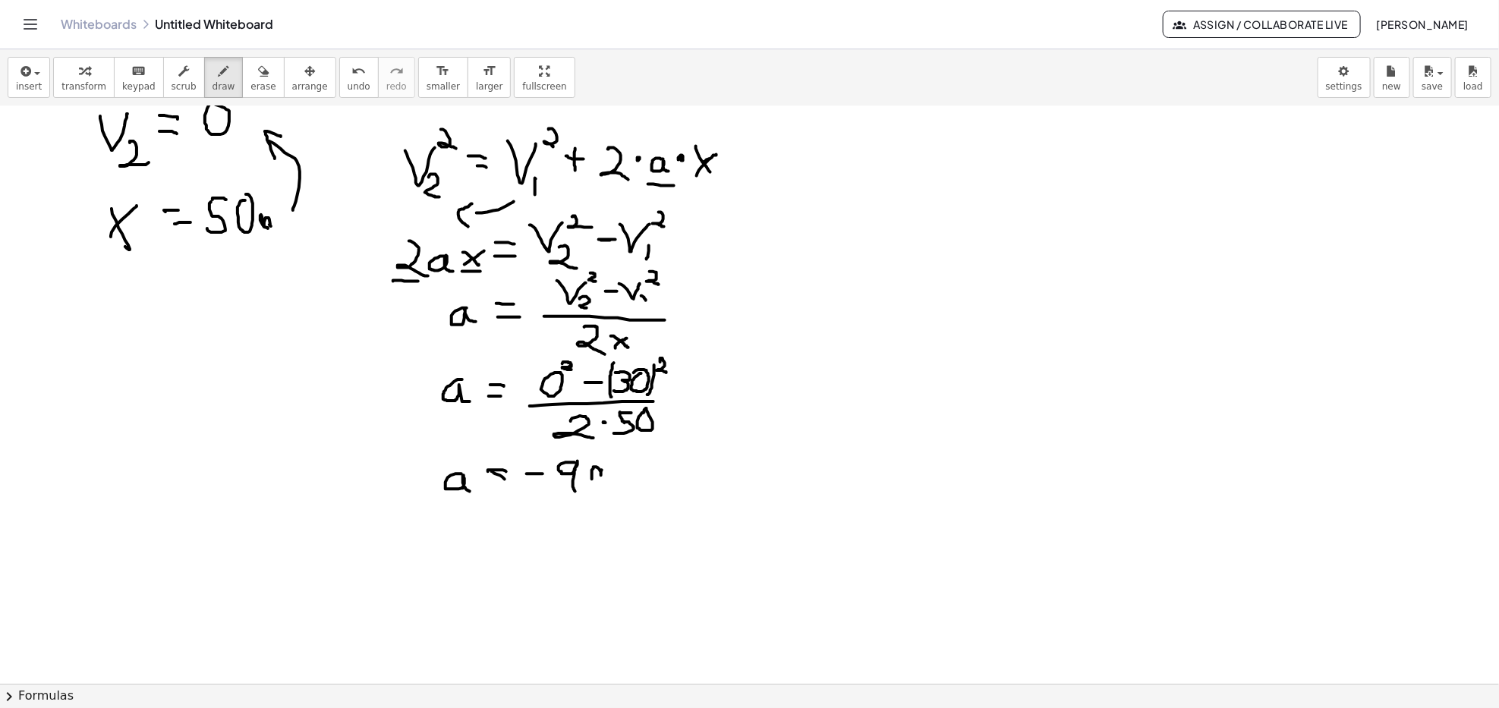
drag, startPoint x: 599, startPoint y: 495, endPoint x: 633, endPoint y: 465, distance: 45.2
drag, startPoint x: 633, startPoint y: 484, endPoint x: 616, endPoint y: 499, distance: 23.6
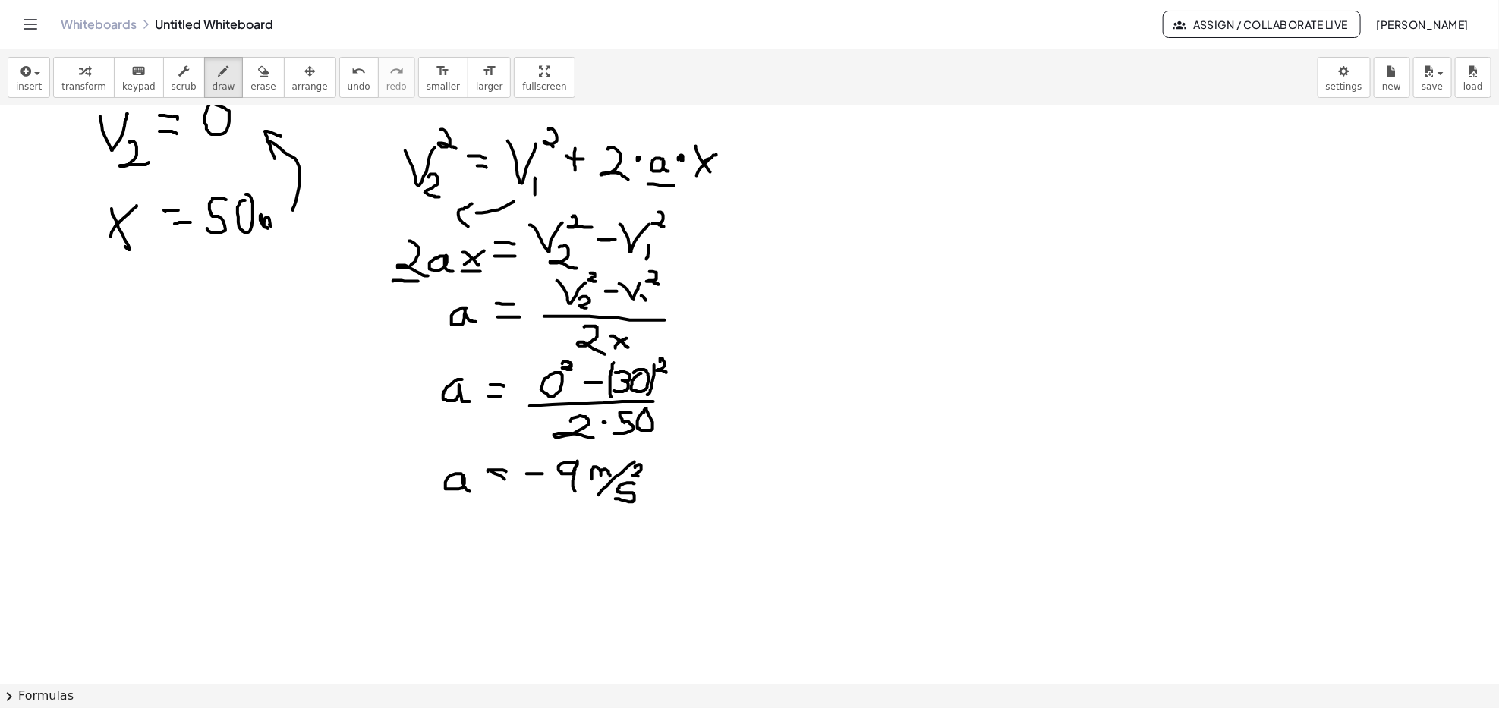
drag, startPoint x: 636, startPoint y: 468, endPoint x: 646, endPoint y: 479, distance: 14.5
drag, startPoint x: 669, startPoint y: 483, endPoint x: 652, endPoint y: 508, distance: 30.5
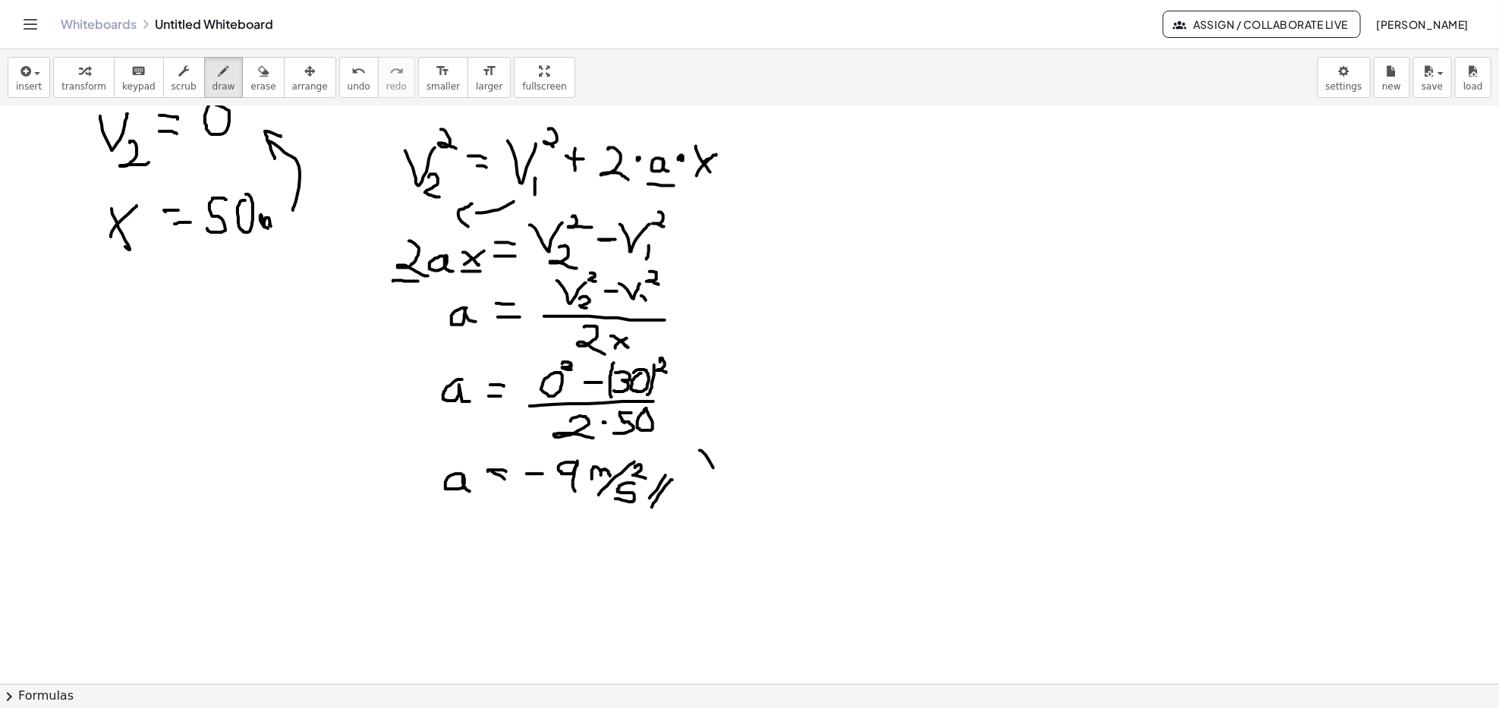
drag, startPoint x: 701, startPoint y: 451, endPoint x: 734, endPoint y: 515, distance: 72.7
drag, startPoint x: 736, startPoint y: 465, endPoint x: 742, endPoint y: 455, distance: 12.6
click at [250, 90] on span "erase" at bounding box center [262, 86] width 25 height 11
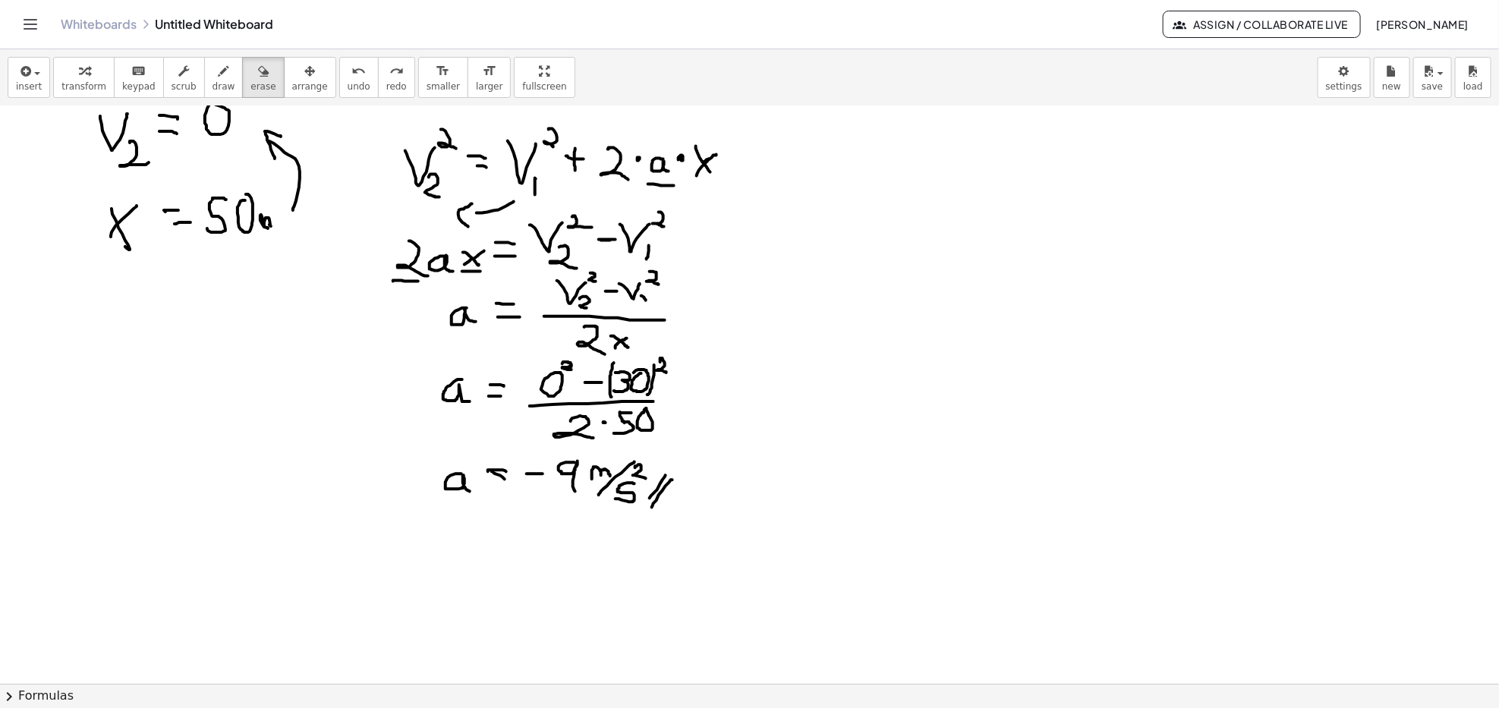
click at [219, 80] on icon "button" at bounding box center [224, 71] width 11 height 18
drag, startPoint x: 449, startPoint y: 474, endPoint x: 472, endPoint y: 493, distance: 29.6
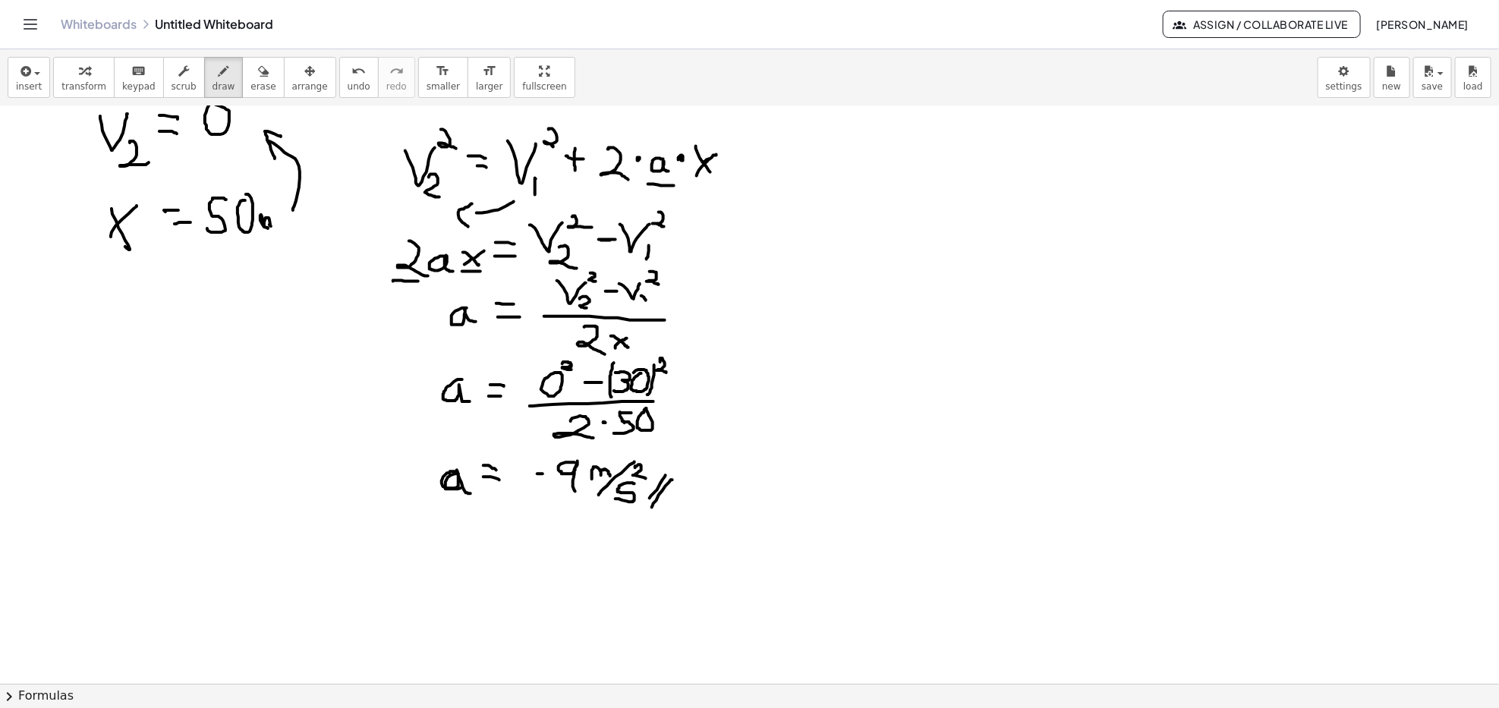
drag, startPoint x: 494, startPoint y: 478, endPoint x: 512, endPoint y: 483, distance: 18.8
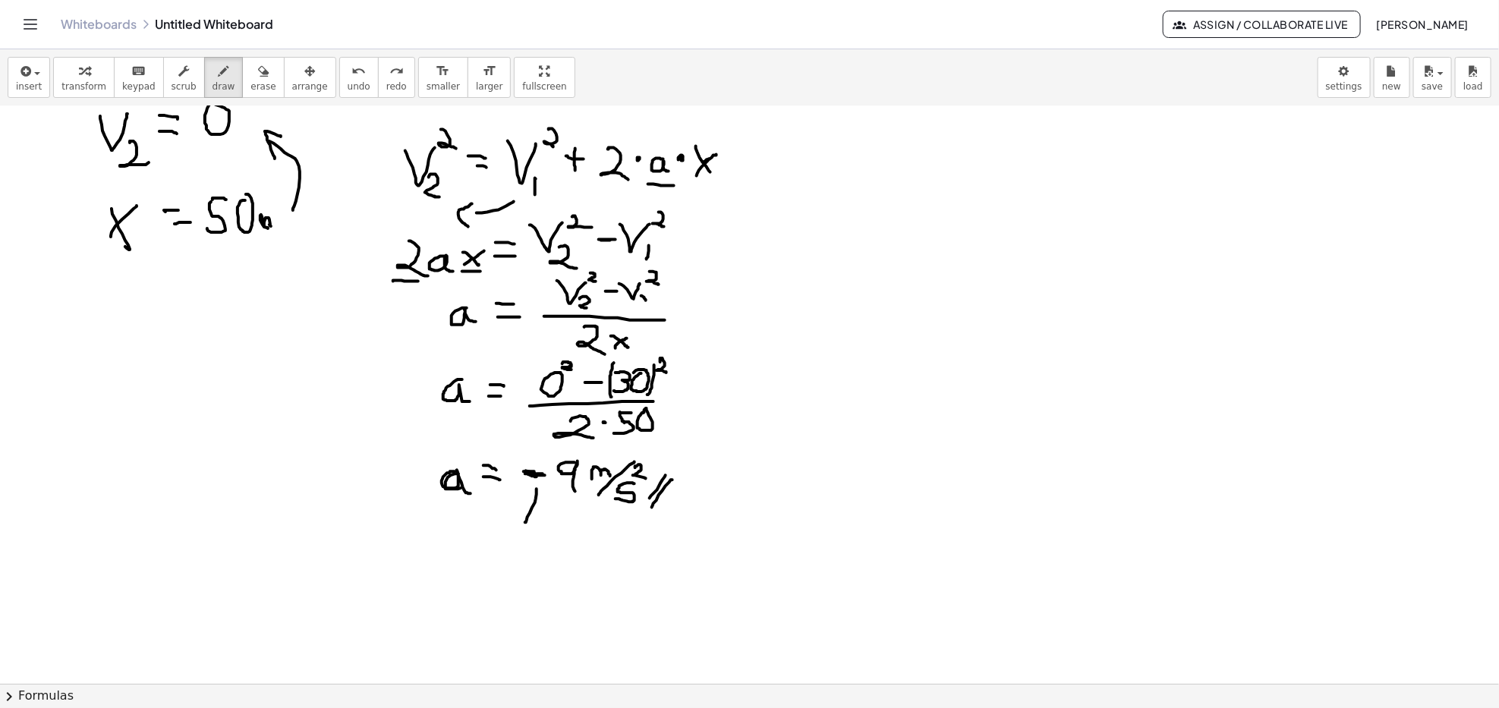
drag, startPoint x: 537, startPoint y: 490, endPoint x: 520, endPoint y: 524, distance: 38.0
drag, startPoint x: 514, startPoint y: 518, endPoint x: 533, endPoint y: 528, distance: 21.4
drag, startPoint x: 547, startPoint y: 531, endPoint x: 568, endPoint y: 534, distance: 21.5
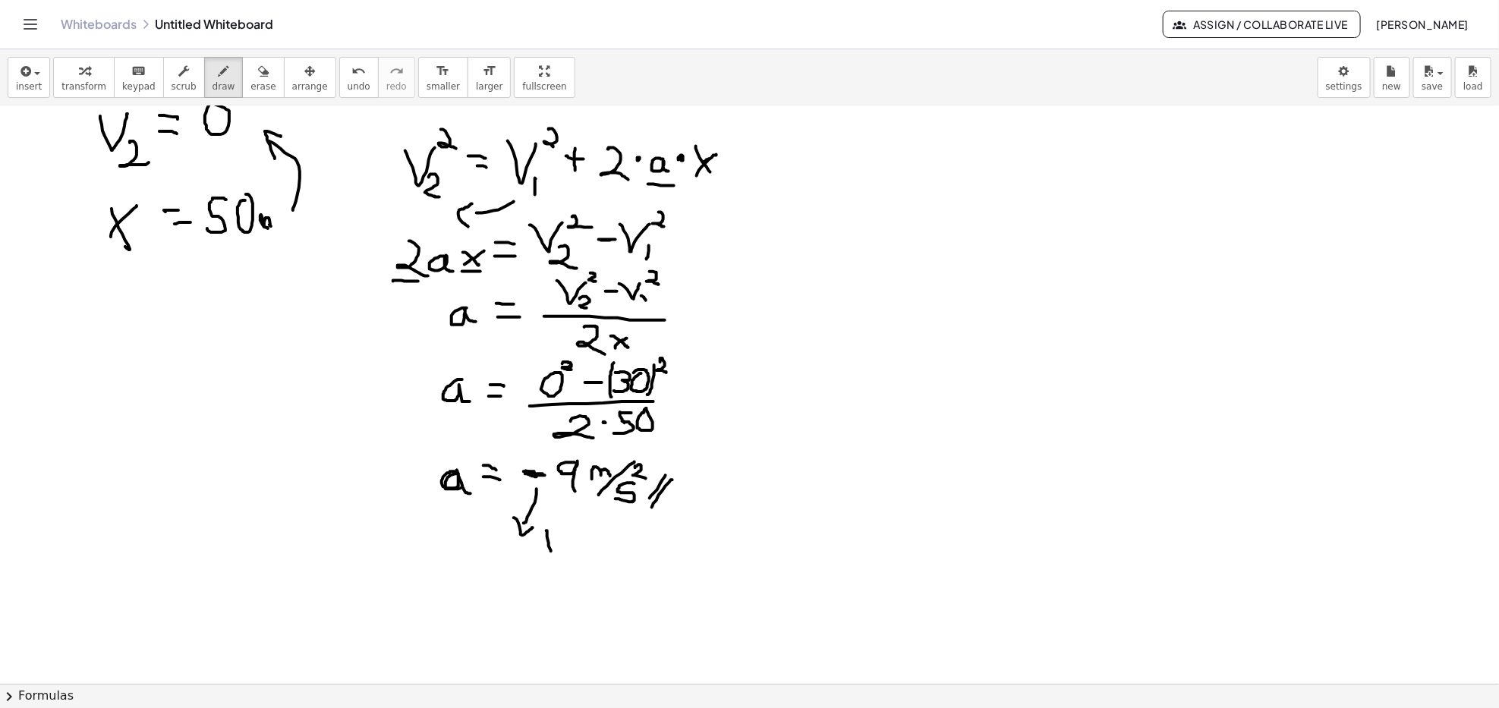
drag, startPoint x: 569, startPoint y: 544, endPoint x: 578, endPoint y: 553, distance: 12.9
drag, startPoint x: 586, startPoint y: 545, endPoint x: 586, endPoint y: 557, distance: 12.1
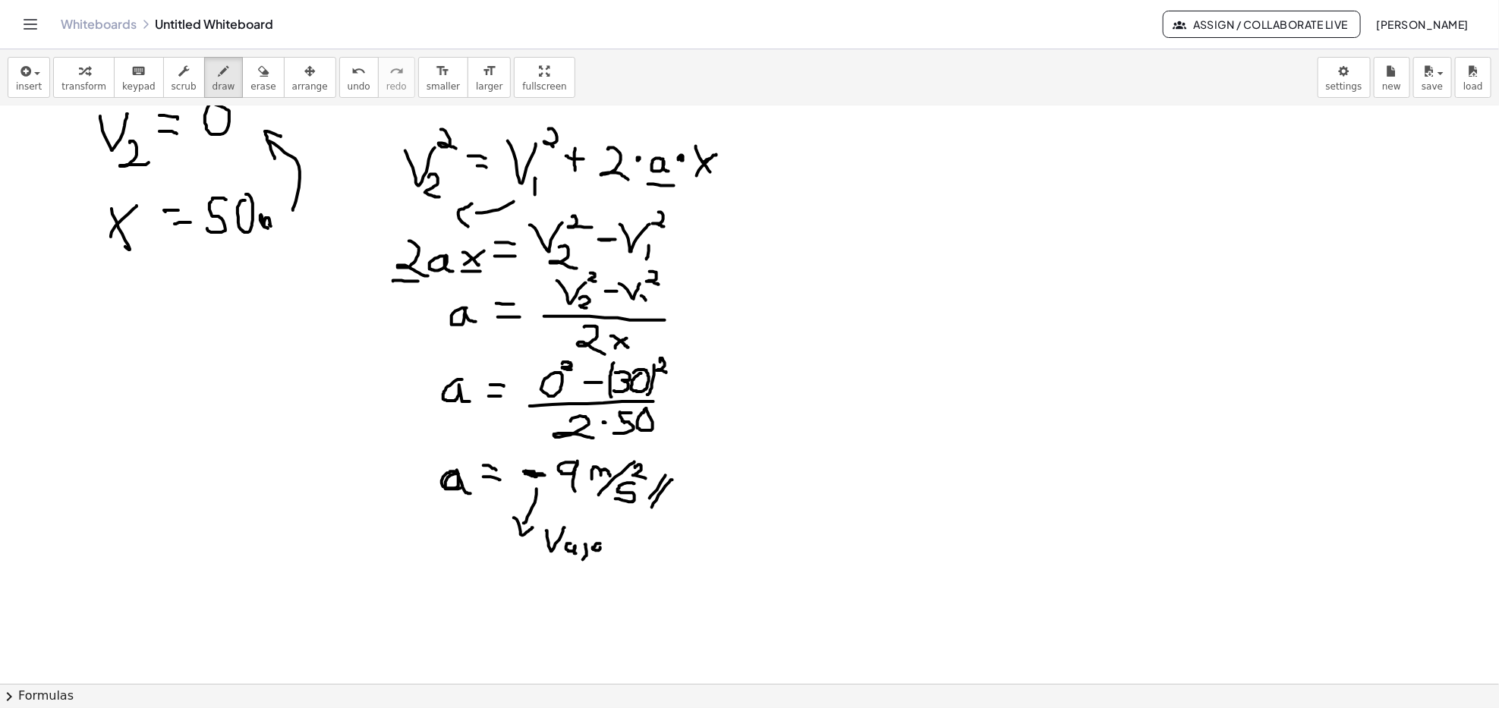
drag, startPoint x: 600, startPoint y: 544, endPoint x: 604, endPoint y: 551, distance: 7.8
drag, startPoint x: 607, startPoint y: 543, endPoint x: 621, endPoint y: 547, distance: 14.4
drag, startPoint x: 638, startPoint y: 527, endPoint x: 635, endPoint y: 540, distance: 14.0
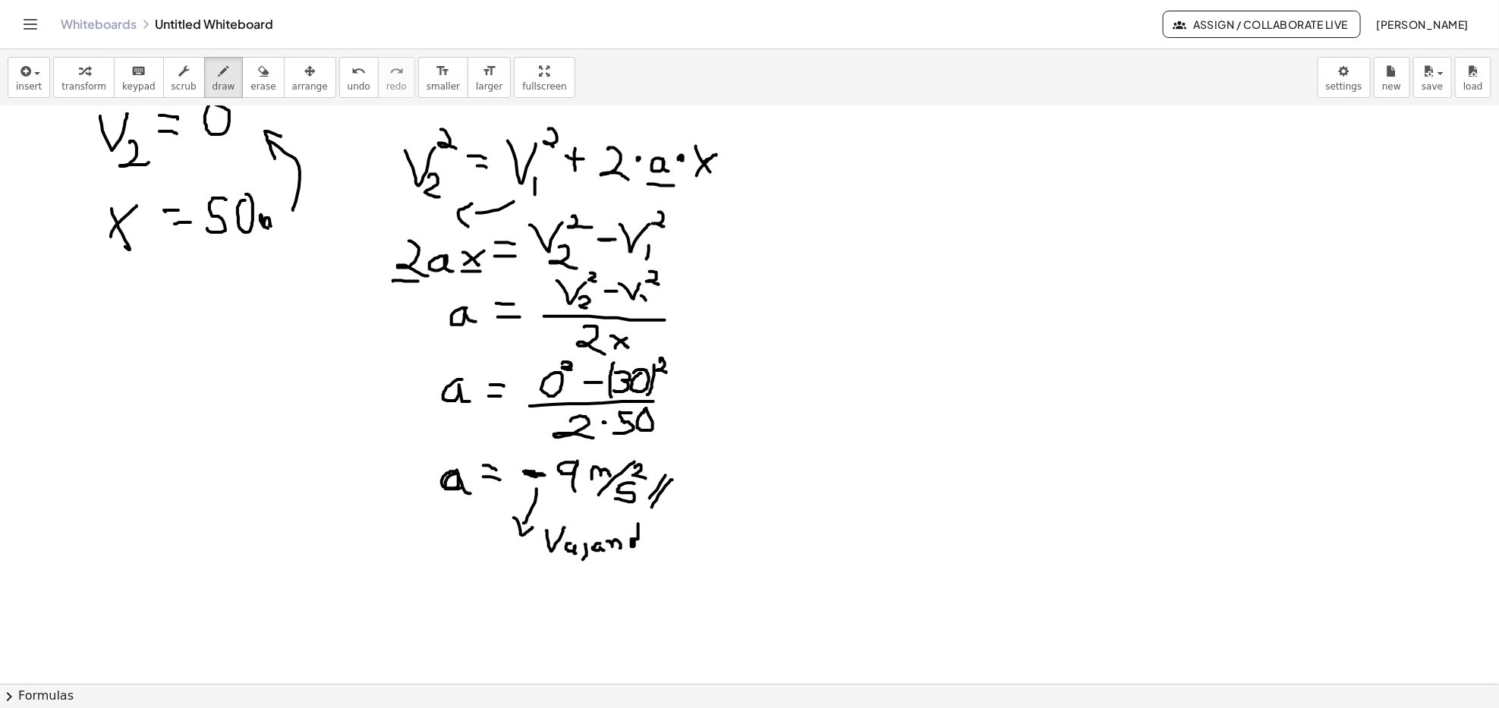
drag, startPoint x: 649, startPoint y: 537, endPoint x: 636, endPoint y: 539, distance: 13.1
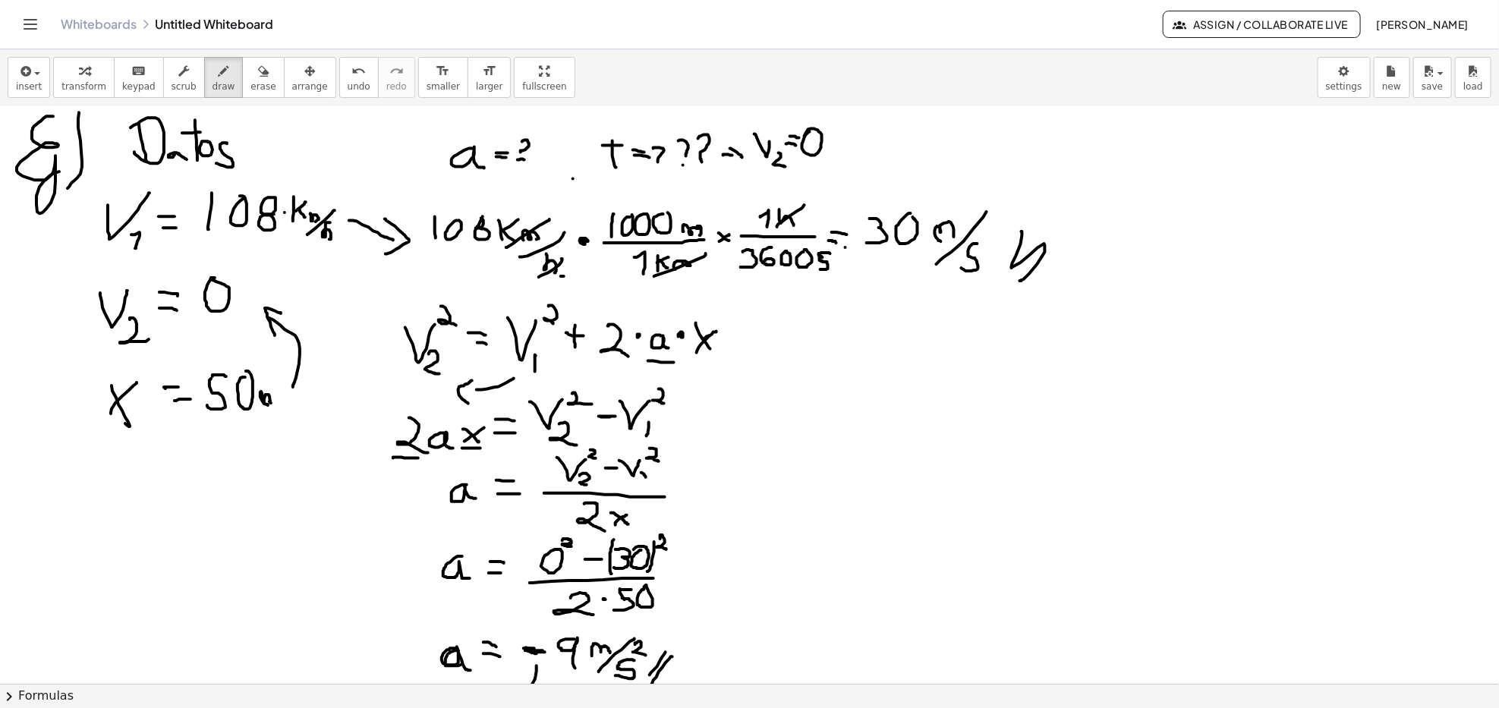
scroll to position [1214, 0]
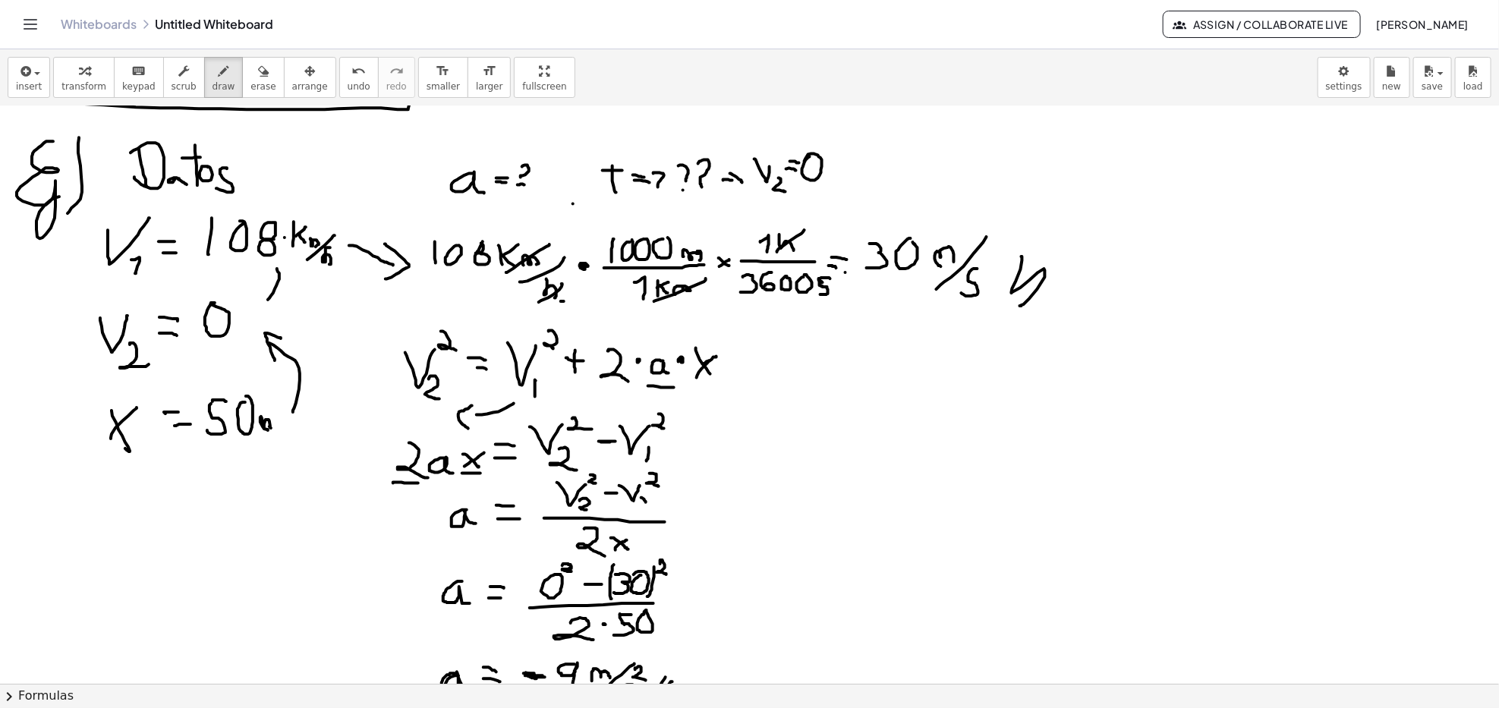
drag, startPoint x: 277, startPoint y: 269, endPoint x: 262, endPoint y: 307, distance: 40.2
click at [262, 307] on div at bounding box center [749, 47] width 1499 height 2311
drag, startPoint x: 257, startPoint y: 299, endPoint x: 274, endPoint y: 306, distance: 18.0
click at [274, 306] on div at bounding box center [749, 47] width 1499 height 2311
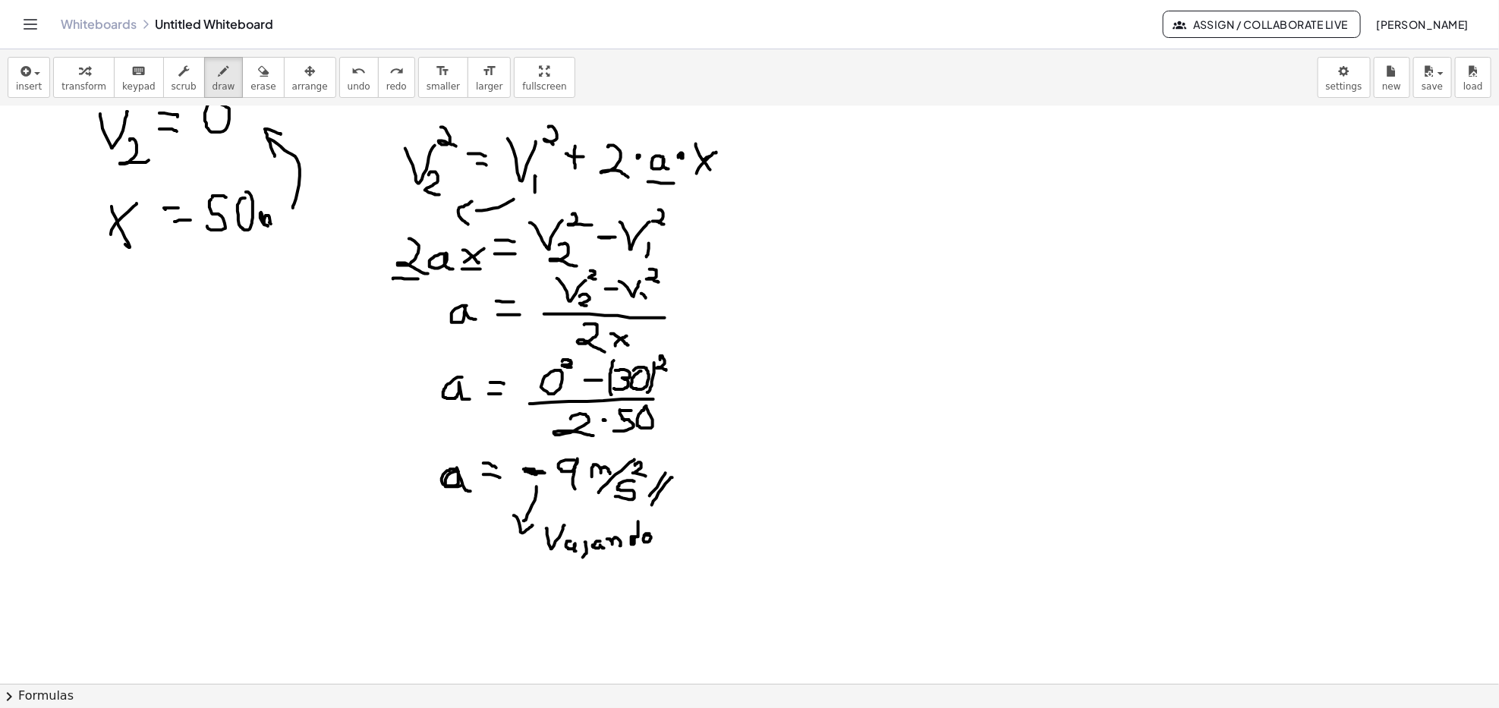
scroll to position [1416, 0]
drag, startPoint x: 674, startPoint y: 528, endPoint x: 673, endPoint y: 543, distance: 16.0
drag, startPoint x: 688, startPoint y: 536, endPoint x: 681, endPoint y: 555, distance: 20.2
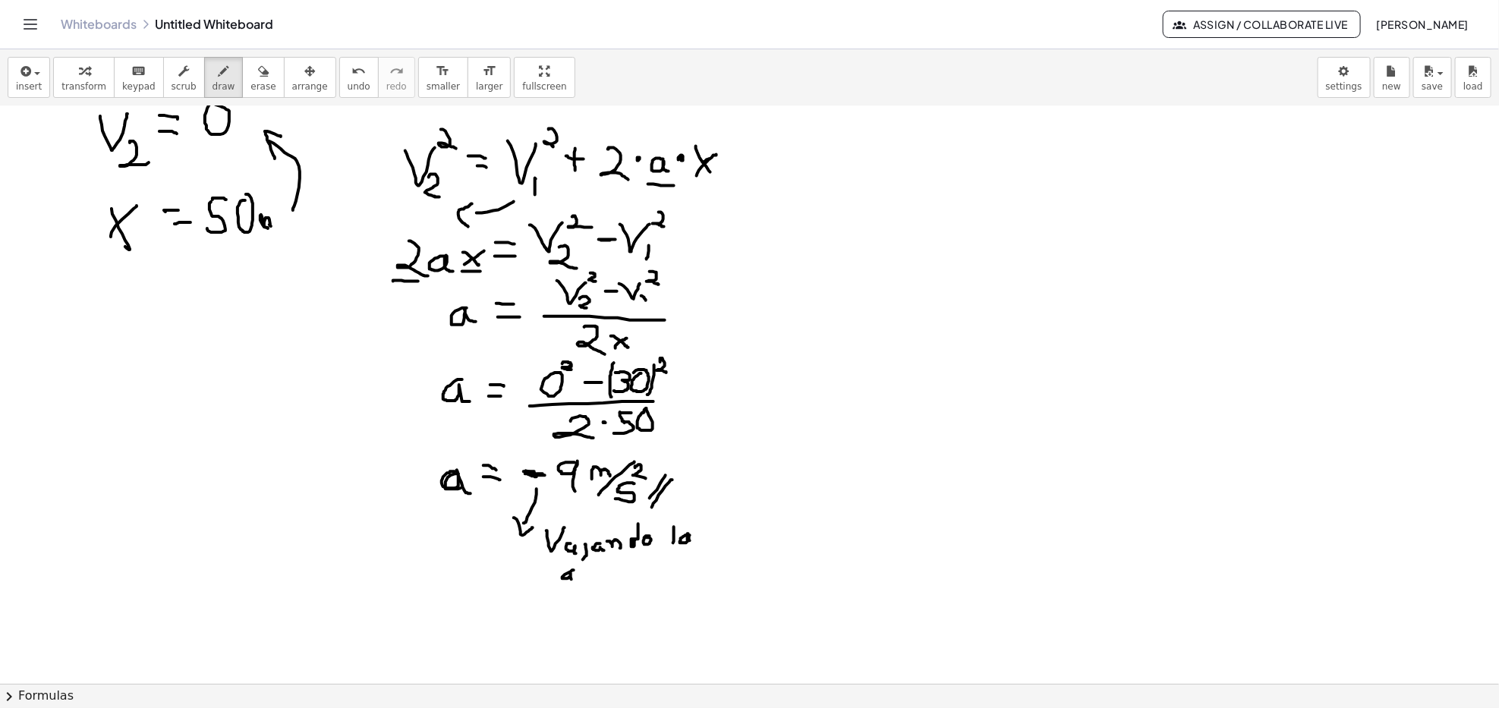
drag, startPoint x: 574, startPoint y: 572, endPoint x: 588, endPoint y: 574, distance: 13.9
drag, startPoint x: 615, startPoint y: 554, endPoint x: 616, endPoint y: 575, distance: 21.3
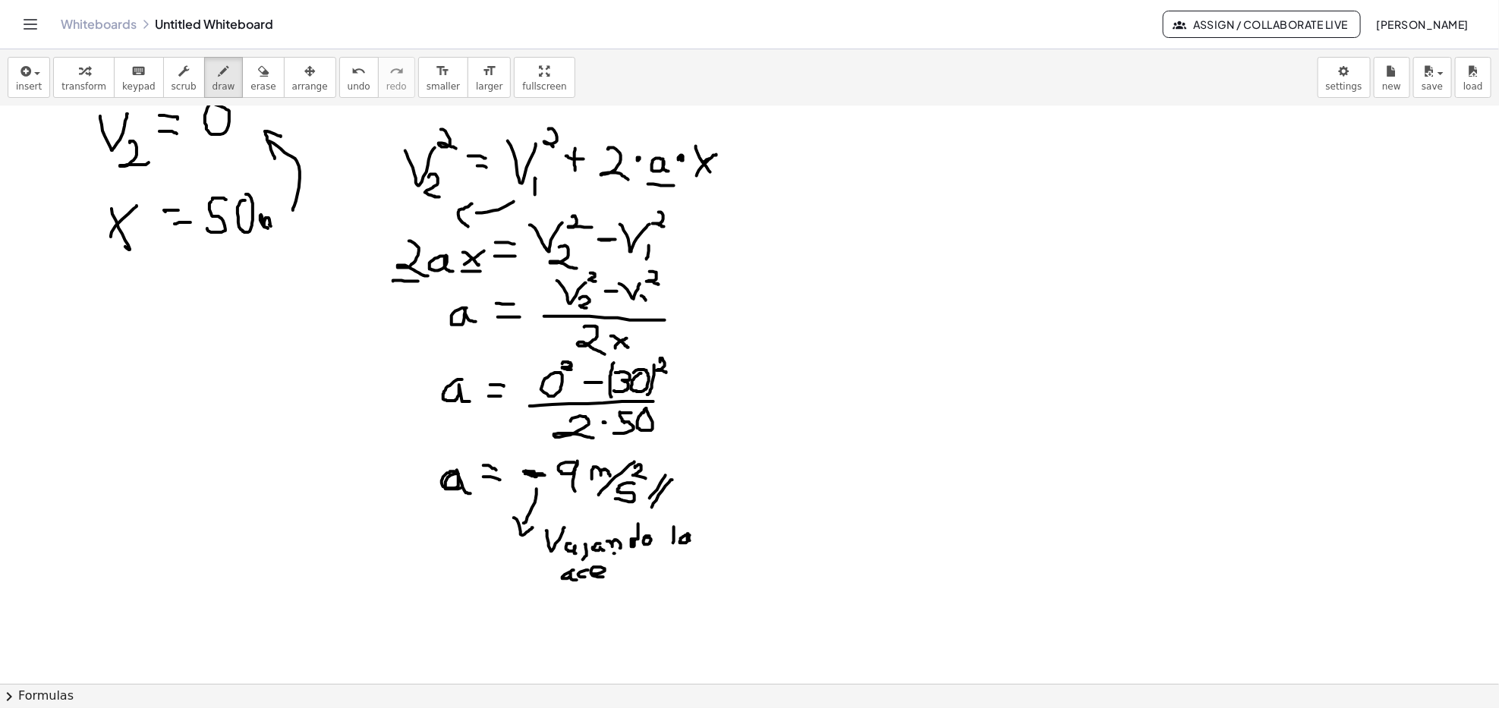
drag, startPoint x: 622, startPoint y: 569, endPoint x: 626, endPoint y: 576, distance: 8.5
drag, startPoint x: 633, startPoint y: 569, endPoint x: 641, endPoint y: 566, distance: 7.9
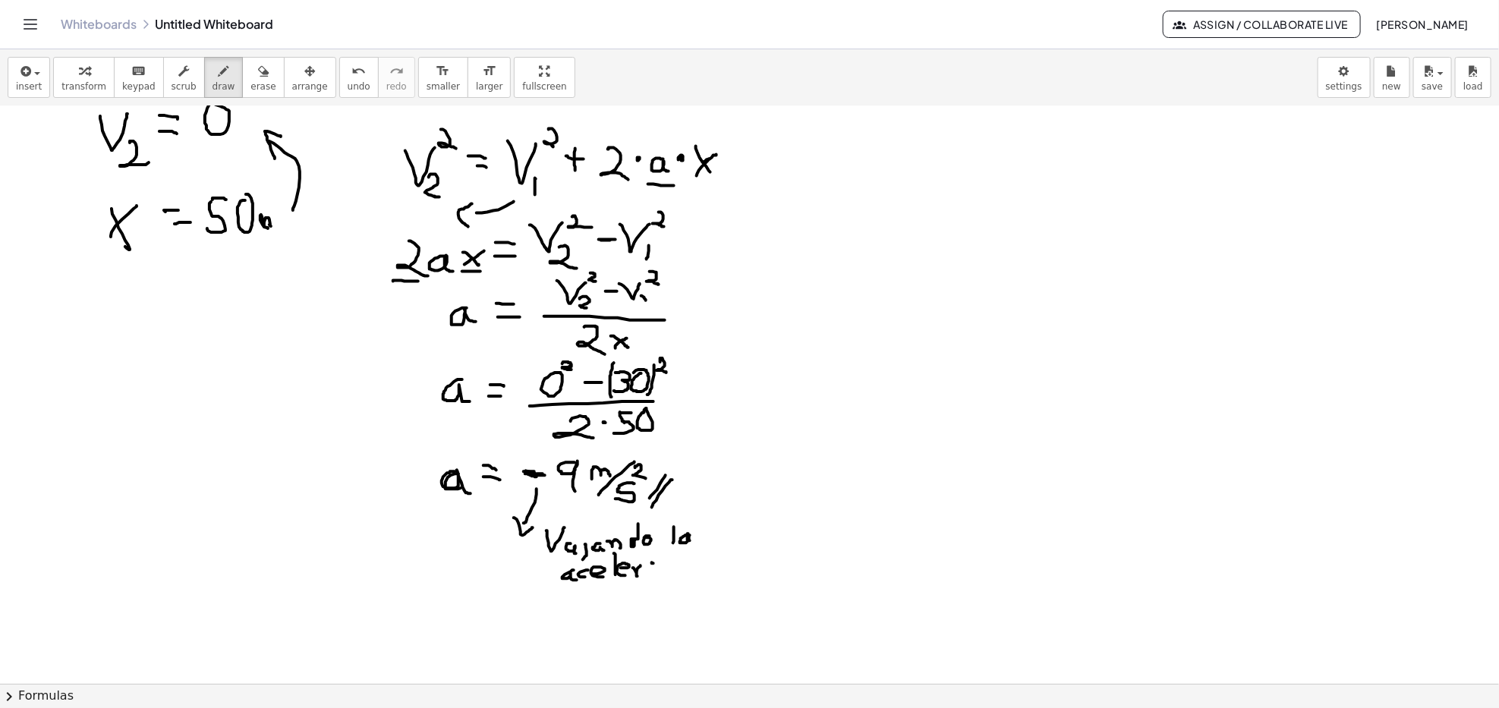
drag, startPoint x: 648, startPoint y: 565, endPoint x: 656, endPoint y: 573, distance: 11.3
drag, startPoint x: 657, startPoint y: 563, endPoint x: 663, endPoint y: 572, distance: 9.9
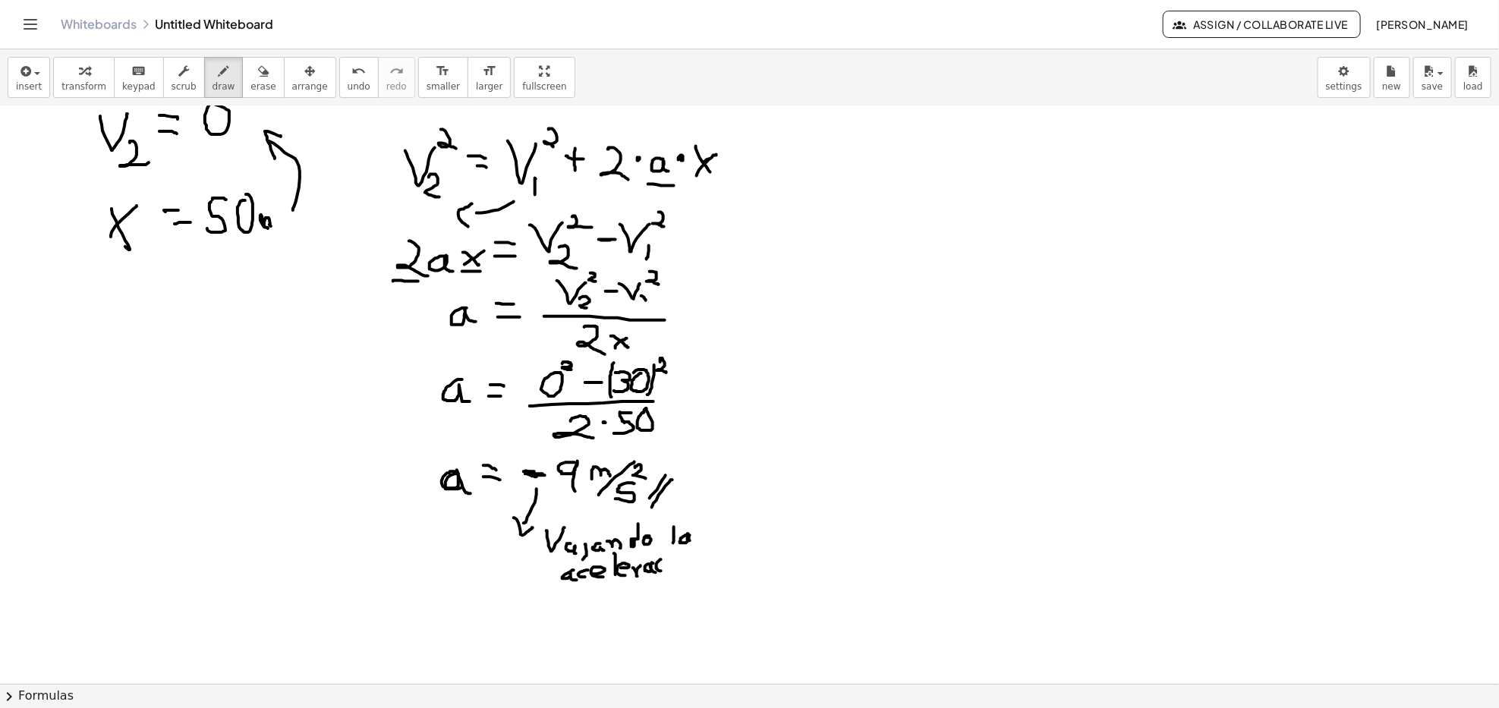
drag, startPoint x: 669, startPoint y: 562, endPoint x: 676, endPoint y: 573, distance: 12.2
drag, startPoint x: 687, startPoint y: 562, endPoint x: 698, endPoint y: 572, distance: 14.5
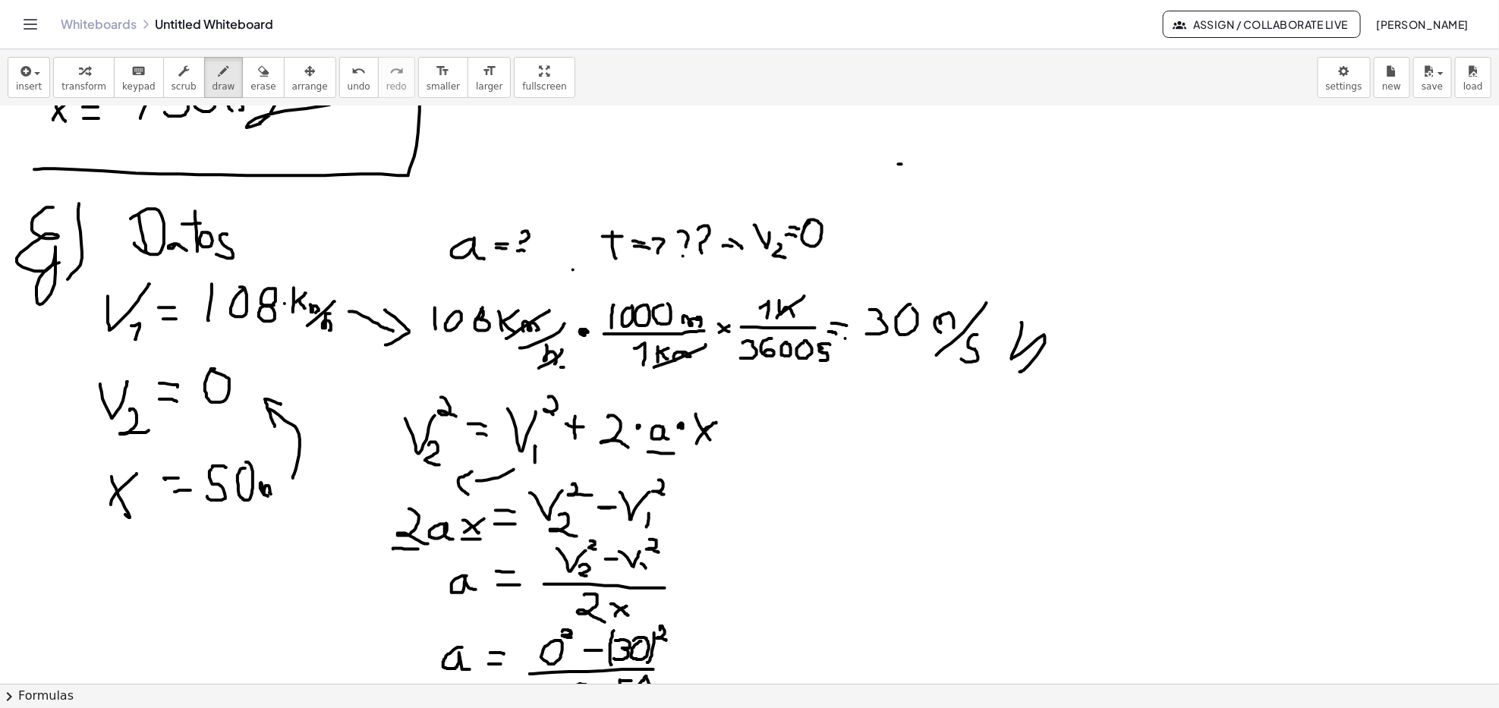
scroll to position [1113, 0]
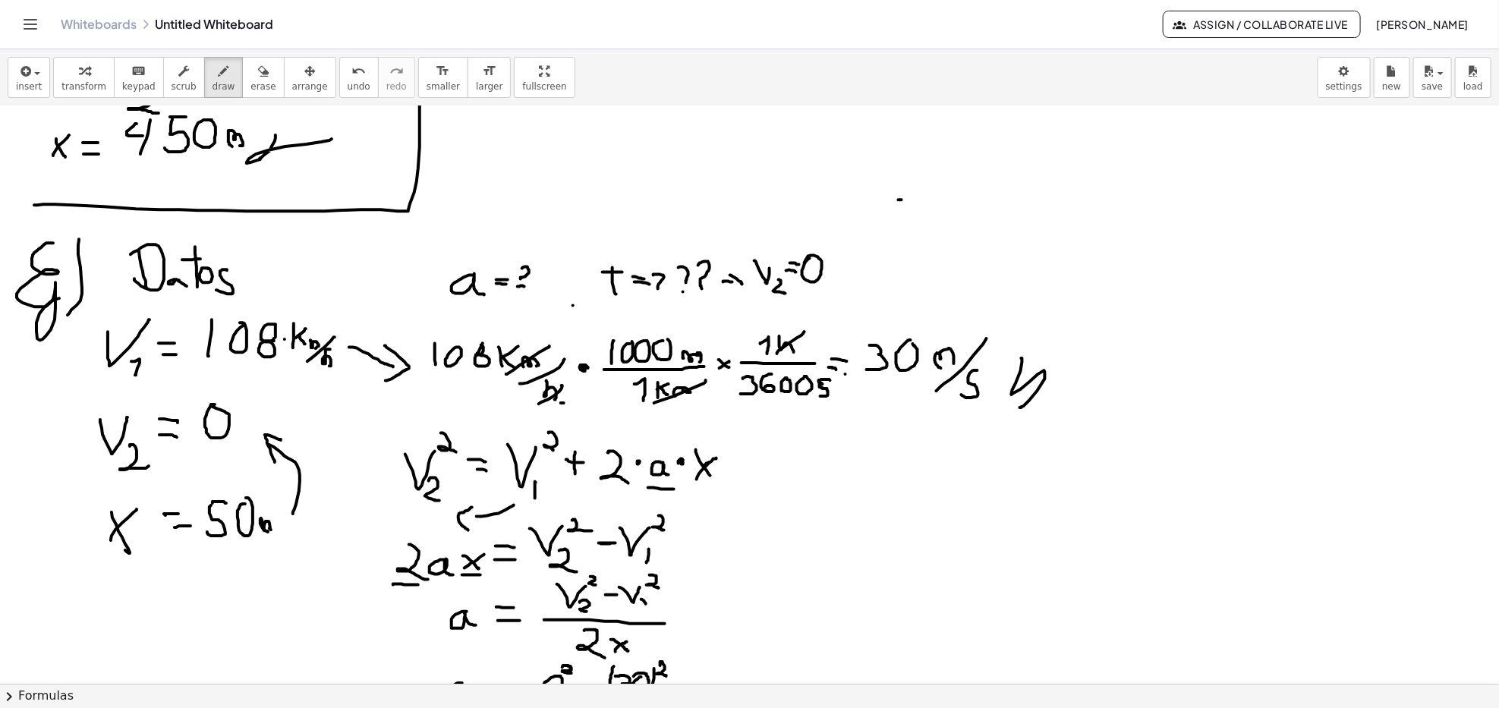
click at [232, 547] on div at bounding box center [749, 148] width 1499 height 2311
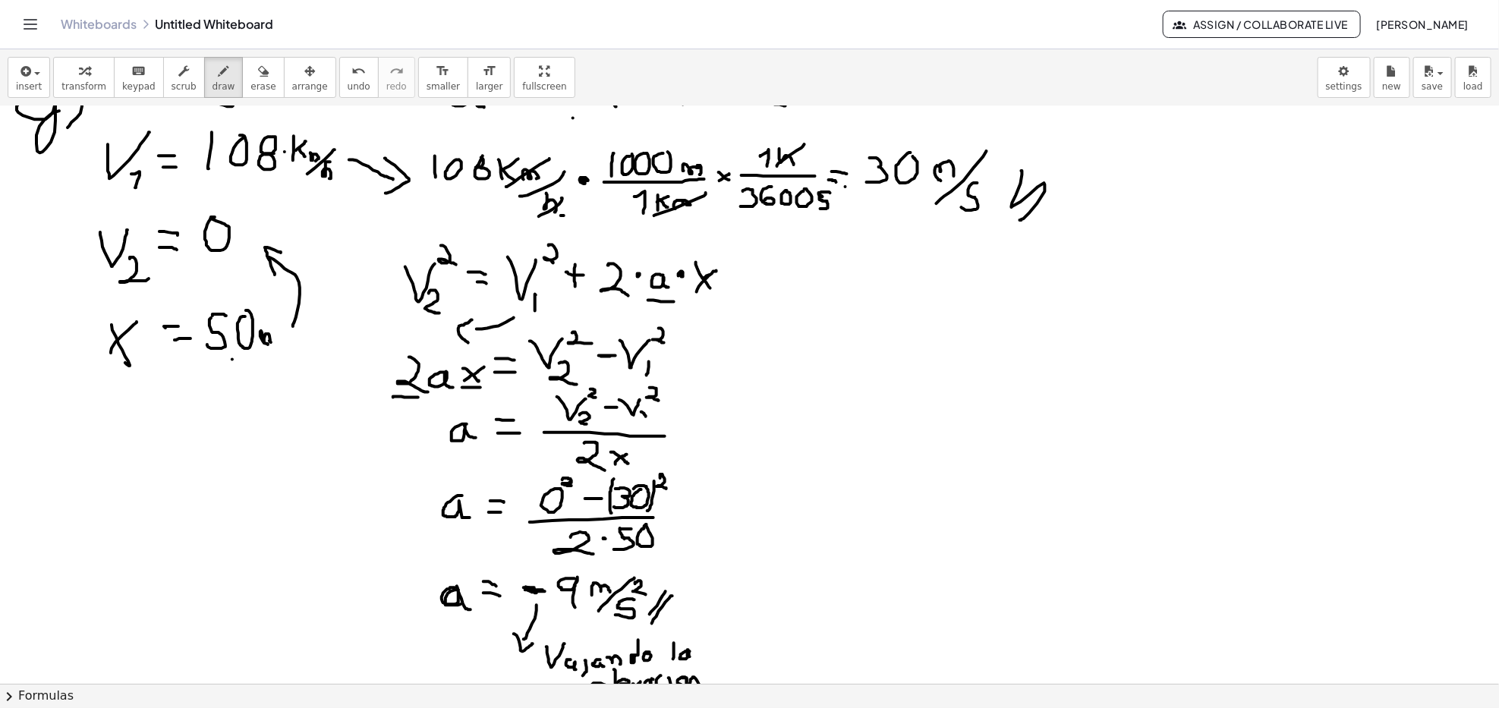
scroll to position [1416, 0]
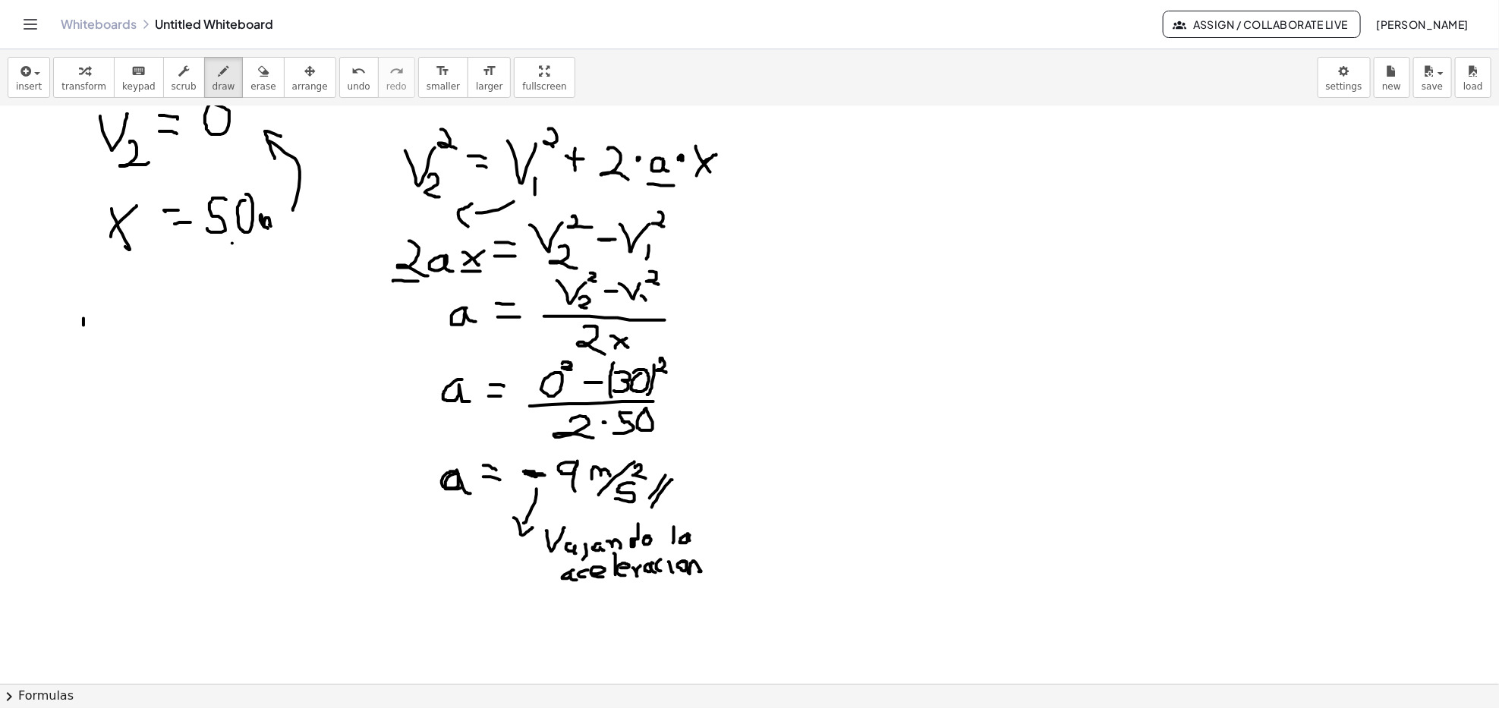
drag, startPoint x: 83, startPoint y: 319, endPoint x: 79, endPoint y: 354, distance: 36.0
drag, startPoint x: 68, startPoint y: 332, endPoint x: 83, endPoint y: 332, distance: 15.2
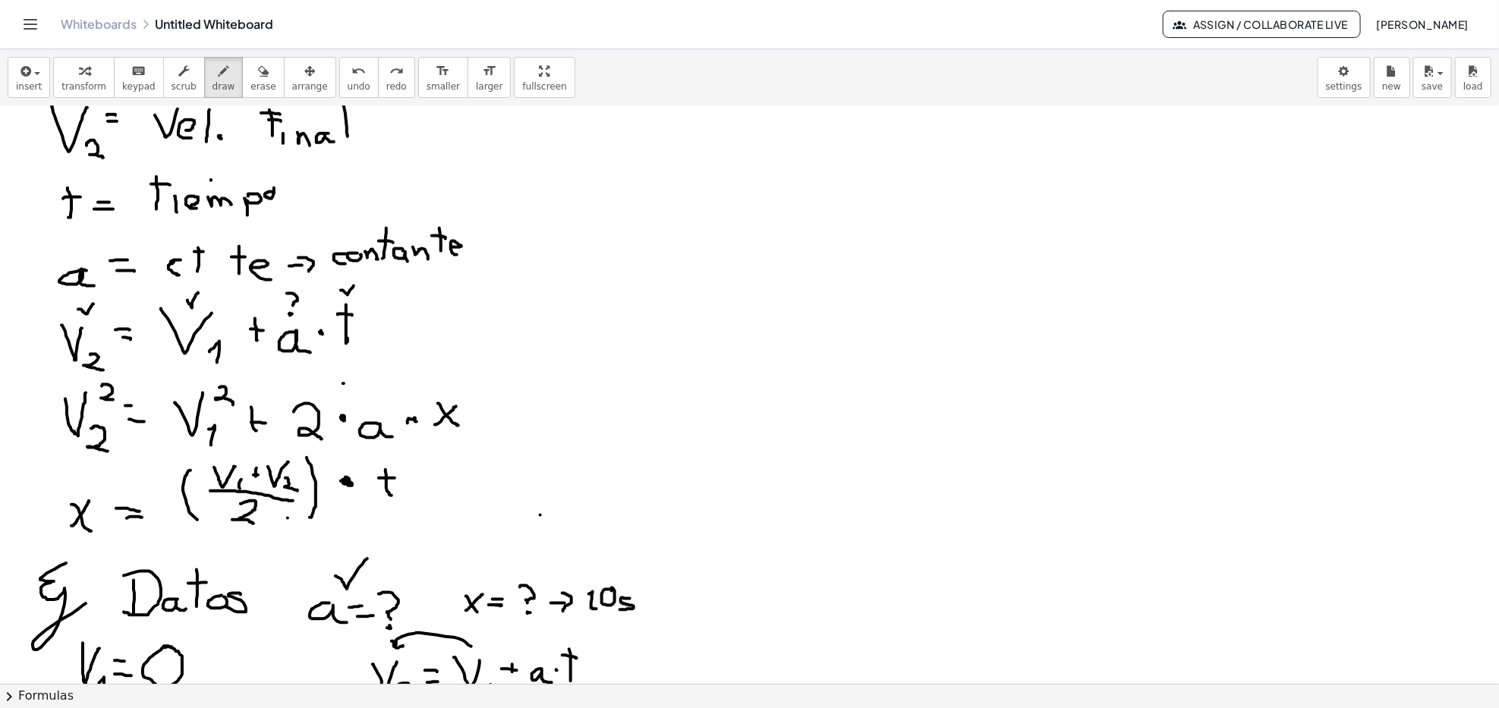
scroll to position [101, 0]
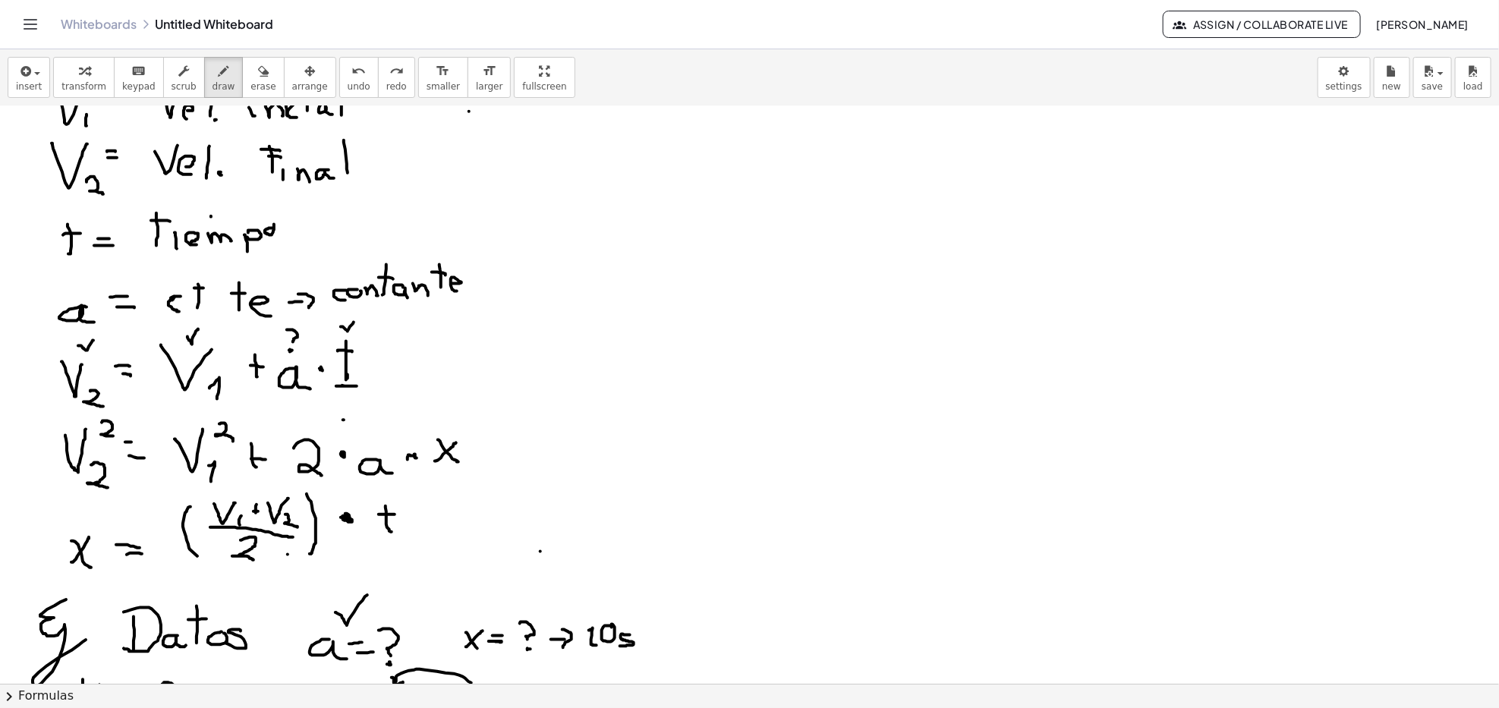
drag, startPoint x: 345, startPoint y: 386, endPoint x: 336, endPoint y: 385, distance: 9.2
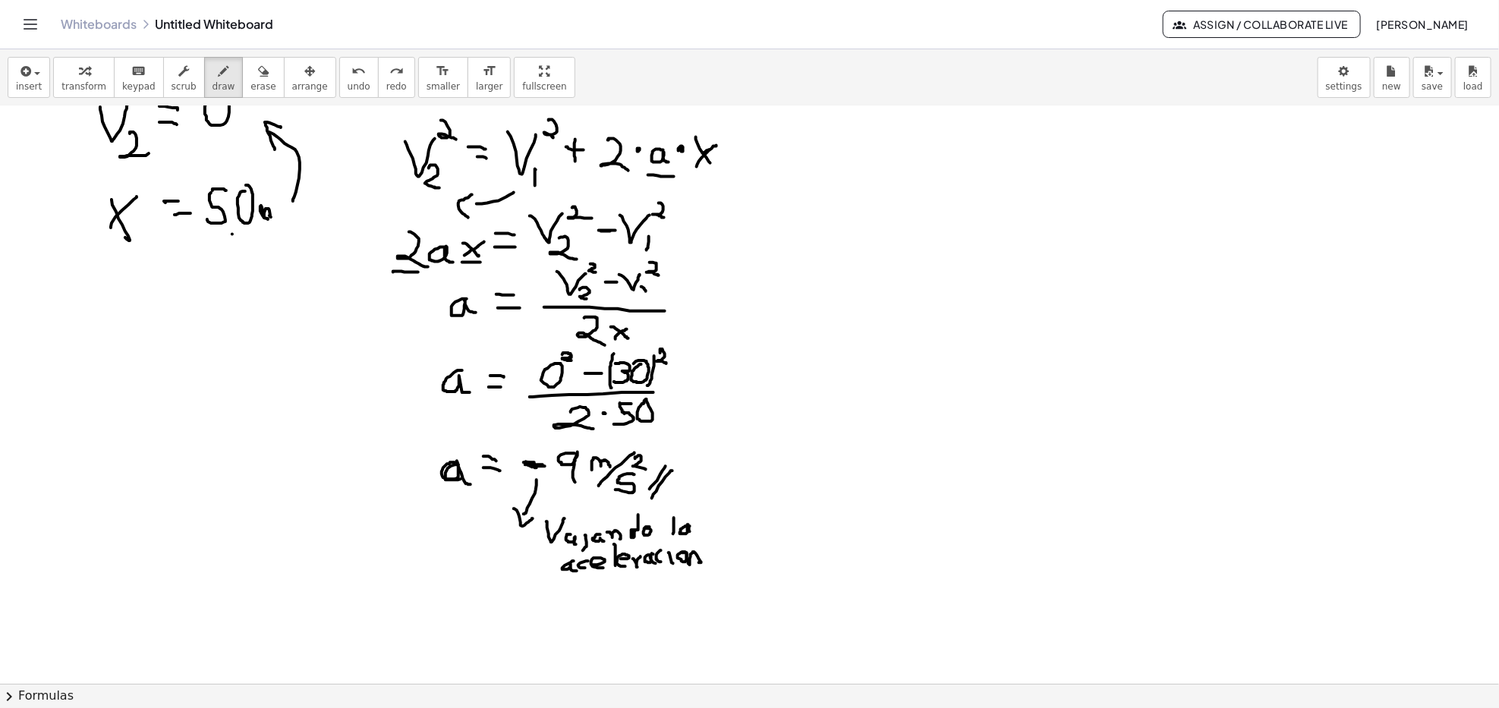
scroll to position [1315, 0]
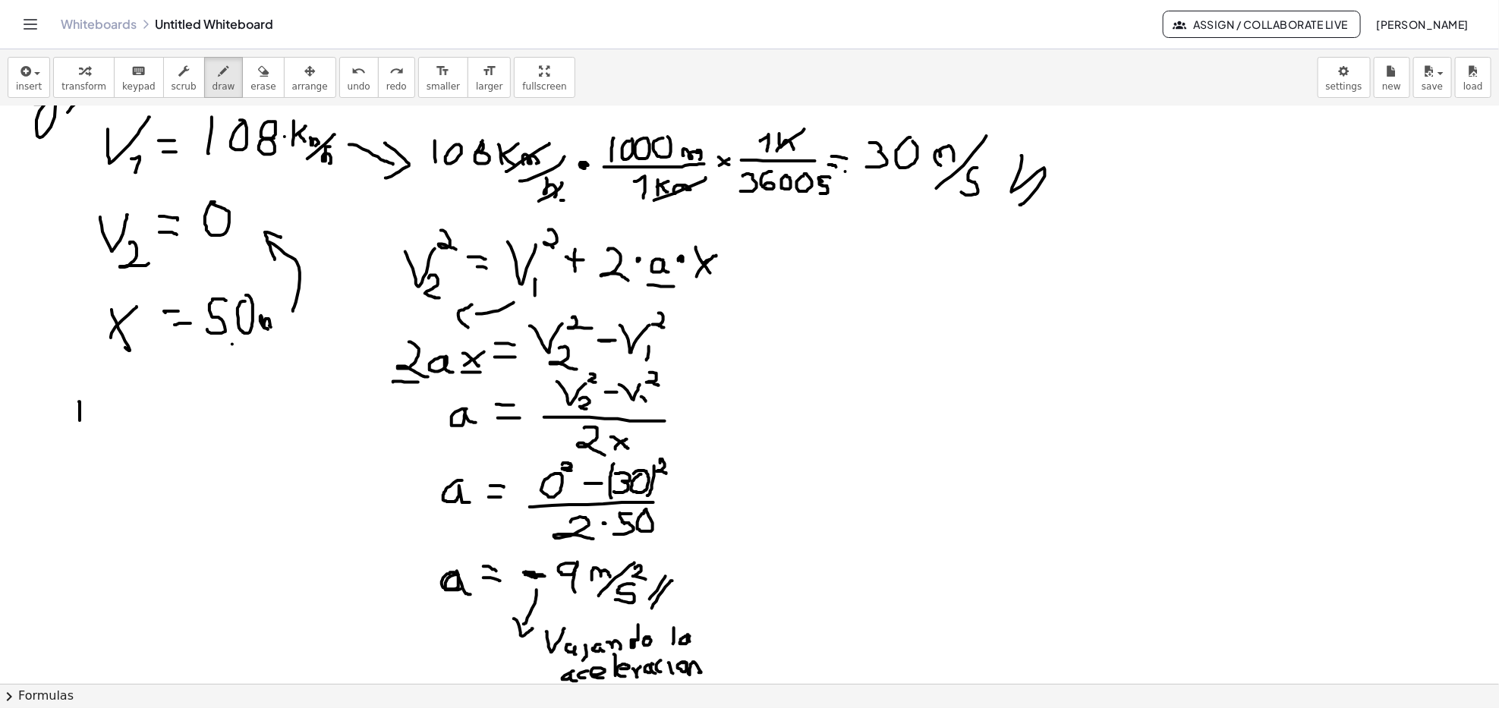
drag, startPoint x: 79, startPoint y: 402, endPoint x: 80, endPoint y: 421, distance: 19.0
drag, startPoint x: 77, startPoint y: 406, endPoint x: 91, endPoint y: 405, distance: 14.5
drag, startPoint x: 94, startPoint y: 405, endPoint x: 104, endPoint y: 405, distance: 9.9
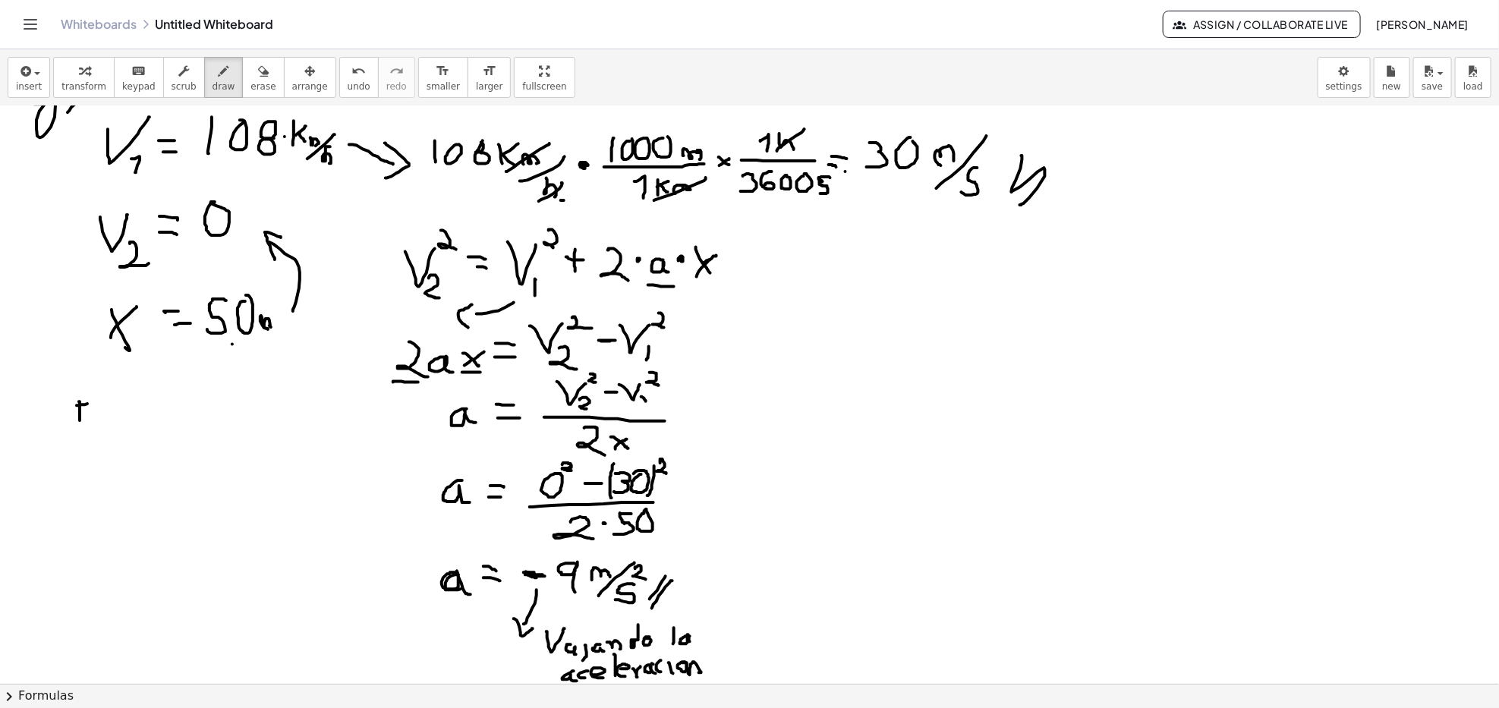
drag, startPoint x: 101, startPoint y: 413, endPoint x: 115, endPoint y: 413, distance: 13.7
drag, startPoint x: 126, startPoint y: 392, endPoint x: 127, endPoint y: 417, distance: 25.1
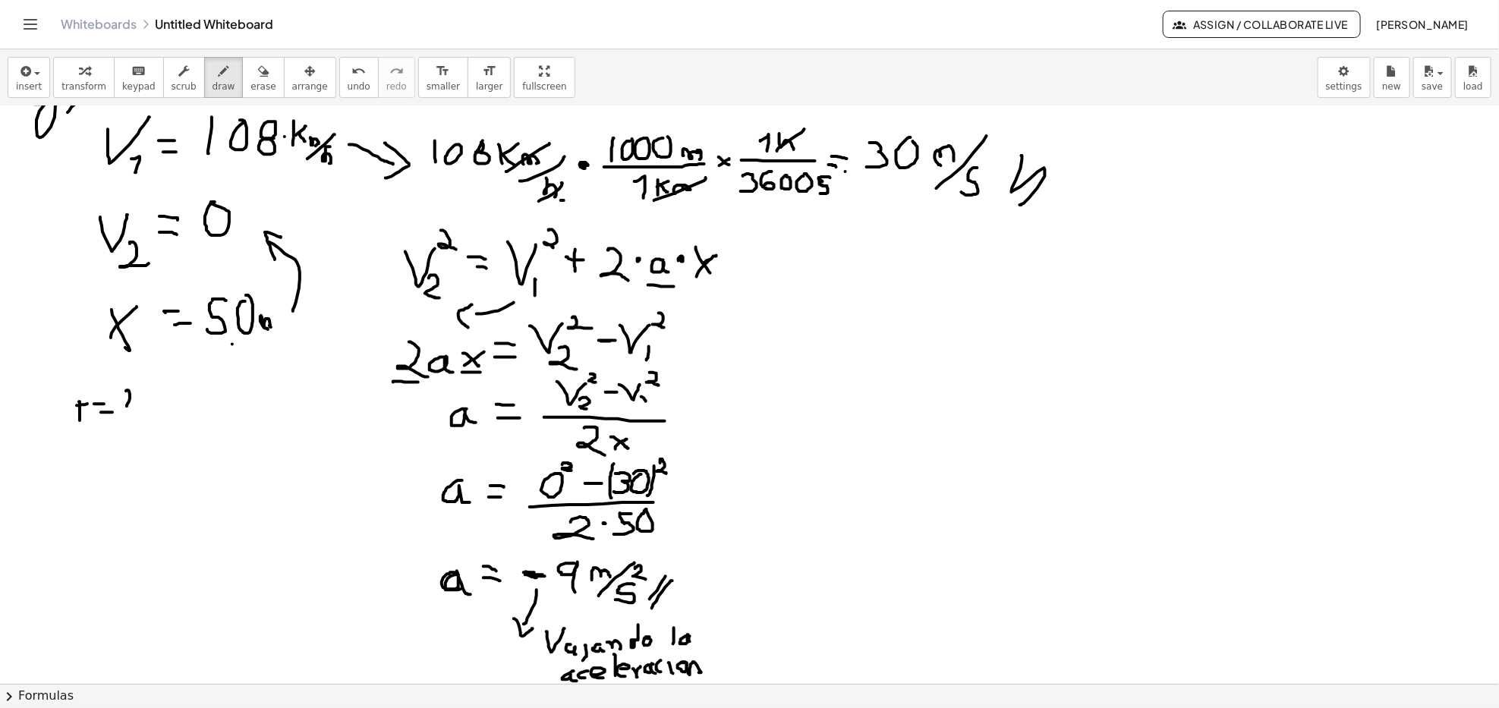
drag, startPoint x: 127, startPoint y: 417, endPoint x: 134, endPoint y: 419, distance: 7.9
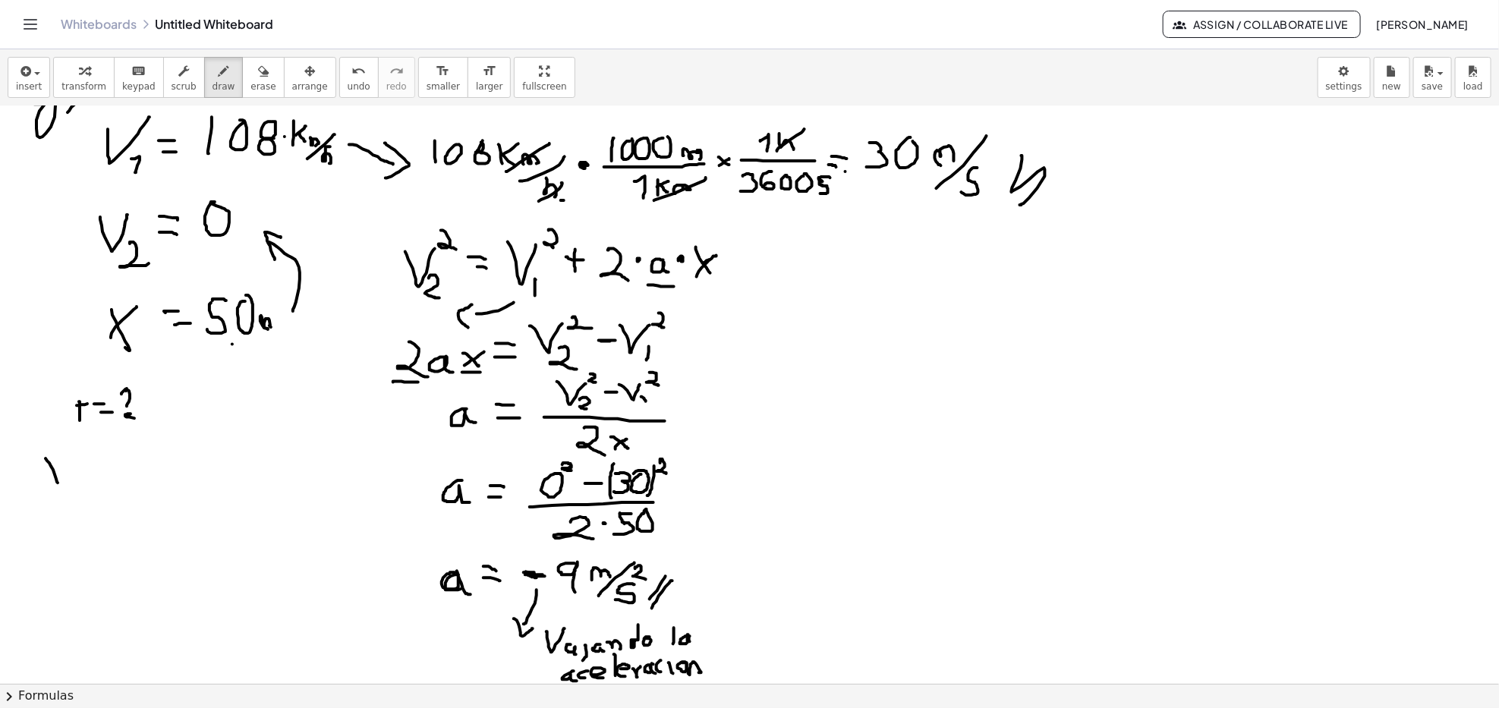
drag, startPoint x: 46, startPoint y: 459, endPoint x: 71, endPoint y: 458, distance: 25.1
drag, startPoint x: 75, startPoint y: 481, endPoint x: 83, endPoint y: 501, distance: 21.1
drag, startPoint x: 101, startPoint y: 462, endPoint x: 109, endPoint y: 463, distance: 8.4
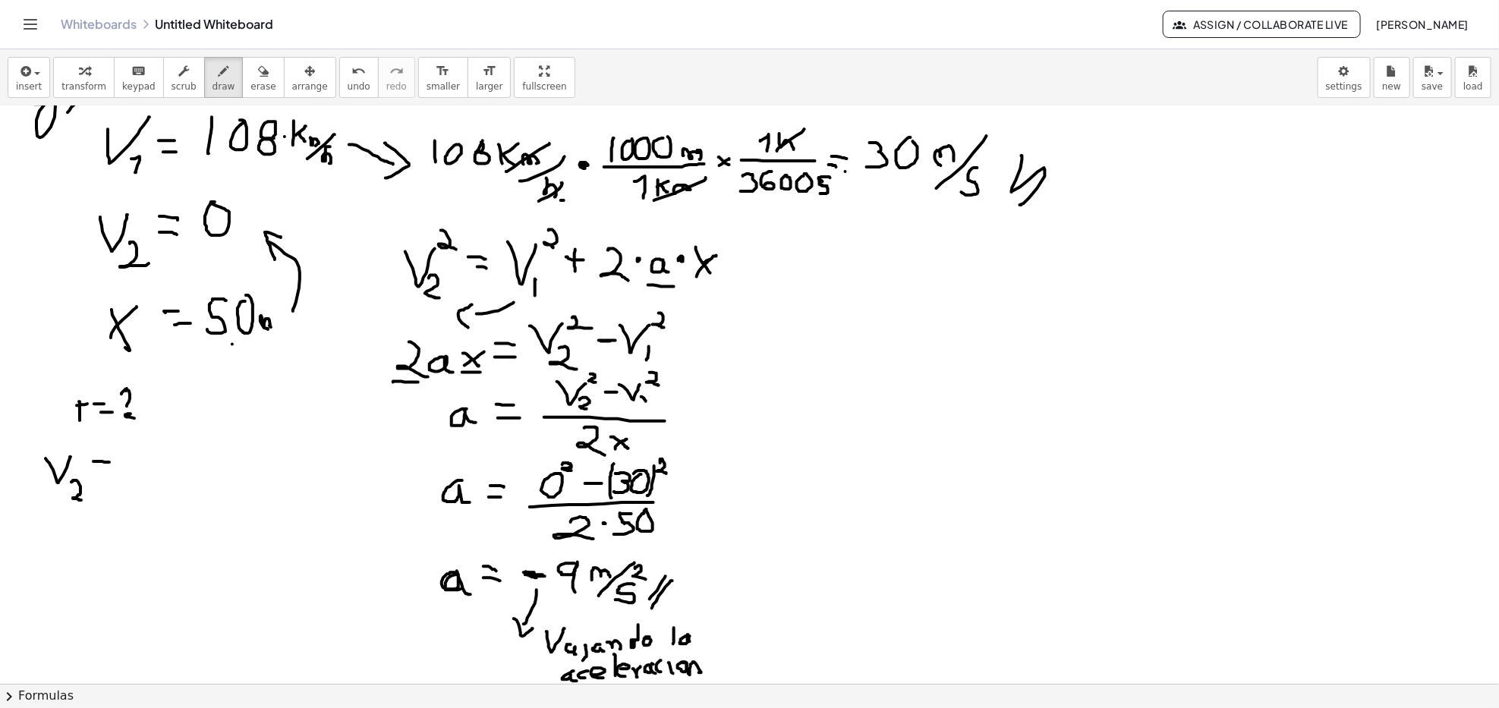
drag, startPoint x: 94, startPoint y: 477, endPoint x: 106, endPoint y: 477, distance: 12.1
drag, startPoint x: 132, startPoint y: 448, endPoint x: 159, endPoint y: 455, distance: 27.6
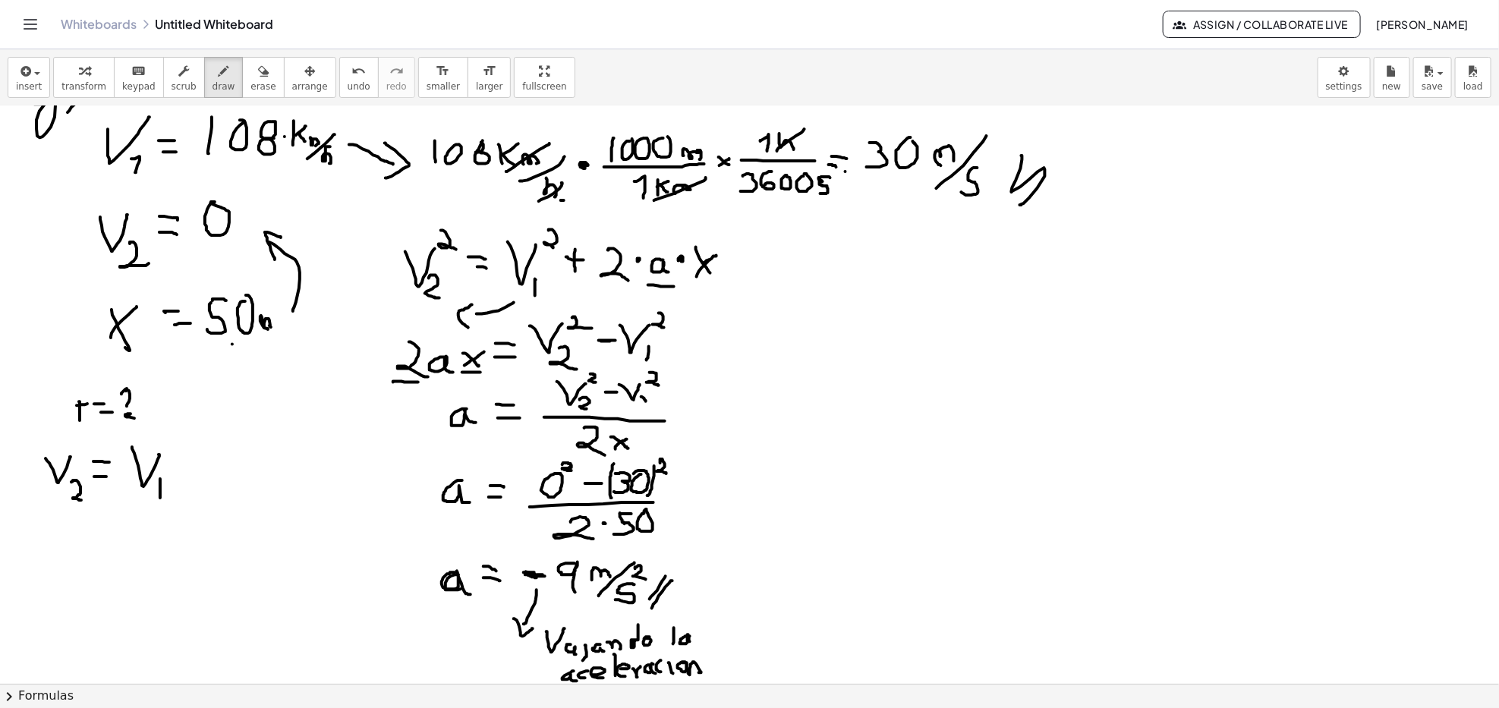
drag, startPoint x: 160, startPoint y: 480, endPoint x: 161, endPoint y: 499, distance: 19.8
drag, startPoint x: 187, startPoint y: 468, endPoint x: 197, endPoint y: 468, distance: 10.6
drag, startPoint x: 191, startPoint y: 455, endPoint x: 194, endPoint y: 477, distance: 22.3
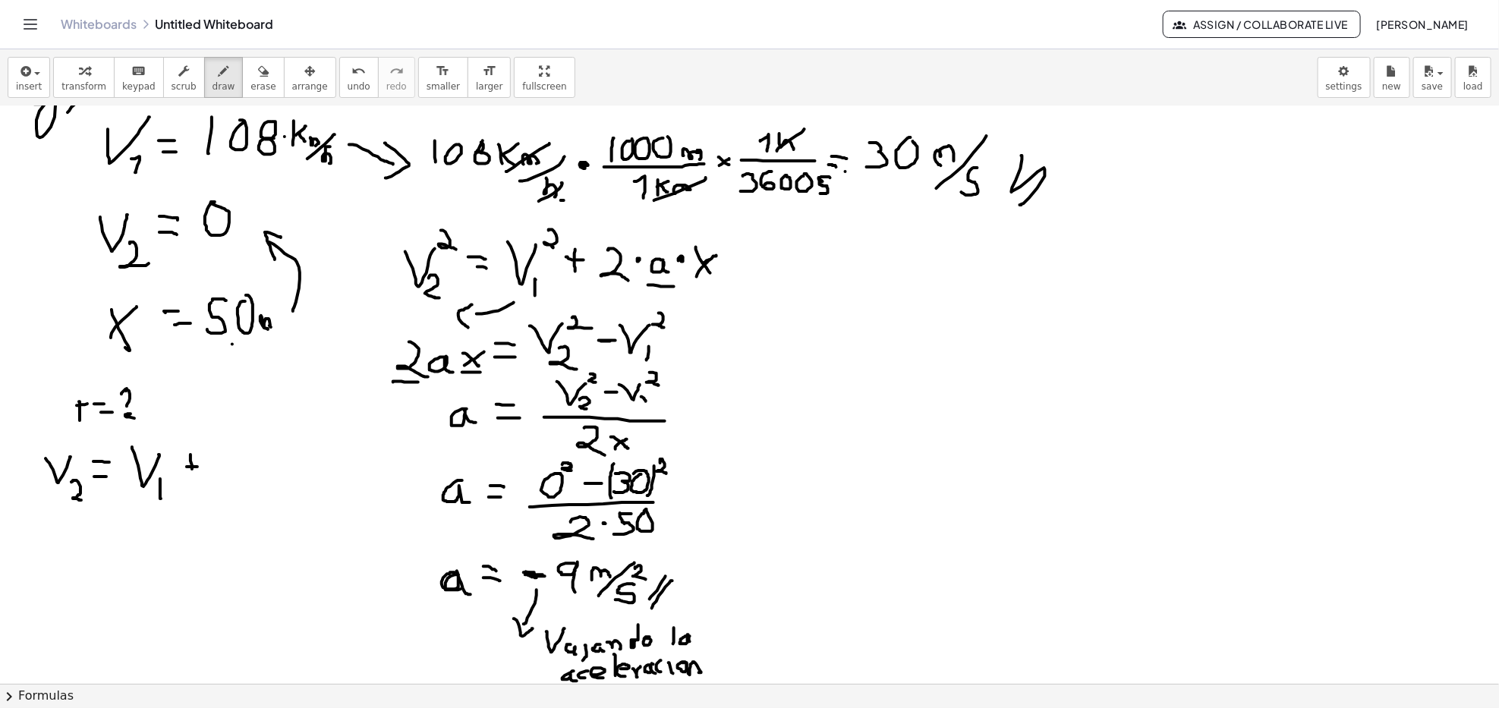
drag, startPoint x: 228, startPoint y: 462, endPoint x: 237, endPoint y: 474, distance: 14.7
drag, startPoint x: 264, startPoint y: 449, endPoint x: 268, endPoint y: 459, distance: 10.6
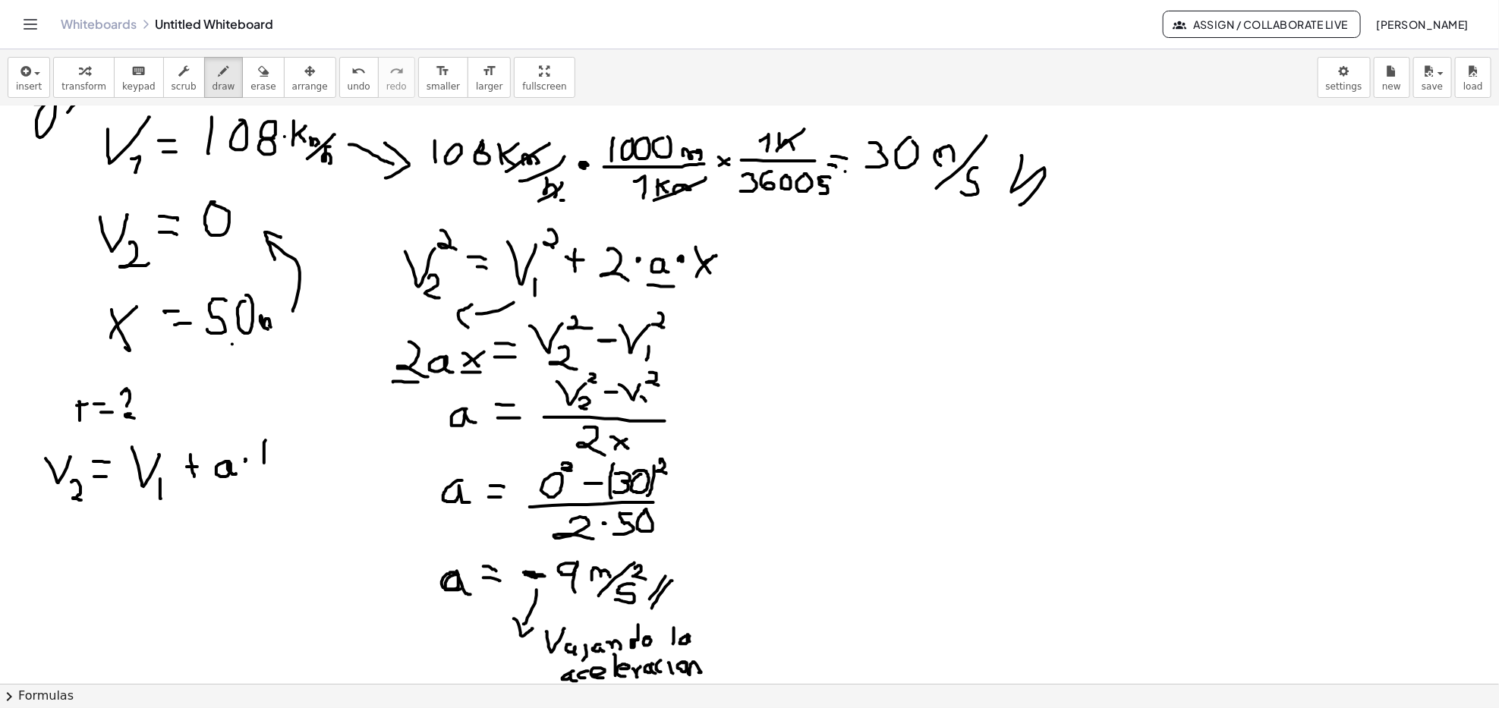
drag, startPoint x: 257, startPoint y: 446, endPoint x: 274, endPoint y: 449, distance: 17.7
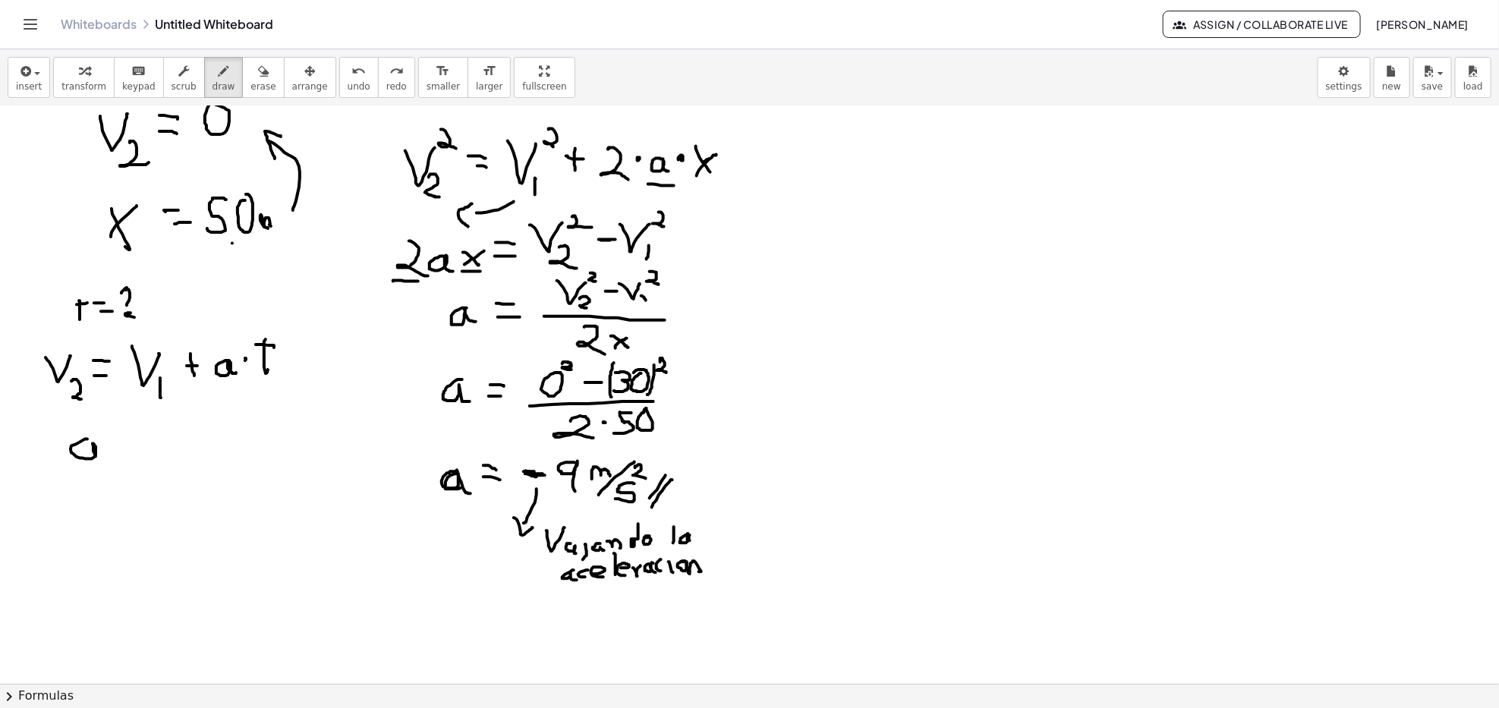
drag, startPoint x: 87, startPoint y: 439, endPoint x: 119, endPoint y: 427, distance: 34.4
drag, startPoint x: 120, startPoint y: 435, endPoint x: 118, endPoint y: 453, distance: 18.3
drag, startPoint x: 109, startPoint y: 433, endPoint x: 131, endPoint y: 435, distance: 22.1
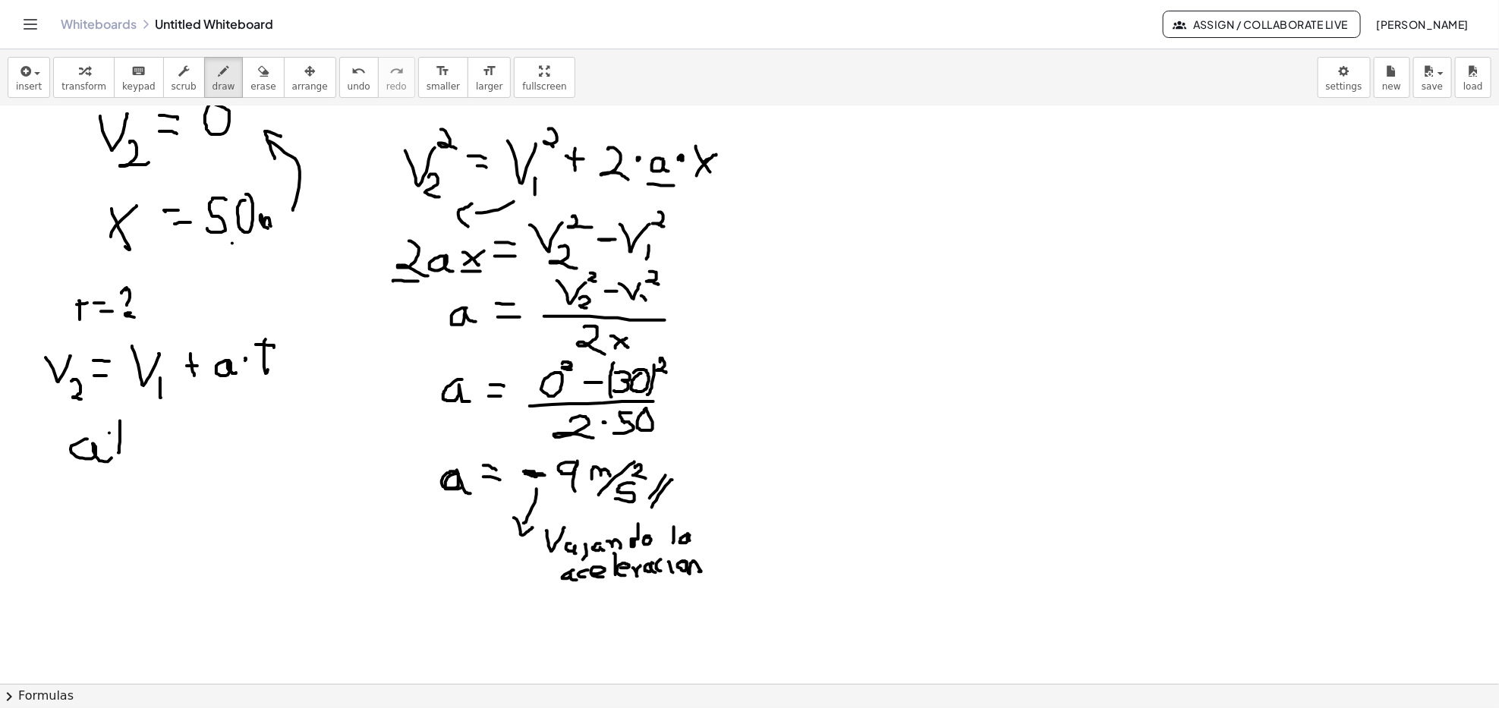
drag, startPoint x: 142, startPoint y: 436, endPoint x: 162, endPoint y: 437, distance: 19.8
drag, startPoint x: 146, startPoint y: 447, endPoint x: 162, endPoint y: 448, distance: 15.2
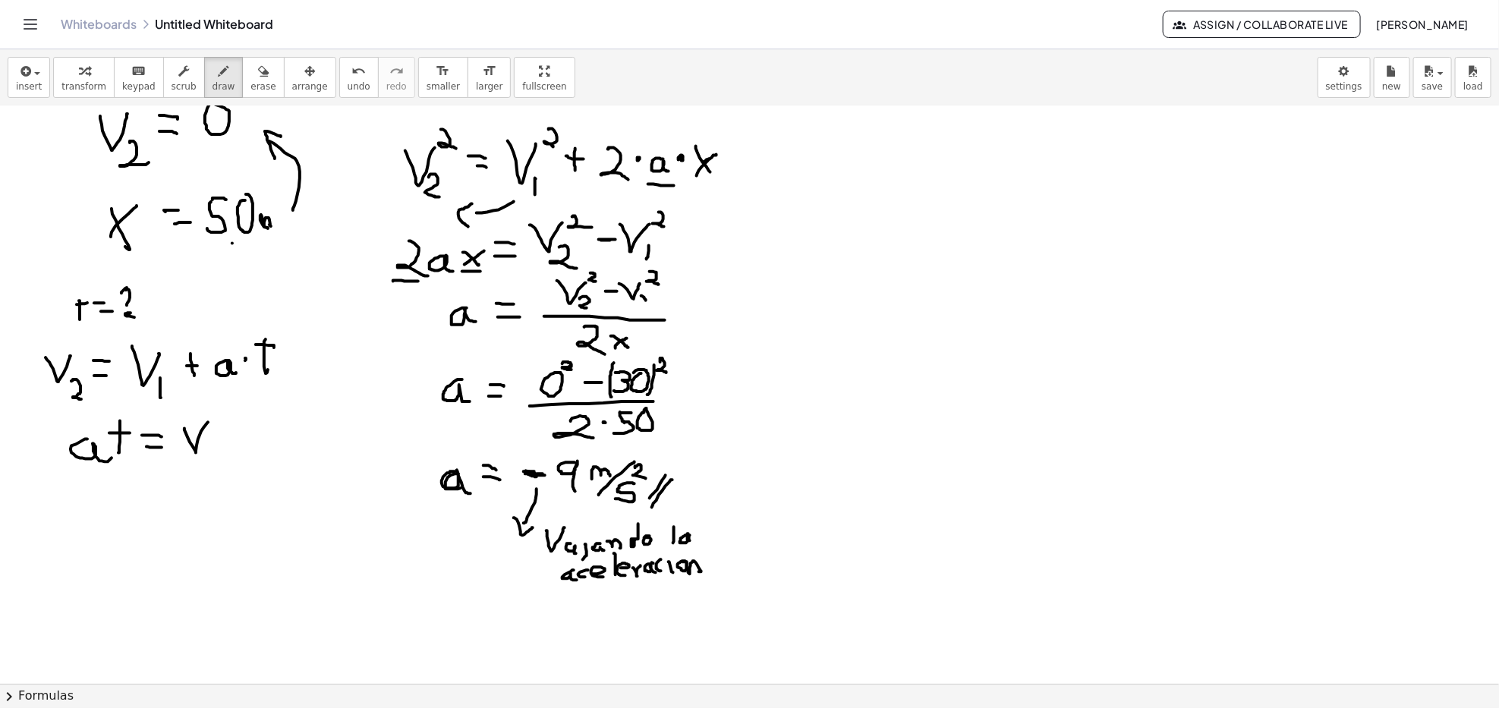
drag, startPoint x: 184, startPoint y: 429, endPoint x: 208, endPoint y: 422, distance: 24.5
drag, startPoint x: 219, startPoint y: 448, endPoint x: 244, endPoint y: 463, distance: 29.3
drag, startPoint x: 234, startPoint y: 439, endPoint x: 249, endPoint y: 439, distance: 15.2
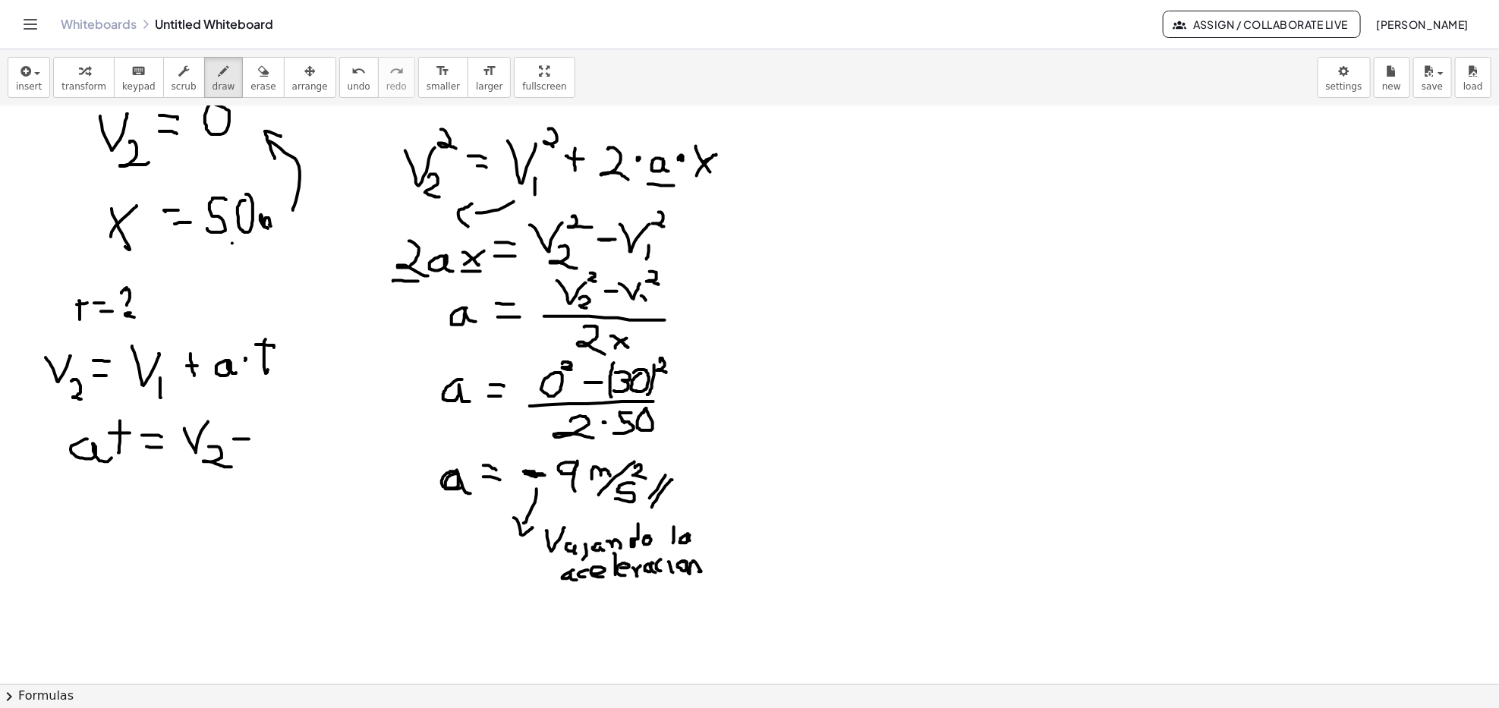
drag, startPoint x: 258, startPoint y: 426, endPoint x: 276, endPoint y: 425, distance: 17.5
drag, startPoint x: 281, startPoint y: 440, endPoint x: 282, endPoint y: 456, distance: 16.0
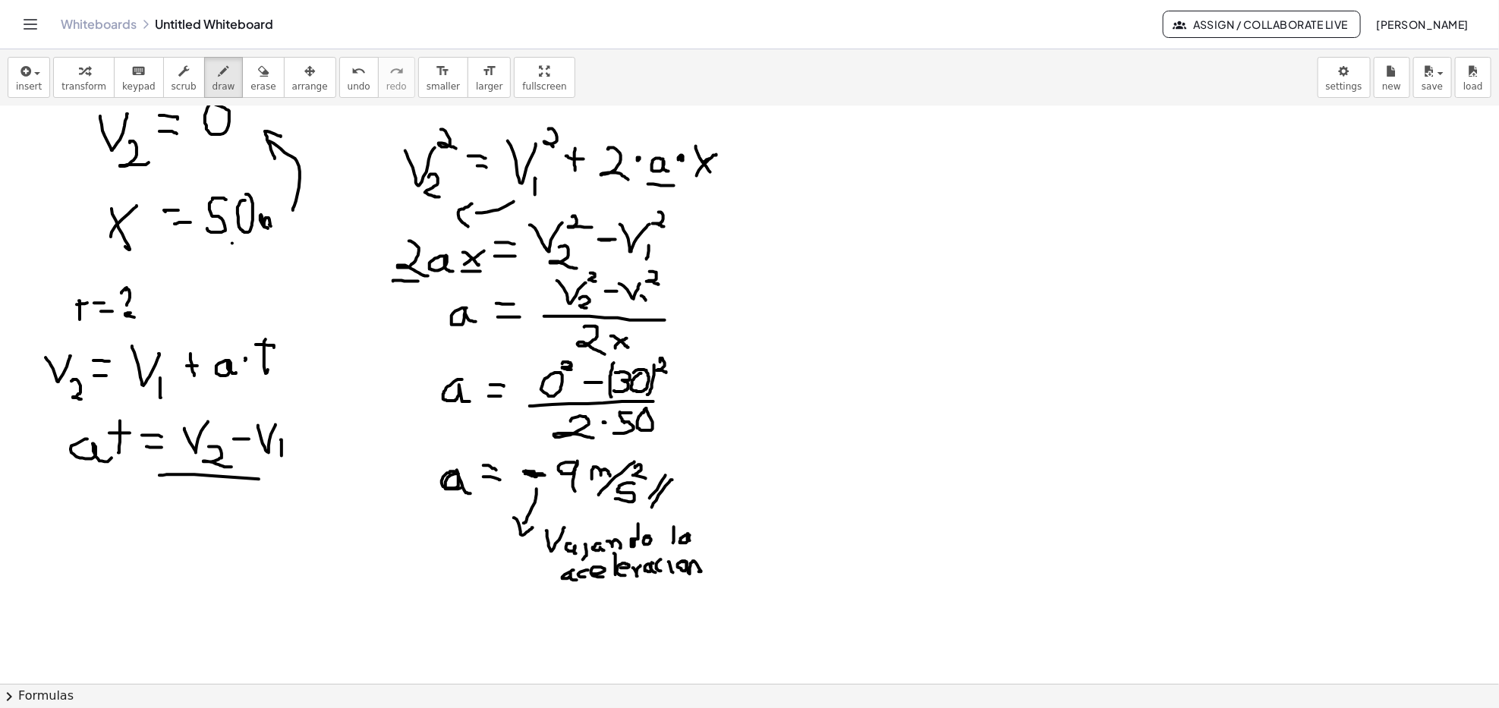
drag, startPoint x: 194, startPoint y: 475, endPoint x: 304, endPoint y: 480, distance: 110.2
drag, startPoint x: 102, startPoint y: 499, endPoint x: 92, endPoint y: 518, distance: 21.4
drag, startPoint x: 107, startPoint y: 505, endPoint x: 113, endPoint y: 492, distance: 14.3
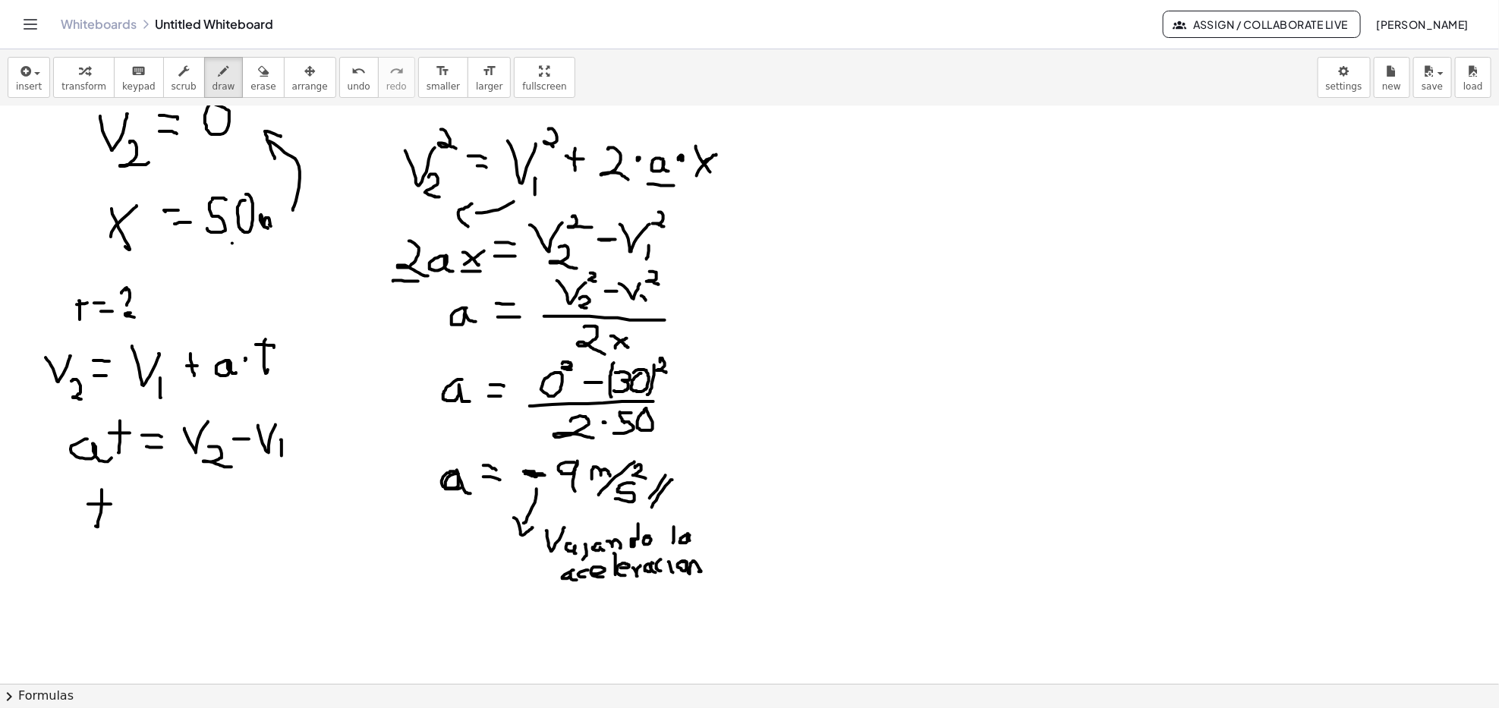
drag, startPoint x: 140, startPoint y: 496, endPoint x: 156, endPoint y: 496, distance: 15.9
drag, startPoint x: 137, startPoint y: 508, endPoint x: 159, endPoint y: 508, distance: 22.0
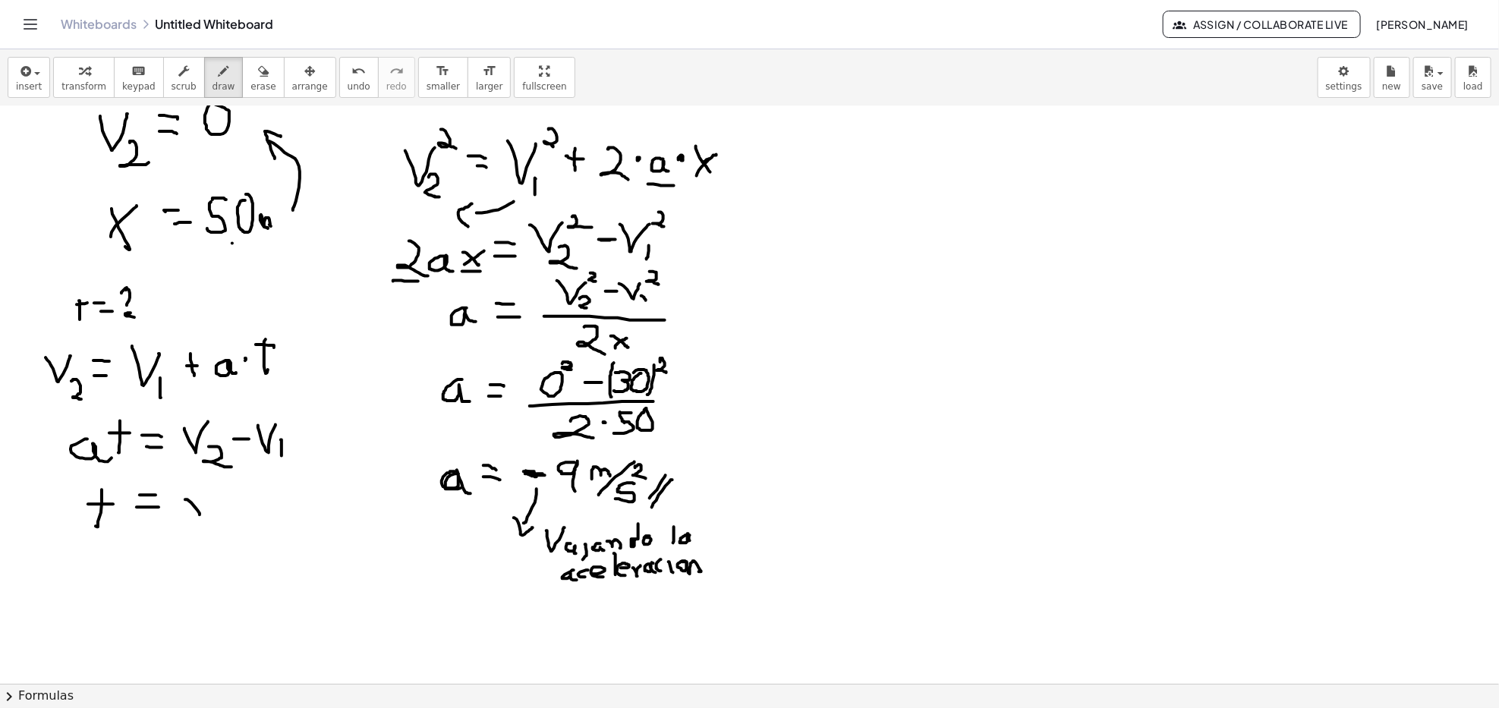
drag, startPoint x: 185, startPoint y: 500, endPoint x: 216, endPoint y: 501, distance: 30.4
drag, startPoint x: 221, startPoint y: 512, endPoint x: 229, endPoint y: 525, distance: 15.4
drag, startPoint x: 244, startPoint y: 508, endPoint x: 271, endPoint y: 511, distance: 26.7
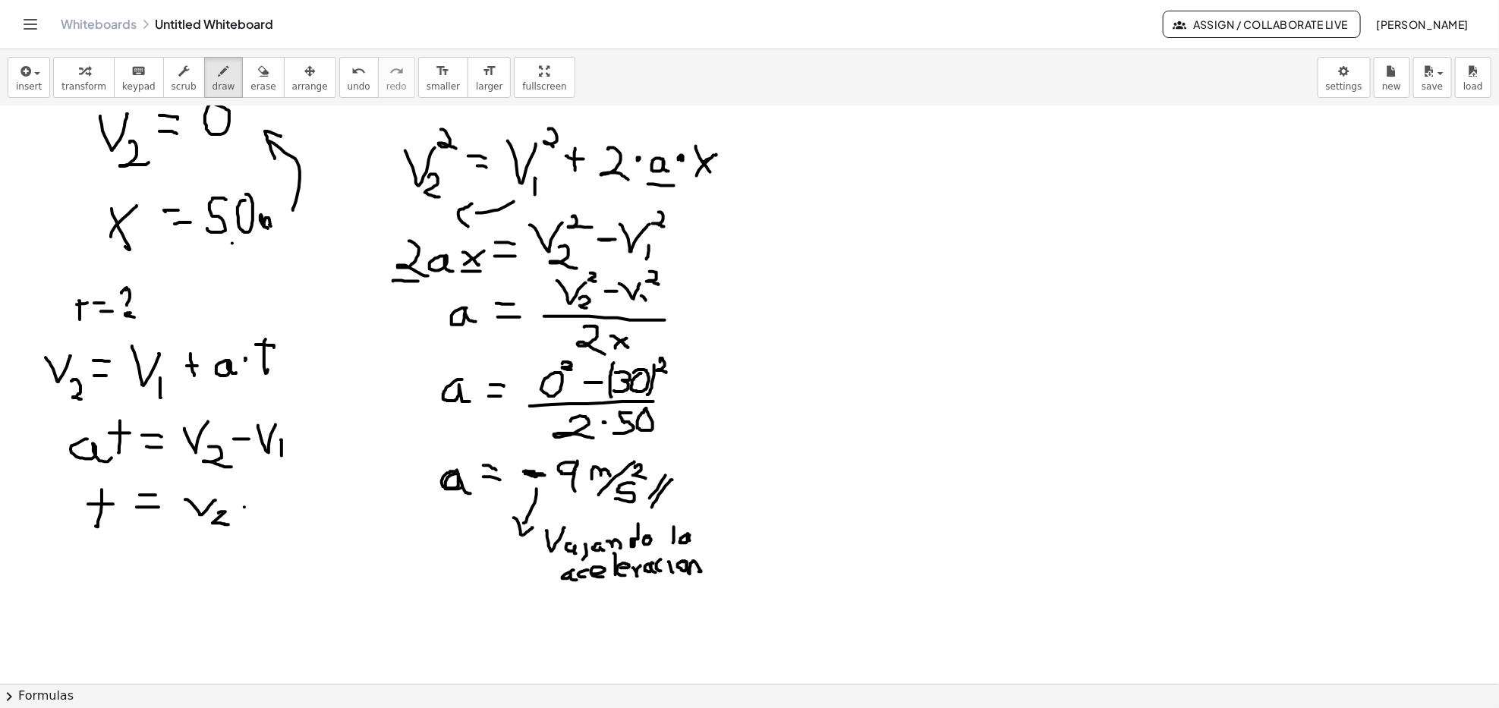
drag, startPoint x: 280, startPoint y: 516, endPoint x: 292, endPoint y: 493, distance: 26.5
drag, startPoint x: 290, startPoint y: 509, endPoint x: 289, endPoint y: 522, distance: 13.7
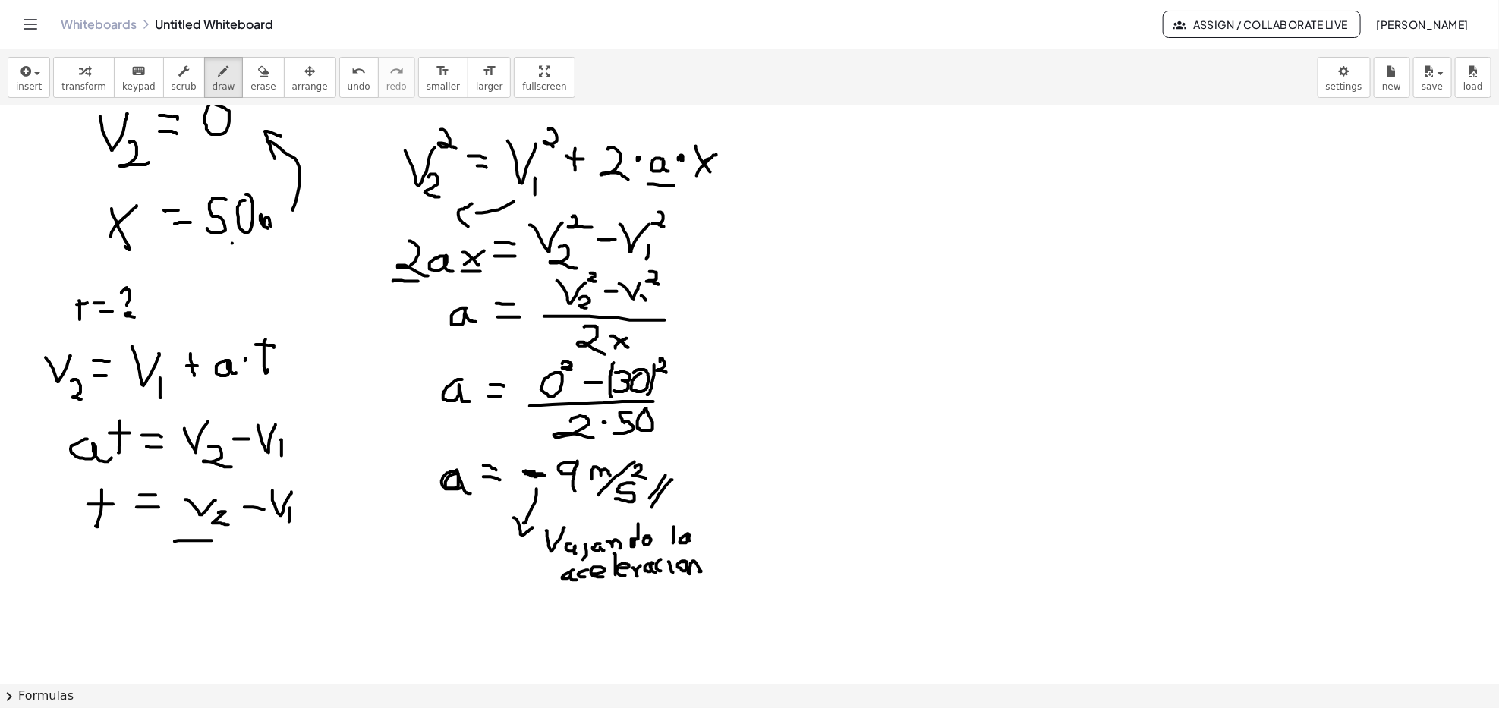
drag, startPoint x: 184, startPoint y: 541, endPoint x: 313, endPoint y: 545, distance: 129.1
drag, startPoint x: 240, startPoint y: 553, endPoint x: 247, endPoint y: 564, distance: 13.1
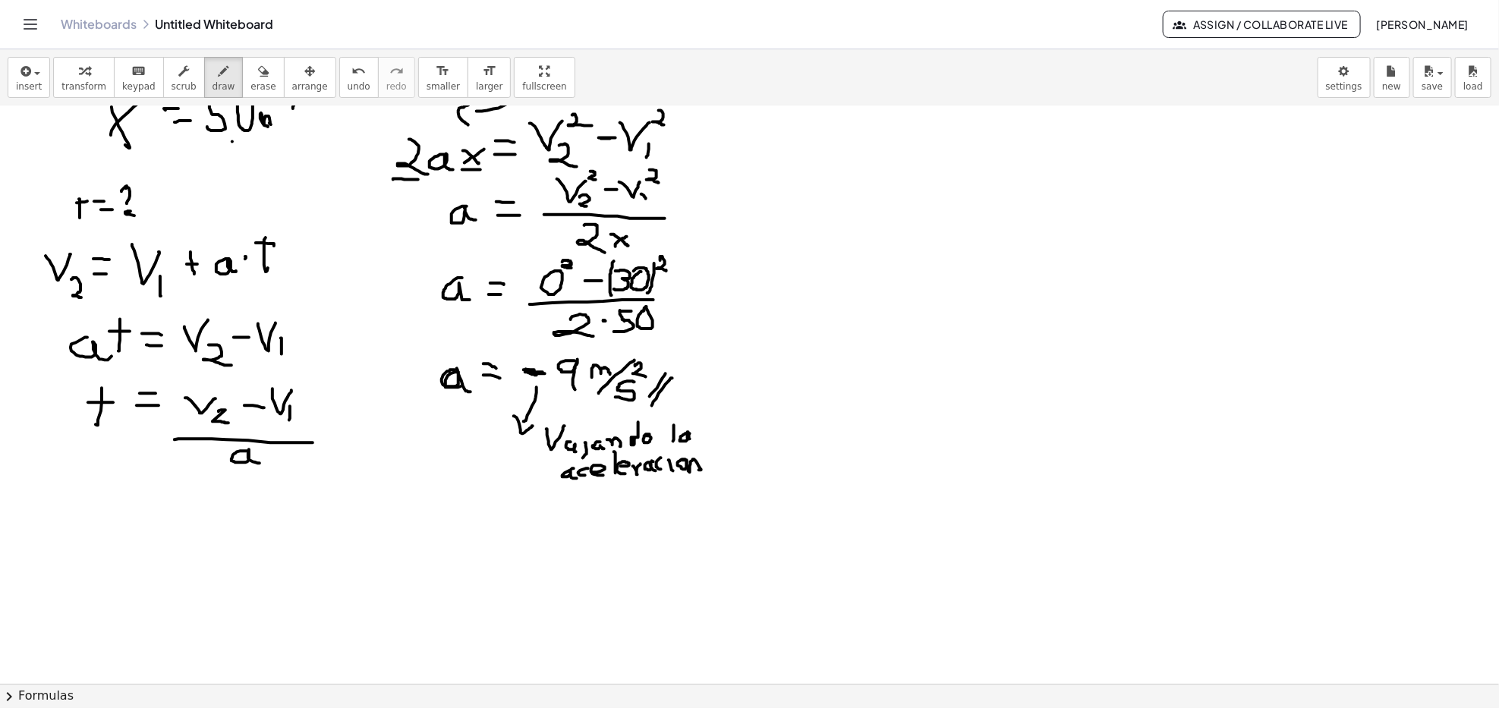
drag, startPoint x: 59, startPoint y: 495, endPoint x: 61, endPoint y: 527, distance: 32.0
drag, startPoint x: 49, startPoint y: 506, endPoint x: 68, endPoint y: 506, distance: 18.2
drag, startPoint x: 94, startPoint y: 505, endPoint x: 110, endPoint y: 507, distance: 16.1
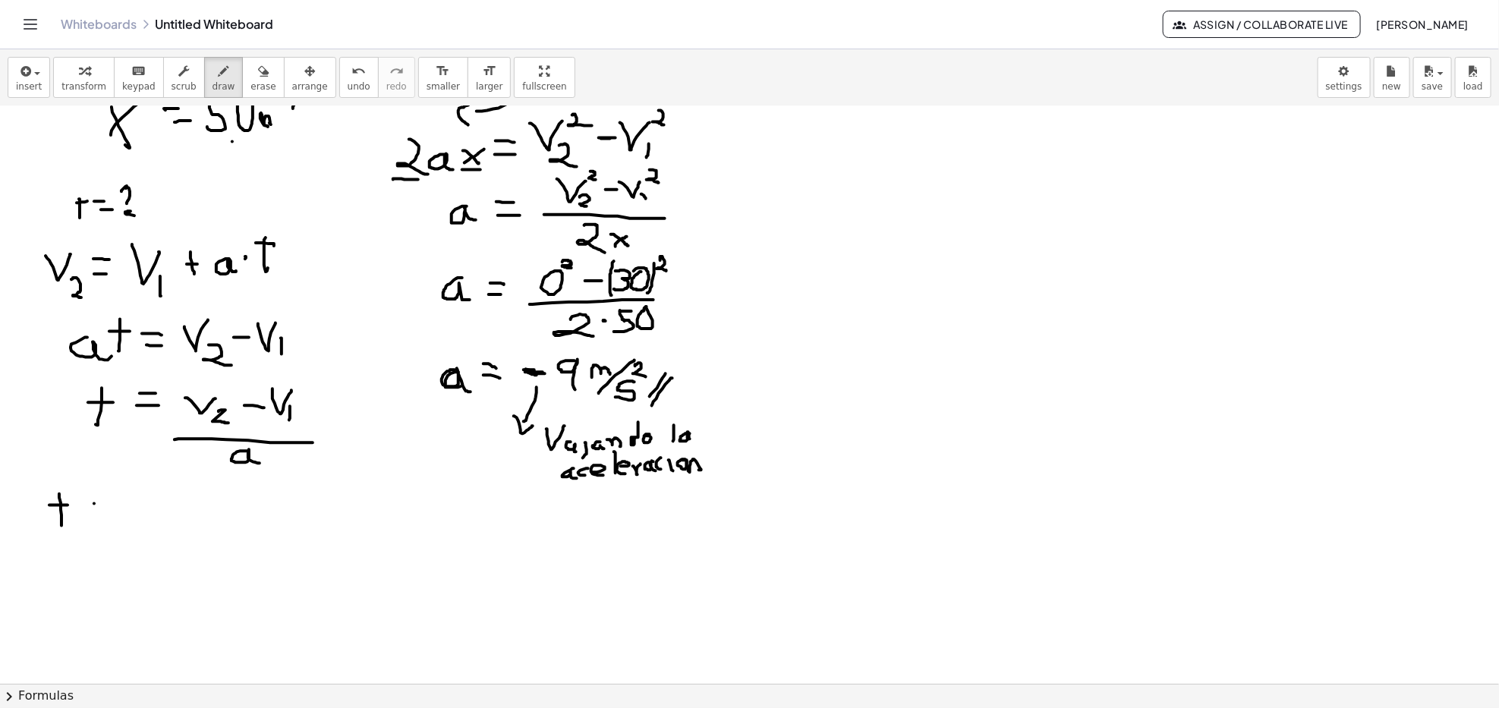
drag, startPoint x: 93, startPoint y: 517, endPoint x: 103, endPoint y: 517, distance: 9.9
drag, startPoint x: 137, startPoint y: 526, endPoint x: 333, endPoint y: 521, distance: 195.9
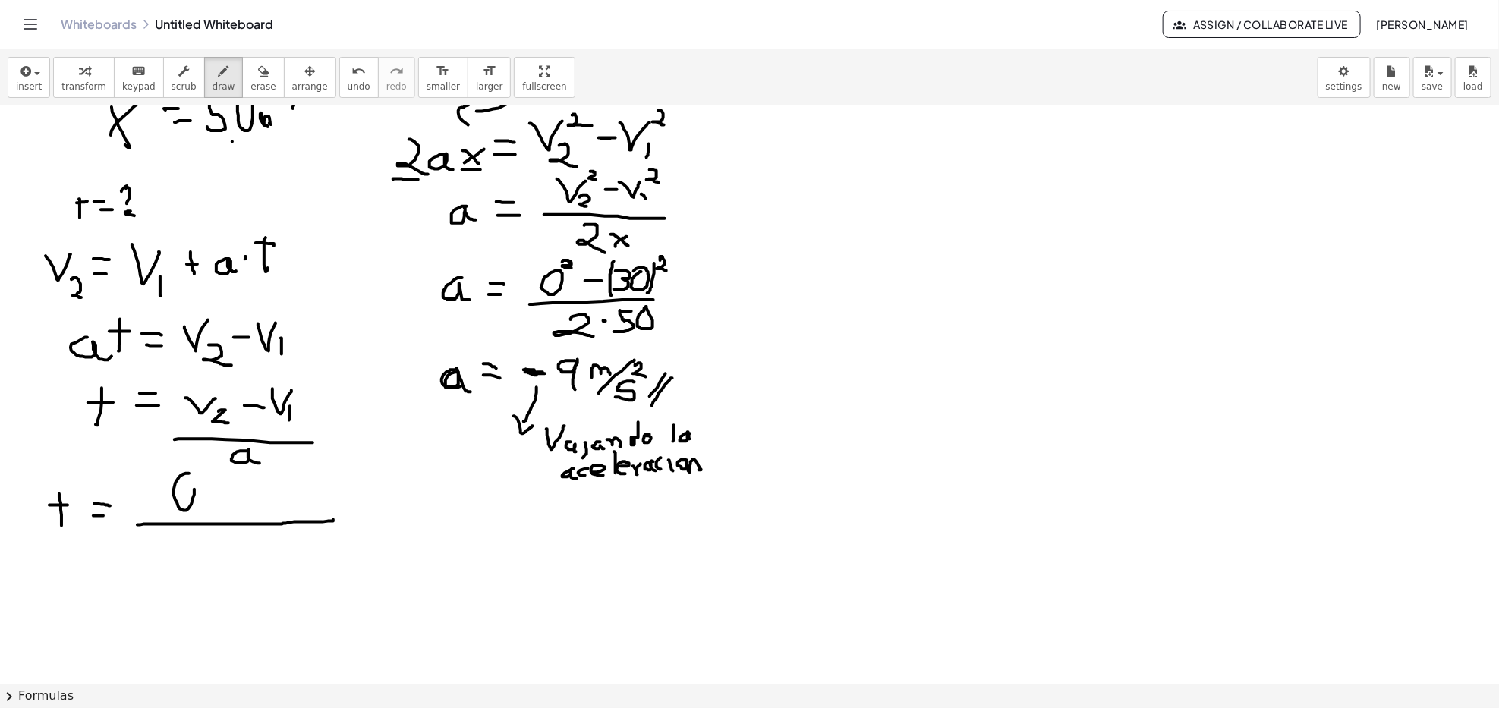
drag, startPoint x: 249, startPoint y: 491, endPoint x: 257, endPoint y: 508, distance: 18.3
drag, startPoint x: 300, startPoint y: 484, endPoint x: 288, endPoint y: 493, distance: 14.6
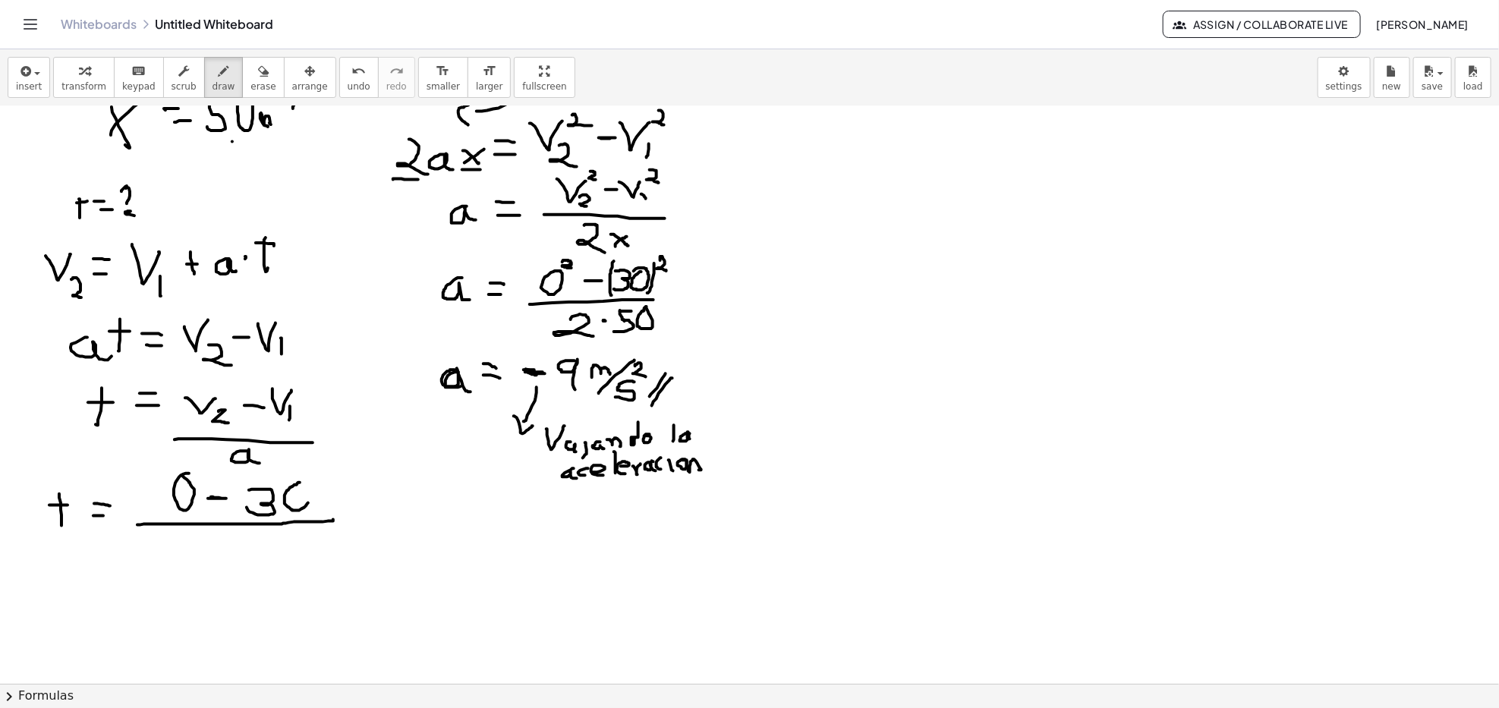
drag, startPoint x: 207, startPoint y: 553, endPoint x: 224, endPoint y: 555, distance: 16.8
drag, startPoint x: 249, startPoint y: 539, endPoint x: 251, endPoint y: 571, distance: 32.0
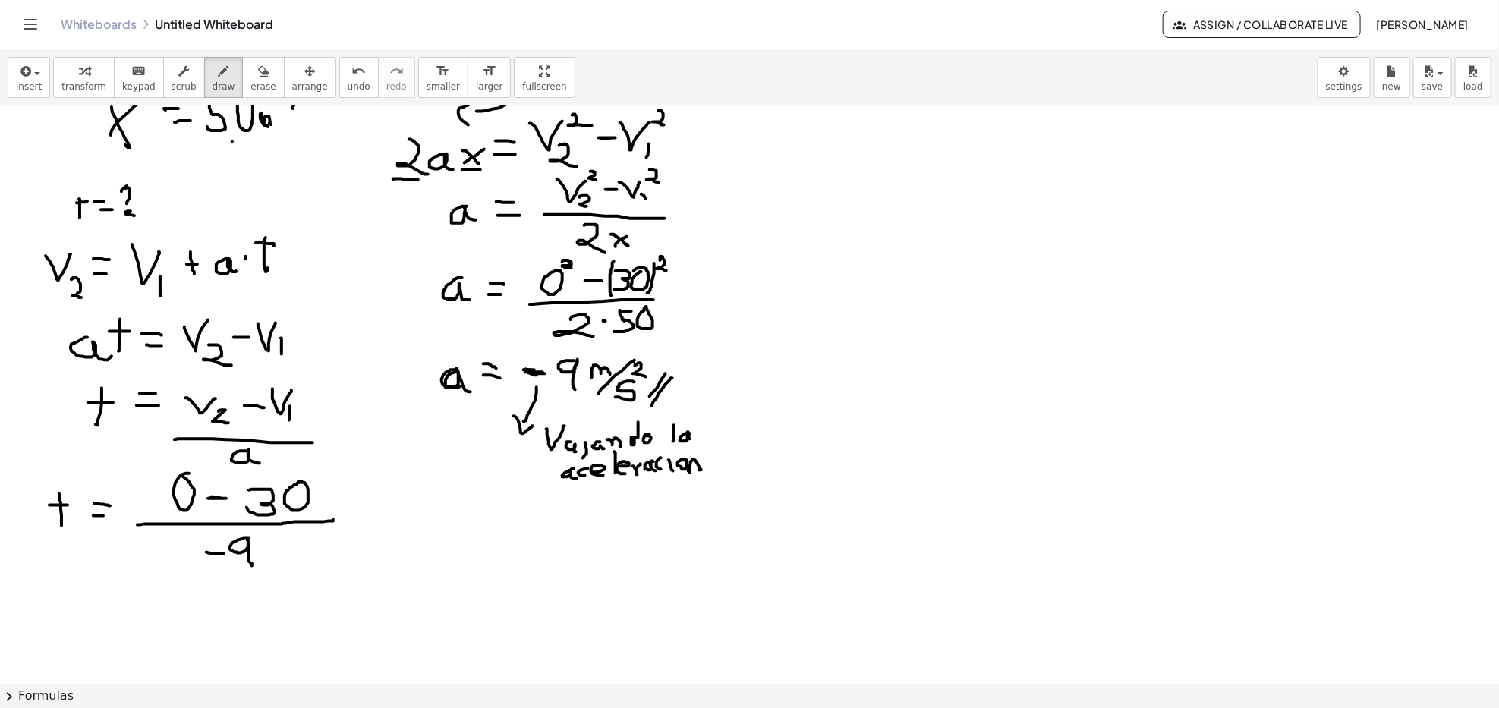
drag, startPoint x: 346, startPoint y: 515, endPoint x: 357, endPoint y: 516, distance: 10.7
drag, startPoint x: 380, startPoint y: 520, endPoint x: 476, endPoint y: 516, distance: 95.7
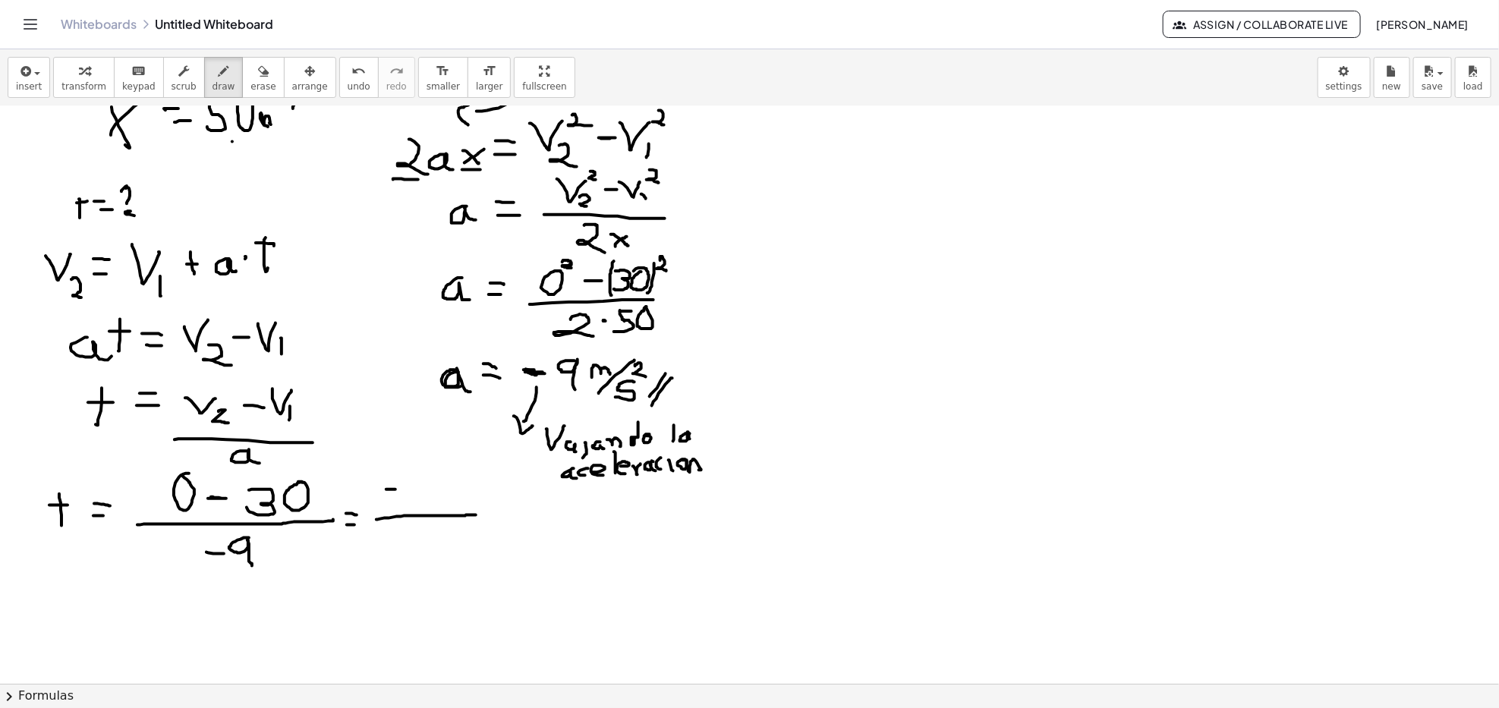
drag, startPoint x: 421, startPoint y: 484, endPoint x: 406, endPoint y: 499, distance: 20.4
drag, startPoint x: 441, startPoint y: 480, endPoint x: 433, endPoint y: 488, distance: 10.7
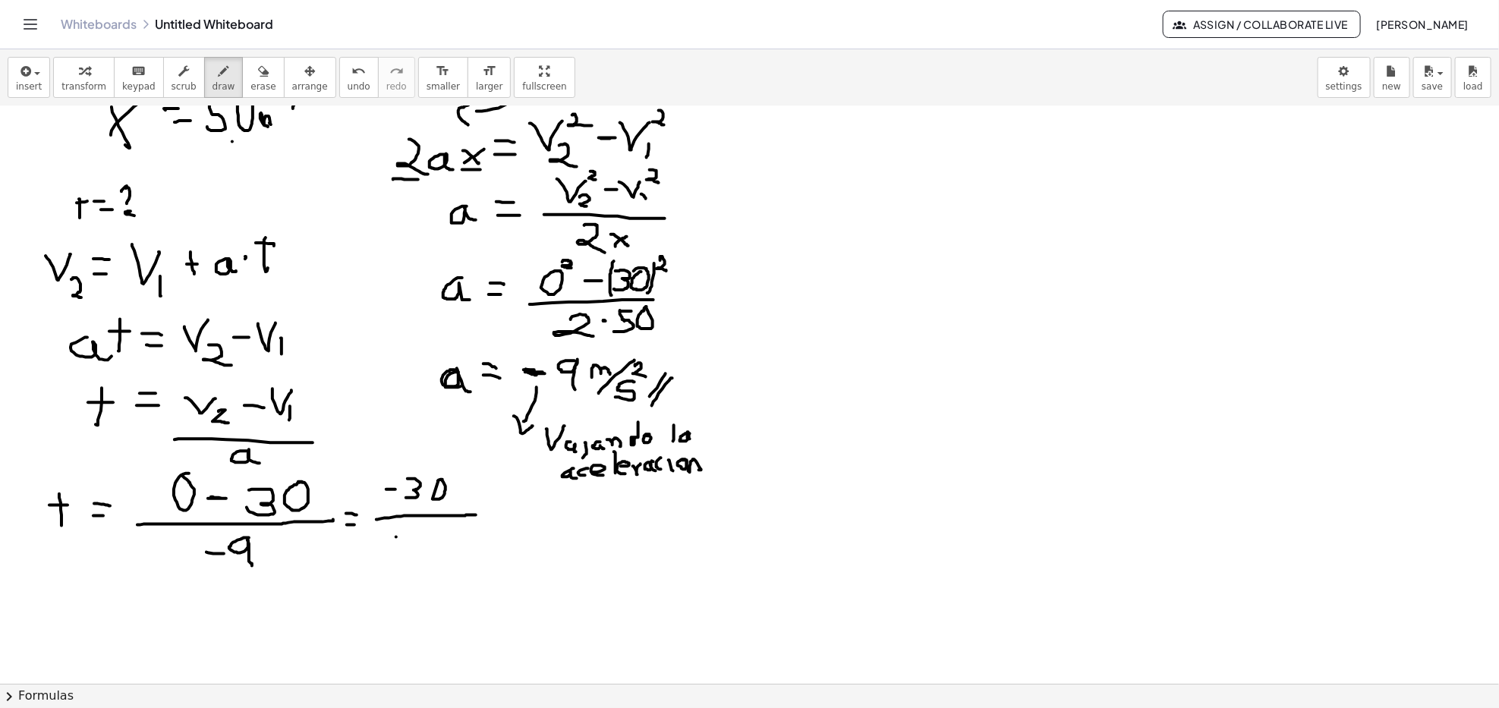
drag, startPoint x: 397, startPoint y: 539, endPoint x: 405, endPoint y: 538, distance: 8.4
drag, startPoint x: 432, startPoint y: 529, endPoint x: 428, endPoint y: 551, distance: 22.3
drag, startPoint x: 385, startPoint y: 496, endPoint x: 395, endPoint y: 481, distance: 18.1
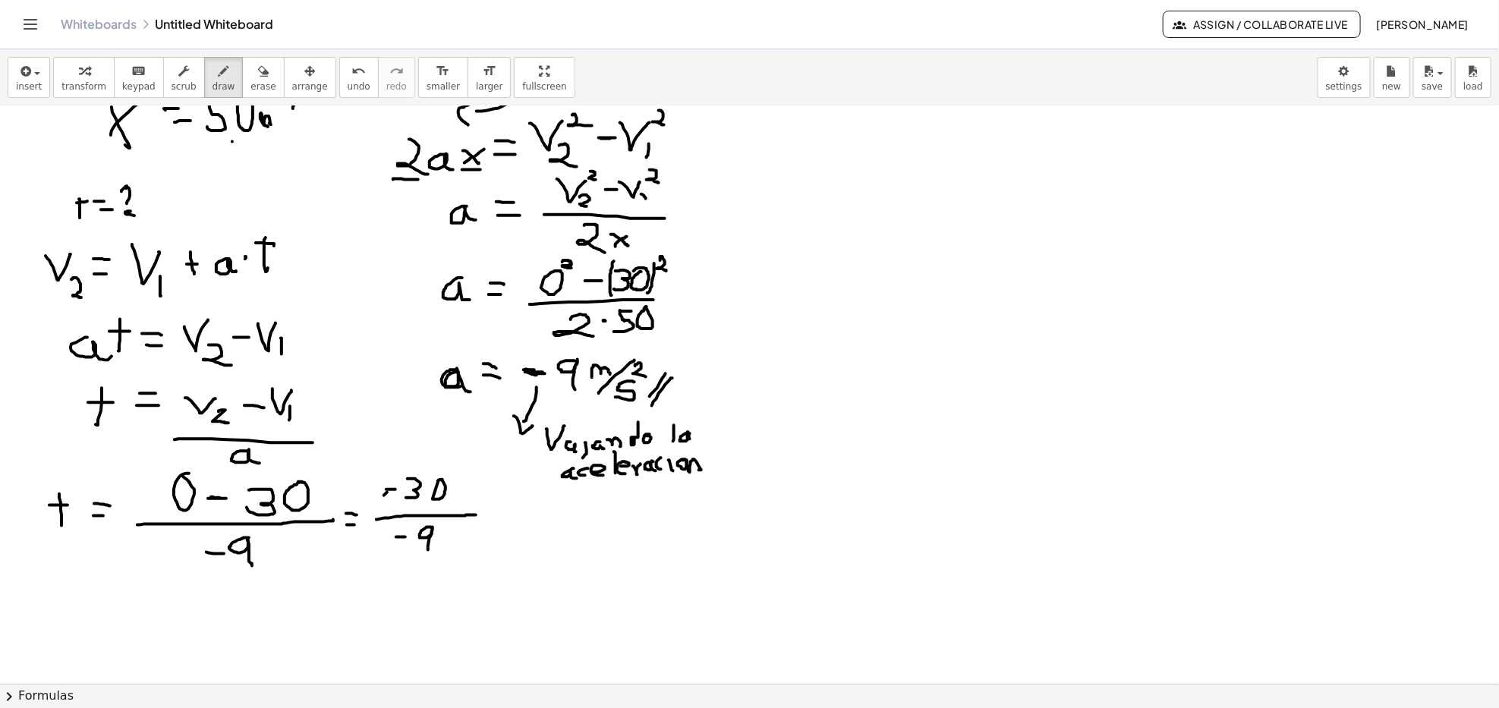
drag, startPoint x: 393, startPoint y: 547, endPoint x: 408, endPoint y: 536, distance: 19.0
drag, startPoint x: 490, startPoint y: 527, endPoint x: 515, endPoint y: 540, distance: 29.2
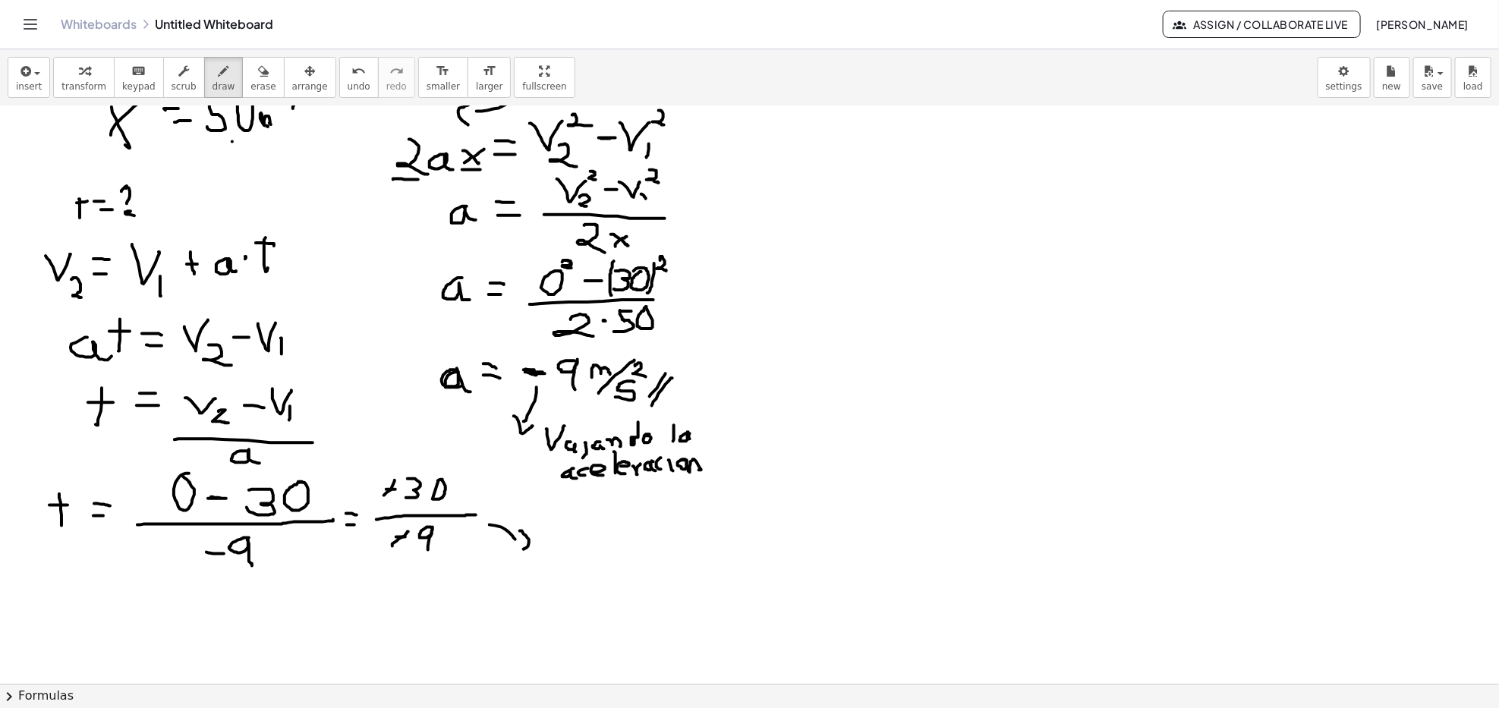
drag, startPoint x: 520, startPoint y: 532, endPoint x: 506, endPoint y: 553, distance: 25.7
drag, startPoint x: 540, startPoint y: 551, endPoint x: 548, endPoint y: 556, distance: 8.9
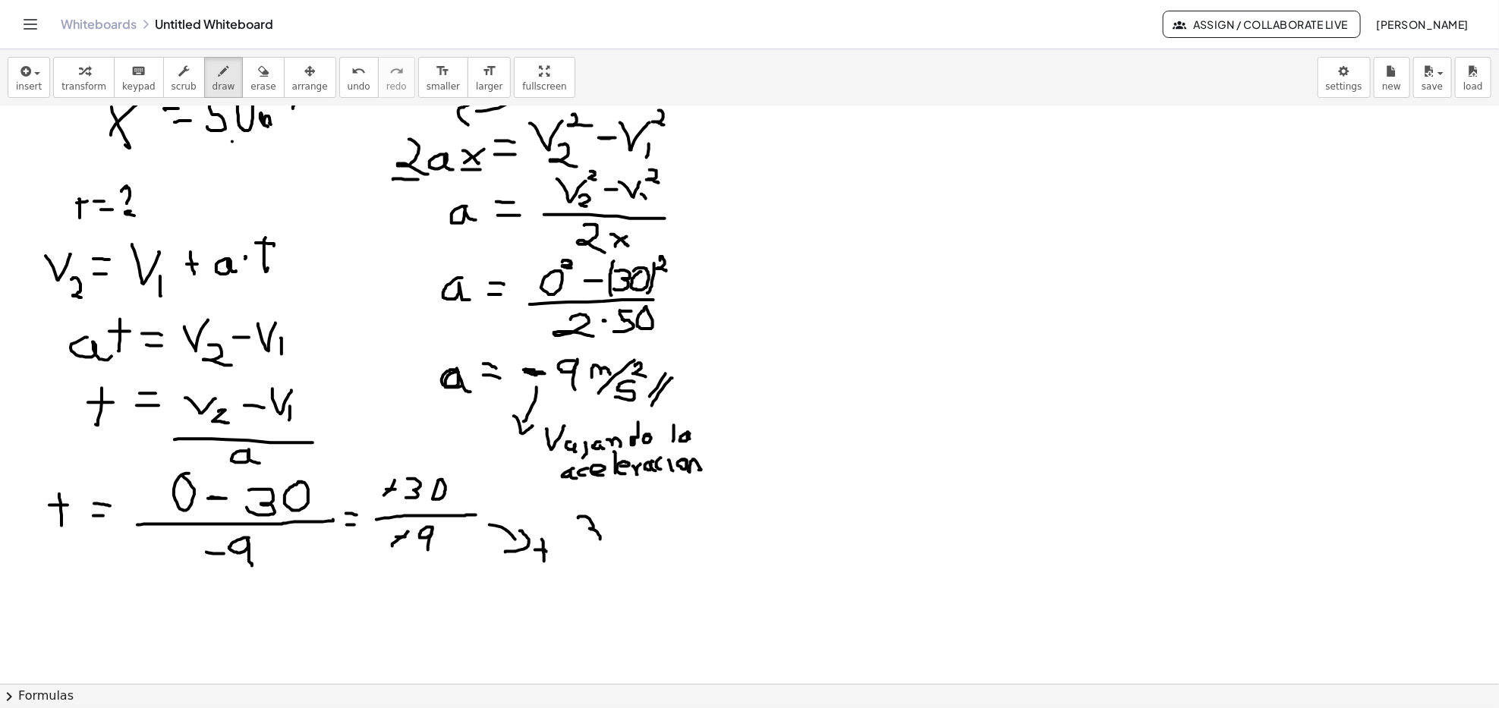
drag, startPoint x: 578, startPoint y: 519, endPoint x: 578, endPoint y: 539, distance: 19.7
drag, startPoint x: 607, startPoint y: 536, endPoint x: 602, endPoint y: 553, distance: 18.2
drag, startPoint x: 624, startPoint y: 512, endPoint x: 619, endPoint y: 537, distance: 25.5
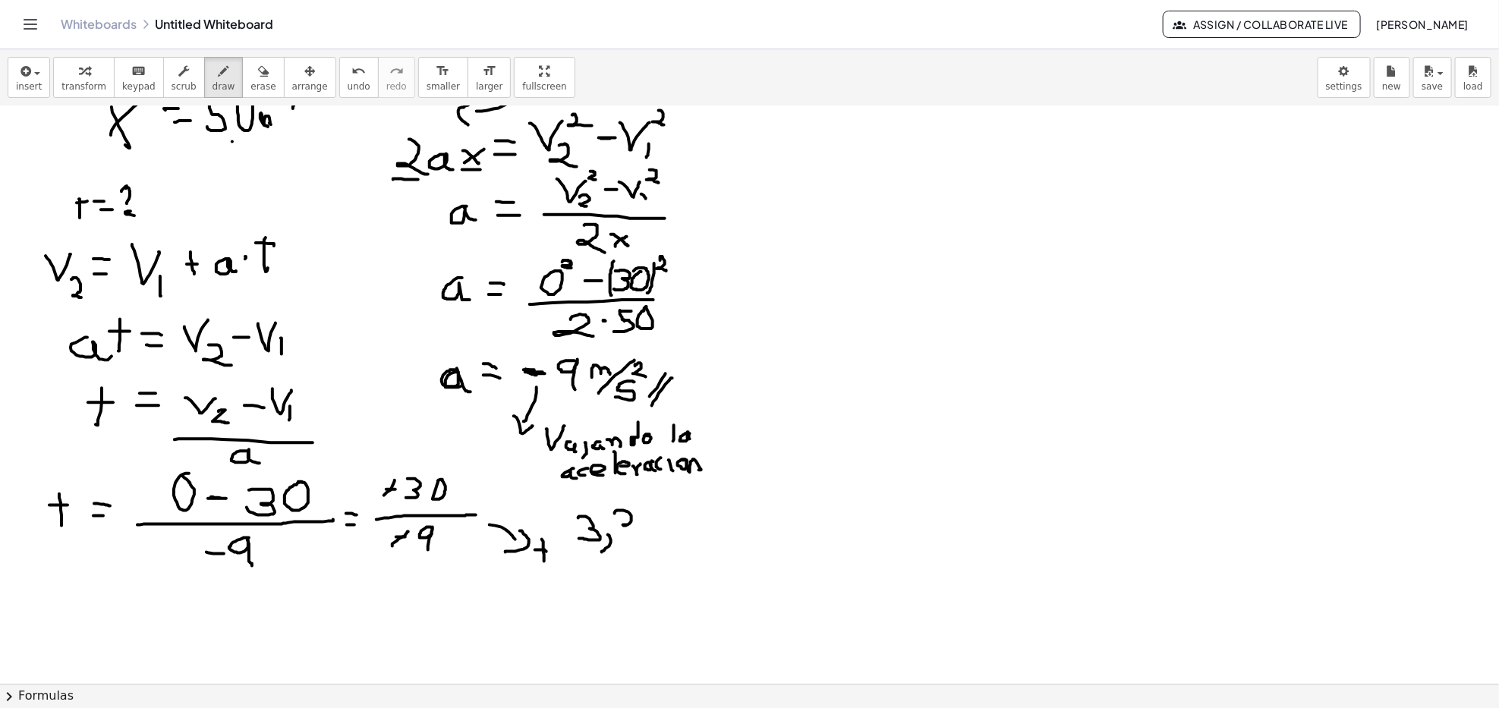
drag, startPoint x: 644, startPoint y: 509, endPoint x: 626, endPoint y: 531, distance: 28.7
drag, startPoint x: 669, startPoint y: 510, endPoint x: 657, endPoint y: 528, distance: 21.9
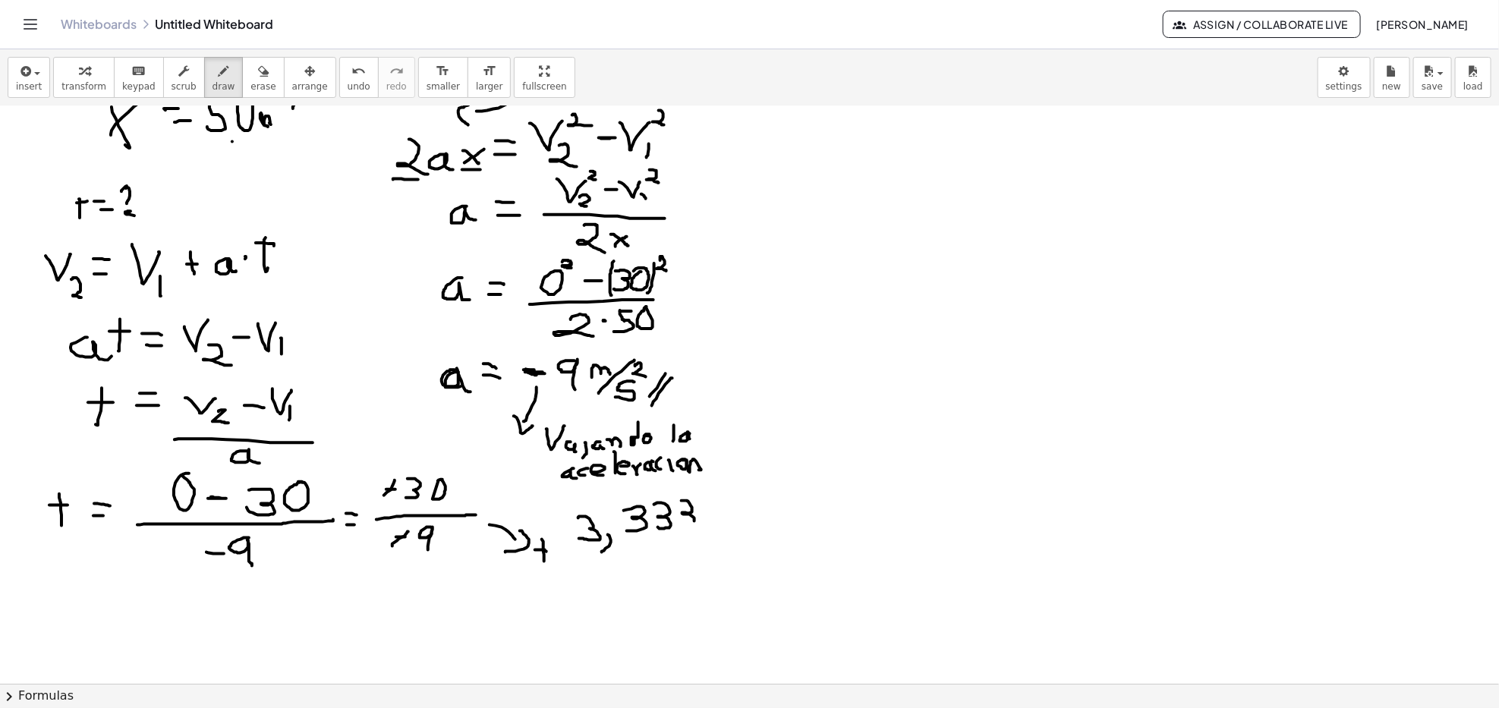
drag, startPoint x: 692, startPoint y: 511, endPoint x: 684, endPoint y: 525, distance: 16.7
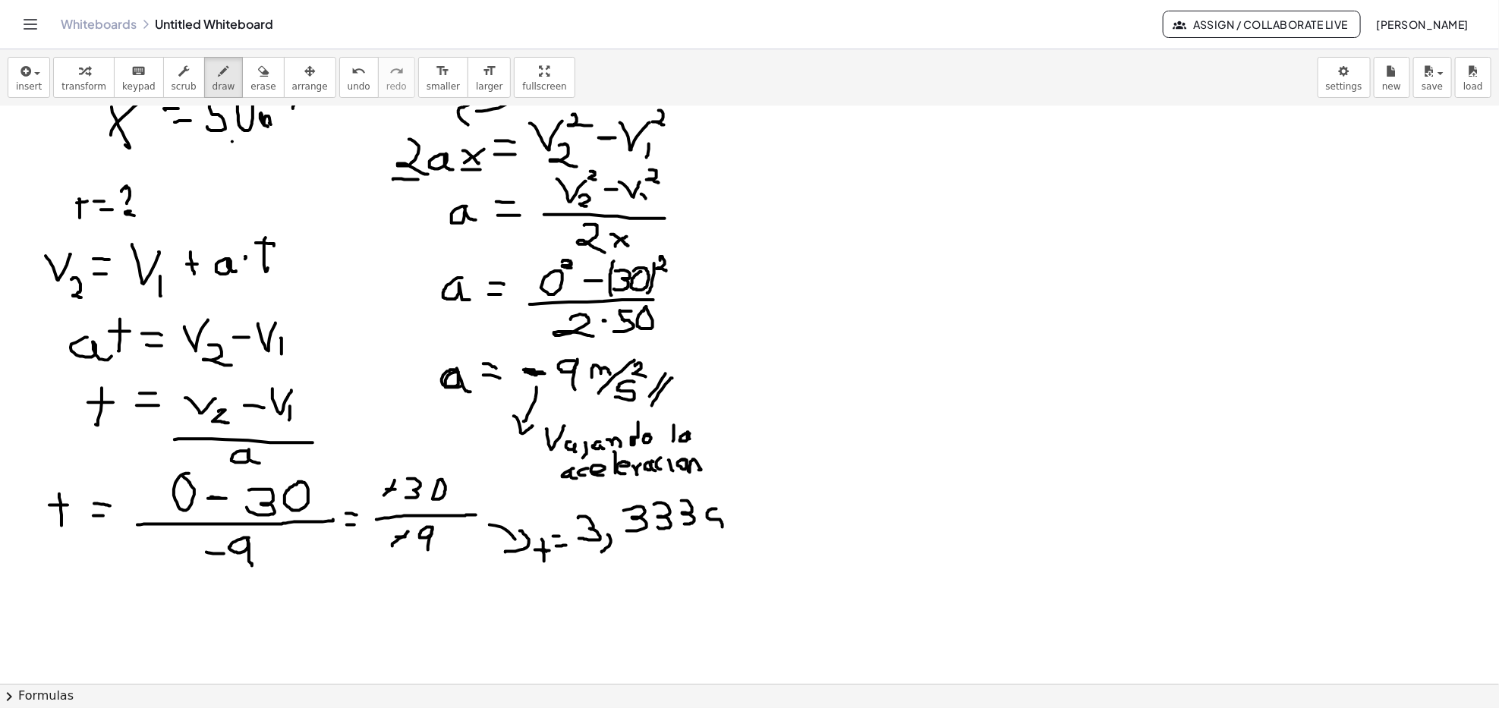
drag, startPoint x: 717, startPoint y: 511, endPoint x: 703, endPoint y: 532, distance: 25.3
